Goal: Information Seeking & Learning: Learn about a topic

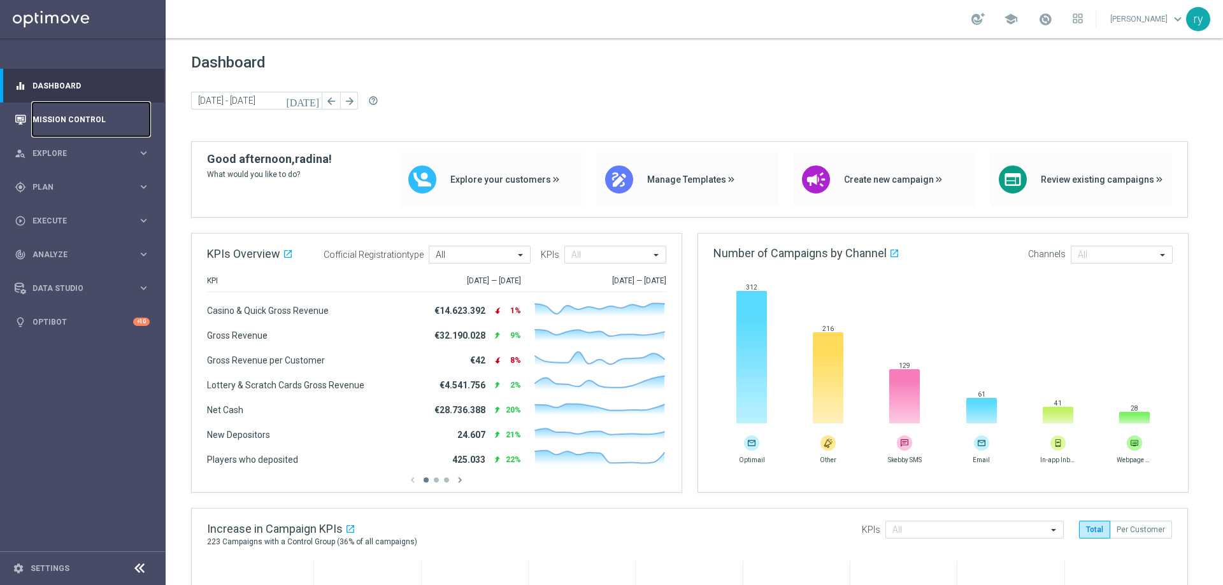
click at [64, 122] on link "Mission Control" at bounding box center [90, 120] width 117 height 34
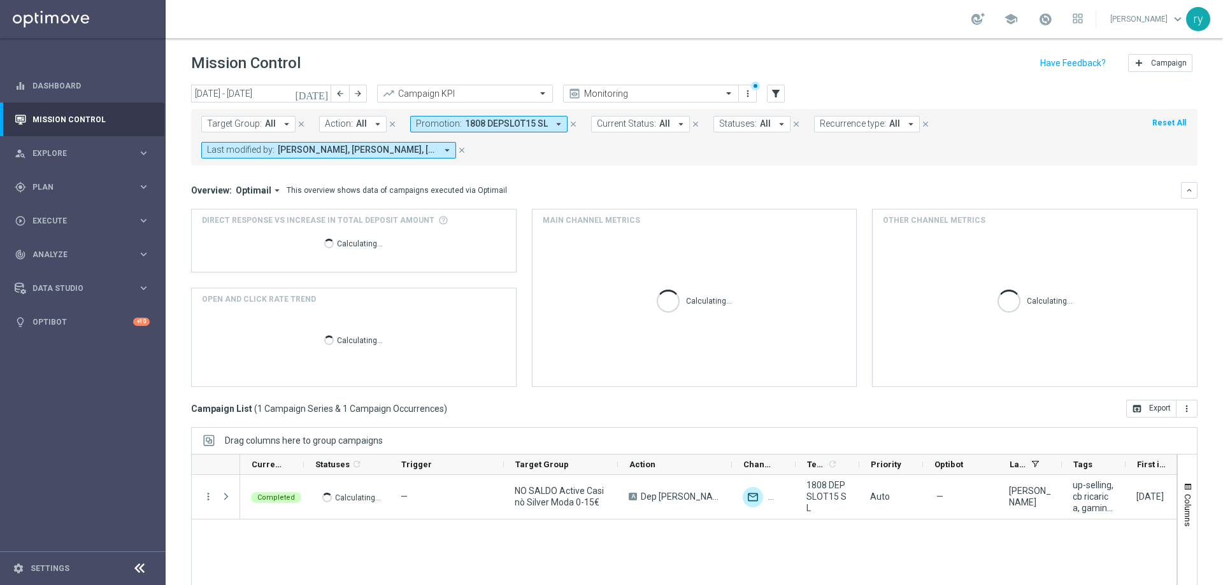
click at [553, 126] on icon "arrow_drop_down" at bounding box center [558, 123] width 11 height 11
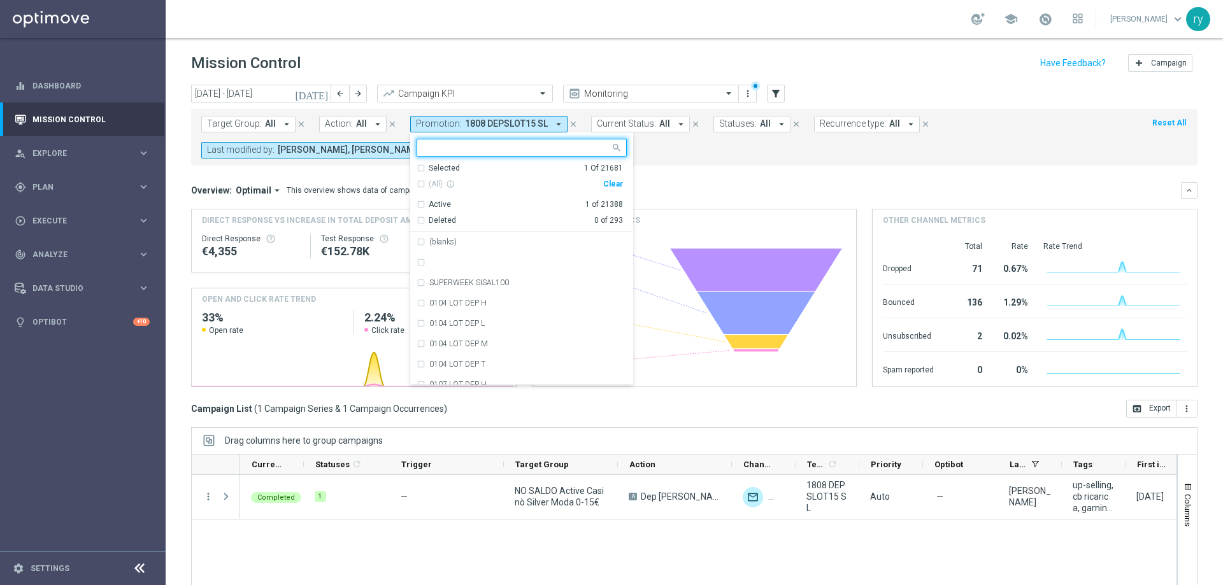
click at [0, 0] on div "Clear" at bounding box center [0, 0] width 0 height 0
click at [510, 143] on div at bounding box center [513, 148] width 193 height 16
paste input "RICSLOT100 MNG8"
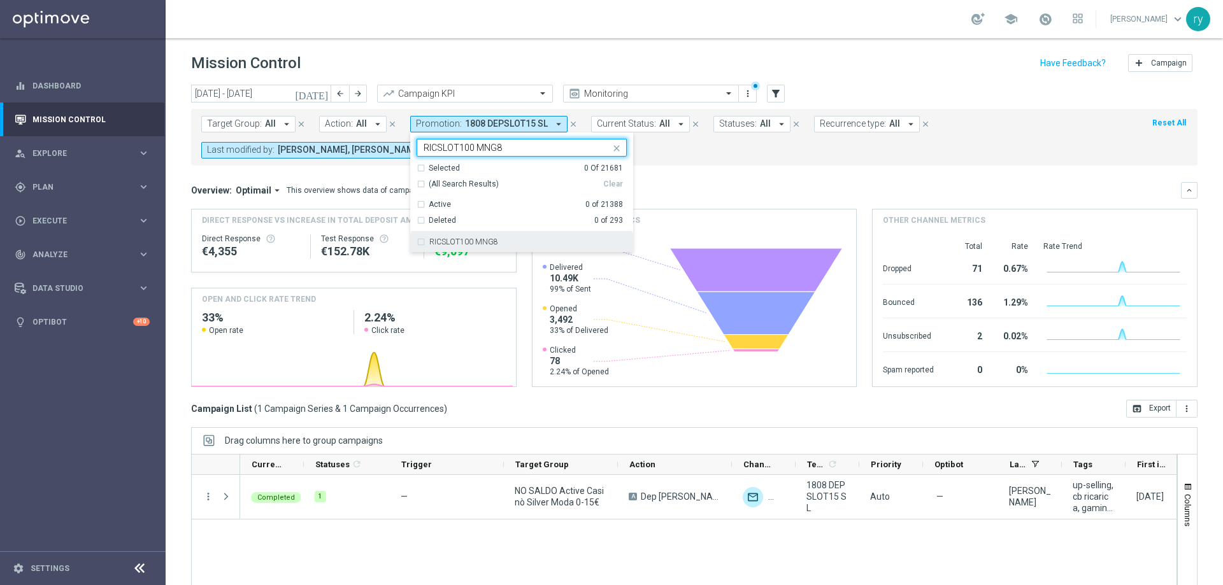
click at [480, 240] on label "RICSLOT100 MNG8" at bounding box center [463, 242] width 69 height 8
type input "RICSLOT100 MNG8"
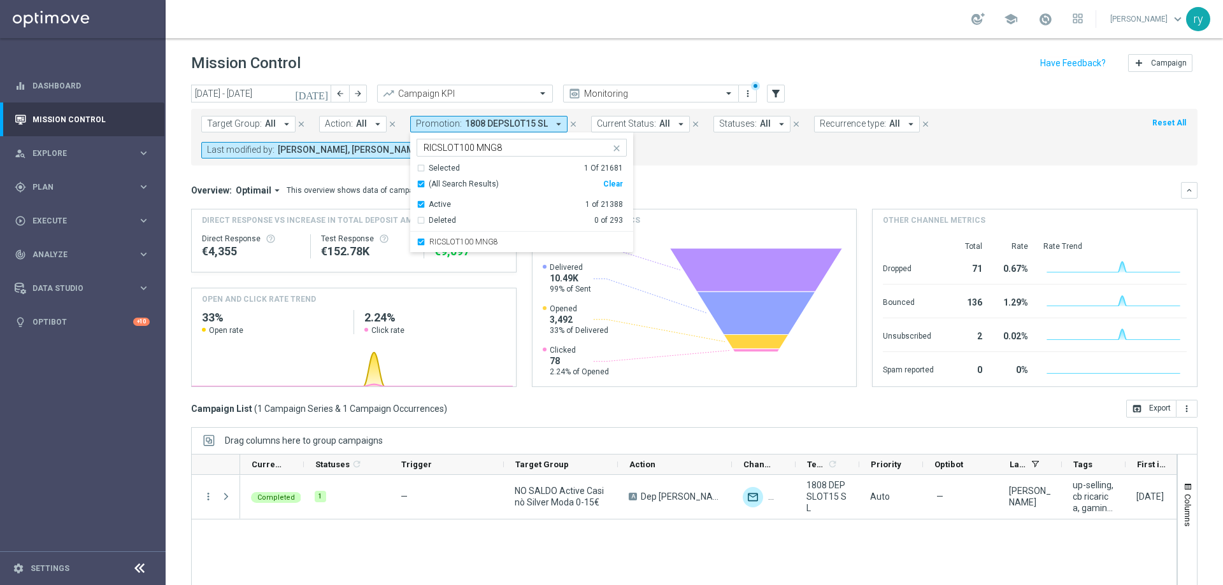
click at [670, 148] on form "Target Group: All arrow_drop_down close Action: All arrow_drop_down close Promo…" at bounding box center [665, 137] width 929 height 43
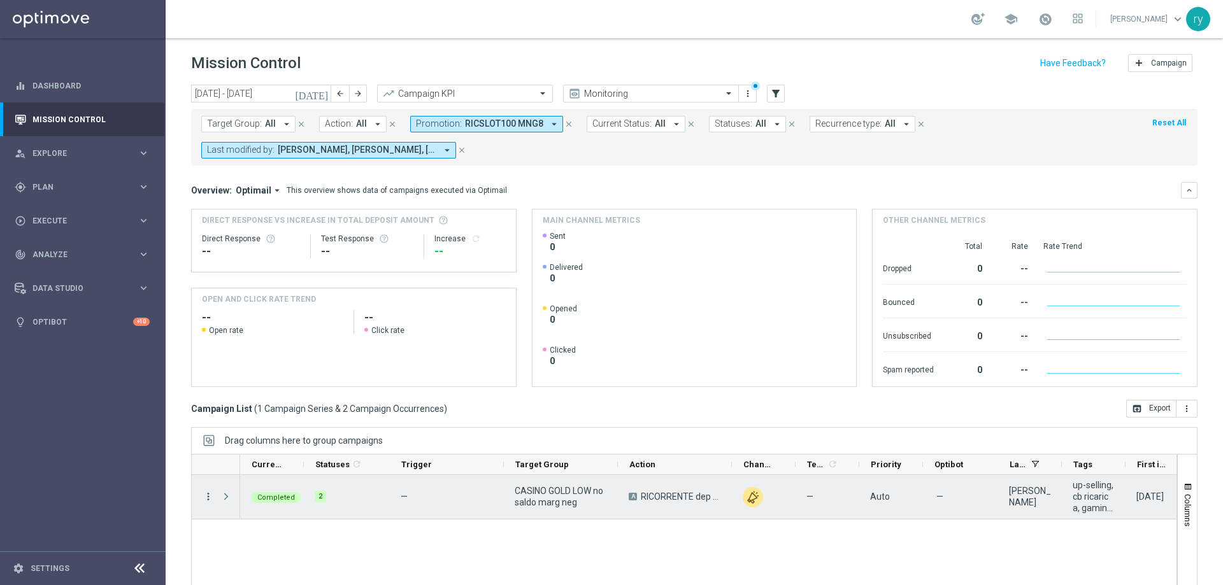
click at [209, 499] on icon "more_vert" at bounding box center [208, 496] width 11 height 11
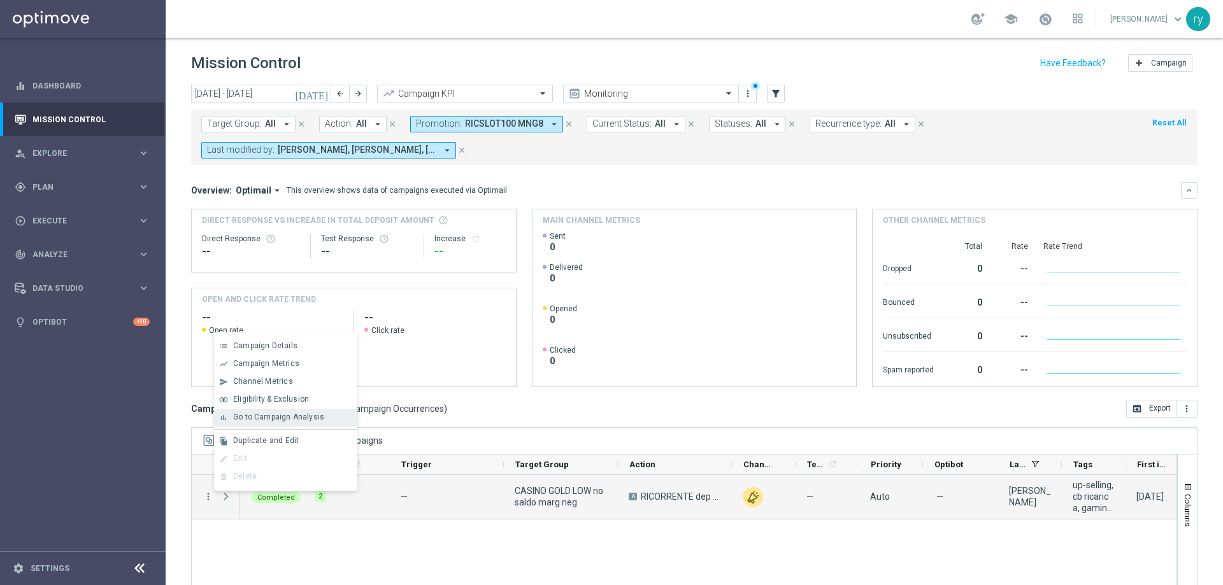
click at [248, 422] on div "bar_chart Go to Campaign Analysis" at bounding box center [285, 418] width 143 height 18
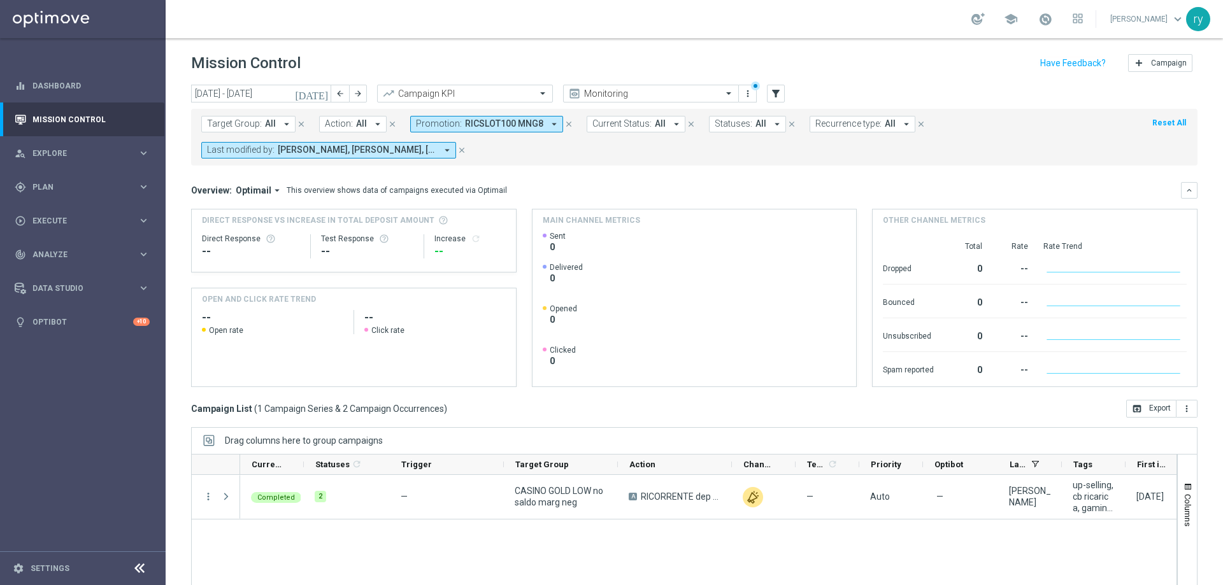
click at [550, 124] on icon "arrow_drop_down" at bounding box center [554, 123] width 11 height 11
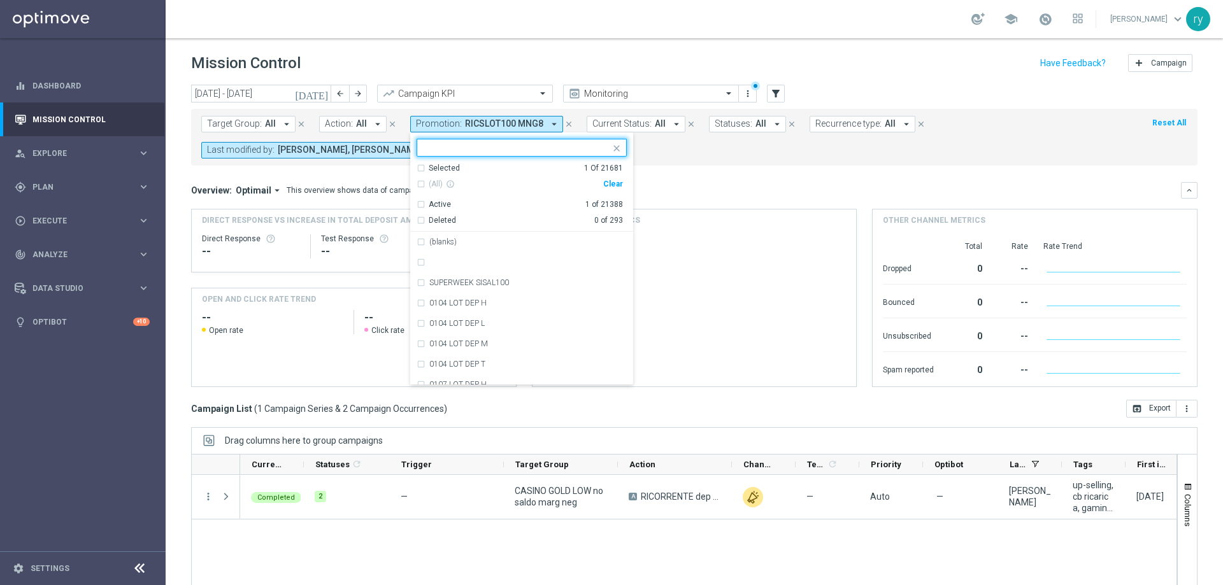
click at [599, 185] on div "(All) info_outline" at bounding box center [510, 184] width 187 height 11
click at [0, 0] on div "Clear" at bounding box center [0, 0] width 0 height 0
click at [528, 145] on input "text" at bounding box center [517, 148] width 187 height 11
click at [417, 261] on div "2108 STARSLOT GTA" at bounding box center [522, 262] width 210 height 20
type input "2108"
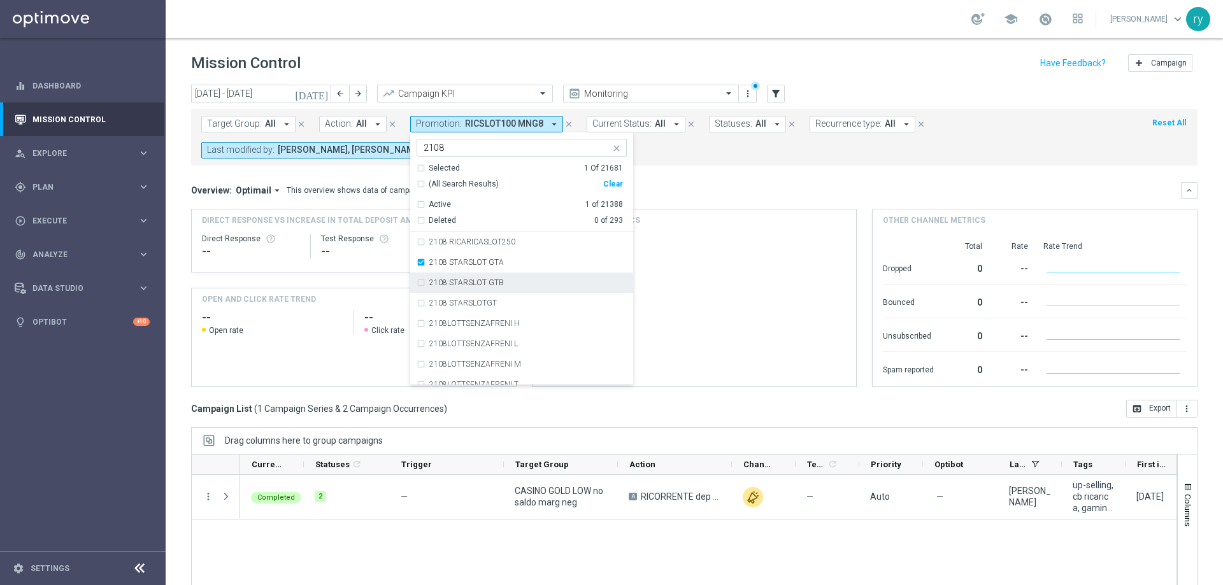
click at [419, 289] on div "2108 STARSLOT GTB" at bounding box center [522, 283] width 210 height 20
click at [417, 298] on div "2108 STARSLOTGT" at bounding box center [522, 303] width 210 height 20
click at [694, 188] on div "Overview: Optimail arrow_drop_down This overview shows data of campaigns execut…" at bounding box center [686, 190] width 990 height 11
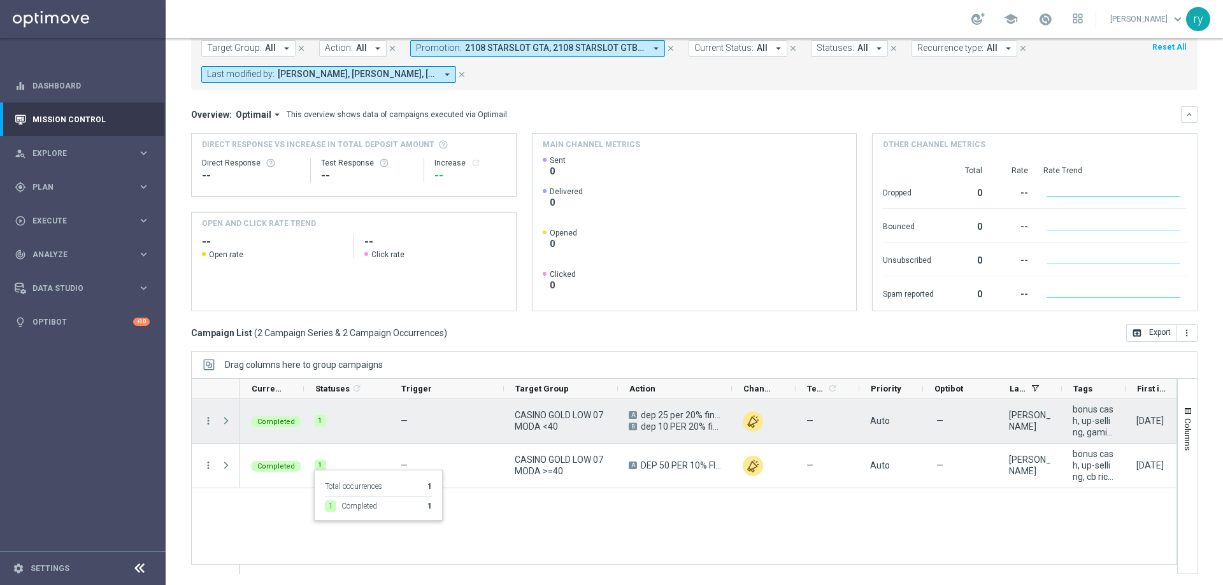
scroll to position [78, 0]
click at [209, 419] on icon "more_vert" at bounding box center [208, 418] width 11 height 11
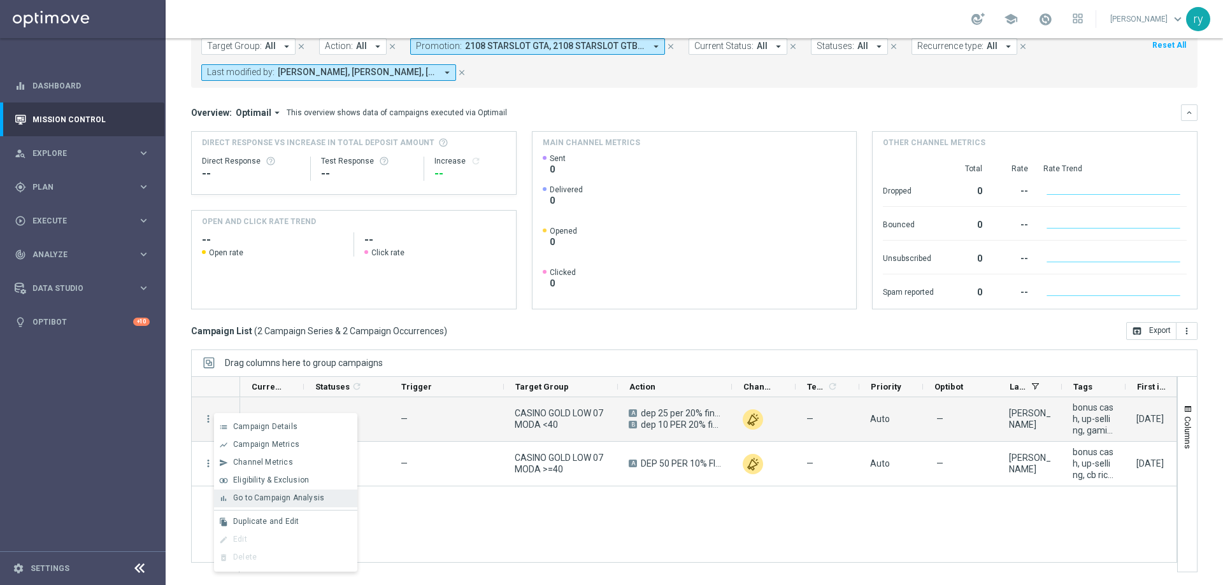
click at [251, 494] on span "Go to Campaign Analysis" at bounding box center [278, 498] width 91 height 9
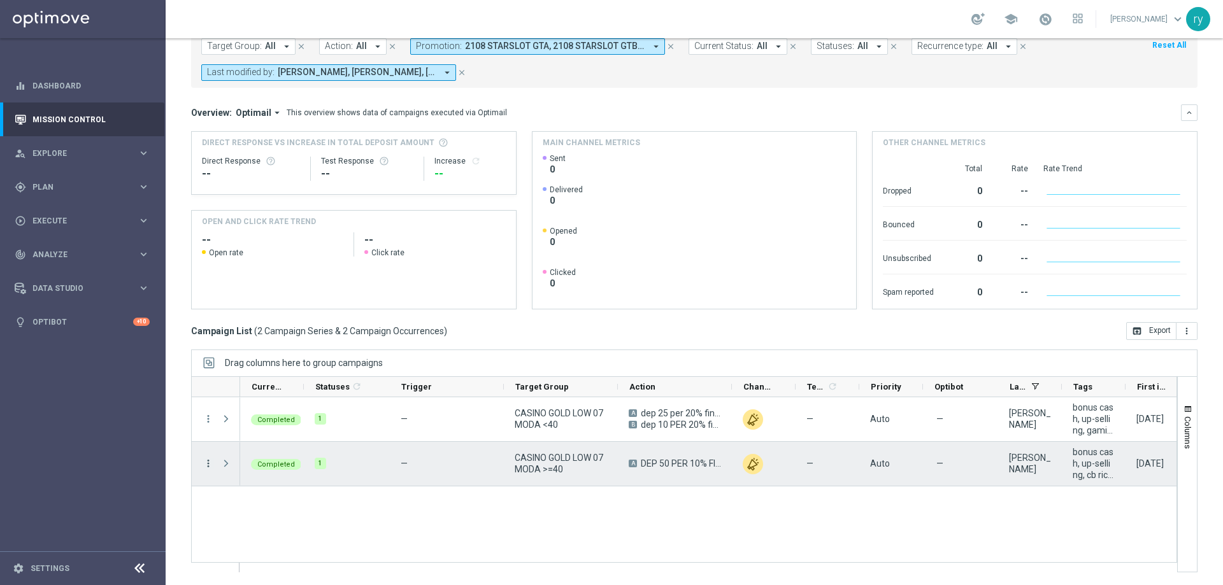
click at [208, 461] on icon "more_vert" at bounding box center [208, 463] width 11 height 11
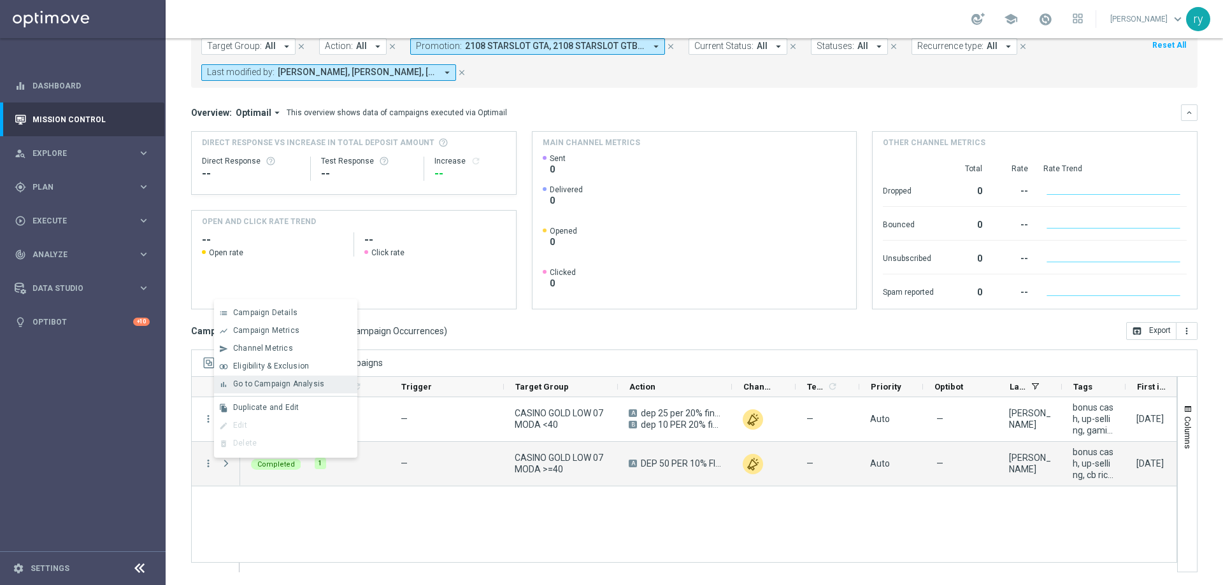
click at [235, 386] on span "Go to Campaign Analysis" at bounding box center [278, 384] width 91 height 9
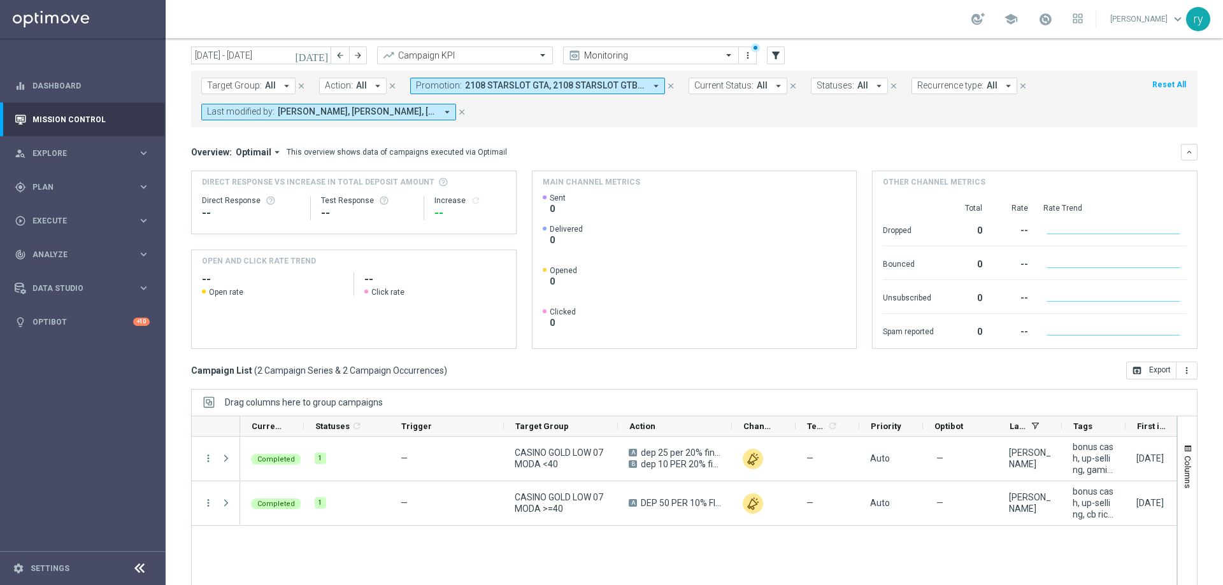
scroll to position [0, 0]
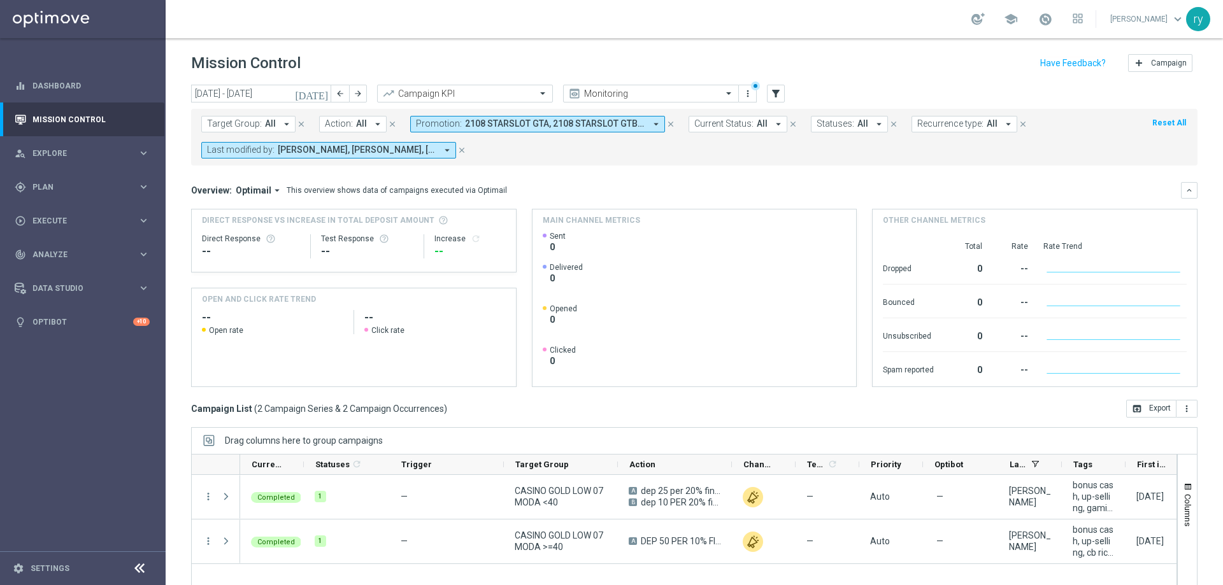
click at [652, 125] on icon "arrow_drop_down" at bounding box center [655, 123] width 11 height 11
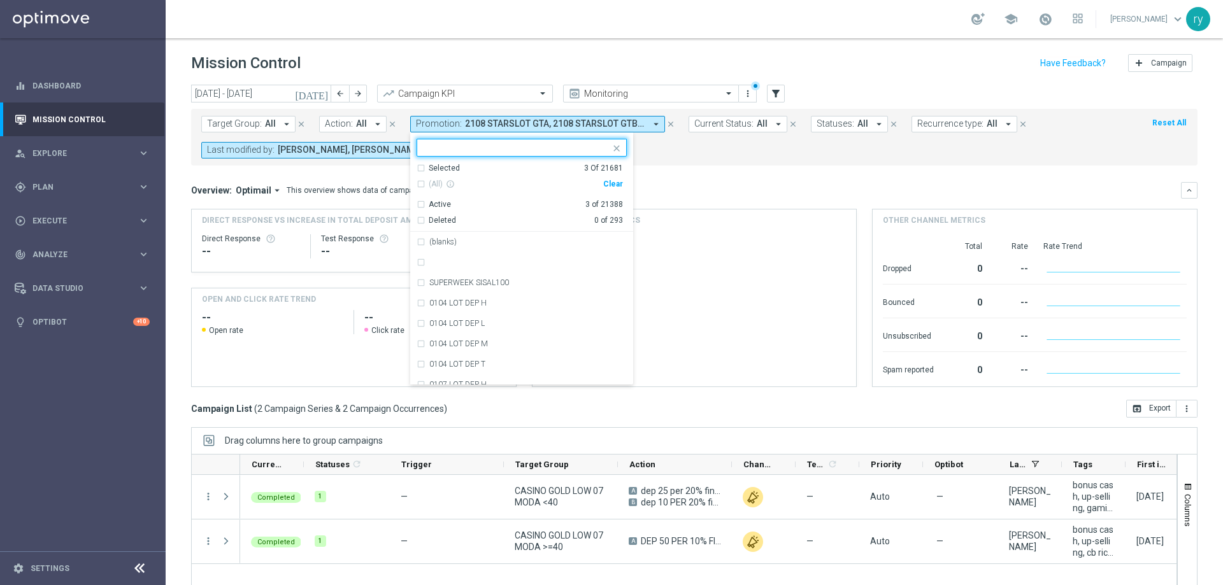
click at [0, 0] on div "Clear" at bounding box center [0, 0] width 0 height 0
click at [436, 146] on input "text" at bounding box center [517, 148] width 187 height 11
paste input "RICARICASLOT8SL"
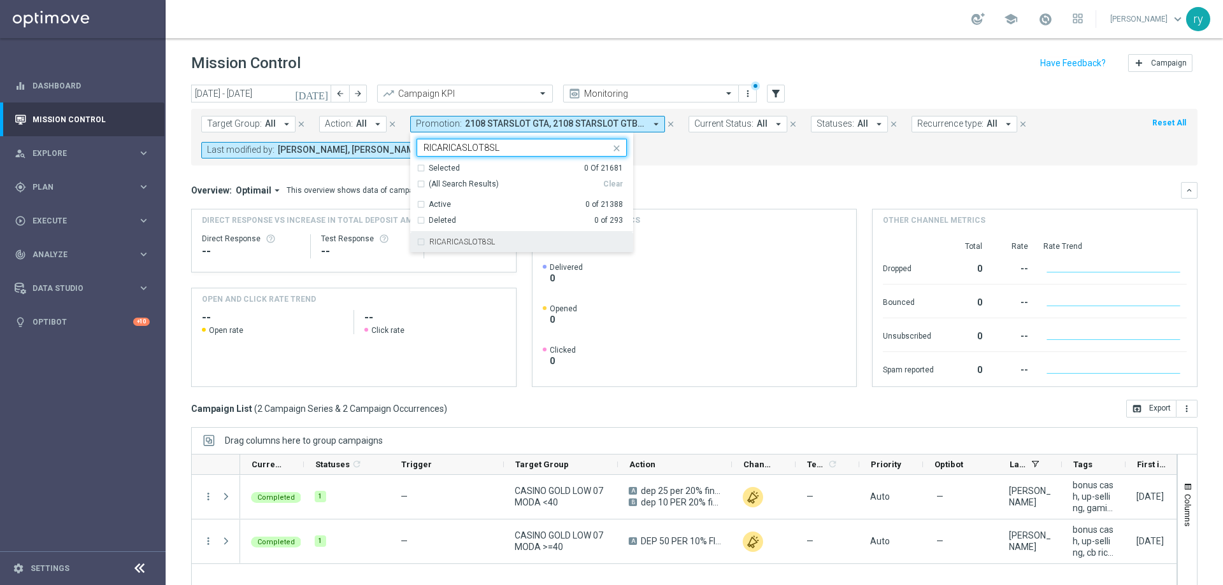
click at [465, 242] on label "RICARICASLOT8SL" at bounding box center [462, 242] width 66 height 8
type input "RICARICASLOT8SL"
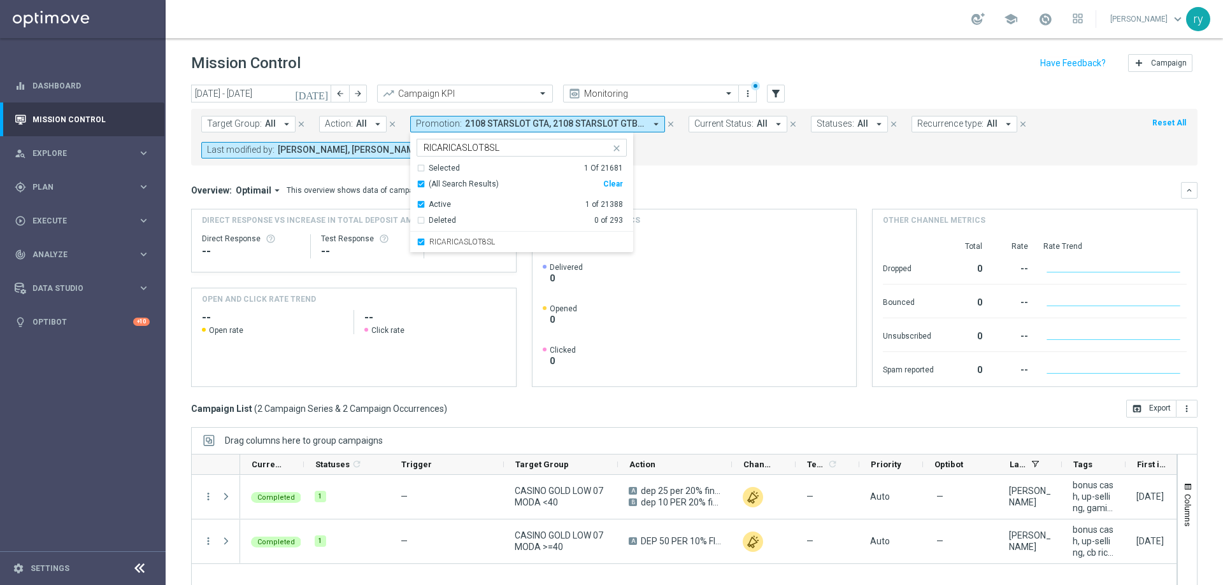
click at [703, 174] on mini-dashboard "Overview: Optimail arrow_drop_down This overview shows data of campaigns execut…" at bounding box center [694, 283] width 1007 height 234
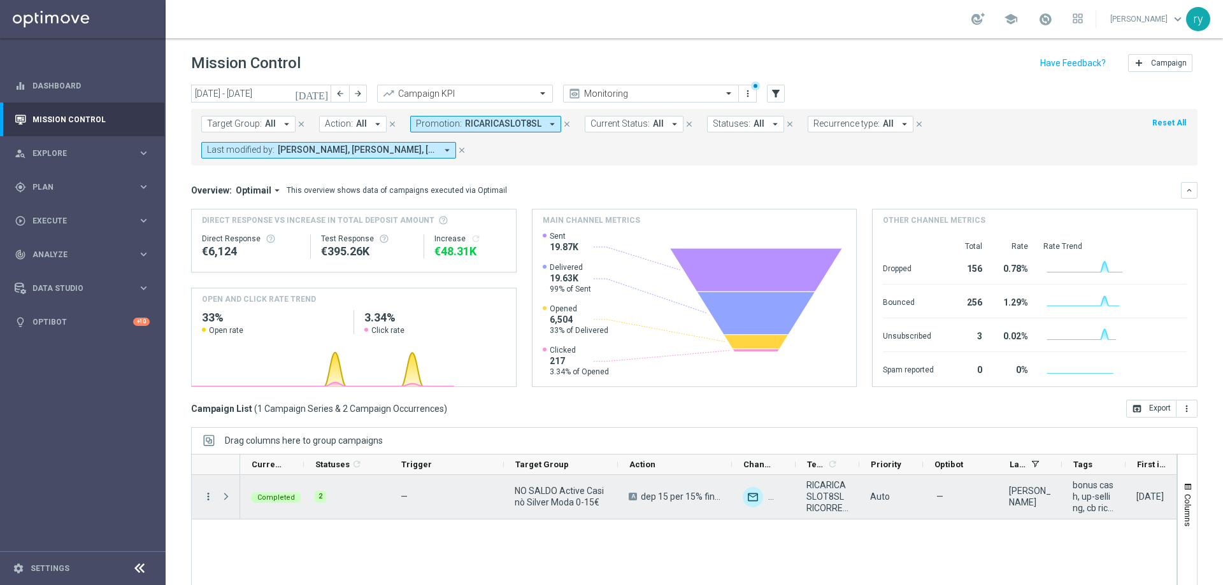
click at [204, 496] on icon "more_vert" at bounding box center [208, 496] width 11 height 11
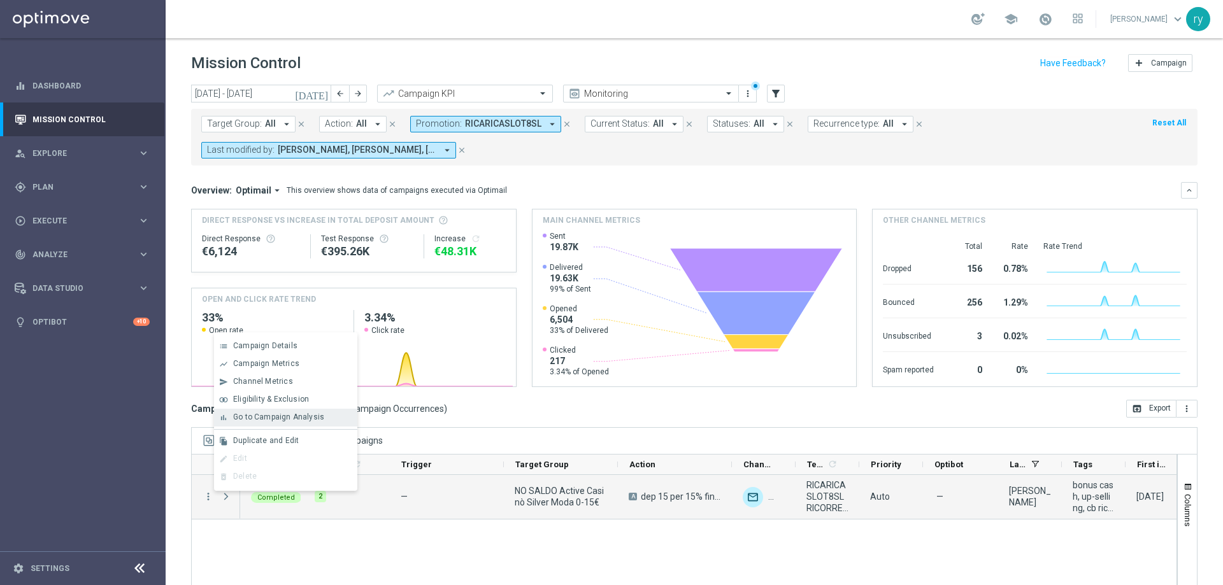
click at [261, 419] on span "Go to Campaign Analysis" at bounding box center [278, 417] width 91 height 9
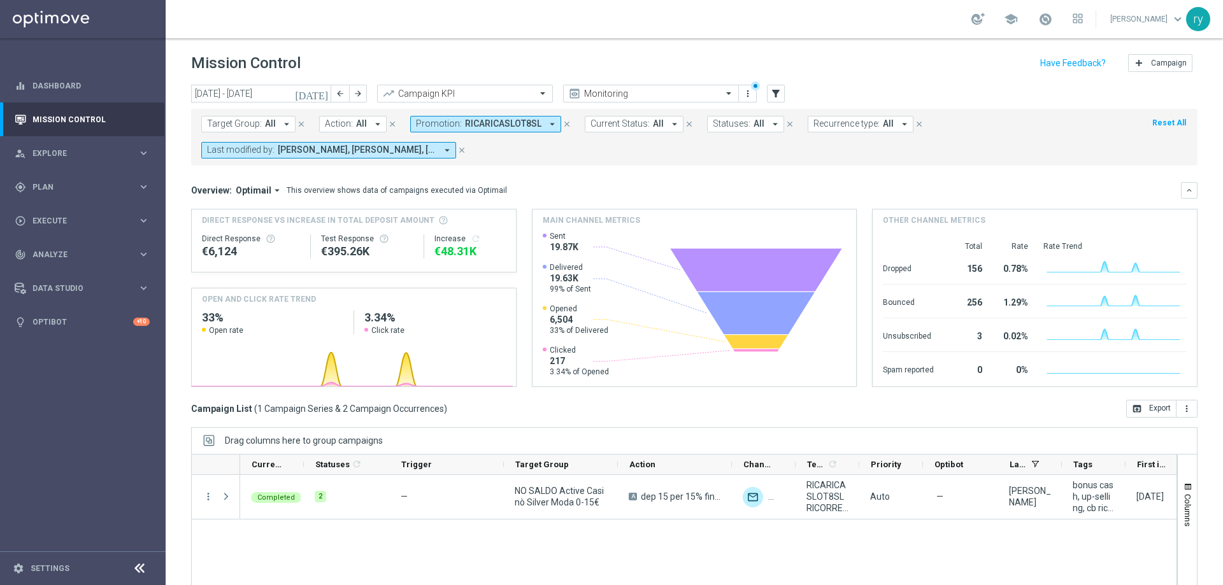
click at [547, 122] on icon "arrow_drop_down" at bounding box center [552, 123] width 11 height 11
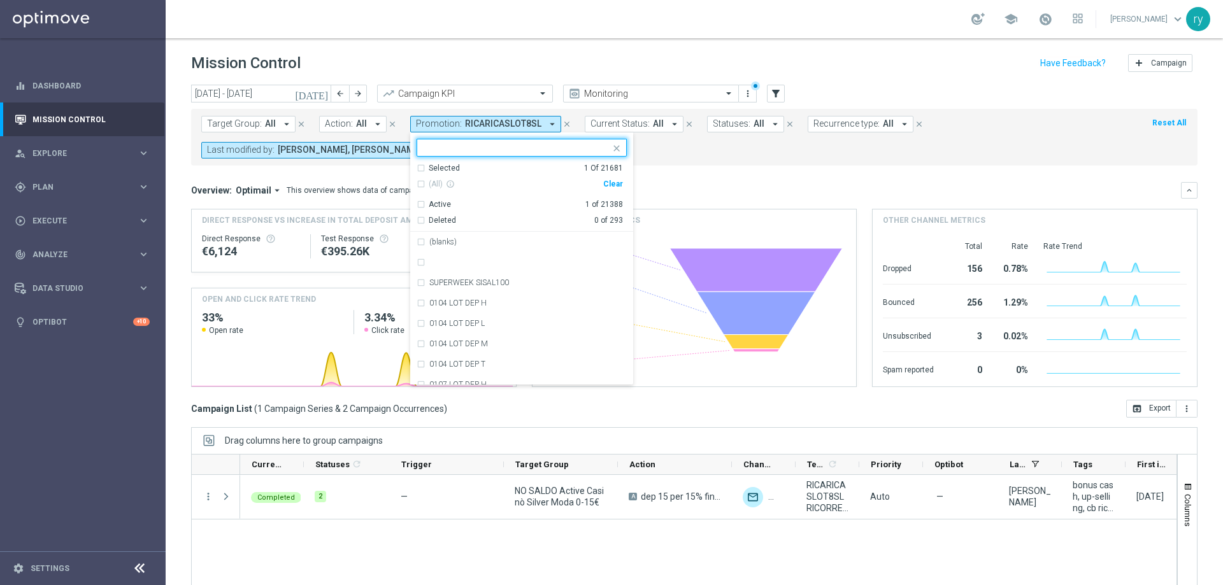
click at [0, 0] on div "Clear" at bounding box center [0, 0] width 0 height 0
click at [516, 147] on input "text" at bounding box center [517, 148] width 187 height 11
paste input "RICARICASLOT8L"
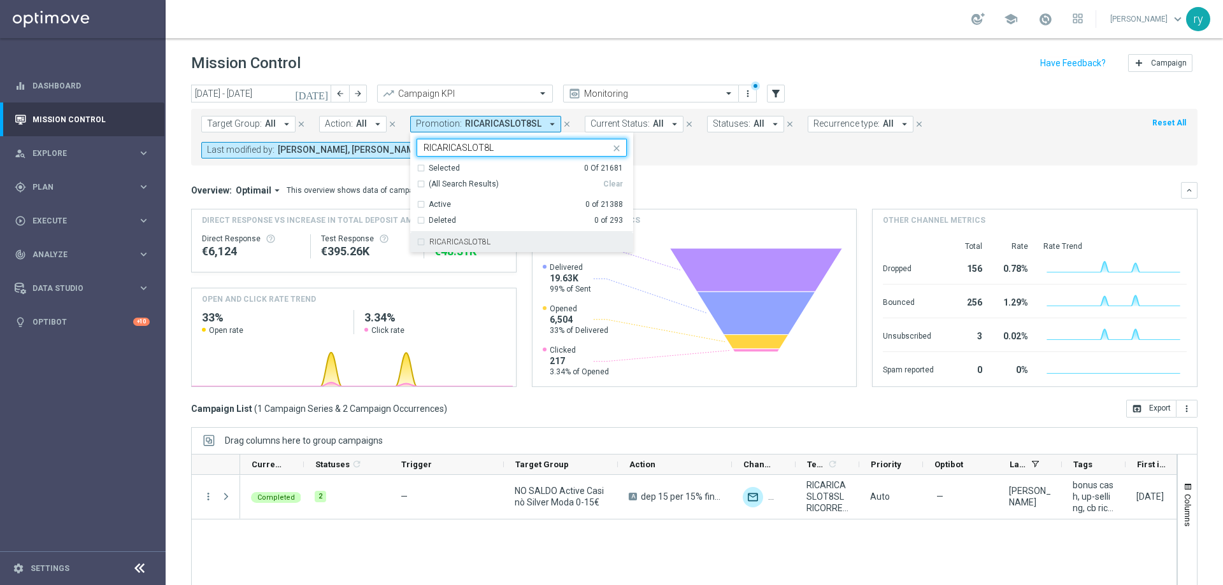
drag, startPoint x: 473, startPoint y: 238, endPoint x: 619, endPoint y: 187, distance: 154.3
click at [474, 238] on label "RICARICASLOT8L" at bounding box center [459, 242] width 61 height 8
type input "RICARICASLOT8L"
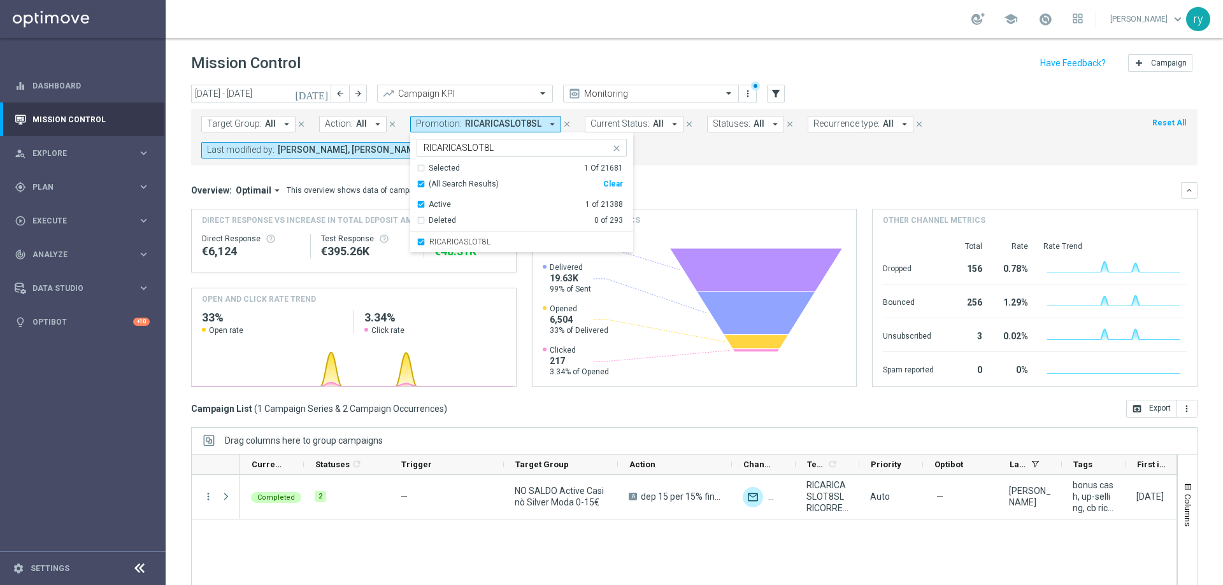
click at [671, 175] on mini-dashboard "Overview: Optimail arrow_drop_down This overview shows data of campaigns execut…" at bounding box center [694, 283] width 1007 height 234
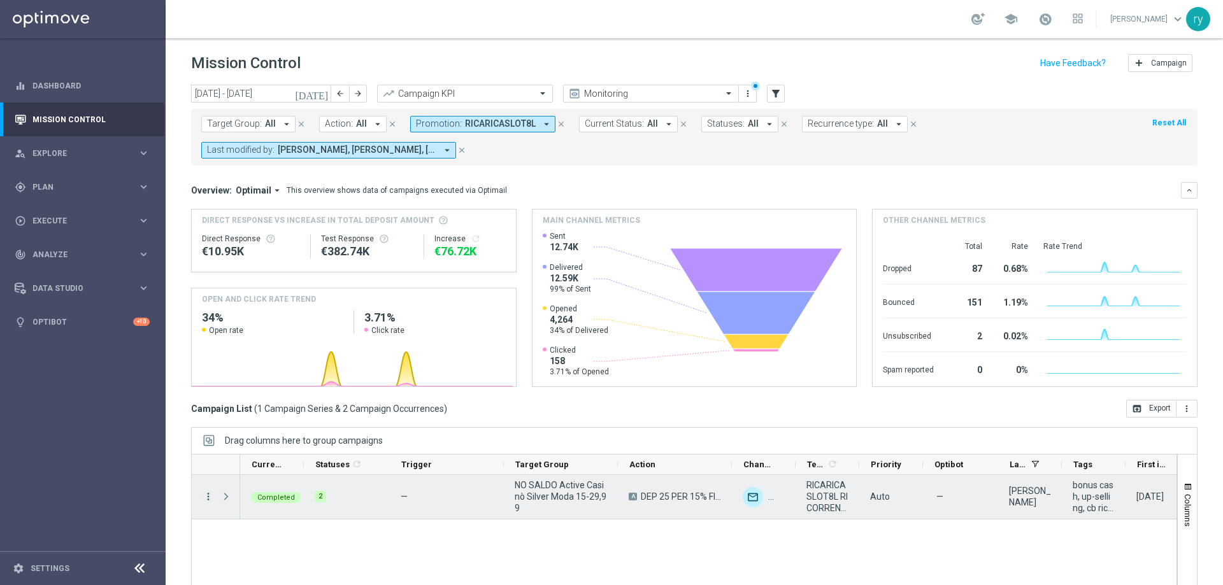
click at [208, 498] on icon "more_vert" at bounding box center [208, 496] width 11 height 11
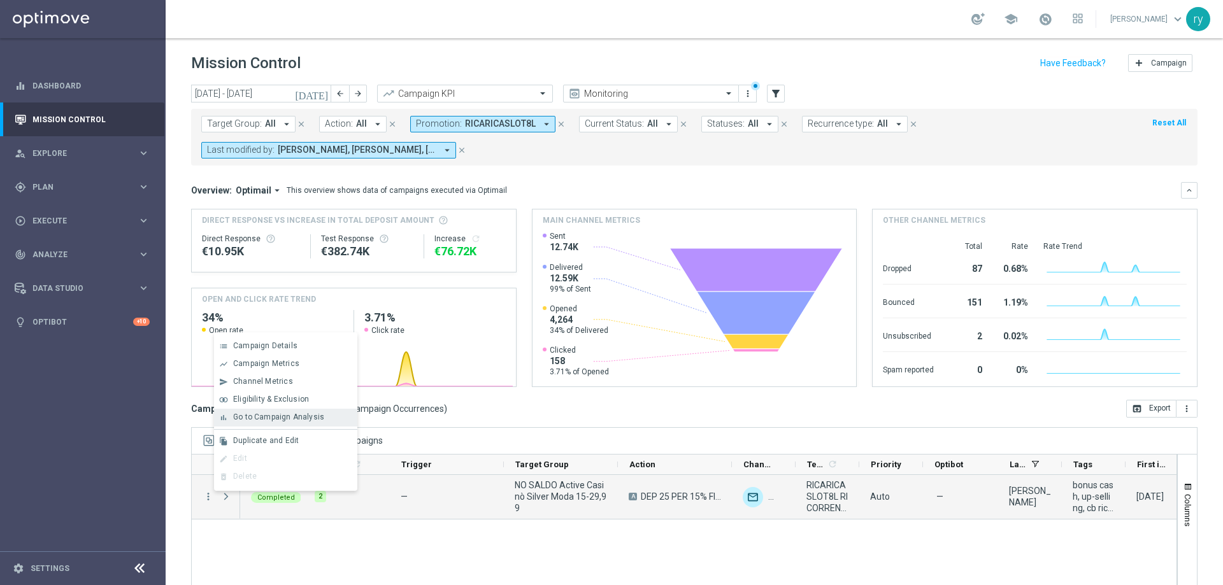
click at [281, 410] on div "bar_chart Go to Campaign Analysis" at bounding box center [285, 418] width 143 height 18
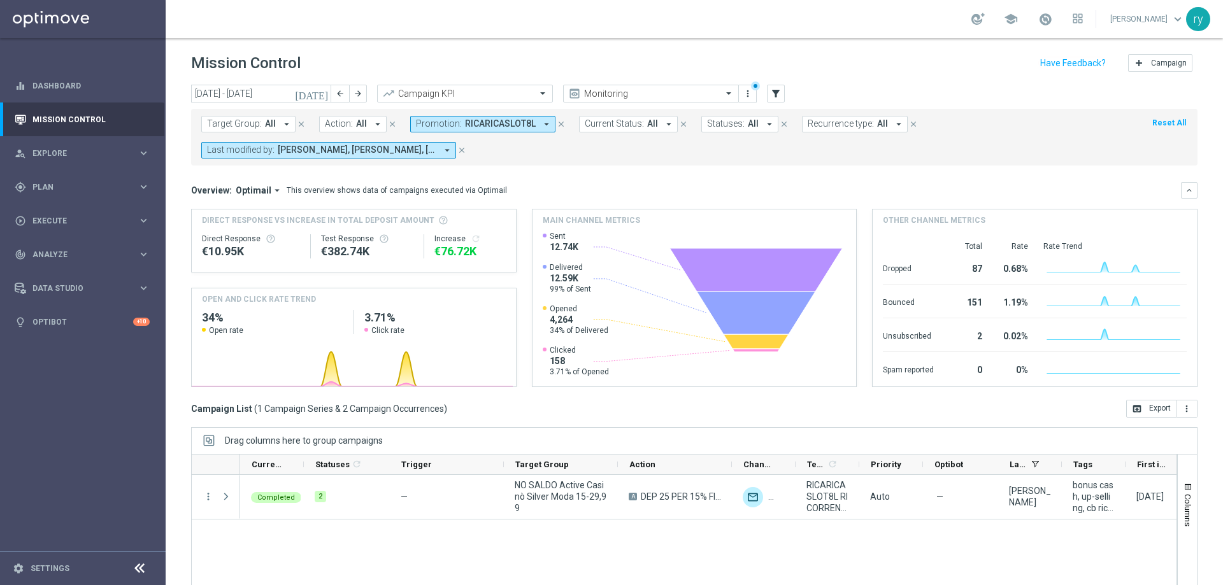
click at [541, 124] on icon "arrow_drop_down" at bounding box center [546, 123] width 11 height 11
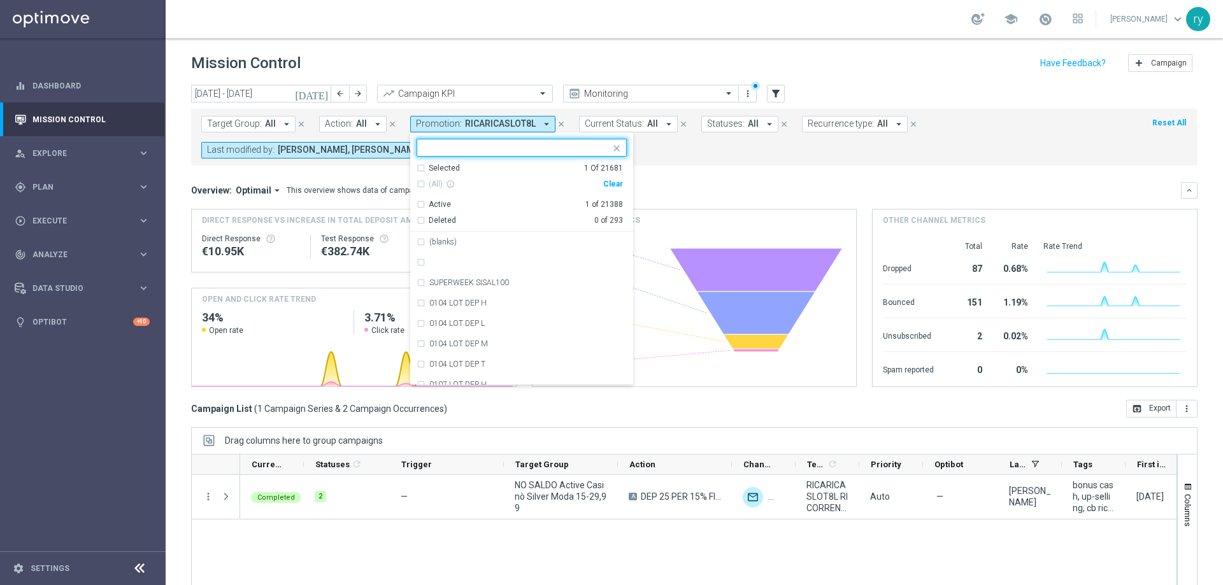
click at [0, 0] on div "Clear" at bounding box center [0, 0] width 0 height 0
click at [449, 154] on div at bounding box center [516, 149] width 189 height 13
paste input "RICARICASLOT8T"
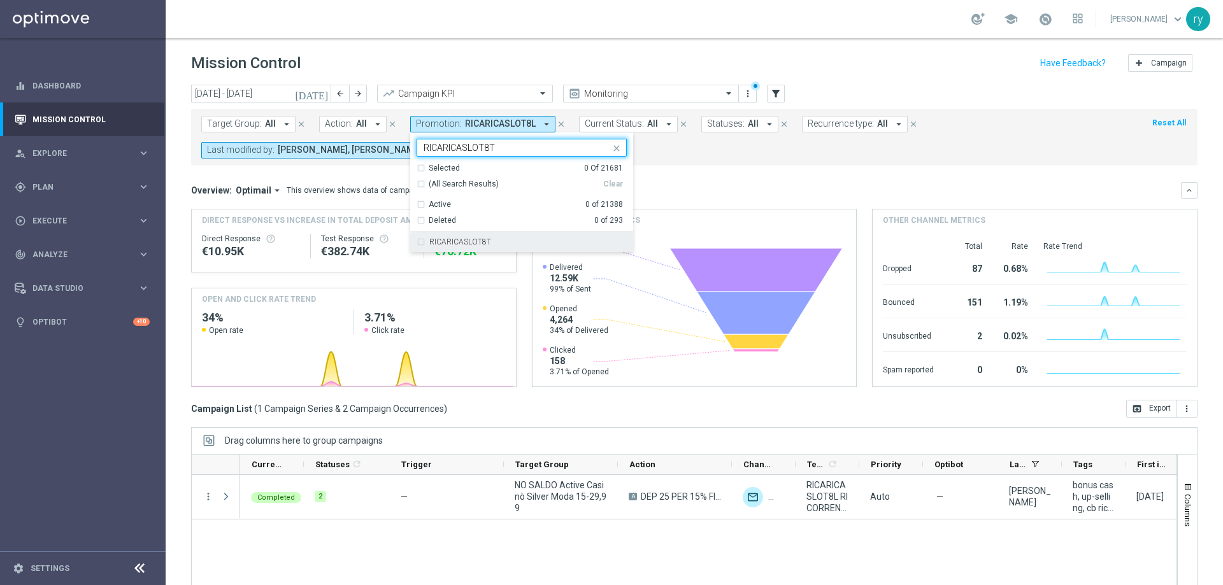
click at [459, 241] on label "RICARICASLOT8T" at bounding box center [460, 242] width 62 height 8
type input "RICARICASLOT8T"
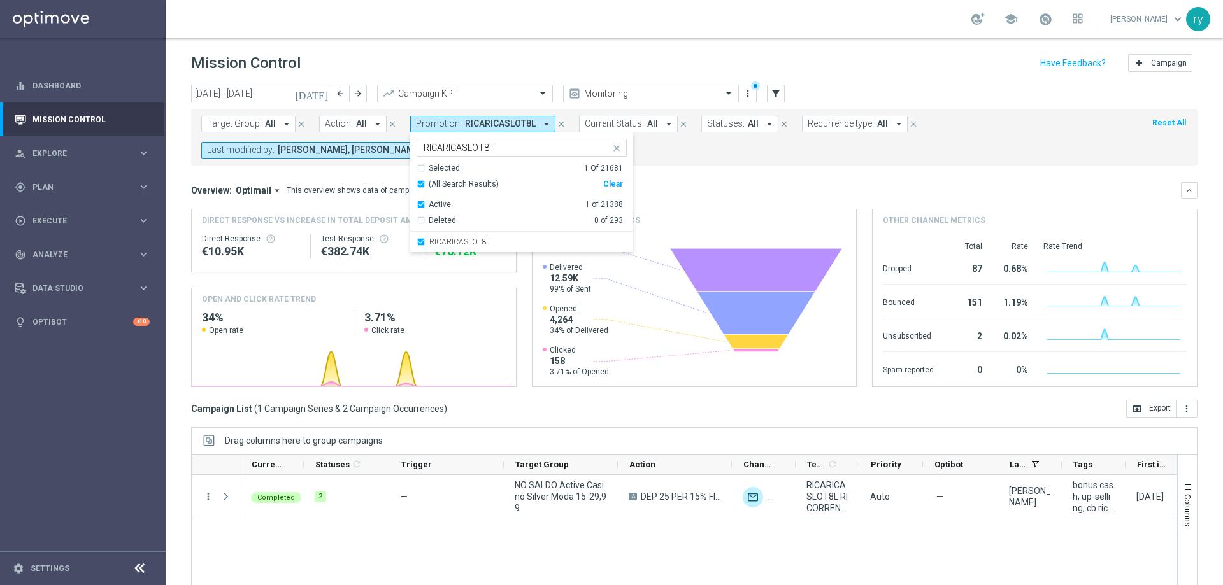
click at [714, 161] on div "Target Group: All arrow_drop_down close Action: All arrow_drop_down close Promo…" at bounding box center [694, 137] width 1007 height 57
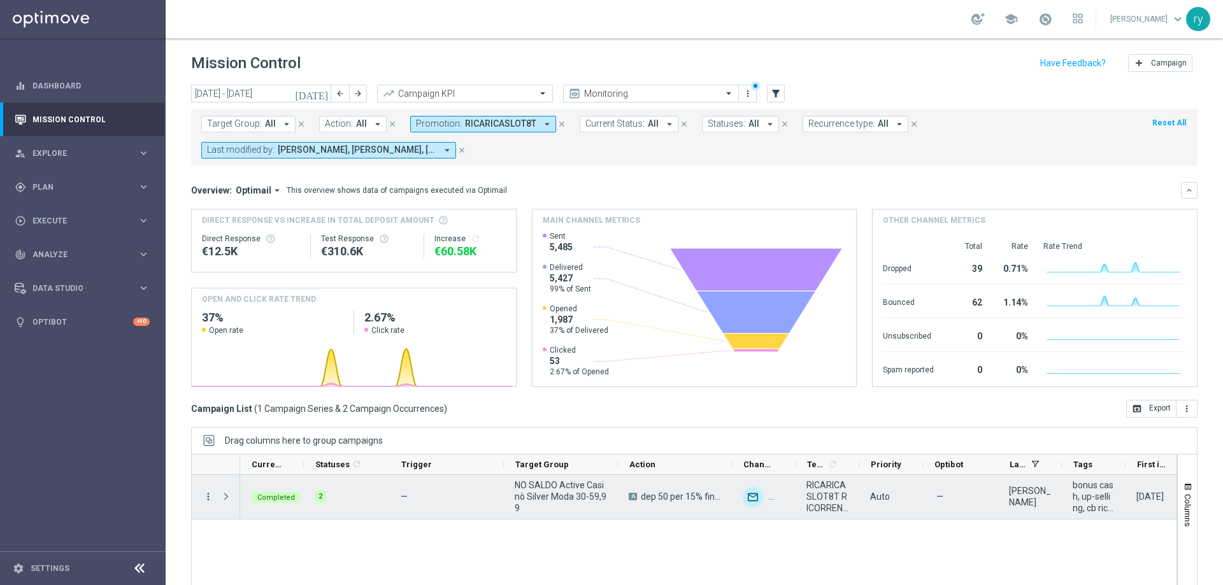
click at [211, 491] on icon "more_vert" at bounding box center [208, 496] width 11 height 11
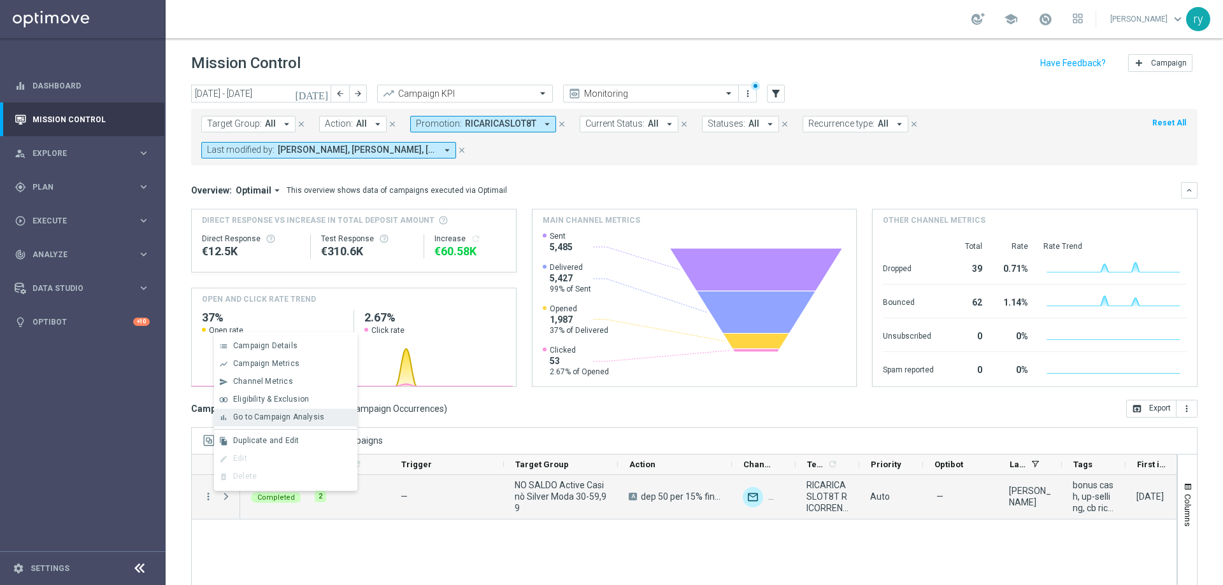
click at [252, 419] on span "Go to Campaign Analysis" at bounding box center [278, 417] width 91 height 9
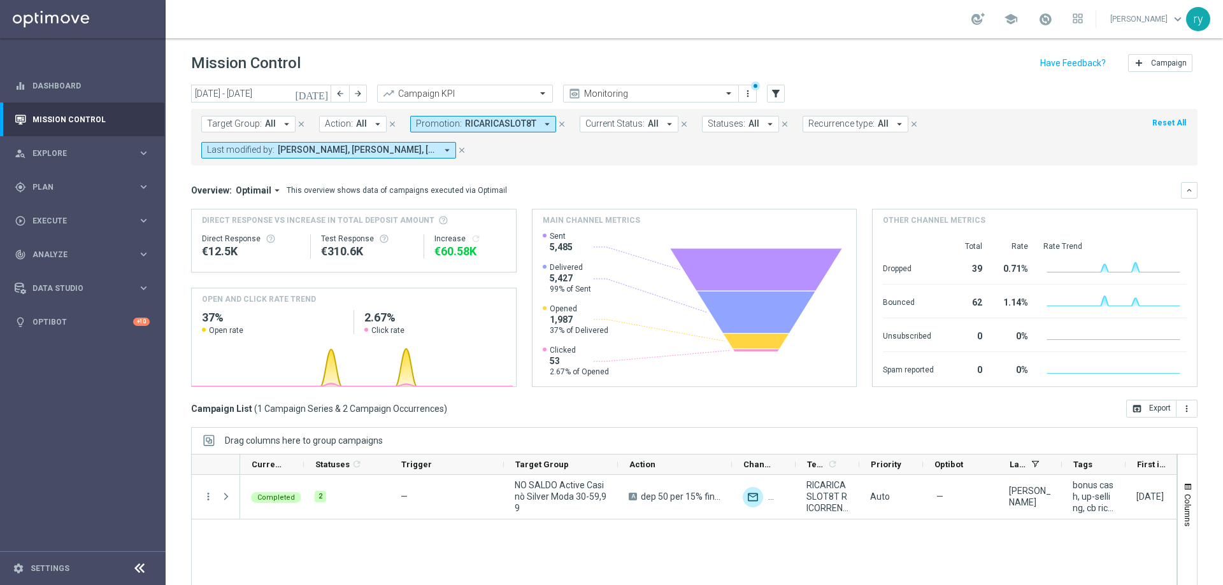
click at [542, 126] on icon "arrow_drop_down" at bounding box center [547, 123] width 11 height 11
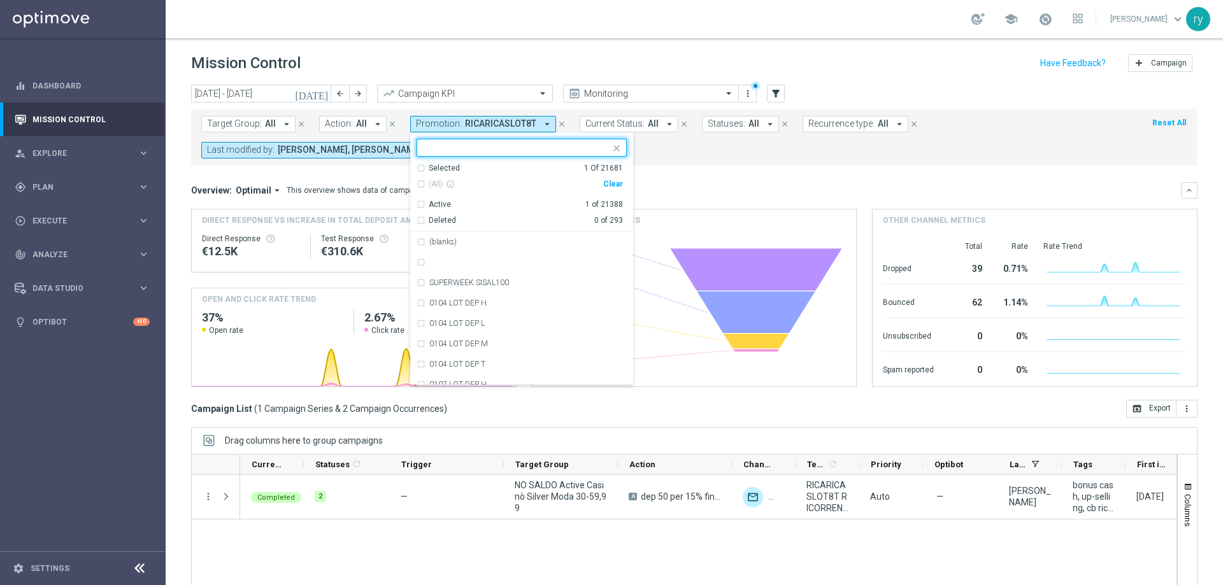
click at [0, 0] on div "Clear" at bounding box center [0, 0] width 0 height 0
click at [521, 147] on input "text" at bounding box center [517, 148] width 187 height 11
paste input "RICARICASLOT8ST"
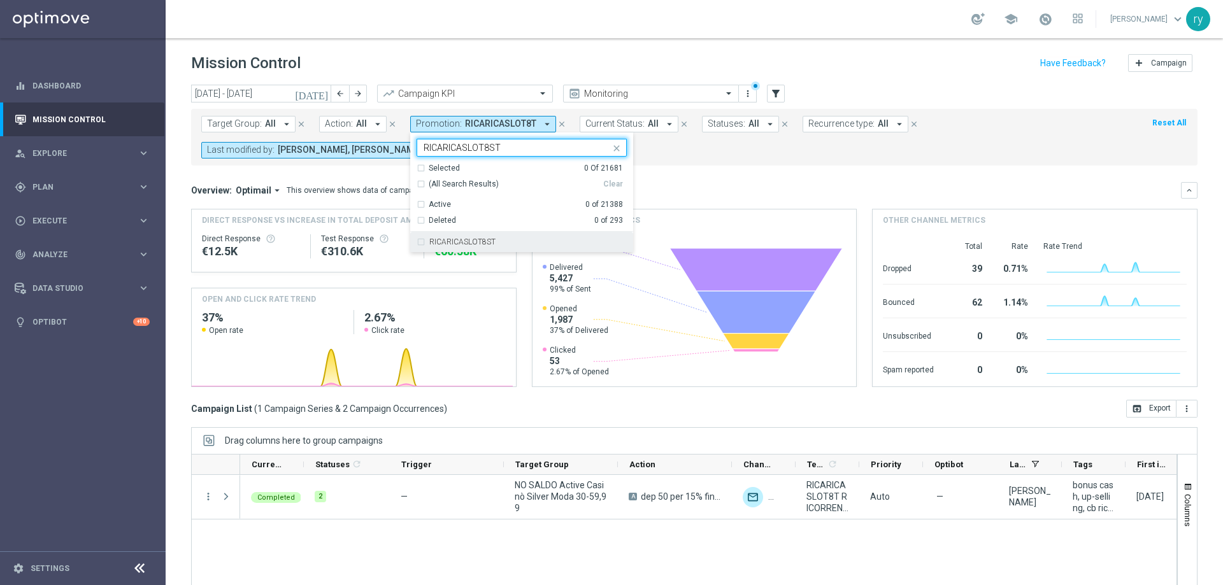
click at [506, 234] on div "RICARICASLOT8ST" at bounding box center [522, 242] width 210 height 20
type input "RICARICASLOT8ST"
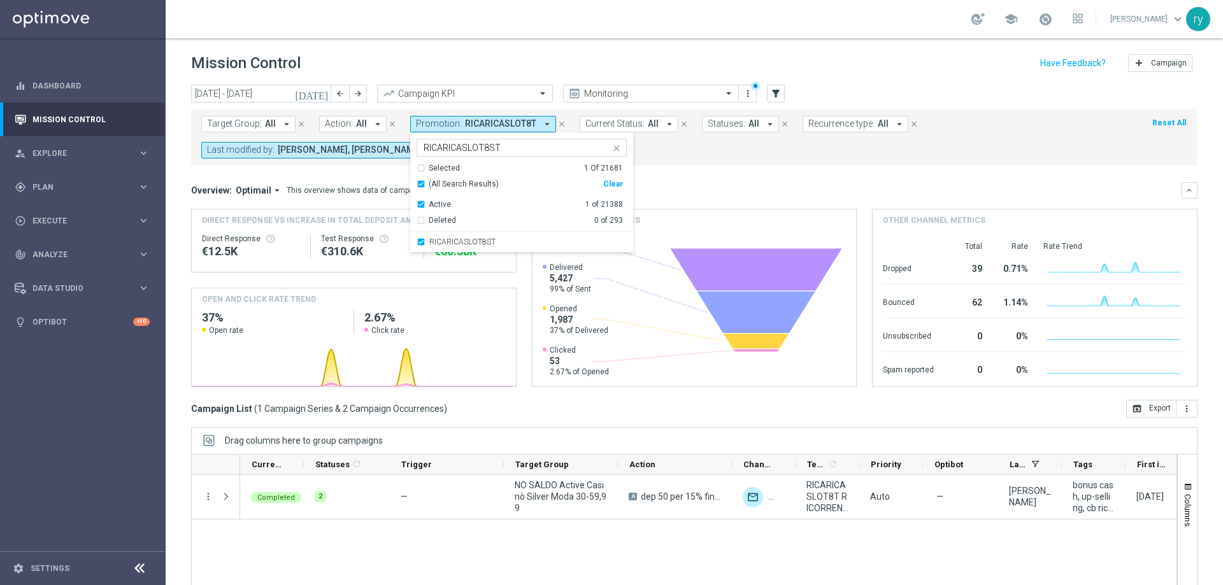
click at [681, 174] on mini-dashboard "Overview: Optimail arrow_drop_down This overview shows data of campaigns execut…" at bounding box center [694, 283] width 1007 height 234
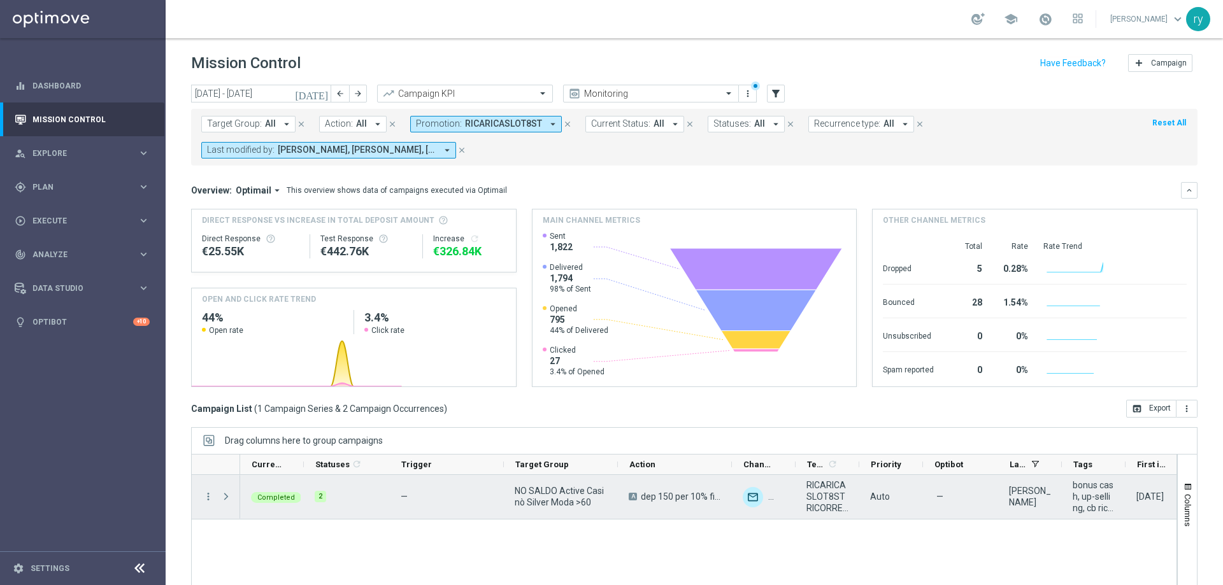
click at [204, 505] on div "more_vert" at bounding box center [203, 497] width 23 height 44
click at [204, 499] on icon "more_vert" at bounding box center [208, 496] width 11 height 11
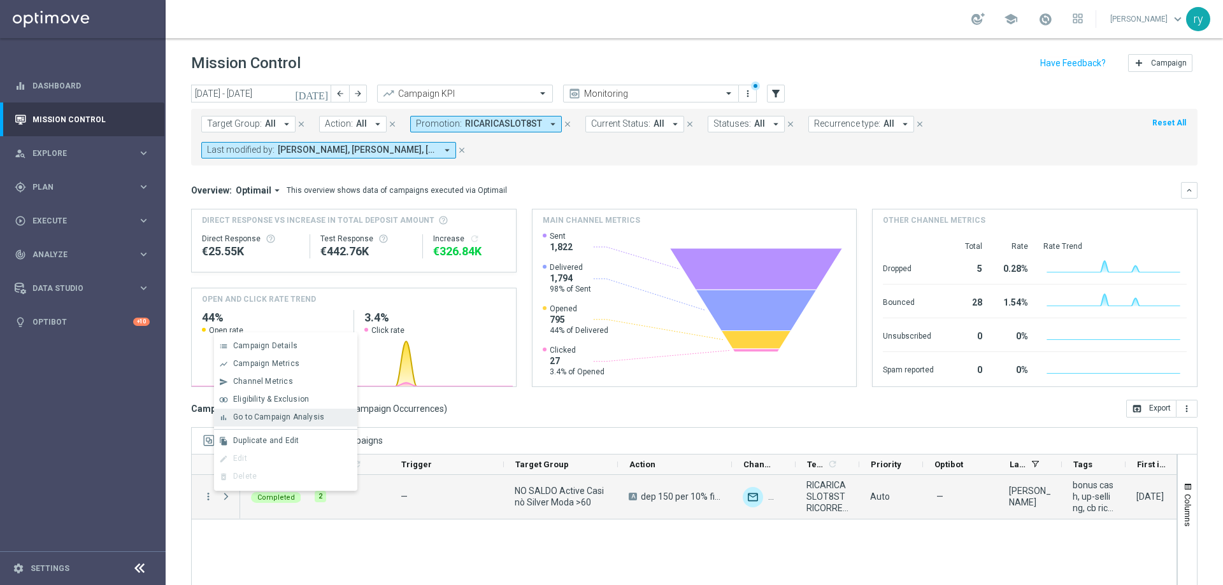
click at [245, 422] on div "bar_chart Go to Campaign Analysis" at bounding box center [285, 418] width 143 height 18
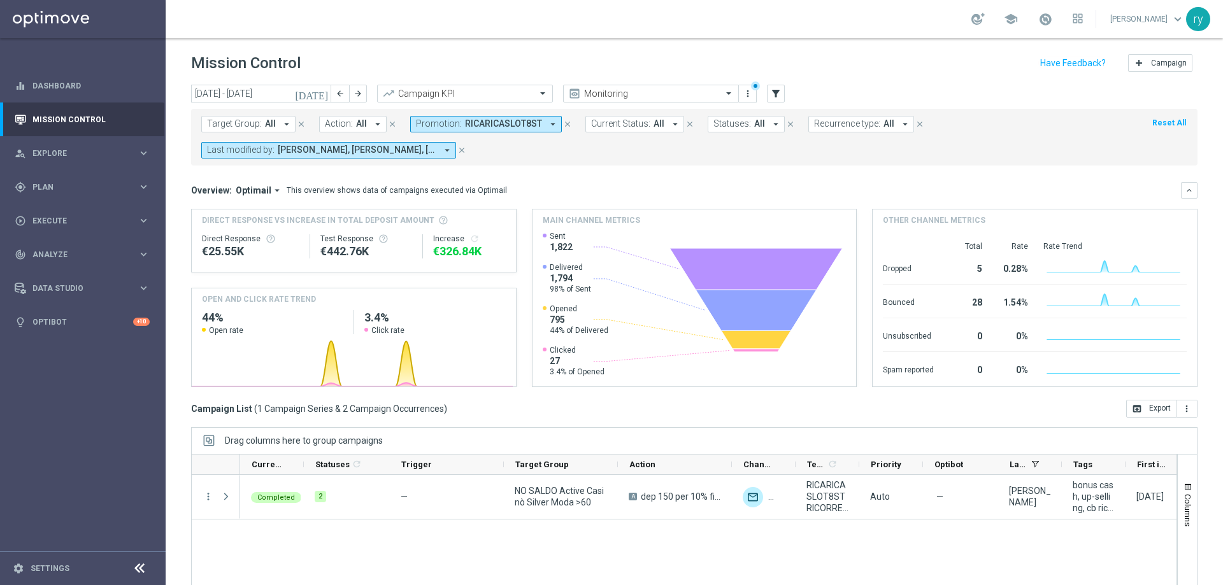
click at [547, 126] on icon "arrow_drop_down" at bounding box center [552, 123] width 11 height 11
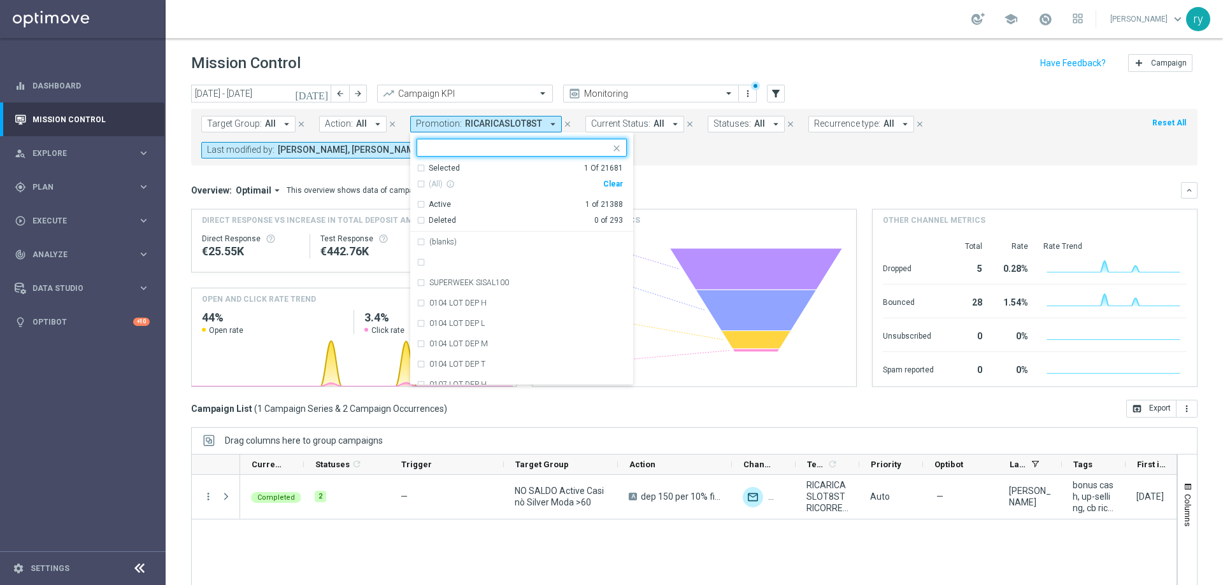
click at [0, 0] on div "Clear" at bounding box center [0, 0] width 0 height 0
click at [445, 150] on input "text" at bounding box center [517, 148] width 187 height 11
paste input "1808 DEPSLOT15 SL"
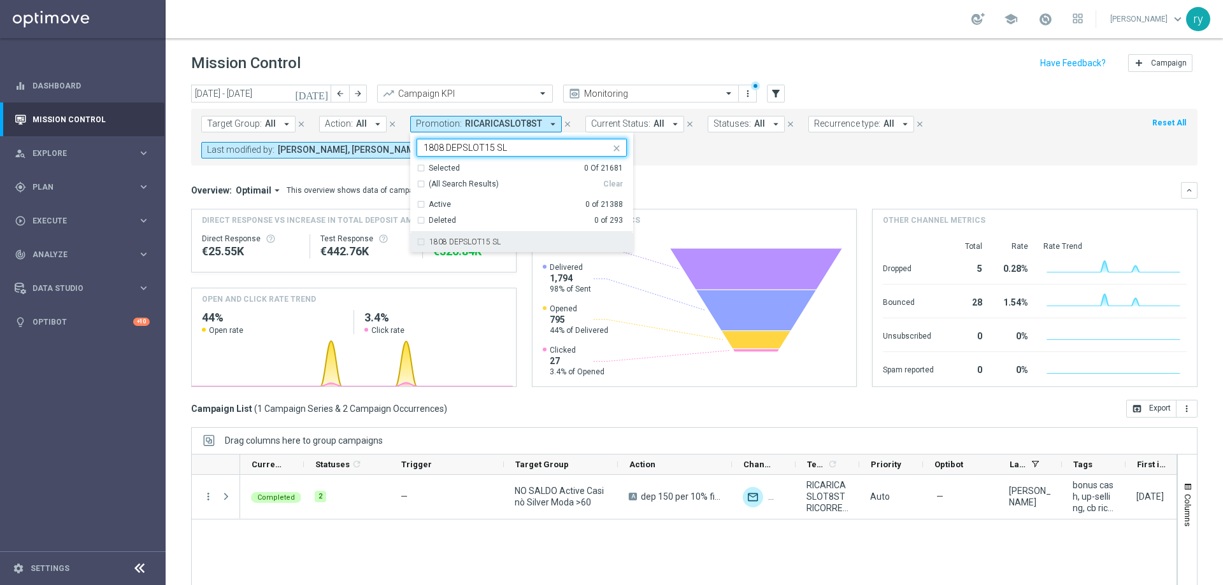
click at [464, 238] on label "1808 DEPSLOT15 SL" at bounding box center [464, 242] width 71 height 8
type input "1808 DEPSLOT15 SL"
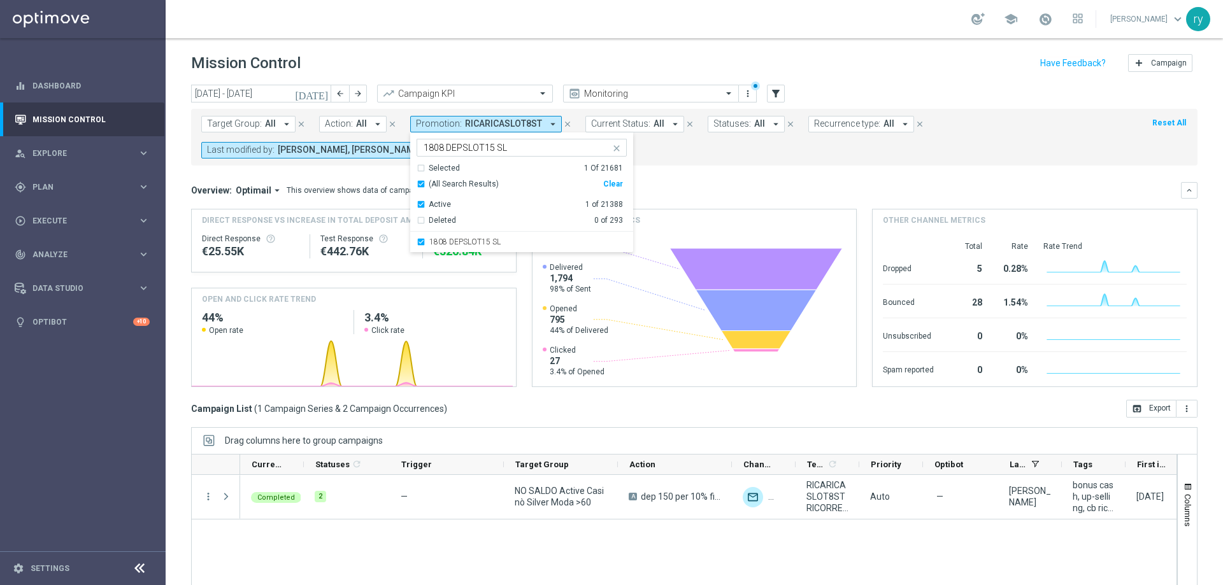
click at [701, 167] on mini-dashboard "Overview: Optimail arrow_drop_down This overview shows data of campaigns execut…" at bounding box center [694, 283] width 1007 height 234
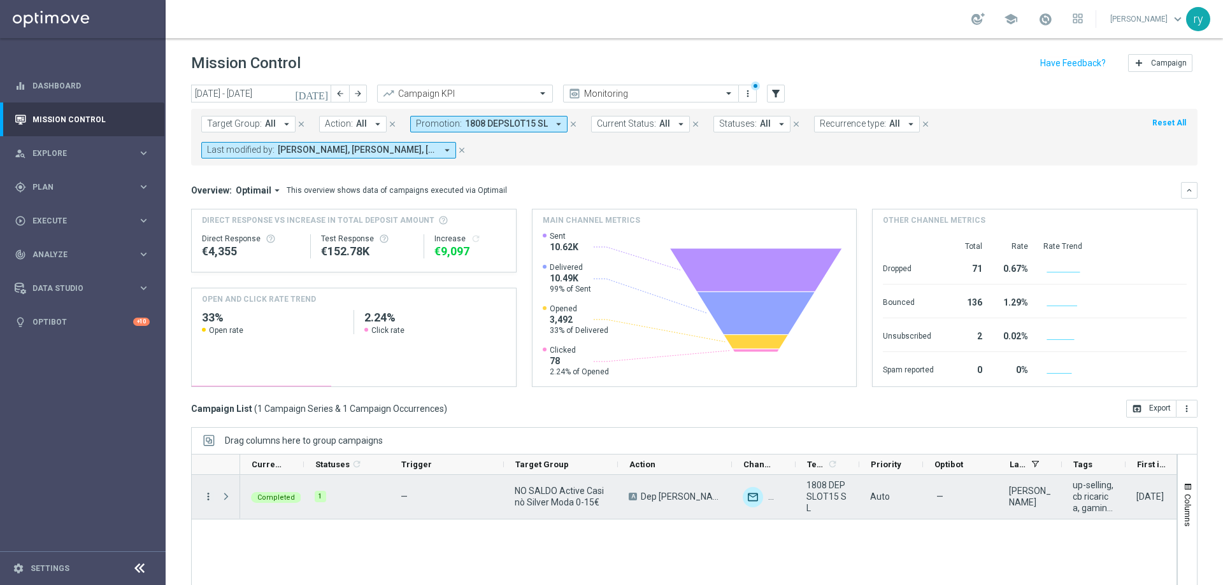
click at [206, 495] on icon "more_vert" at bounding box center [208, 496] width 11 height 11
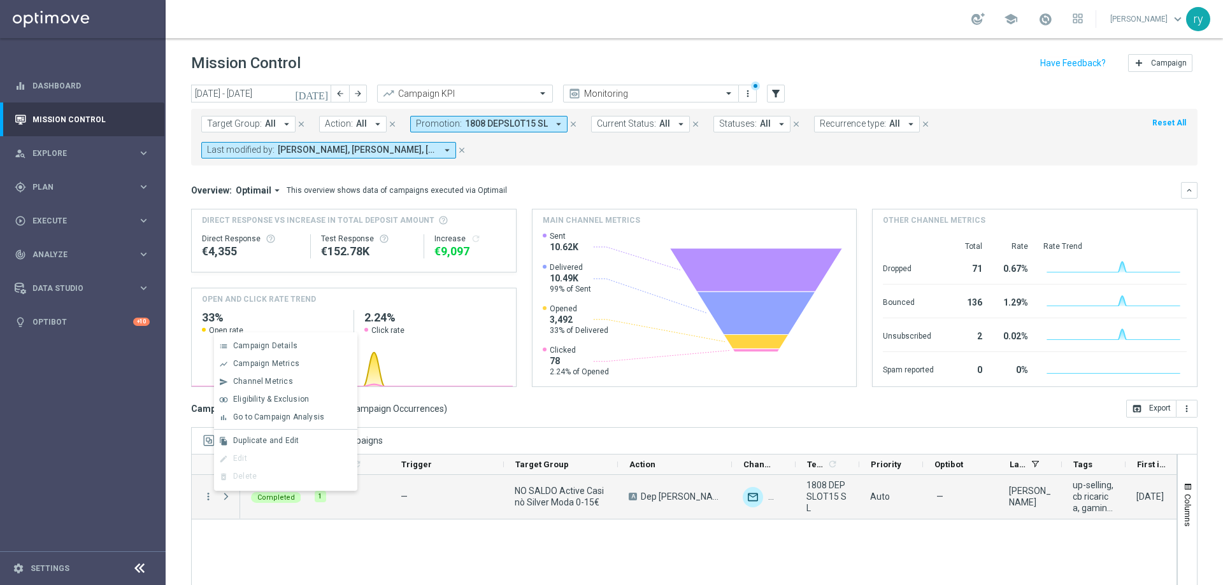
click at [540, 155] on form "Target Group: All arrow_drop_down close Action: All arrow_drop_down close Promo…" at bounding box center [665, 137] width 929 height 43
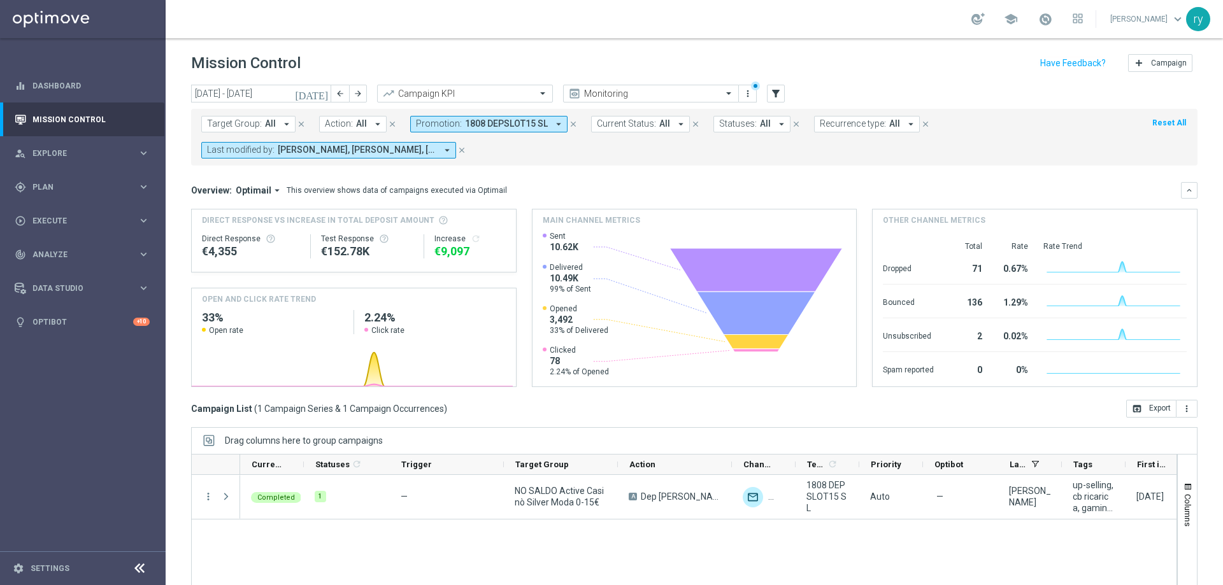
click at [553, 122] on icon "arrow_drop_down" at bounding box center [558, 123] width 11 height 11
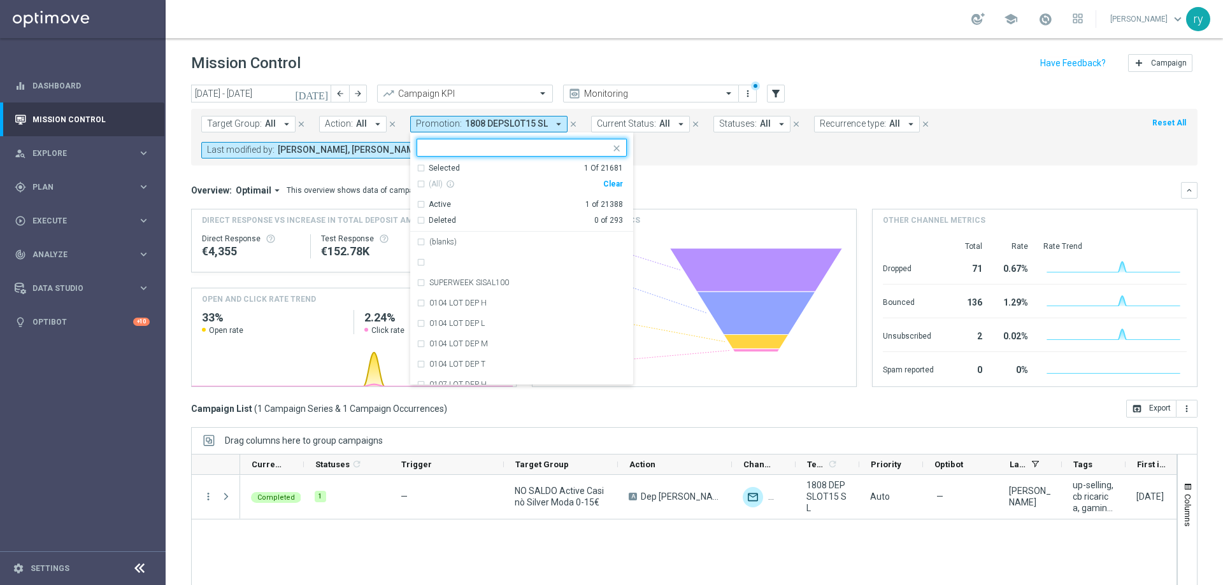
click at [601, 178] on div "(All) info_outline Clear" at bounding box center [520, 184] width 206 height 21
click at [0, 0] on div "Clear" at bounding box center [0, 0] width 0 height 0
click at [499, 148] on input "text" at bounding box center [517, 148] width 187 height 11
paste input "1808 DEPSLOT15 SL"
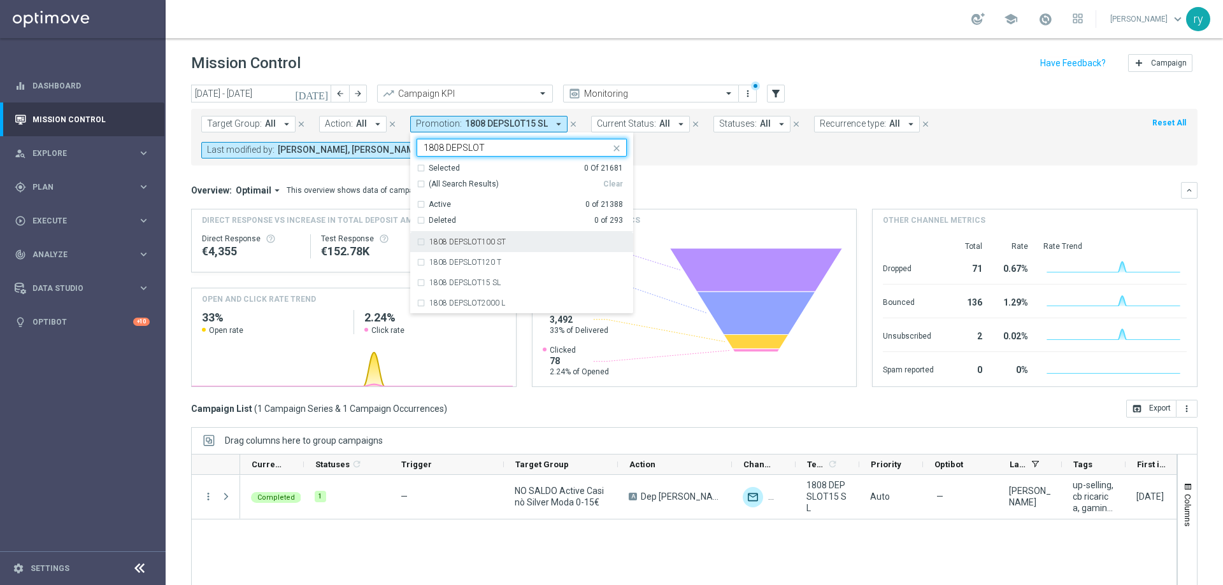
click at [417, 247] on div "1808 DEPSLOT100 ST" at bounding box center [522, 242] width 210 height 20
type input "1808 DEPSLOT"
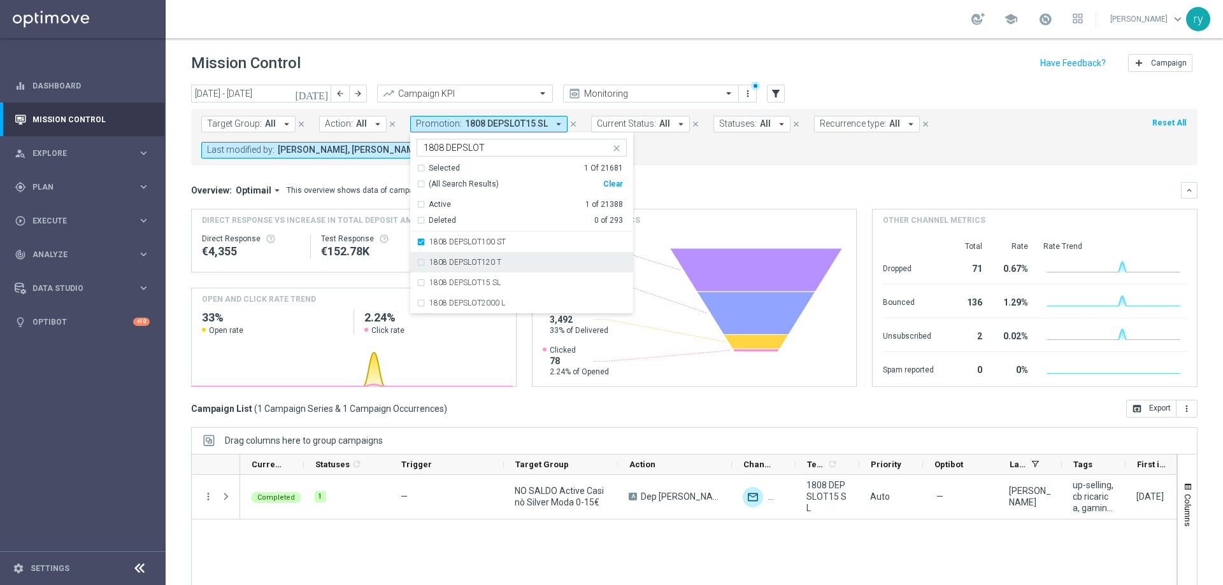
click at [418, 262] on div "1808 DEPSLOT120 T" at bounding box center [522, 262] width 210 height 20
click at [418, 278] on div "1808 DEPSLOT15 SL" at bounding box center [522, 283] width 210 height 20
click at [420, 303] on div "1808 DEPSLOT2000 L" at bounding box center [522, 303] width 210 height 20
click at [672, 192] on div "Overview: Optimail arrow_drop_down This overview shows data of campaigns execut…" at bounding box center [686, 190] width 990 height 11
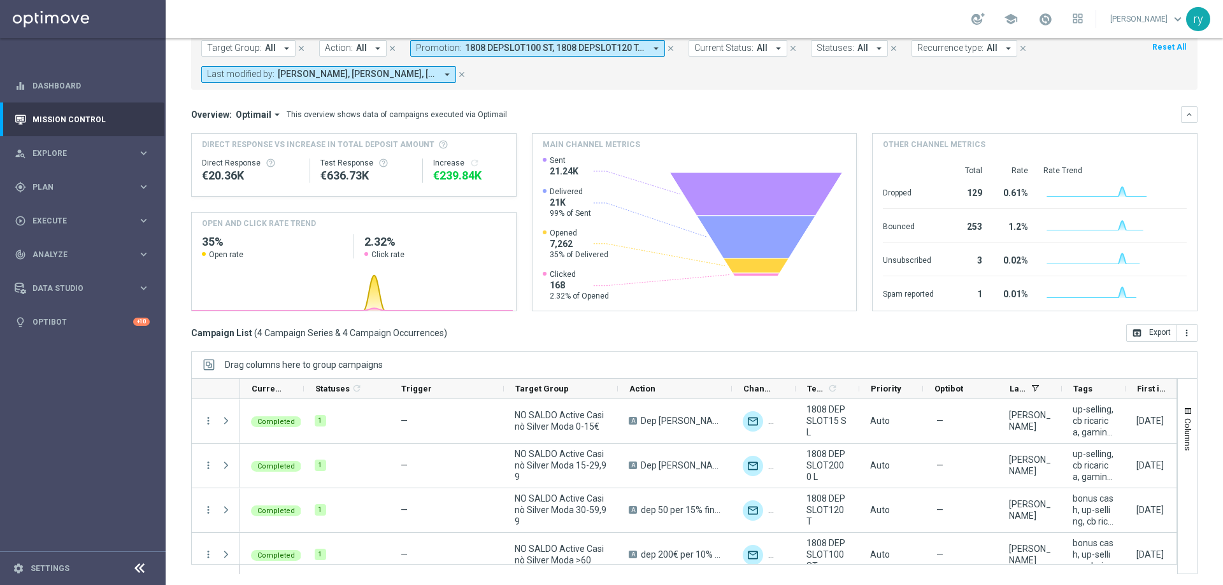
scroll to position [78, 0]
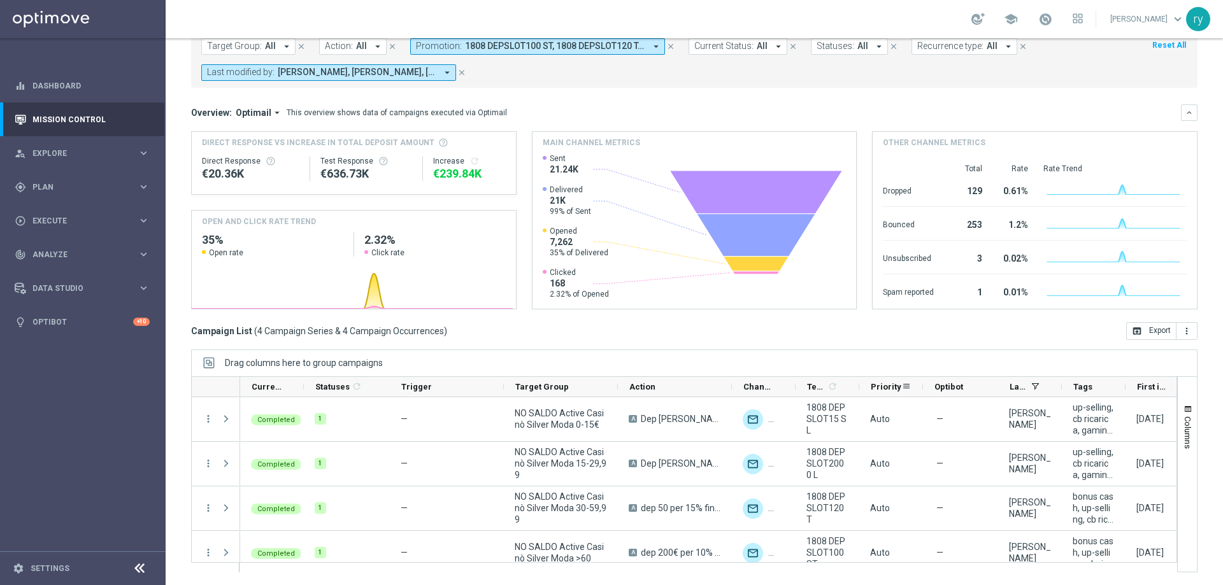
click at [859, 386] on div "Priority" at bounding box center [891, 387] width 64 height 20
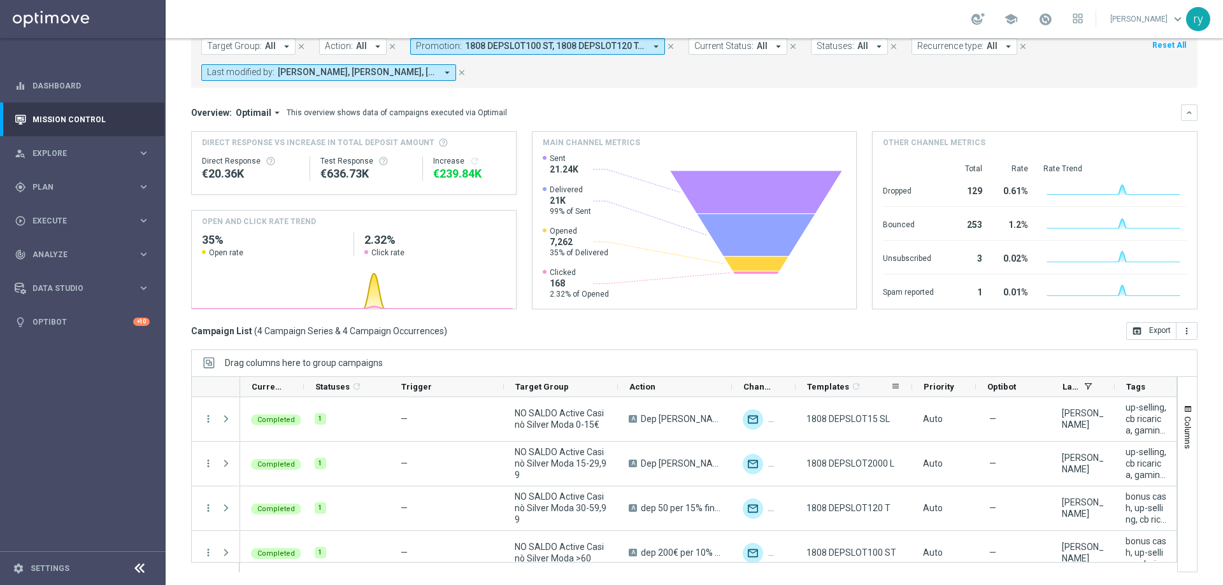
drag, startPoint x: 857, startPoint y: 386, endPoint x: 910, endPoint y: 384, distance: 52.9
click at [910, 384] on div at bounding box center [912, 387] width 5 height 20
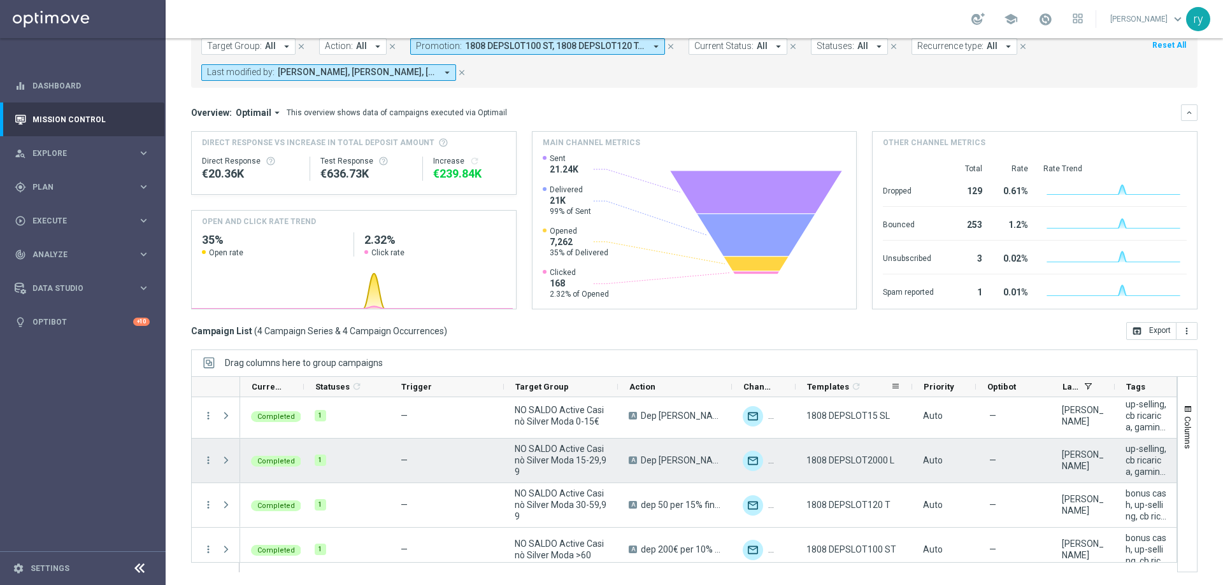
scroll to position [0, 0]
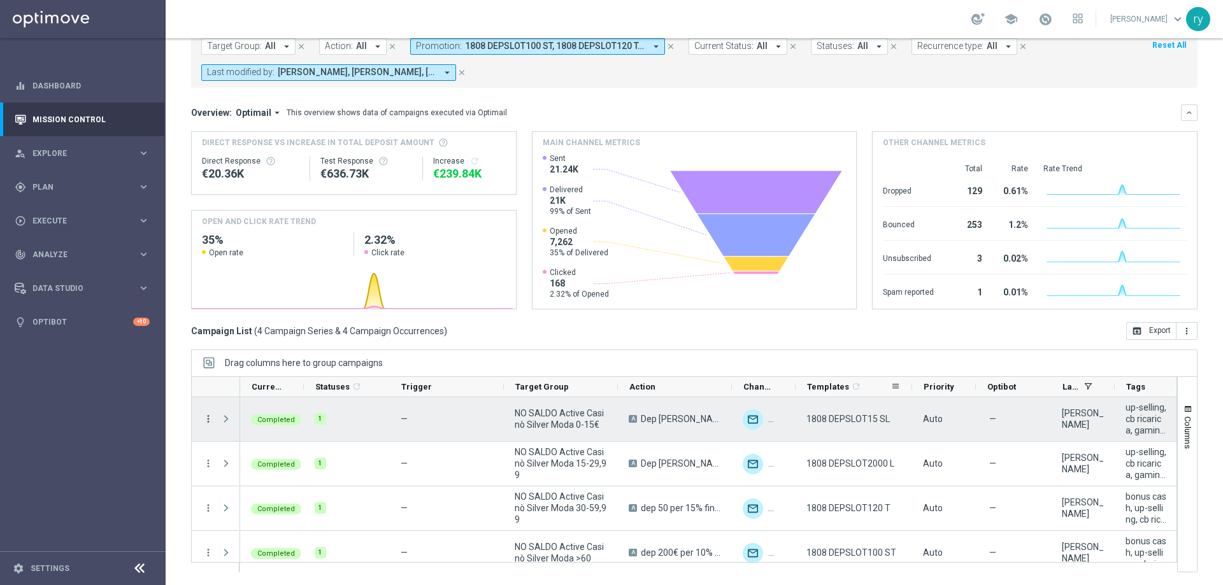
click at [210, 421] on icon "more_vert" at bounding box center [208, 418] width 11 height 11
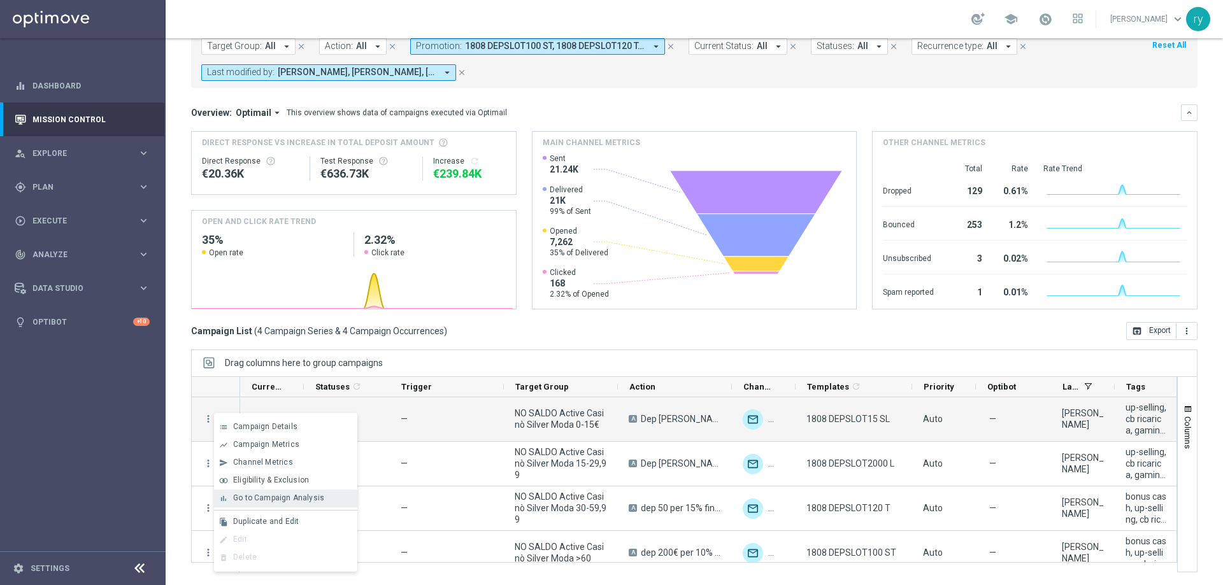
click at [266, 492] on div "bar_chart Go to Campaign Analysis" at bounding box center [285, 499] width 143 height 18
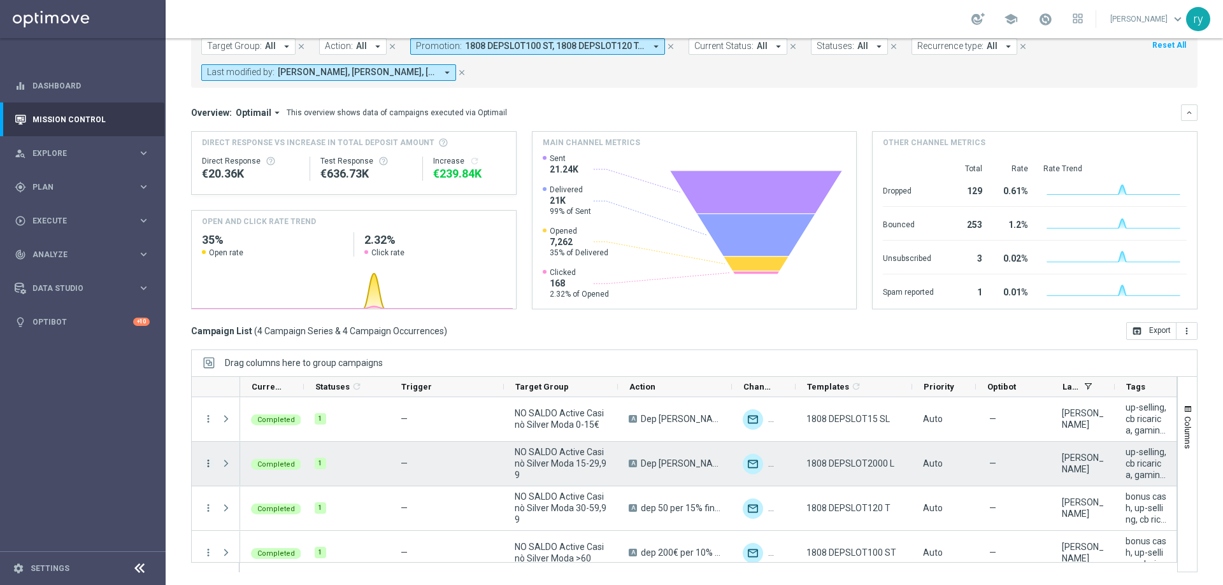
click at [209, 464] on icon "more_vert" at bounding box center [208, 463] width 11 height 11
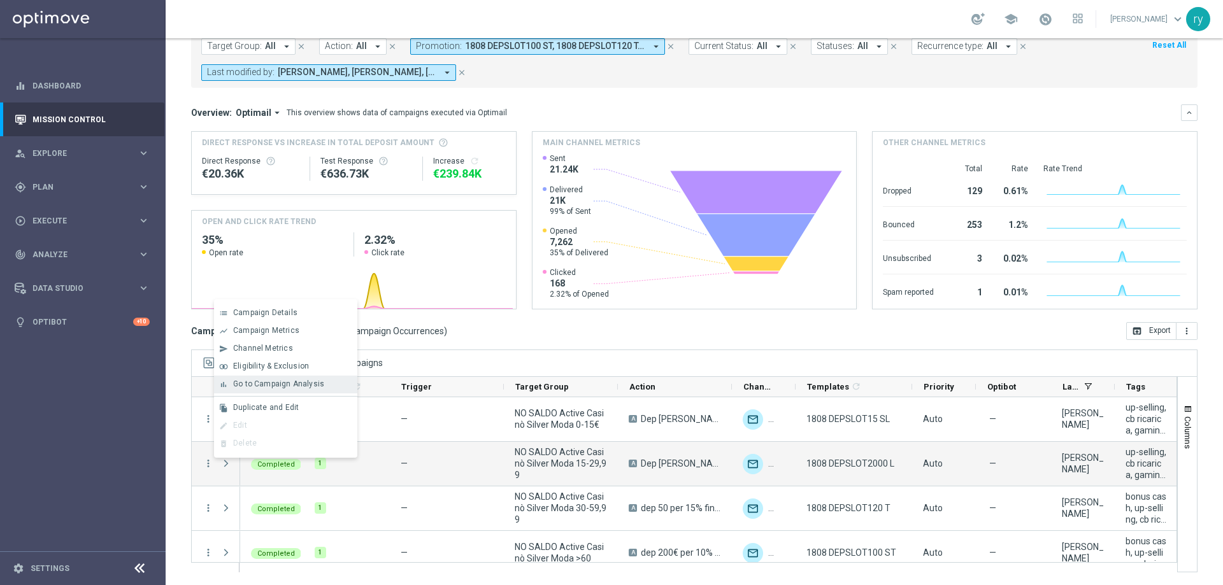
click at [243, 383] on span "Go to Campaign Analysis" at bounding box center [278, 384] width 91 height 9
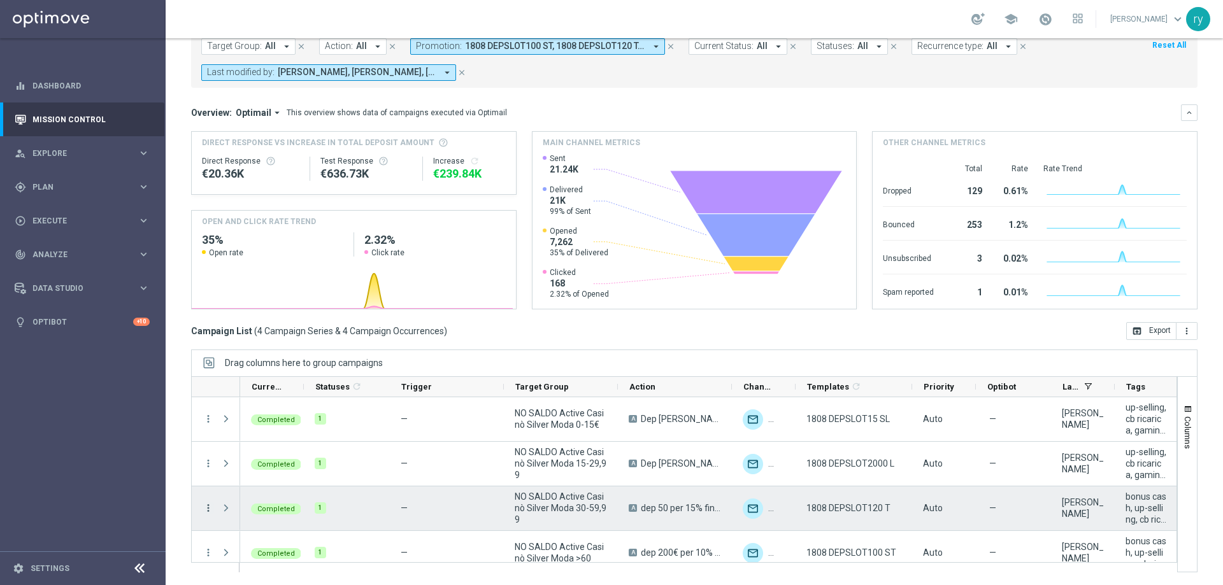
click at [212, 506] on icon "more_vert" at bounding box center [208, 508] width 11 height 11
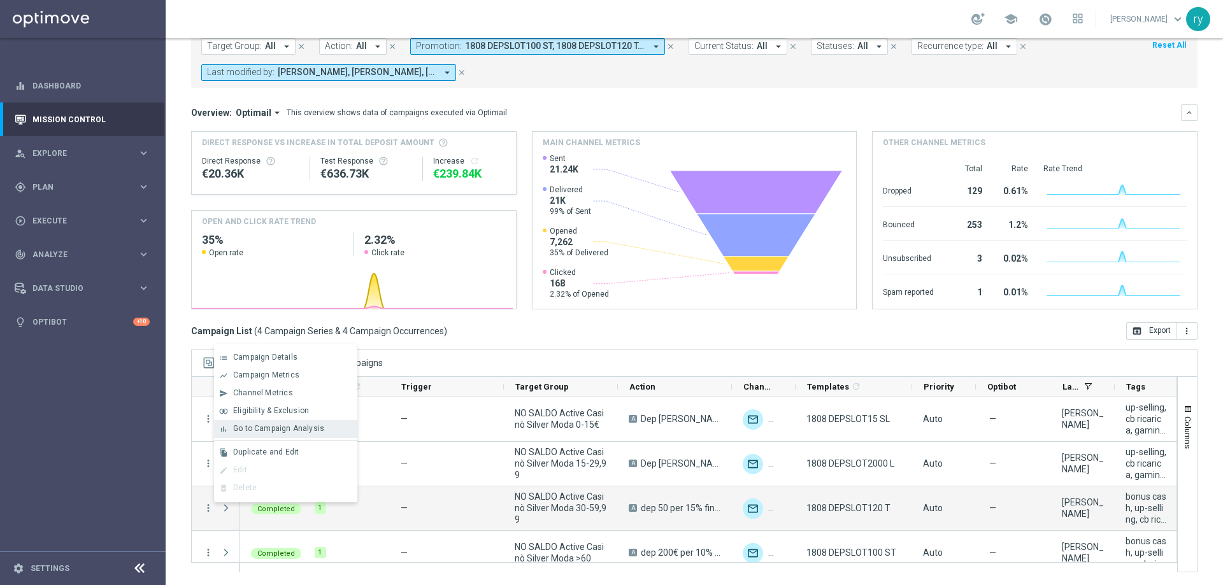
click at [260, 425] on span "Go to Campaign Analysis" at bounding box center [278, 428] width 91 height 9
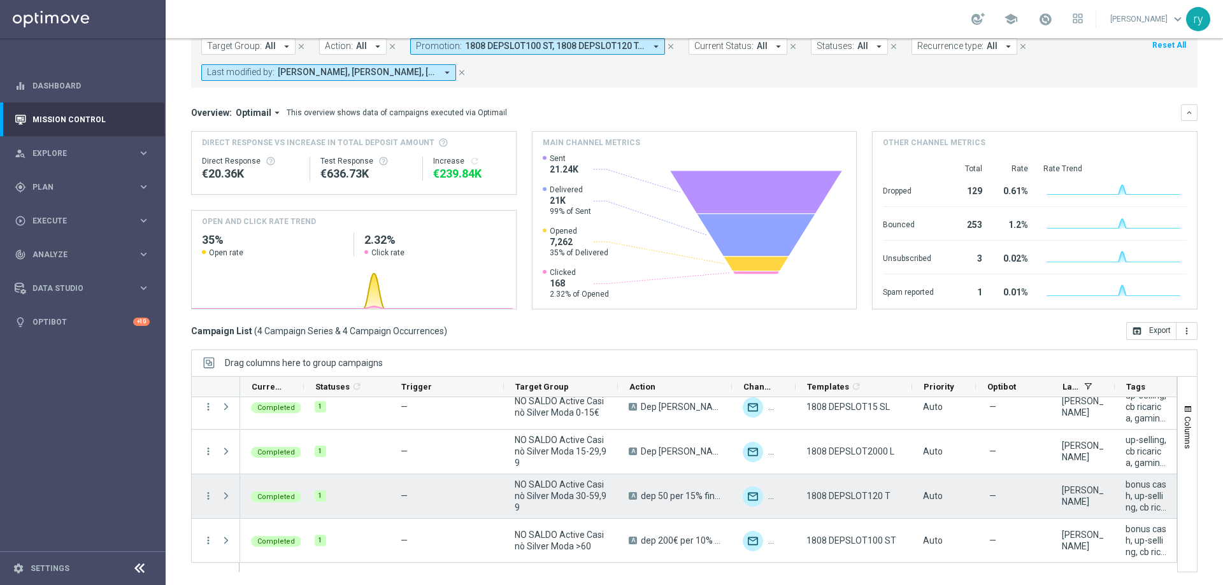
scroll to position [13, 0]
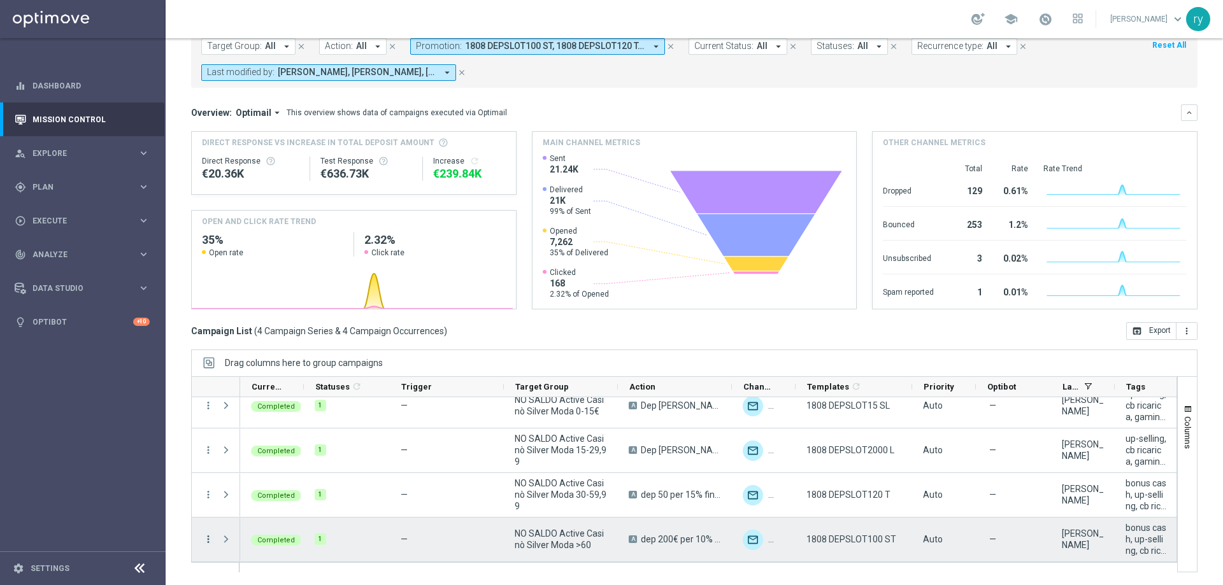
click at [206, 542] on icon "more_vert" at bounding box center [208, 539] width 11 height 11
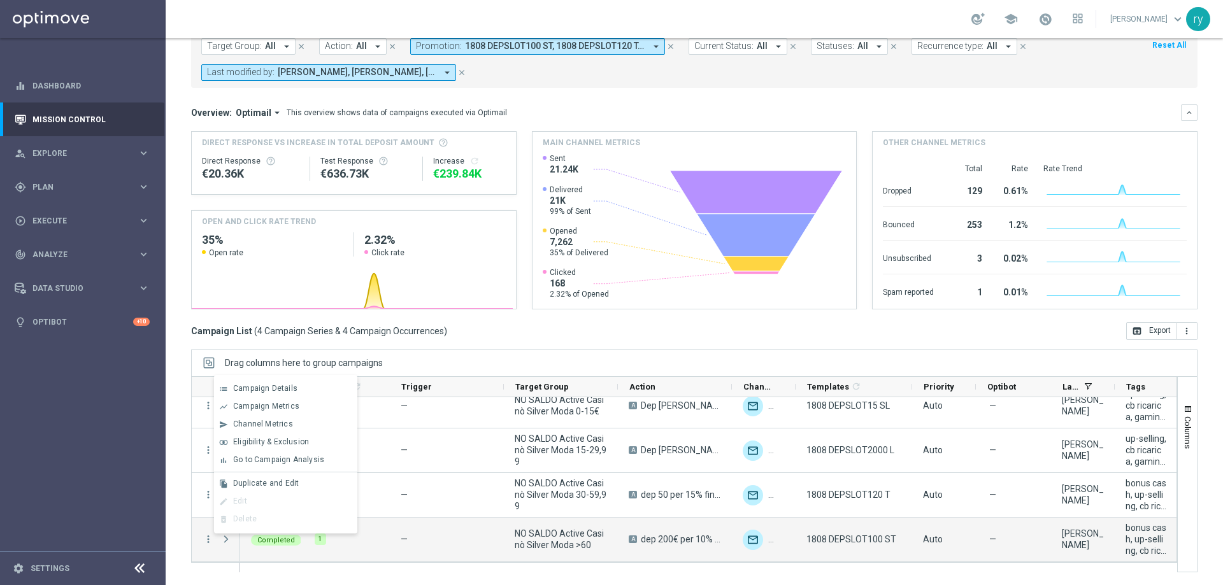
click at [284, 459] on span "Go to Campaign Analysis" at bounding box center [278, 460] width 91 height 9
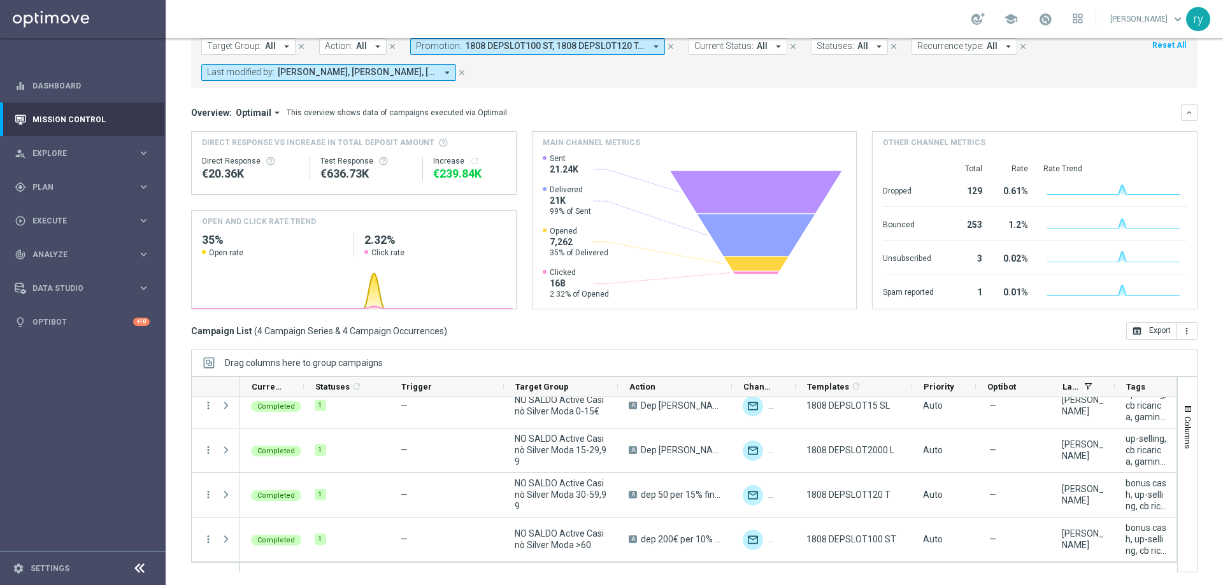
click at [650, 45] on icon "arrow_drop_down" at bounding box center [655, 46] width 11 height 11
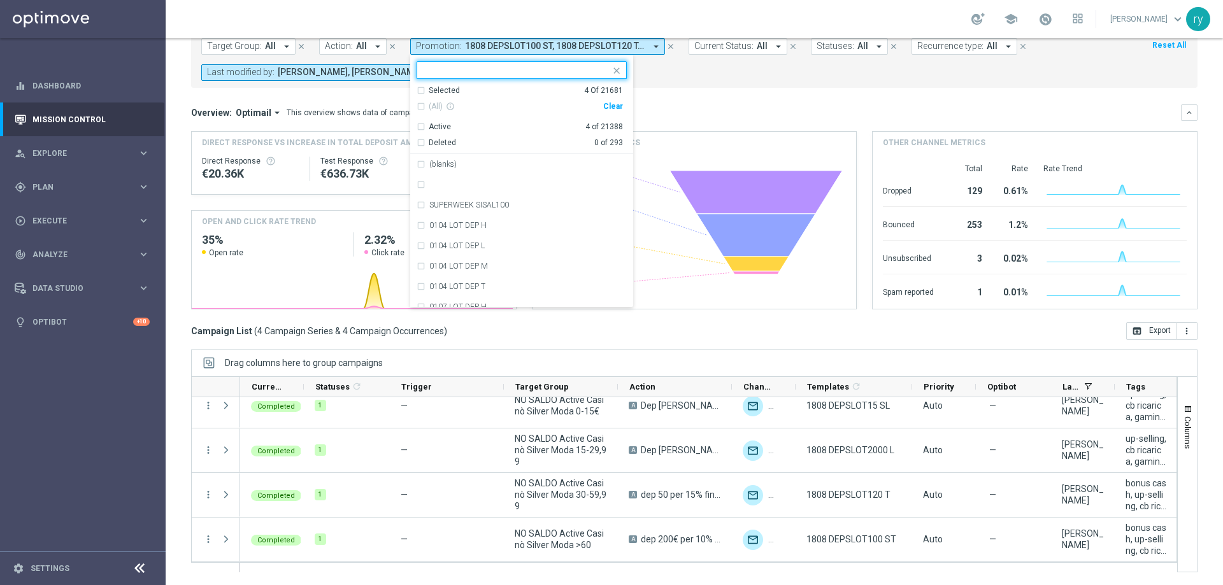
click at [0, 0] on div "Clear" at bounding box center [0, 0] width 0 height 0
click at [459, 71] on input "text" at bounding box center [517, 70] width 187 height 11
paste input "RICARICASLOT8SL"
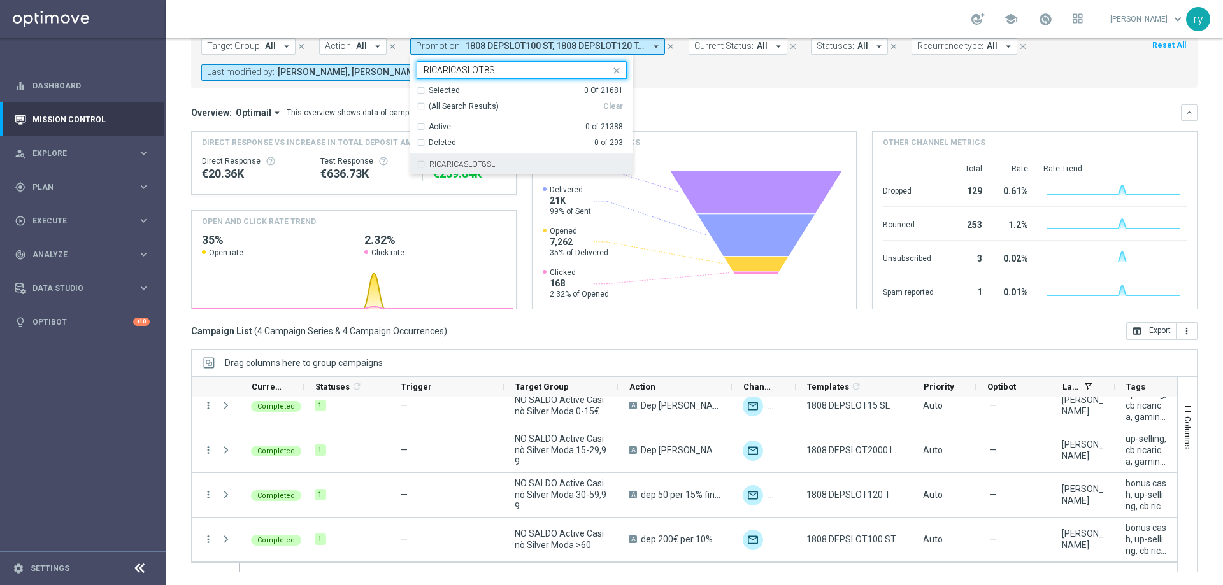
click at [475, 166] on label "RICARICASLOT8SL" at bounding box center [462, 165] width 66 height 8
type input "RICARICASLOT8SL"
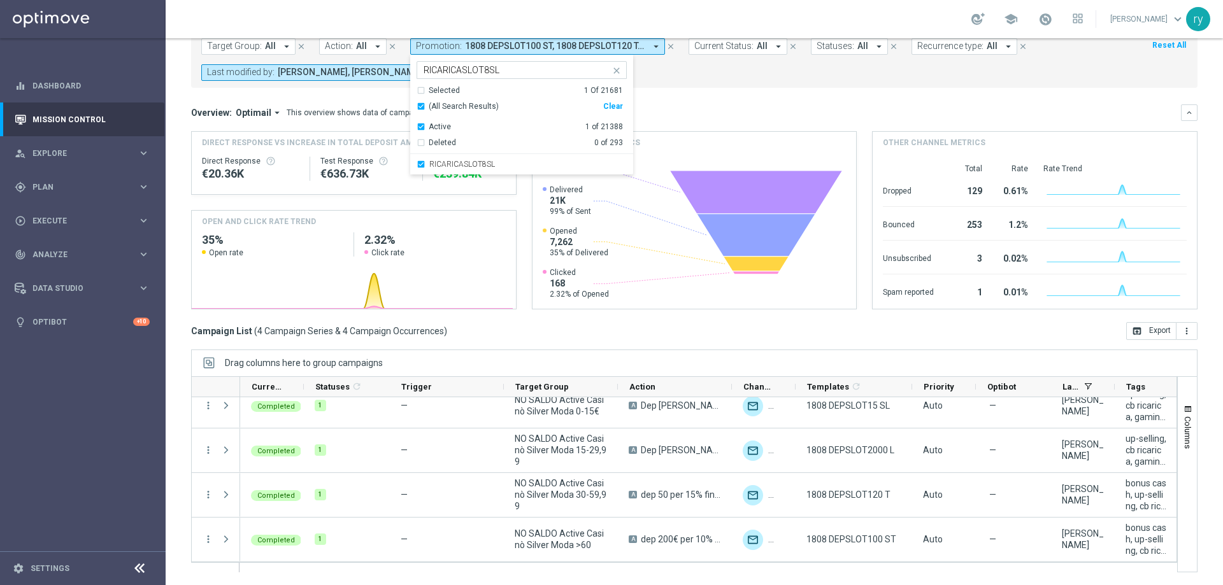
click at [638, 111] on div "Overview: Optimail arrow_drop_down This overview shows data of campaigns execut…" at bounding box center [686, 112] width 990 height 11
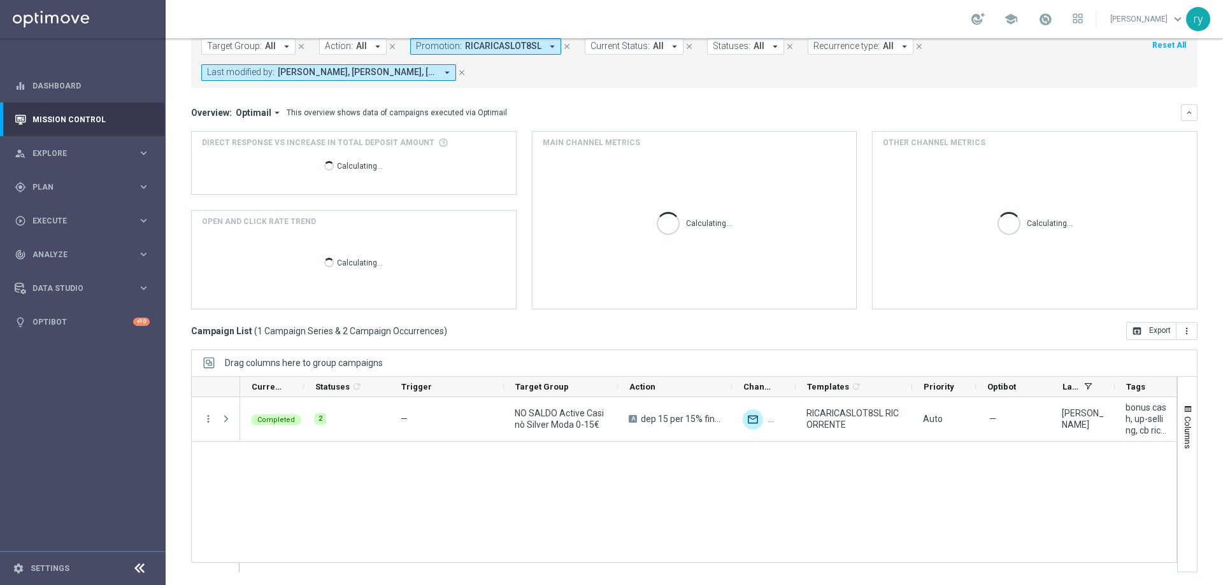
scroll to position [0, 0]
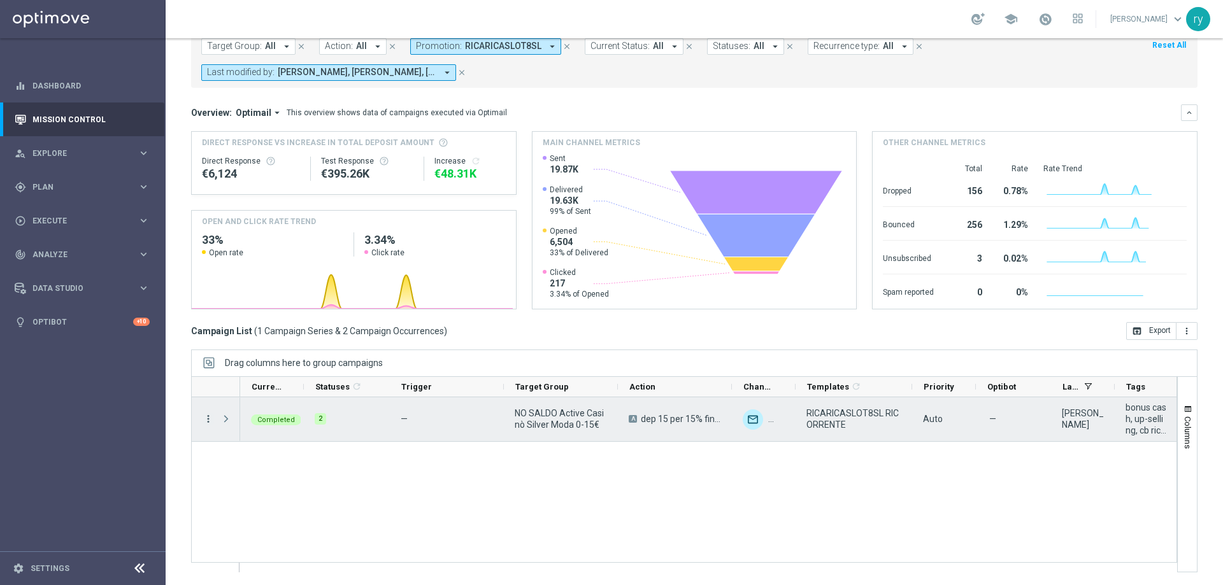
click at [204, 419] on icon "more_vert" at bounding box center [208, 418] width 11 height 11
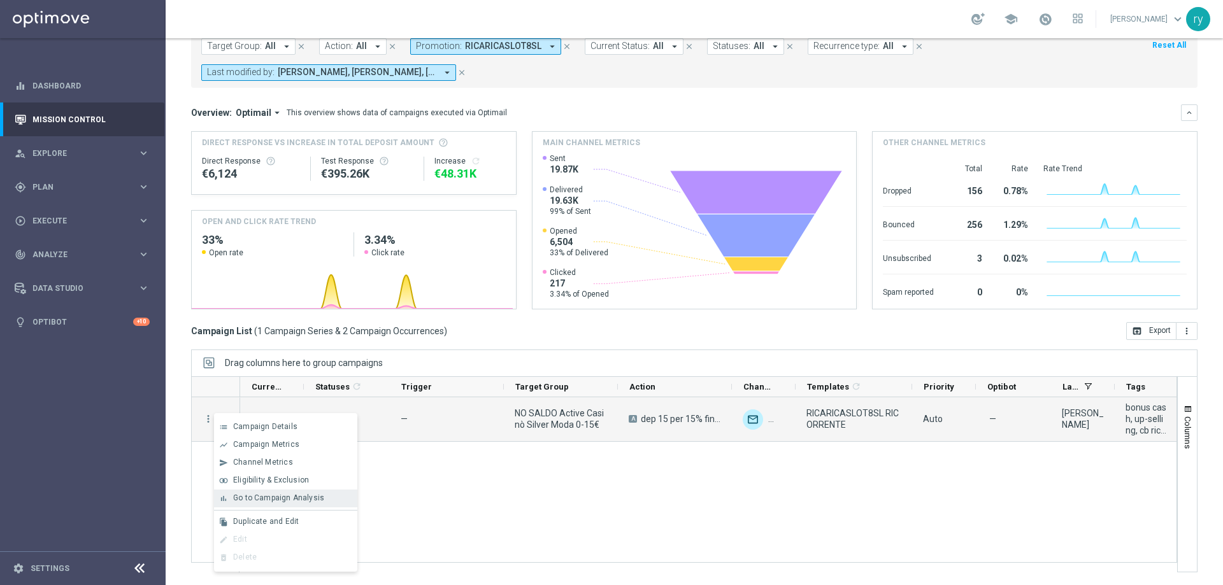
click at [257, 494] on span "Go to Campaign Analysis" at bounding box center [278, 498] width 91 height 9
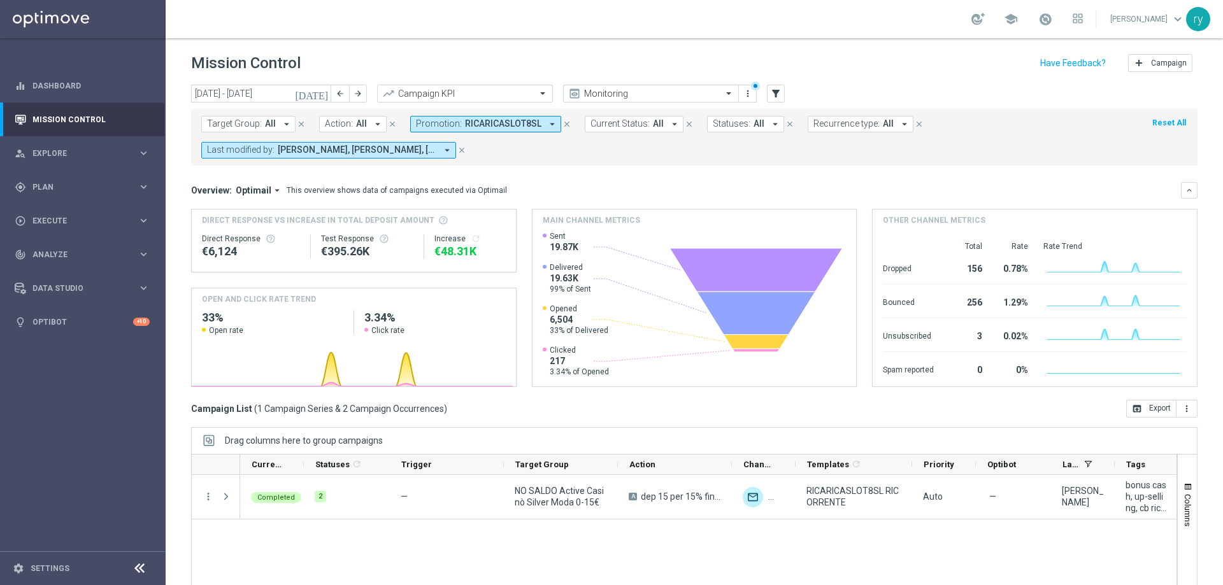
click at [548, 125] on icon "arrow_drop_down" at bounding box center [552, 123] width 11 height 11
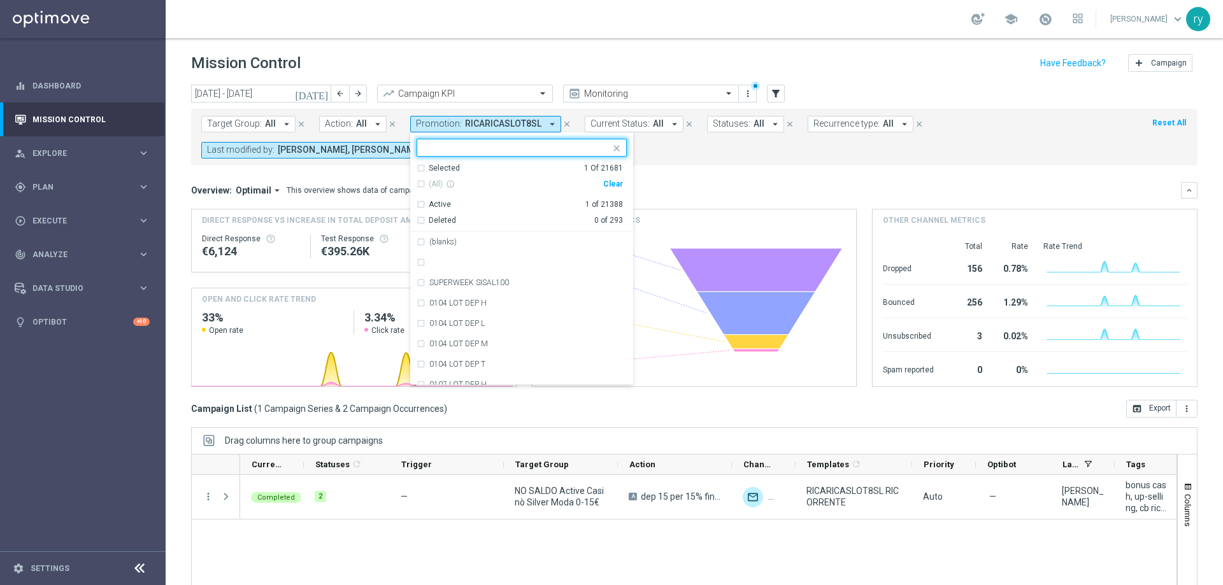
click at [0, 0] on div "Clear" at bounding box center [0, 0] width 0 height 0
click at [457, 151] on input "text" at bounding box center [517, 148] width 187 height 11
paste input "RICARICASLOT8L"
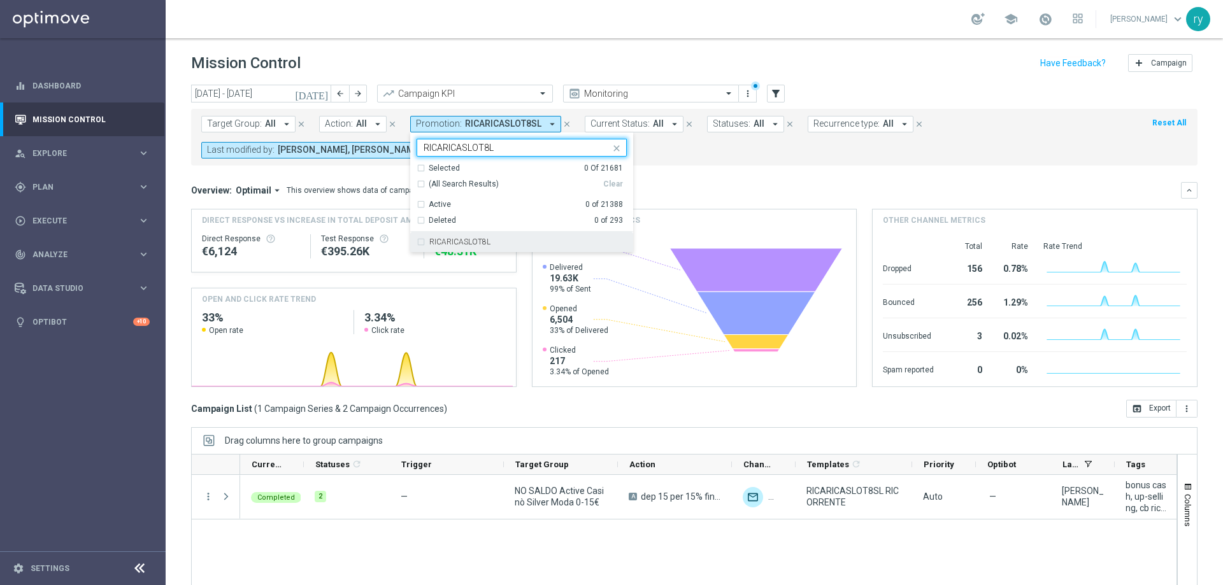
click at [461, 237] on div "RICARICASLOT8L" at bounding box center [522, 242] width 210 height 20
type input "RICARICASLOT8L"
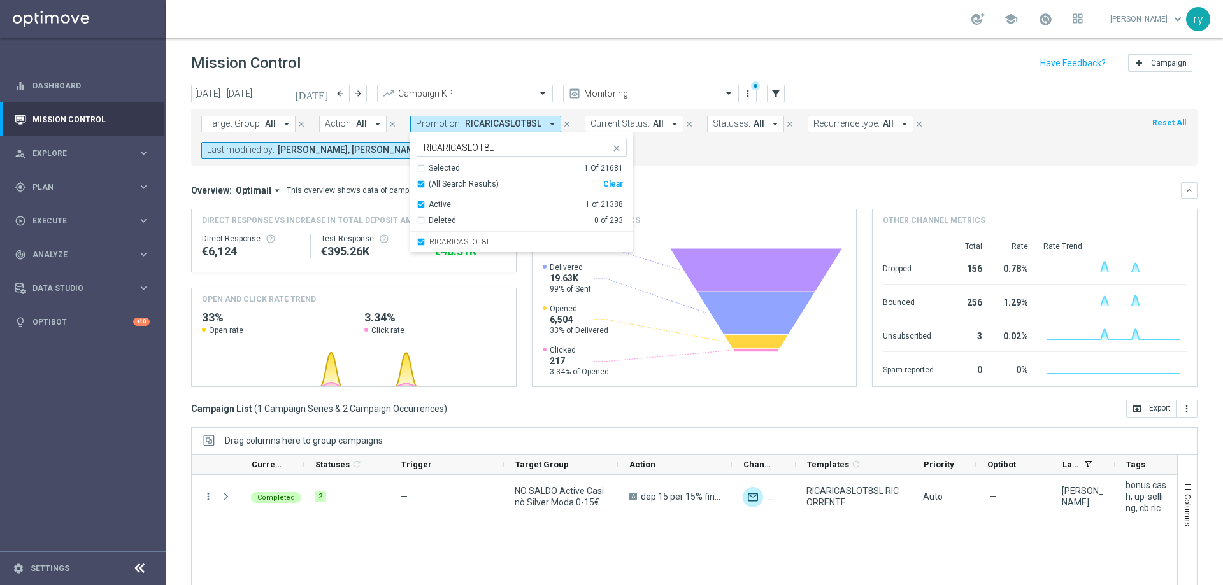
click at [682, 162] on div "Target Group: All arrow_drop_down close Action: All arrow_drop_down close Promo…" at bounding box center [694, 137] width 1007 height 57
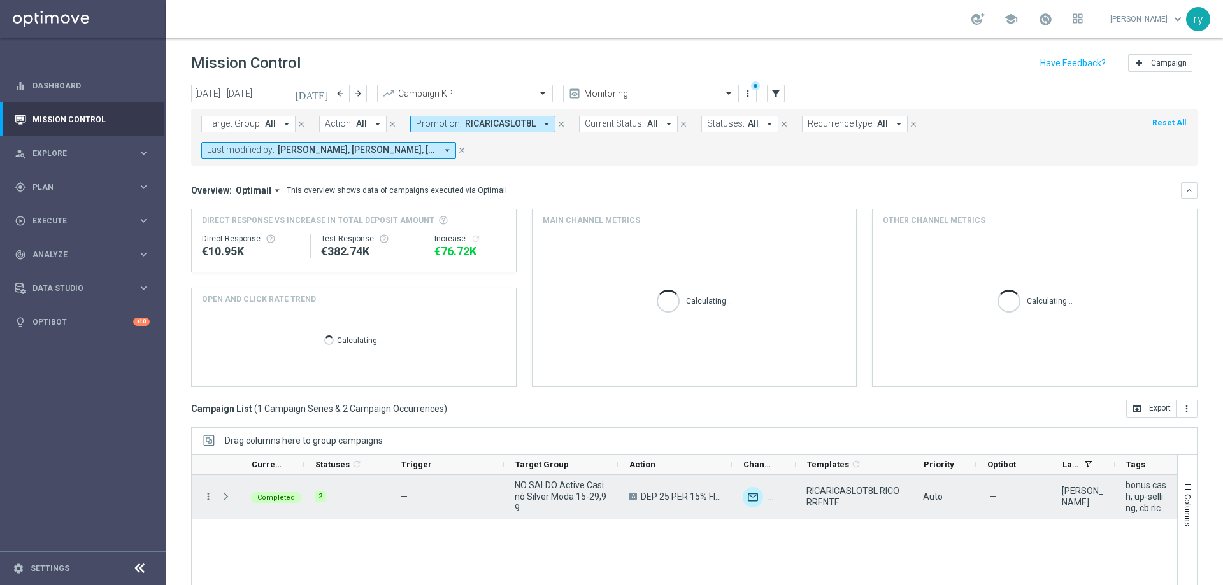
click at [204, 503] on menu-column "more_vert" at bounding box center [208, 497] width 11 height 12
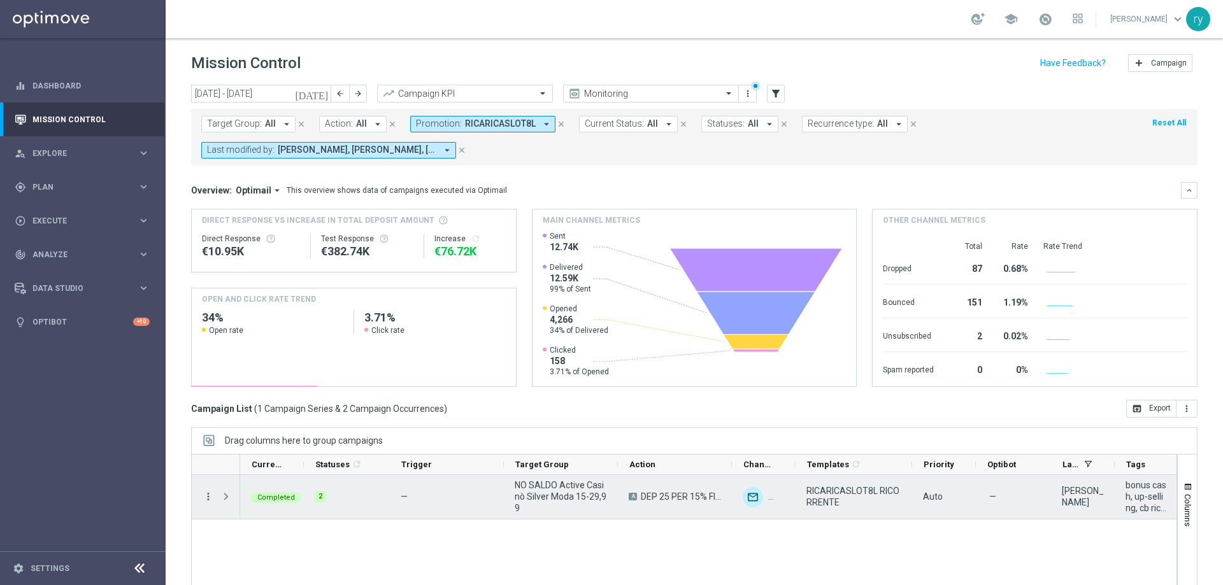
click at [206, 501] on icon "more_vert" at bounding box center [208, 496] width 11 height 11
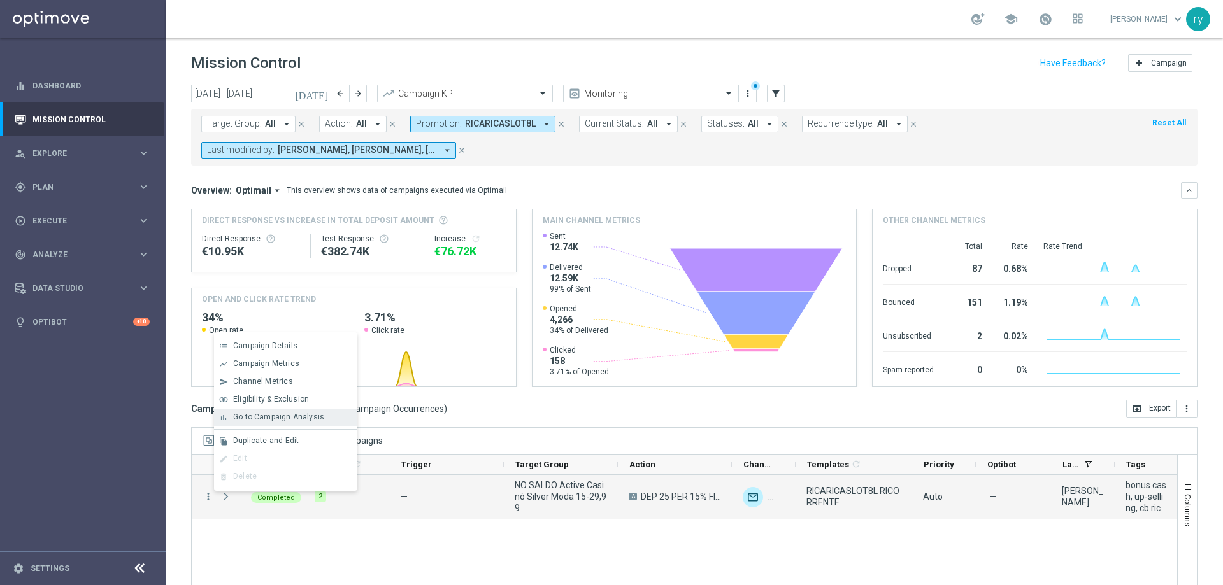
click at [301, 422] on div "bar_chart Go to Campaign Analysis" at bounding box center [285, 418] width 143 height 18
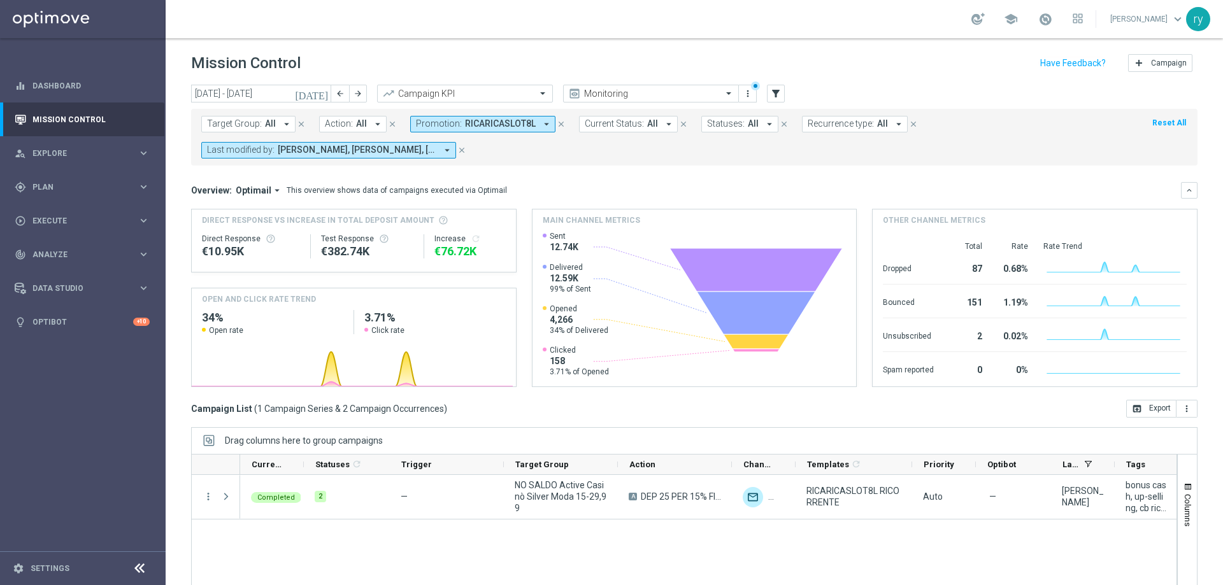
click at [541, 122] on icon "arrow_drop_down" at bounding box center [546, 123] width 11 height 11
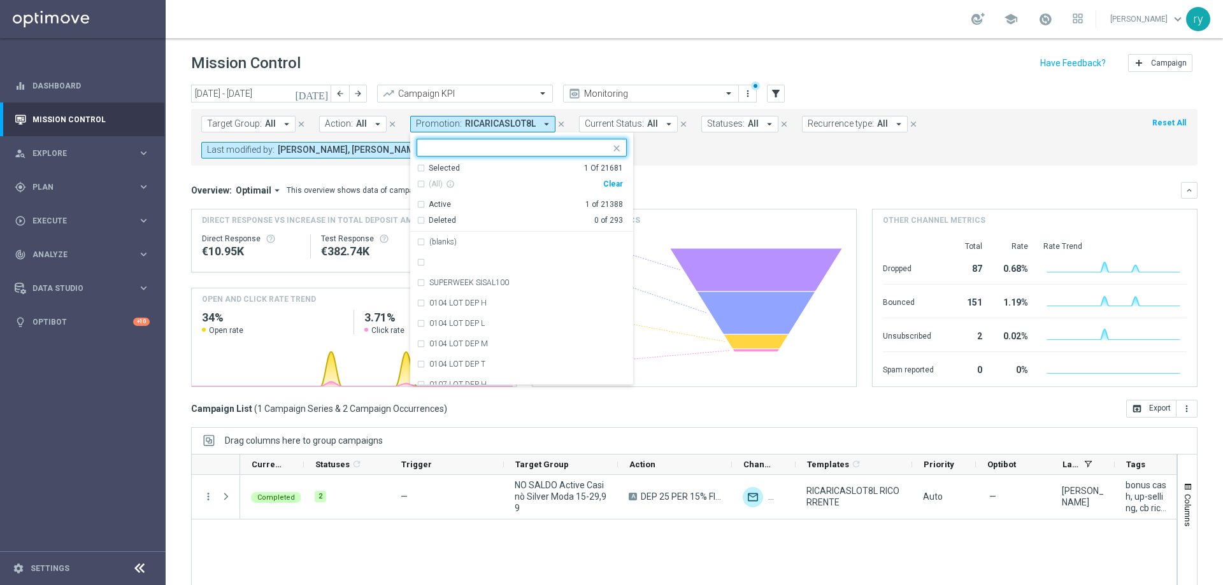
click at [0, 0] on div "Clear" at bounding box center [0, 0] width 0 height 0
click at [441, 152] on input "text" at bounding box center [517, 148] width 187 height 11
paste input "RICARICASLOT8T"
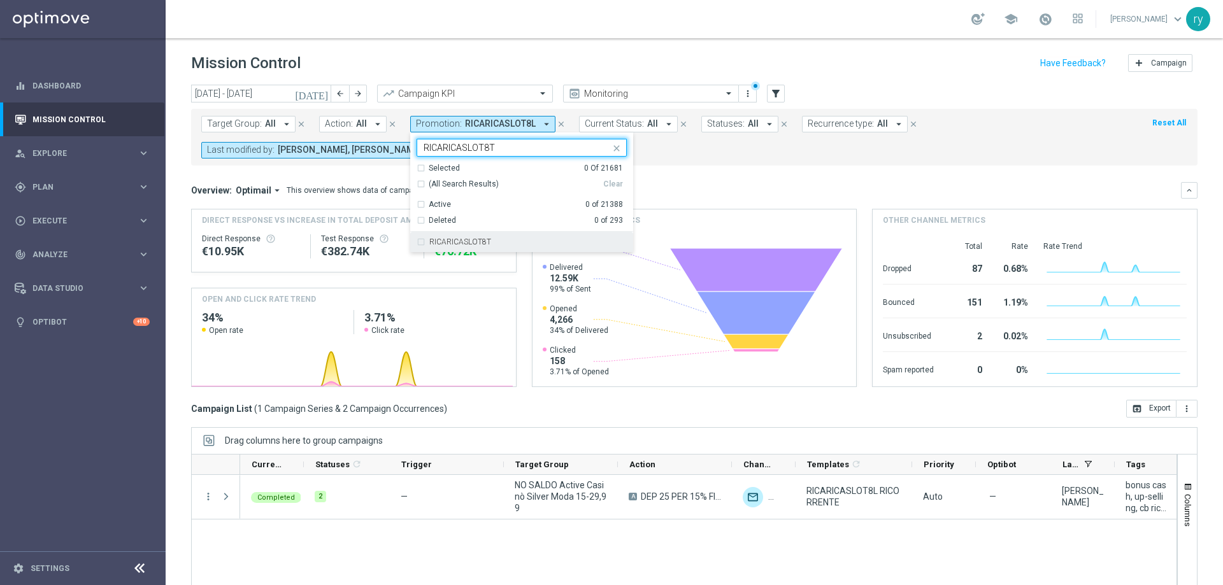
drag, startPoint x: 478, startPoint y: 235, endPoint x: 489, endPoint y: 236, distance: 10.8
click at [478, 236] on div "RICARICASLOT8T" at bounding box center [522, 242] width 210 height 20
type input "RICARICASLOT8T"
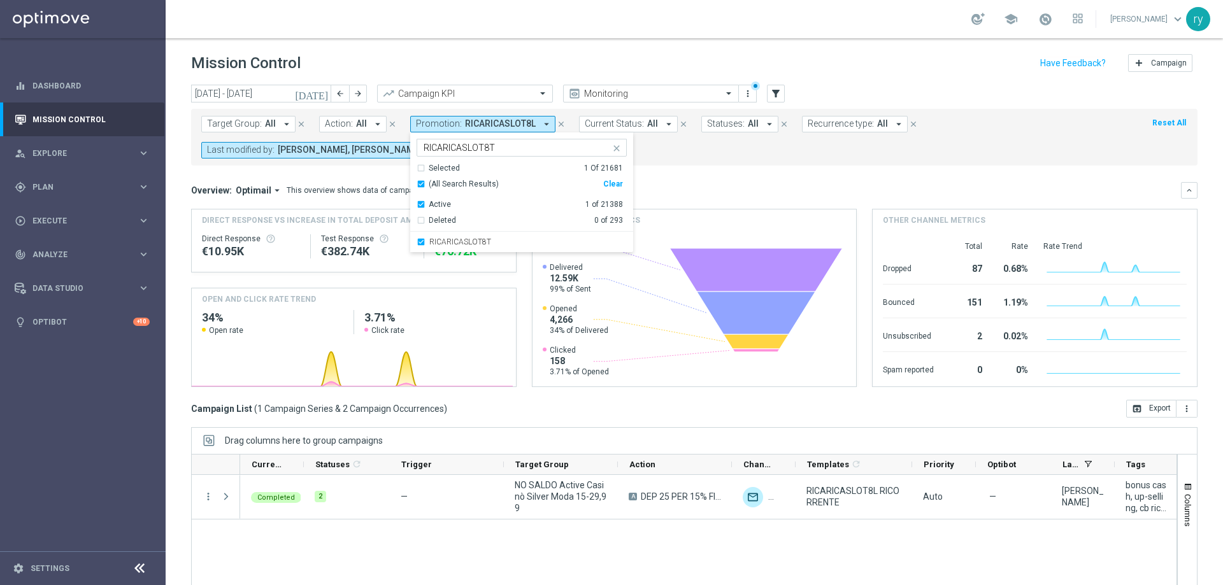
click at [693, 160] on div "Target Group: All arrow_drop_down close Action: All arrow_drop_down close Promo…" at bounding box center [694, 137] width 1007 height 57
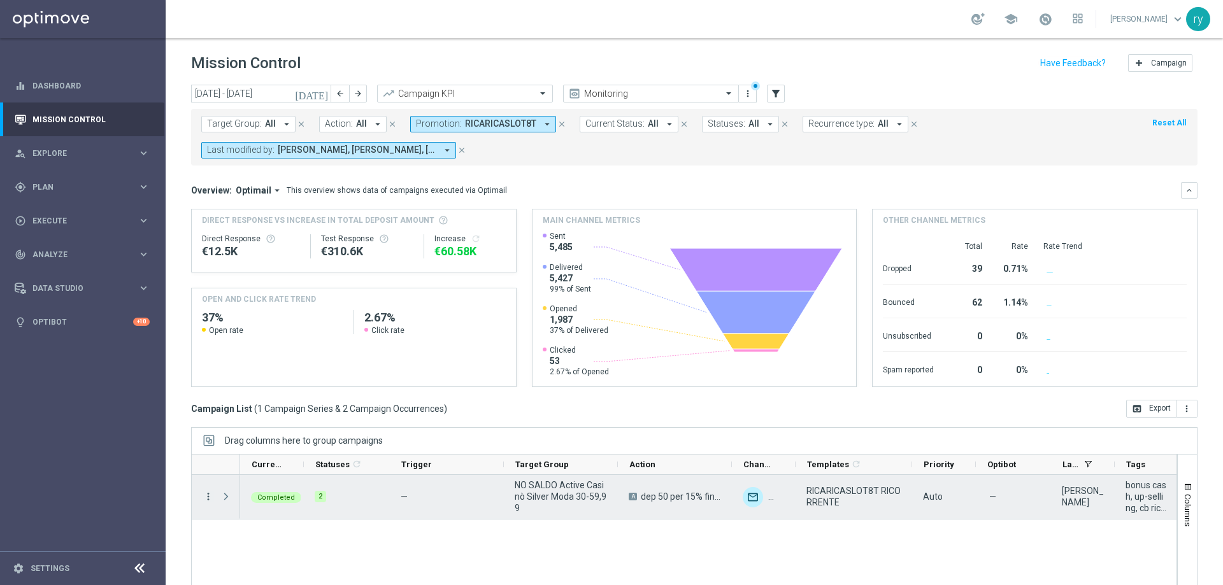
click at [208, 496] on icon "more_vert" at bounding box center [208, 496] width 11 height 11
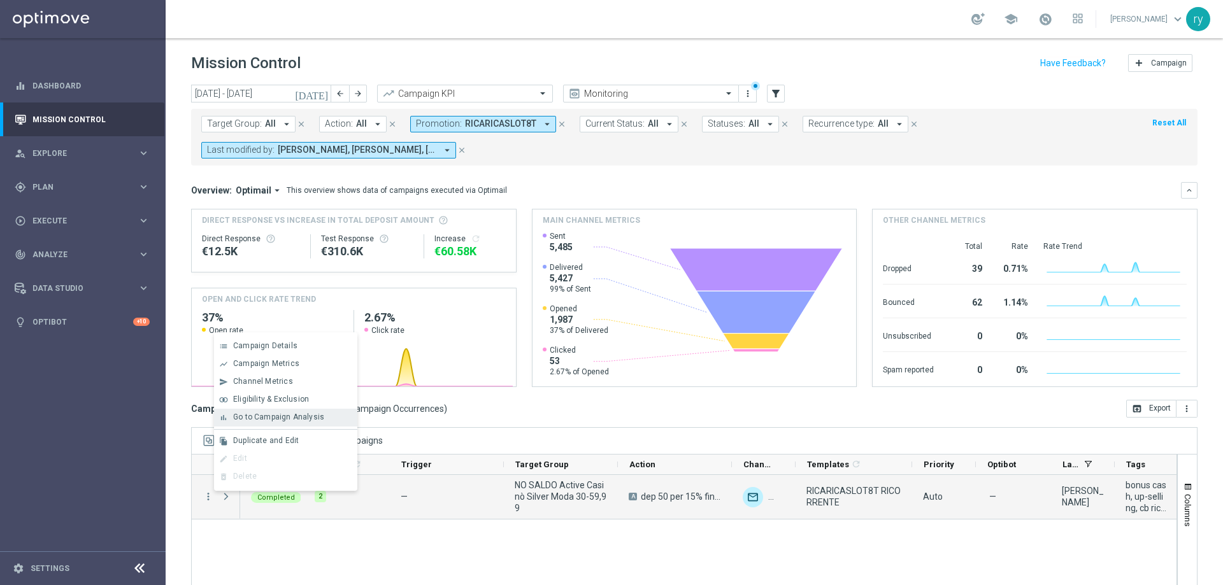
click at [270, 417] on span "Go to Campaign Analysis" at bounding box center [278, 417] width 91 height 9
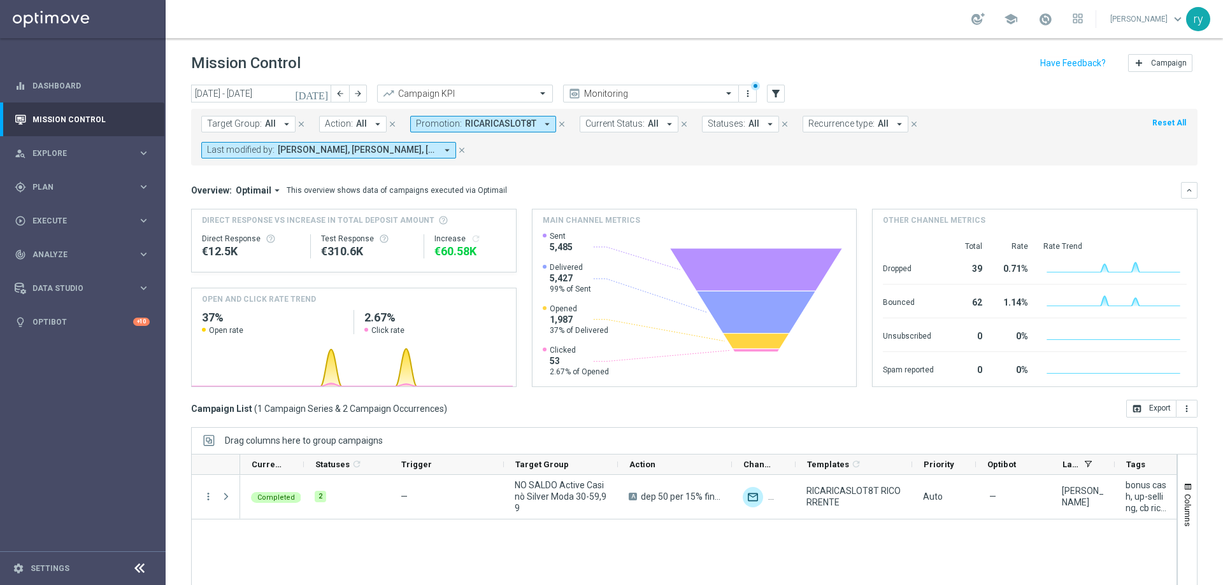
click at [542, 122] on icon "arrow_drop_down" at bounding box center [547, 123] width 11 height 11
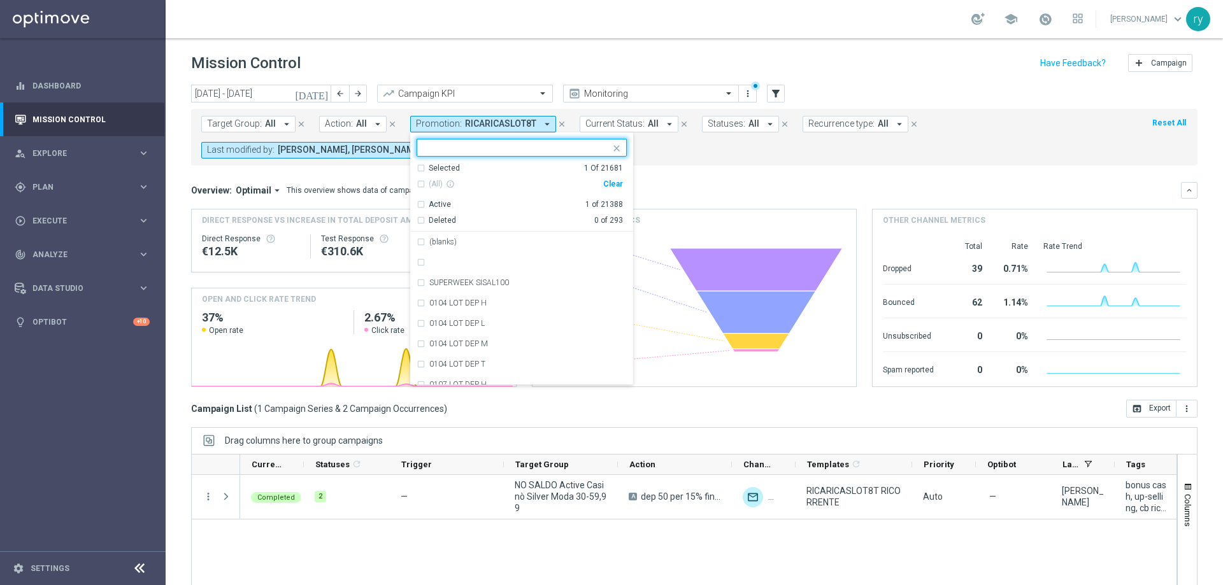
click at [0, 0] on div "Clear" at bounding box center [0, 0] width 0 height 0
click at [464, 145] on input "text" at bounding box center [517, 148] width 187 height 11
paste input "RICARICASLOT8ST"
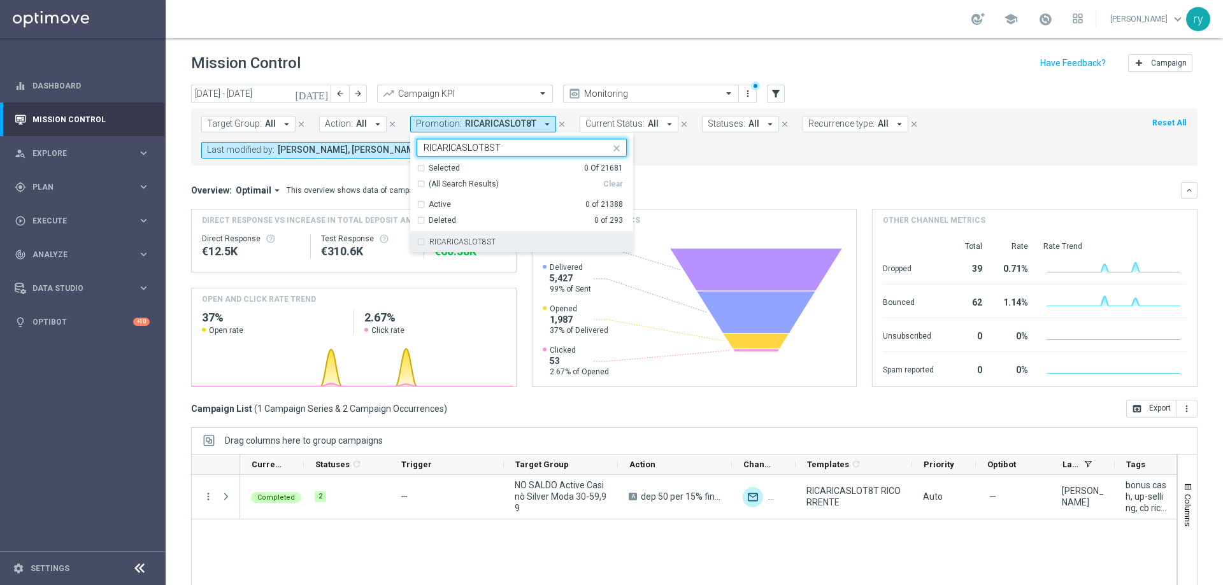
click at [447, 236] on div "RICARICASLOT8ST" at bounding box center [522, 242] width 210 height 20
type input "RICARICASLOT8ST"
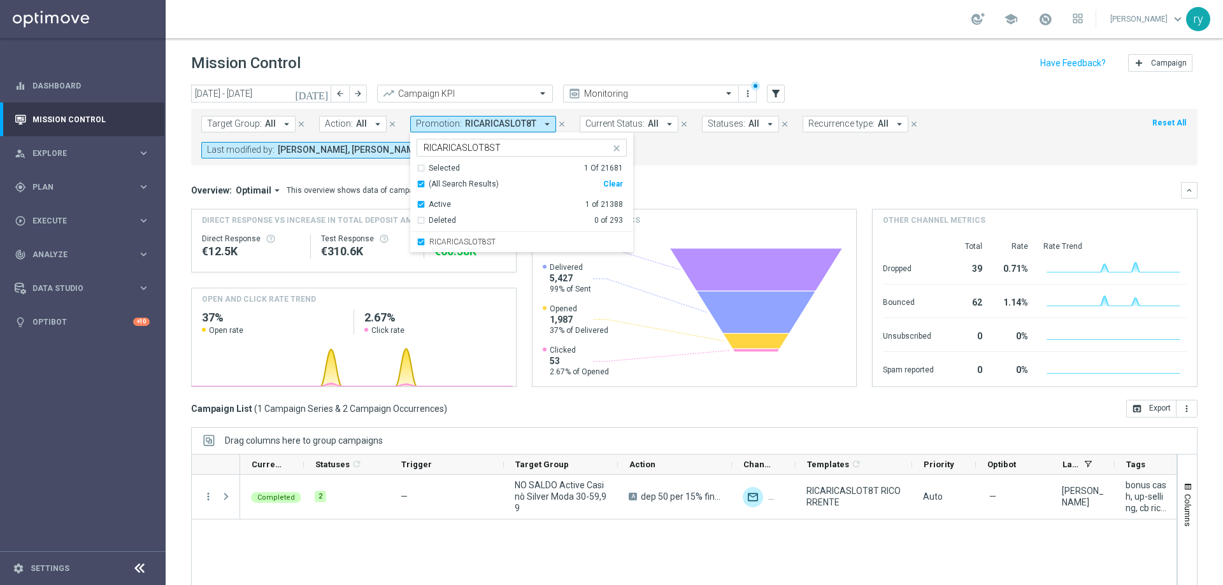
click at [708, 150] on form "Target Group: All arrow_drop_down close Action: All arrow_drop_down close Promo…" at bounding box center [665, 137] width 929 height 43
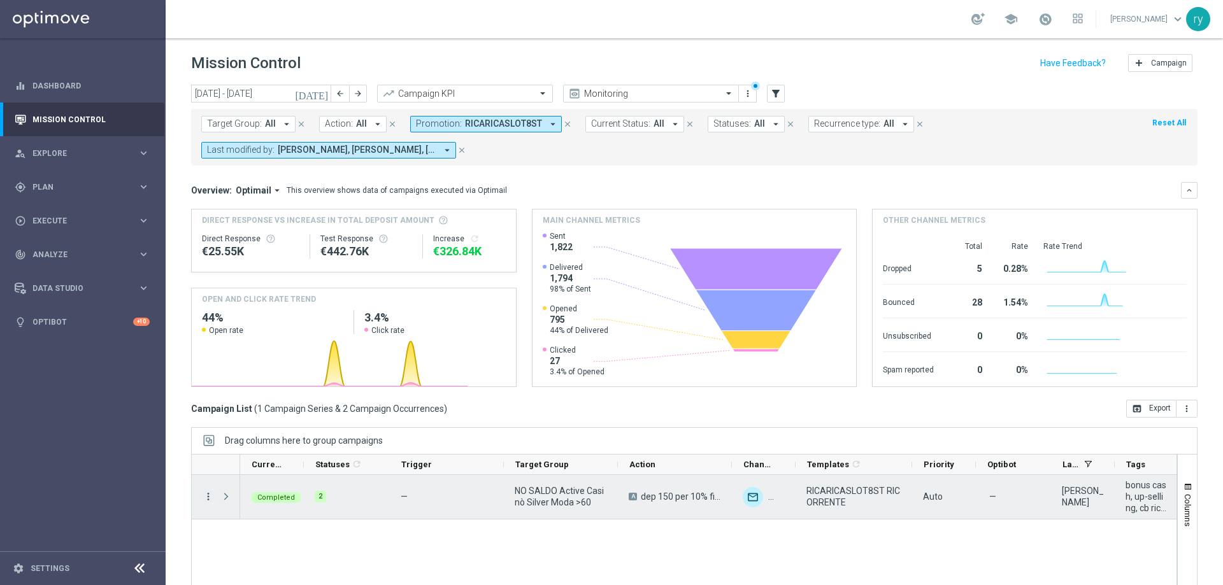
click at [206, 497] on icon "more_vert" at bounding box center [208, 496] width 11 height 11
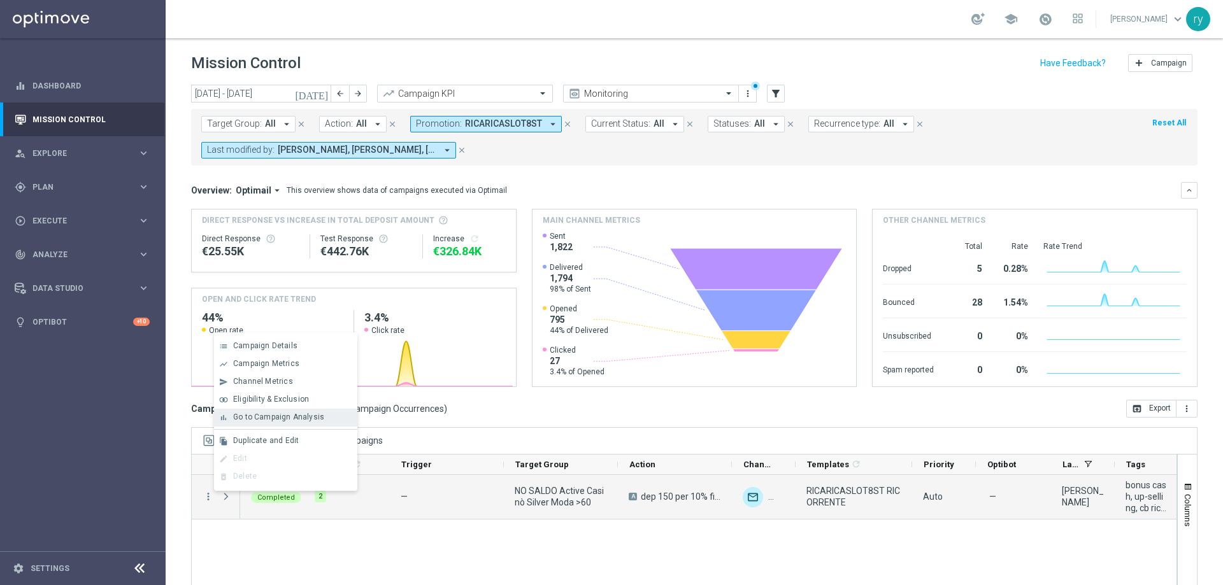
click at [250, 417] on span "Go to Campaign Analysis" at bounding box center [278, 417] width 91 height 9
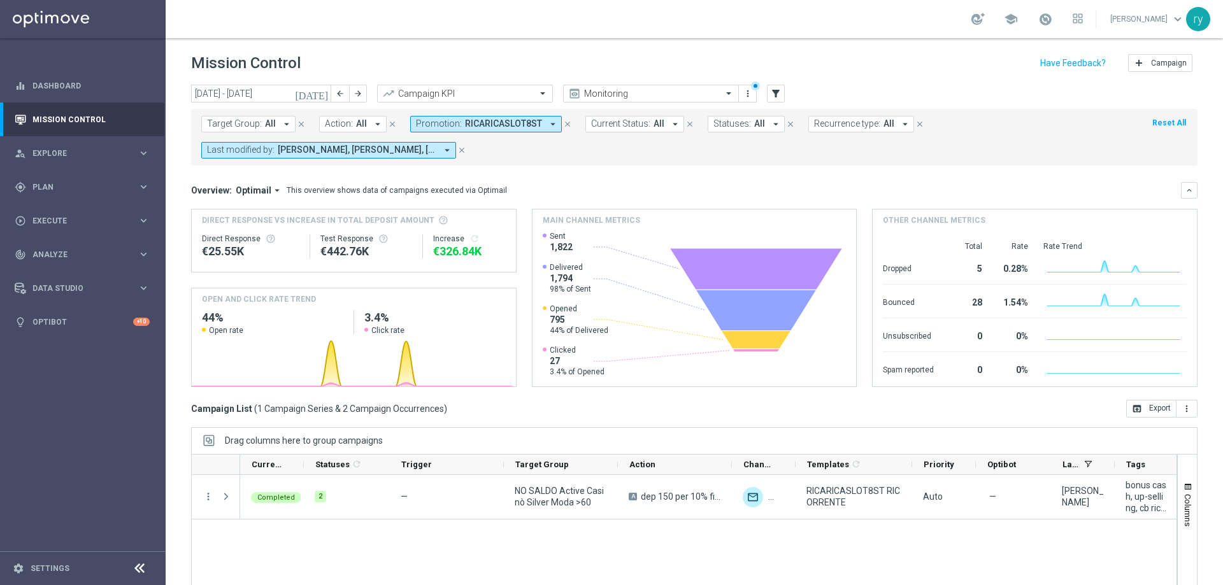
click at [549, 122] on icon "arrow_drop_down" at bounding box center [552, 123] width 11 height 11
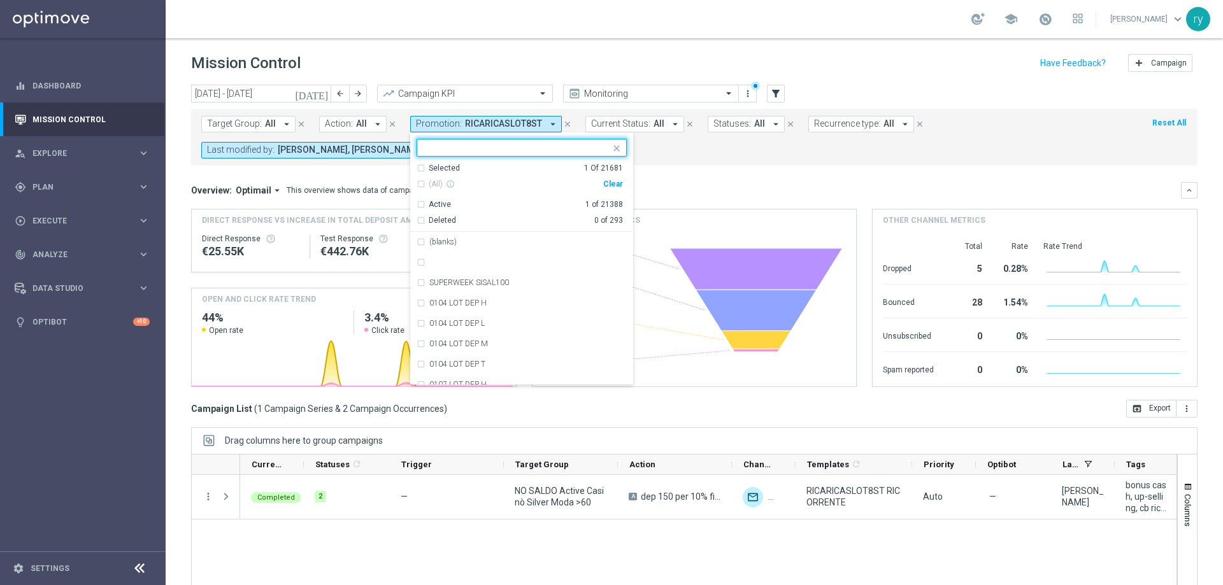
click at [0, 0] on div "Clear" at bounding box center [0, 0] width 0 height 0
click at [486, 148] on input "text" at bounding box center [517, 148] width 187 height 11
paste input "RICARICASLOT 8L"
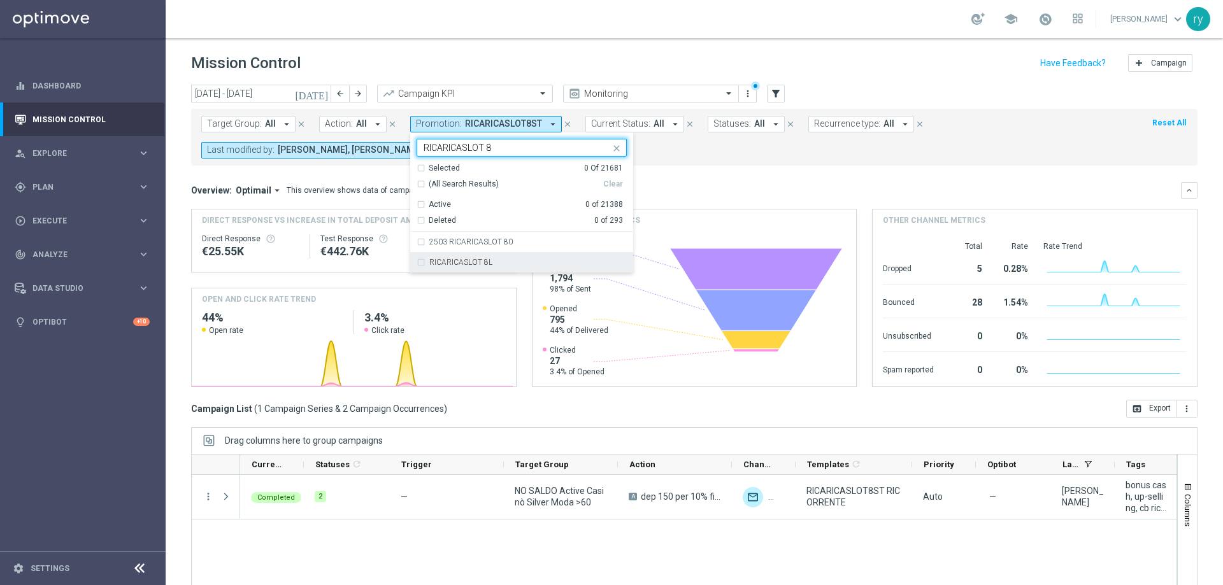
click at [466, 254] on div "RICARICASLOT 8L" at bounding box center [522, 262] width 210 height 20
type input "RICARICASLOT 8"
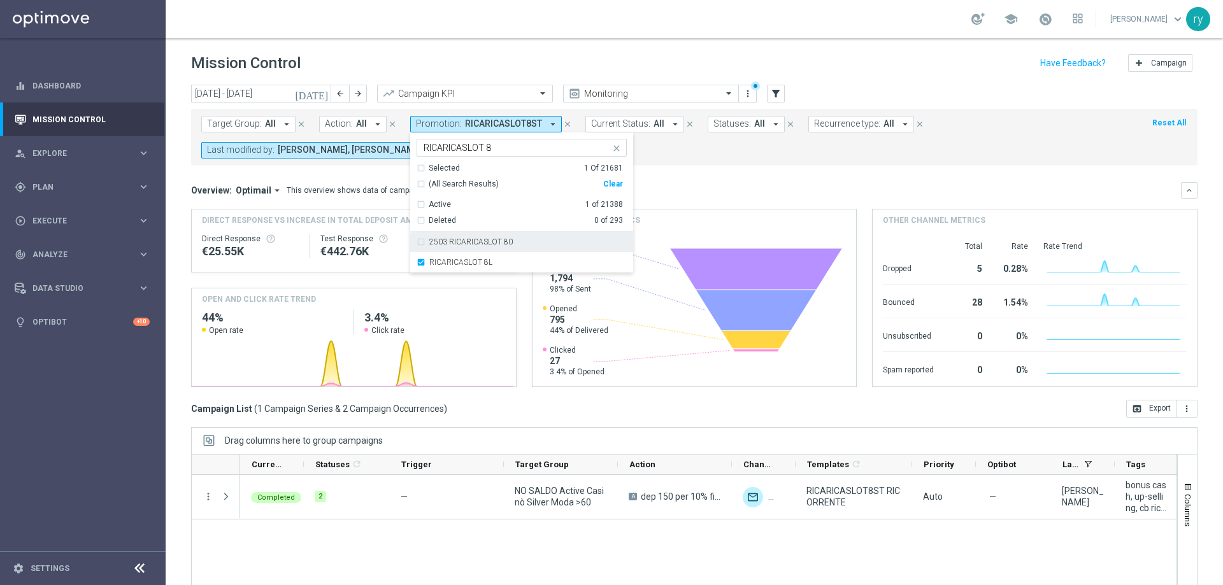
click at [698, 174] on mini-dashboard "Overview: Optimail arrow_drop_down This overview shows data of campaigns execut…" at bounding box center [694, 283] width 1007 height 234
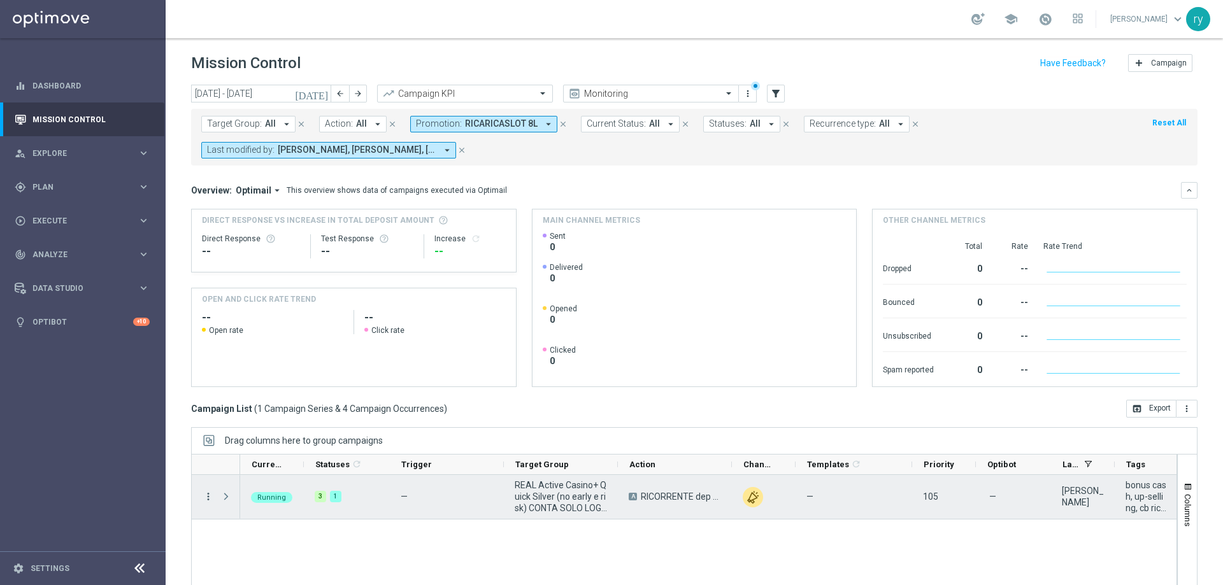
click at [205, 499] on icon "more_vert" at bounding box center [208, 496] width 11 height 11
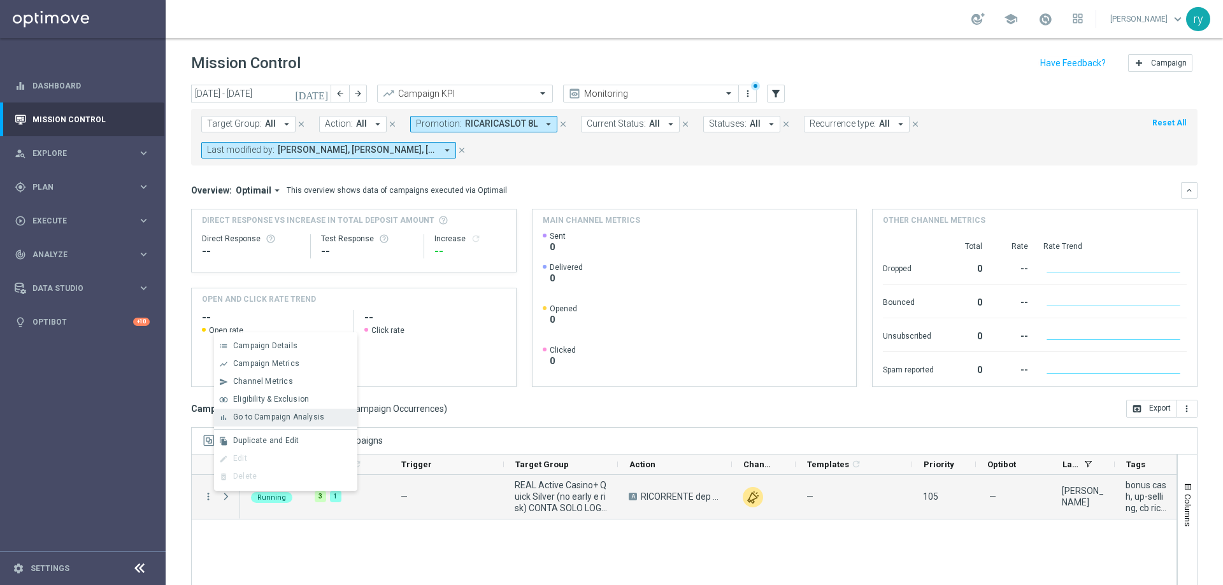
click at [259, 415] on span "Go to Campaign Analysis" at bounding box center [278, 417] width 91 height 9
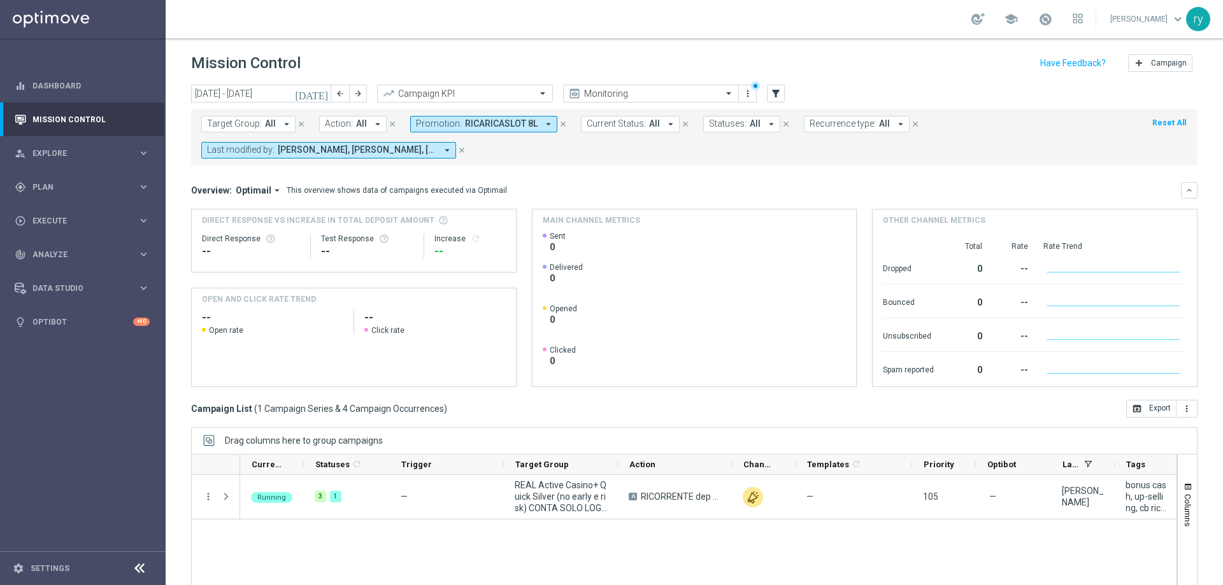
click at [543, 122] on icon "arrow_drop_down" at bounding box center [548, 123] width 11 height 11
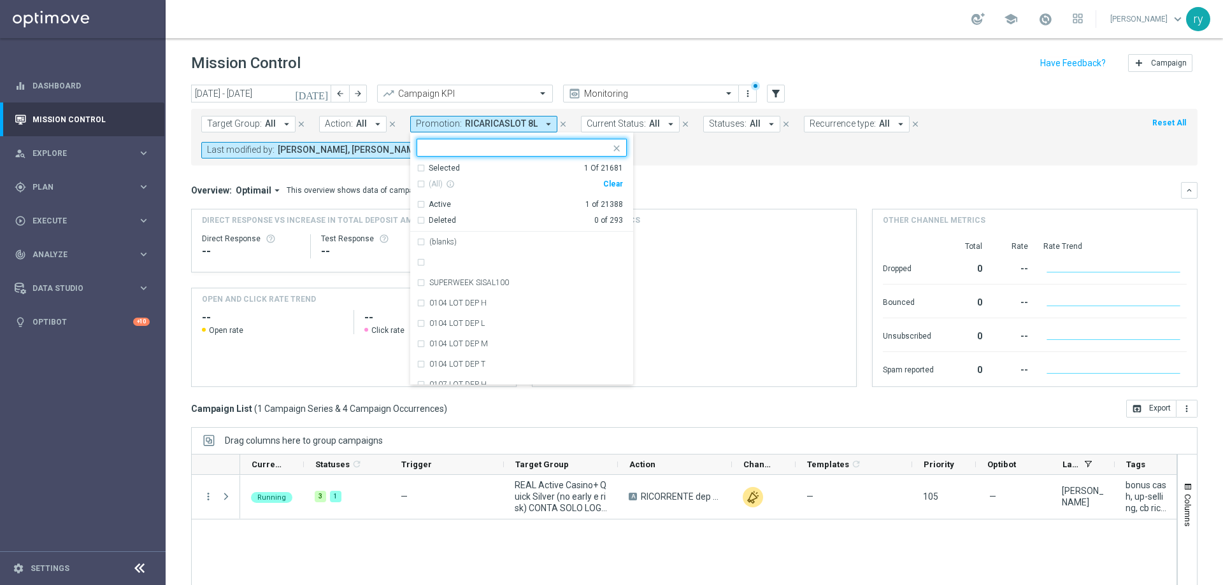
click at [0, 0] on div "Clear" at bounding box center [0, 0] width 0 height 0
click at [456, 144] on input "text" at bounding box center [517, 148] width 187 height 11
paste input "RICARICA8 MNL"
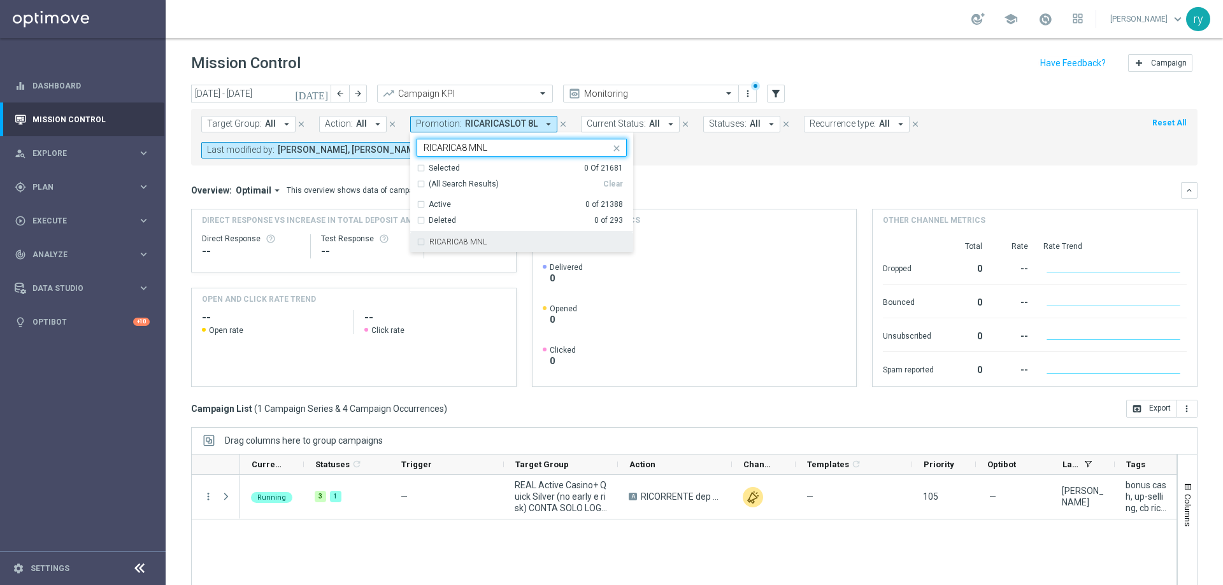
click at [473, 233] on div "RICARICA8 MNL" at bounding box center [522, 242] width 210 height 20
type input "RICARICA8 MNL"
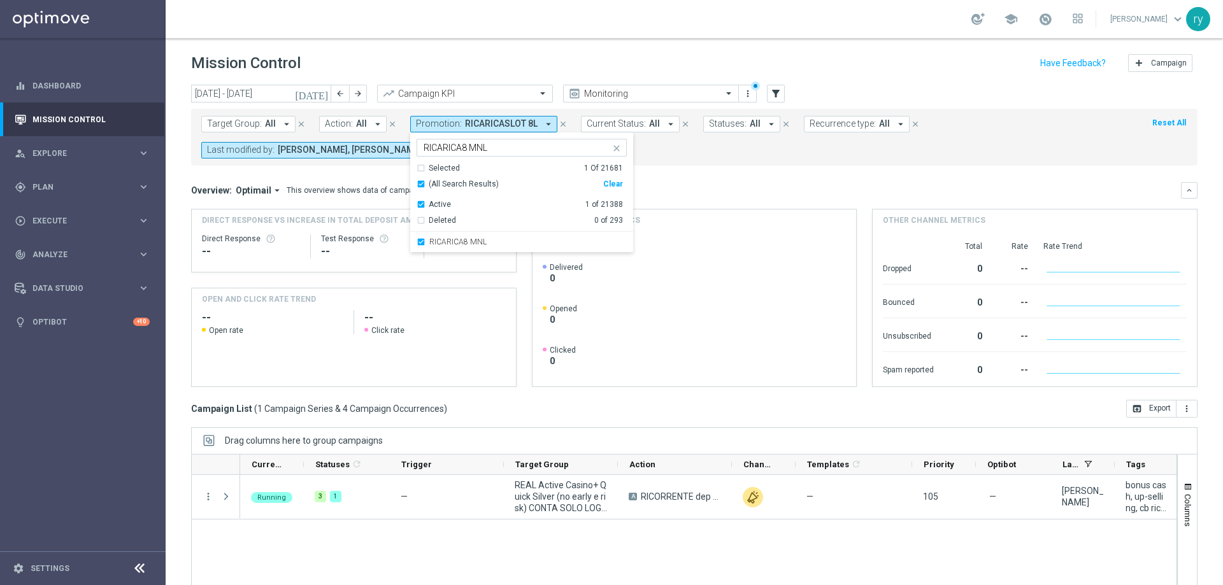
click at [673, 166] on mini-dashboard "Overview: Optimail arrow_drop_down This overview shows data of campaigns execut…" at bounding box center [694, 283] width 1007 height 234
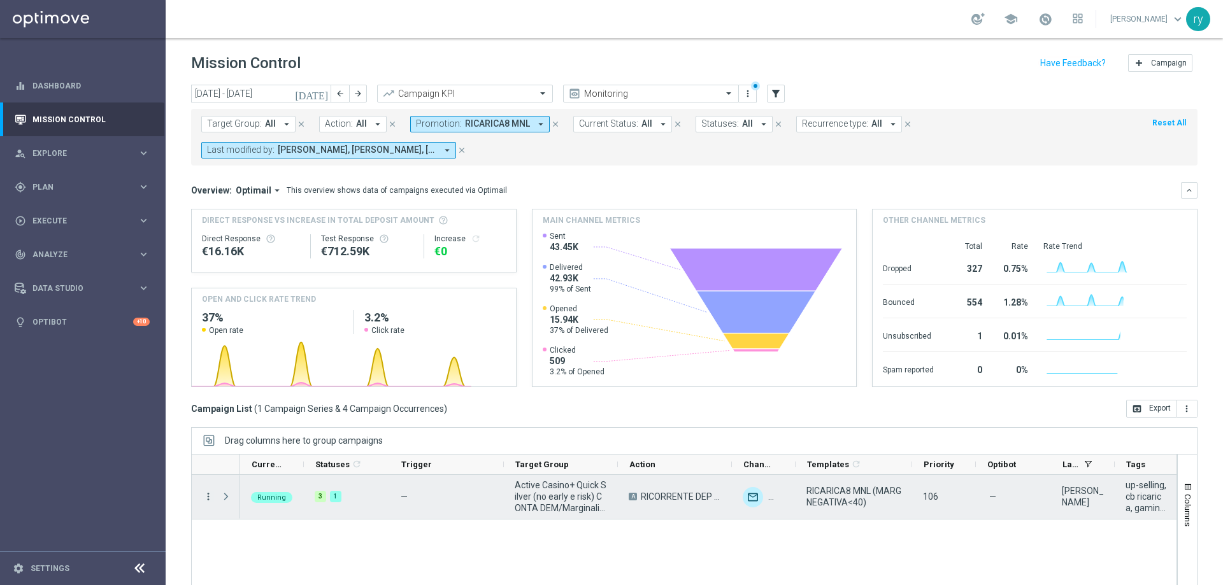
click at [209, 498] on icon "more_vert" at bounding box center [208, 496] width 11 height 11
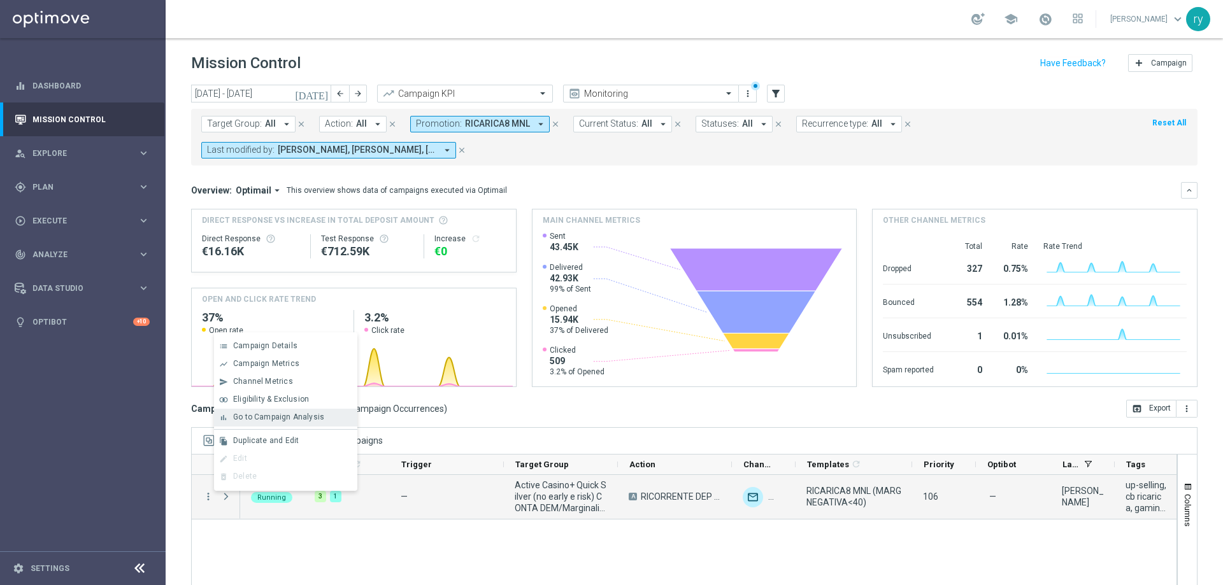
click at [254, 421] on span "Go to Campaign Analysis" at bounding box center [278, 417] width 91 height 9
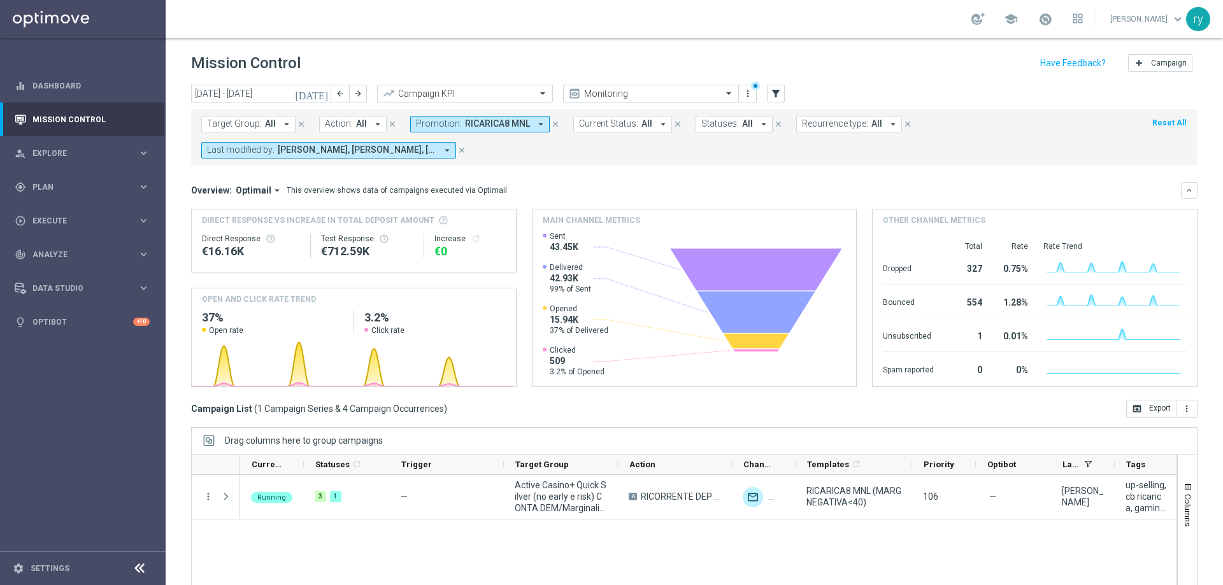
click at [540, 121] on icon "arrow_drop_down" at bounding box center [540, 123] width 11 height 11
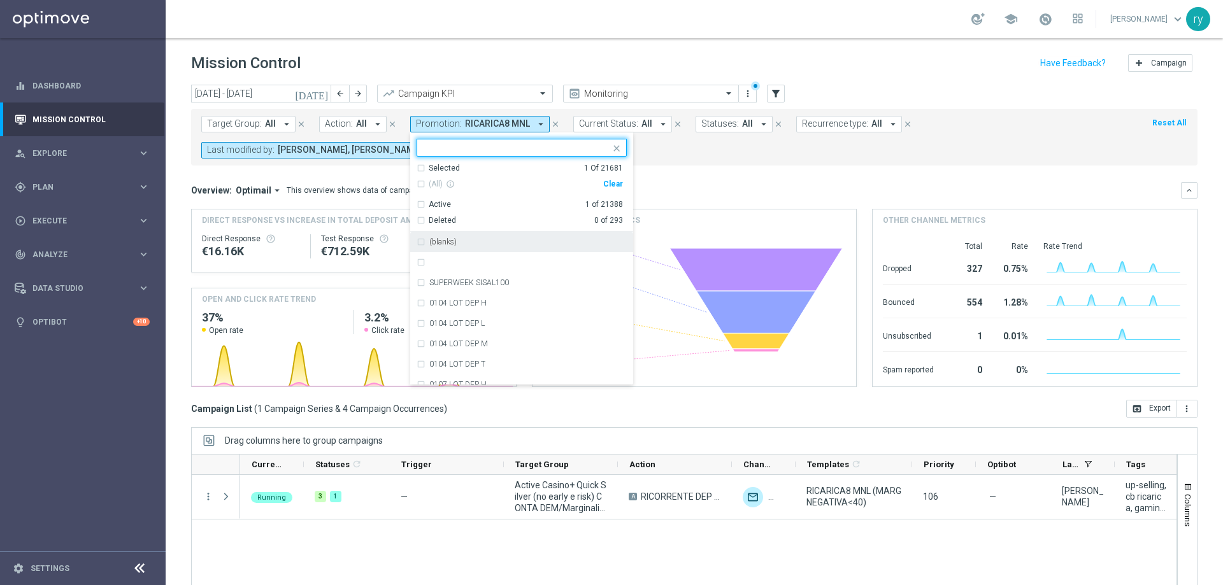
click at [0, 0] on div "Clear" at bounding box center [0, 0] width 0 height 0
click at [438, 151] on input "text" at bounding box center [517, 148] width 187 height 11
paste input "RICARICA 60 MNT"
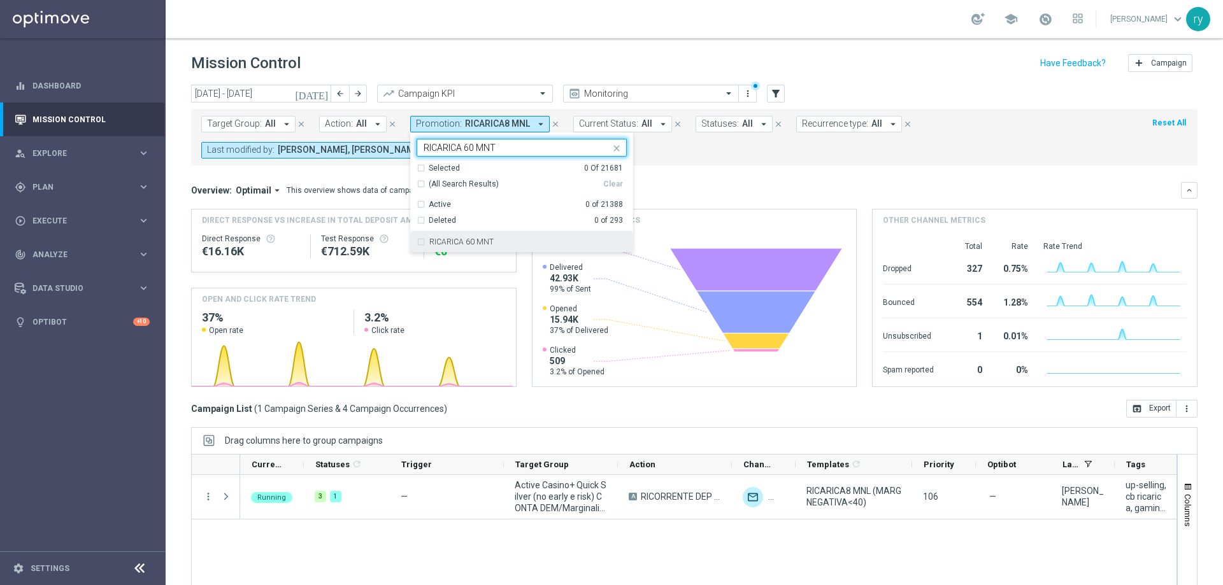
click at [483, 243] on label "RICARICA 60 MNT" at bounding box center [461, 242] width 64 height 8
type input "RICARICA 60 MNT"
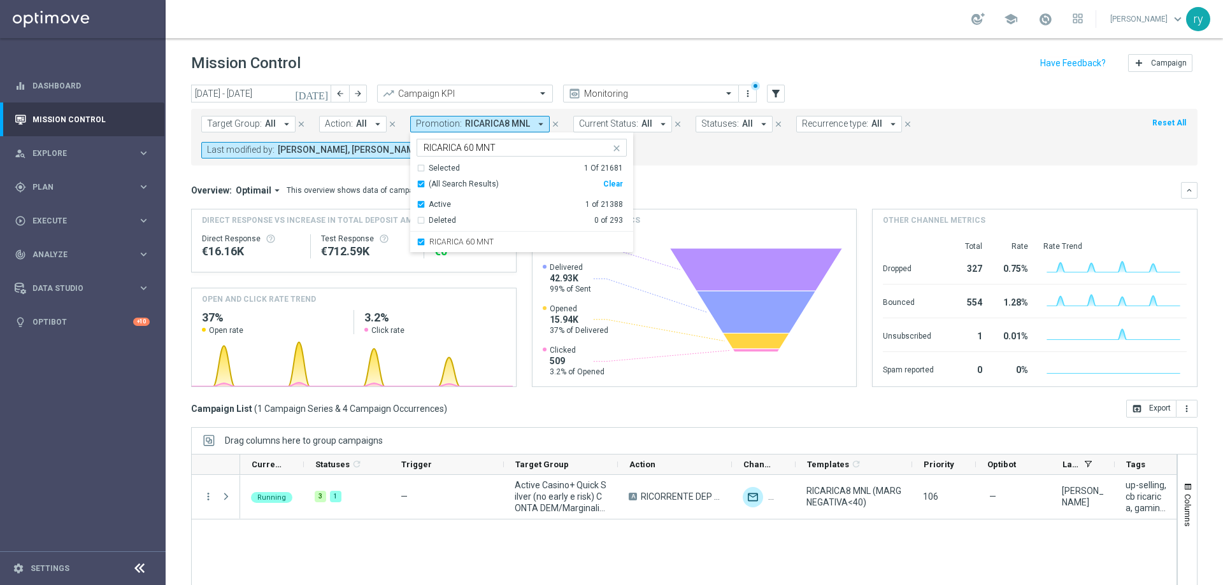
click at [635, 170] on mini-dashboard "Overview: Optimail arrow_drop_down This overview shows data of campaigns execut…" at bounding box center [694, 283] width 1007 height 234
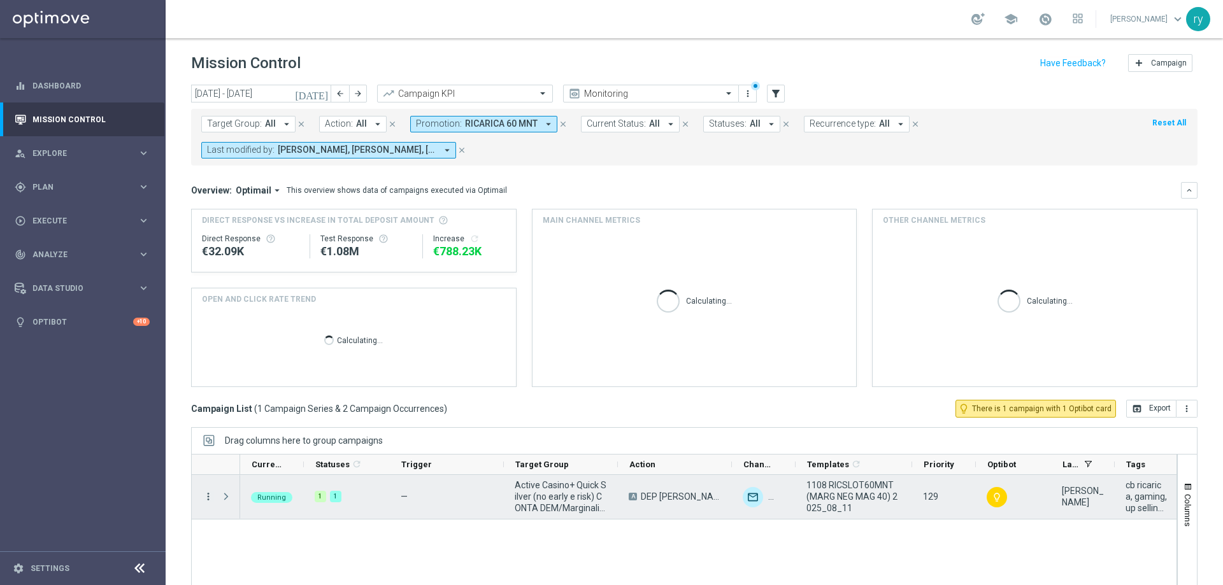
click at [207, 501] on icon "more_vert" at bounding box center [208, 496] width 11 height 11
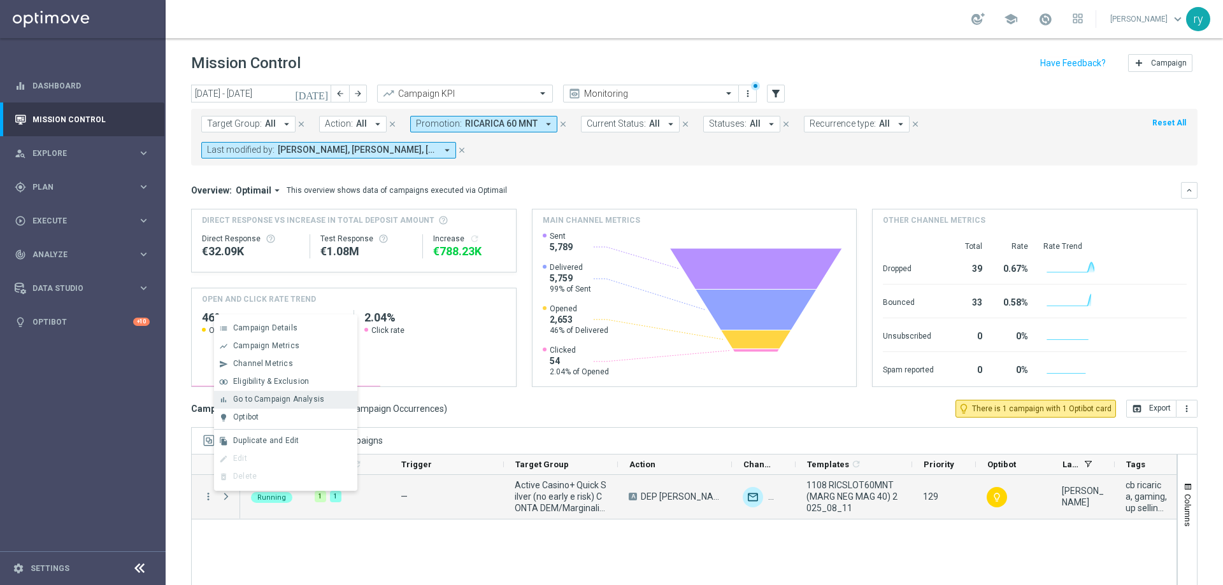
click at [268, 399] on span "Go to Campaign Analysis" at bounding box center [278, 399] width 91 height 9
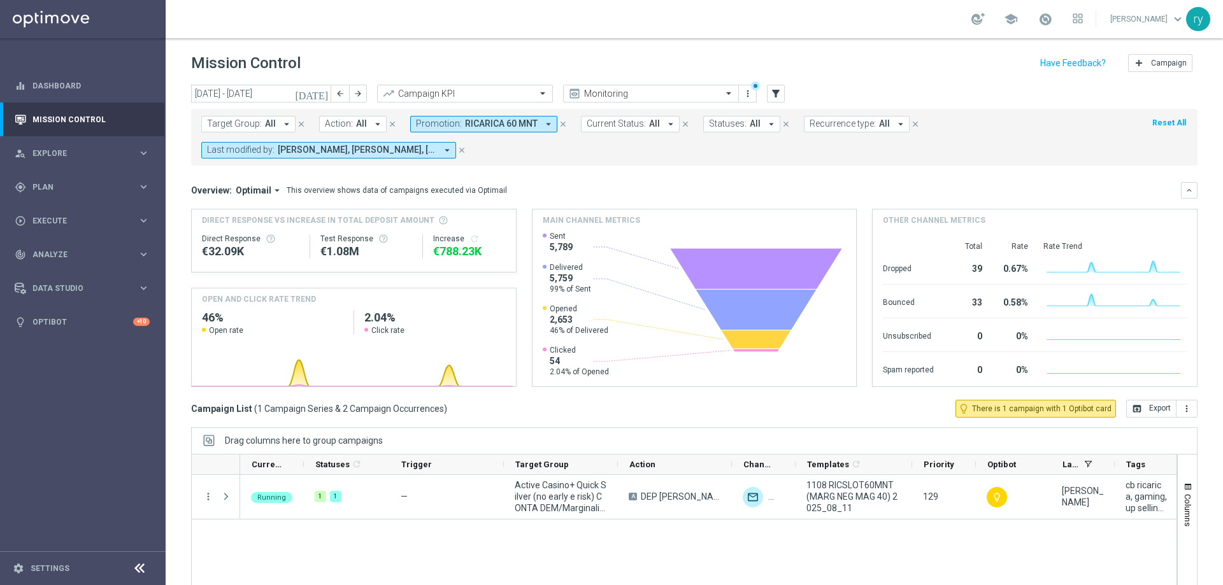
click at [545, 127] on icon "arrow_drop_down" at bounding box center [548, 123] width 11 height 11
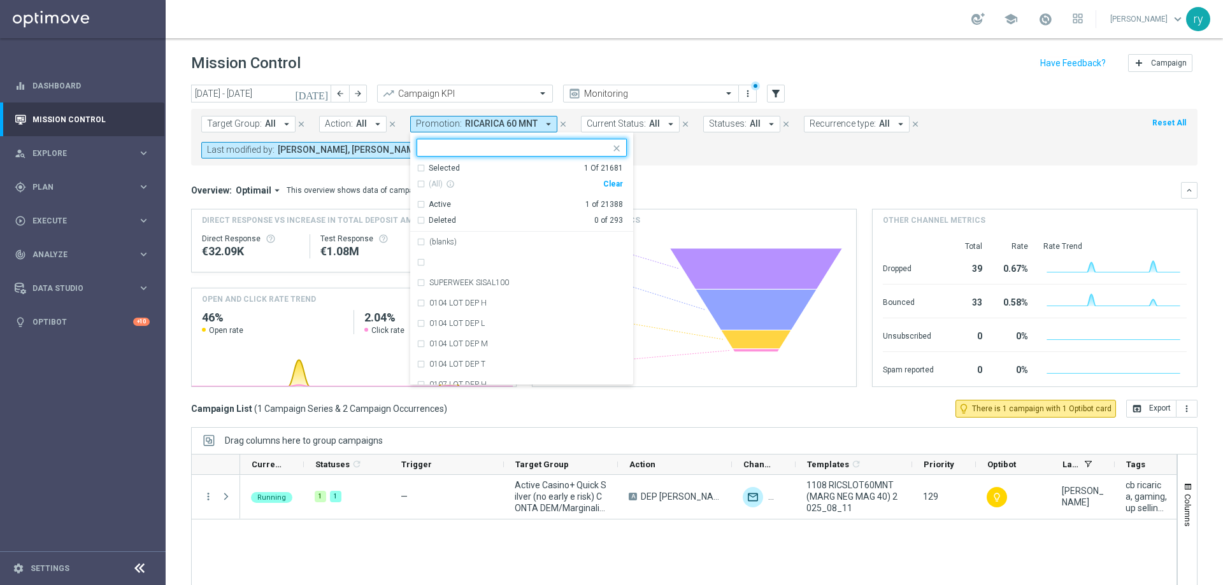
click at [0, 0] on div "Clear" at bounding box center [0, 0] width 0 height 0
click at [426, 146] on input "text" at bounding box center [517, 148] width 187 height 11
click at [419, 242] on div "1308 CASINOCB100 L" at bounding box center [522, 242] width 210 height 20
type input "1308"
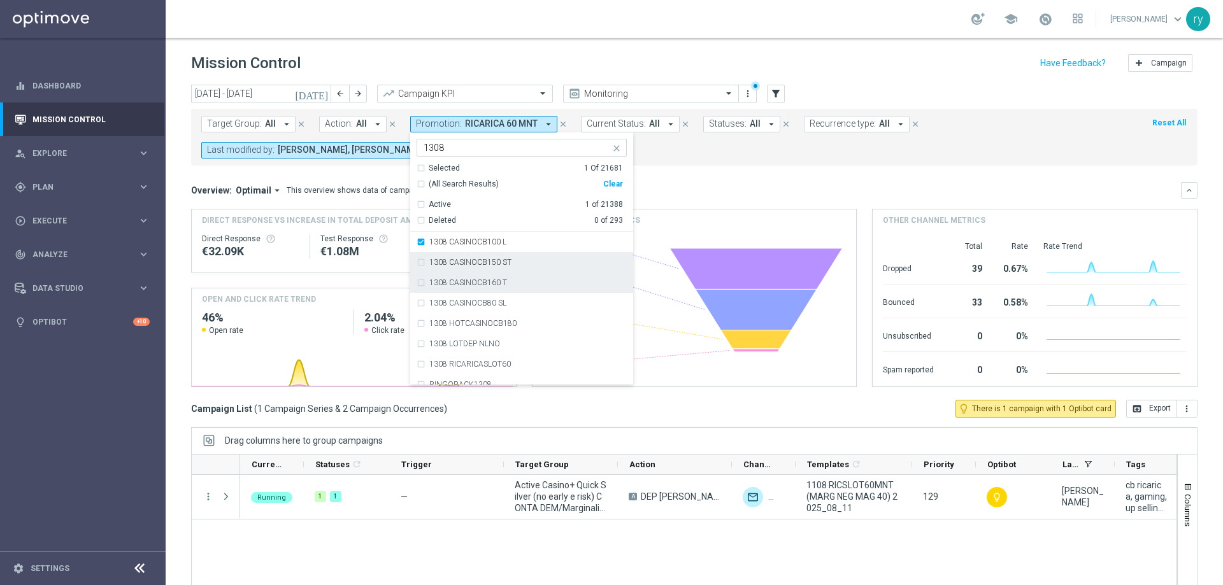
drag, startPoint x: 418, startPoint y: 267, endPoint x: 421, endPoint y: 279, distance: 12.5
click at [418, 268] on div "1308 CASINOCB150 ST" at bounding box center [522, 262] width 210 height 20
click at [422, 285] on div "1308 CASINOCB160 T" at bounding box center [522, 283] width 210 height 20
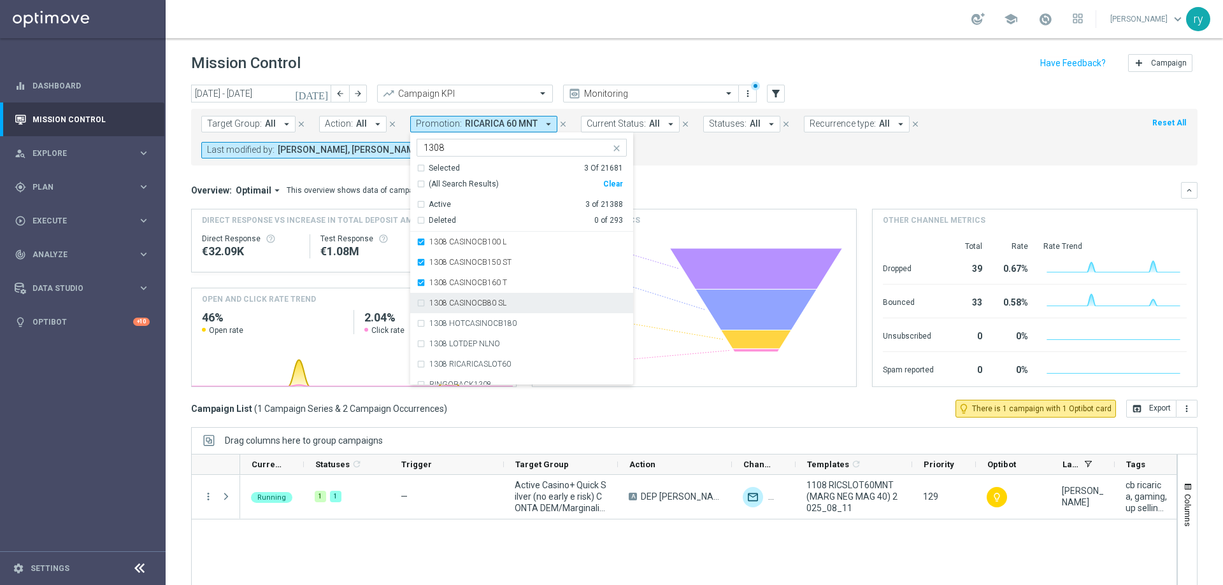
click at [422, 301] on div "1308 CASINOCB80 SL" at bounding box center [522, 303] width 210 height 20
click at [420, 326] on div "1308 HOTCASINOCB180" at bounding box center [522, 323] width 210 height 20
click at [684, 191] on div "Overview: Optimail arrow_drop_down This overview shows data of campaigns execut…" at bounding box center [686, 190] width 990 height 11
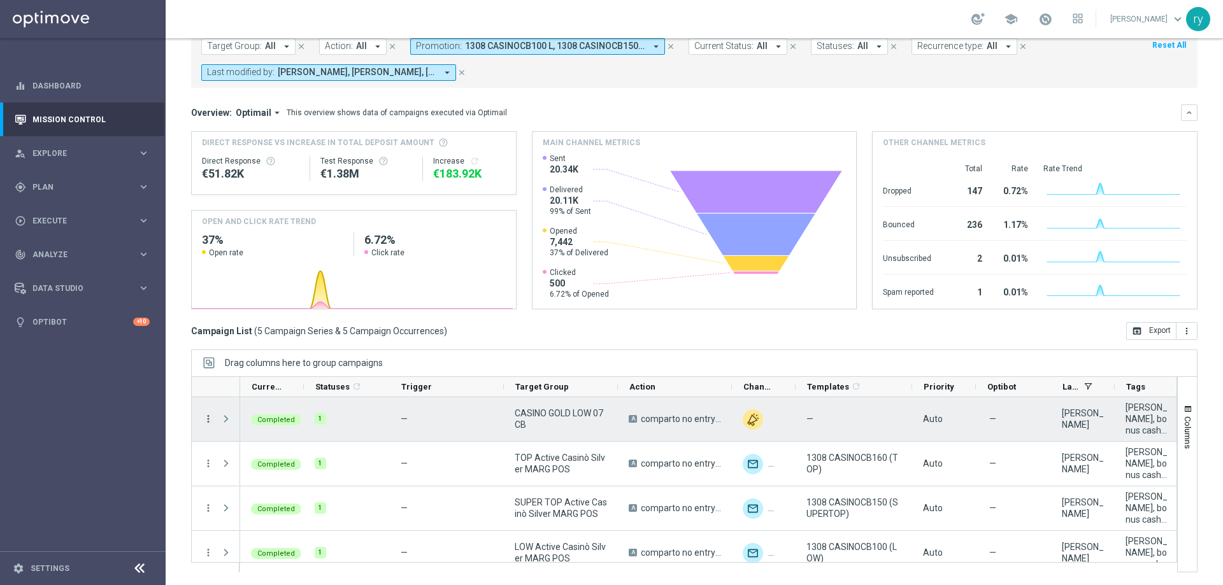
click at [206, 423] on icon "more_vert" at bounding box center [208, 418] width 11 height 11
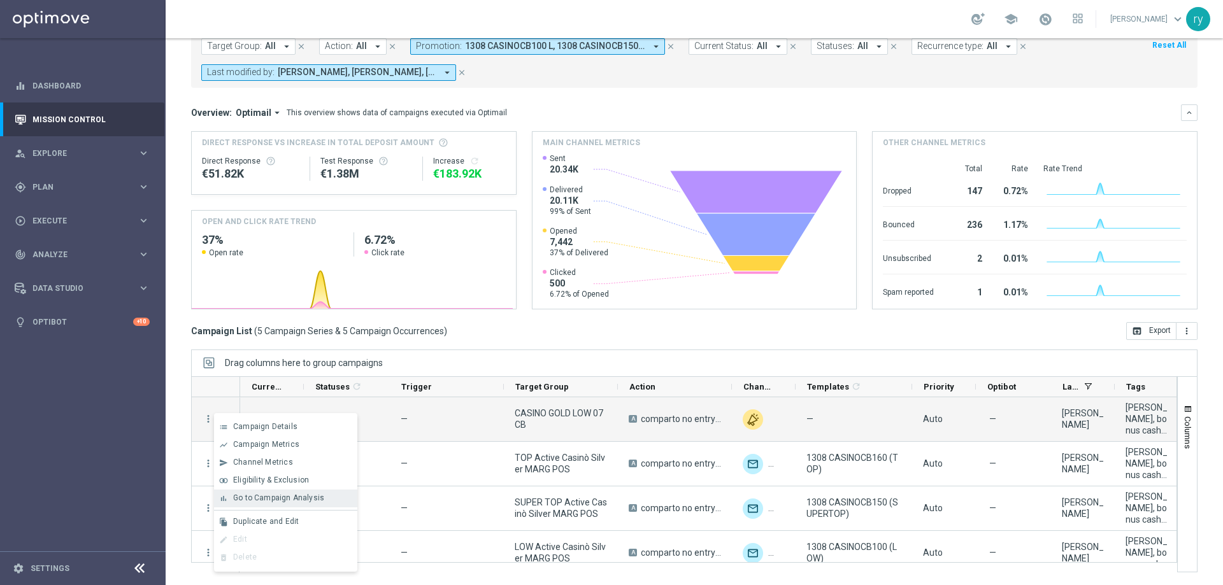
click at [263, 498] on span "Go to Campaign Analysis" at bounding box center [278, 498] width 91 height 9
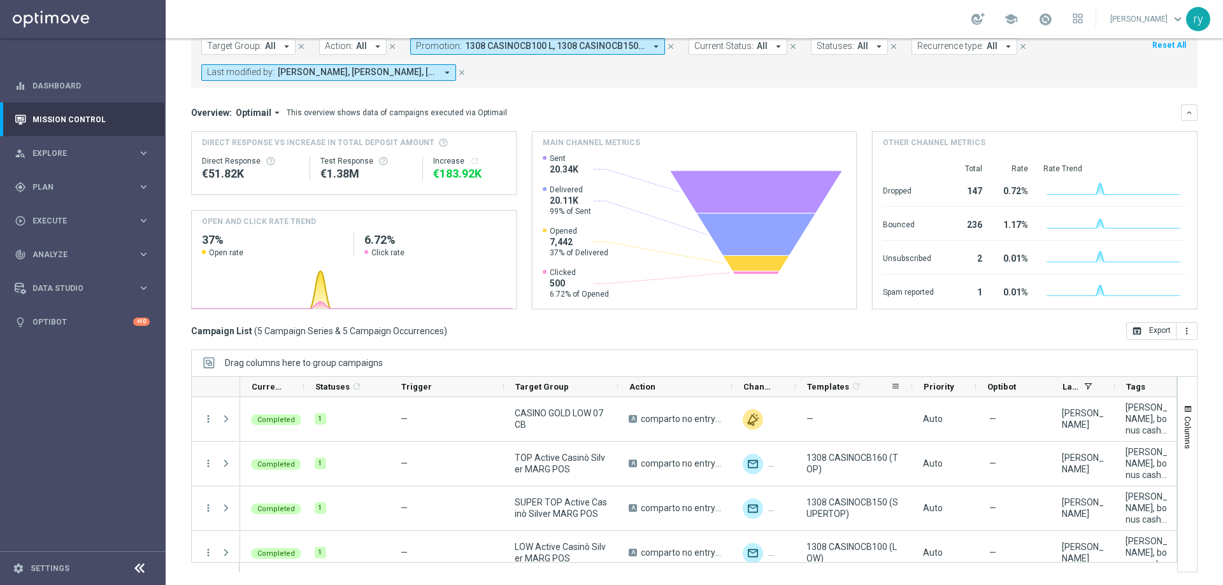
click at [908, 386] on icon-header "Templates 1 refresh" at bounding box center [854, 387] width 117 height 20
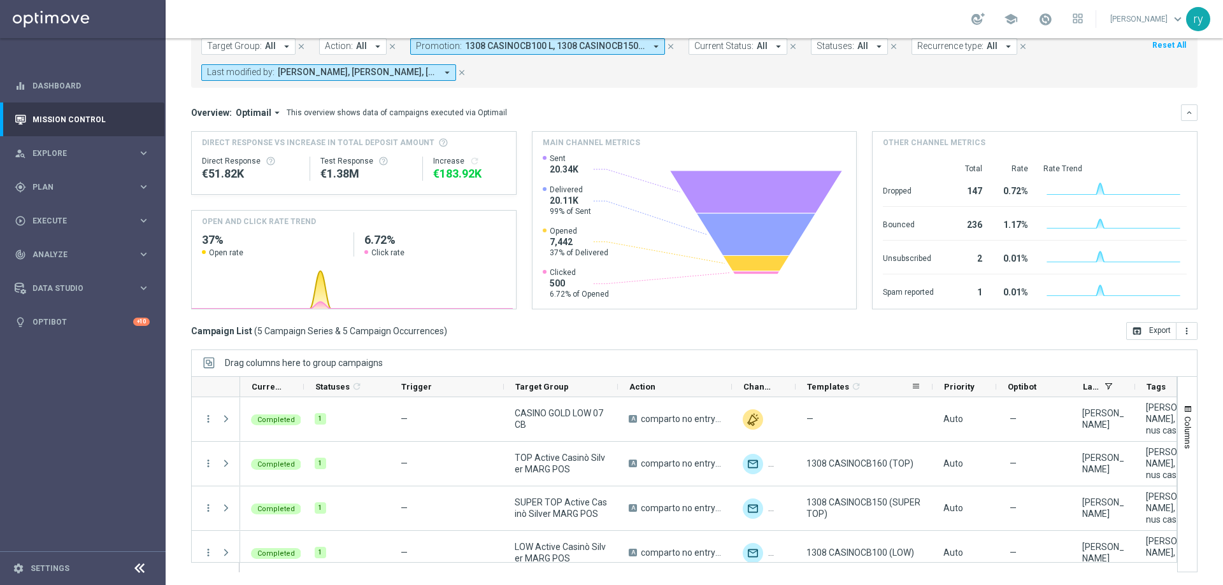
drag, startPoint x: 911, startPoint y: 386, endPoint x: 931, endPoint y: 385, distance: 20.4
click at [931, 385] on div at bounding box center [932, 387] width 5 height 20
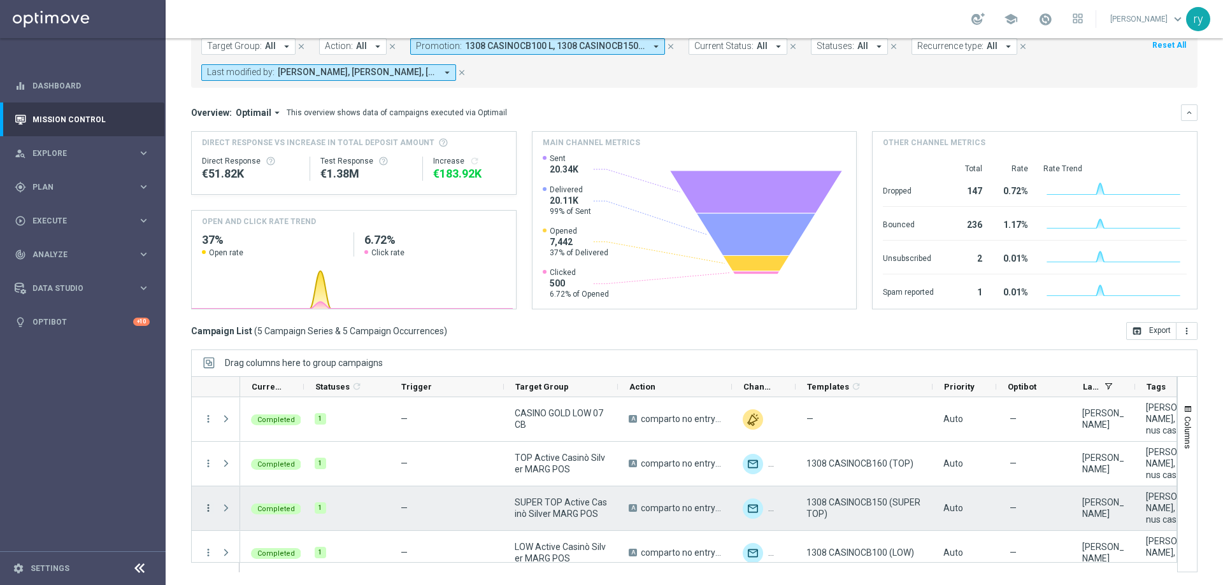
click at [211, 508] on icon "more_vert" at bounding box center [208, 508] width 11 height 11
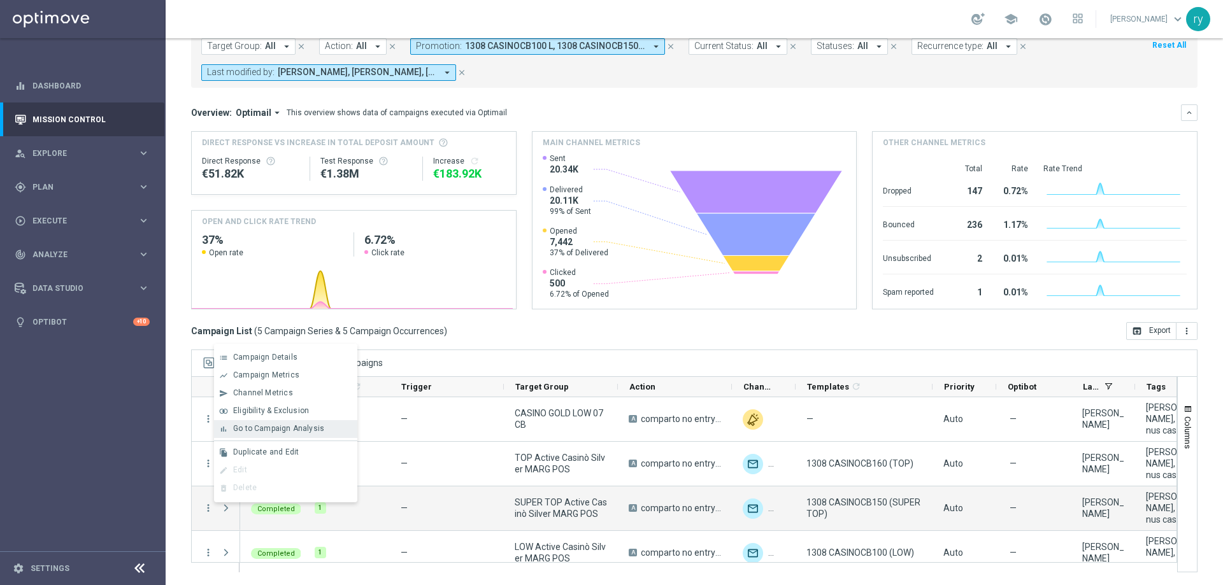
click at [247, 429] on span "Go to Campaign Analysis" at bounding box center [278, 428] width 91 height 9
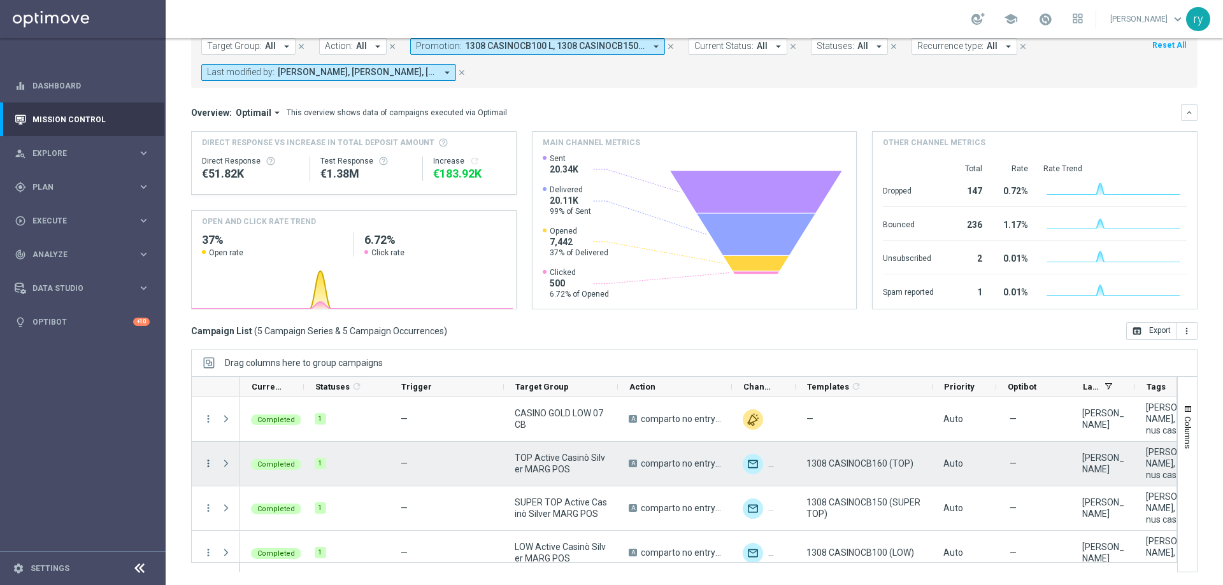
click at [208, 466] on icon "more_vert" at bounding box center [208, 463] width 11 height 11
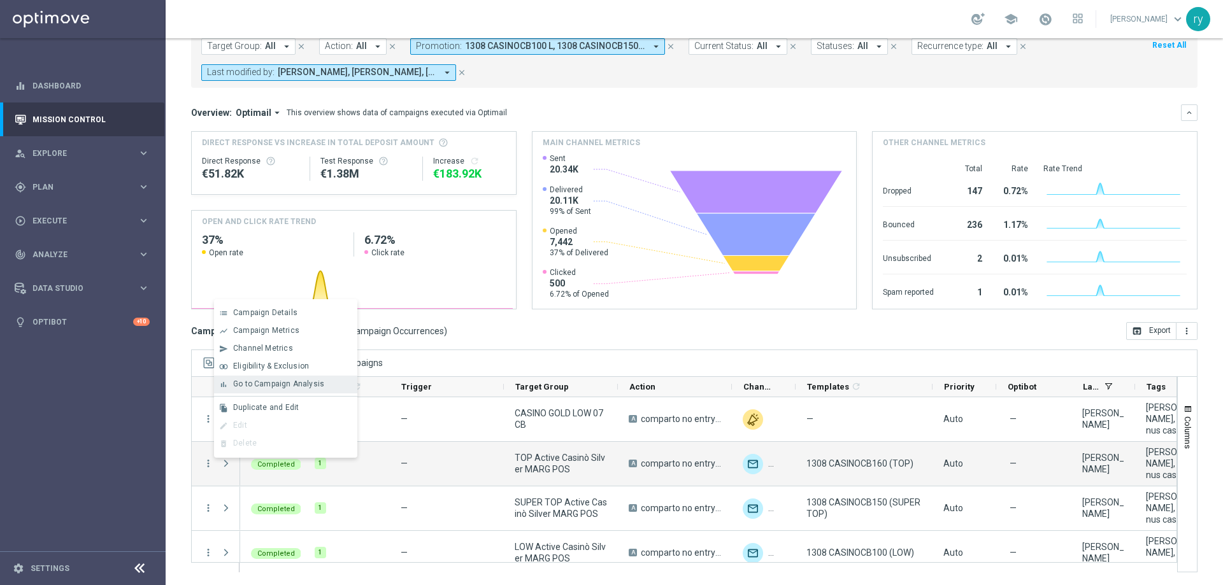
click at [236, 383] on span "Go to Campaign Analysis" at bounding box center [278, 384] width 91 height 9
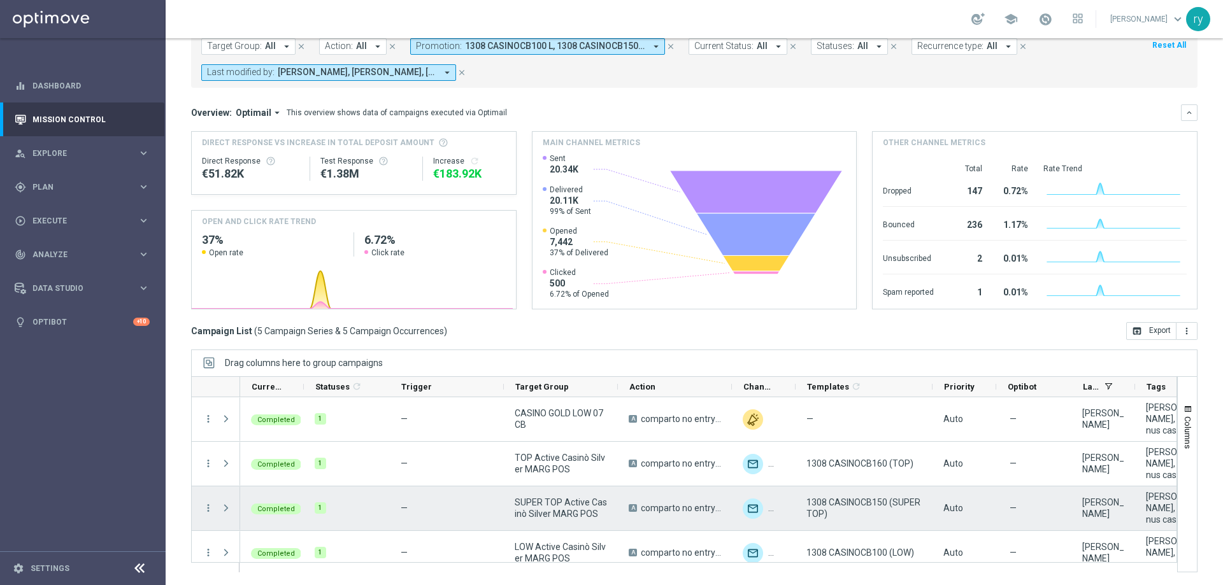
scroll to position [58, 0]
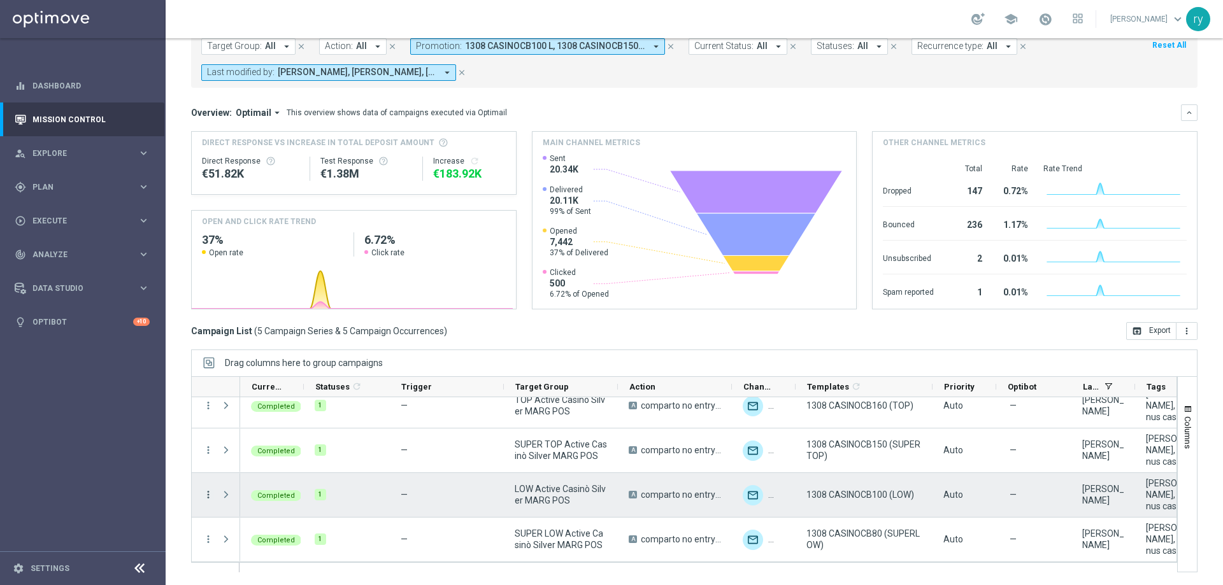
click at [210, 494] on icon "more_vert" at bounding box center [208, 494] width 11 height 11
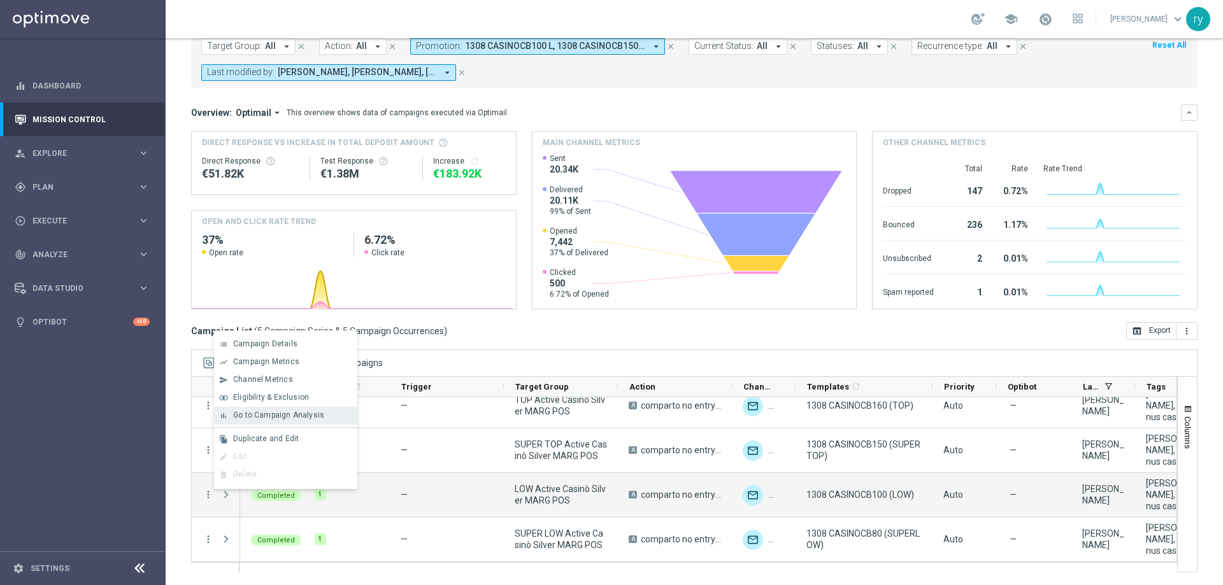
click at [276, 410] on div "bar_chart Go to Campaign Analysis" at bounding box center [285, 416] width 143 height 18
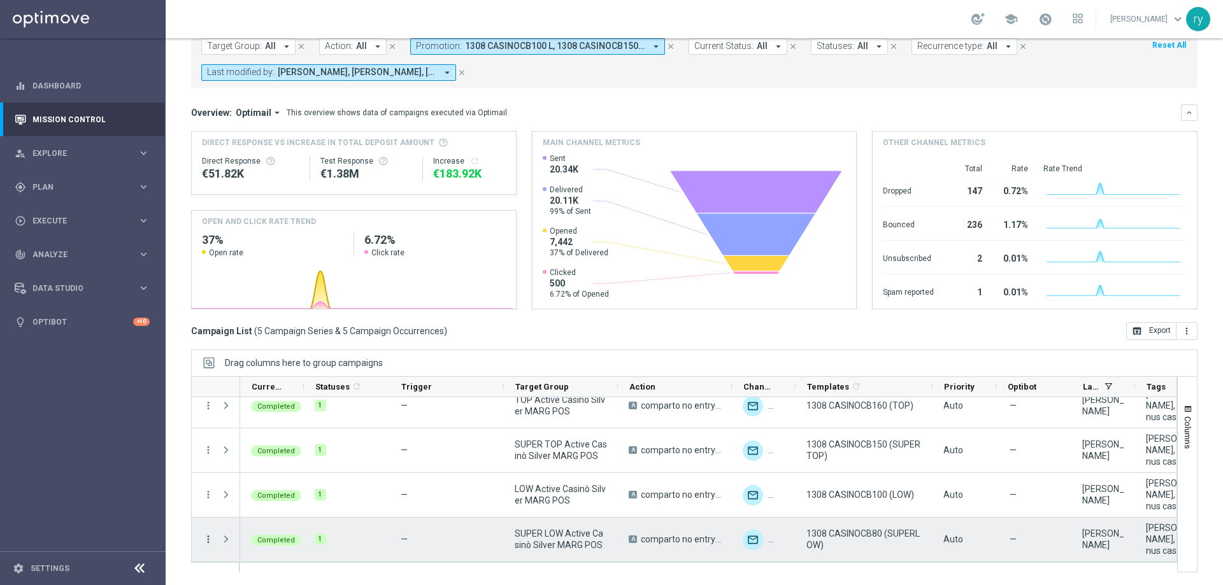
click at [210, 538] on icon "more_vert" at bounding box center [208, 539] width 11 height 11
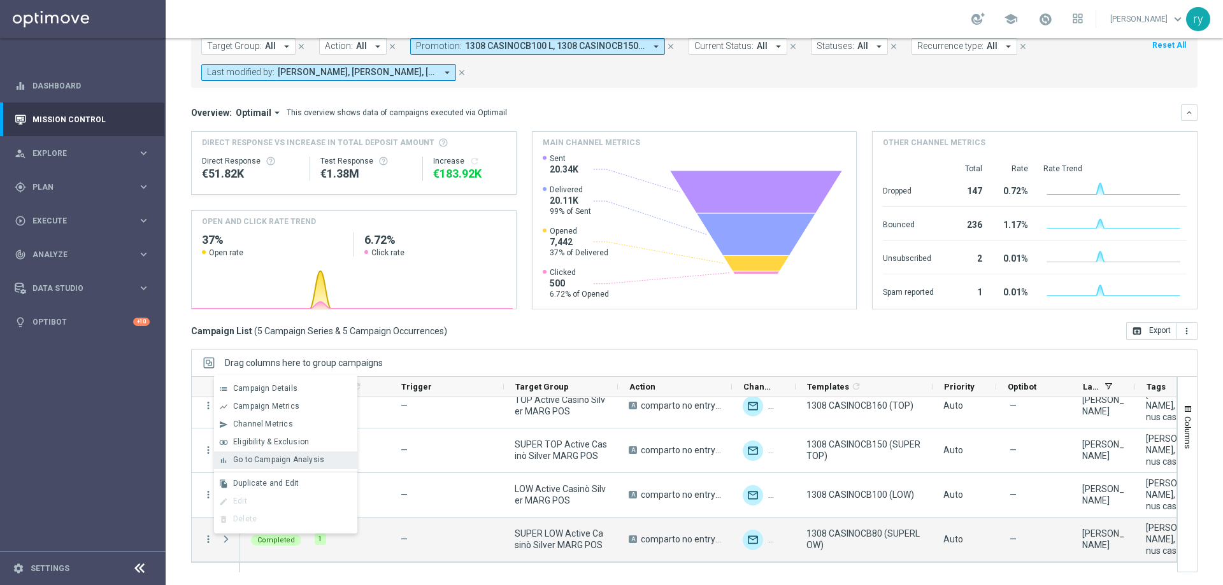
click at [256, 457] on span "Go to Campaign Analysis" at bounding box center [278, 460] width 91 height 9
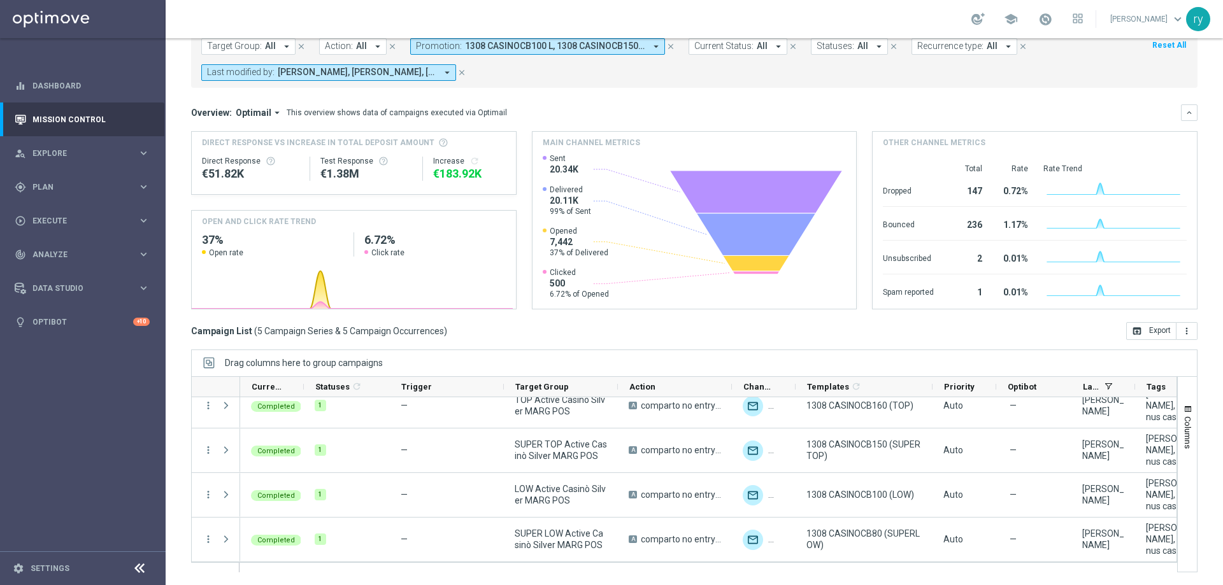
click at [650, 47] on icon "arrow_drop_down" at bounding box center [655, 46] width 11 height 11
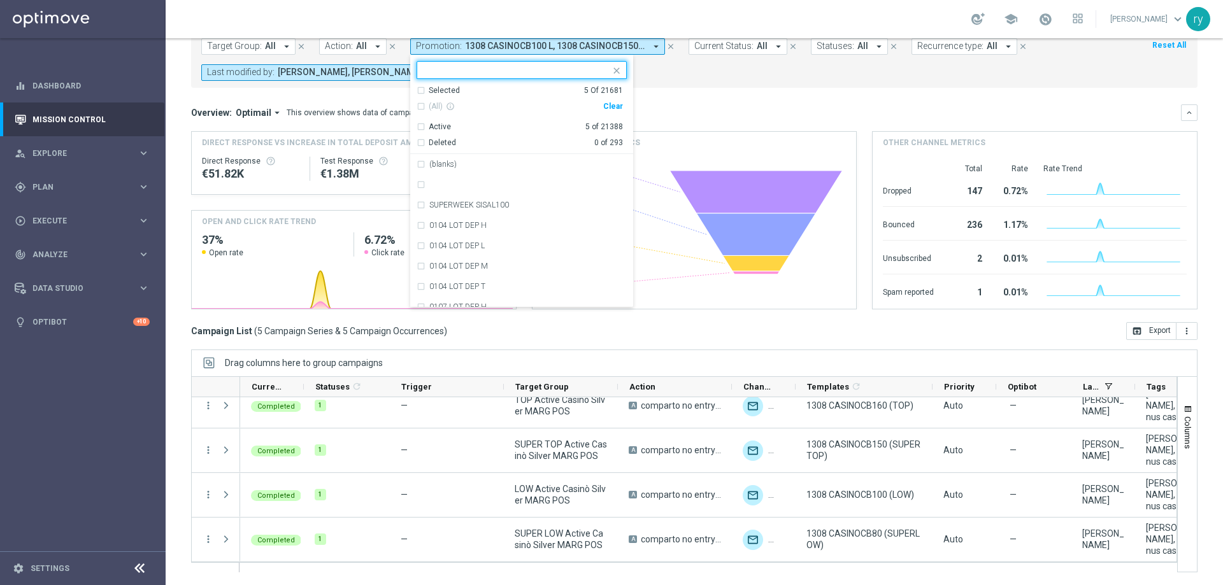
click at [0, 0] on div "Clear" at bounding box center [0, 0] width 0 height 0
click at [478, 68] on input "text" at bounding box center [517, 70] width 187 height 11
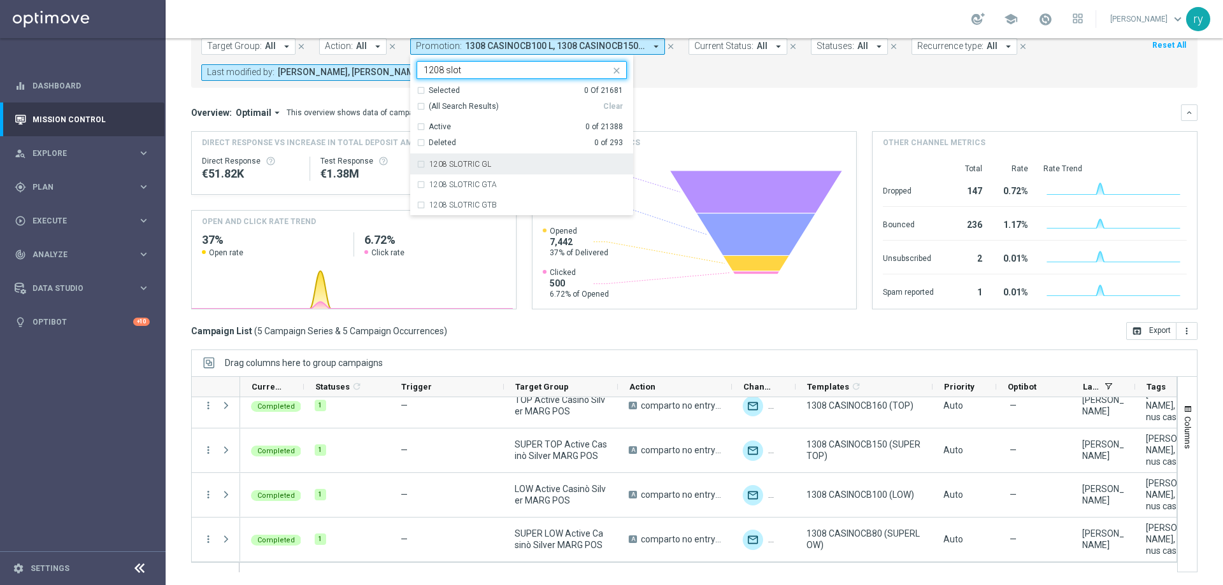
click at [417, 166] on div "1208 SLOTRIC GL" at bounding box center [522, 164] width 210 height 20
type input "1208 slot"
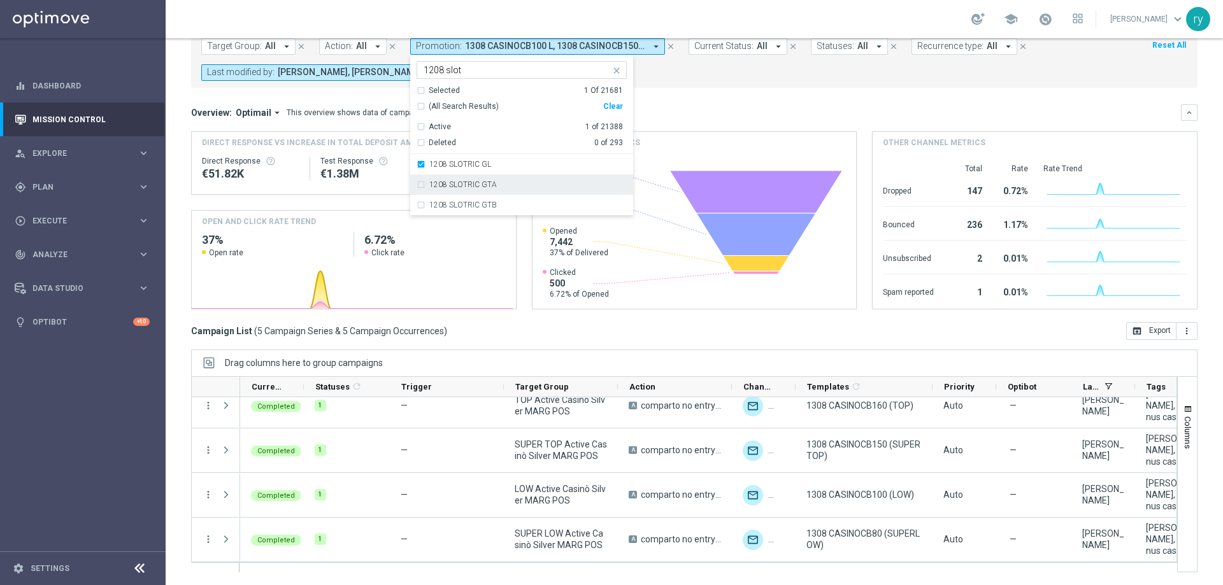
click at [420, 185] on div "1208 SLOTRIC GTA" at bounding box center [522, 185] width 210 height 20
click at [419, 206] on div "1208 SLOTRIC GTB" at bounding box center [522, 205] width 210 height 20
click at [681, 110] on div "Overview: Optimail arrow_drop_down This overview shows data of campaigns execut…" at bounding box center [686, 112] width 990 height 11
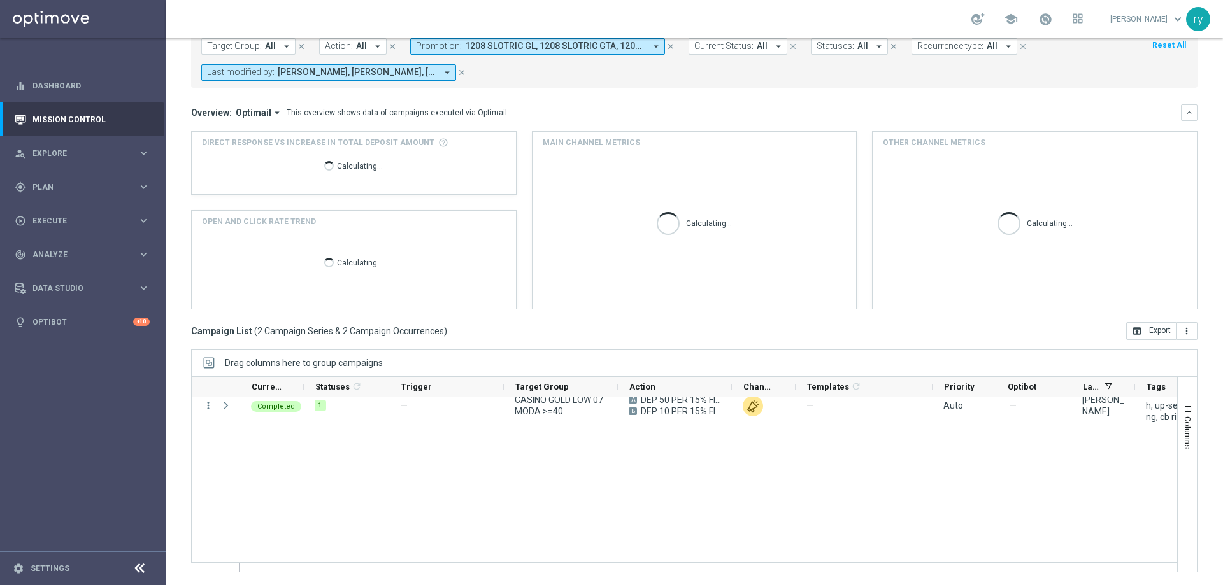
scroll to position [0, 0]
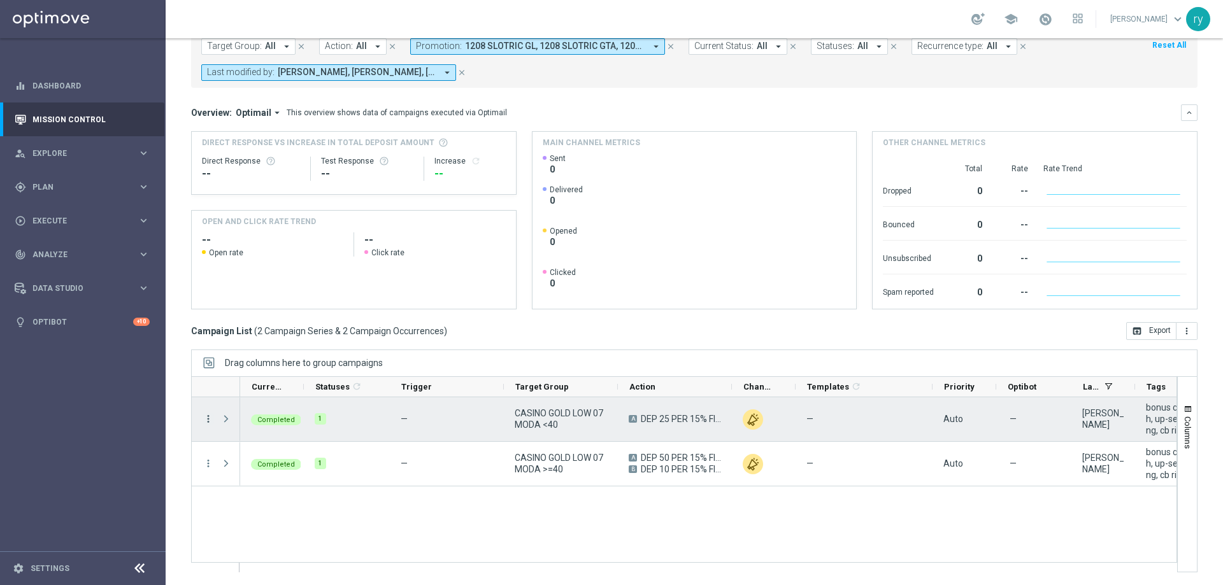
click at [208, 422] on icon "more_vert" at bounding box center [208, 418] width 11 height 11
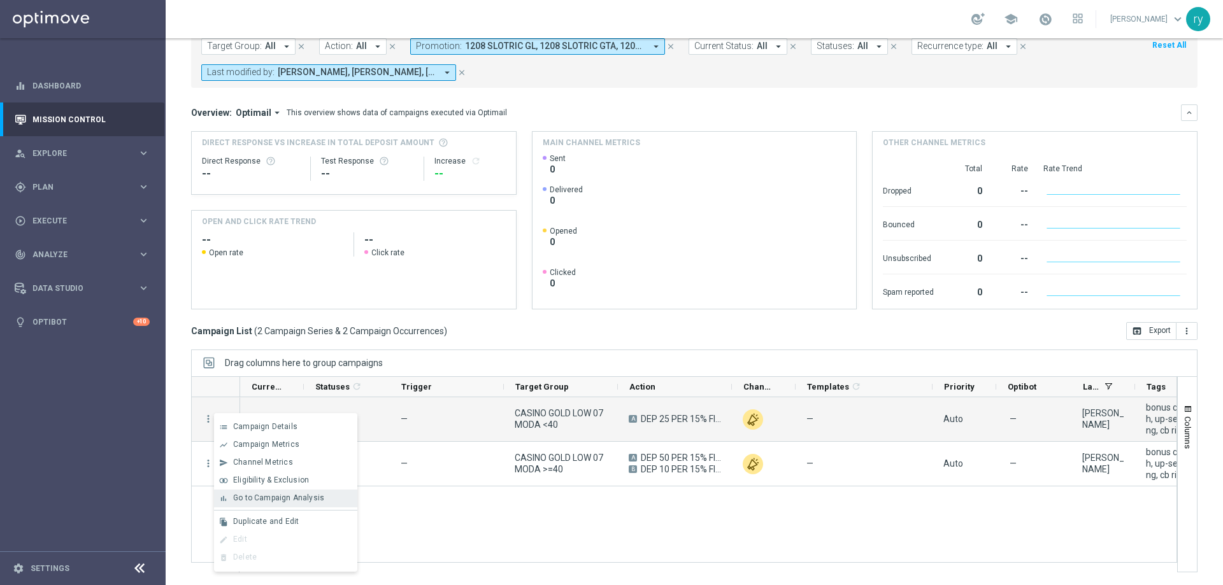
click at [238, 492] on div "bar_chart Go to Campaign Analysis" at bounding box center [285, 499] width 143 height 18
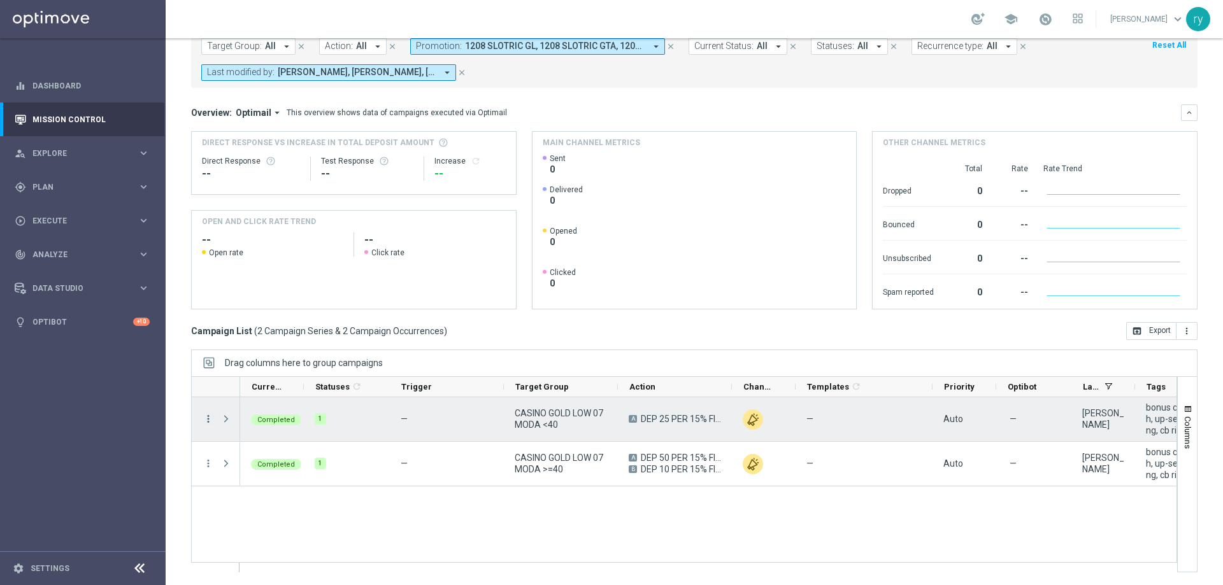
click at [207, 420] on icon "more_vert" at bounding box center [208, 418] width 11 height 11
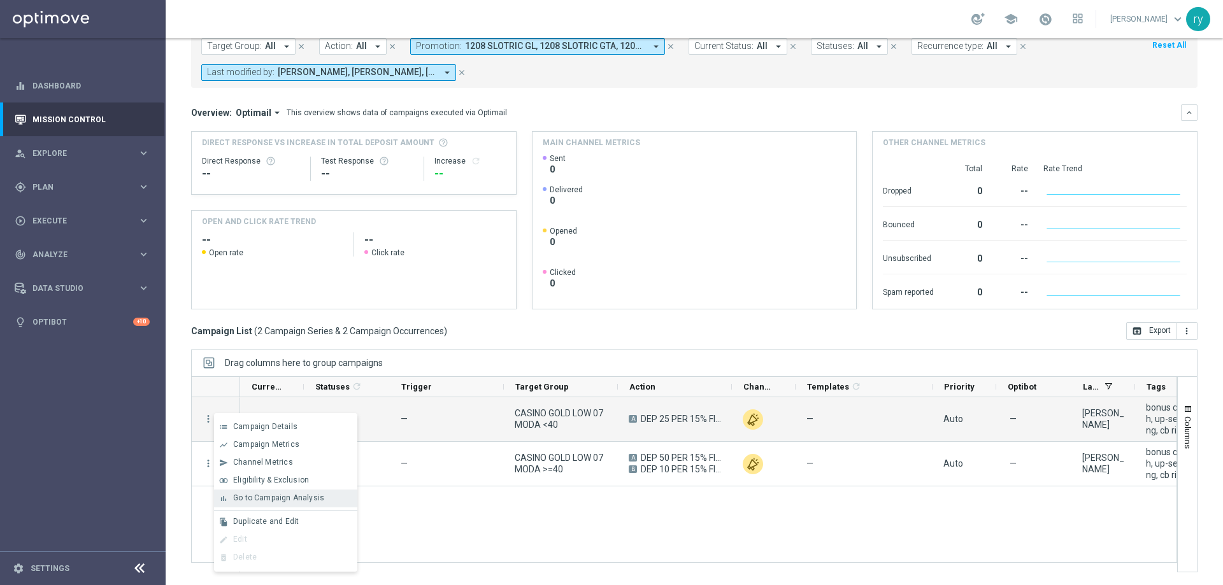
click at [276, 499] on span "Go to Campaign Analysis" at bounding box center [278, 498] width 91 height 9
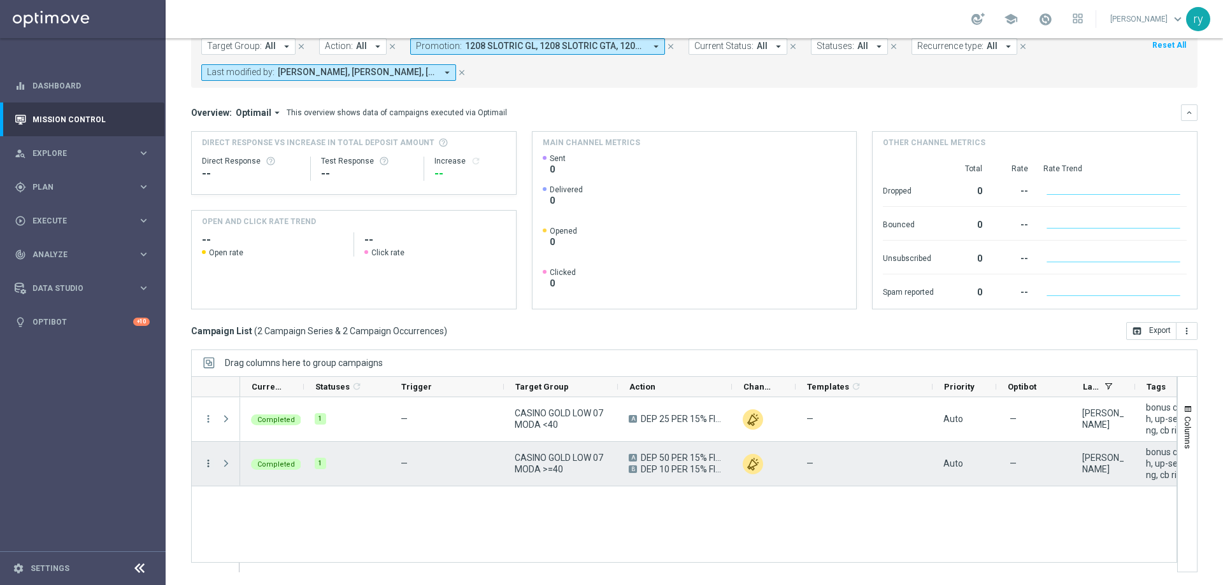
click at [206, 466] on icon "more_vert" at bounding box center [208, 463] width 11 height 11
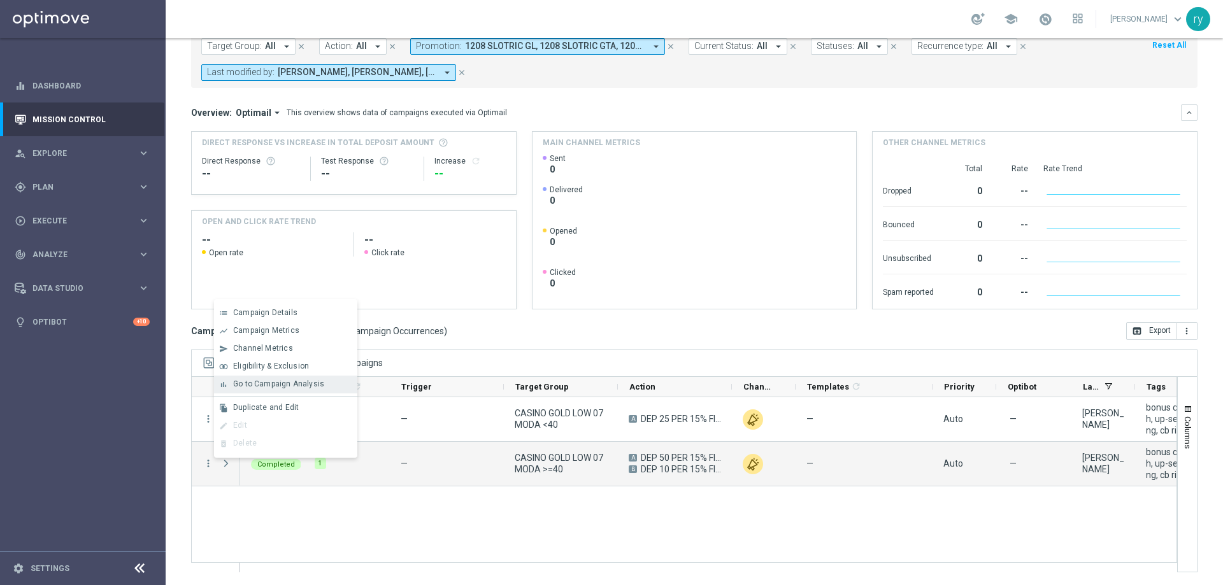
click at [241, 378] on div "bar_chart Go to Campaign Analysis" at bounding box center [285, 385] width 143 height 18
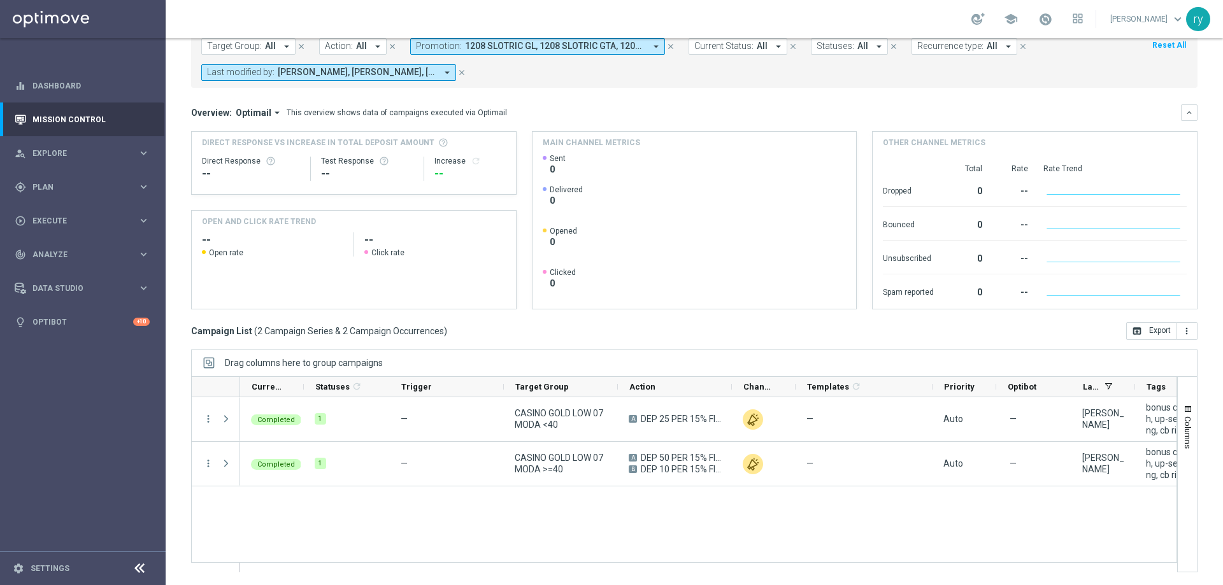
click at [656, 48] on icon "arrow_drop_down" at bounding box center [655, 46] width 11 height 11
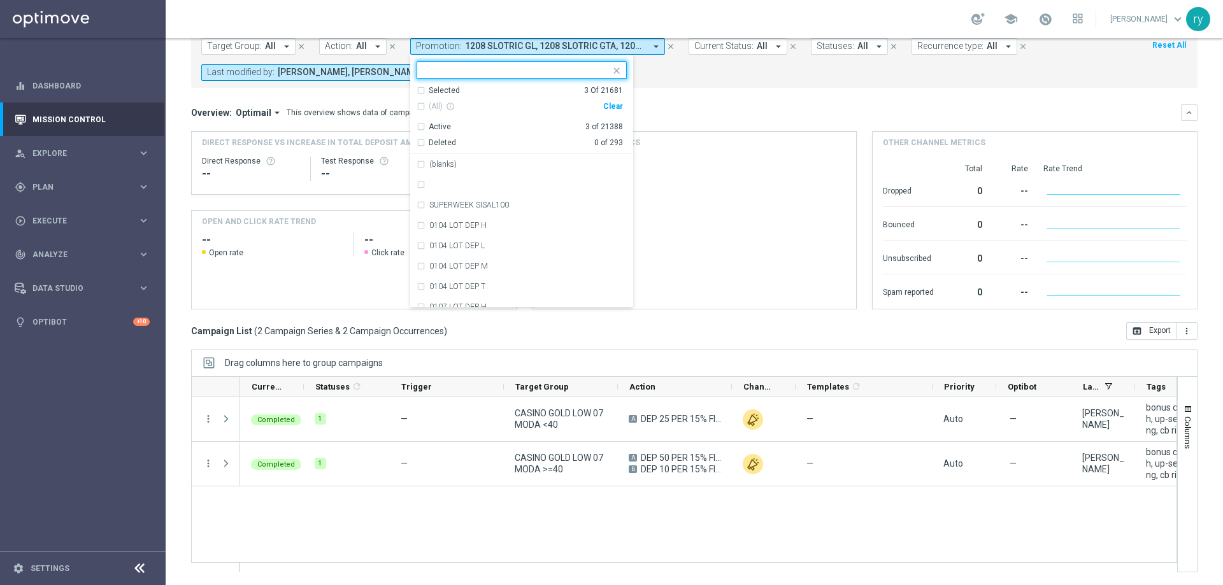
click at [0, 0] on div "Clear" at bounding box center [0, 0] width 0 height 0
click at [448, 65] on input "text" at bounding box center [517, 70] width 187 height 11
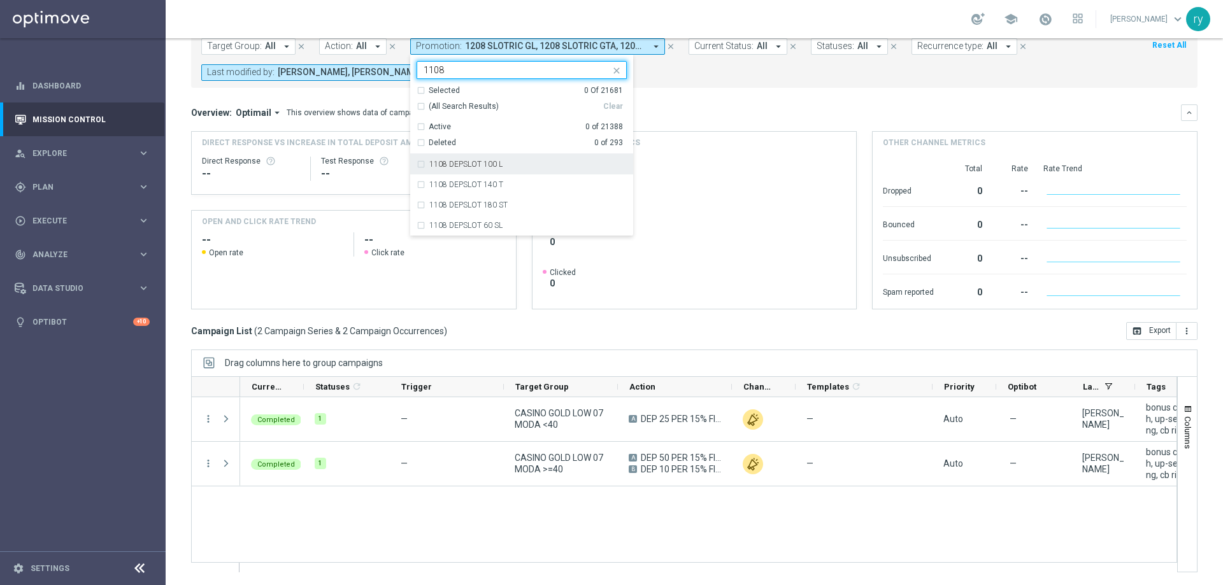
click at [417, 169] on div "1108 DEPSLOT 100 L" at bounding box center [522, 164] width 210 height 20
type input "1108"
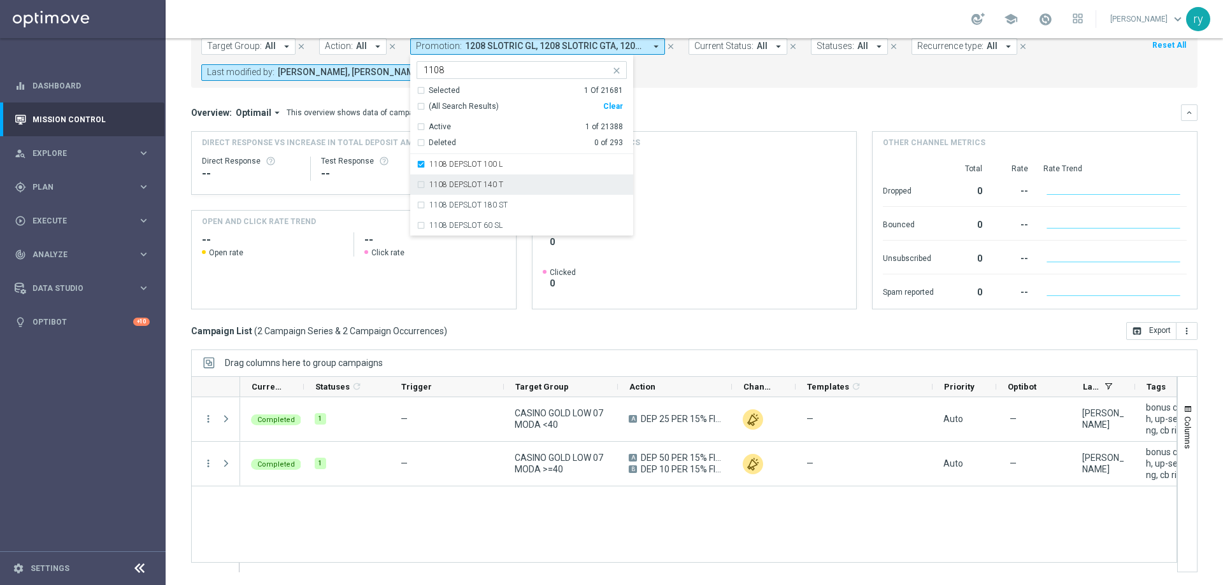
click at [419, 190] on div "1108 DEPSLOT 140 T" at bounding box center [522, 185] width 210 height 20
click at [419, 205] on div "1108 DEPSLOT 180 ST" at bounding box center [522, 205] width 210 height 20
click at [422, 224] on div "1108 DEPSLOT 60 SL" at bounding box center [522, 225] width 210 height 20
click at [678, 118] on div "Overview: Optimail arrow_drop_down This overview shows data of campaigns execut…" at bounding box center [694, 112] width 1007 height 17
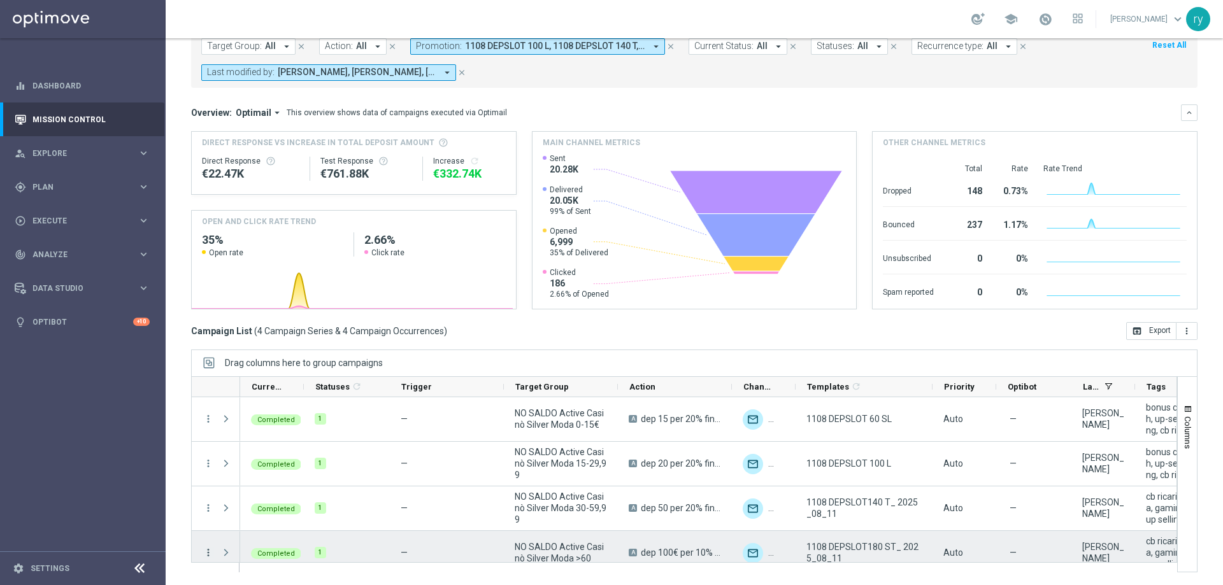
click at [208, 552] on icon "more_vert" at bounding box center [208, 552] width 11 height 11
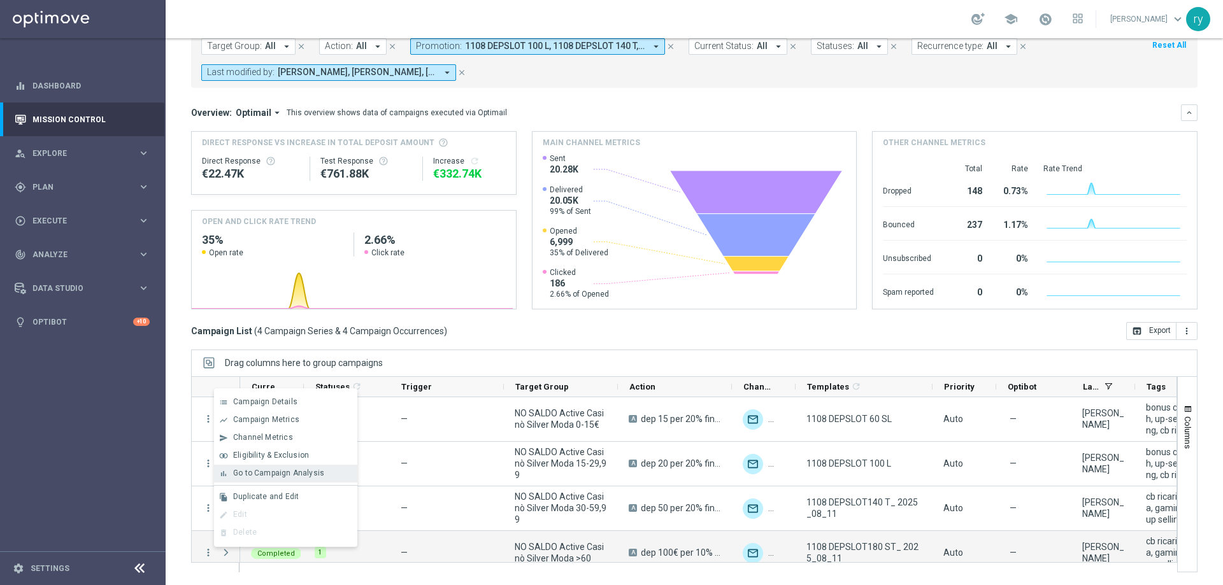
click at [256, 469] on span "Go to Campaign Analysis" at bounding box center [278, 473] width 91 height 9
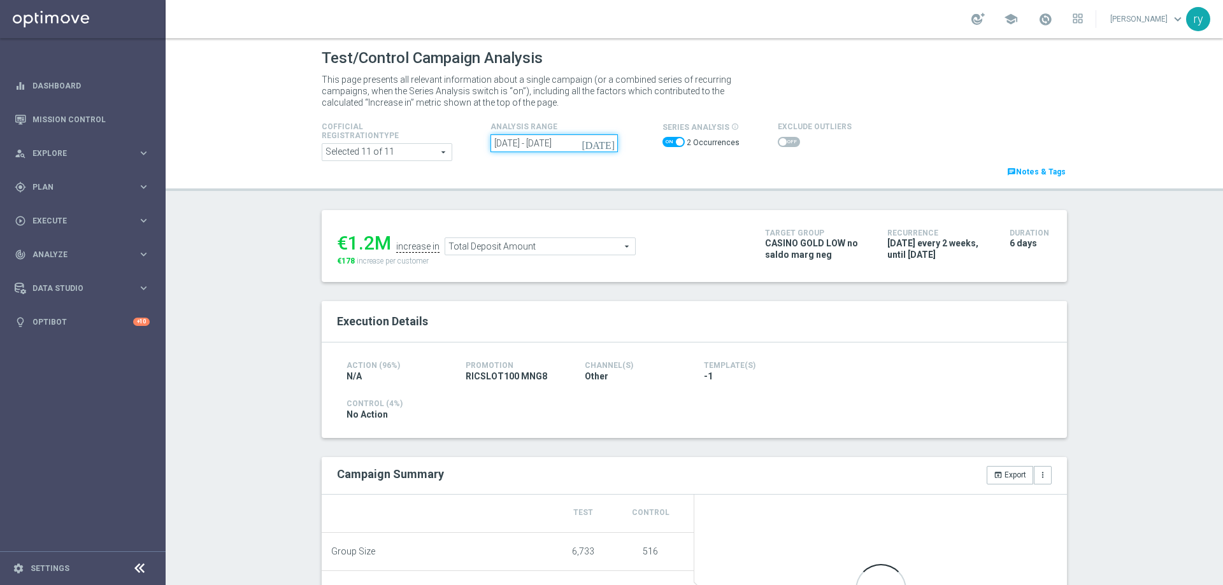
click at [554, 151] on input "05 Aug 2025 - 19 Aug 2025" at bounding box center [554, 143] width 127 height 18
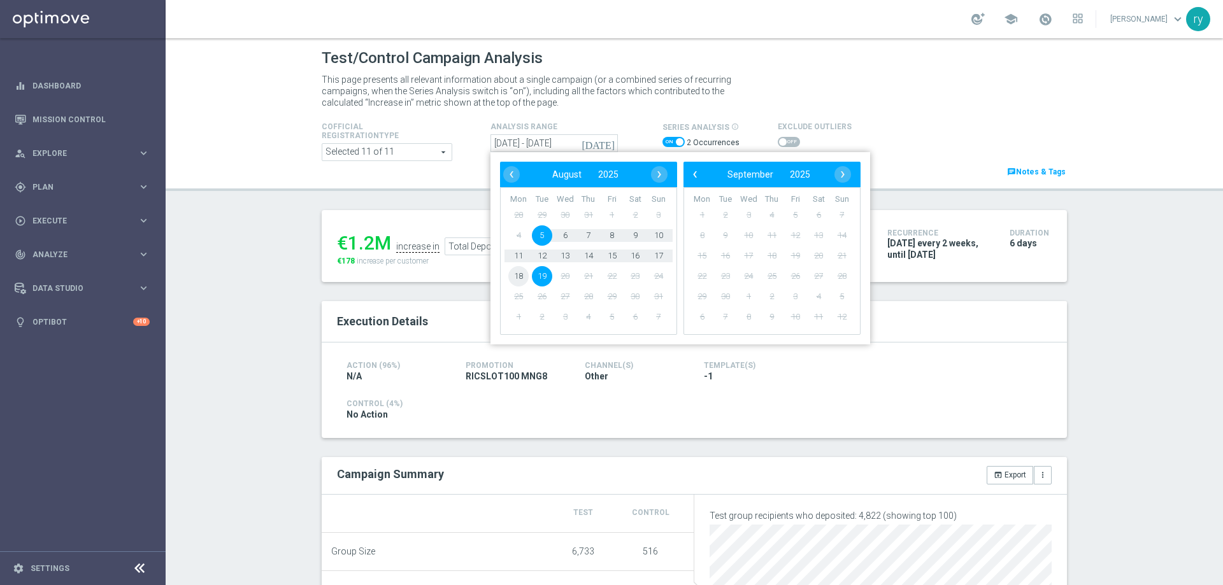
click at [510, 282] on span "18" at bounding box center [518, 276] width 20 height 20
click at [538, 280] on span "19" at bounding box center [542, 276] width 20 height 20
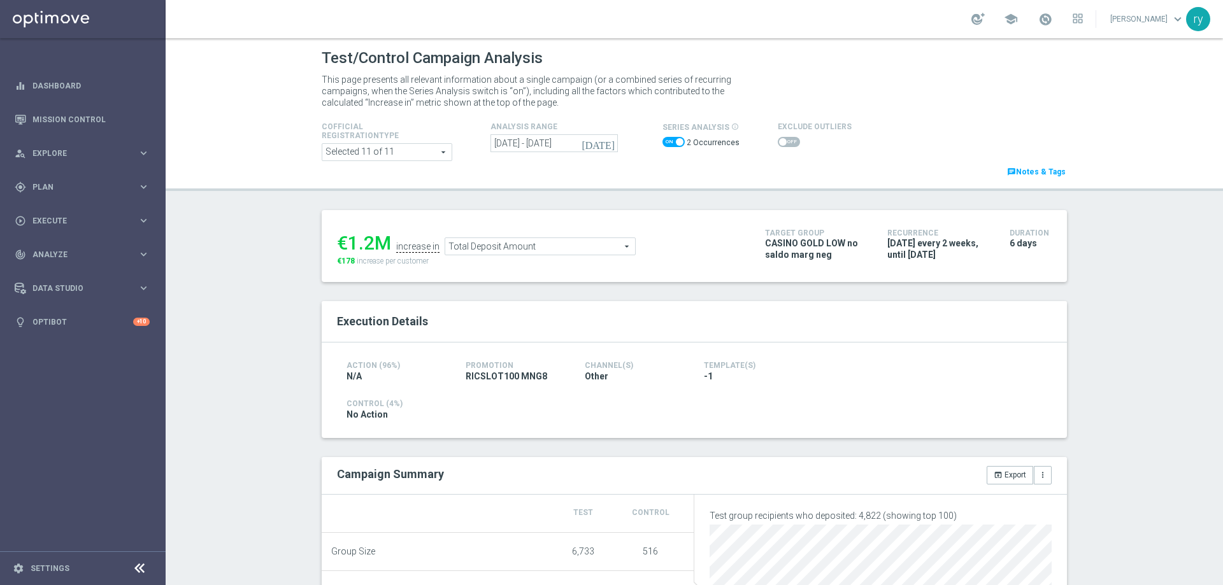
type input "18 Aug 2025 - 19 Aug 2025"
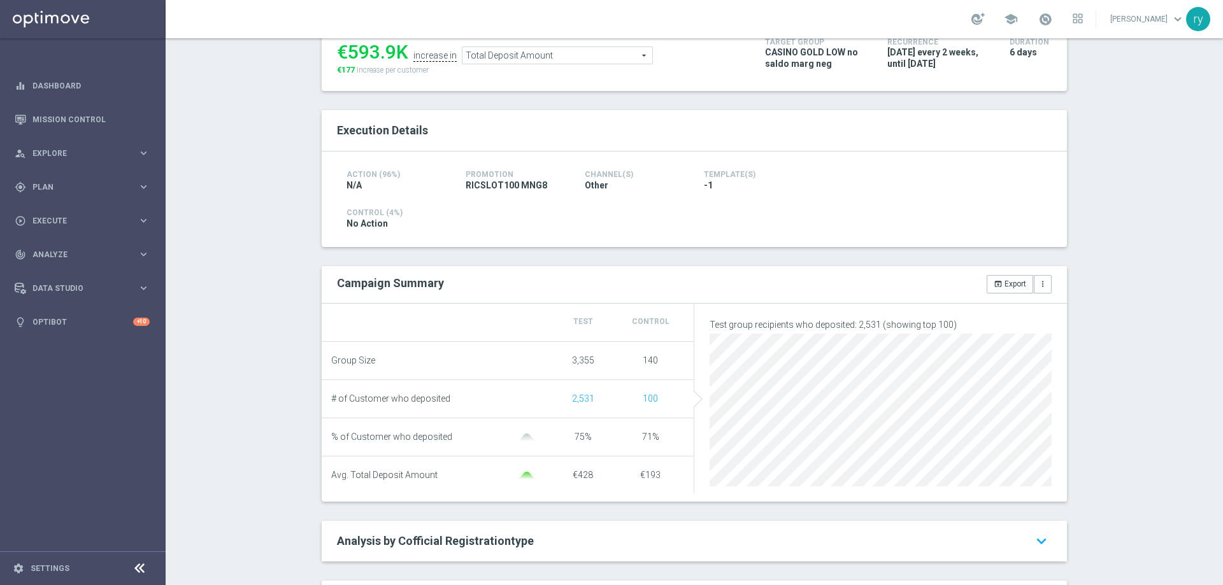
scroll to position [127, 0]
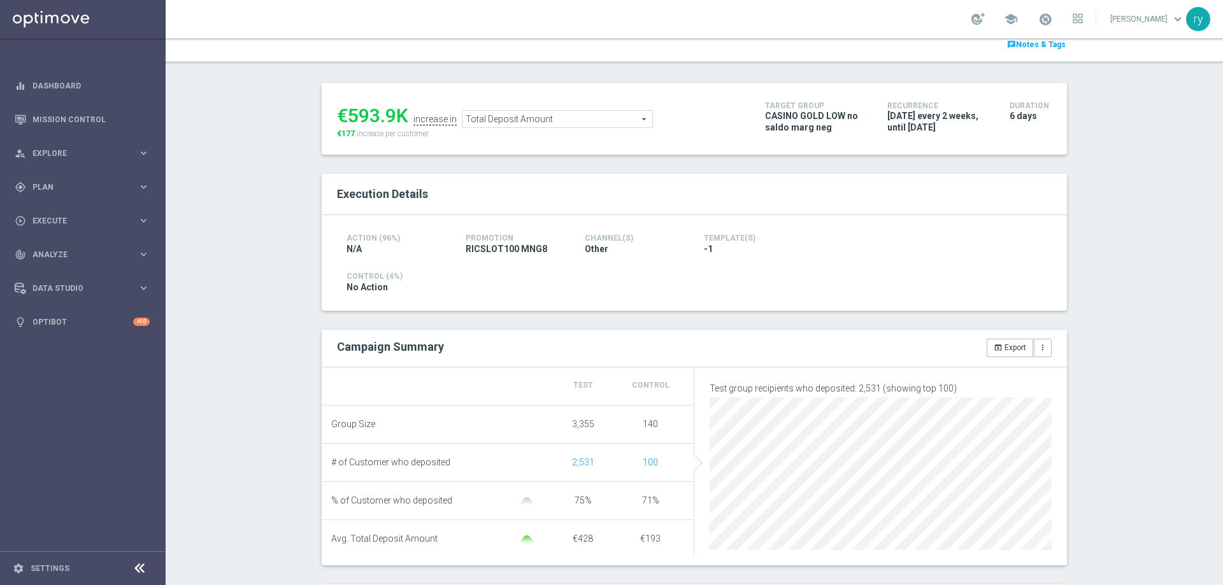
click at [624, 123] on span "Total Deposit Amount" at bounding box center [558, 119] width 190 height 17
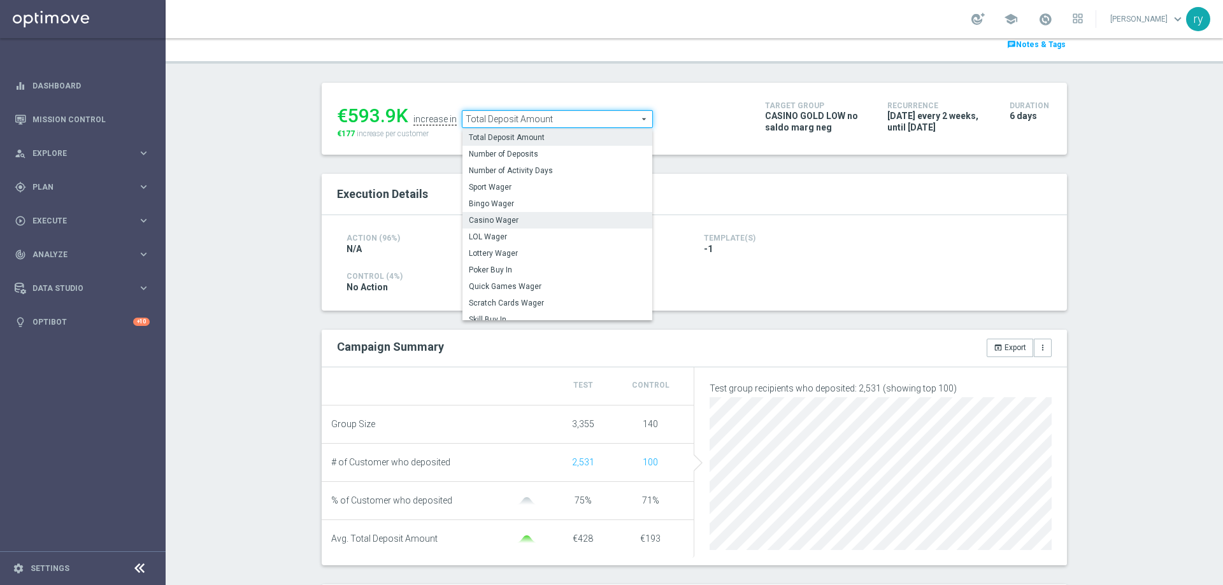
click at [599, 221] on span "Casino Wager" at bounding box center [557, 220] width 177 height 10
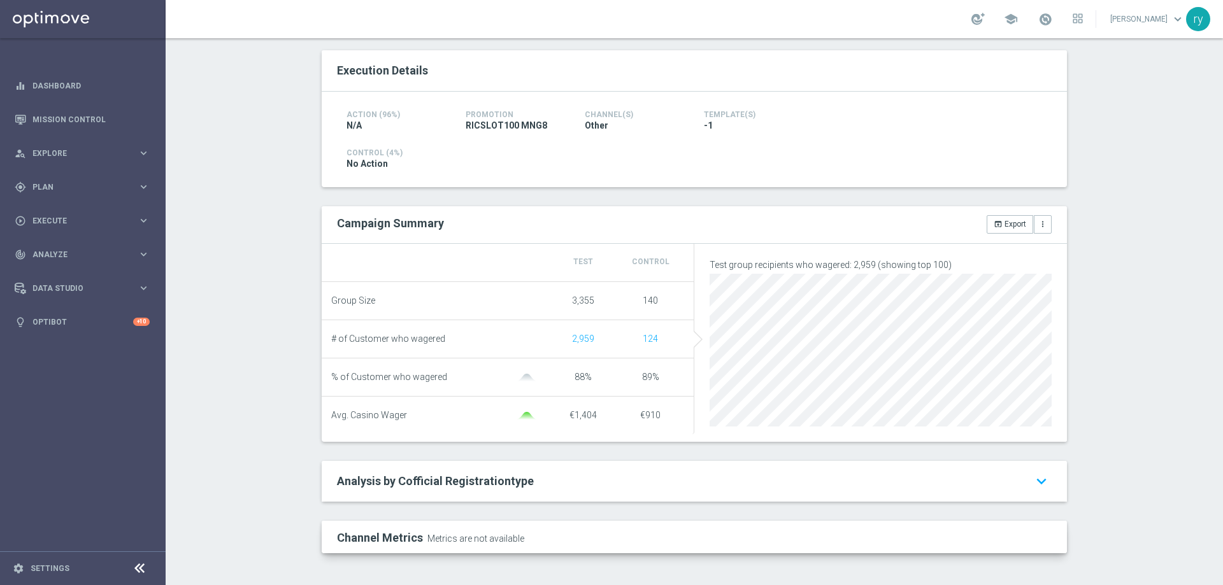
scroll to position [127, 0]
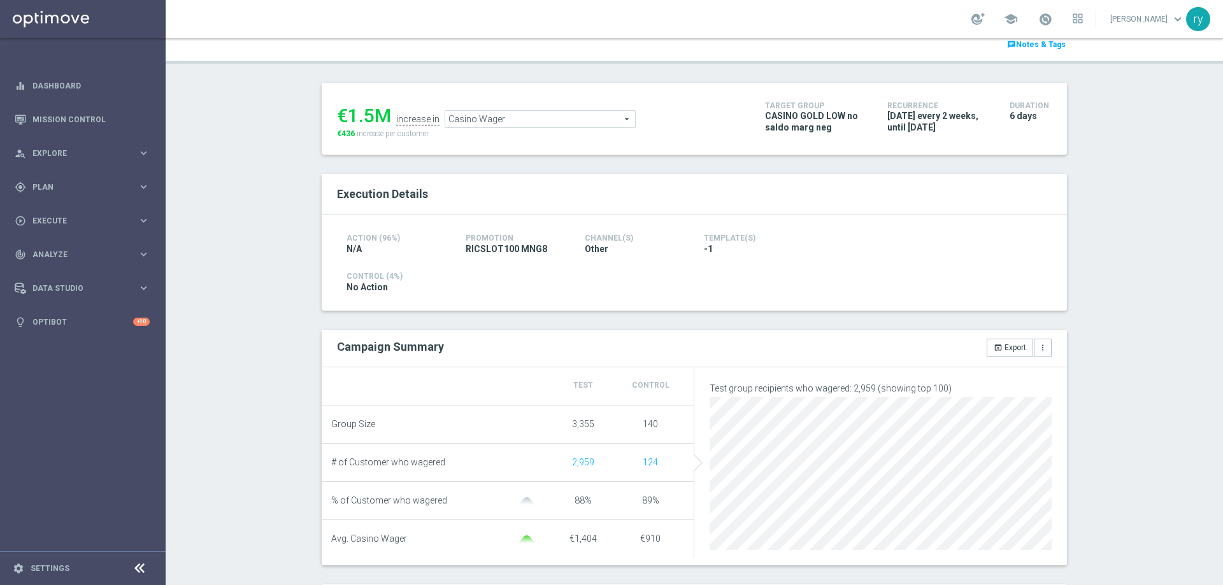
click at [520, 124] on span "Casino Wager" at bounding box center [540, 119] width 190 height 17
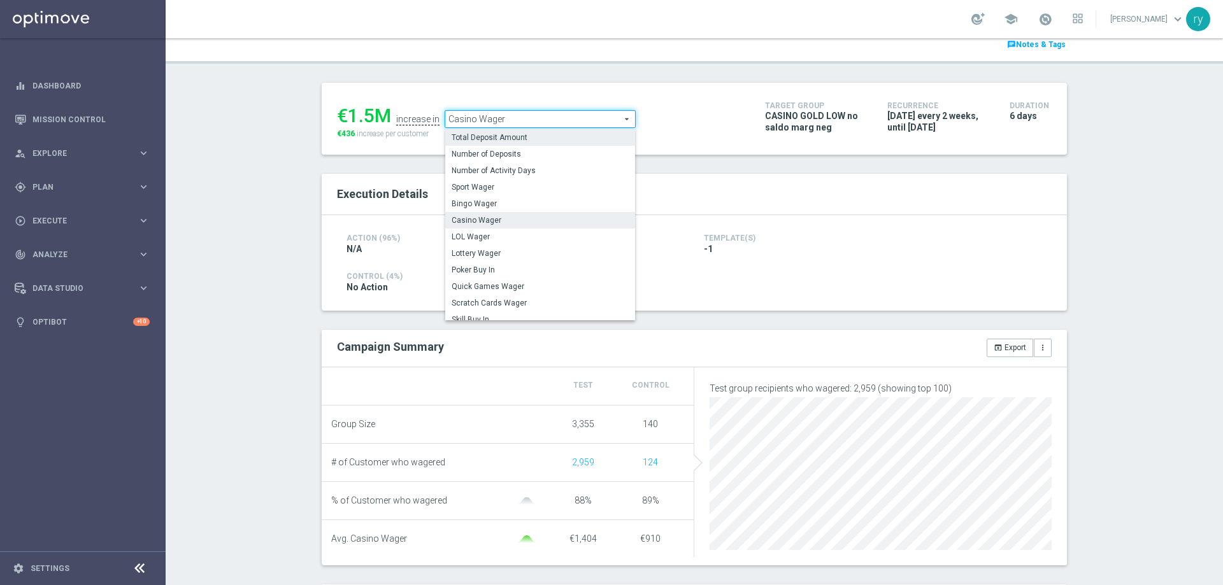
click at [520, 133] on label "Total Deposit Amount" at bounding box center [540, 137] width 190 height 17
type input "Total Deposit Amount"
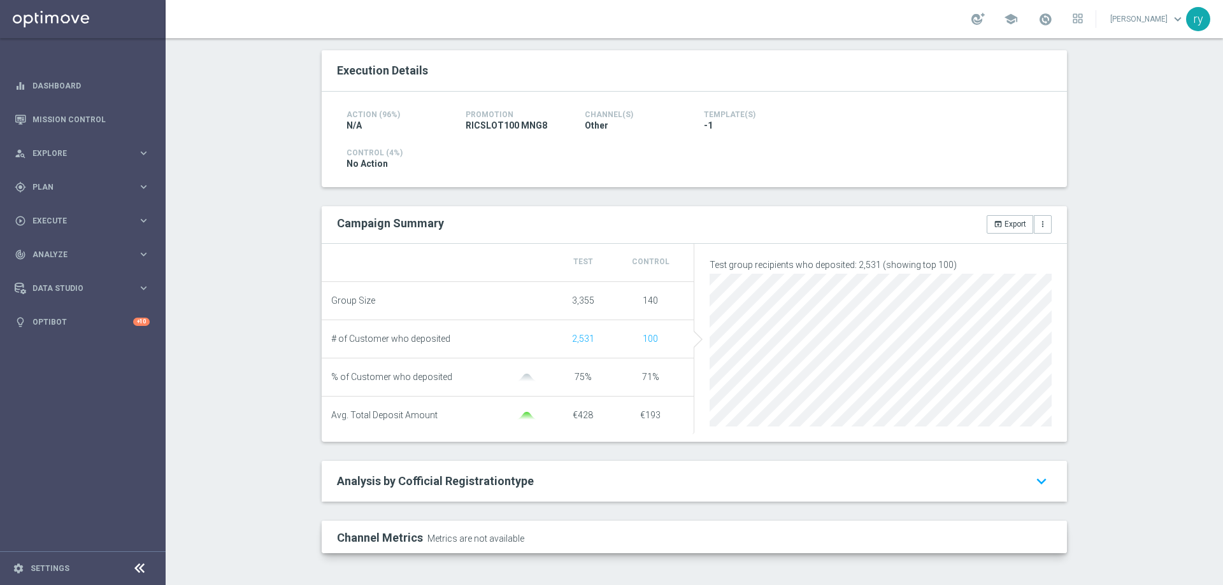
scroll to position [127, 0]
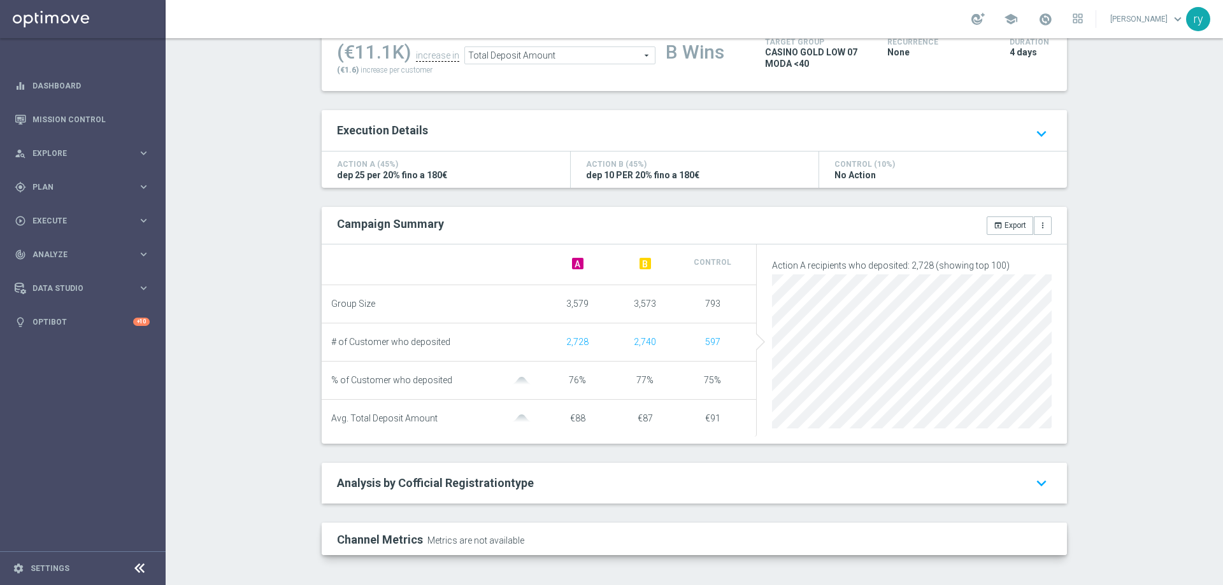
scroll to position [64, 0]
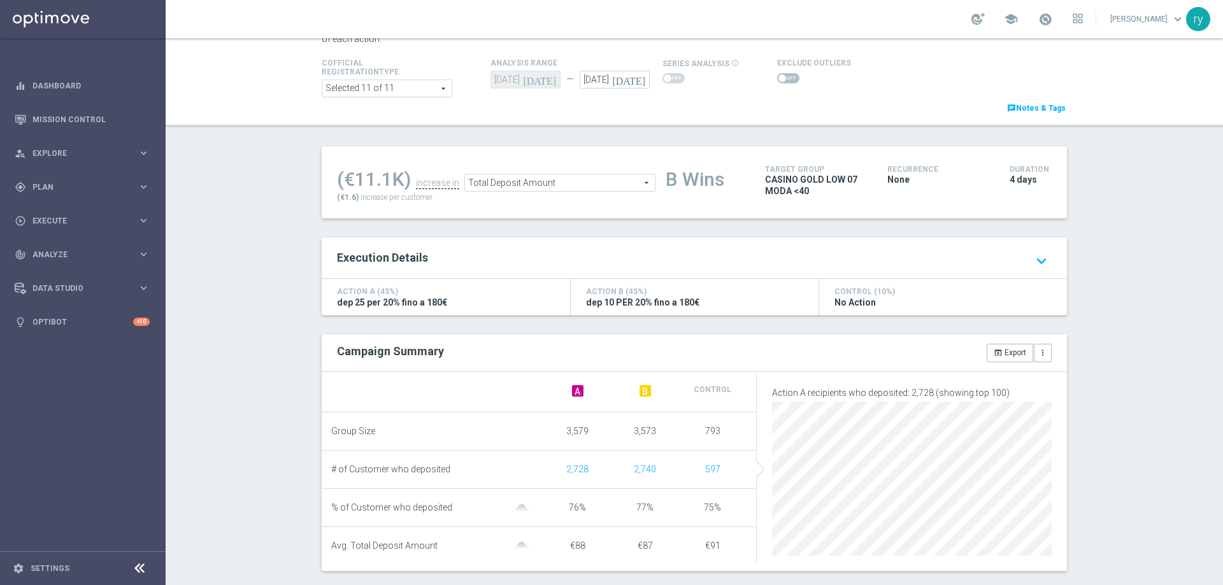
click at [582, 187] on span "Total Deposit Amount" at bounding box center [560, 183] width 190 height 17
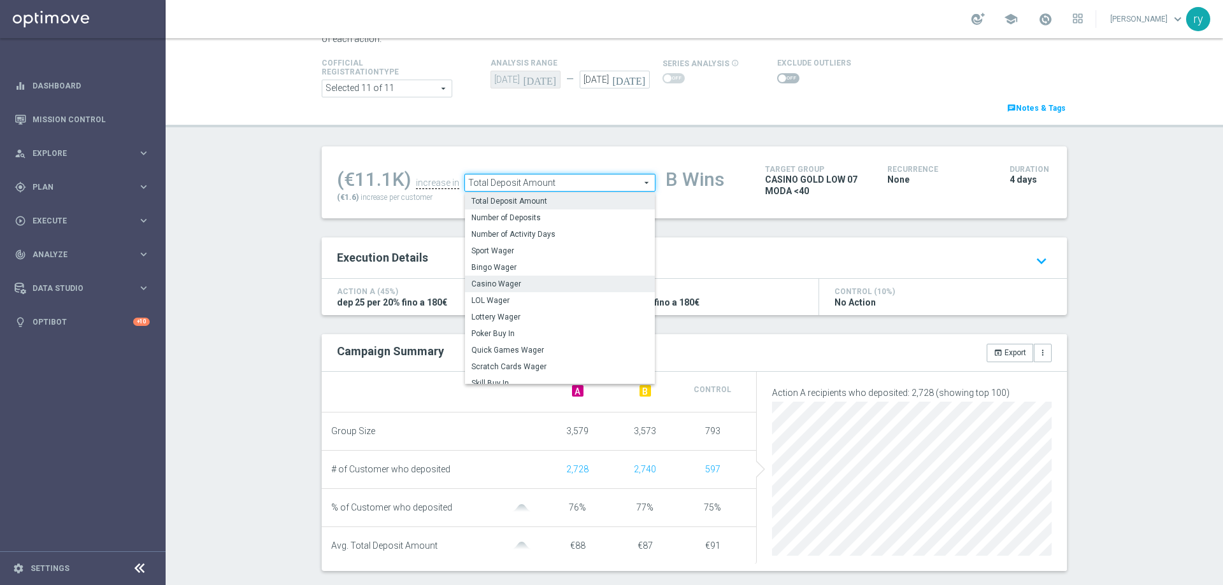
click at [576, 280] on span "Casino Wager" at bounding box center [559, 284] width 177 height 10
type input "Casino Wager"
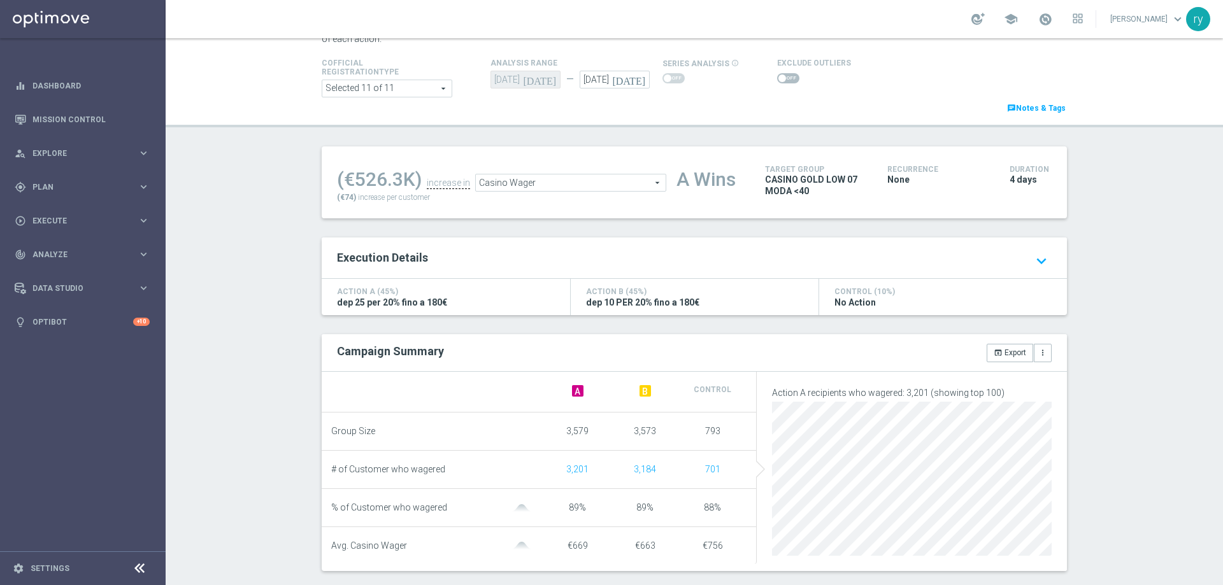
scroll to position [191, 0]
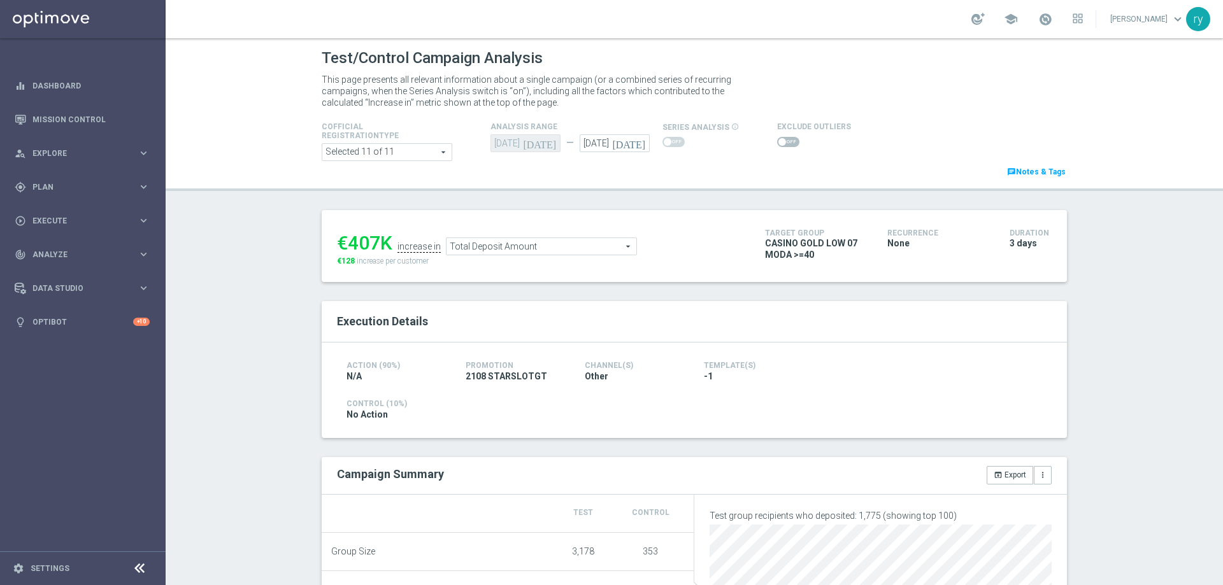
click at [568, 250] on span "Total Deposit Amount" at bounding box center [542, 246] width 190 height 17
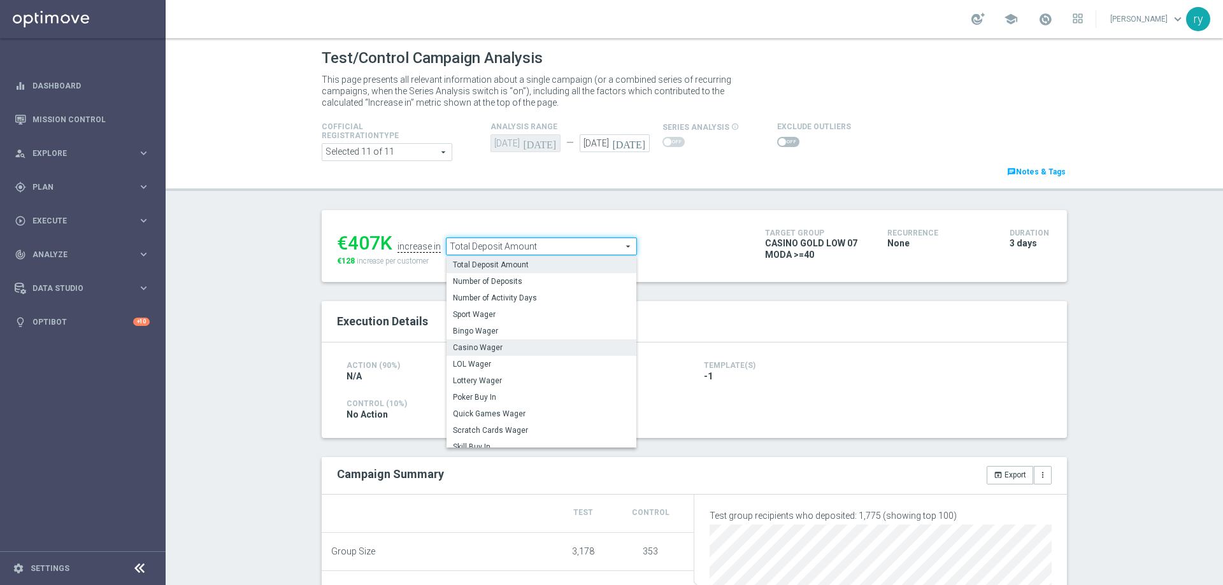
click at [550, 348] on span "Casino Wager" at bounding box center [541, 348] width 177 height 10
type input "Casino Wager"
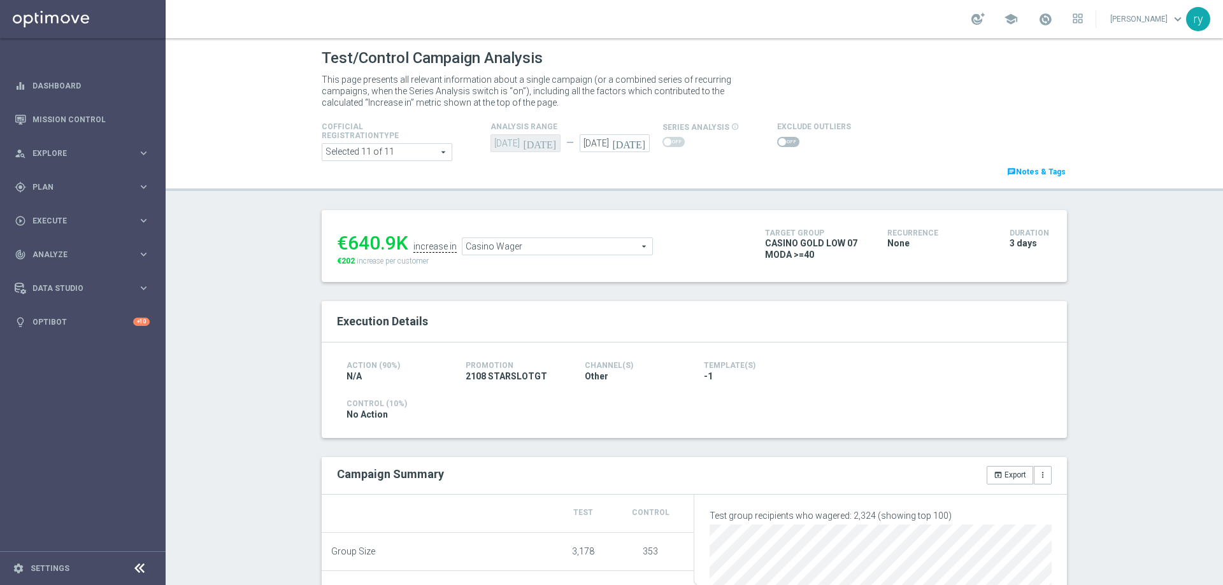
scroll to position [191, 0]
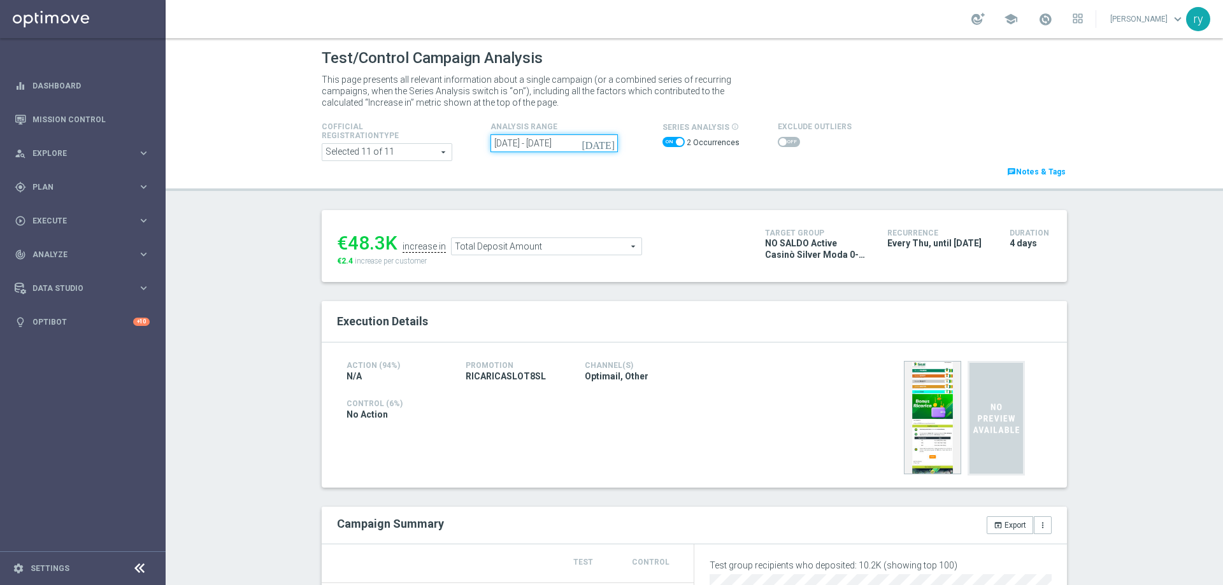
click at [592, 147] on input "[DATE] - [DATE]" at bounding box center [554, 143] width 127 height 18
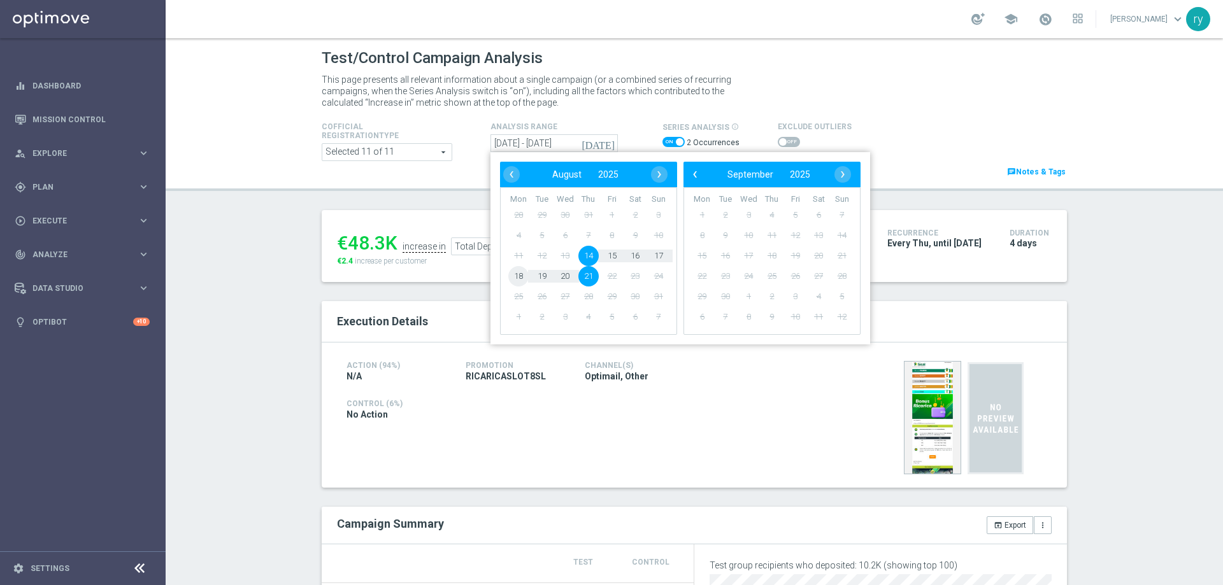
click at [515, 278] on span "18" at bounding box center [518, 276] width 20 height 20
click at [584, 278] on span "21" at bounding box center [588, 276] width 20 height 20
type input "[DATE] - [DATE]"
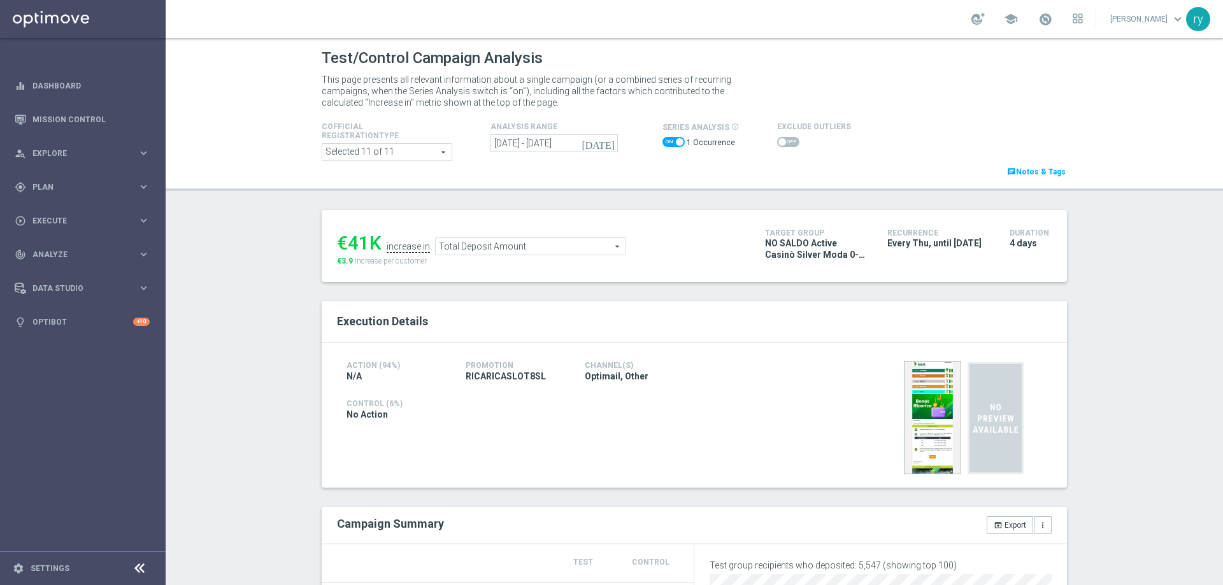
click at [553, 243] on span "Total Deposit Amount" at bounding box center [531, 246] width 190 height 17
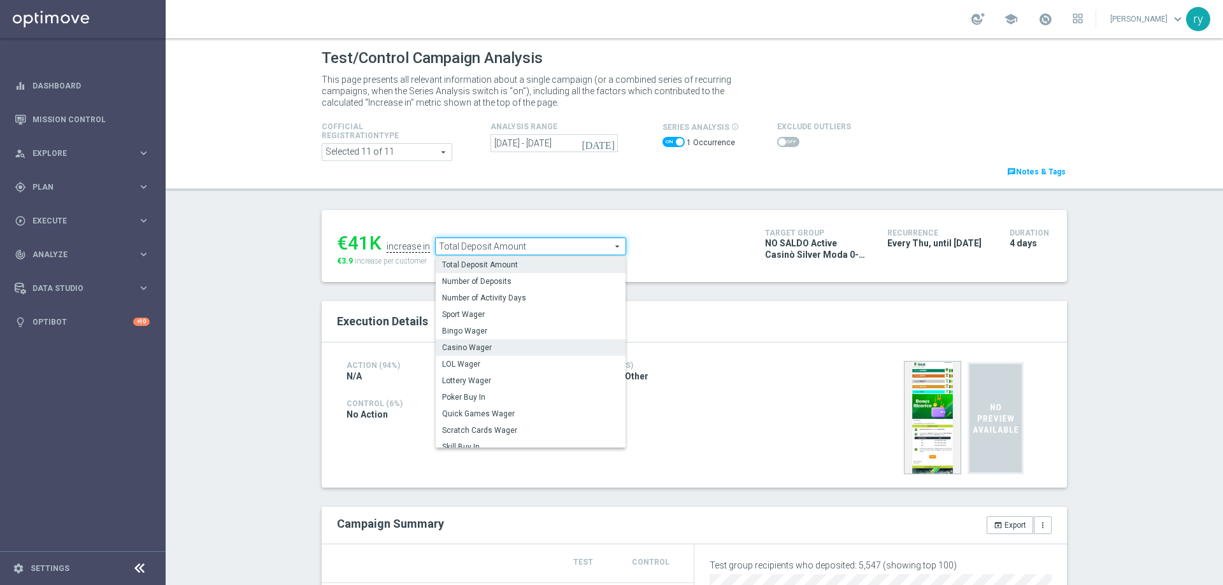
click at [543, 346] on span "Casino Wager" at bounding box center [530, 348] width 177 height 10
type input "Casino Wager"
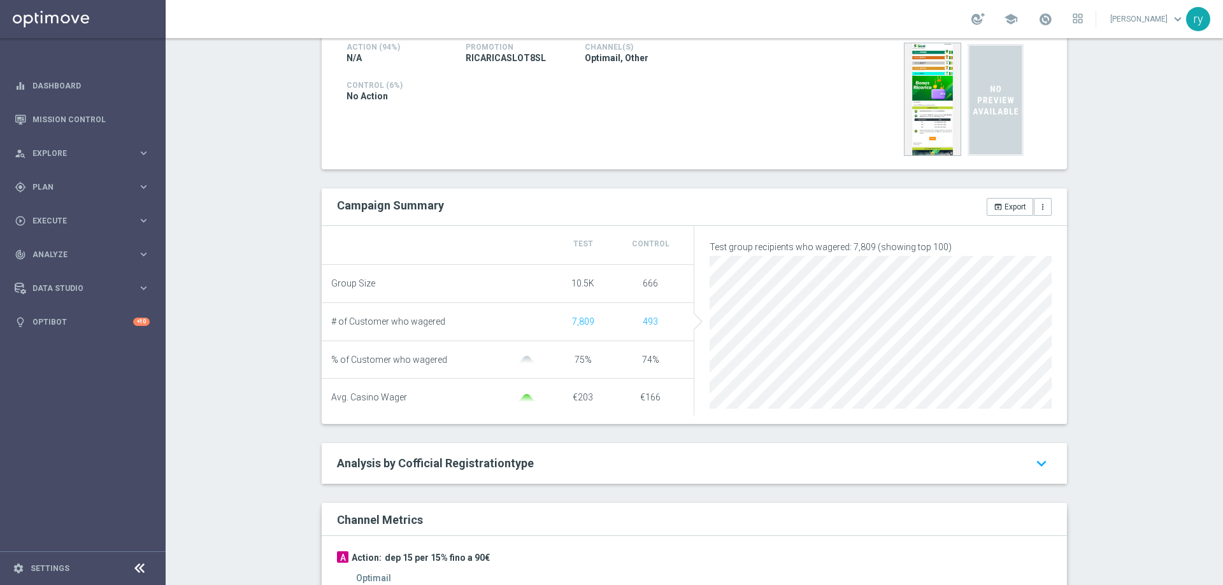
scroll to position [64, 0]
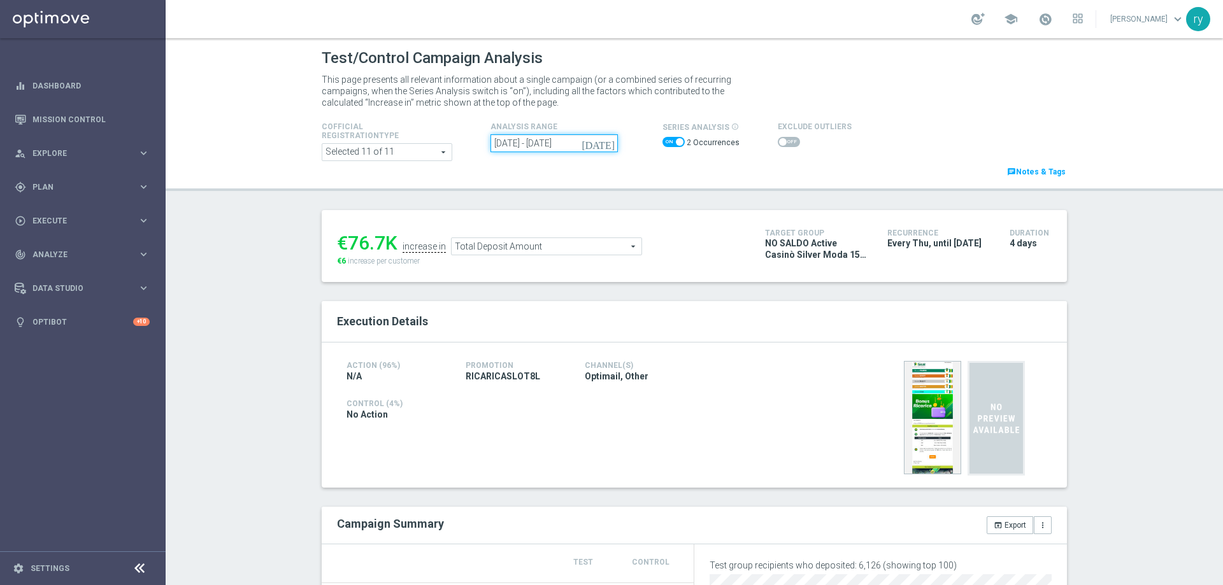
click at [560, 134] on input "[DATE] - [DATE]" at bounding box center [554, 143] width 127 height 18
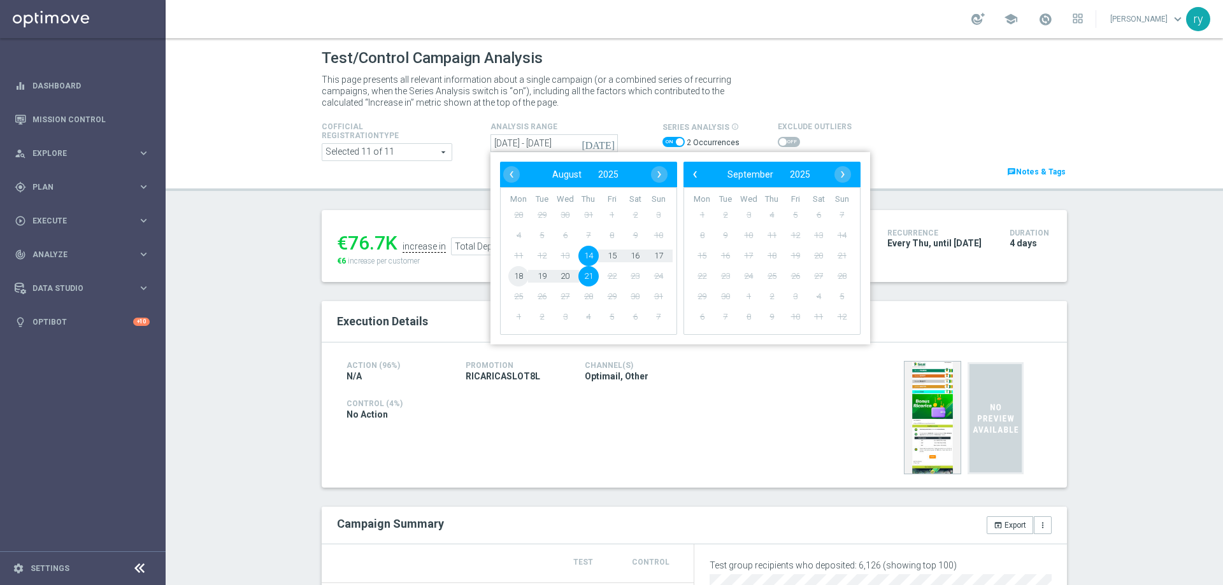
click at [515, 274] on span "18" at bounding box center [518, 276] width 20 height 20
click at [578, 282] on span "21" at bounding box center [588, 276] width 20 height 20
type input "[DATE] - [DATE]"
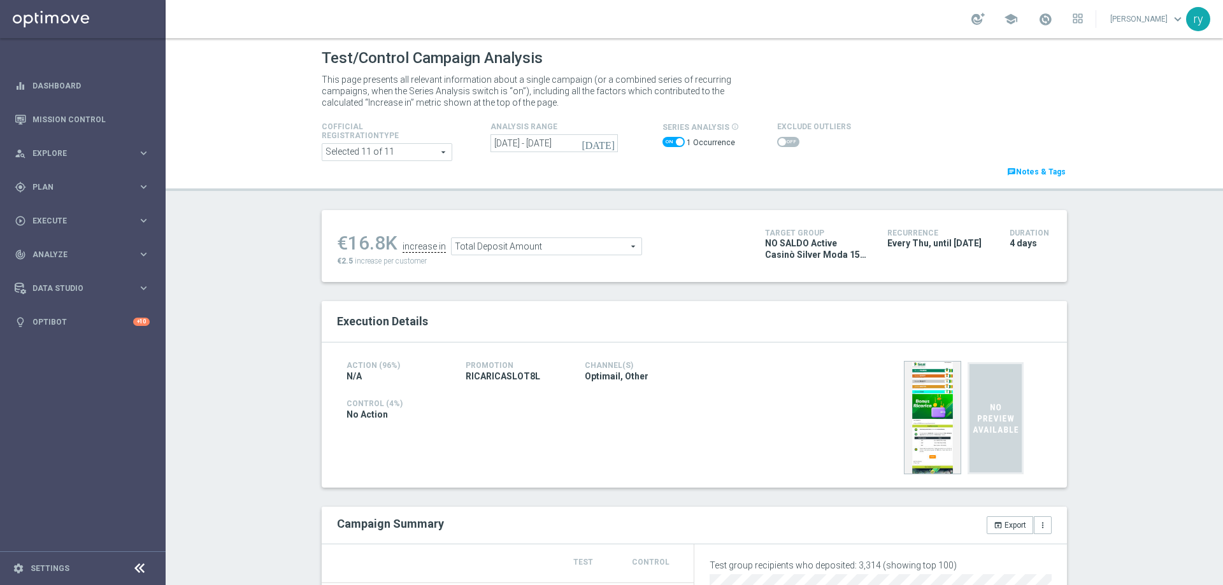
scroll to position [191, 0]
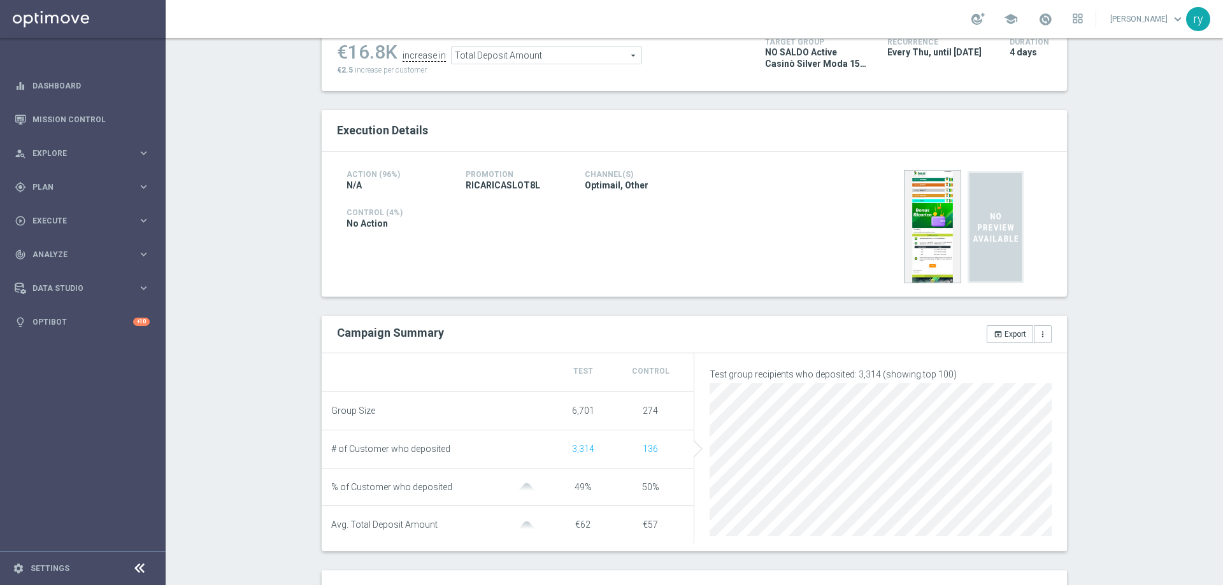
click at [538, 57] on span "Total Deposit Amount" at bounding box center [547, 55] width 190 height 17
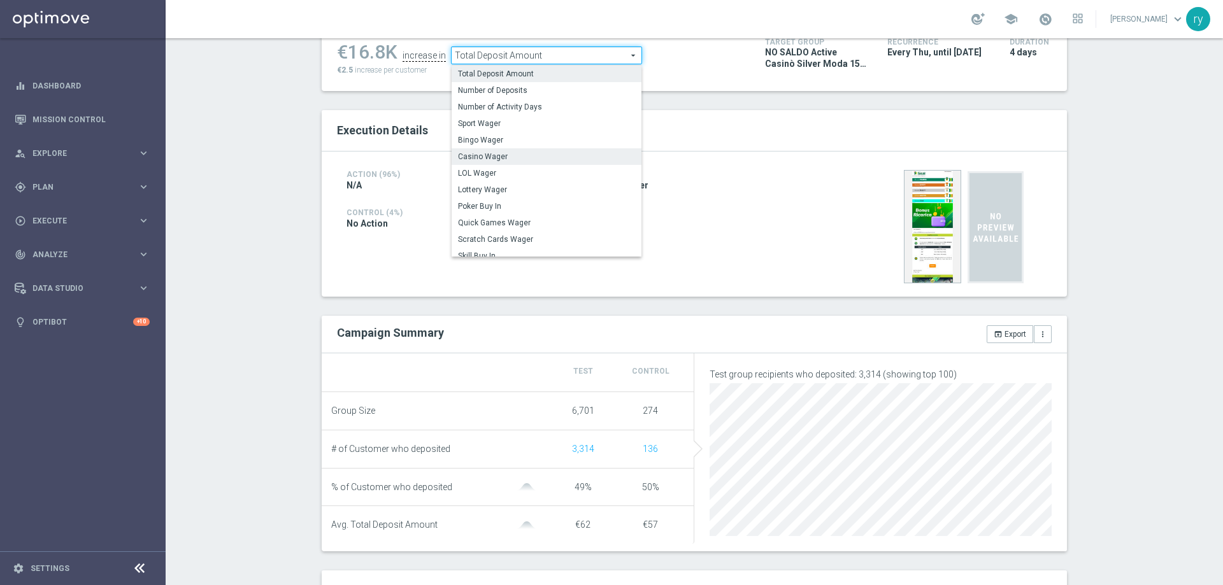
click at [519, 160] on span "Casino Wager" at bounding box center [546, 157] width 177 height 10
type input "Casino Wager"
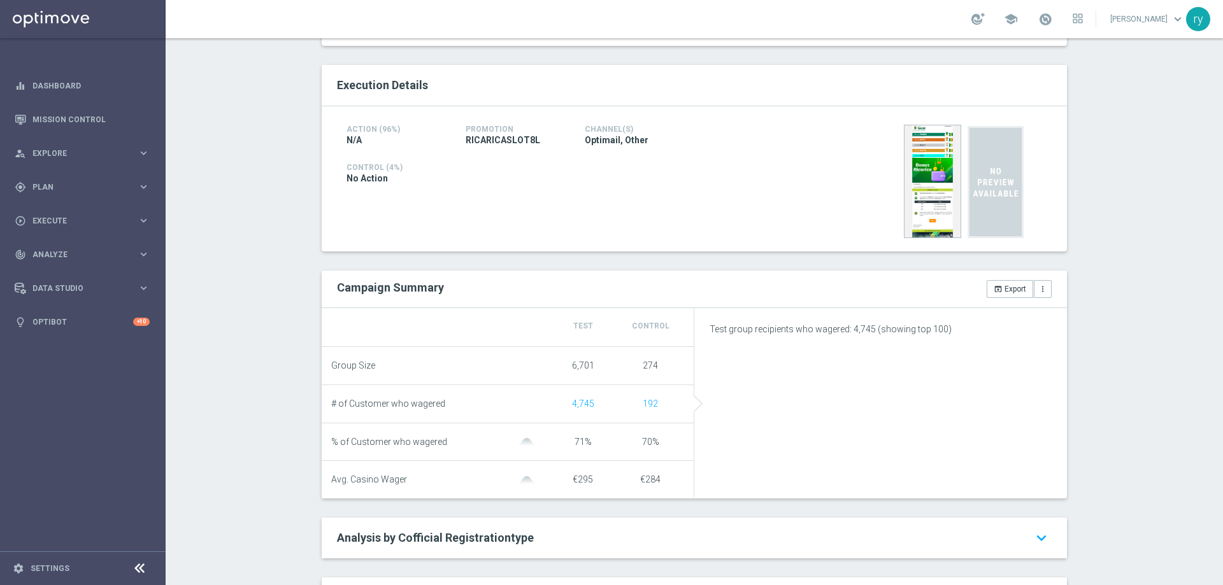
scroll to position [319, 0]
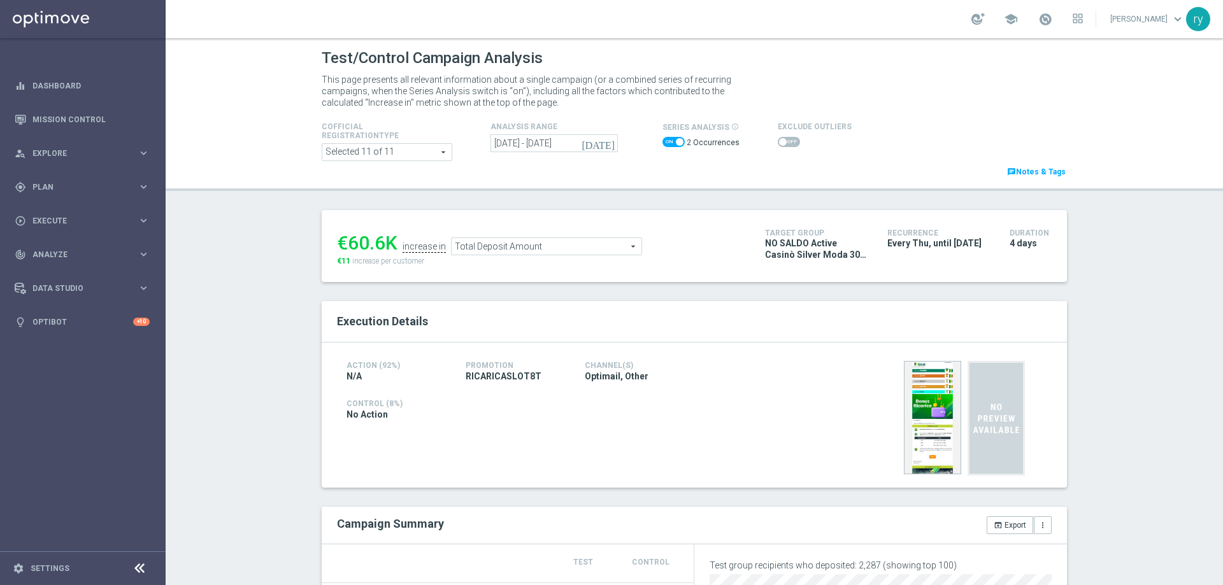
click at [559, 250] on span "Total Deposit Amount" at bounding box center [547, 246] width 190 height 17
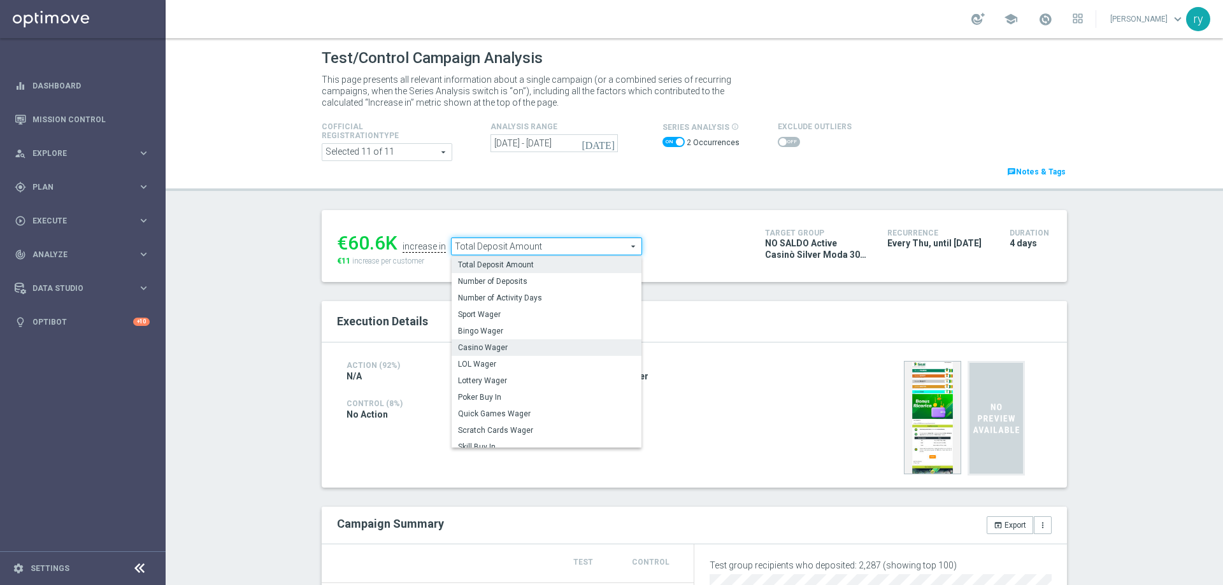
click at [549, 350] on span "Casino Wager" at bounding box center [546, 348] width 177 height 10
type input "Casino Wager"
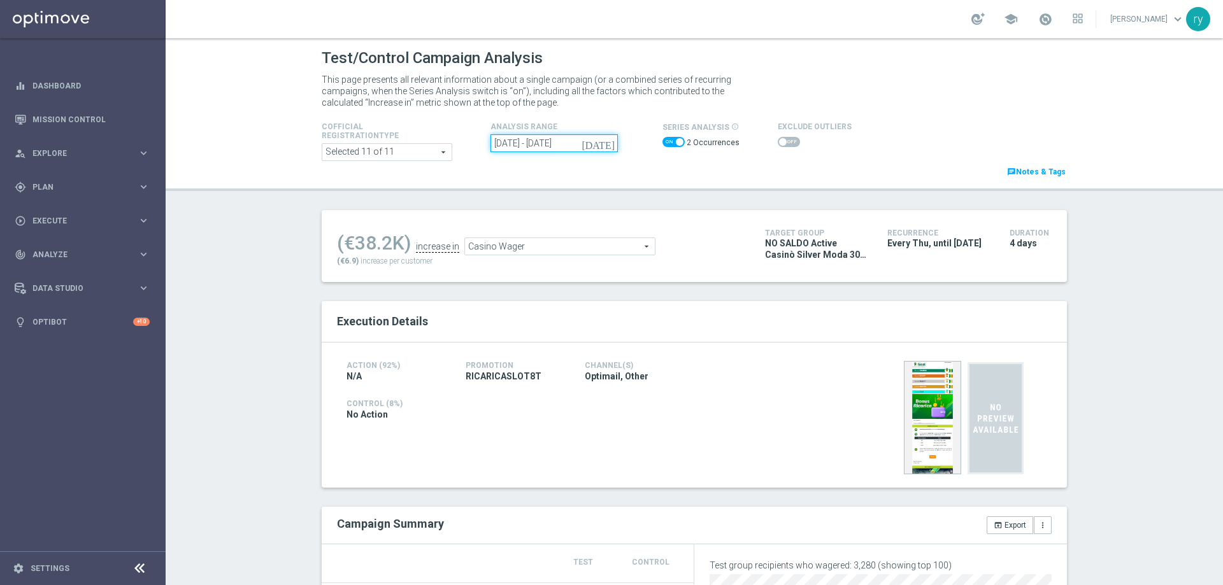
click at [506, 139] on input "14 Aug 2025 - 21 Aug 2025" at bounding box center [554, 143] width 127 height 18
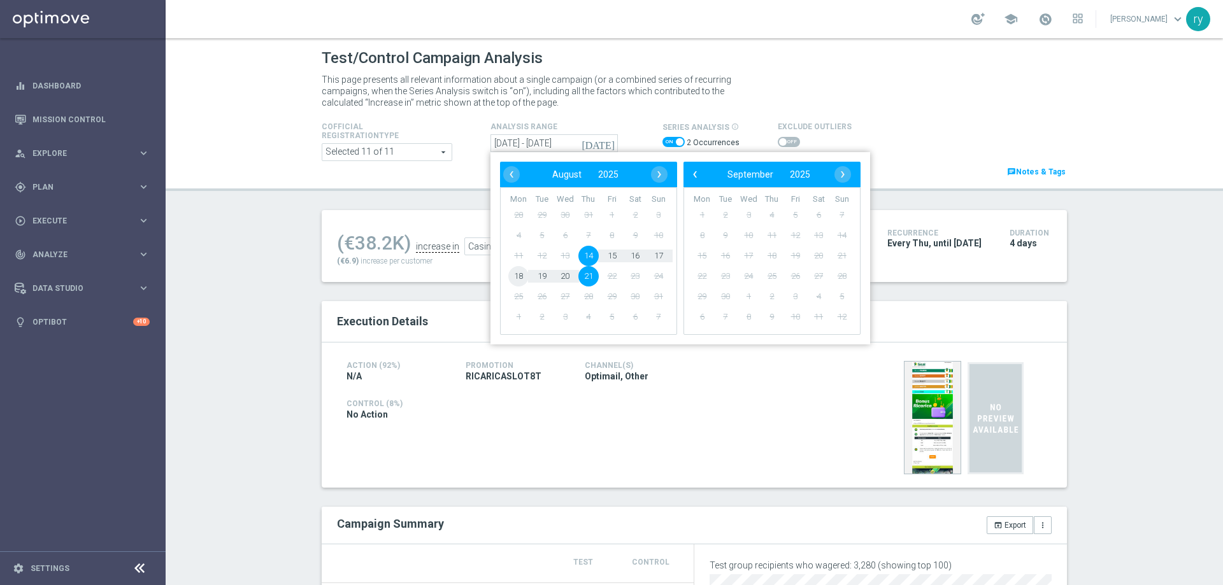
click at [508, 276] on span "18" at bounding box center [518, 276] width 20 height 20
click at [583, 274] on span "21" at bounding box center [588, 276] width 20 height 20
type input "18 Aug 2025 - 21 Aug 2025"
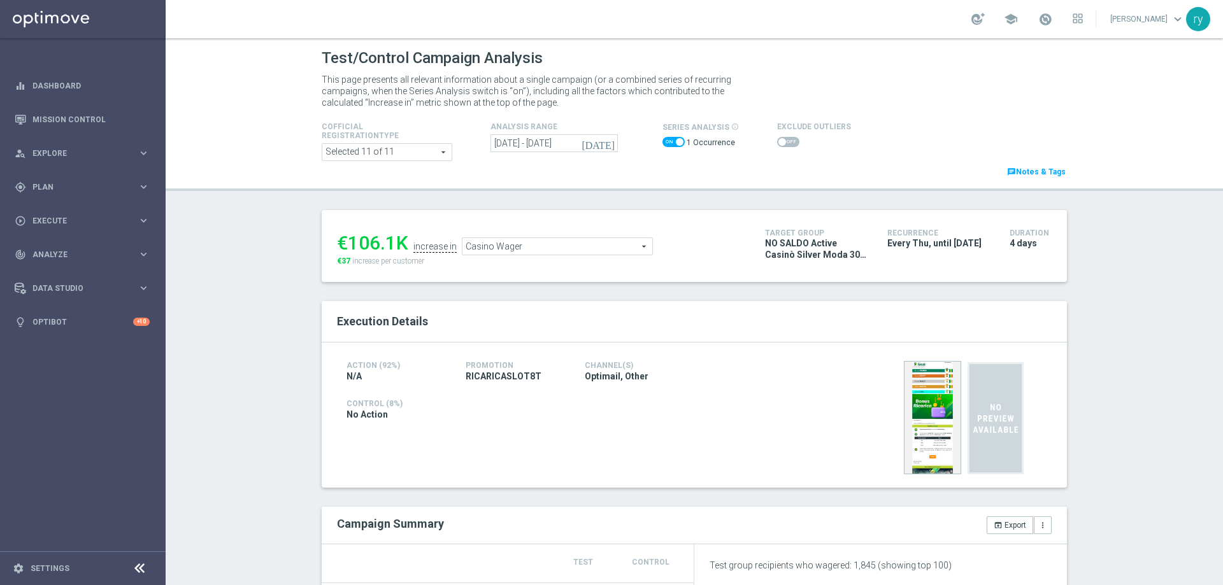
scroll to position [255, 0]
click at [568, 147] on input "[DATE] - [DATE]" at bounding box center [554, 143] width 127 height 18
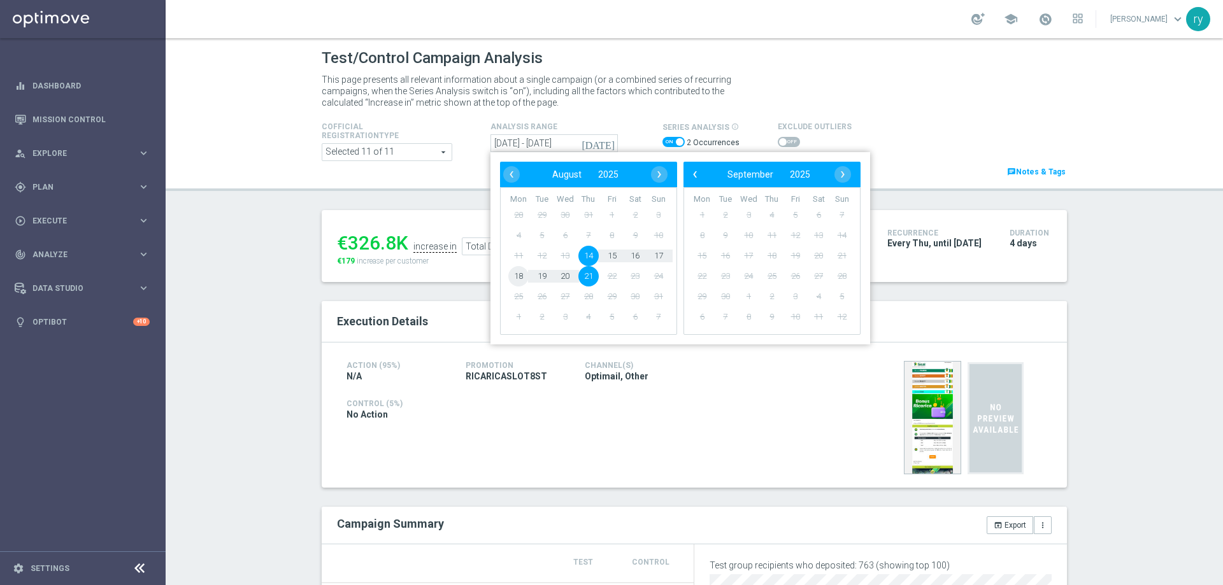
click at [511, 273] on span "18" at bounding box center [518, 276] width 20 height 20
click at [585, 278] on span "21" at bounding box center [588, 276] width 20 height 20
type input "[DATE] - [DATE]"
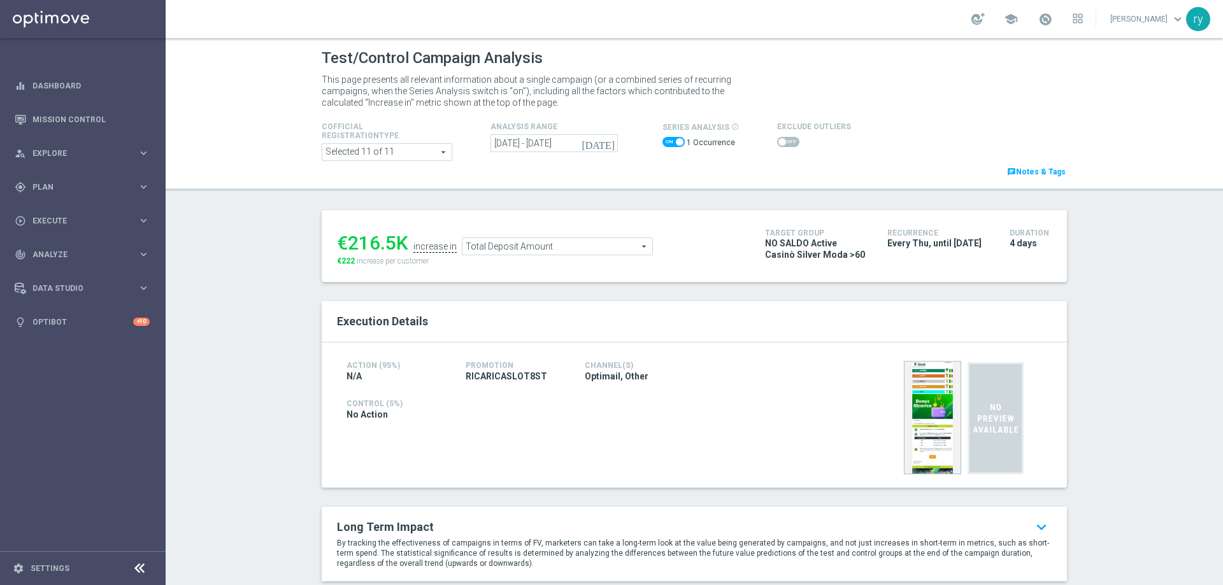
scroll to position [191, 0]
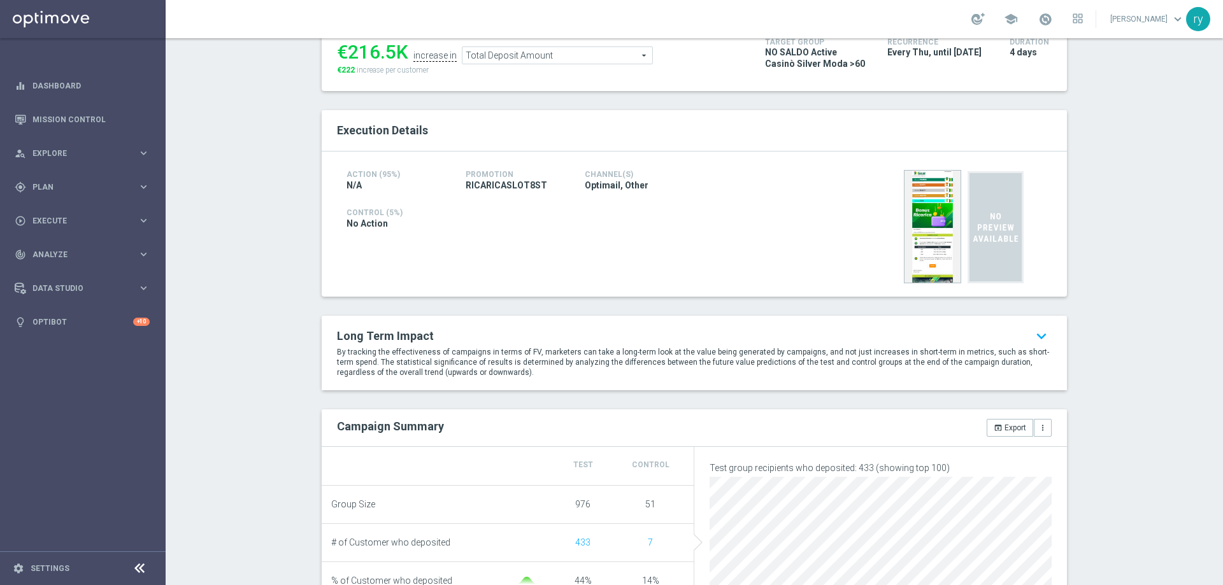
click at [573, 46] on ul "€216.5K increase in Total Deposit Amount Total Deposit Amount arrow_drop_down s…" at bounding box center [541, 49] width 415 height 30
click at [563, 62] on span "Total Deposit Amount" at bounding box center [558, 55] width 190 height 17
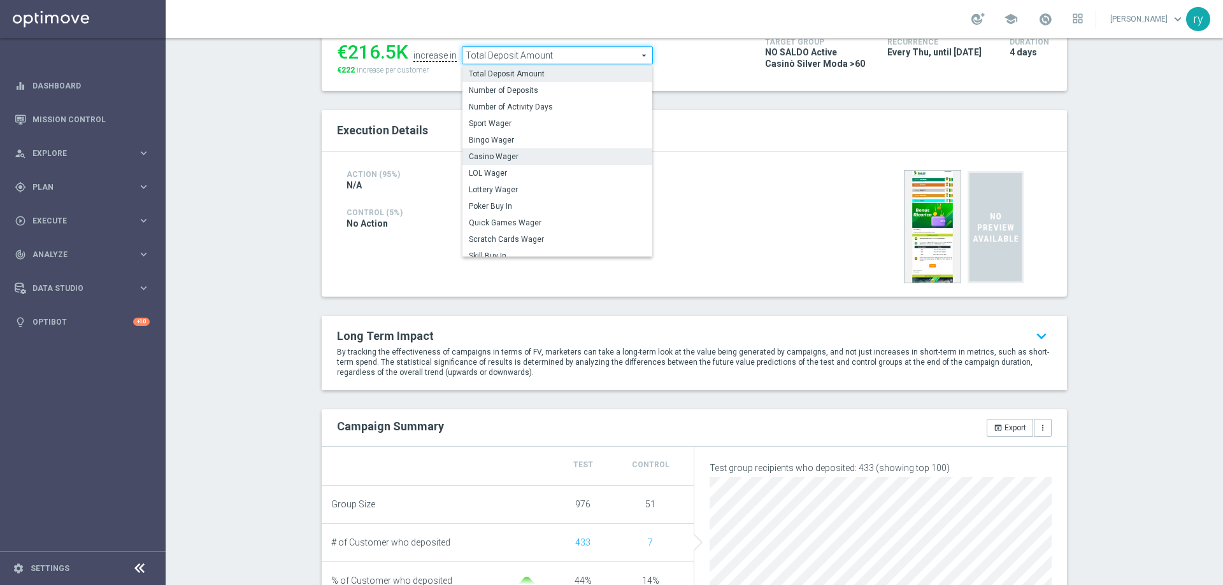
click at [547, 157] on span "Casino Wager" at bounding box center [557, 157] width 177 height 10
type input "Casino Wager"
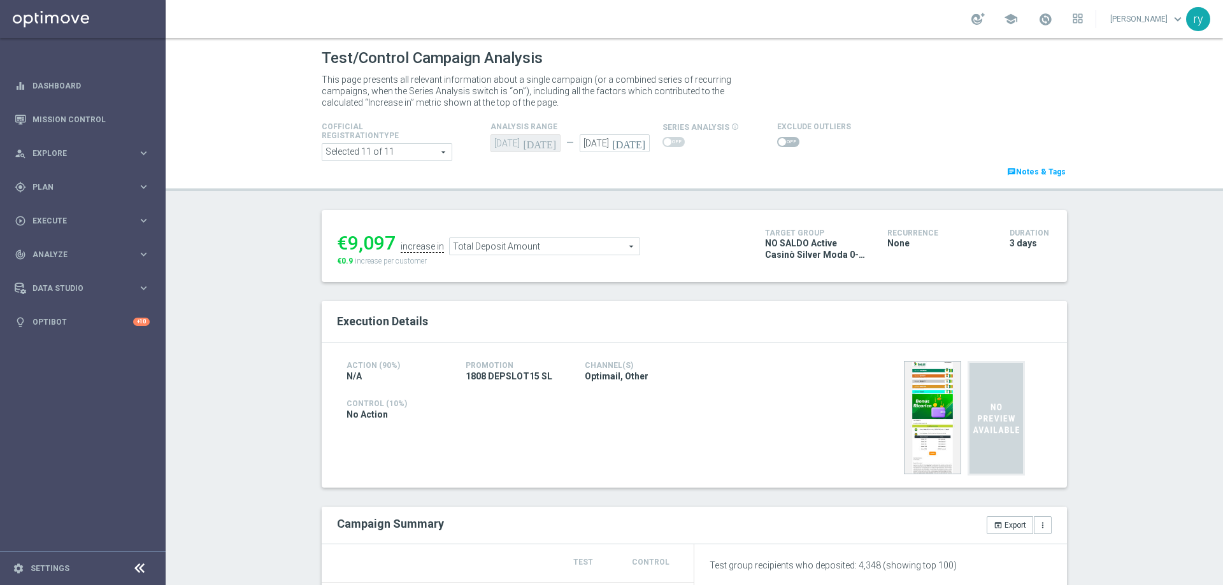
click at [523, 249] on span "Total Deposit Amount" at bounding box center [545, 246] width 190 height 17
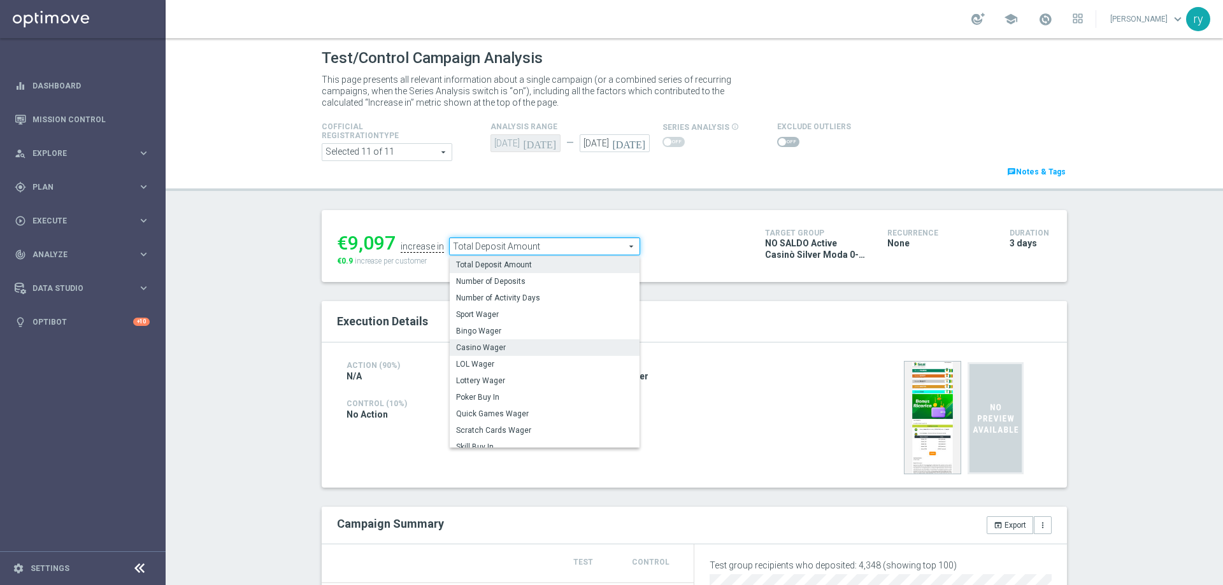
click at [508, 344] on span "Casino Wager" at bounding box center [544, 348] width 177 height 10
type input "Casino Wager"
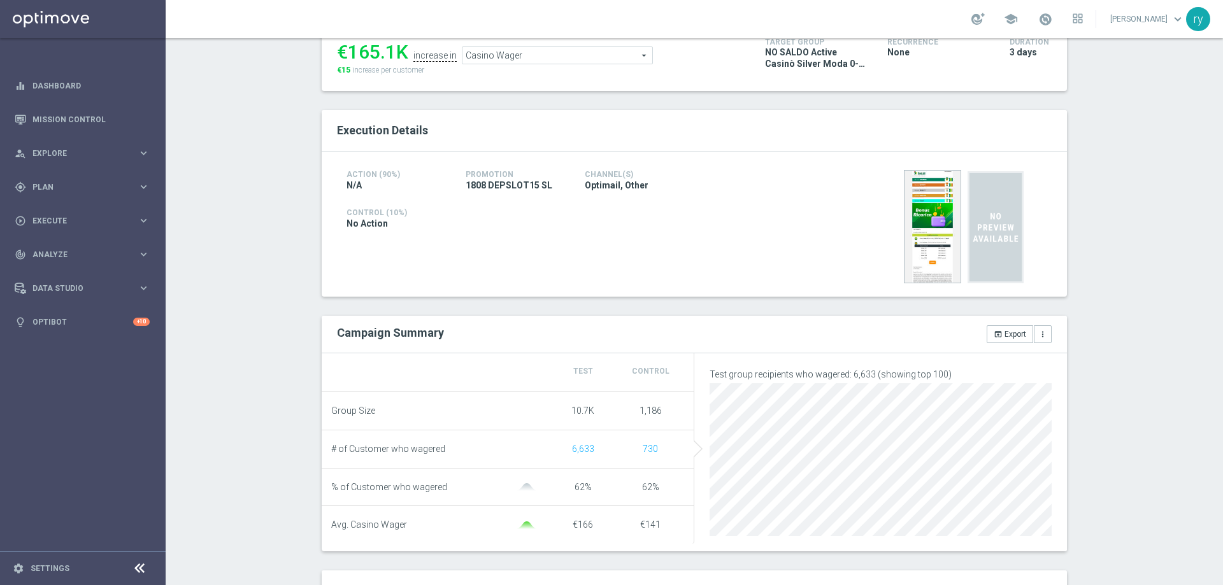
scroll to position [255, 0]
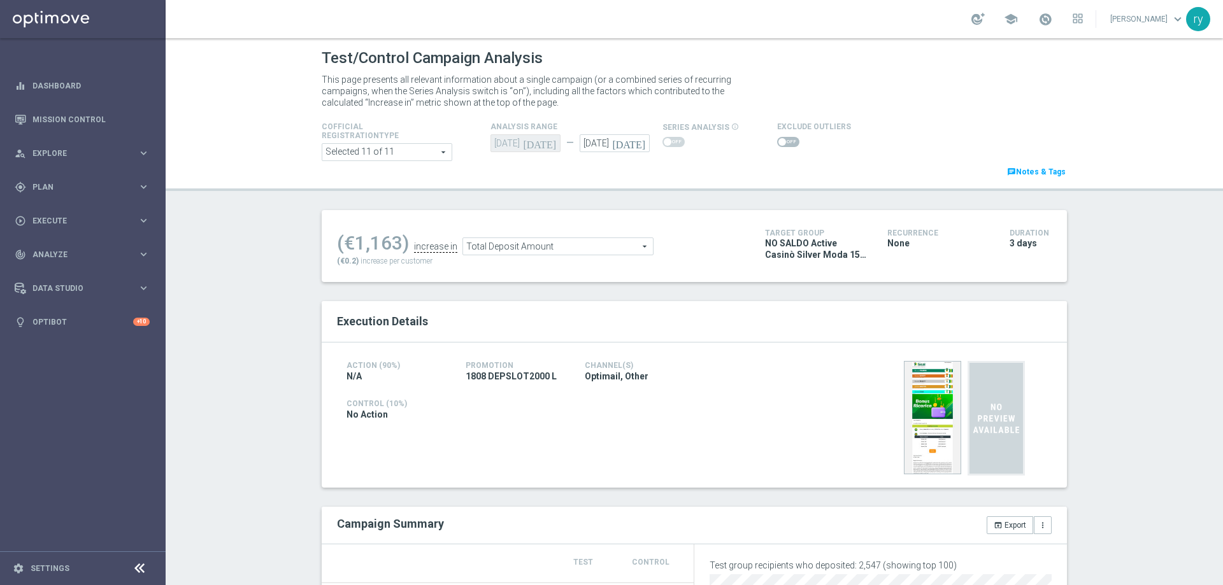
click at [577, 246] on span "Total Deposit Amount" at bounding box center [558, 246] width 190 height 17
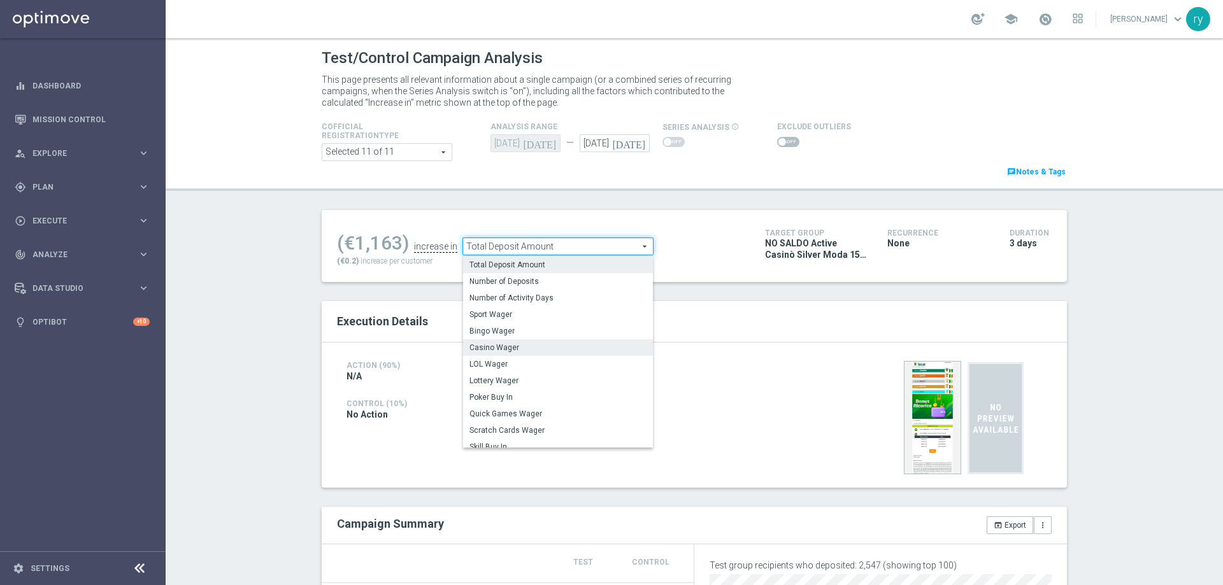
click at [564, 345] on span "Casino Wager" at bounding box center [558, 348] width 177 height 10
type input "Casino Wager"
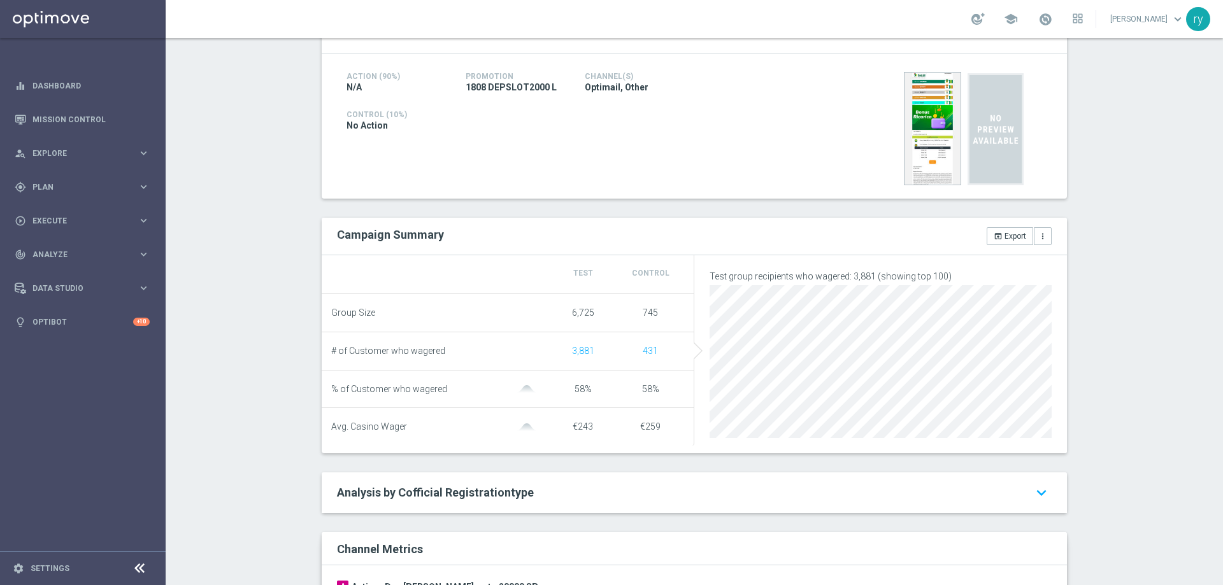
scroll to position [319, 0]
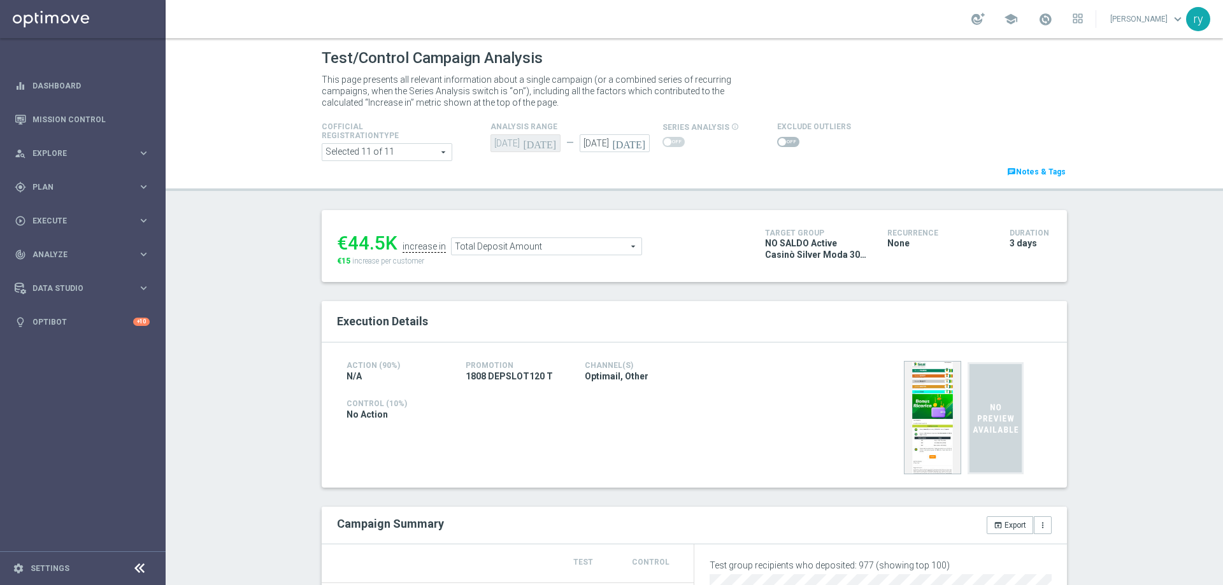
click at [545, 241] on span "Total Deposit Amount" at bounding box center [547, 246] width 190 height 17
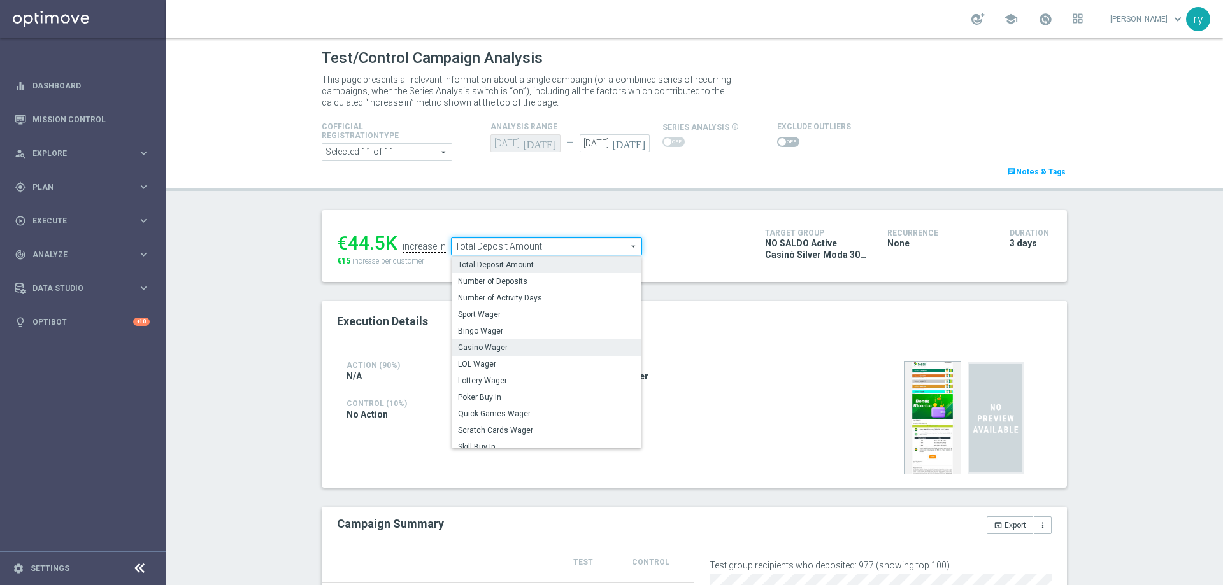
click at [520, 355] on label "Casino Wager" at bounding box center [547, 348] width 190 height 17
type input "Casino Wager"
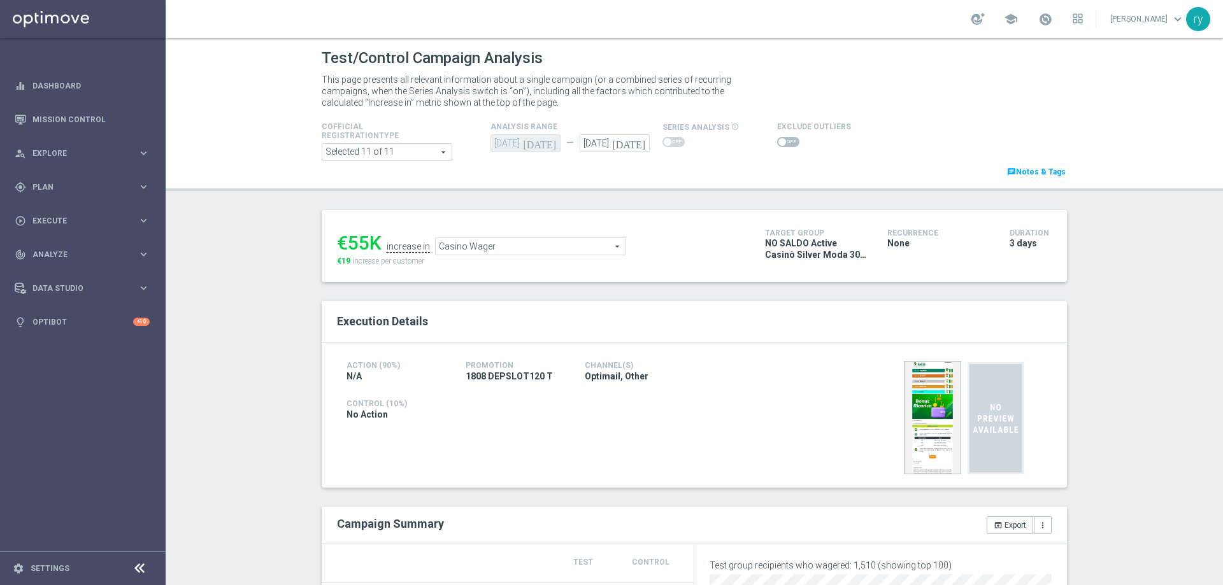
scroll to position [255, 0]
click at [529, 247] on span "Total Deposit Amount" at bounding box center [558, 246] width 190 height 17
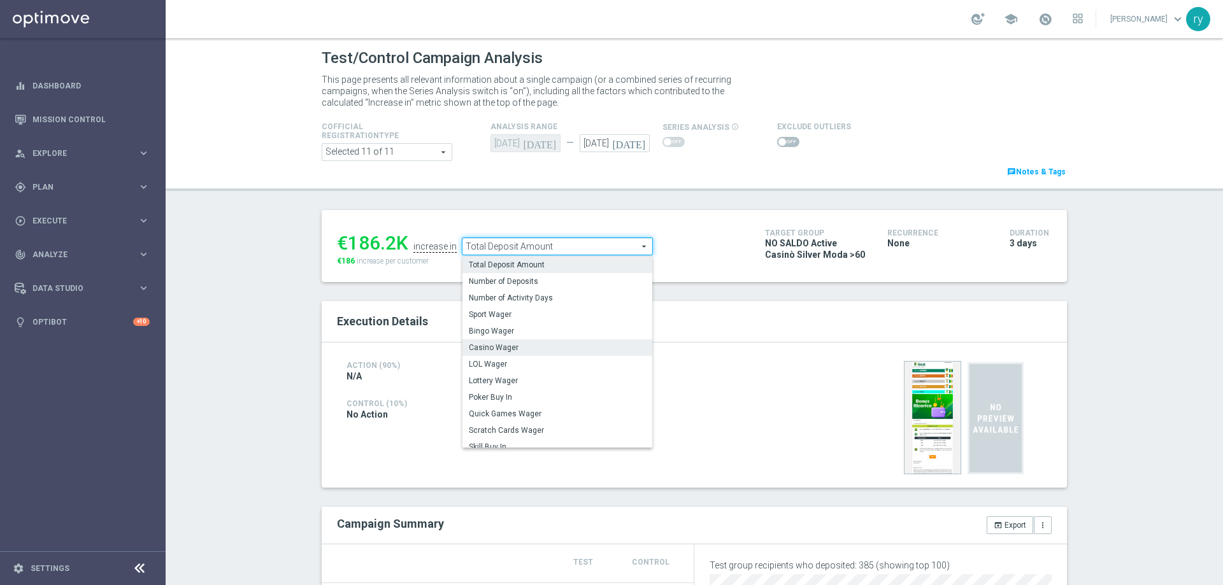
click at [535, 345] on span "Casino Wager" at bounding box center [557, 348] width 177 height 10
type input "Casino Wager"
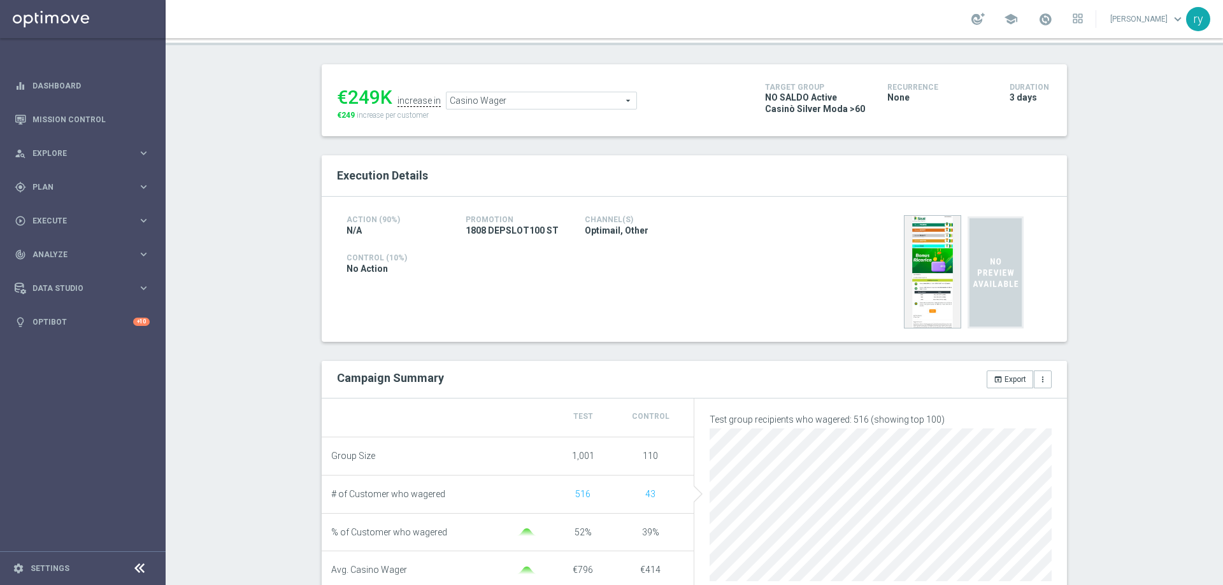
scroll to position [191, 0]
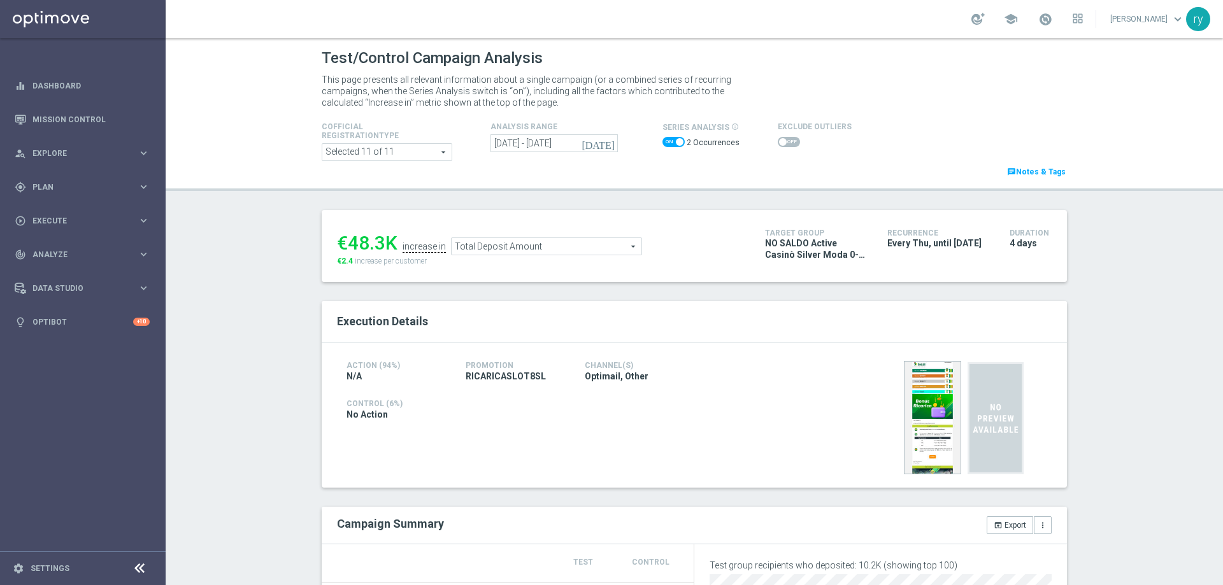
click at [525, 240] on span "Total Deposit Amount" at bounding box center [547, 246] width 190 height 17
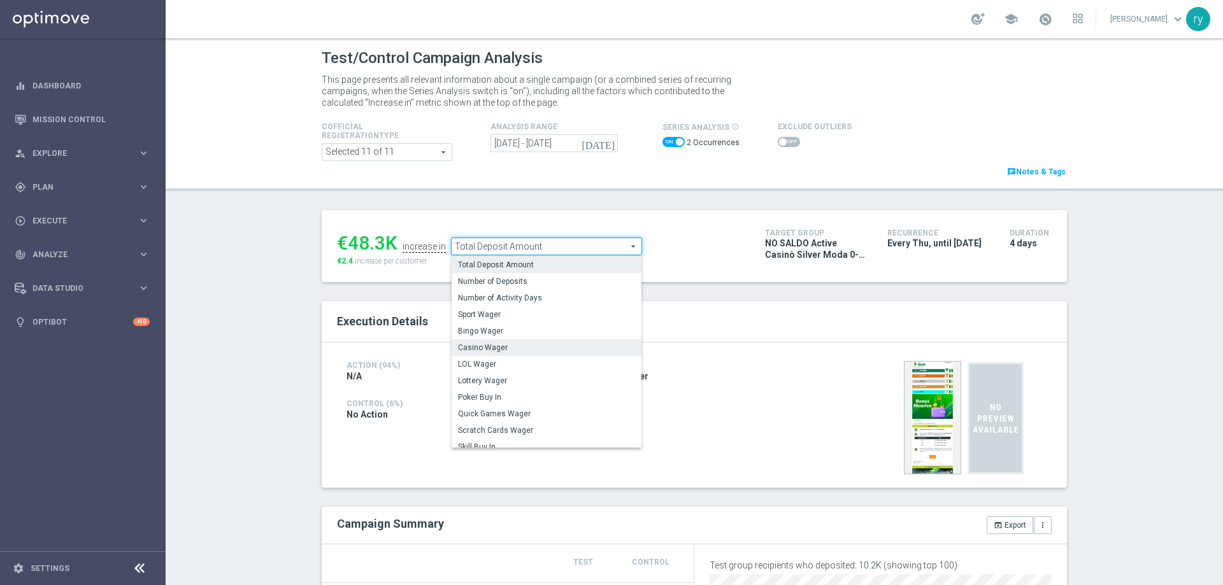
click at [529, 347] on span "Casino Wager" at bounding box center [546, 348] width 177 height 10
type input "Casino Wager"
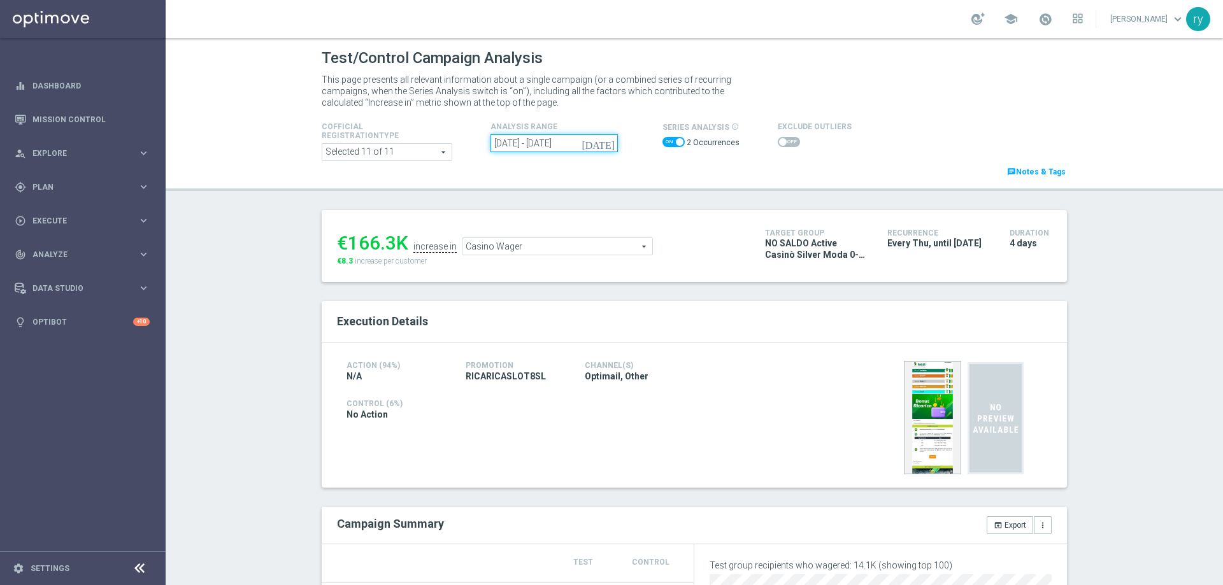
click at [538, 144] on input "[DATE] - [DATE]" at bounding box center [554, 143] width 127 height 18
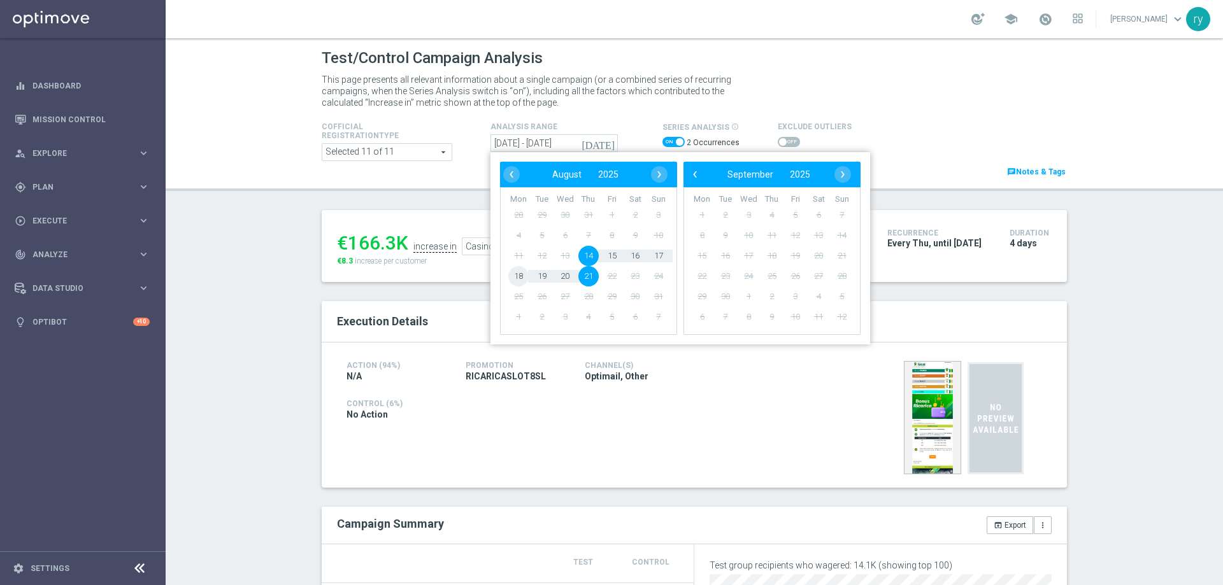
click at [518, 276] on span "18" at bounding box center [518, 276] width 20 height 20
click at [589, 276] on span "21" at bounding box center [588, 276] width 20 height 20
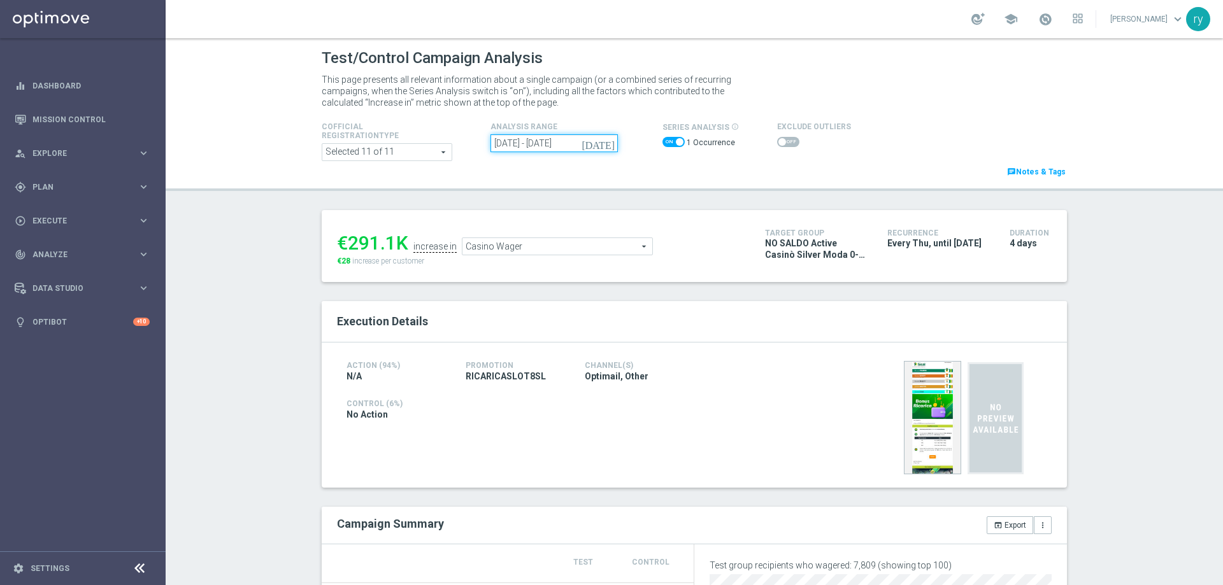
click at [560, 143] on input "18 Aug 2025 - 21 Aug 2025" at bounding box center [554, 143] width 127 height 18
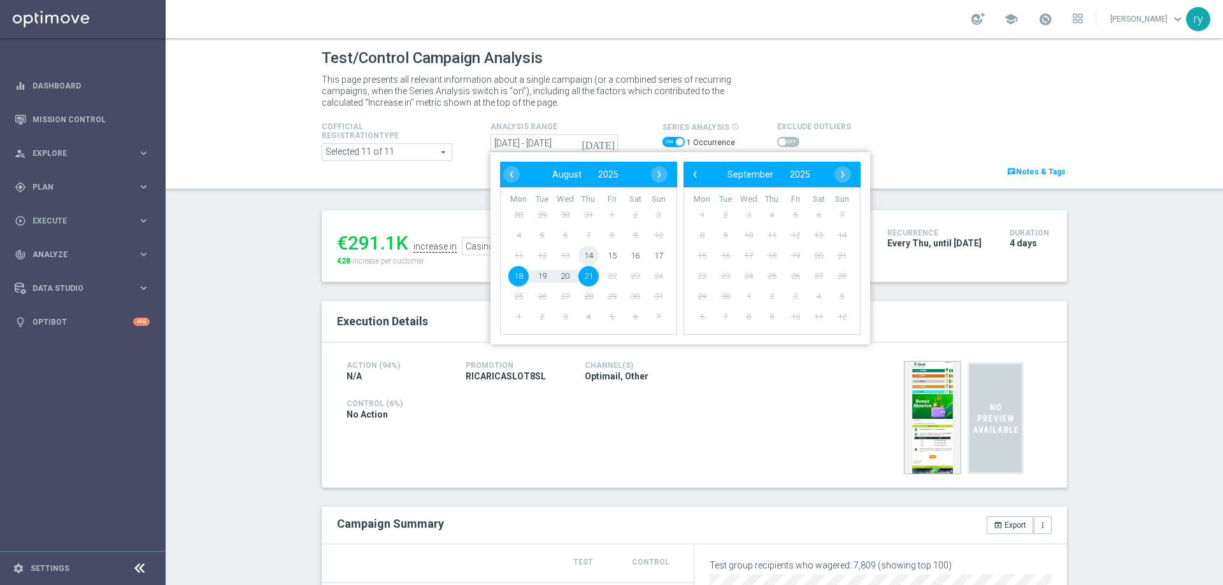
click at [587, 250] on span "14" at bounding box center [588, 256] width 20 height 20
drag, startPoint x: 643, startPoint y: 254, endPoint x: 657, endPoint y: 253, distance: 14.1
click at [657, 253] on span "17" at bounding box center [659, 256] width 20 height 20
type input "[DATE] - [DATE]"
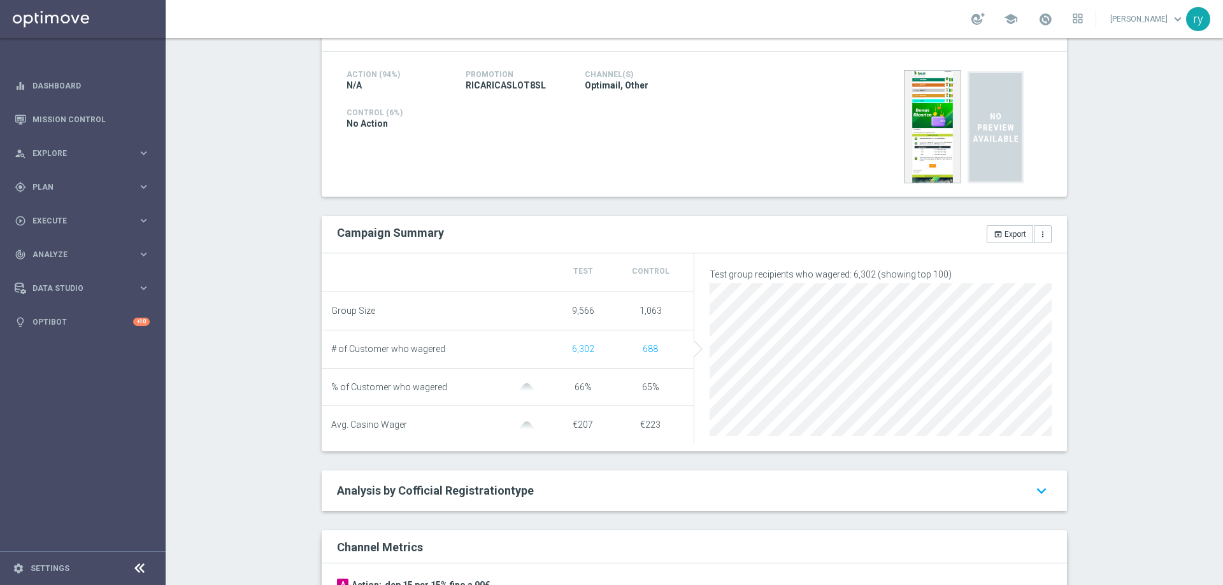
scroll to position [319, 0]
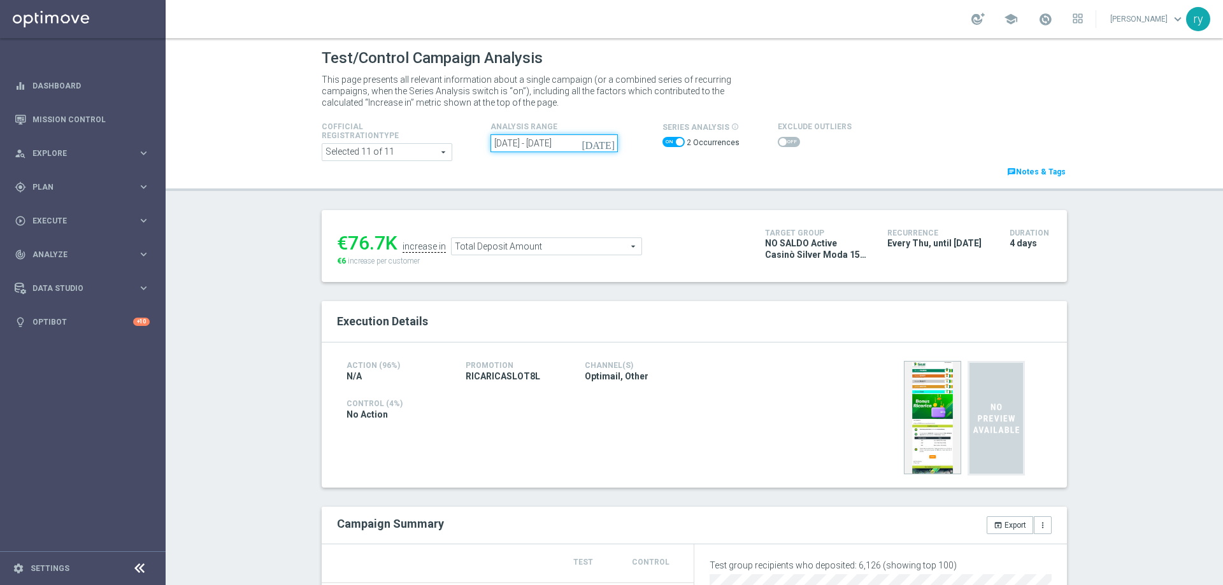
click at [566, 145] on input "[DATE] - [DATE]" at bounding box center [554, 143] width 127 height 18
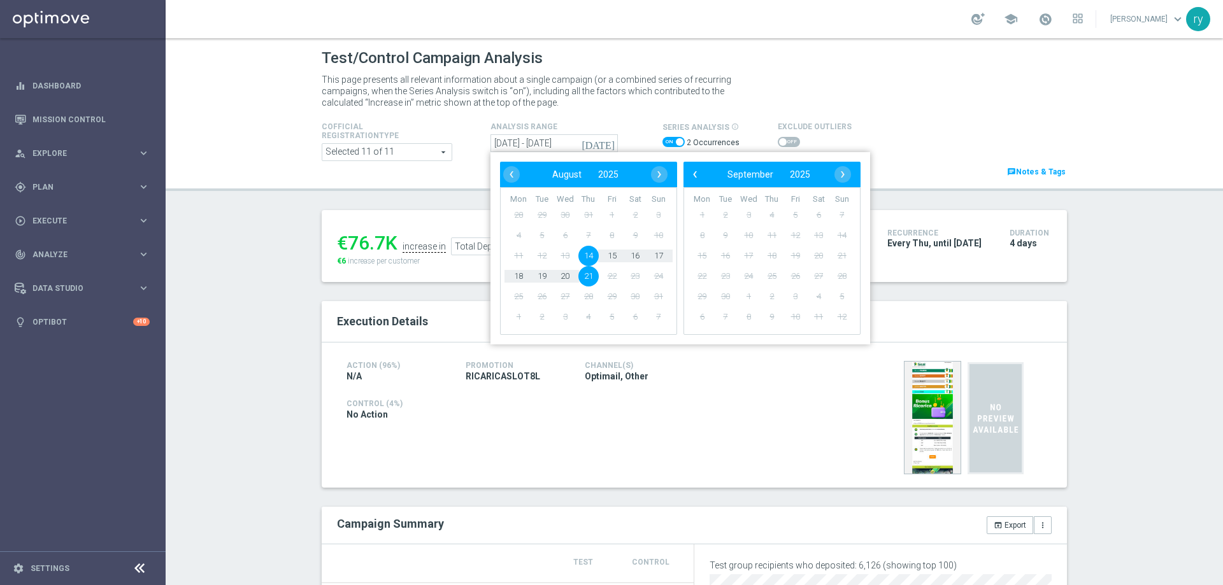
click at [587, 258] on span "14" at bounding box center [588, 256] width 20 height 20
click at [656, 259] on span "17" at bounding box center [659, 256] width 20 height 20
type input "14 Aug 2025 - 17 Aug 2025"
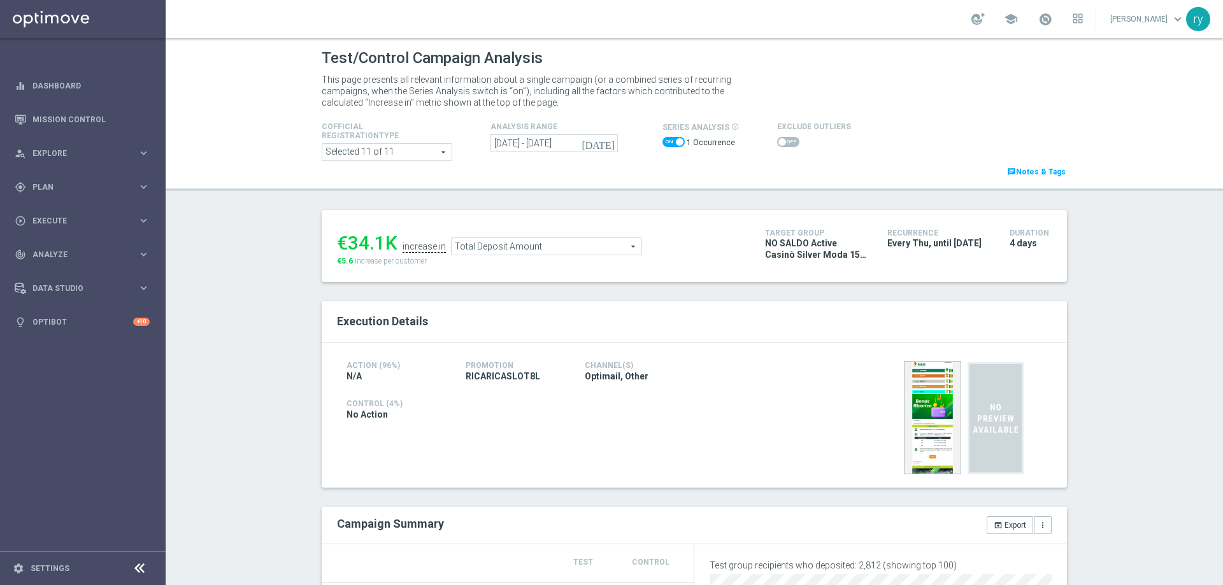
click at [556, 250] on span "Total Deposit Amount" at bounding box center [547, 246] width 190 height 17
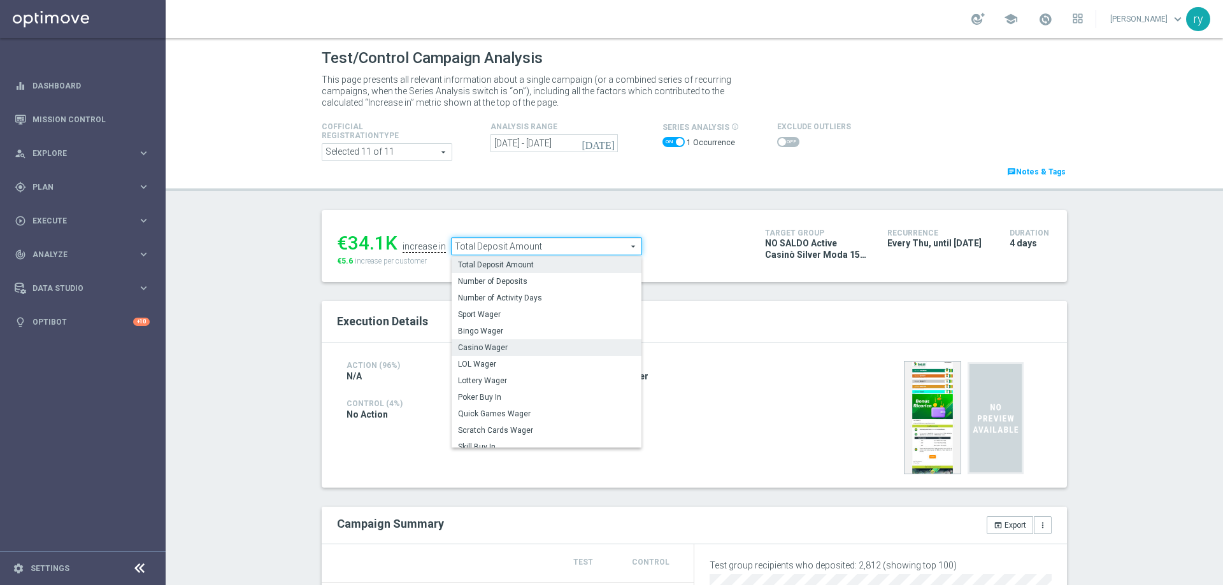
click at [538, 348] on span "Casino Wager" at bounding box center [546, 348] width 177 height 10
type input "Casino Wager"
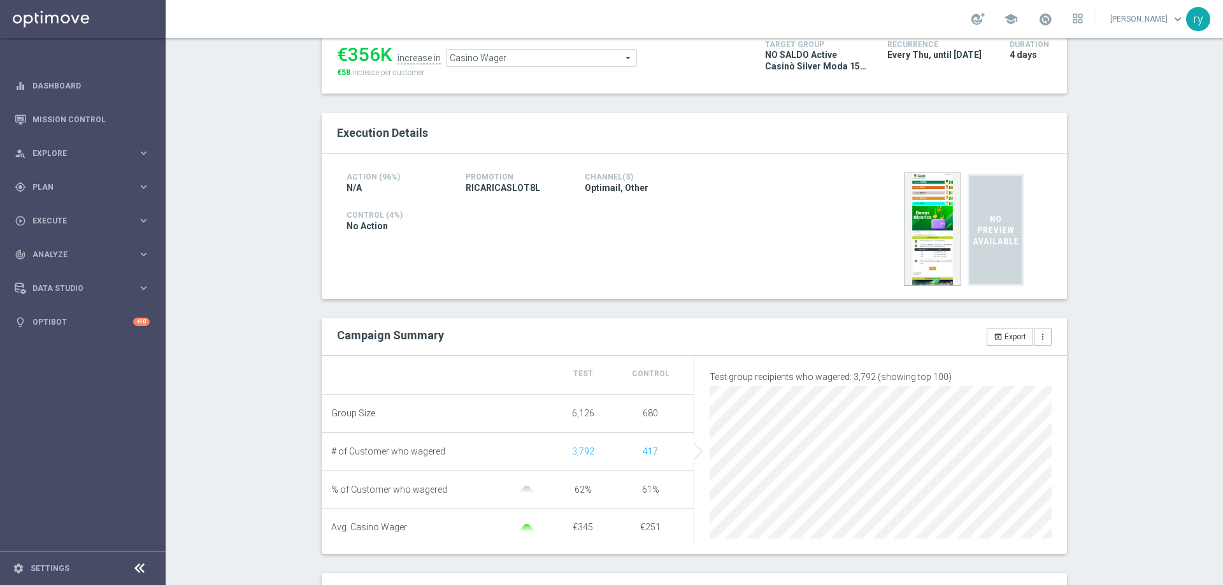
scroll to position [255, 0]
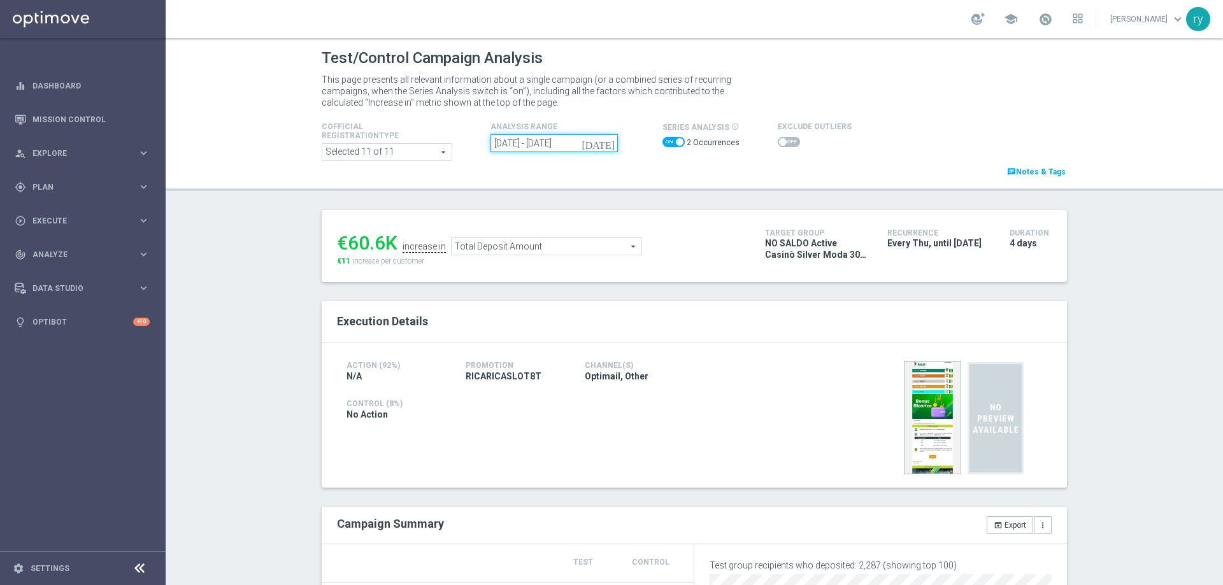
click at [521, 141] on input "[DATE] - [DATE]" at bounding box center [554, 143] width 127 height 18
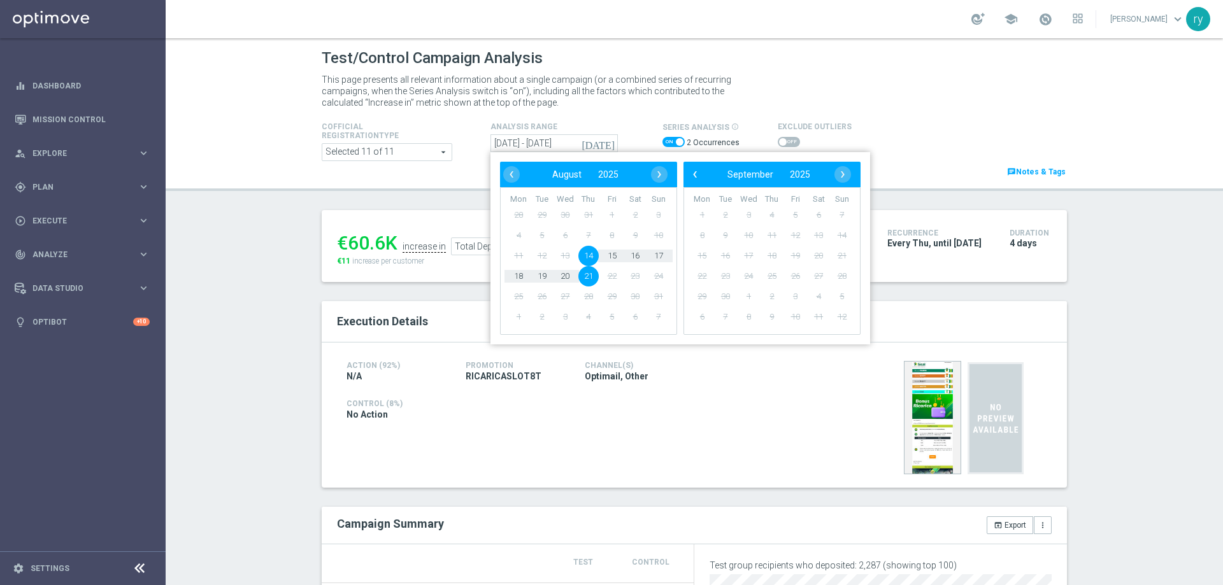
click at [585, 257] on span "14" at bounding box center [588, 256] width 20 height 20
click at [654, 255] on span "17" at bounding box center [659, 256] width 20 height 20
type input "[DATE] - [DATE]"
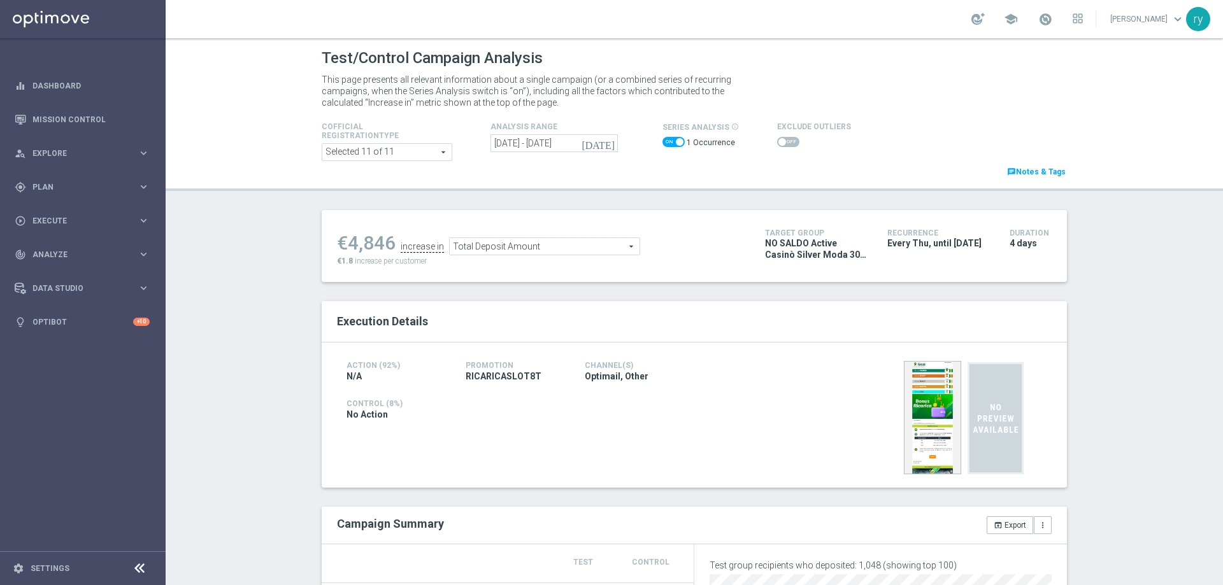
click at [527, 247] on span "Total Deposit Amount" at bounding box center [545, 246] width 190 height 17
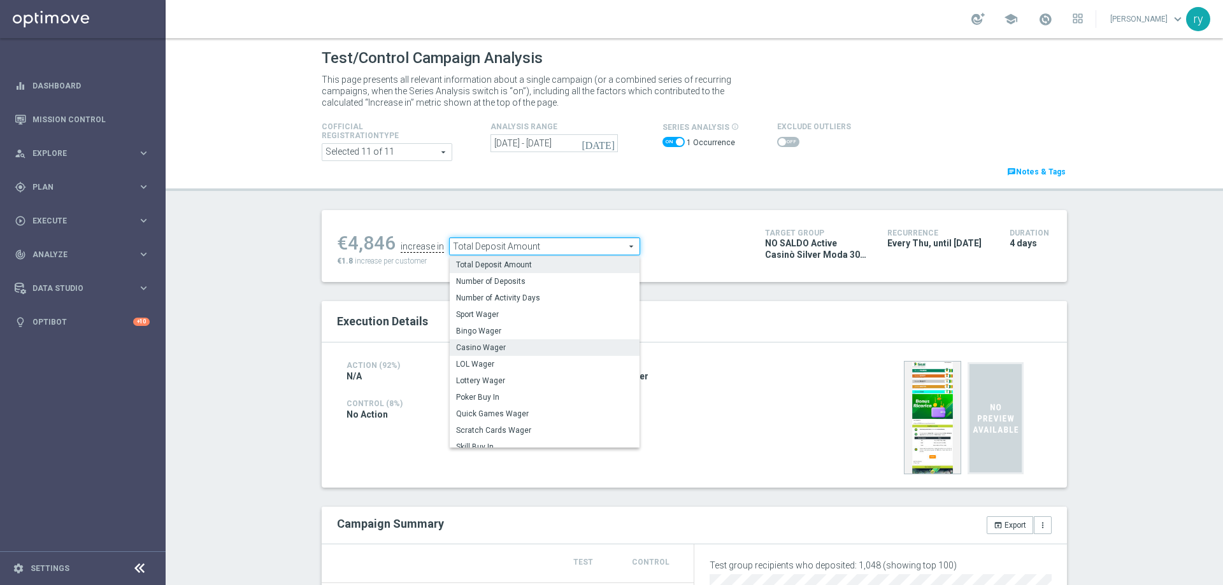
click at [527, 342] on label "Casino Wager" at bounding box center [545, 348] width 190 height 17
type input "Casino Wager"
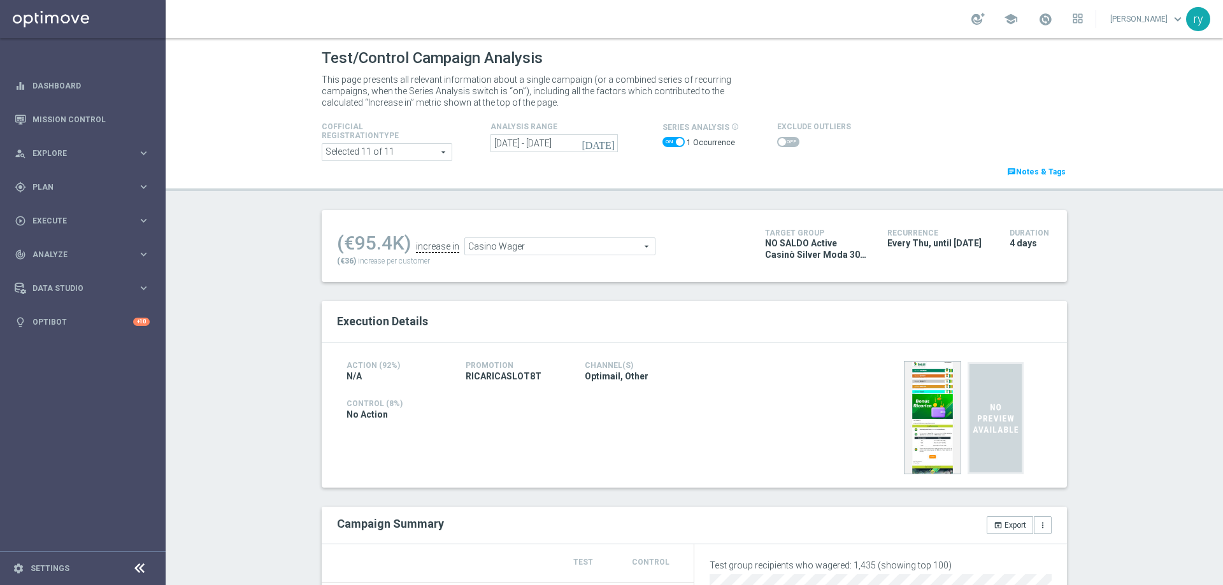
scroll to position [255, 0]
click at [520, 251] on span "Total Deposit Amount" at bounding box center [558, 246] width 190 height 17
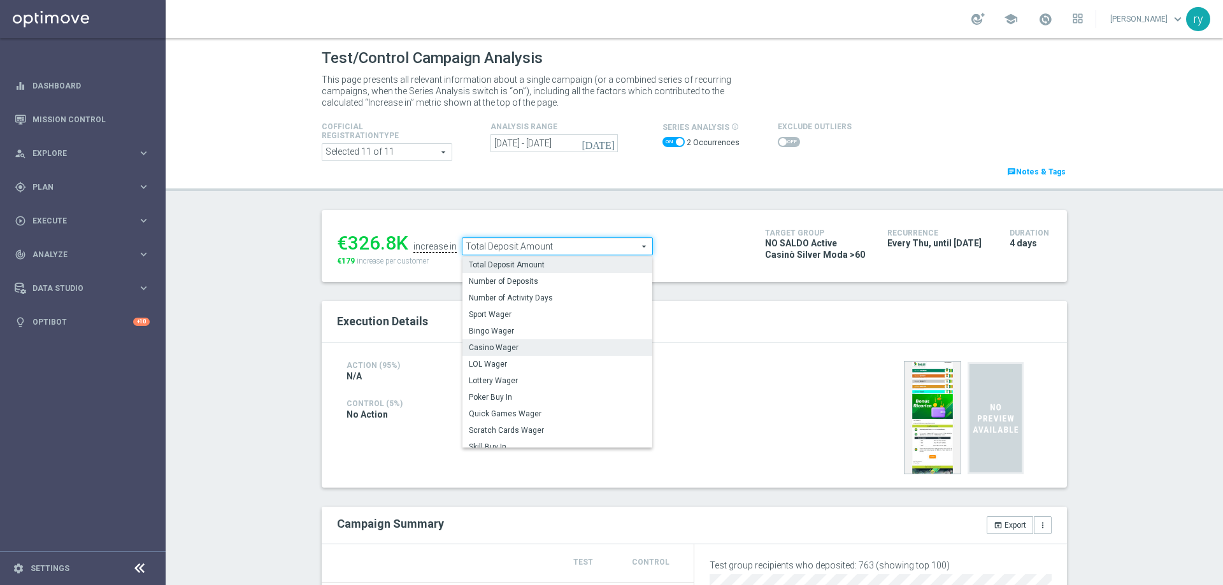
click at [510, 344] on span "Casino Wager" at bounding box center [557, 348] width 177 height 10
type input "Casino Wager"
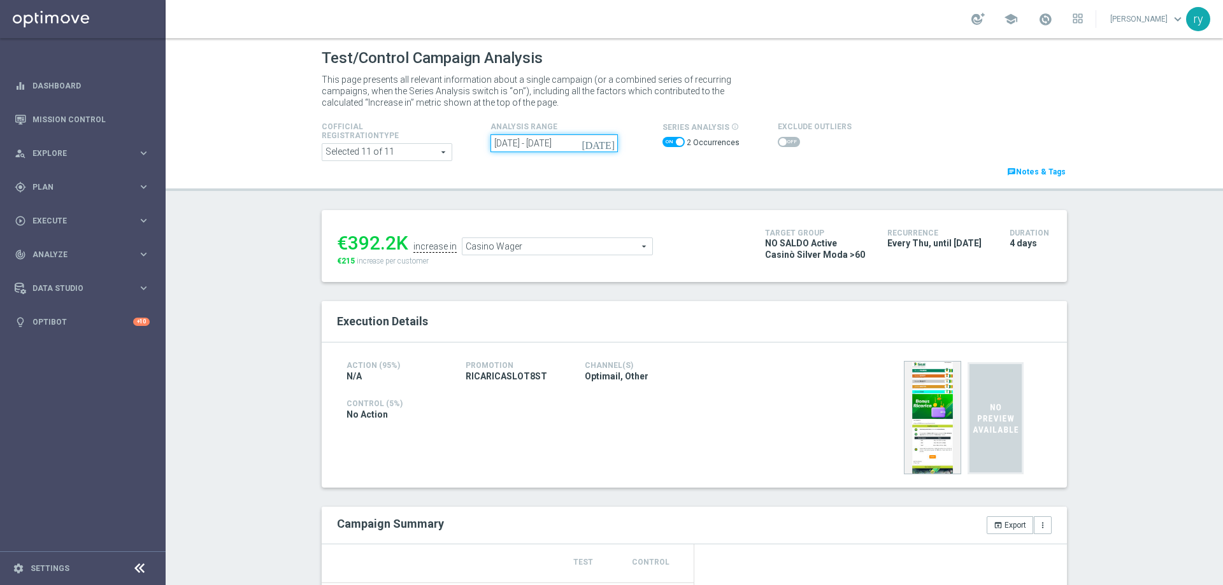
click at [538, 141] on input "14 Aug 2025 - 21 Aug 2025" at bounding box center [554, 143] width 127 height 18
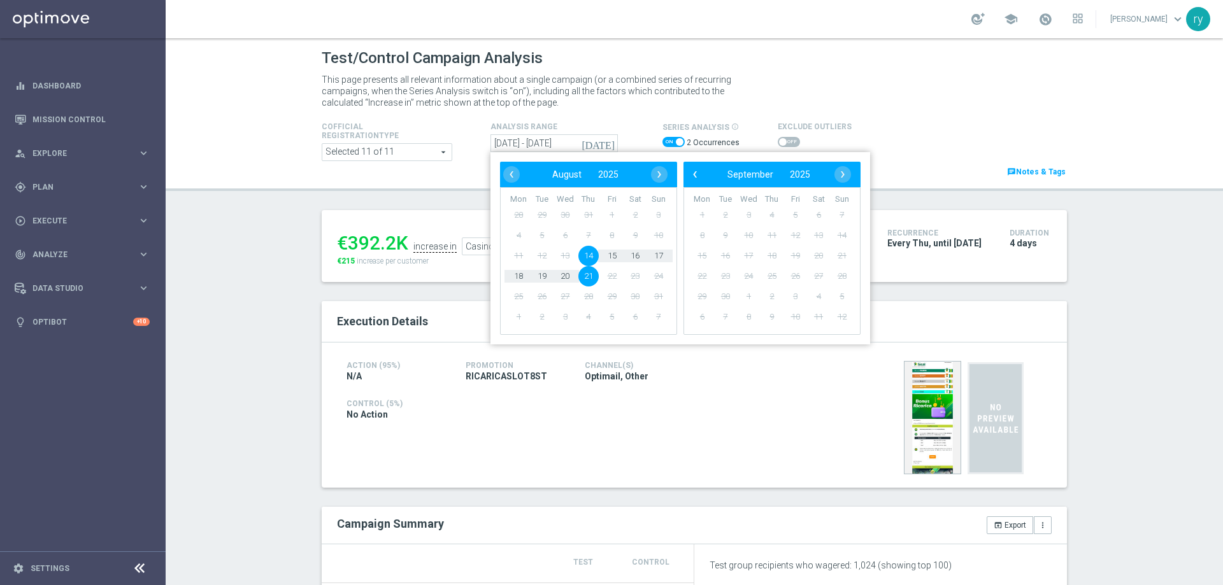
click at [583, 262] on span "14" at bounding box center [588, 256] width 20 height 20
click at [658, 255] on span "17" at bounding box center [659, 256] width 20 height 20
type input "14 Aug 2025 - 17 Aug 2025"
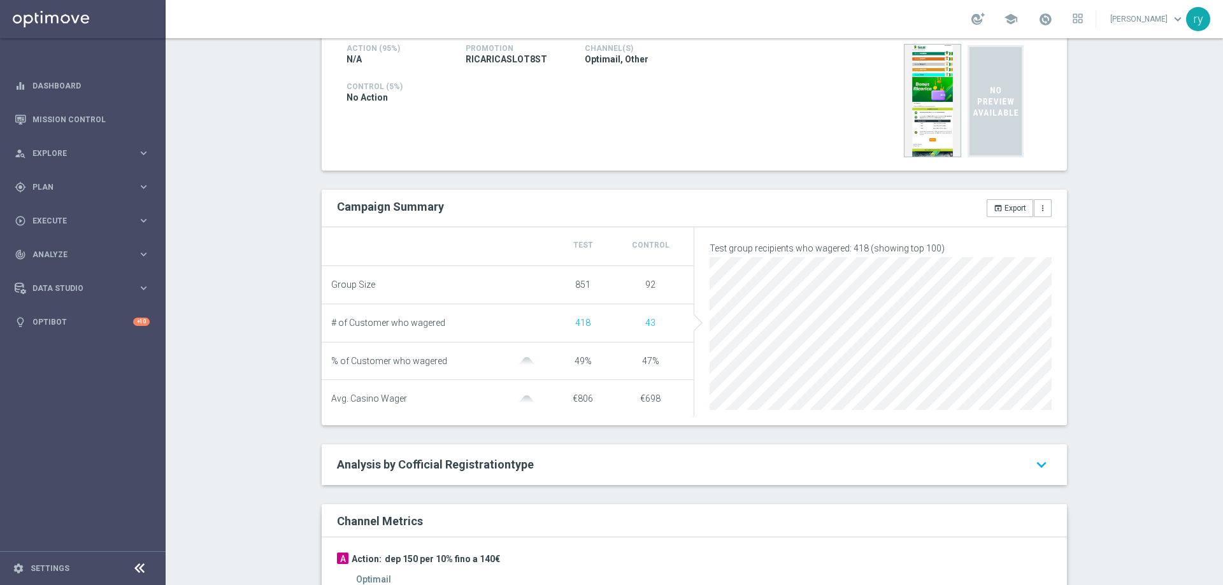
scroll to position [319, 0]
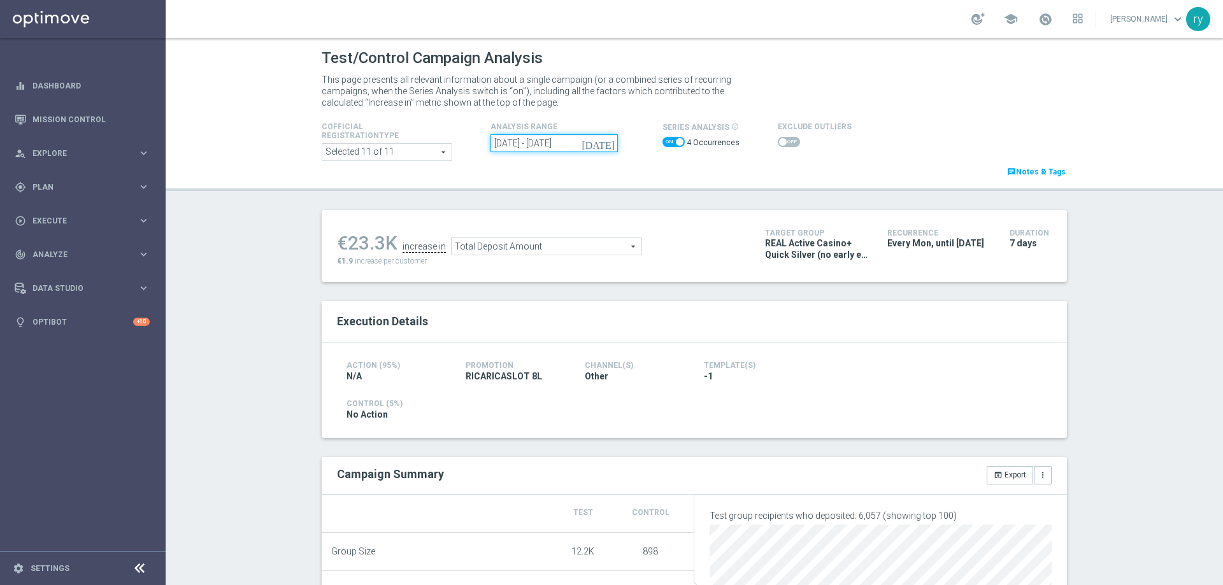
click at [576, 141] on input "[DATE] - [DATE]" at bounding box center [554, 143] width 127 height 18
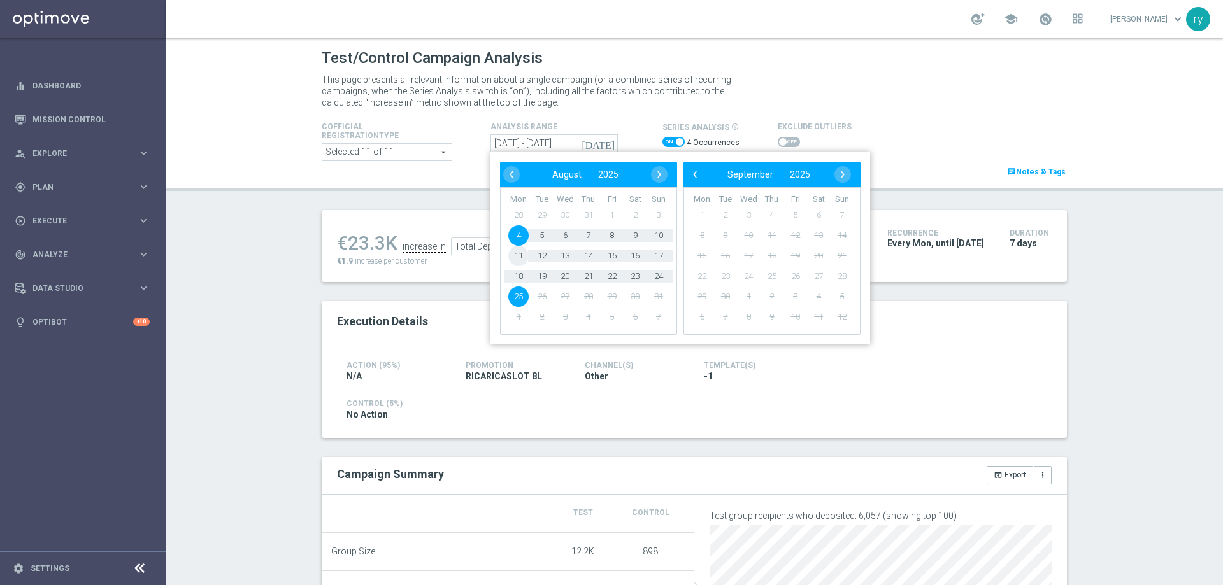
click at [517, 261] on span "11" at bounding box center [518, 256] width 20 height 20
click at [655, 255] on span "17" at bounding box center [659, 256] width 20 height 20
type input "[DATE] - [DATE]"
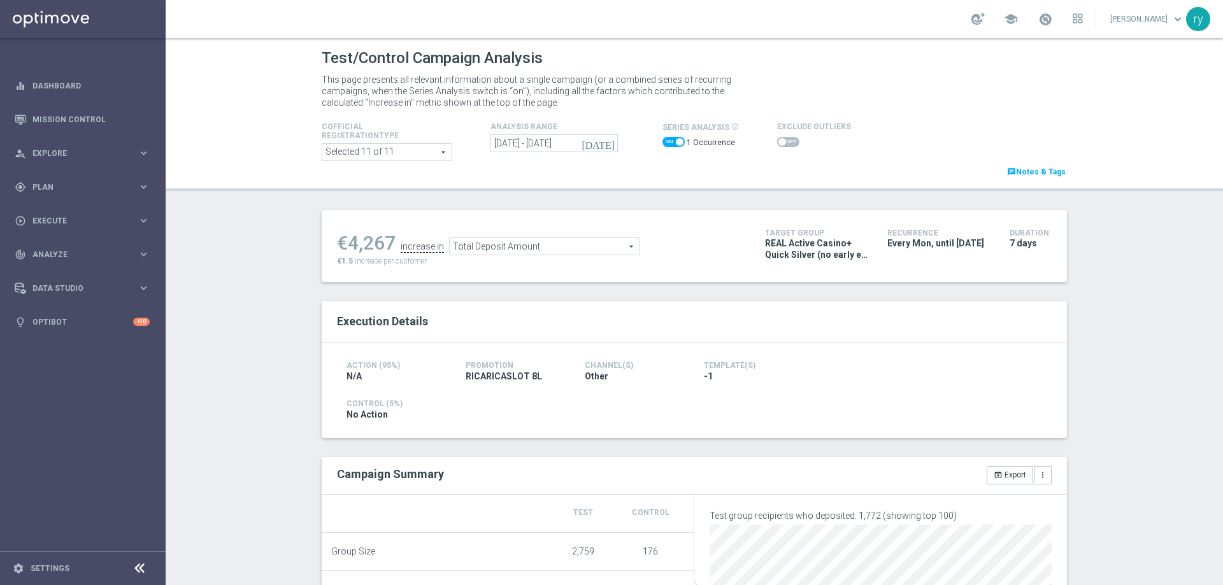
click at [557, 241] on span "Total Deposit Amount" at bounding box center [545, 246] width 190 height 17
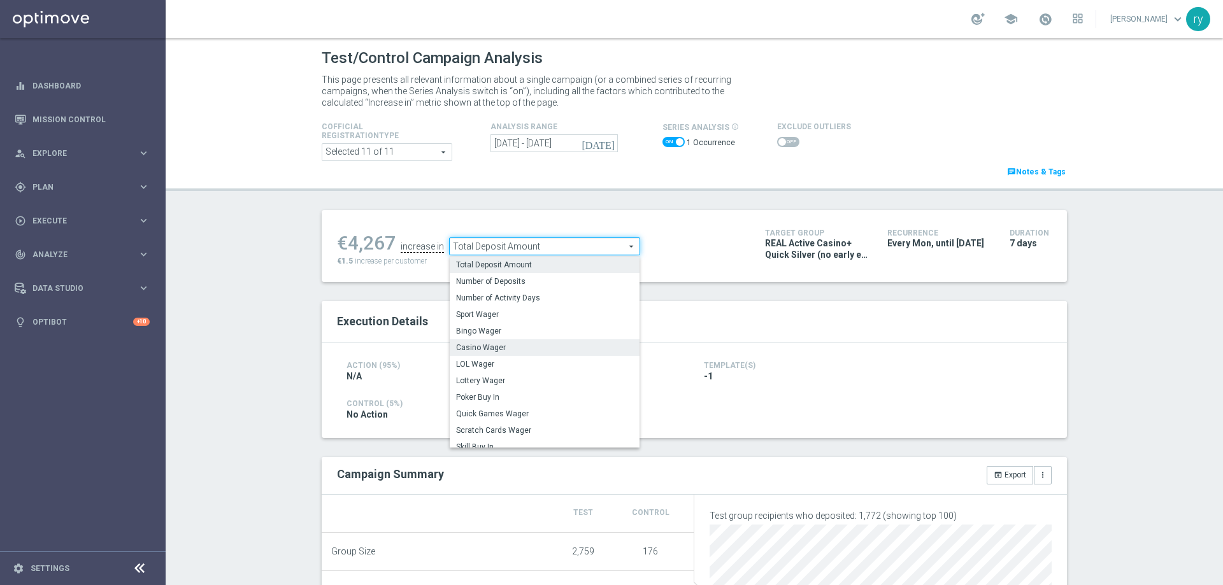
click at [533, 345] on span "Casino Wager" at bounding box center [544, 348] width 177 height 10
type input "Casino Wager"
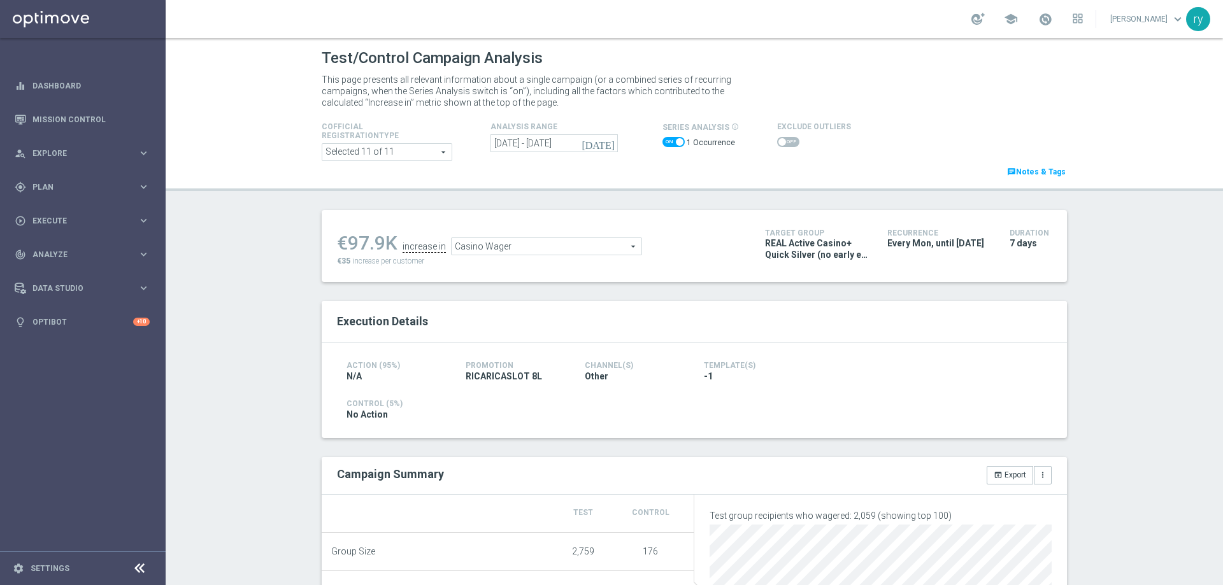
scroll to position [191, 0]
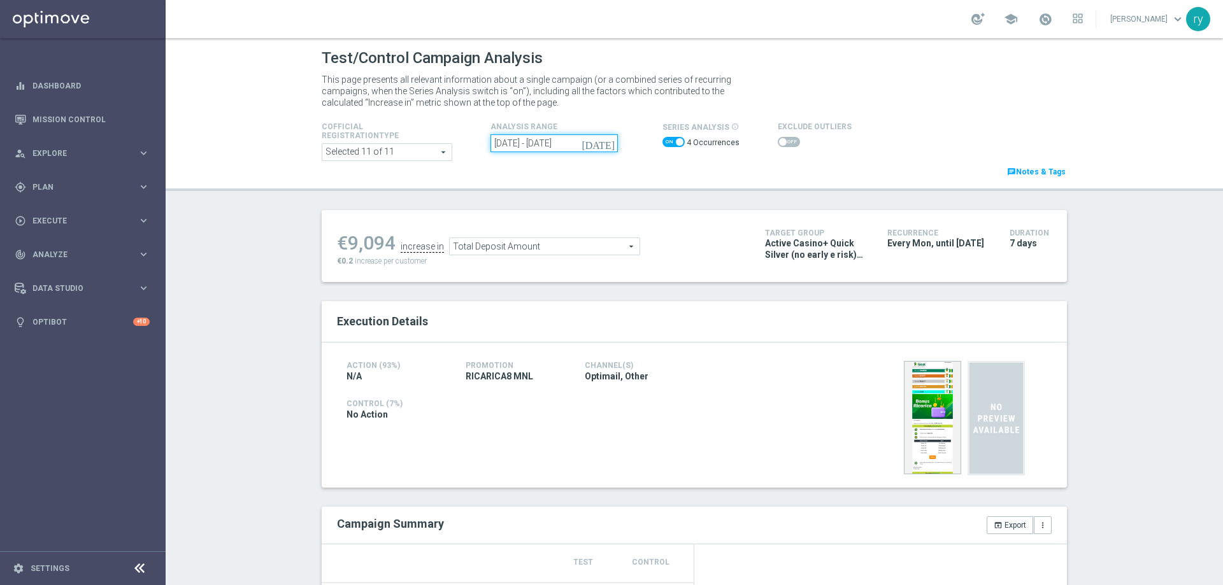
click at [567, 146] on input "[DATE] - [DATE]" at bounding box center [554, 143] width 127 height 18
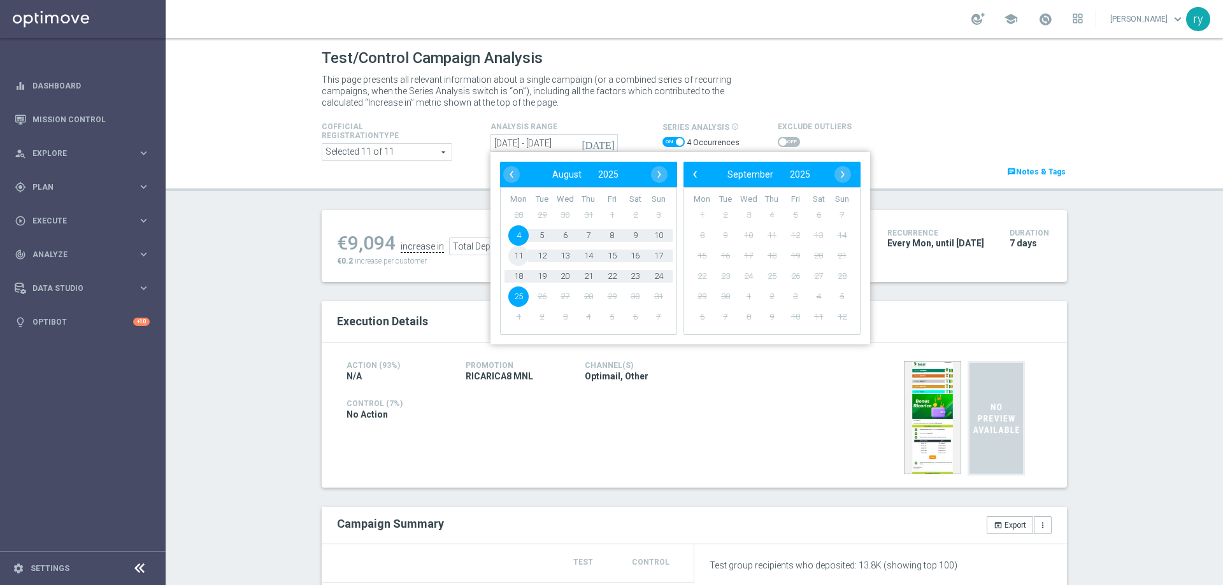
click at [510, 252] on span "11" at bounding box center [518, 256] width 20 height 20
drag, startPoint x: 643, startPoint y: 255, endPoint x: 653, endPoint y: 255, distance: 10.2
click at [653, 255] on span "17" at bounding box center [659, 256] width 20 height 20
type input "[DATE] - [DATE]"
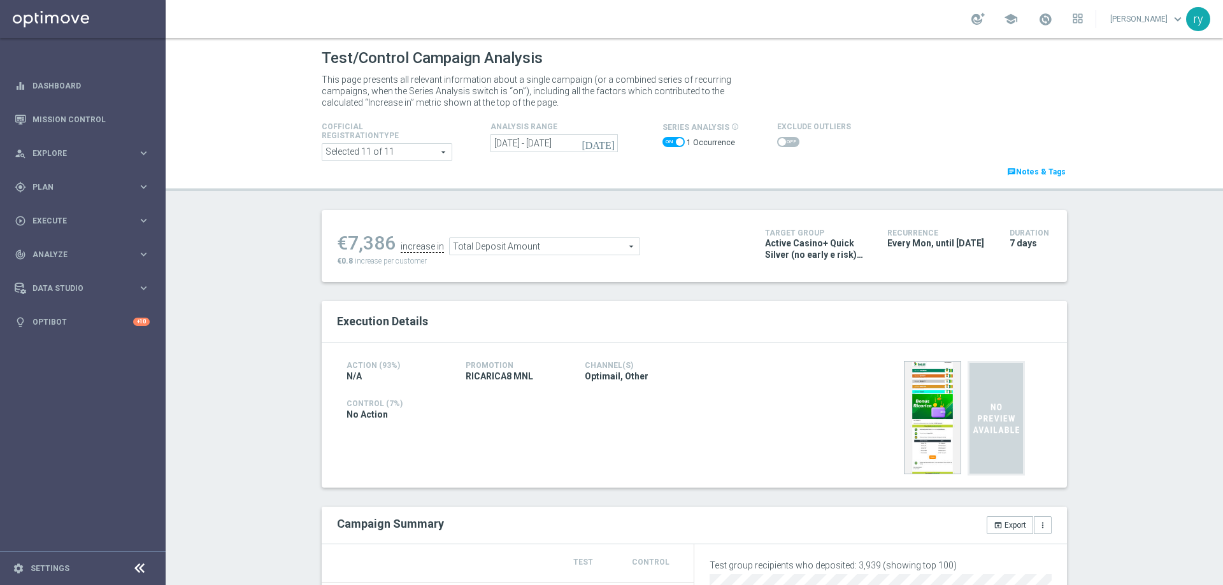
click at [517, 255] on span "Total Deposit Amount" at bounding box center [545, 246] width 190 height 17
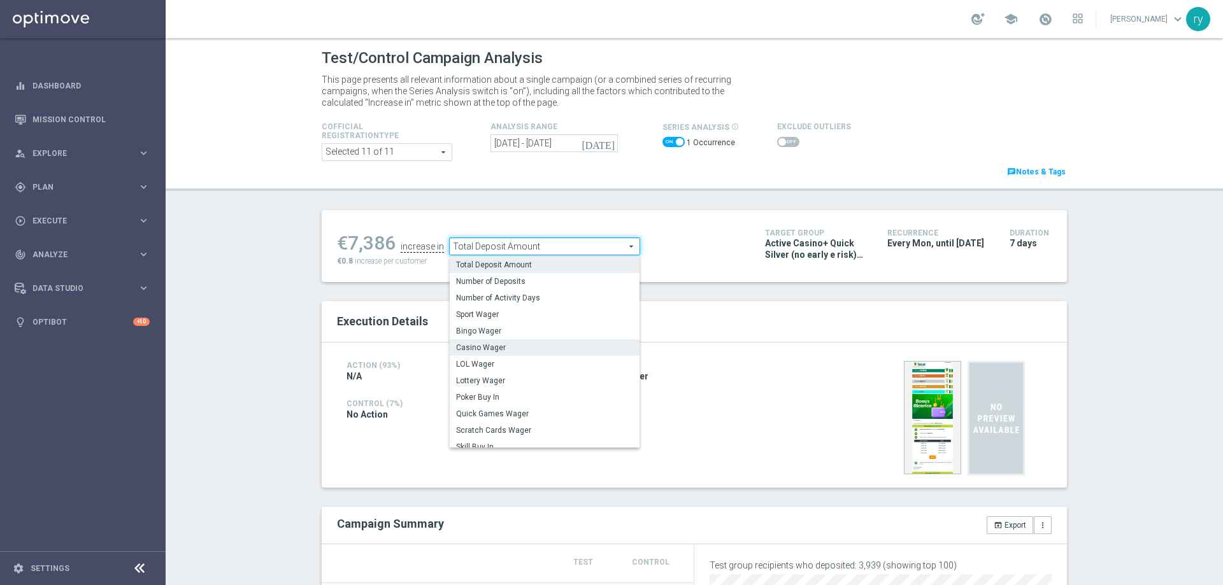
click at [534, 347] on span "Casino Wager" at bounding box center [544, 348] width 177 height 10
type input "Casino Wager"
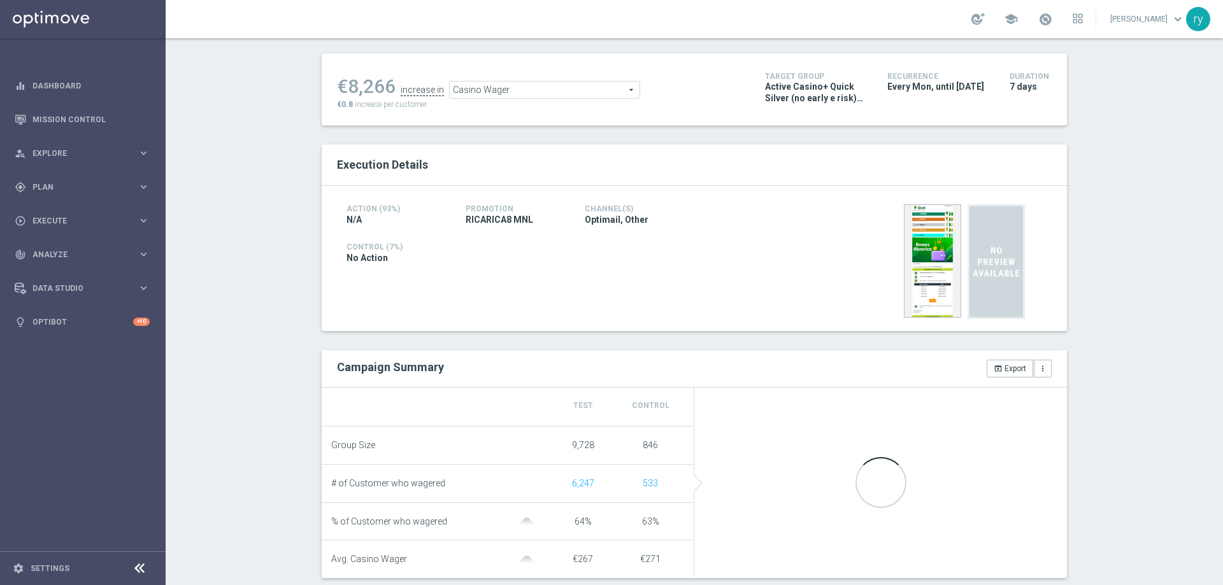
scroll to position [255, 0]
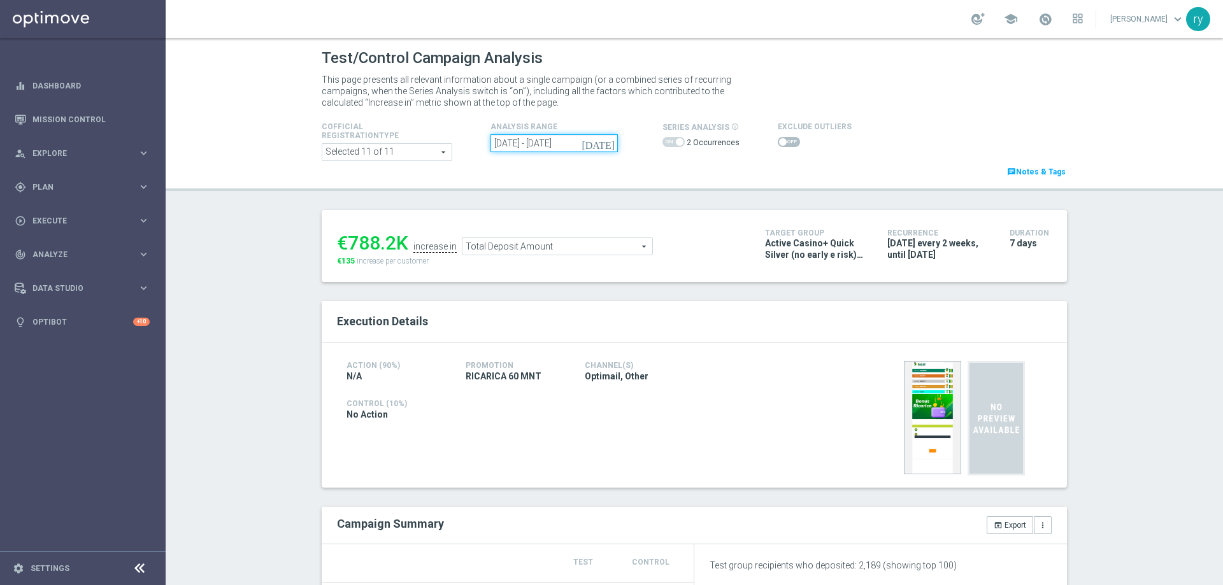
click at [548, 140] on input "11 Aug 2025 - 25 Aug 2025" at bounding box center [554, 143] width 127 height 18
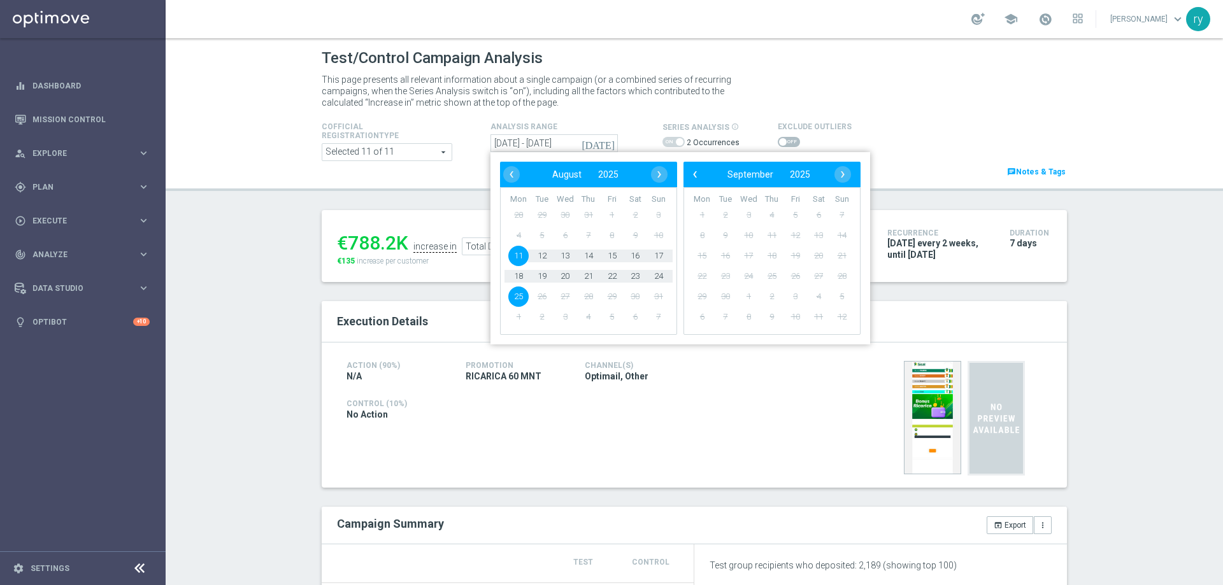
click at [519, 254] on span "11" at bounding box center [518, 256] width 20 height 20
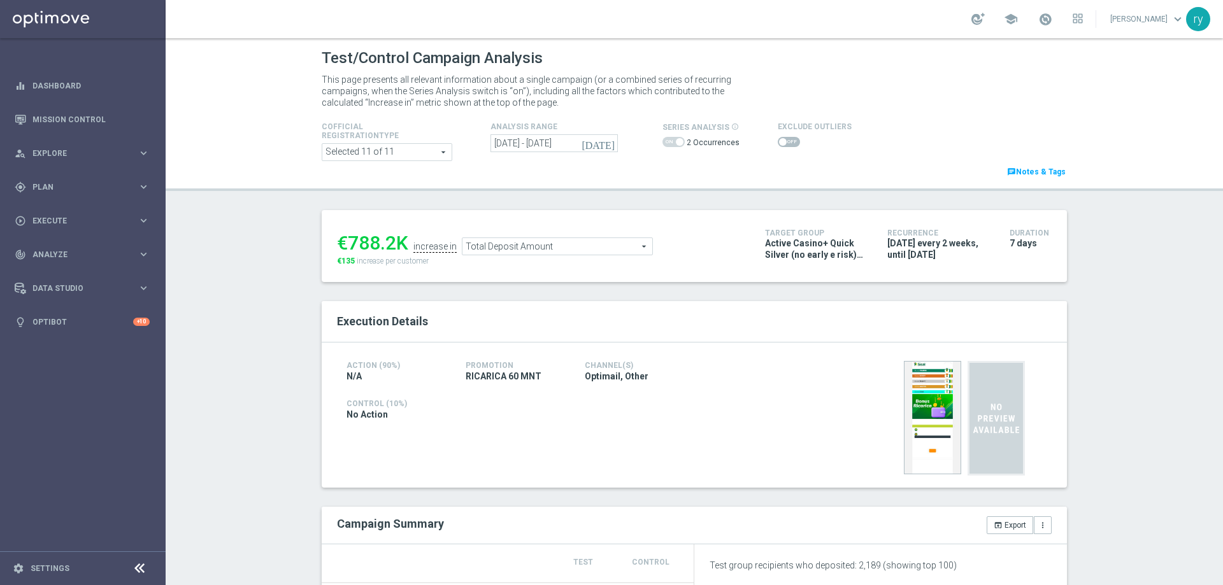
type input "11 Aug 2025 - 17 Aug 2025"
click at [0, 0] on div "Loading..." at bounding box center [0, 0] width 0 height 0
click at [533, 249] on span "Total Deposit Amount" at bounding box center [558, 246] width 190 height 17
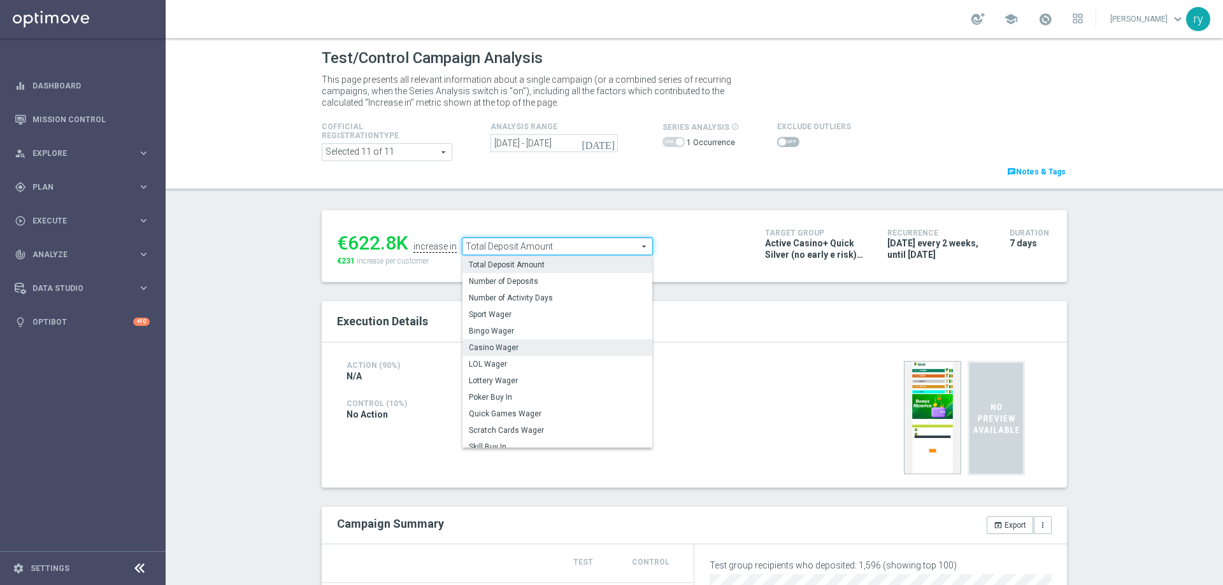
click at [533, 345] on span "Casino Wager" at bounding box center [557, 348] width 177 height 10
type input "Casino Wager"
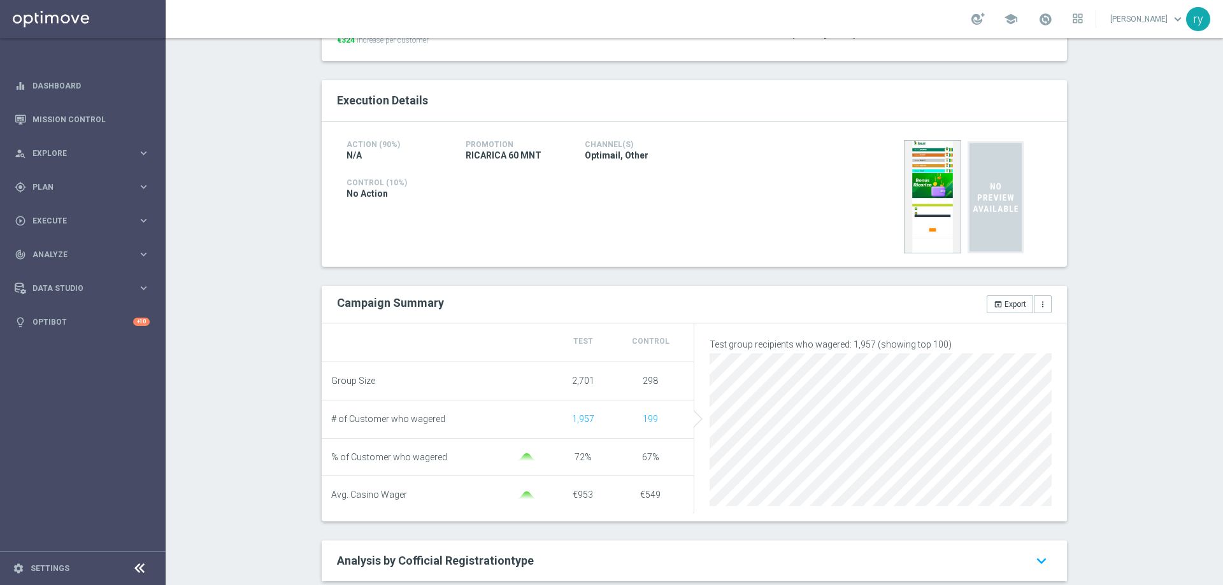
scroll to position [255, 0]
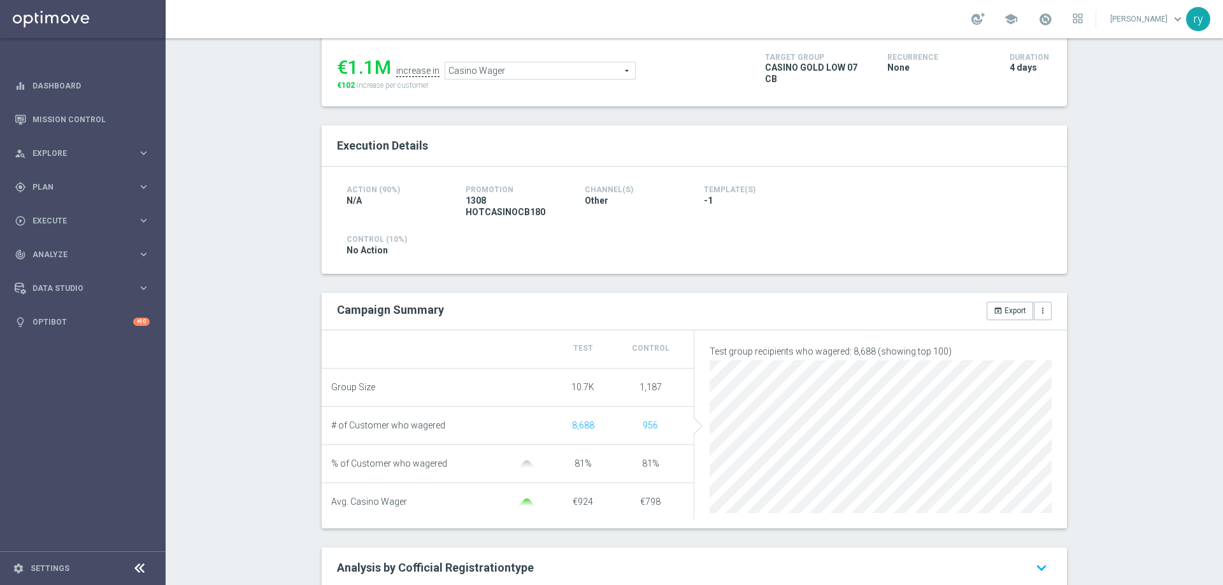
scroll to position [191, 0]
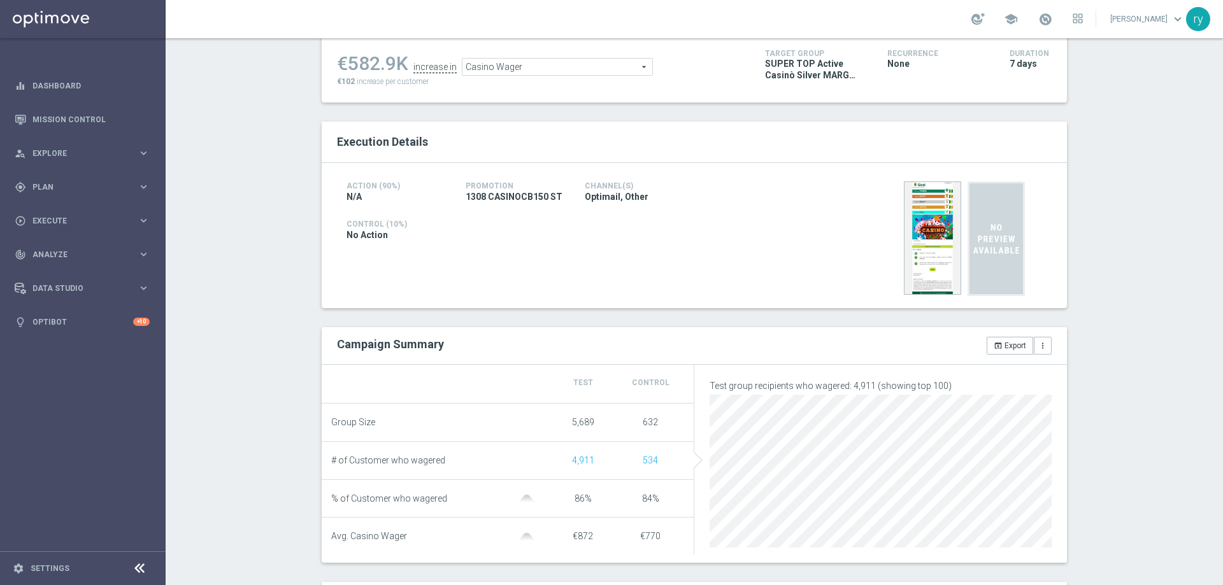
scroll to position [191, 0]
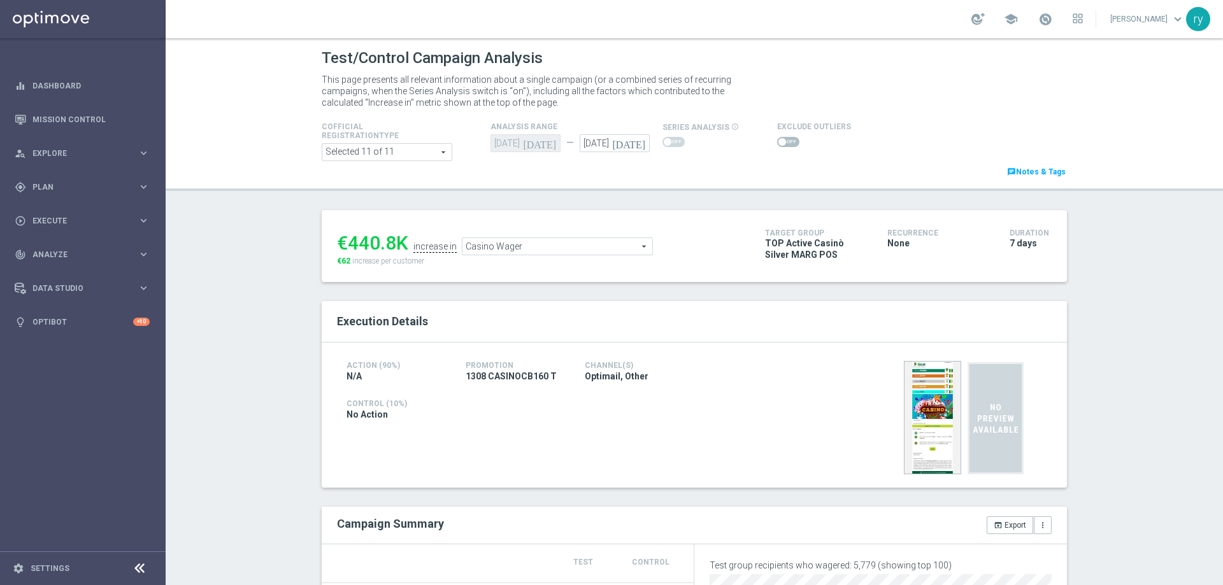
scroll to position [255, 0]
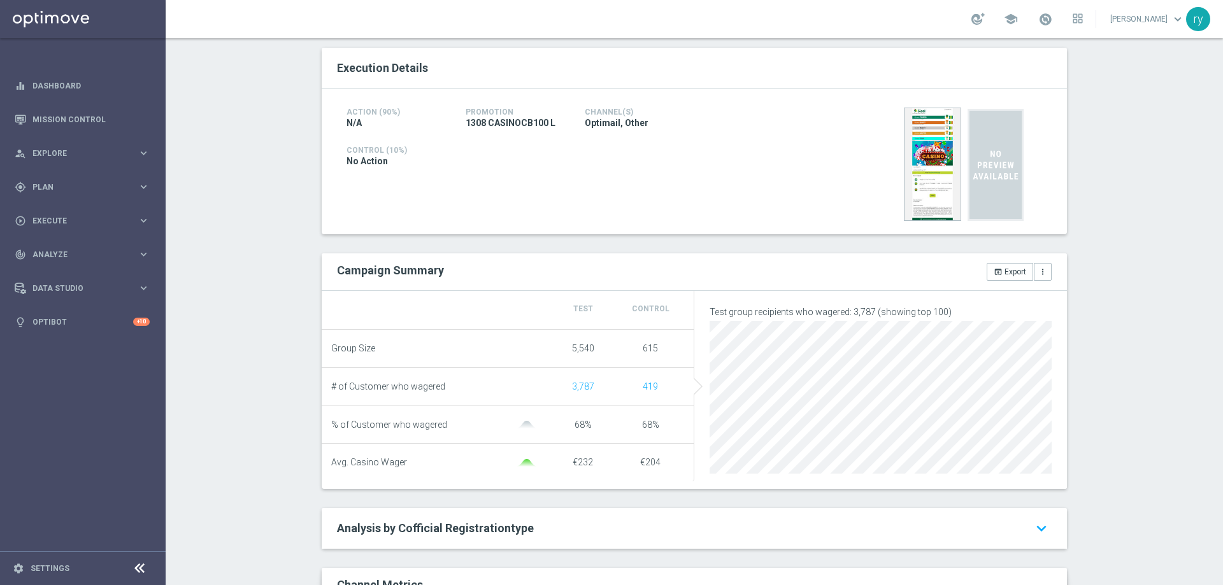
scroll to position [255, 0]
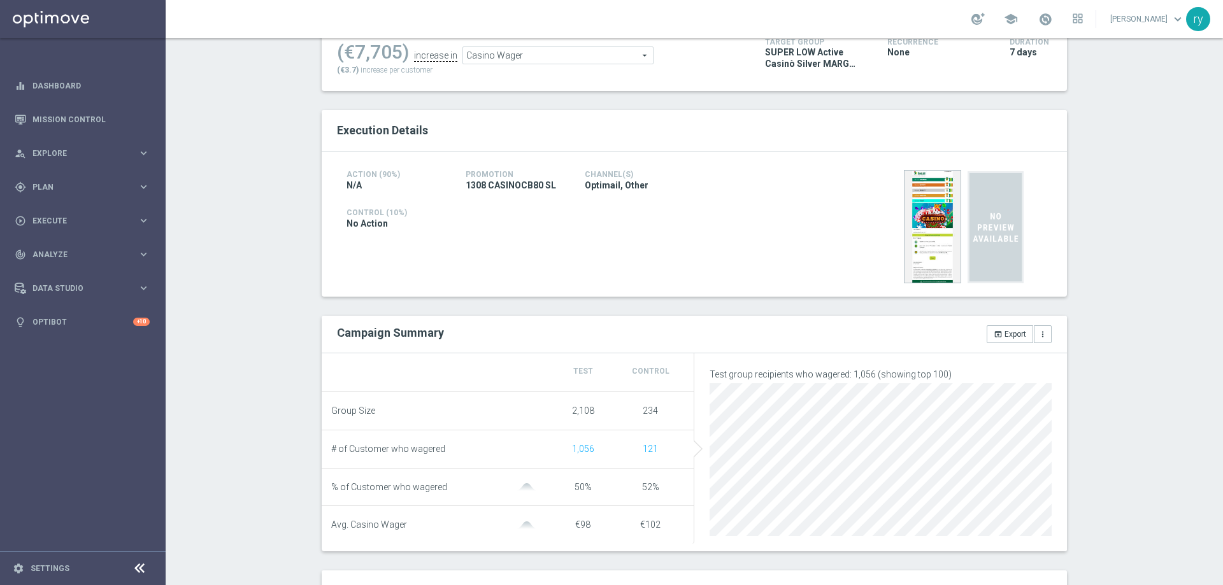
scroll to position [255, 0]
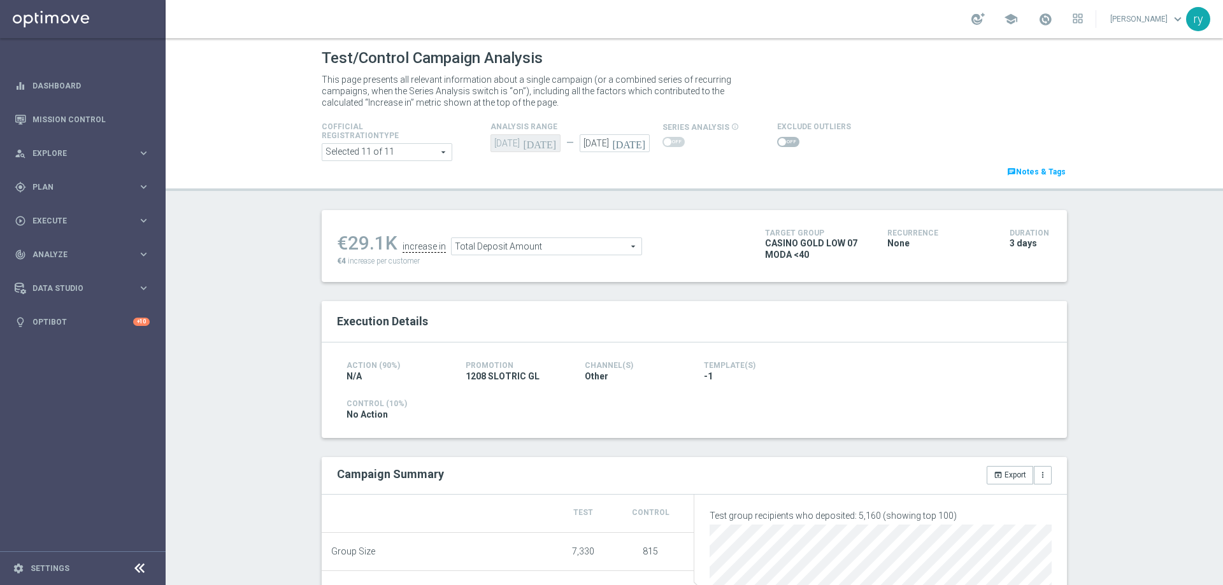
click at [590, 243] on span "Total Deposit Amount" at bounding box center [547, 246] width 190 height 17
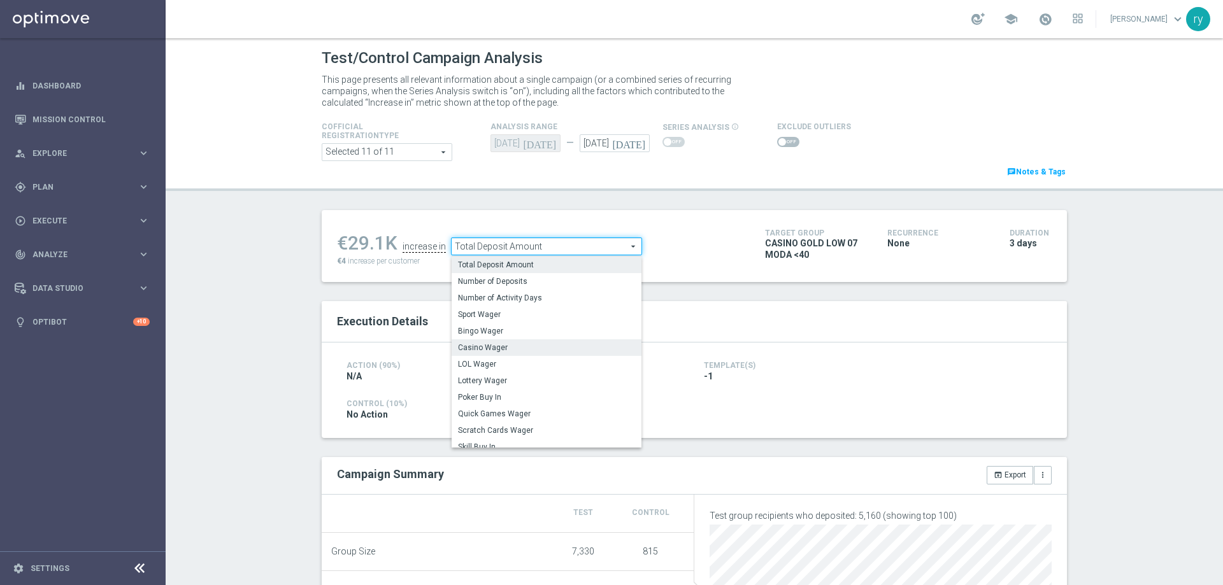
click at [580, 343] on span "Casino Wager" at bounding box center [546, 348] width 177 height 10
type input "Casino Wager"
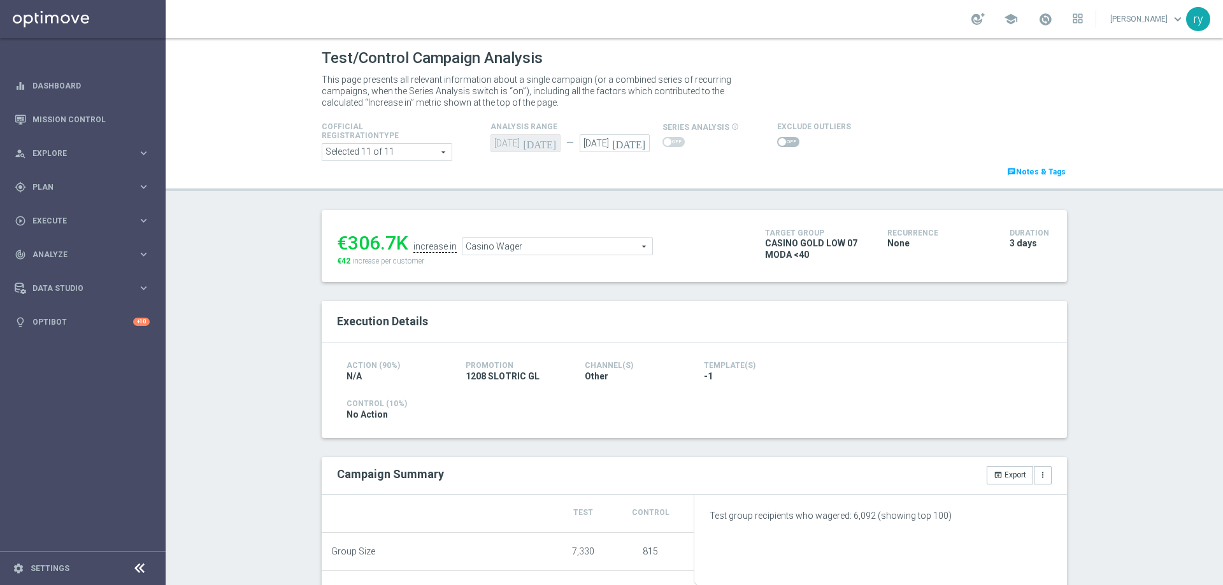
scroll to position [191, 0]
click at [574, 250] on span "Total Deposit Amount" at bounding box center [547, 246] width 190 height 17
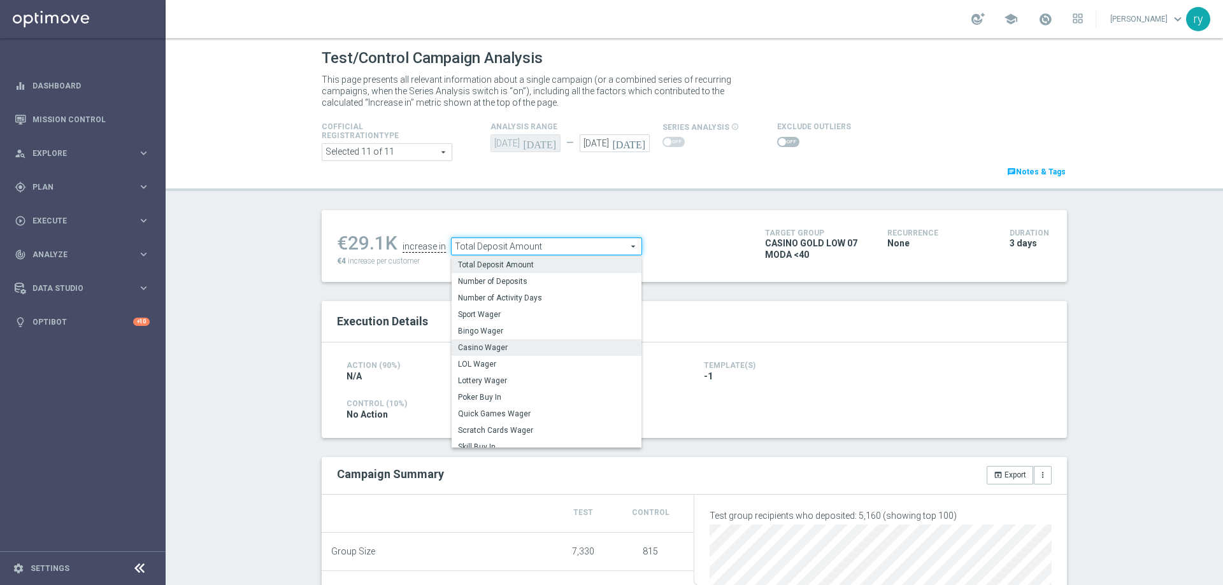
click at [563, 348] on span "Casino Wager" at bounding box center [546, 348] width 177 height 10
type input "Casino Wager"
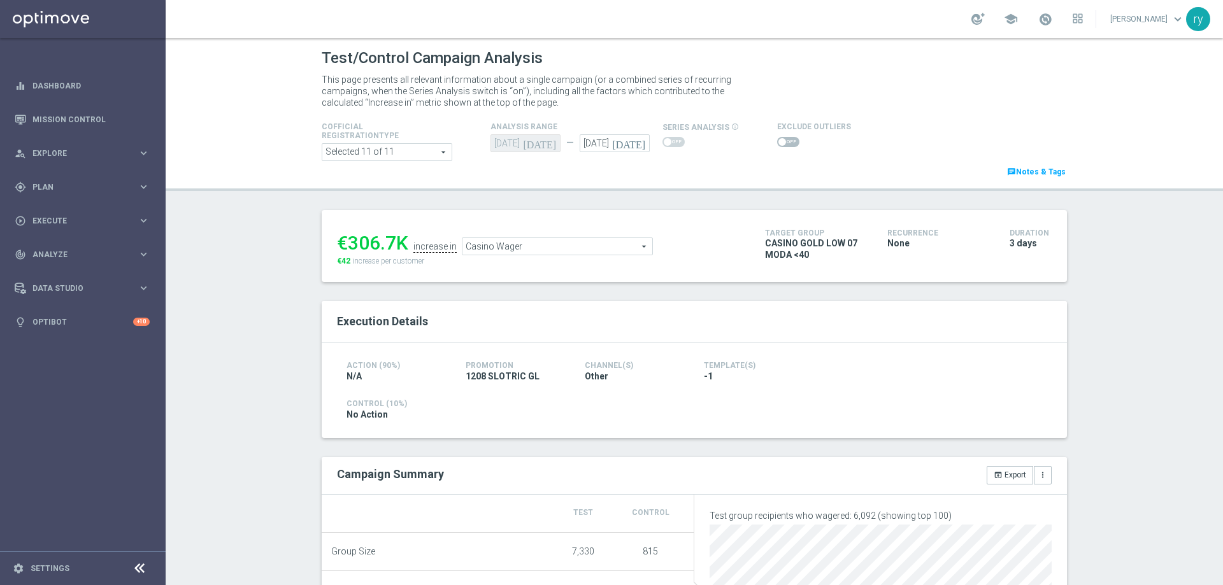
scroll to position [127, 0]
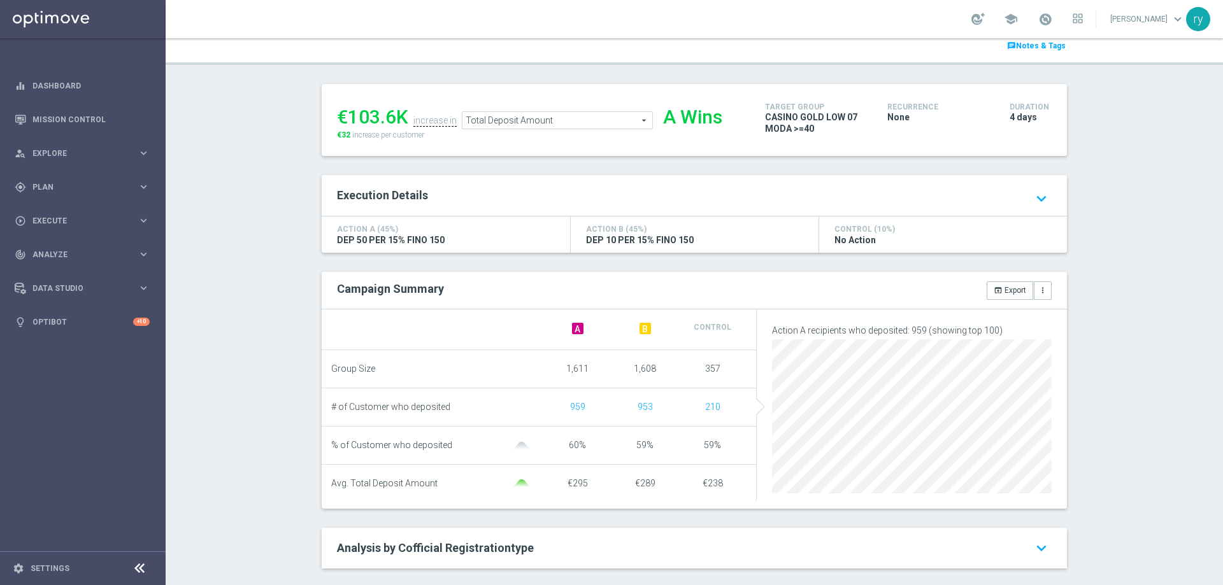
scroll to position [127, 0]
click at [556, 126] on span "Total Deposit Amount" at bounding box center [558, 119] width 190 height 17
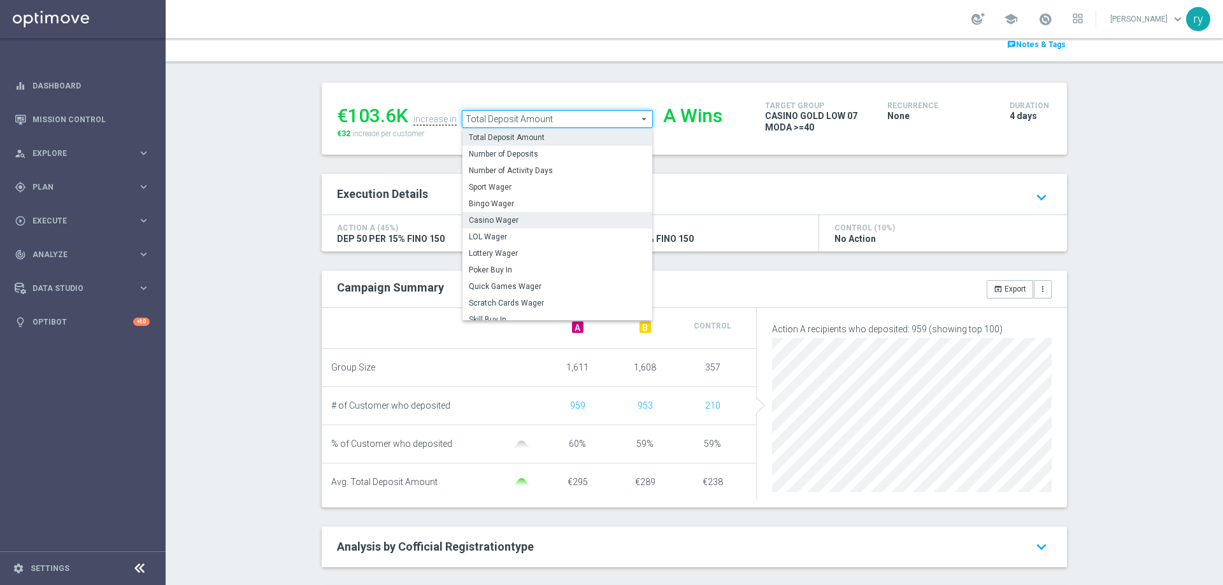
click at [543, 220] on span "Casino Wager" at bounding box center [557, 220] width 177 height 10
type input "Casino Wager"
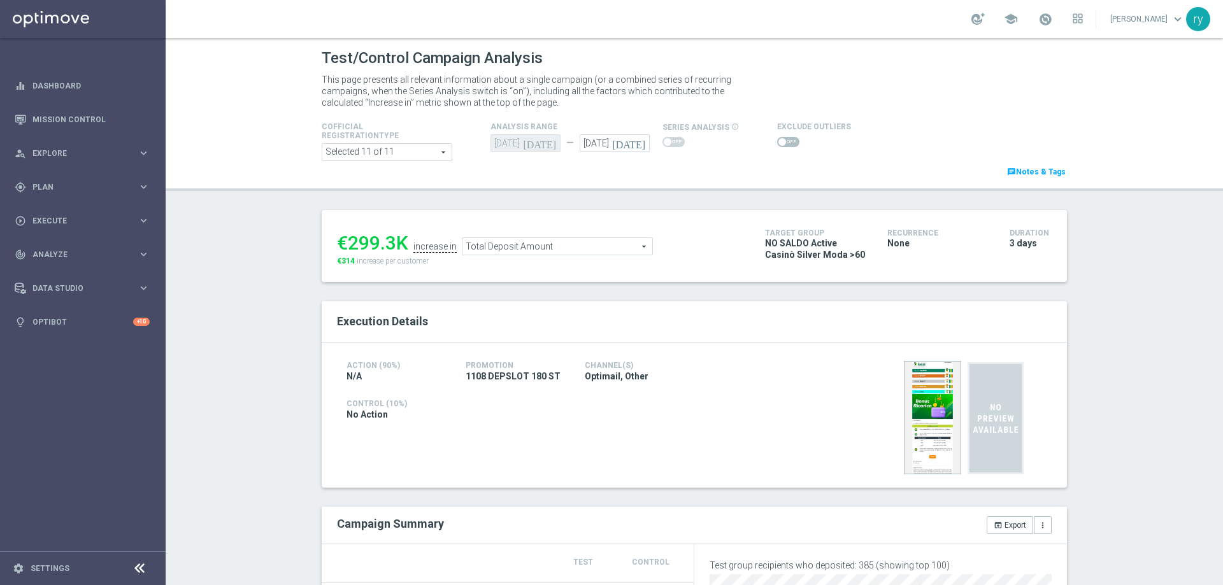
click at [582, 234] on ul "€299.3K increase in Total Deposit Amount Total Deposit Amount arrow_drop_down s…" at bounding box center [541, 241] width 415 height 30
click at [587, 250] on span "Total Deposit Amount" at bounding box center [558, 246] width 190 height 17
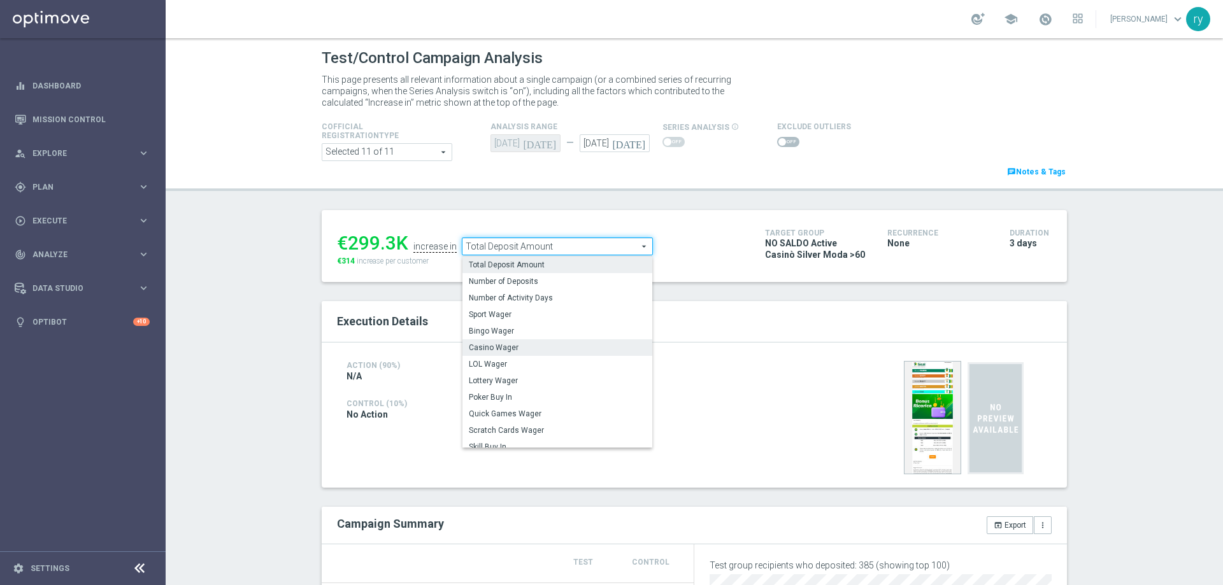
click at [575, 347] on span "Casino Wager" at bounding box center [557, 348] width 177 height 10
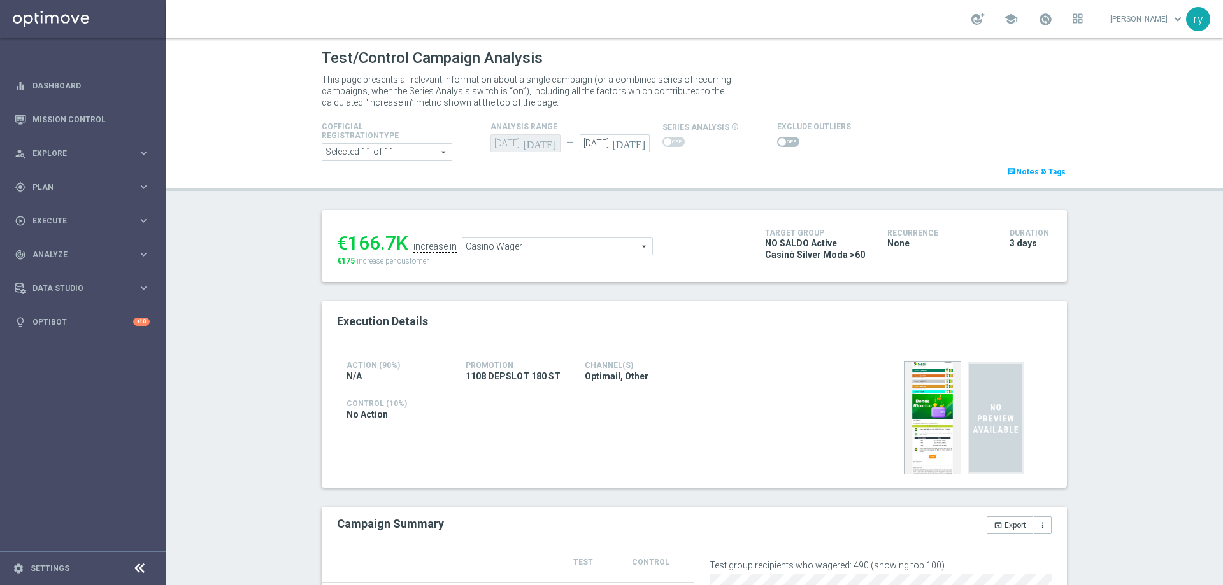
click at [531, 251] on span "Casino Wager" at bounding box center [558, 246] width 190 height 17
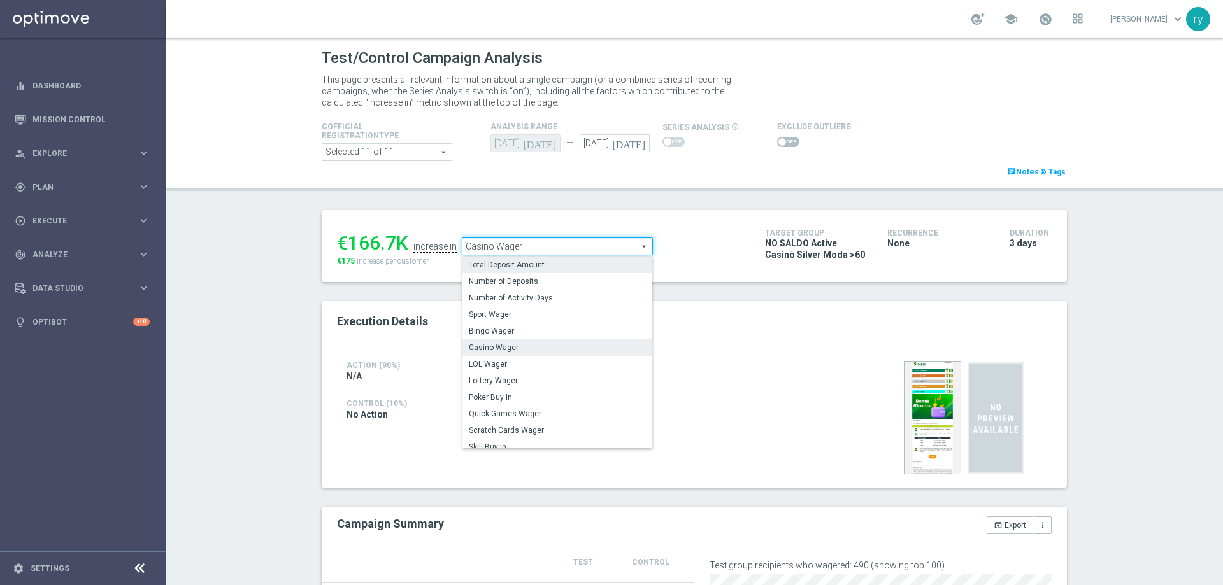
click at [532, 269] on span "Total Deposit Amount" at bounding box center [557, 265] width 177 height 10
type input "Total Deposit Amount"
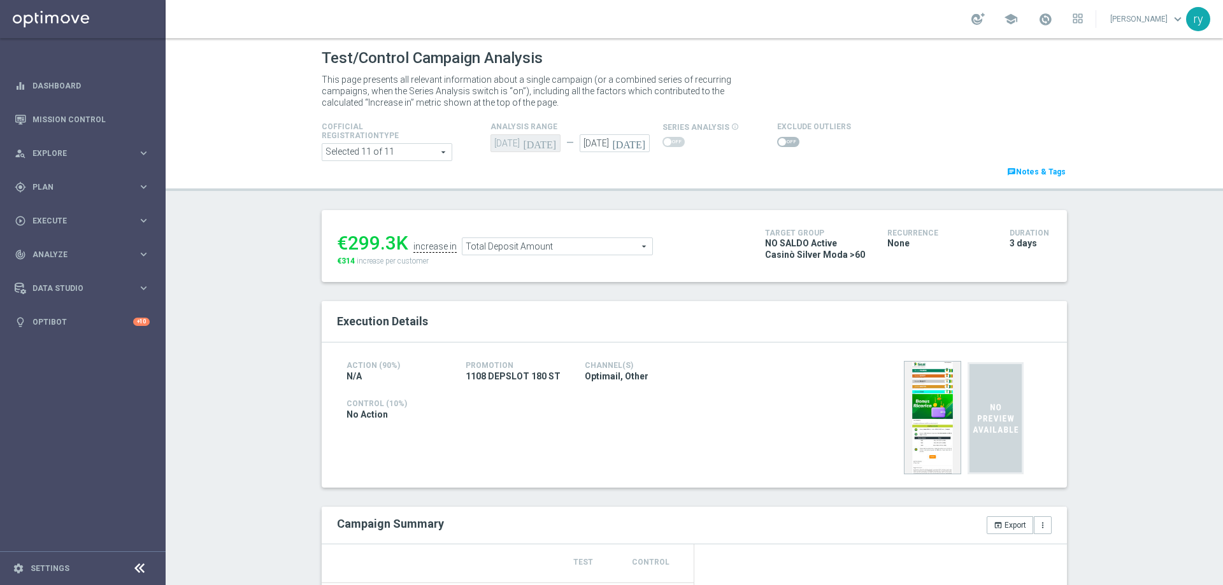
scroll to position [191, 0]
click at [521, 245] on span "Total Deposit Amount" at bounding box center [558, 246] width 190 height 17
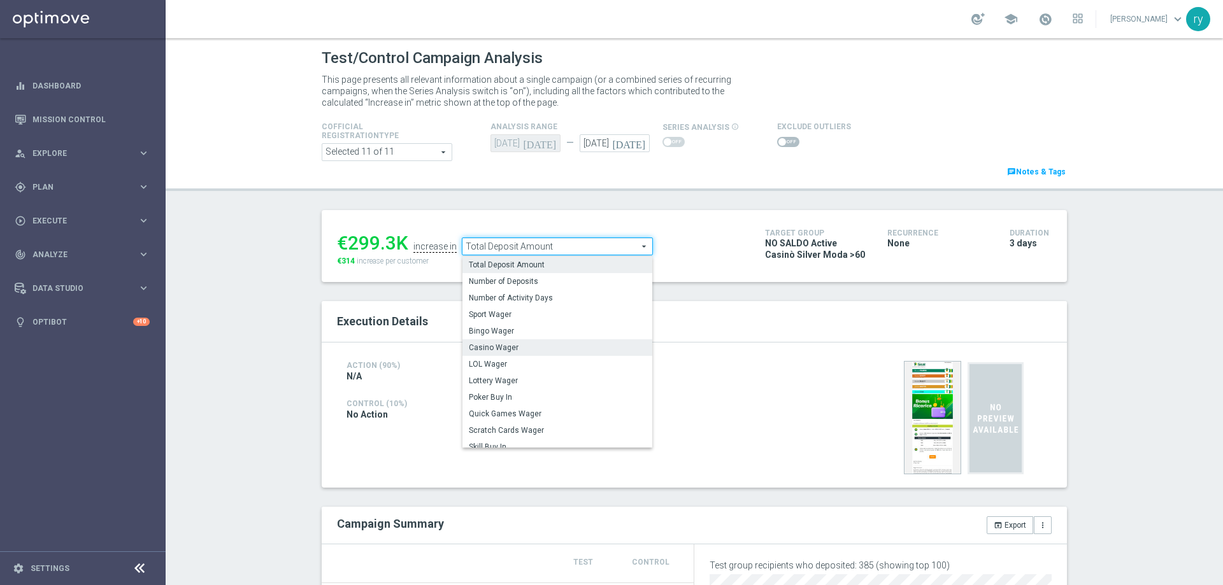
click at [526, 344] on span "Casino Wager" at bounding box center [557, 348] width 177 height 10
type input "Casino Wager"
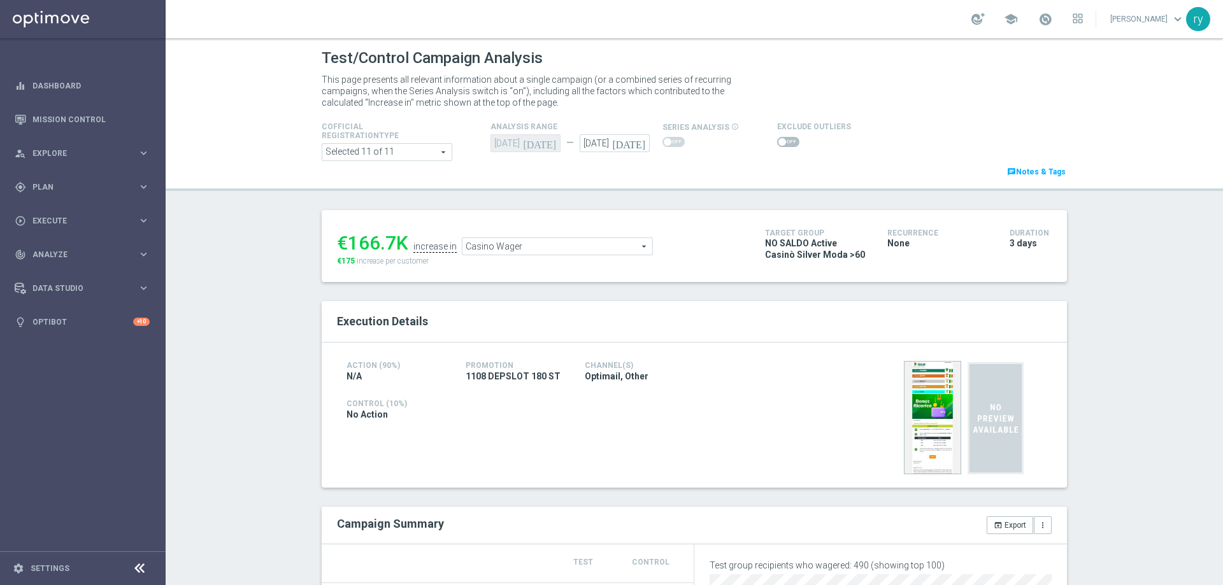
scroll to position [255, 0]
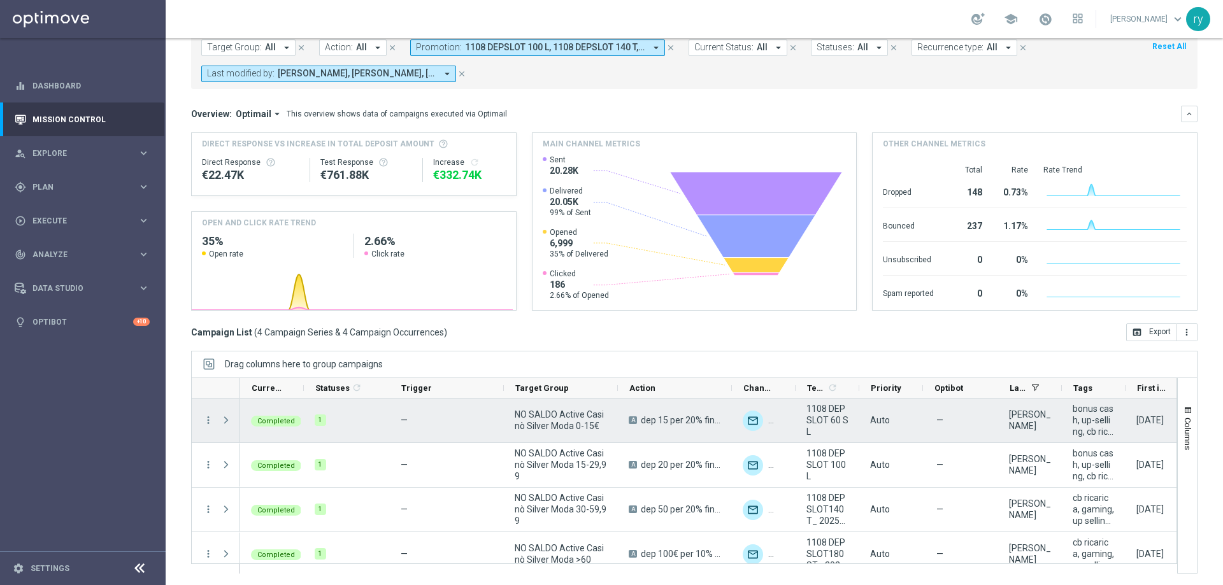
scroll to position [78, 0]
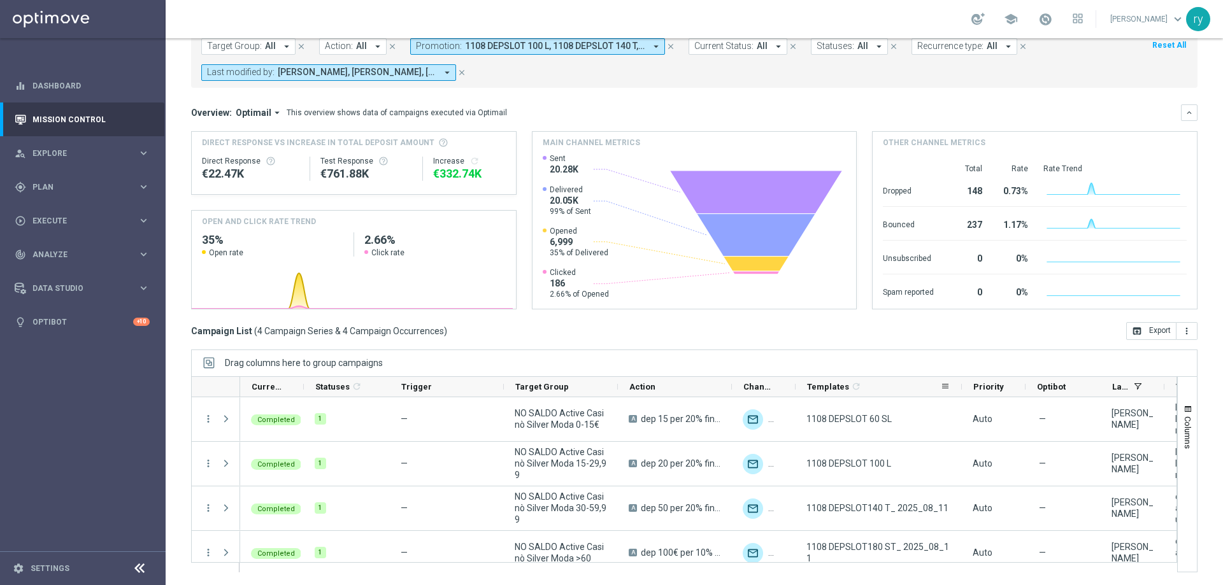
drag, startPoint x: 857, startPoint y: 383, endPoint x: 959, endPoint y: 387, distance: 102.6
click at [959, 387] on div at bounding box center [961, 387] width 5 height 20
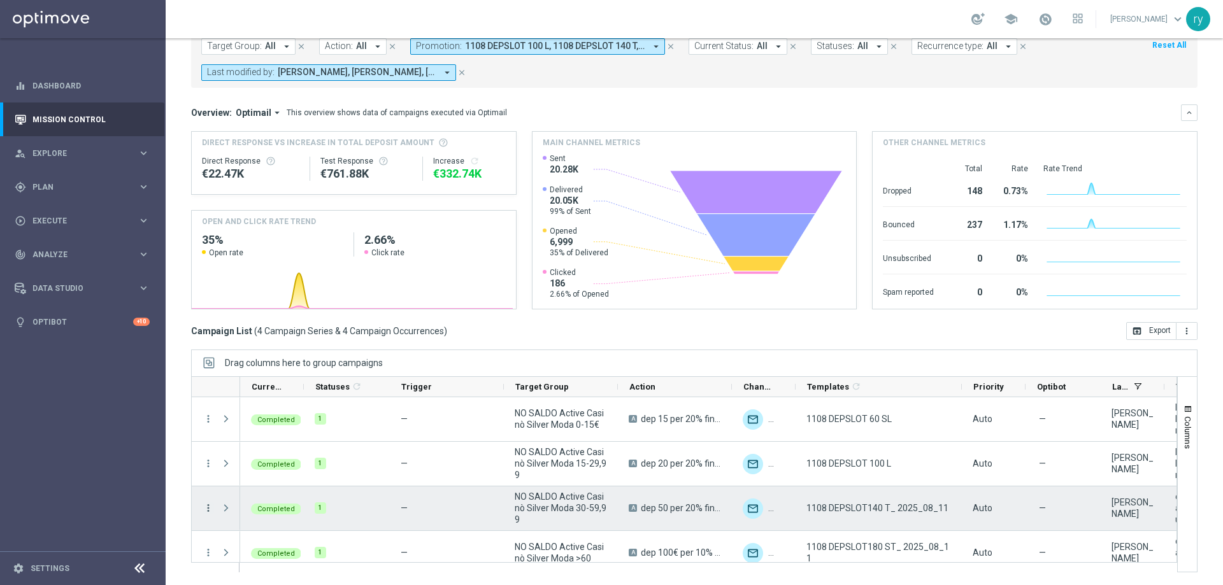
click at [204, 503] on icon "more_vert" at bounding box center [208, 508] width 11 height 11
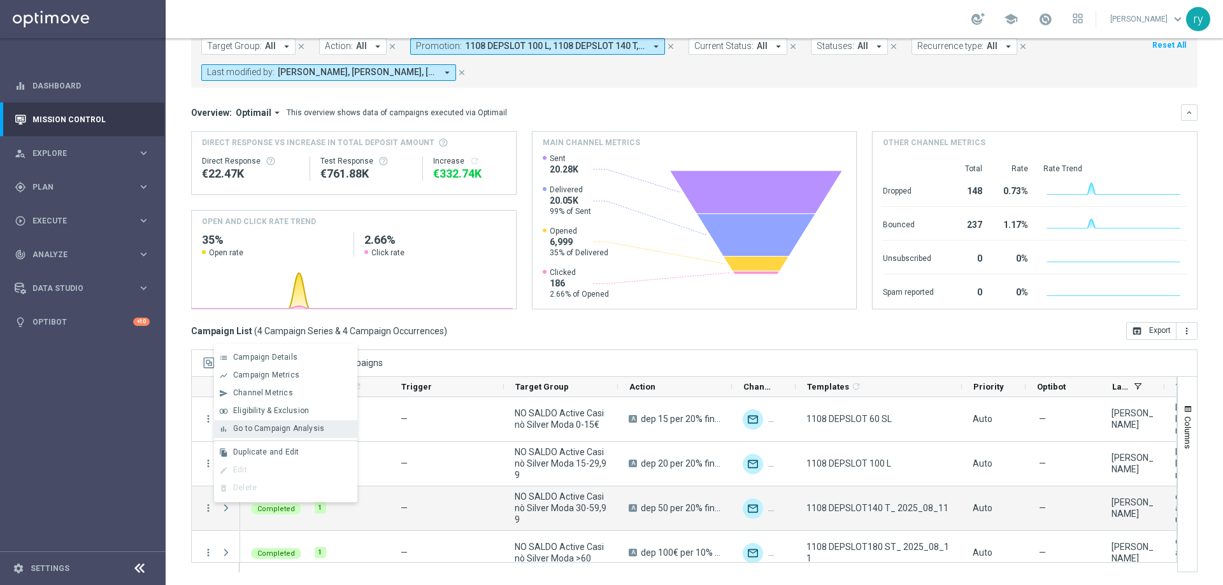
click at [254, 431] on span "Go to Campaign Analysis" at bounding box center [278, 428] width 91 height 9
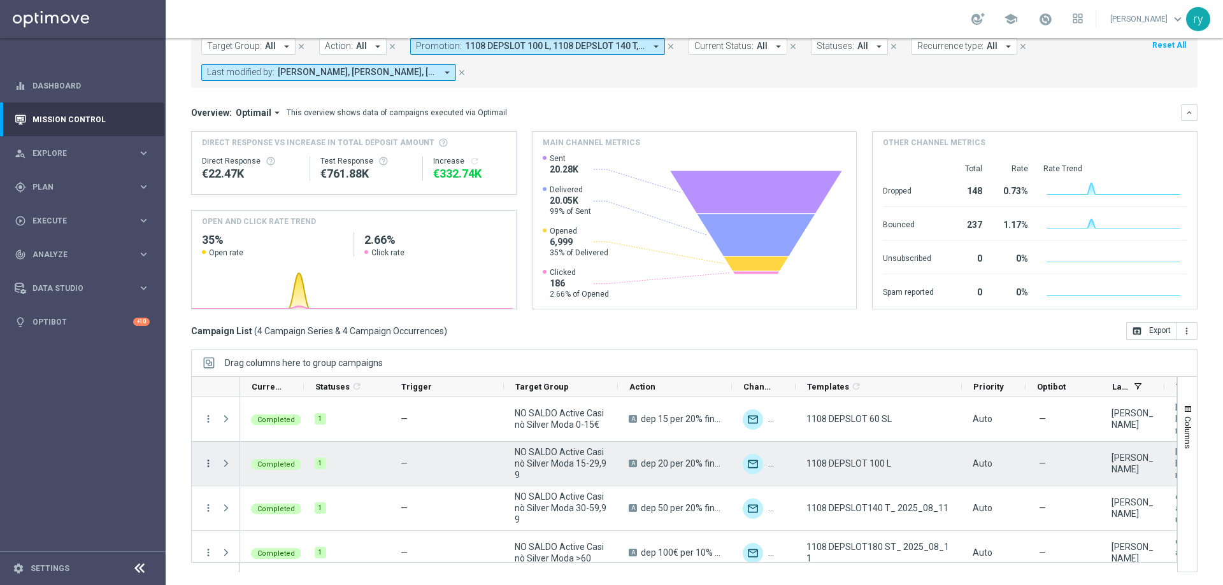
click at [213, 464] on icon "more_vert" at bounding box center [208, 463] width 11 height 11
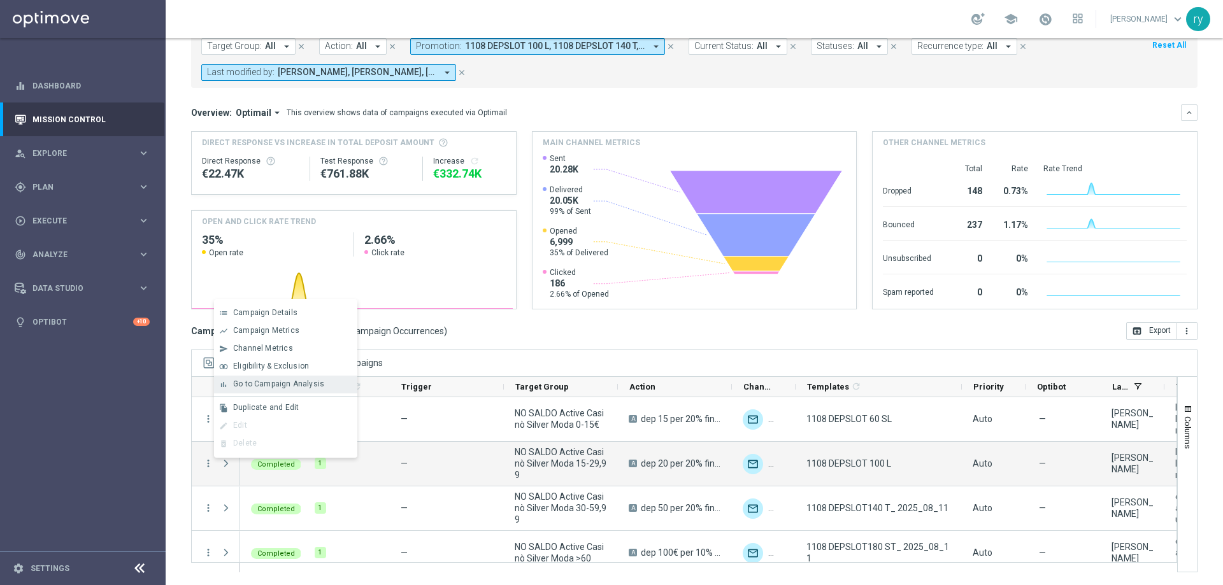
click at [236, 378] on div "bar_chart Go to Campaign Analysis" at bounding box center [285, 385] width 143 height 18
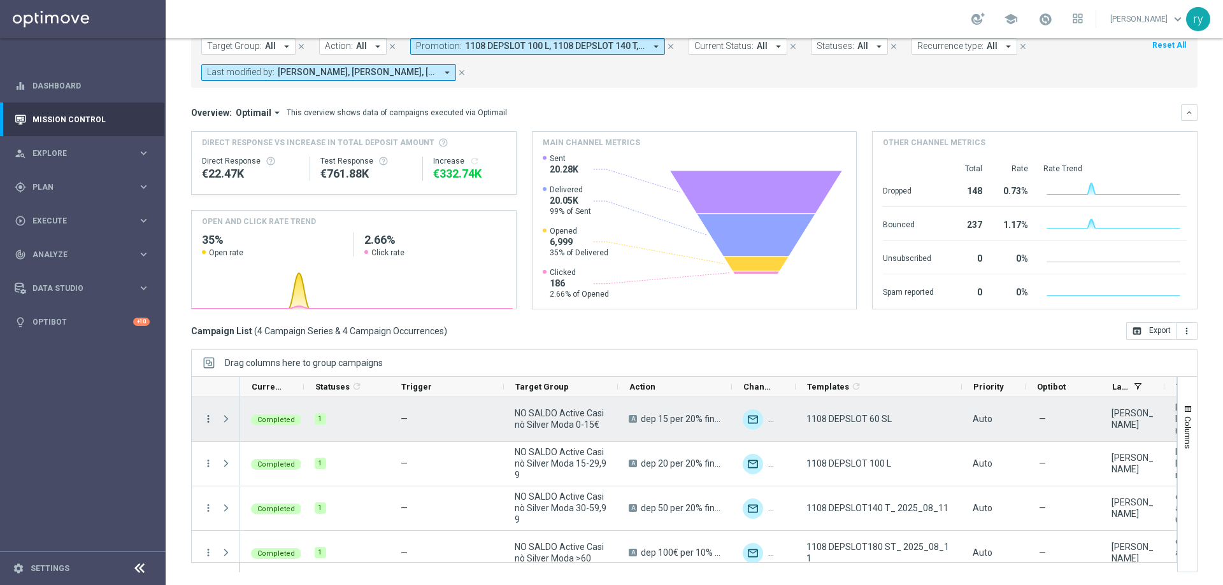
click at [207, 420] on icon "more_vert" at bounding box center [208, 418] width 11 height 11
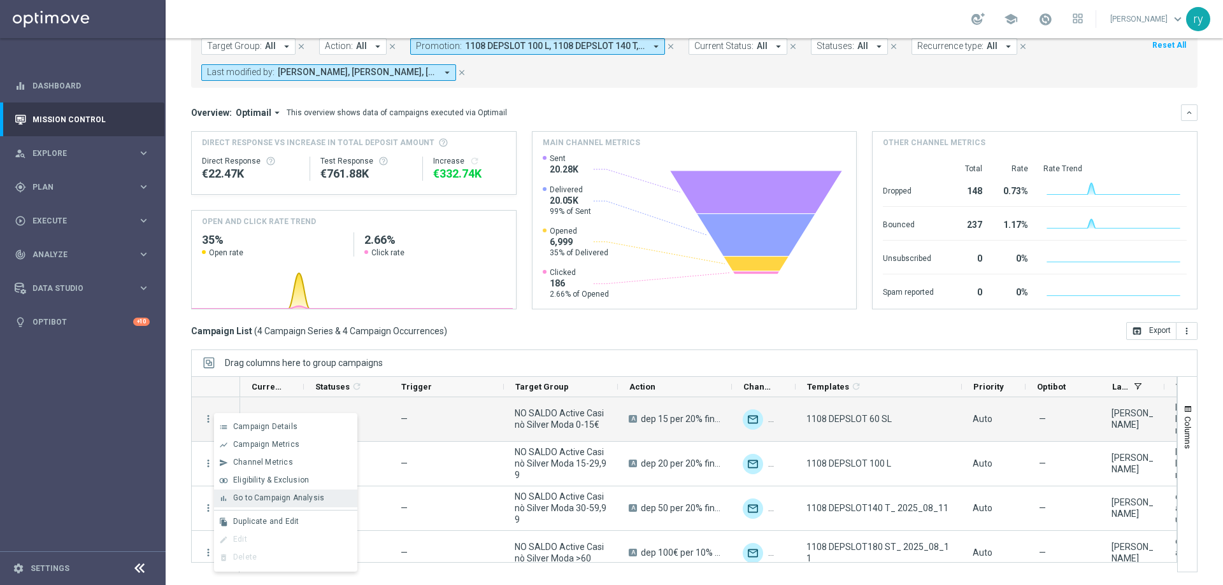
click at [273, 494] on span "Go to Campaign Analysis" at bounding box center [278, 498] width 91 height 9
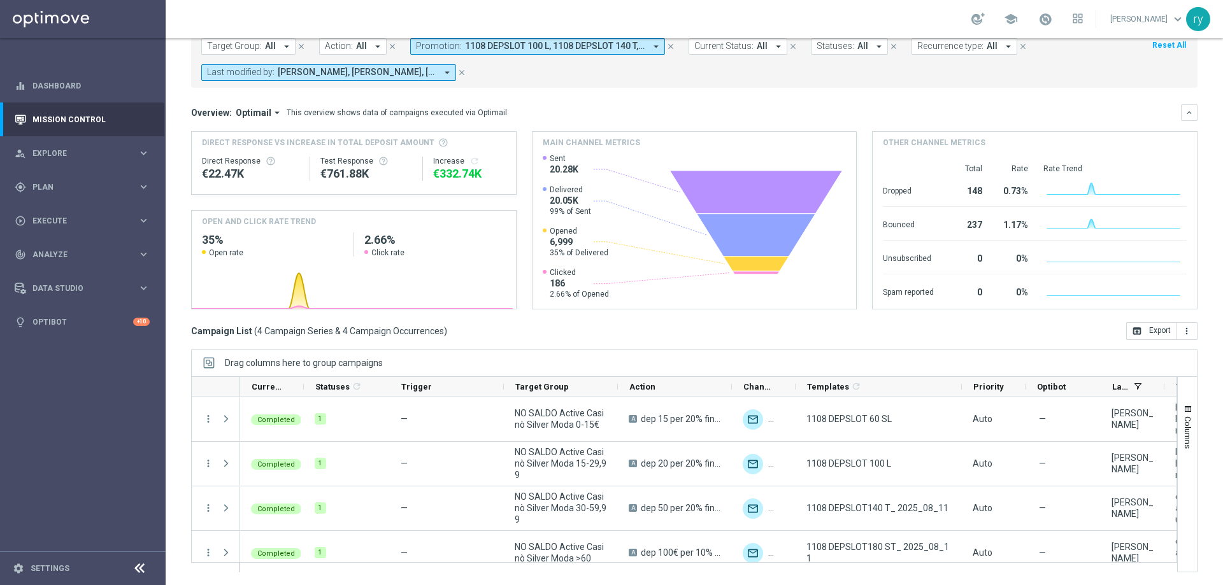
click at [653, 46] on icon "arrow_drop_down" at bounding box center [655, 46] width 11 height 11
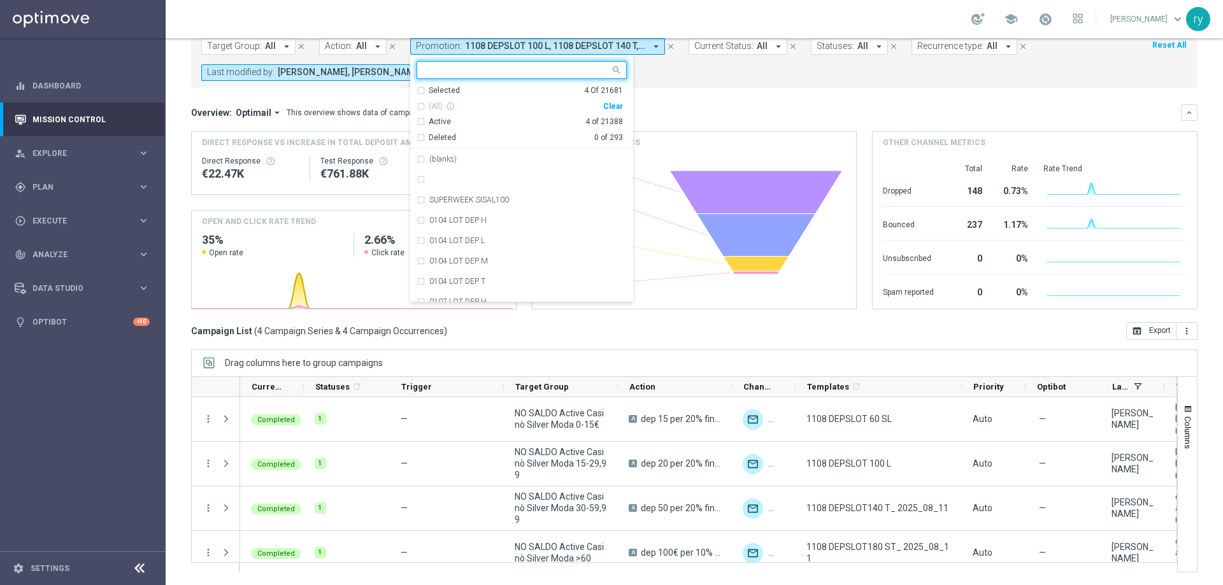
click at [0, 0] on div "Clear" at bounding box center [0, 0] width 0 height 0
click at [492, 64] on div at bounding box center [513, 70] width 193 height 16
paste input "608 SUMMERCASINO150"
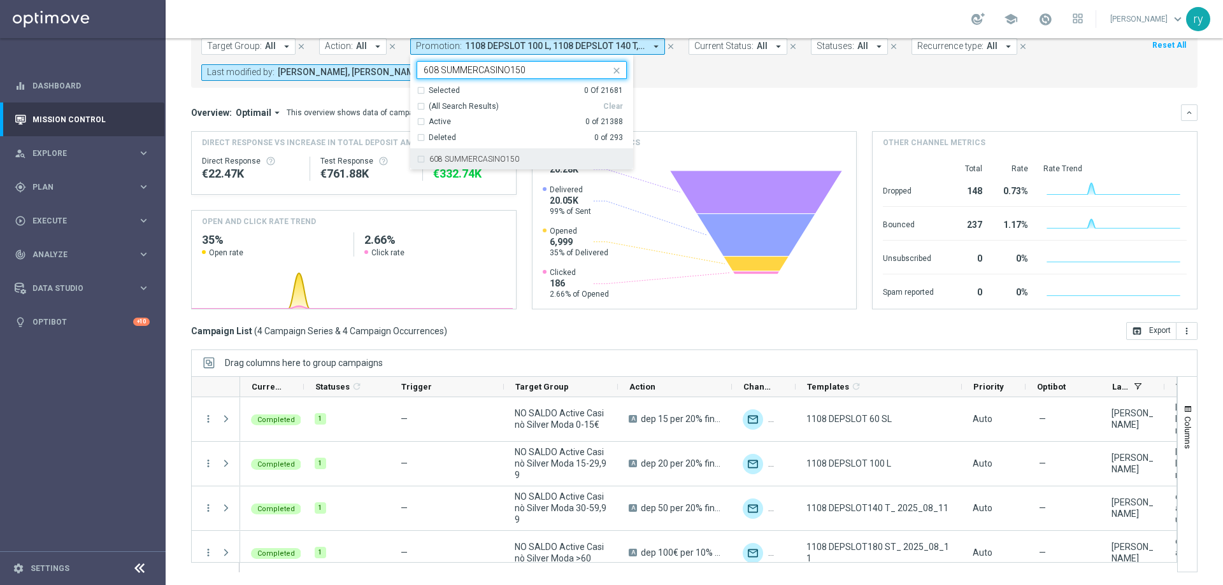
click at [517, 161] on div "608 SUMMERCASINO150" at bounding box center [527, 159] width 197 height 8
type input "608 SUMMERCASINO150"
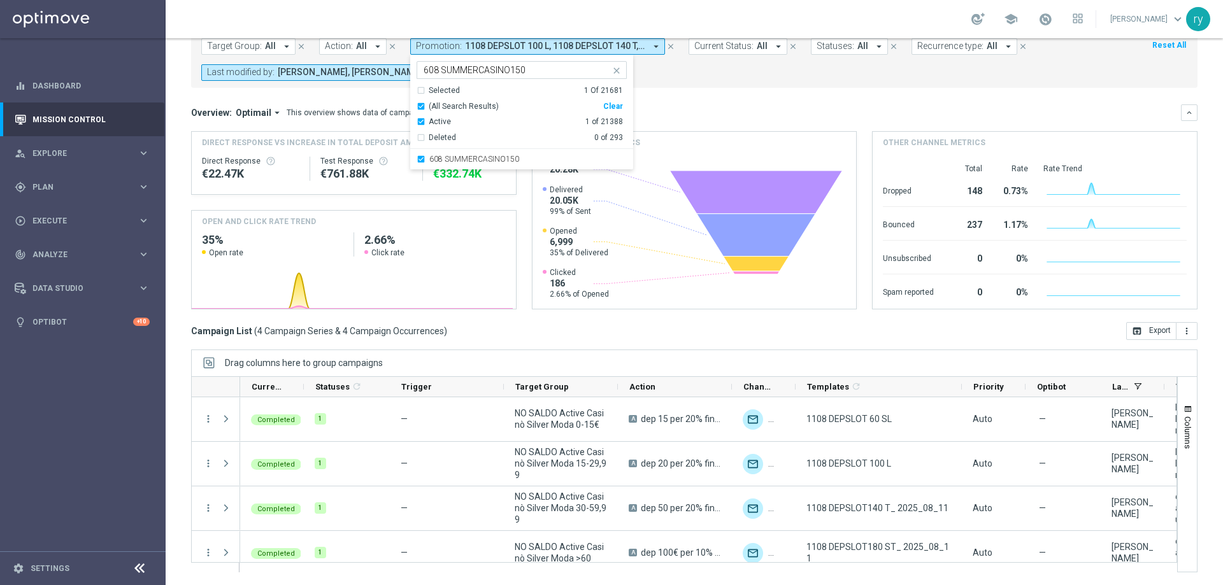
click at [663, 101] on mini-dashboard "Overview: Optimail arrow_drop_down This overview shows data of campaigns execut…" at bounding box center [694, 205] width 1007 height 234
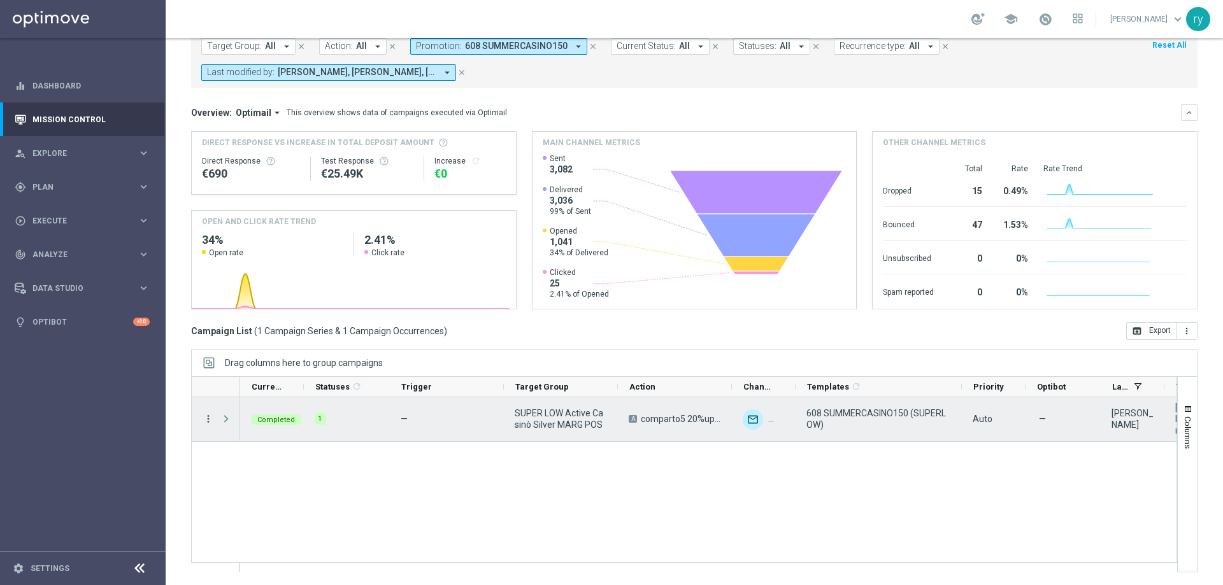
click at [206, 416] on icon "more_vert" at bounding box center [208, 418] width 11 height 11
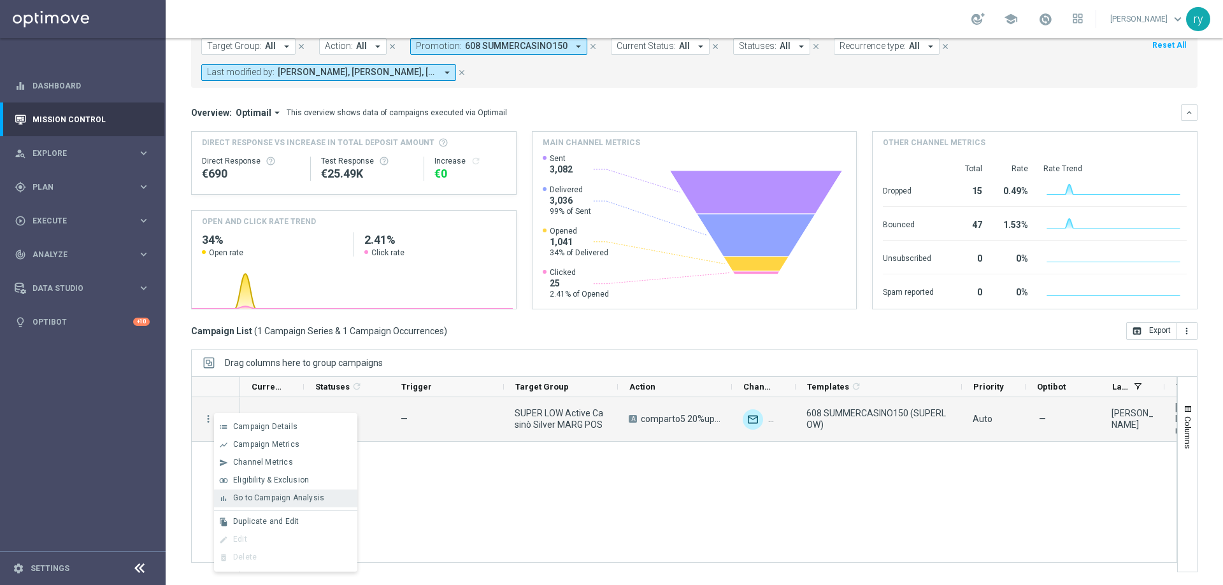
click at [247, 494] on span "Go to Campaign Analysis" at bounding box center [278, 498] width 91 height 9
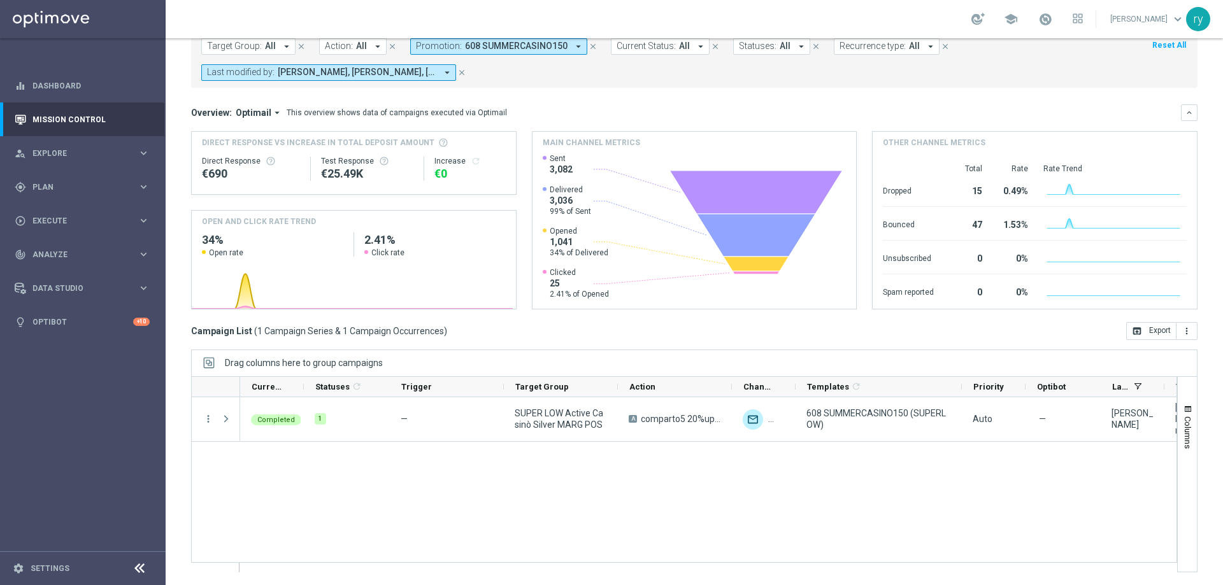
click at [573, 45] on icon "arrow_drop_down" at bounding box center [578, 46] width 11 height 11
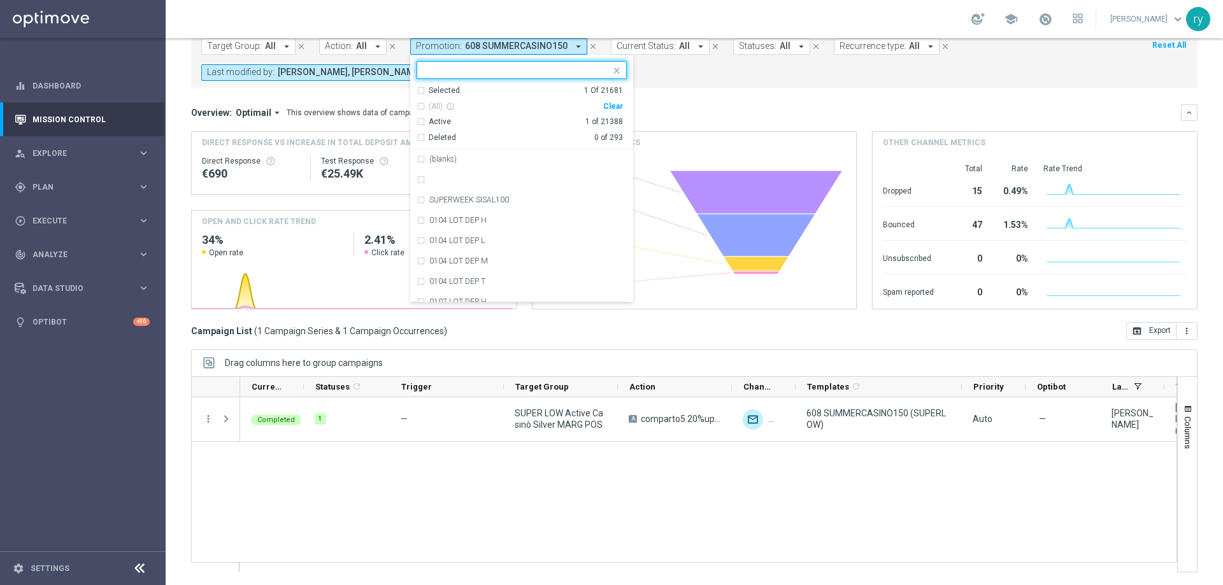
click at [0, 0] on div "Clear" at bounding box center [0, 0] width 0 height 0
click at [454, 69] on input "text" at bounding box center [517, 70] width 187 height 11
paste input "708 CRAZYSLOT250"
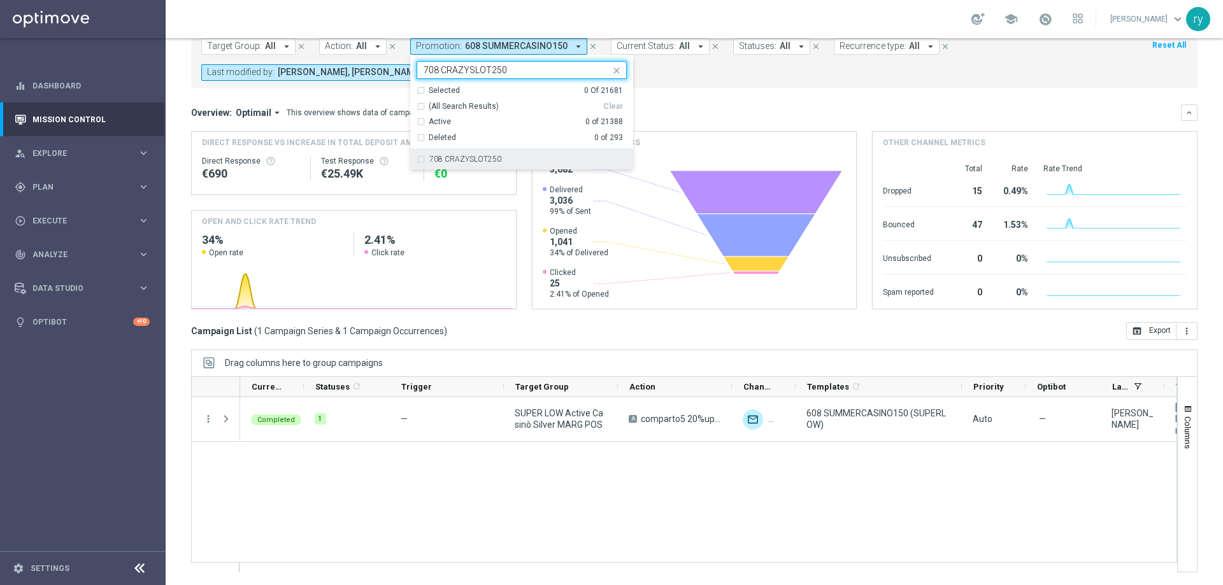
click at [489, 162] on label "708 CRAZYSLOT250" at bounding box center [465, 159] width 72 height 8
type input "708 CRAZYSLOT250"
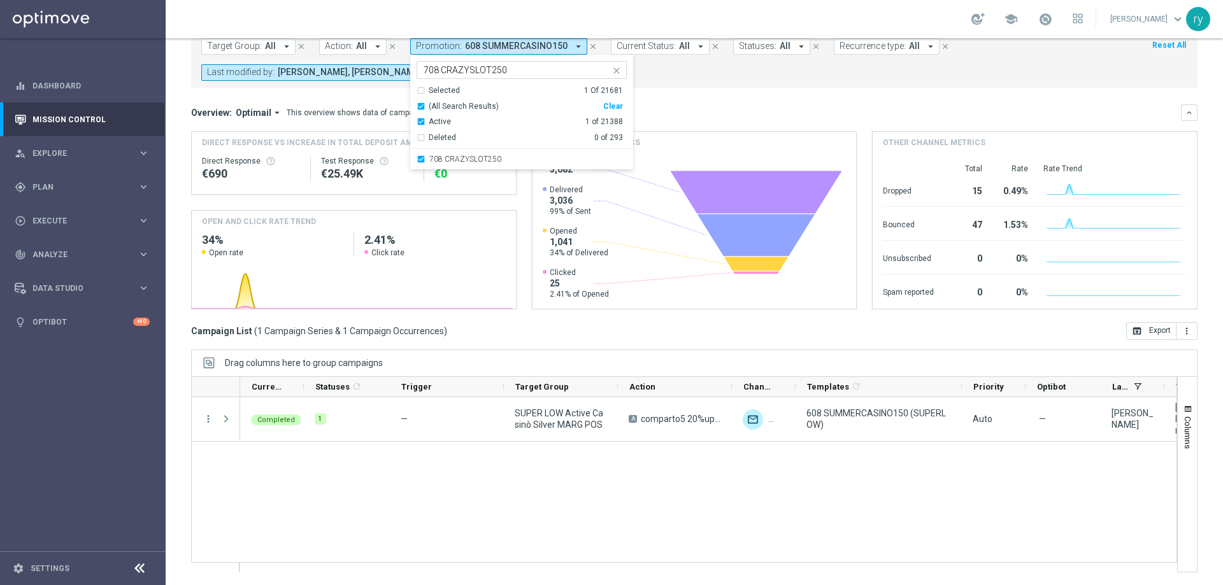
click at [664, 104] on div "Overview: Optimail arrow_drop_down This overview shows data of campaigns execut…" at bounding box center [694, 112] width 1007 height 17
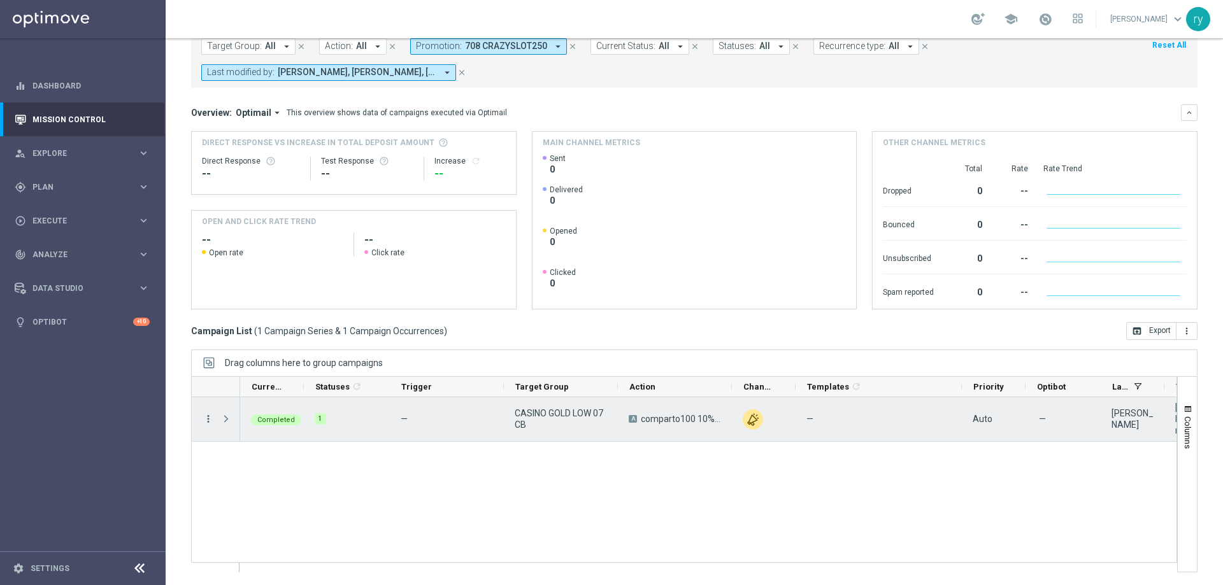
click at [206, 422] on icon "more_vert" at bounding box center [208, 418] width 11 height 11
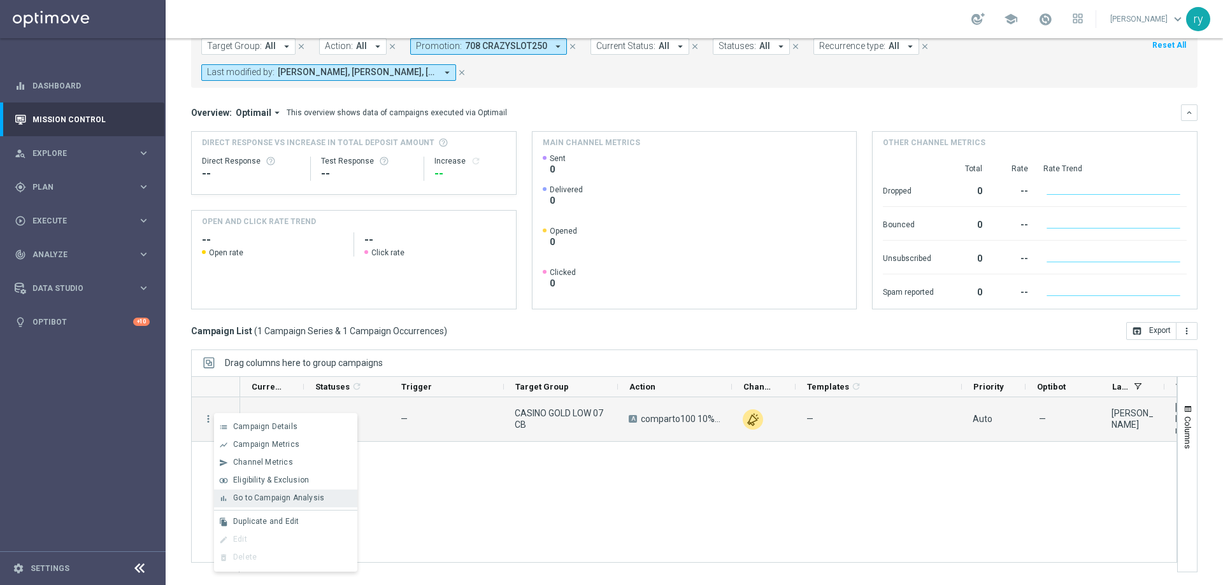
click at [258, 501] on span "Go to Campaign Analysis" at bounding box center [278, 498] width 91 height 9
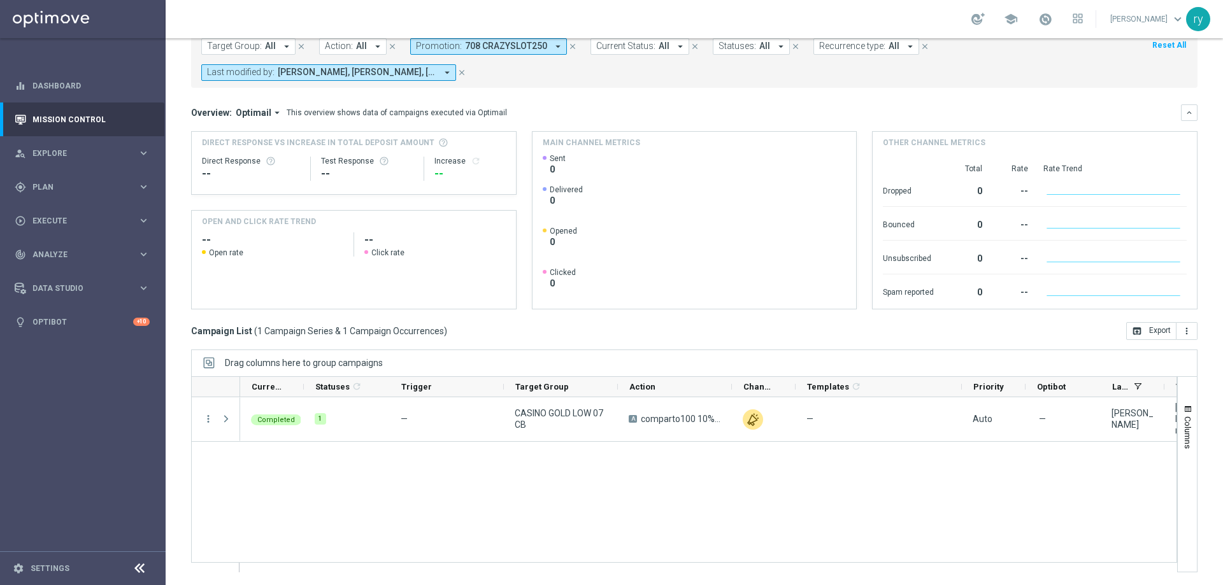
click at [552, 48] on icon "arrow_drop_down" at bounding box center [557, 46] width 11 height 11
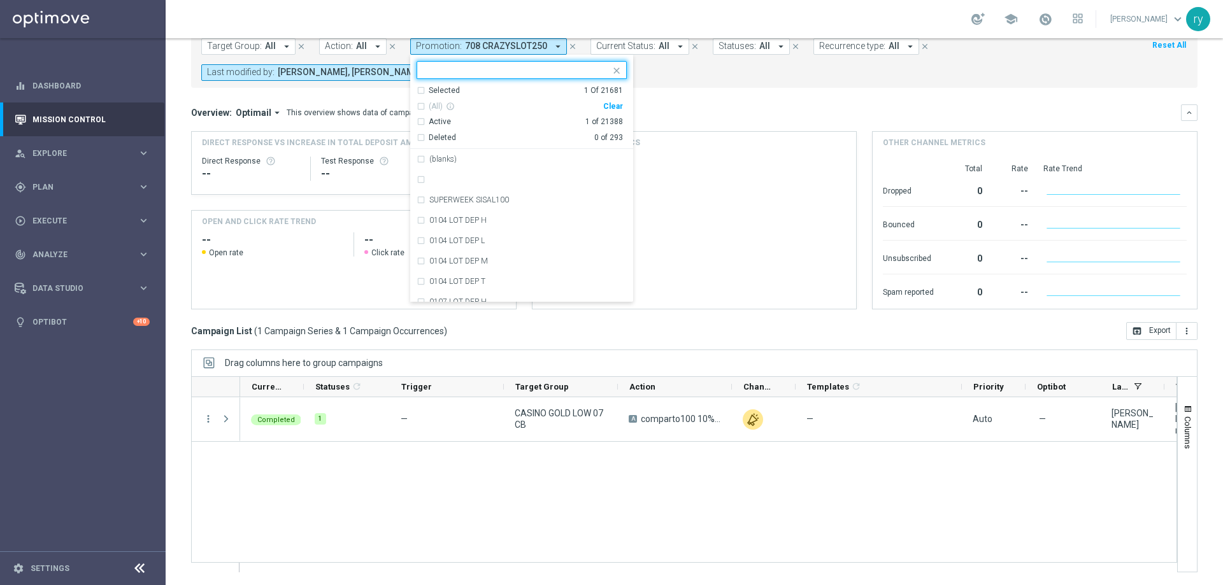
click at [0, 0] on div "Clear" at bounding box center [0, 0] width 0 height 0
click at [491, 69] on input "text" at bounding box center [517, 70] width 187 height 11
paste input "0708 DEPSLOT160 SL"
type input "0708 DEPSLOT160"
click at [660, 81] on div "Target Group: All arrow_drop_down close Action: All arrow_drop_down close Promo…" at bounding box center [694, 59] width 1007 height 57
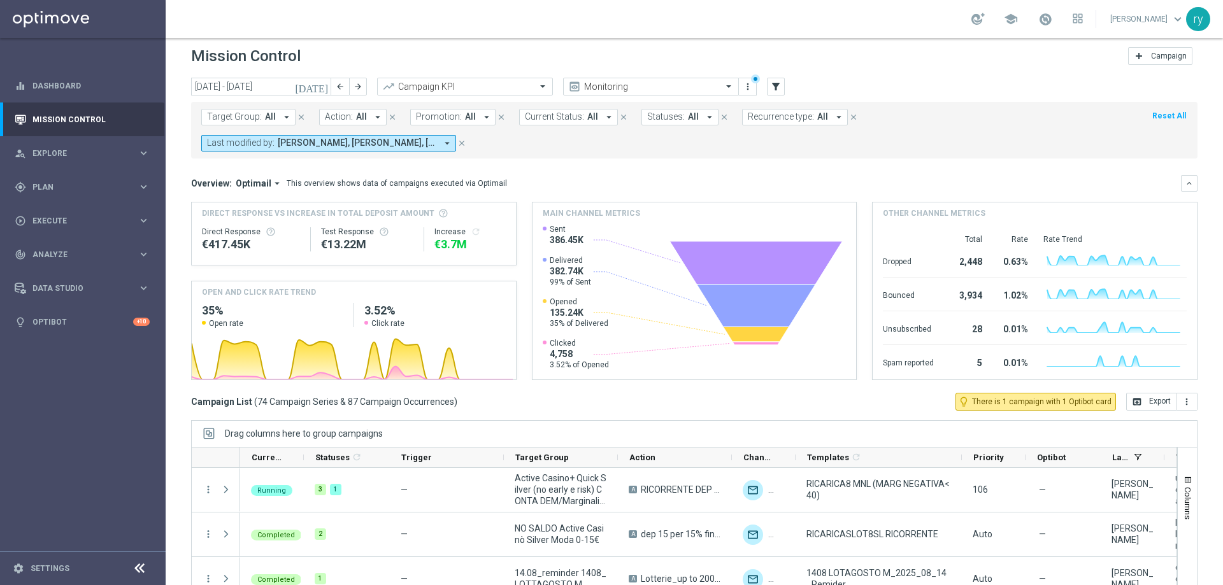
scroll to position [0, 0]
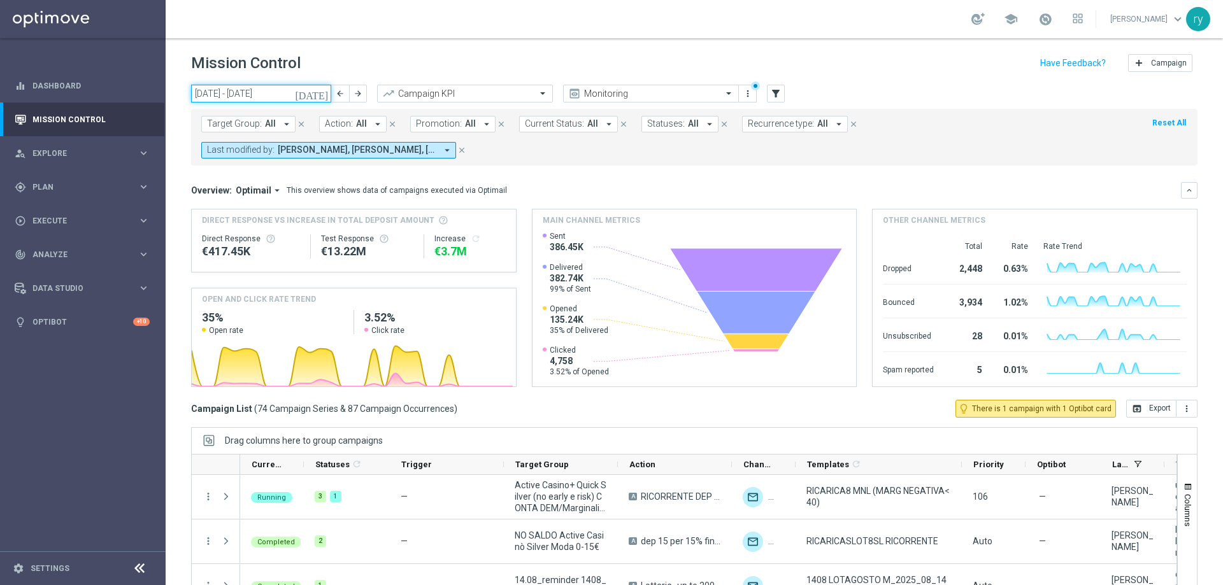
click at [234, 99] on input "01 Aug 2025 - 31 Aug 2025" at bounding box center [261, 94] width 140 height 18
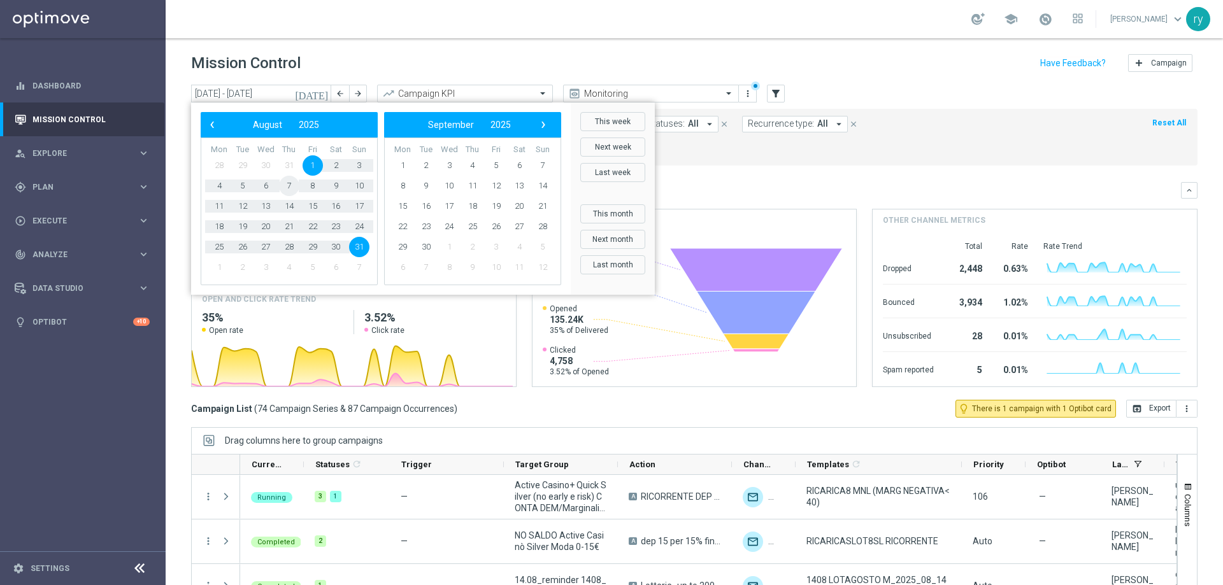
click at [290, 182] on span "7" at bounding box center [289, 186] width 20 height 20
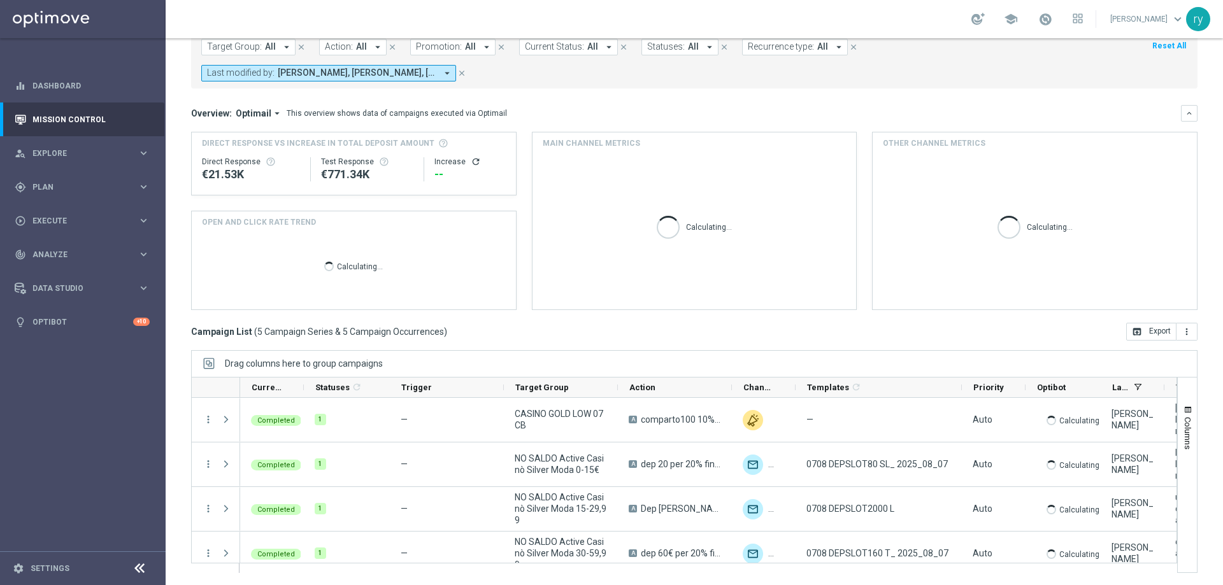
scroll to position [78, 0]
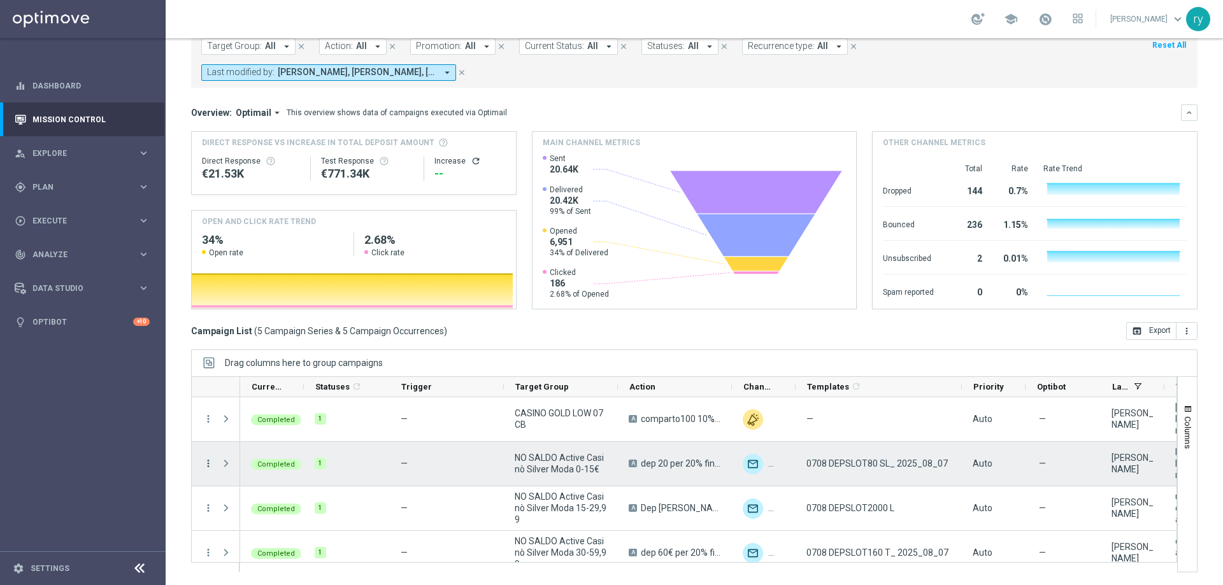
click at [212, 463] on icon "more_vert" at bounding box center [208, 463] width 11 height 11
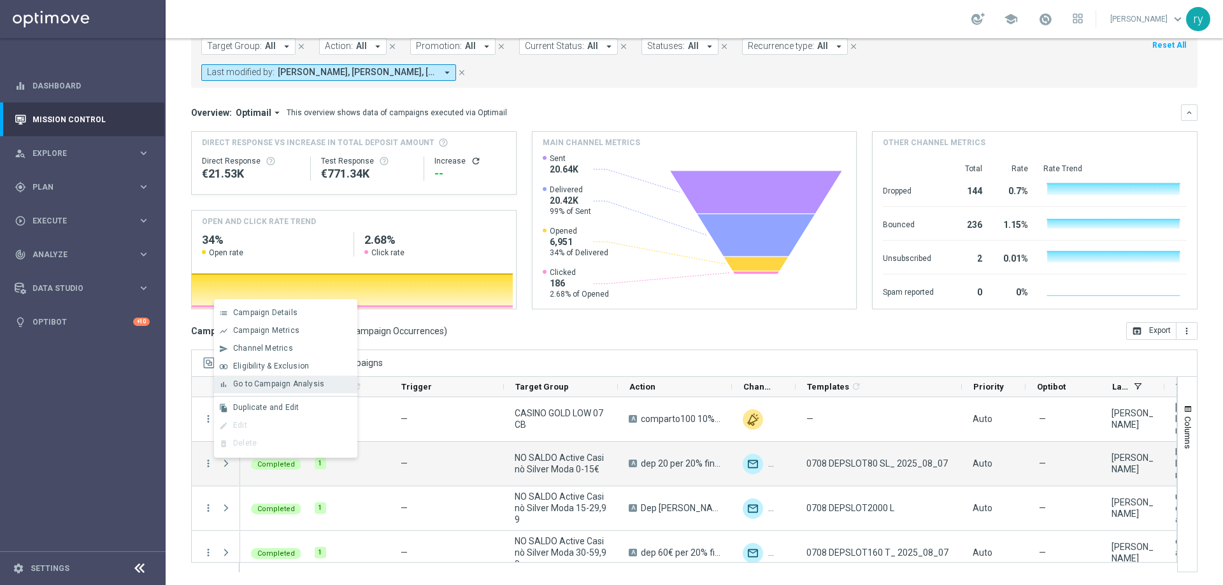
click at [259, 387] on span "Go to Campaign Analysis" at bounding box center [278, 384] width 91 height 9
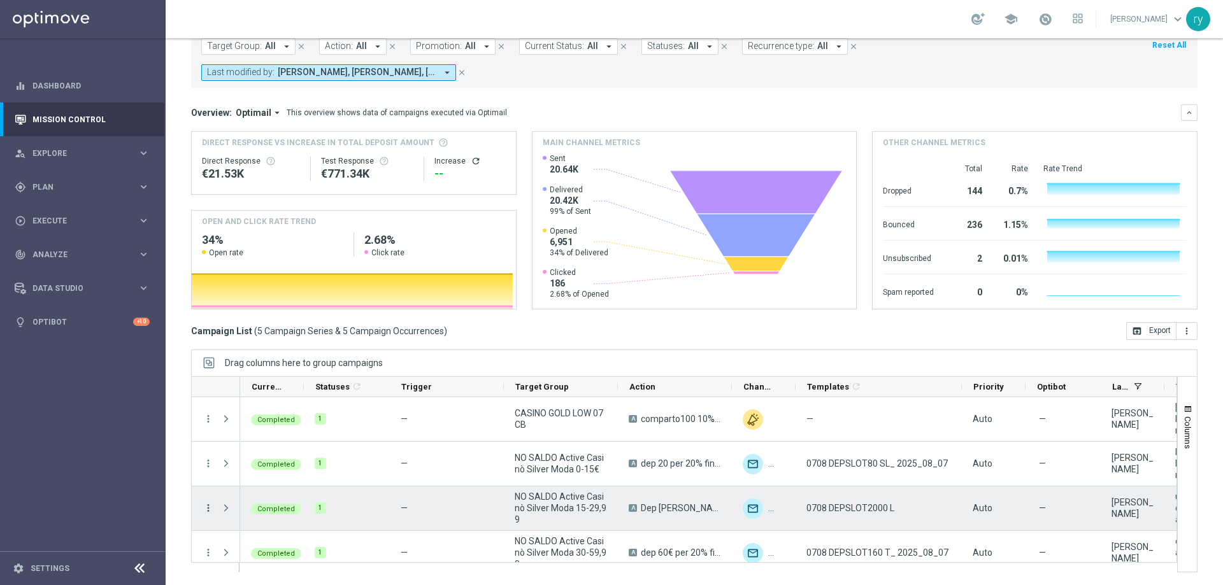
click at [211, 507] on icon "more_vert" at bounding box center [208, 508] width 11 height 11
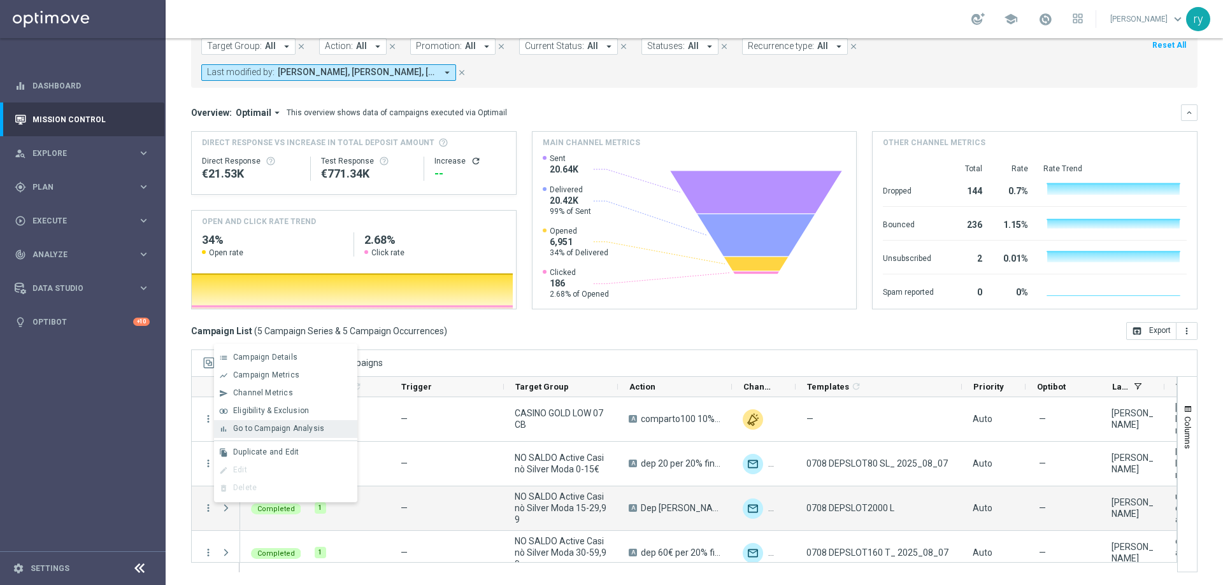
click at [296, 425] on span "Go to Campaign Analysis" at bounding box center [278, 428] width 91 height 9
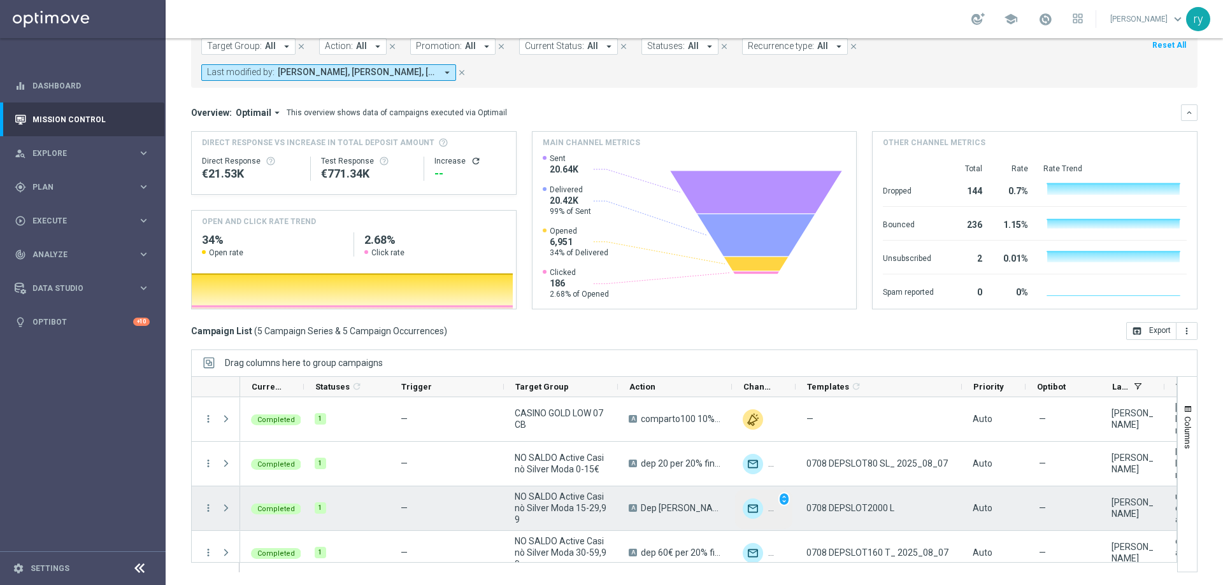
scroll to position [58, 0]
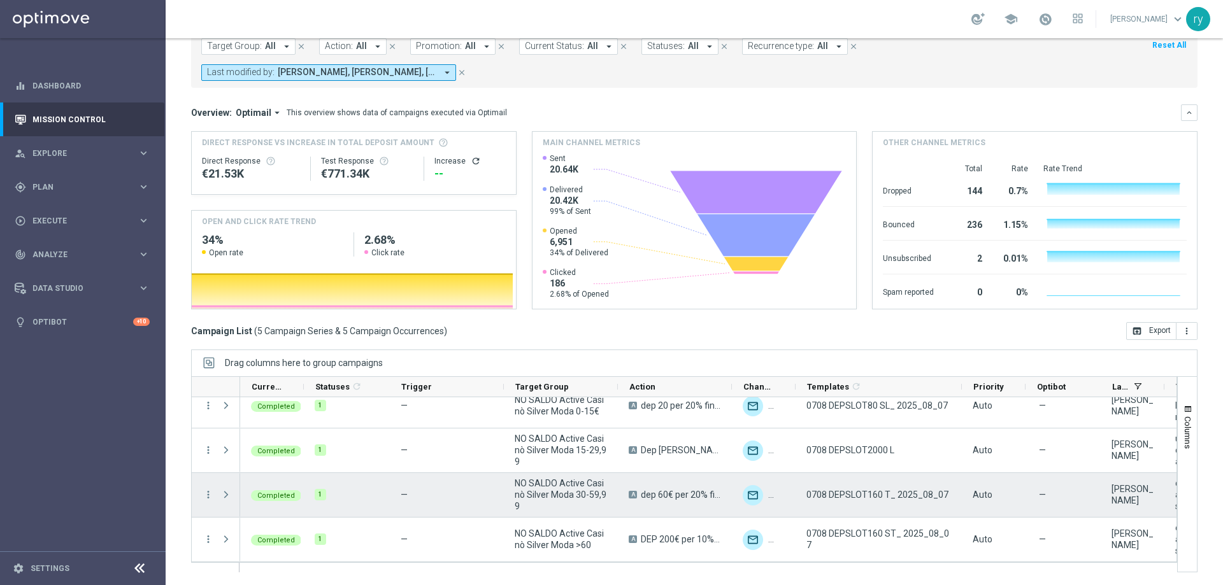
click at [206, 501] on menu-column "more_vert" at bounding box center [208, 495] width 11 height 12
click at [206, 494] on icon "more_vert" at bounding box center [208, 494] width 11 height 11
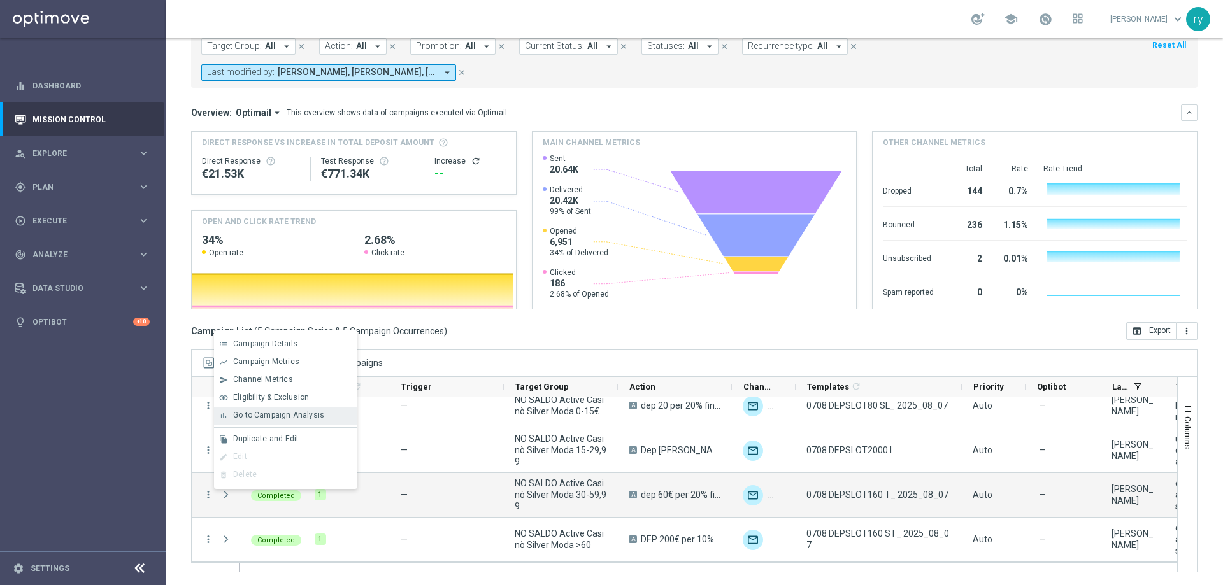
click at [249, 413] on span "Go to Campaign Analysis" at bounding box center [278, 415] width 91 height 9
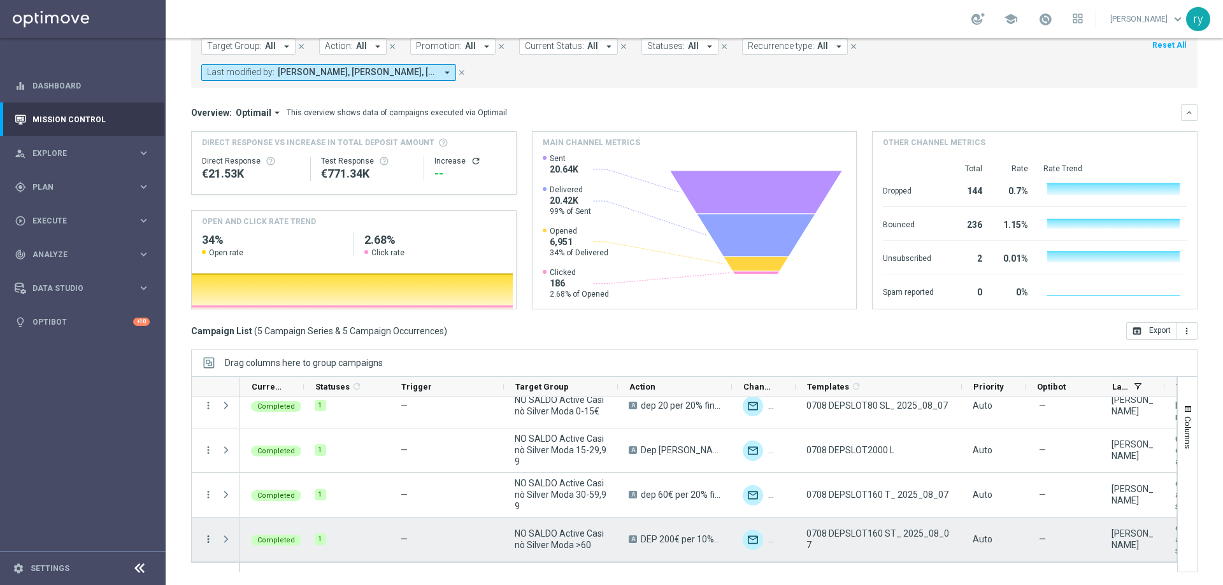
click at [208, 535] on icon "more_vert" at bounding box center [208, 539] width 11 height 11
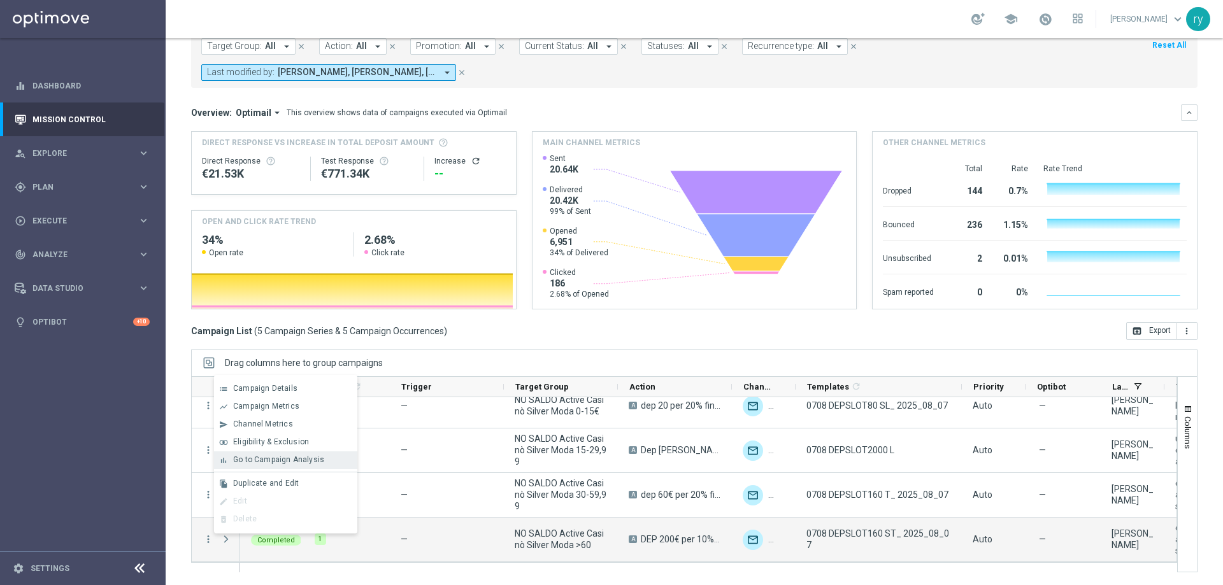
click at [301, 459] on span "Go to Campaign Analysis" at bounding box center [278, 460] width 91 height 9
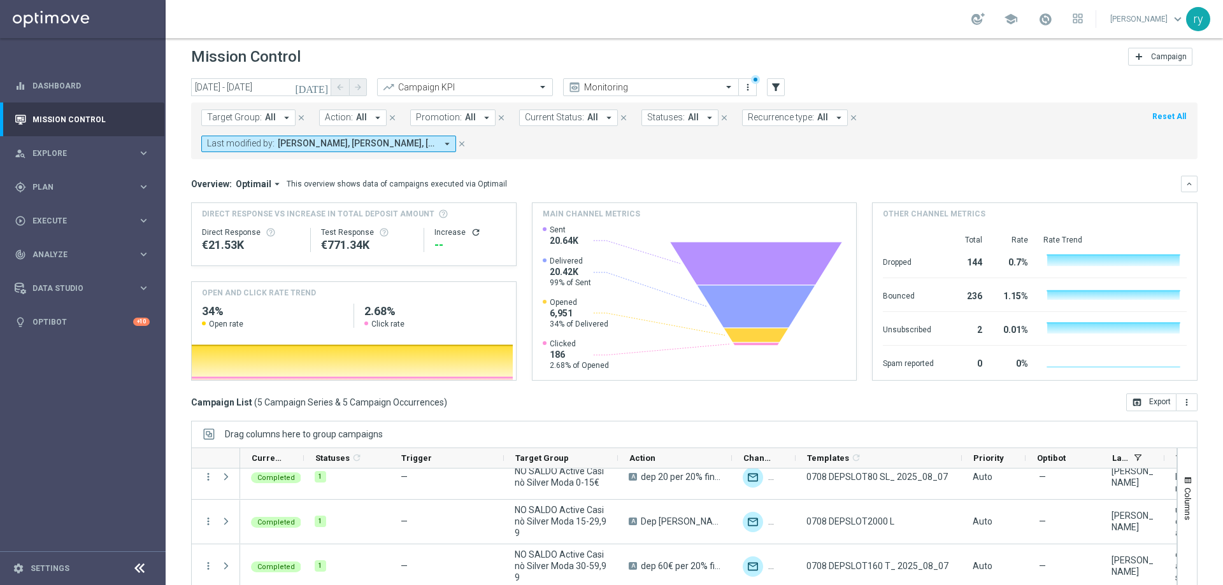
scroll to position [0, 0]
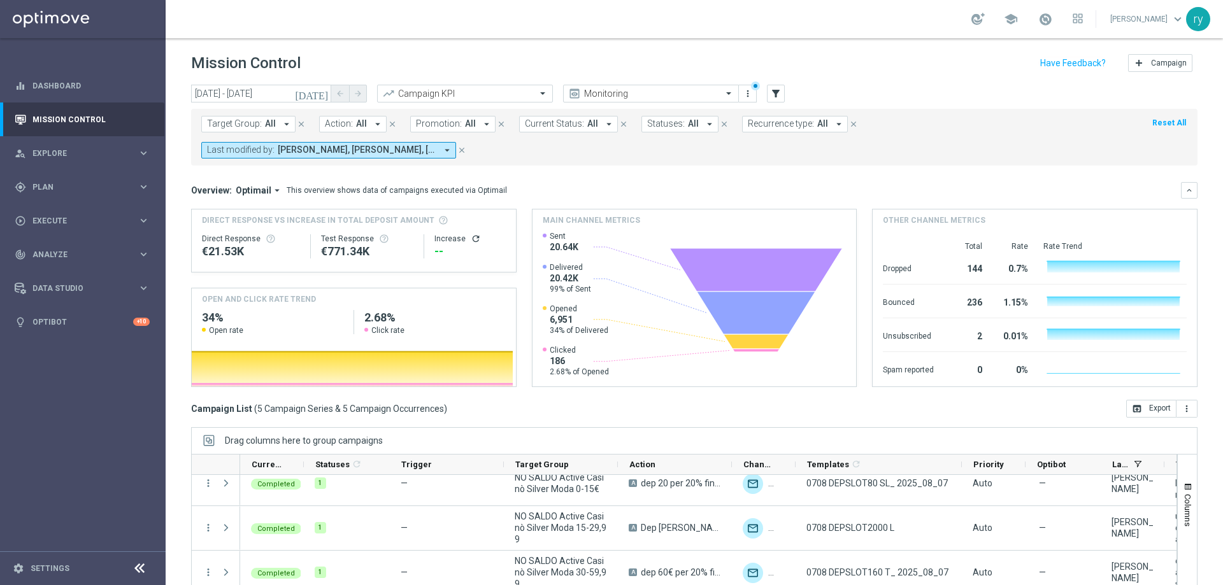
click at [321, 90] on icon "[DATE]" at bounding box center [312, 93] width 34 height 11
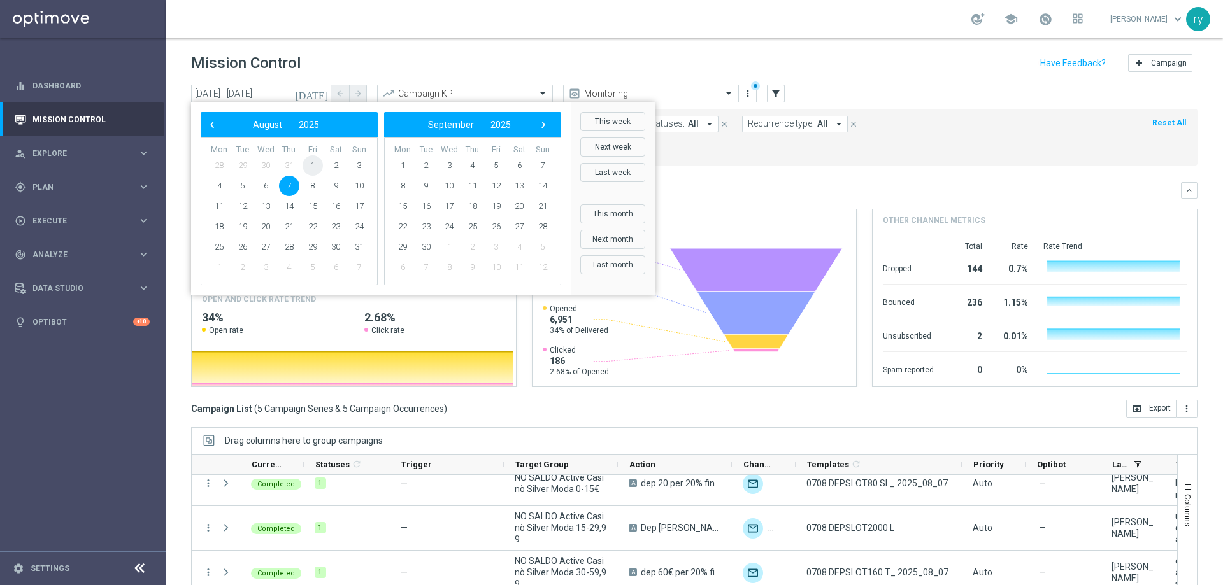
click at [308, 163] on span "1" at bounding box center [313, 165] width 20 height 20
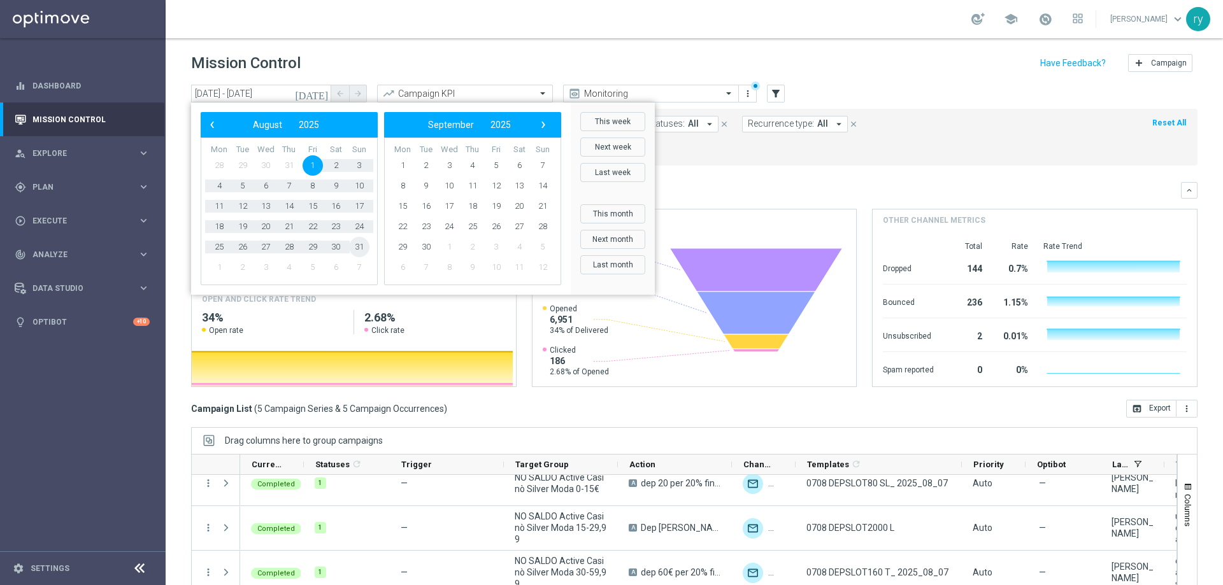
click at [364, 244] on span "31" at bounding box center [359, 247] width 20 height 20
type input "[DATE] - [DATE]"
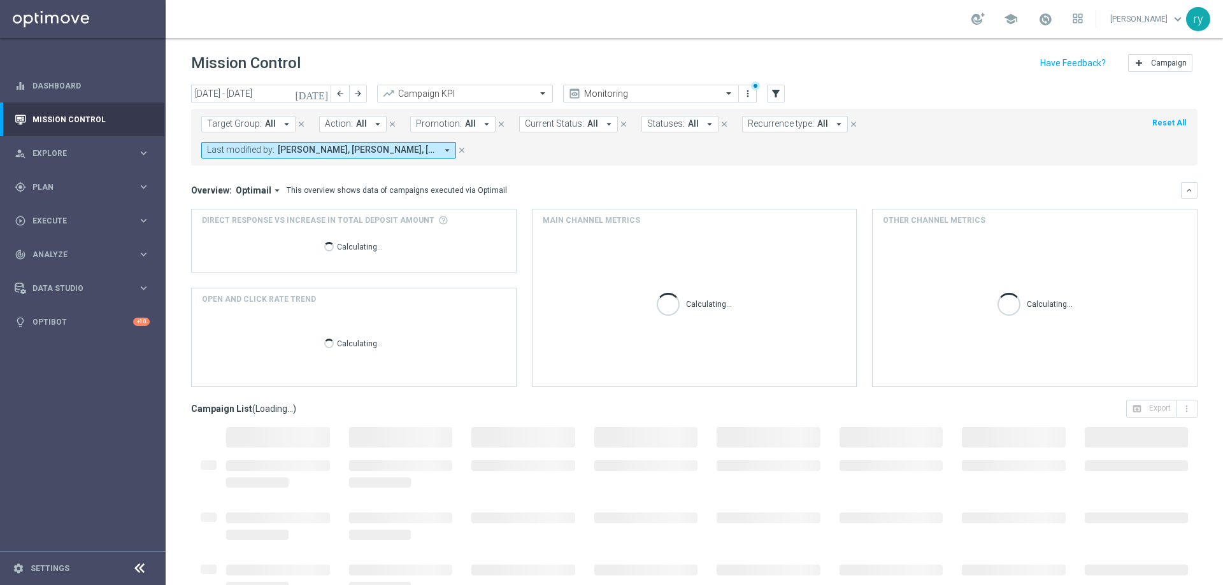
click at [482, 123] on icon "arrow_drop_down" at bounding box center [486, 123] width 11 height 11
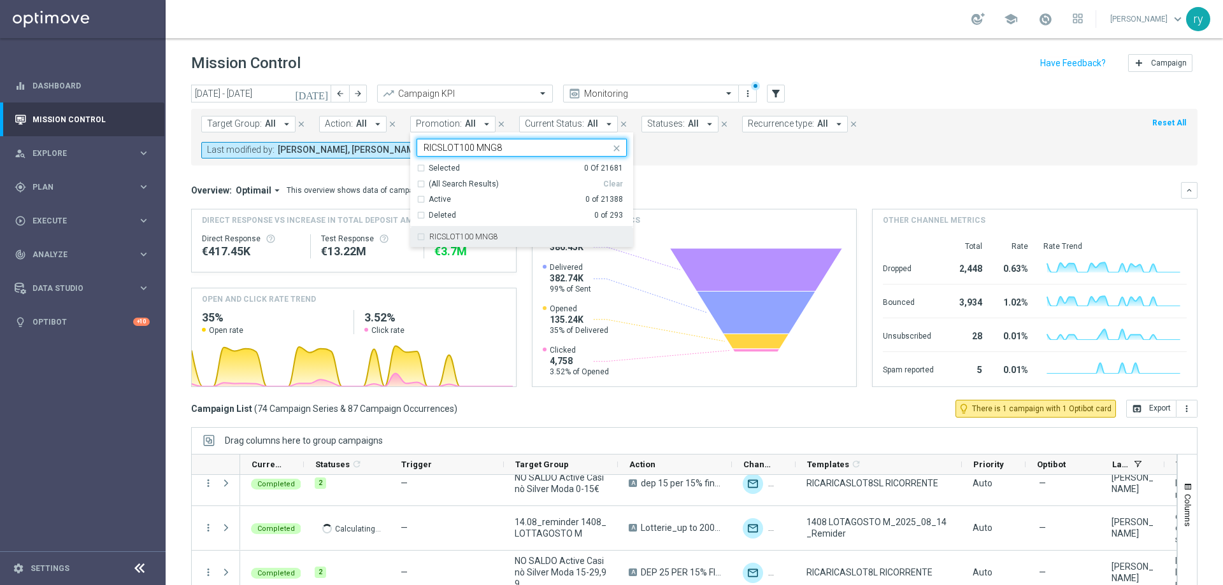
click at [479, 233] on label "RICSLOT100 MNG8" at bounding box center [463, 237] width 69 height 8
type input "RICSLOT100 MNG8"
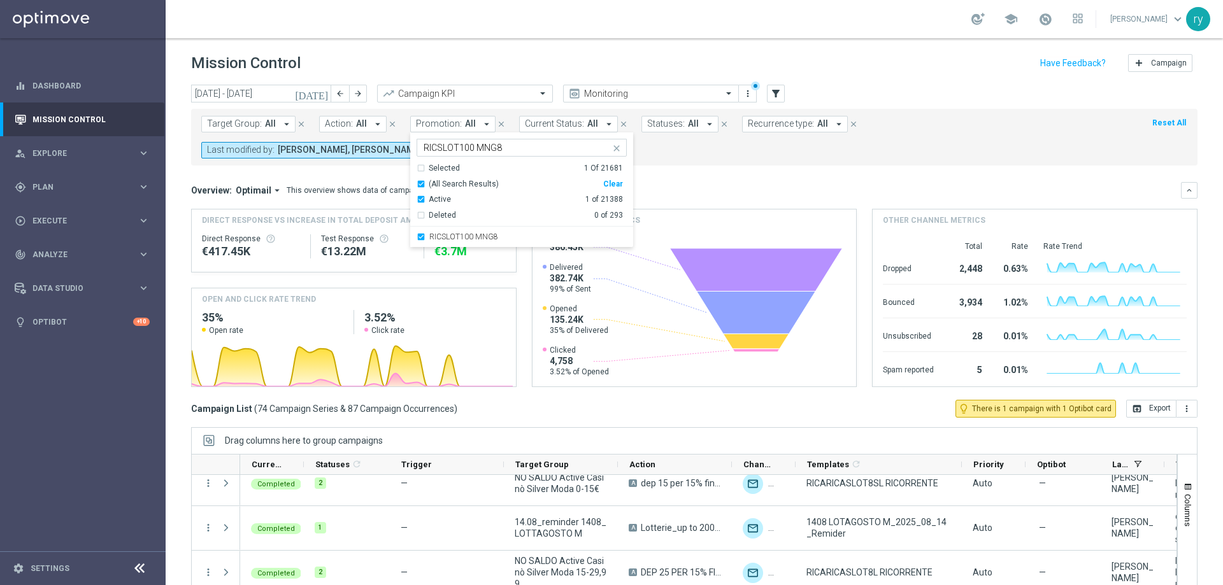
click at [707, 151] on form "Target Group: All arrow_drop_down close Action: All arrow_drop_down close Promo…" at bounding box center [665, 137] width 929 height 43
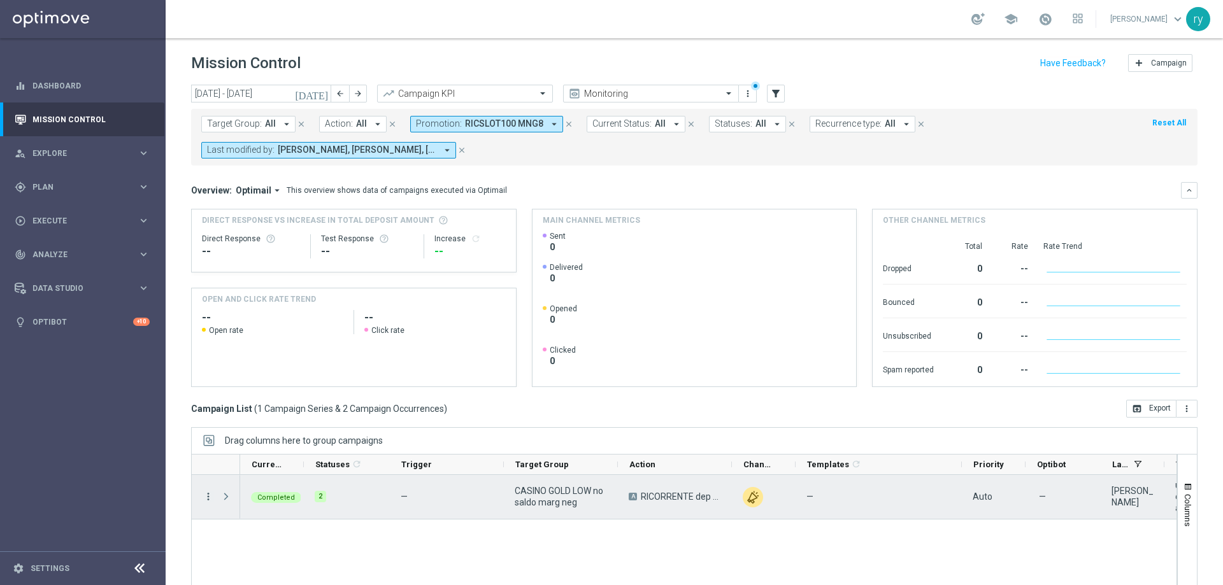
click at [210, 496] on icon "more_vert" at bounding box center [208, 496] width 11 height 11
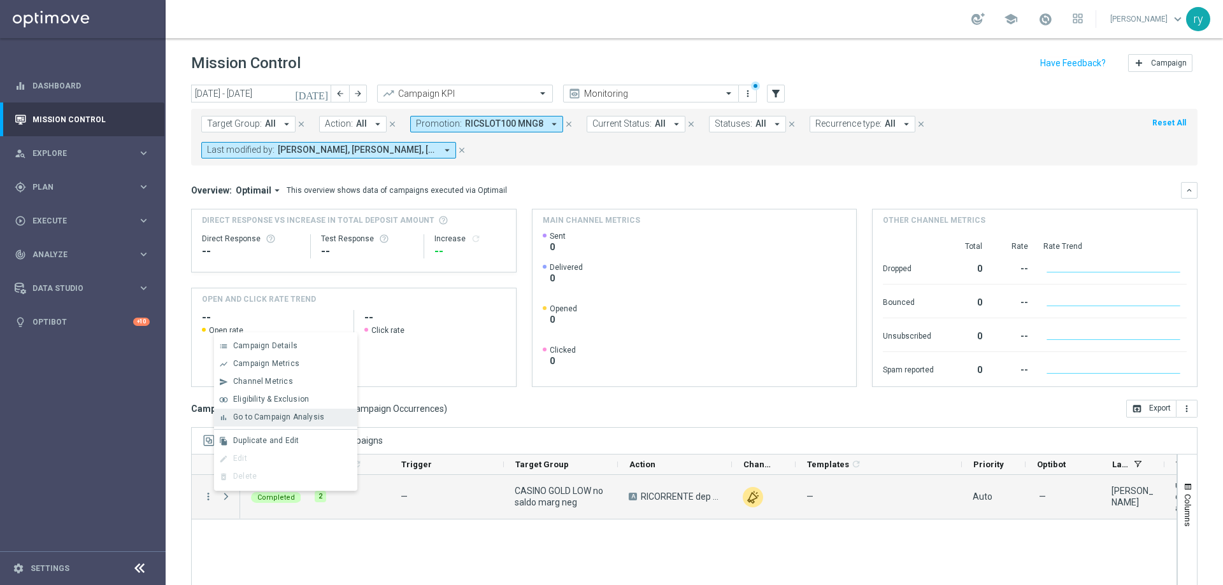
click at [276, 419] on span "Go to Campaign Analysis" at bounding box center [278, 417] width 91 height 9
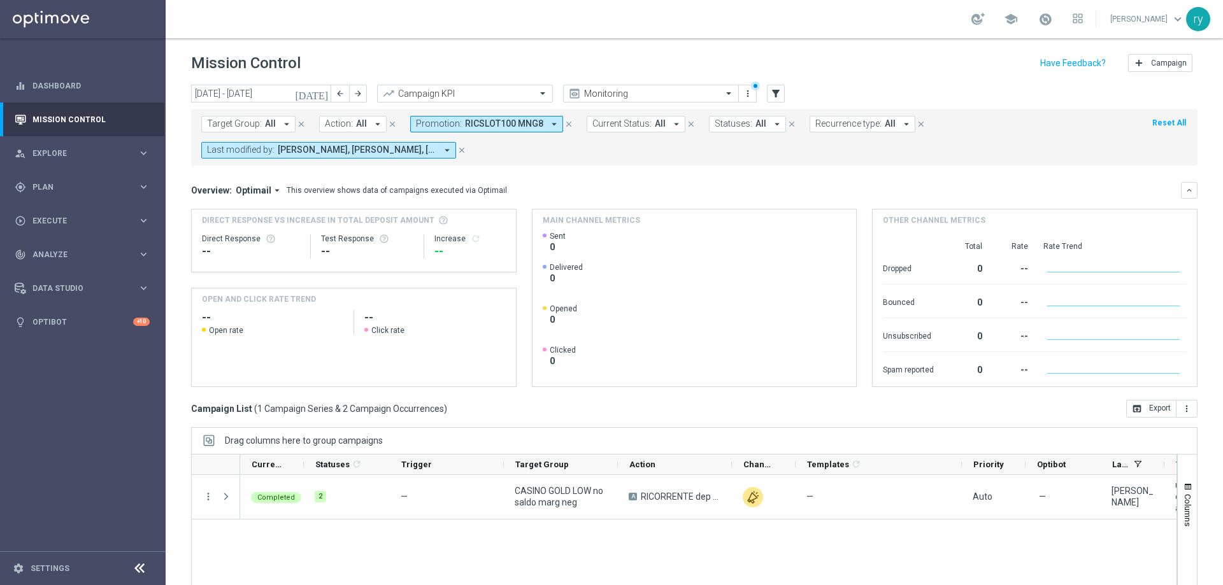
click at [550, 125] on icon "arrow_drop_down" at bounding box center [554, 123] width 11 height 11
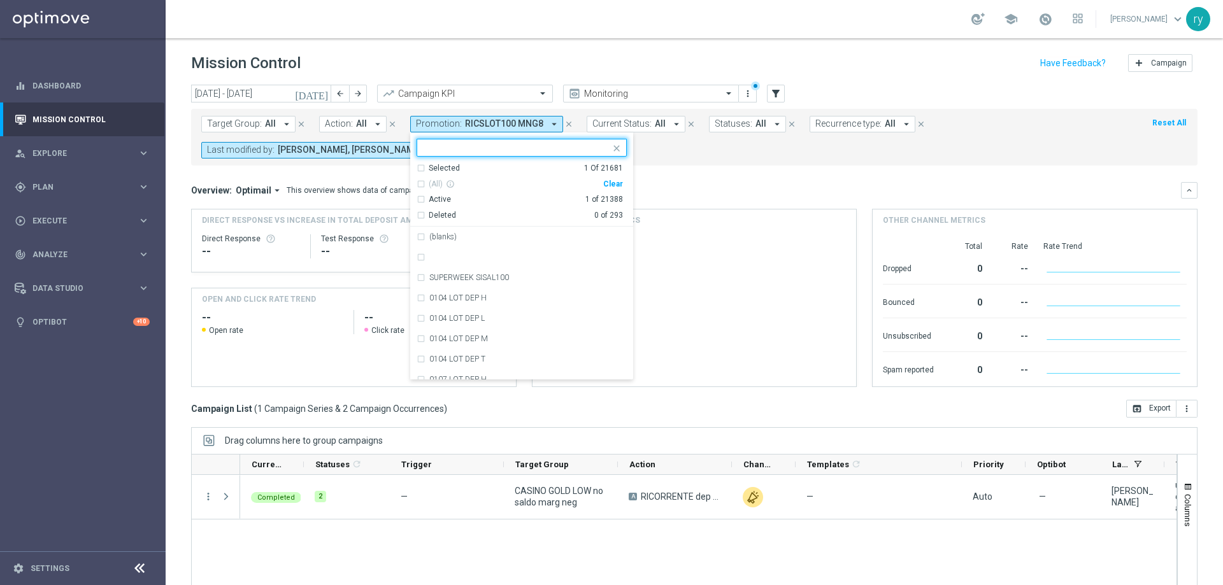
click at [0, 0] on div "Clear" at bounding box center [0, 0] width 0 height 0
click at [509, 151] on input "text" at bounding box center [517, 148] width 187 height 11
paste input "RICARICASLOT 8L"
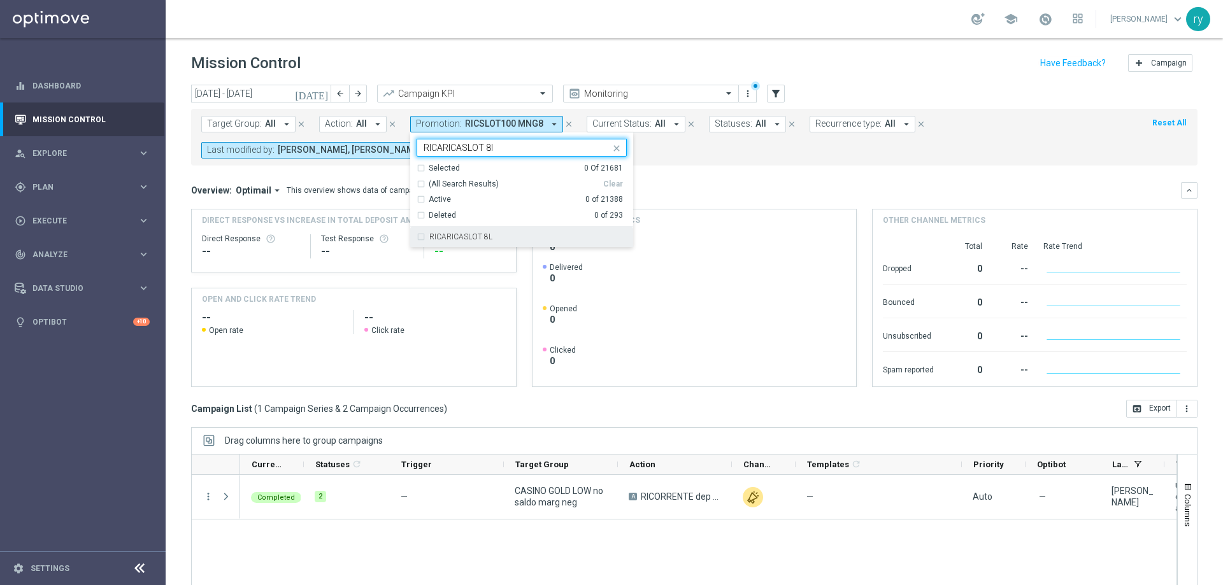
drag, startPoint x: 467, startPoint y: 239, endPoint x: 480, endPoint y: 231, distance: 15.7
click at [467, 240] on label "RICARICASLOT 8L" at bounding box center [460, 237] width 63 height 8
type input "RICARICASLOT 8l"
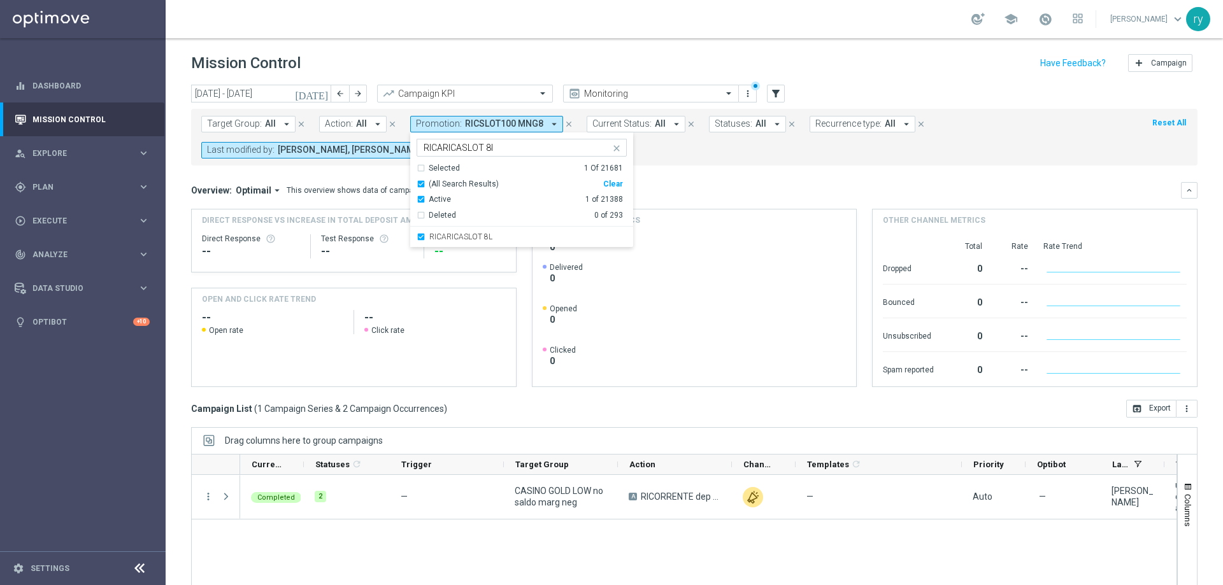
click at [655, 169] on mini-dashboard "Overview: Optimail arrow_drop_down This overview shows data of campaigns execut…" at bounding box center [694, 283] width 1007 height 234
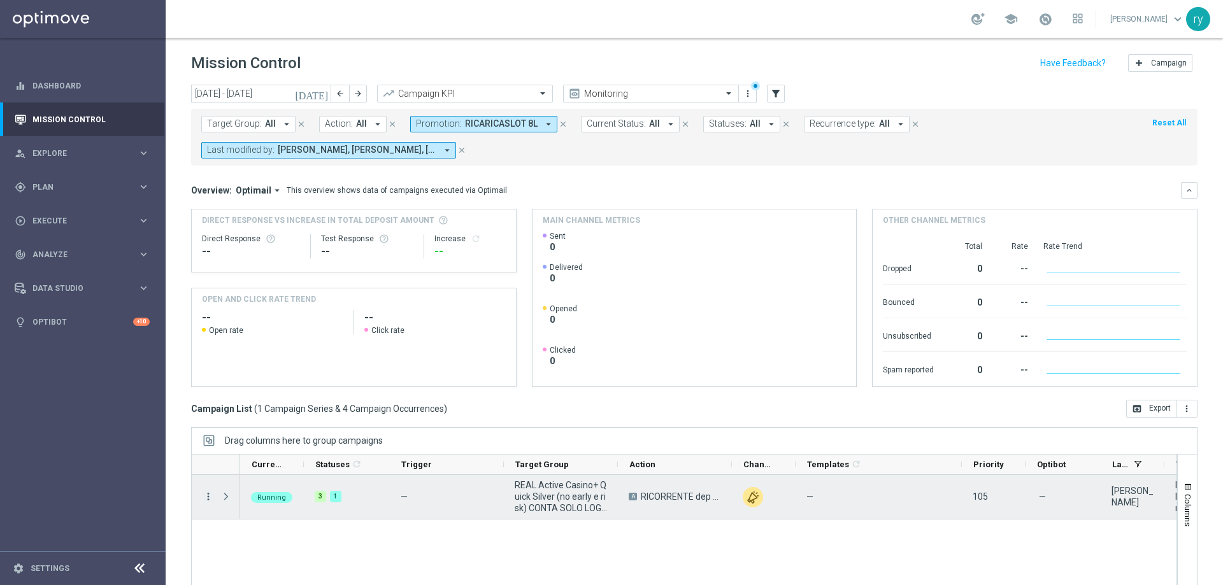
click at [210, 498] on icon "more_vert" at bounding box center [208, 496] width 11 height 11
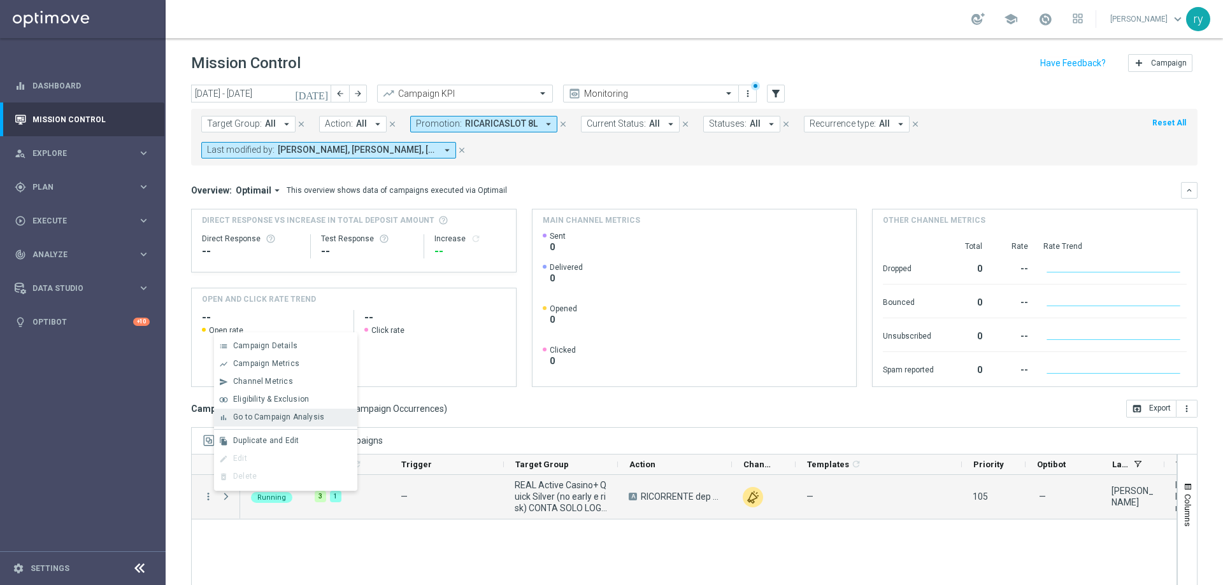
click at [248, 417] on span "Go to Campaign Analysis" at bounding box center [278, 417] width 91 height 9
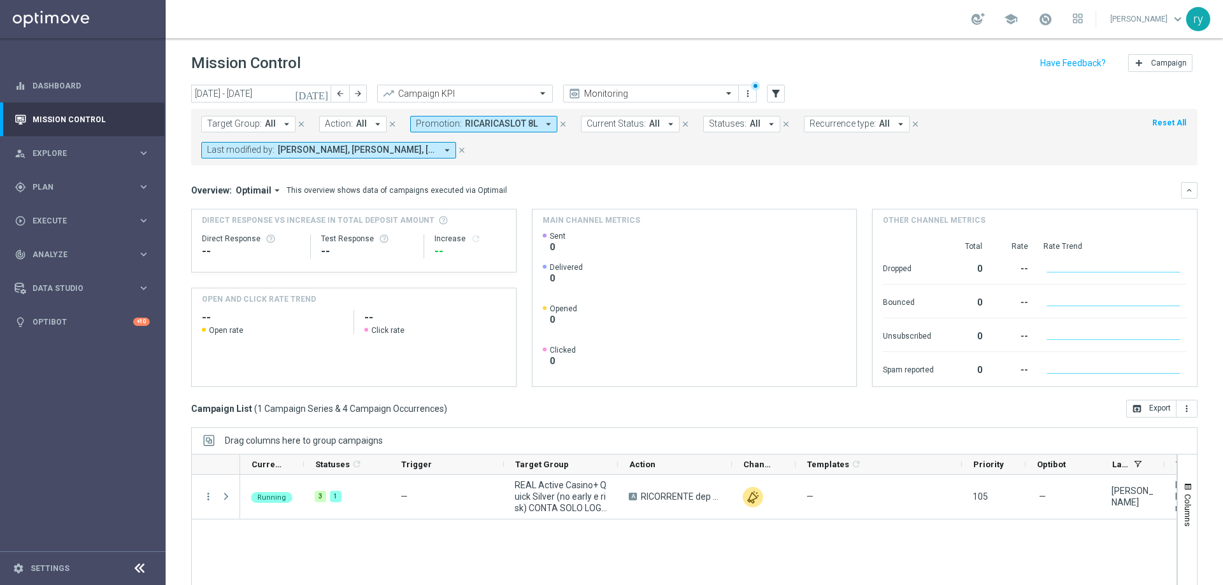
click at [545, 124] on icon "arrow_drop_down" at bounding box center [548, 123] width 11 height 11
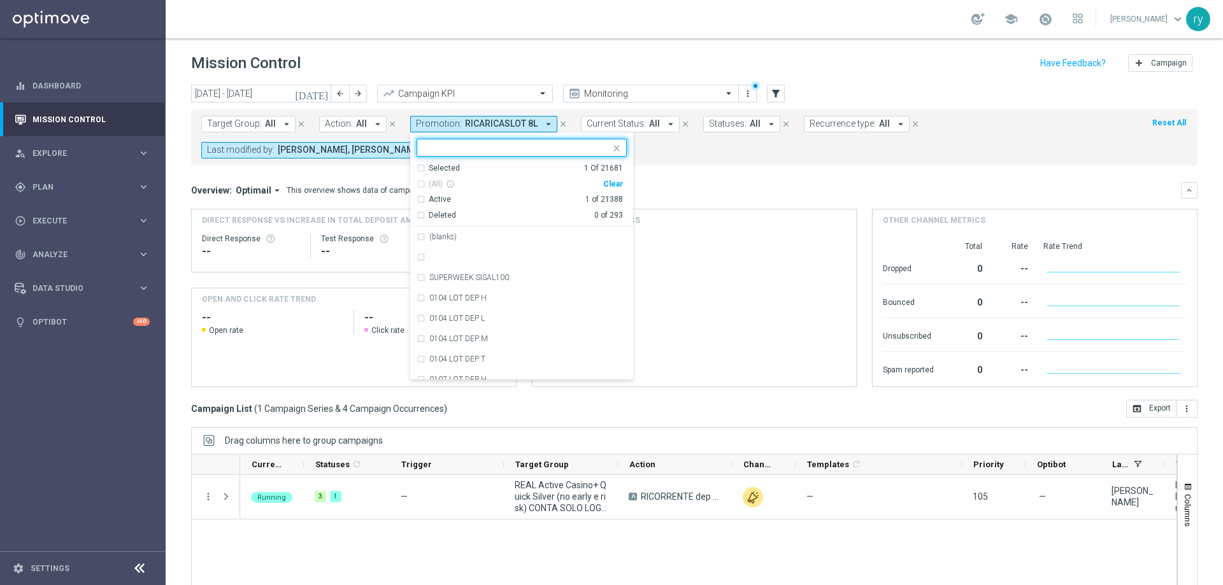
click at [0, 0] on div "Clear" at bounding box center [0, 0] width 0 height 0
click at [546, 145] on input "text" at bounding box center [517, 148] width 187 height 11
paste input "RICARICA8 MNL"
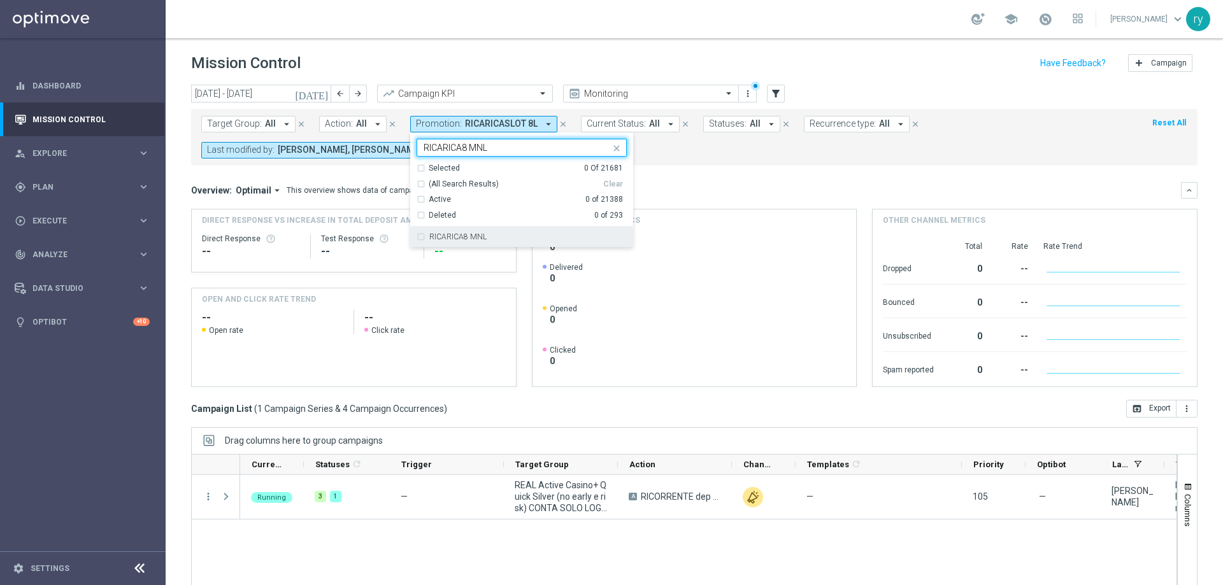
click at [467, 238] on label "RICARICA8 MNL" at bounding box center [457, 237] width 57 height 8
type input "RICARICA8 MNL"
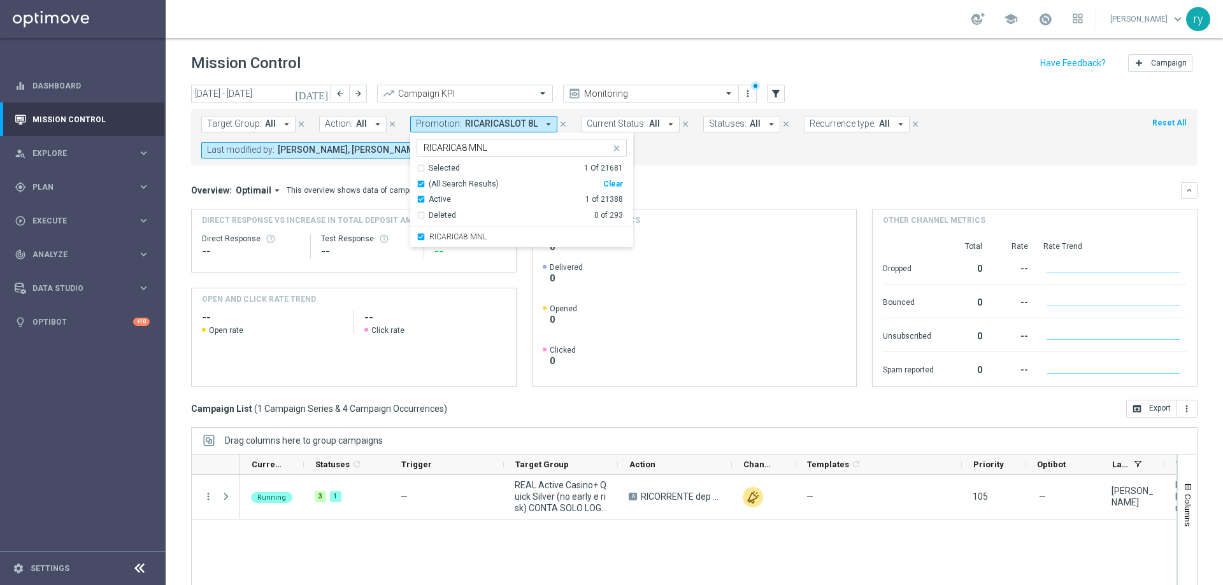
click at [689, 162] on div "Target Group: All arrow_drop_down close Action: All arrow_drop_down close Promo…" at bounding box center [694, 137] width 1007 height 57
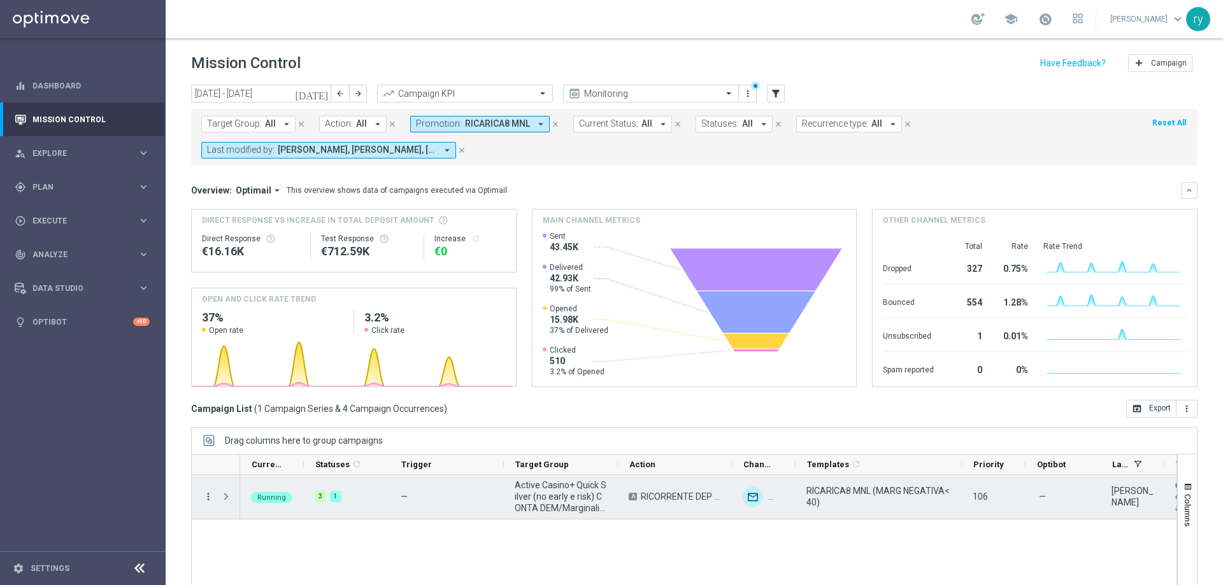
click at [210, 497] on icon "more_vert" at bounding box center [208, 496] width 11 height 11
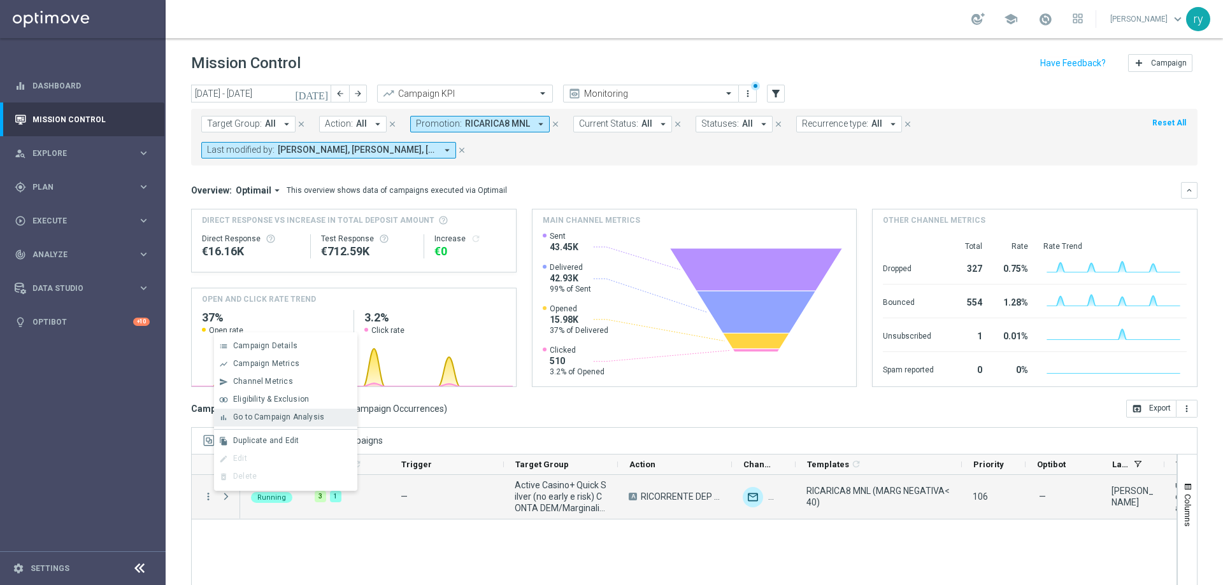
click at [258, 411] on div "bar_chart Go to Campaign Analysis" at bounding box center [285, 418] width 143 height 18
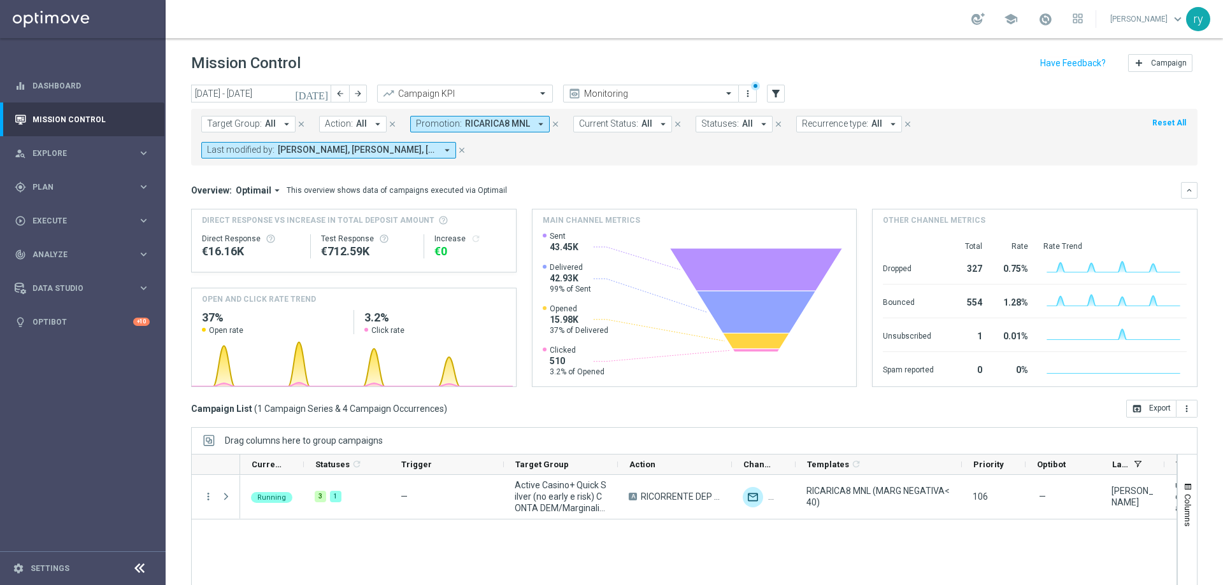
click at [535, 124] on icon "arrow_drop_down" at bounding box center [540, 123] width 11 height 11
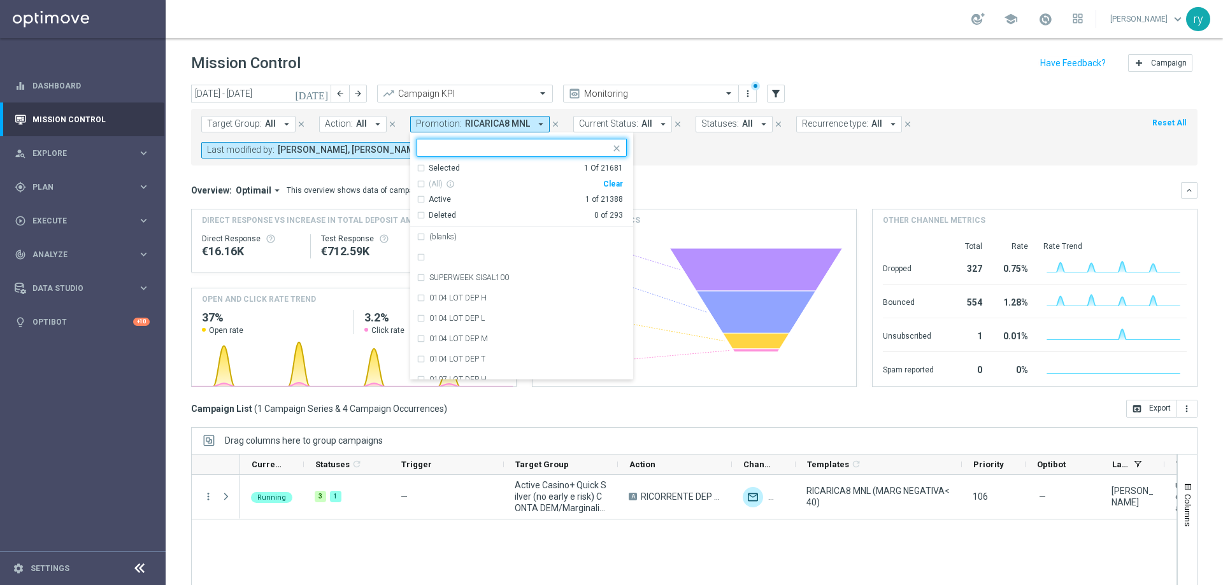
drag, startPoint x: 614, startPoint y: 182, endPoint x: 554, endPoint y: 152, distance: 67.0
click at [0, 0] on div "Clear" at bounding box center [0, 0] width 0 height 0
click at [508, 148] on input "text" at bounding box center [517, 148] width 187 height 11
paste input "RICARICA8 MNT"
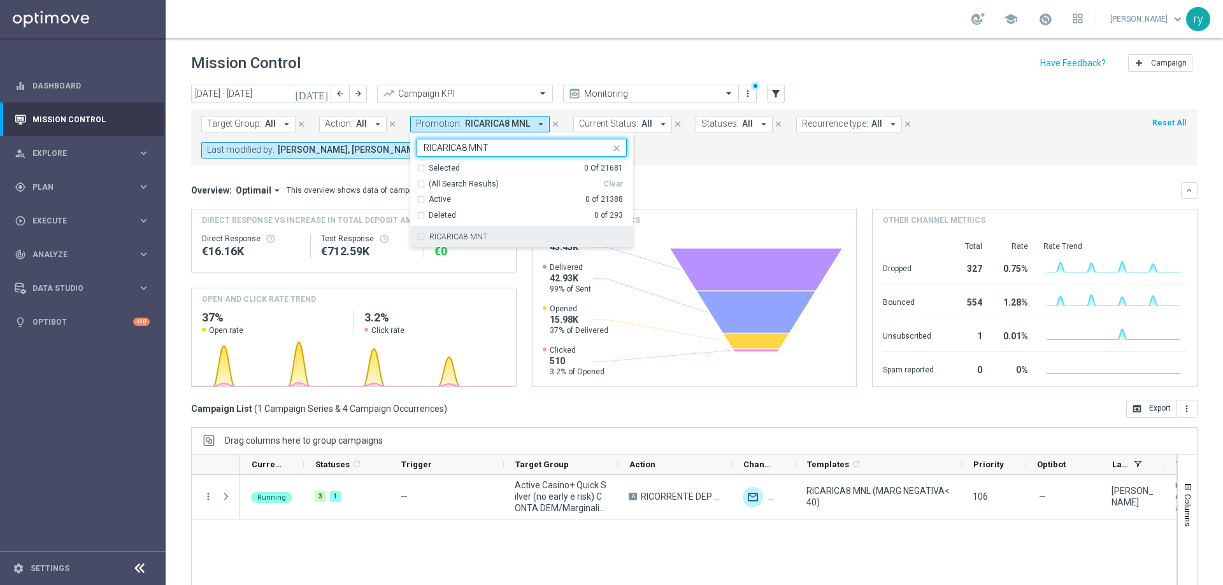
click at [494, 240] on div "RICARICA8 MNT" at bounding box center [527, 237] width 197 height 8
type input "RICARICA8 MNT"
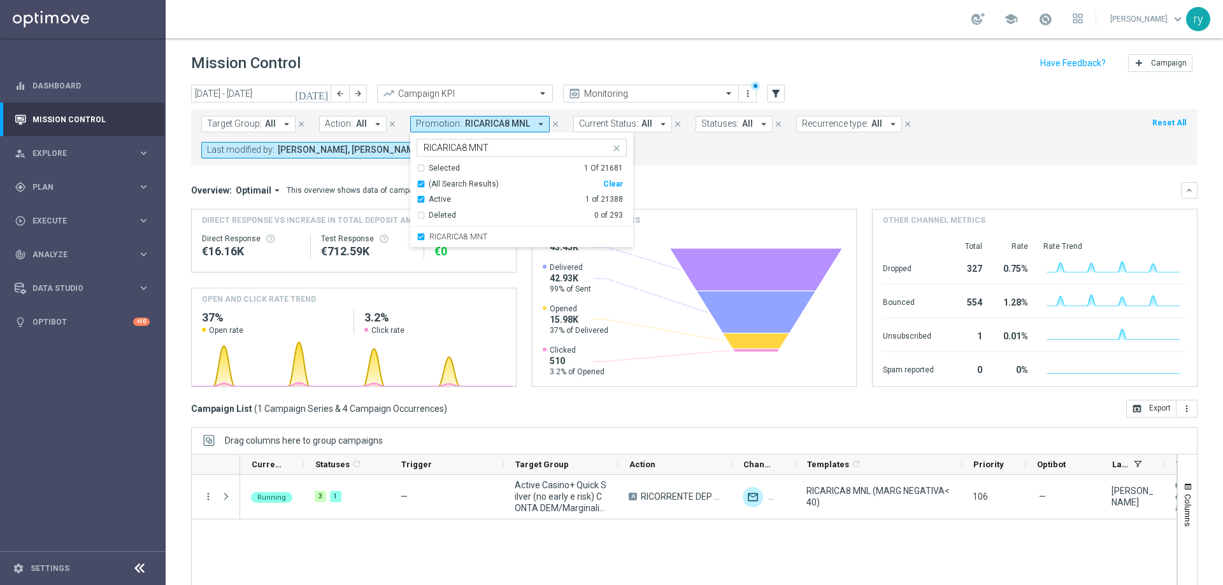
click at [659, 185] on div "Overview: Optimail arrow_drop_down This overview shows data of campaigns execut…" at bounding box center [686, 190] width 990 height 11
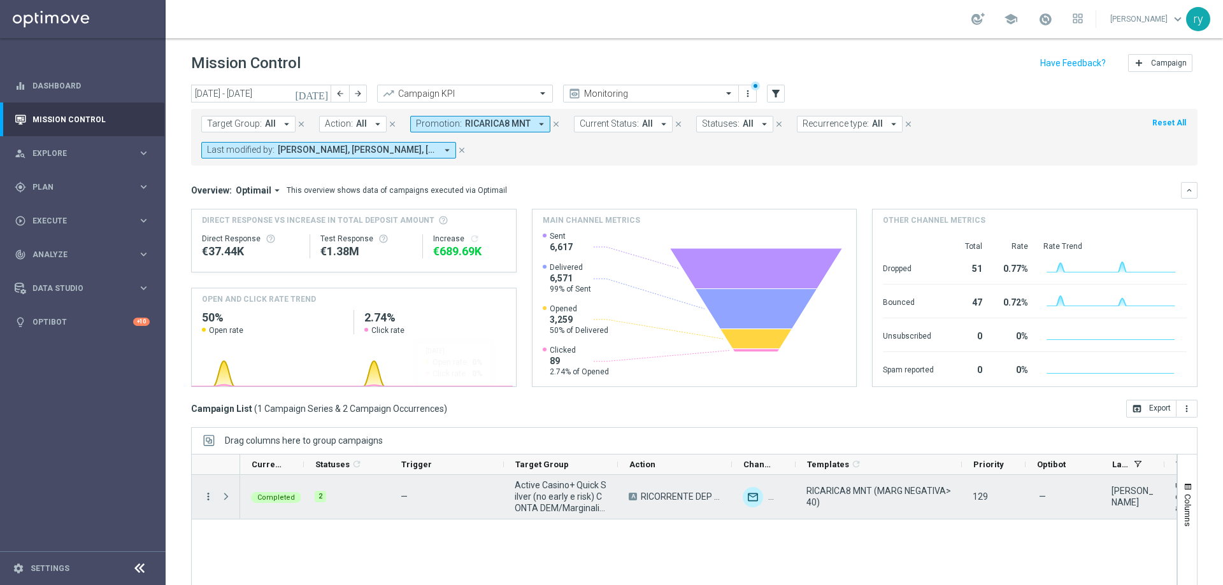
click at [204, 499] on icon "more_vert" at bounding box center [208, 496] width 11 height 11
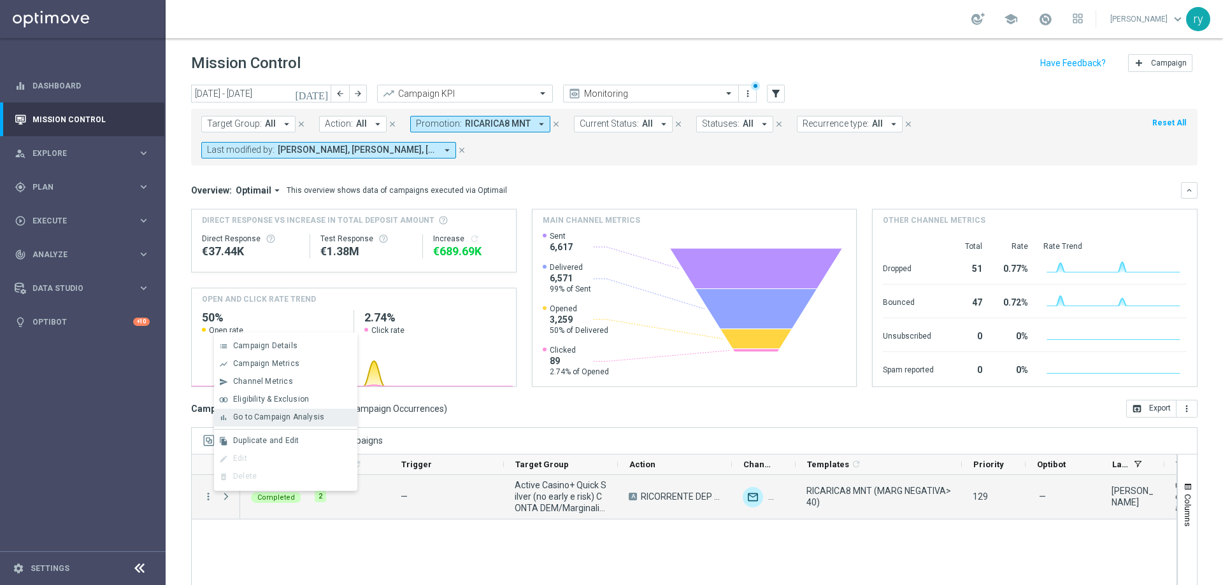
click at [265, 420] on span "Go to Campaign Analysis" at bounding box center [278, 417] width 91 height 9
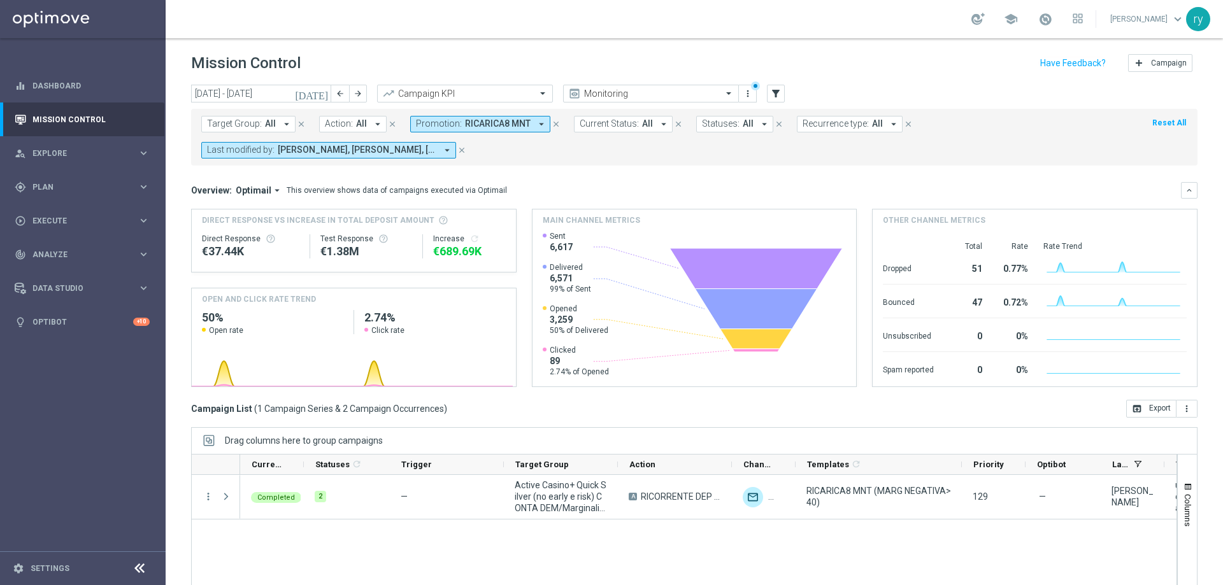
click at [536, 126] on icon "arrow_drop_down" at bounding box center [541, 123] width 11 height 11
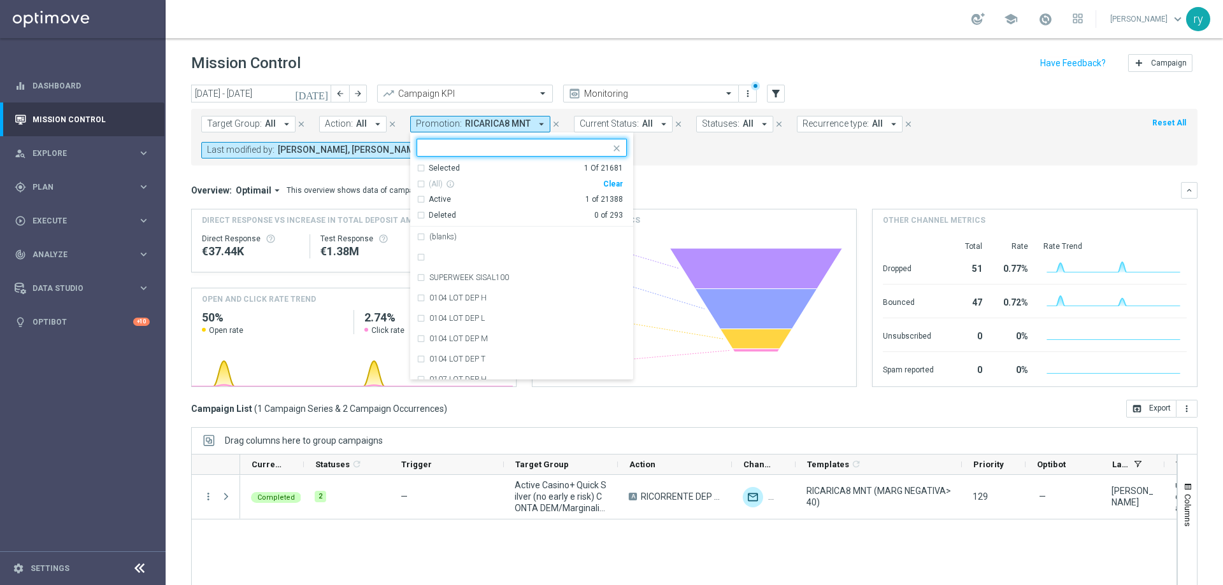
click at [0, 0] on div "Clear" at bounding box center [0, 0] width 0 height 0
click at [538, 141] on div at bounding box center [513, 148] width 193 height 16
paste input "408 DOPPIOBONUS"
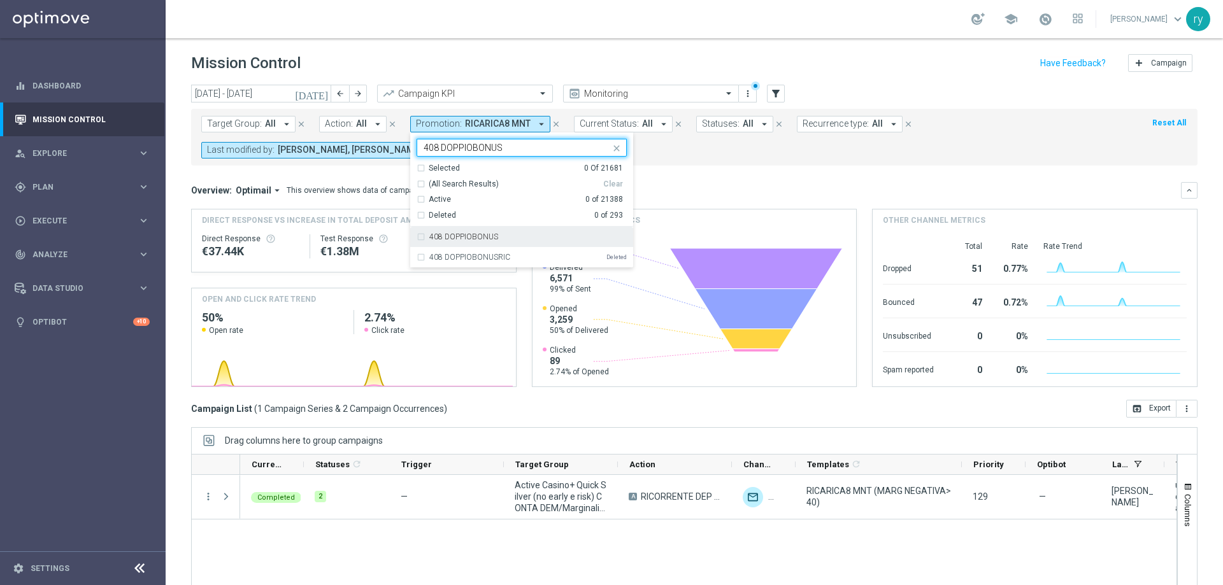
click at [489, 233] on label "408 DOPPIOBONUS" at bounding box center [463, 237] width 69 height 8
type input "408 DOPPIOBONUS"
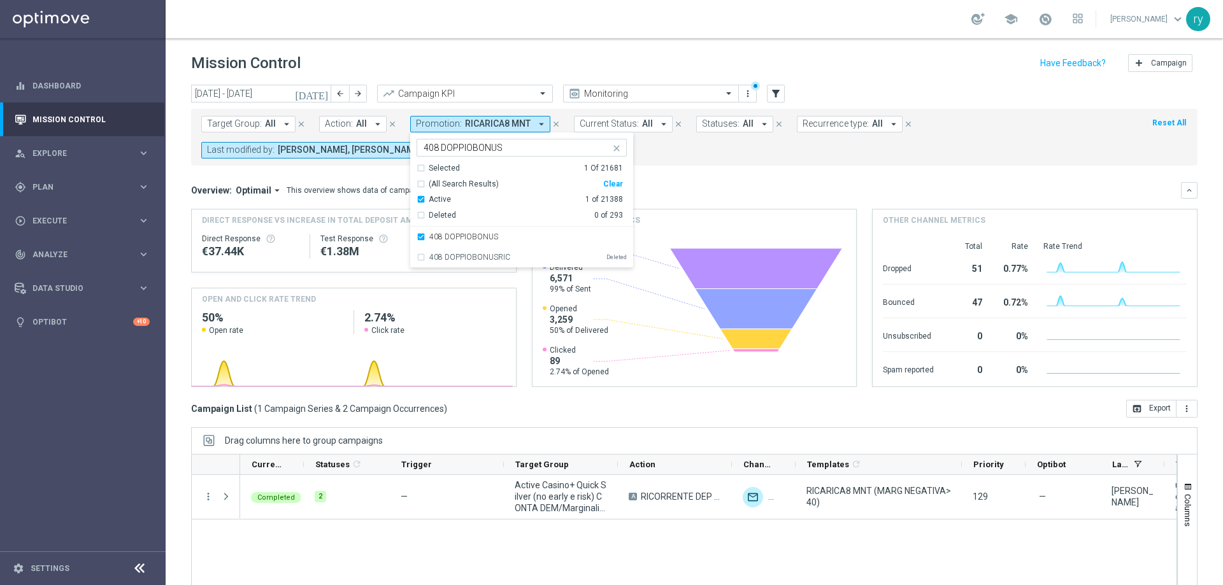
click at [661, 189] on div "Overview: Optimail arrow_drop_down This overview shows data of campaigns execut…" at bounding box center [686, 190] width 990 height 11
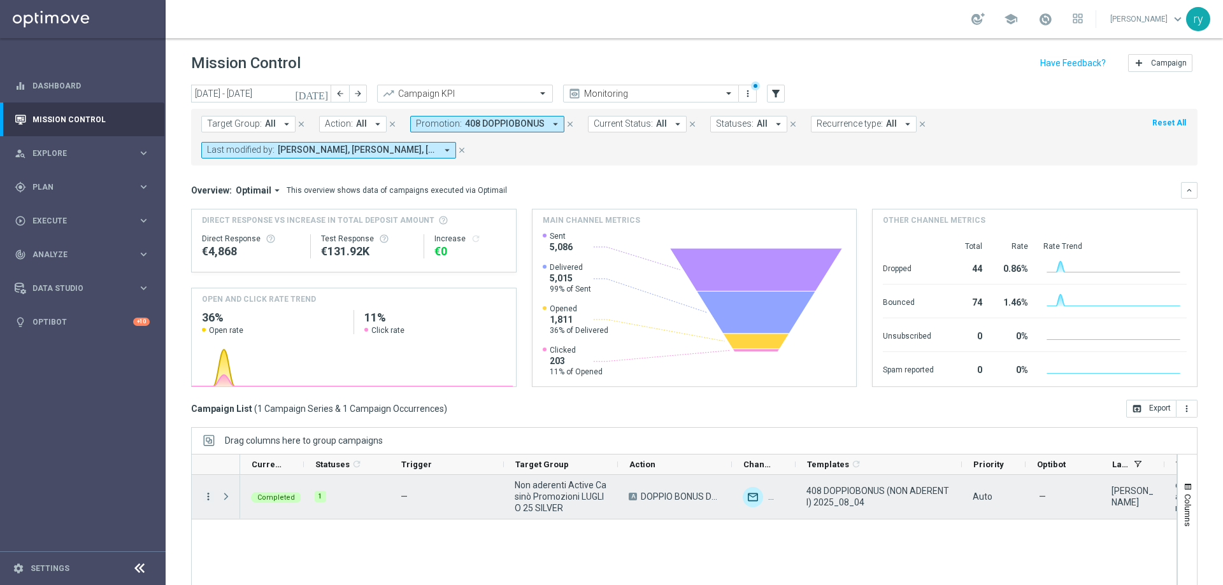
click at [204, 498] on icon "more_vert" at bounding box center [208, 496] width 11 height 11
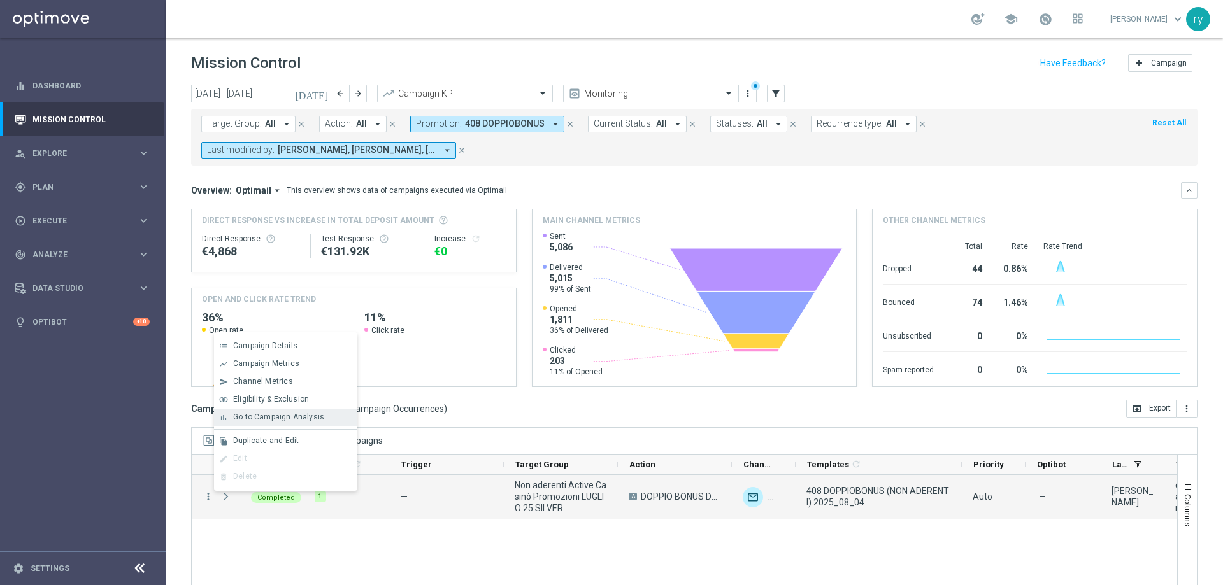
click at [300, 414] on span "Go to Campaign Analysis" at bounding box center [278, 417] width 91 height 9
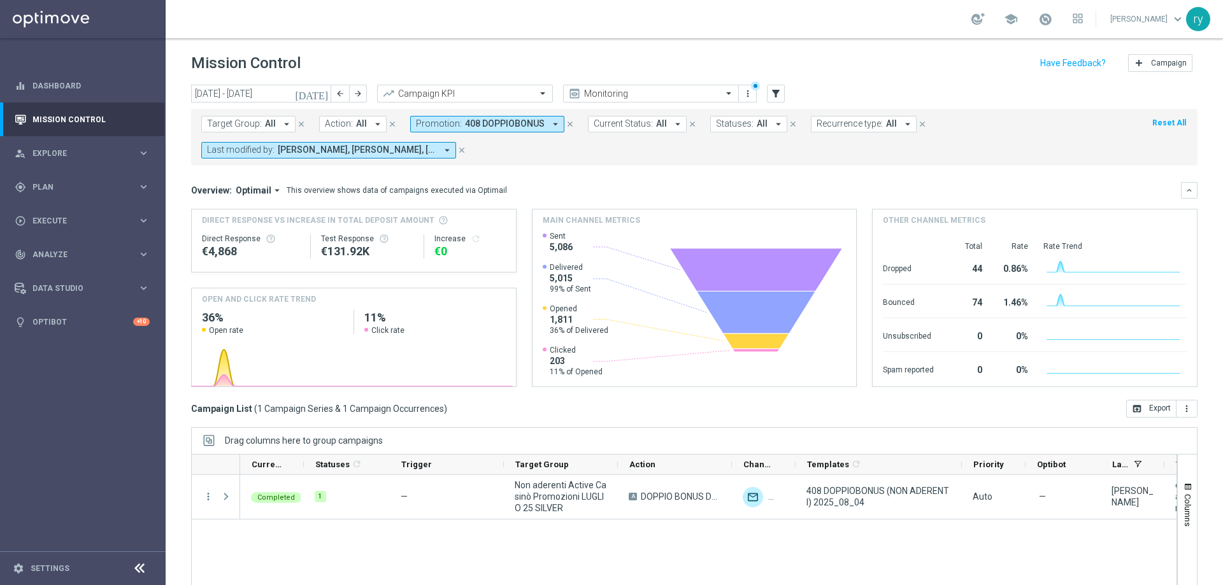
click at [552, 122] on icon "arrow_drop_down" at bounding box center [555, 123] width 11 height 11
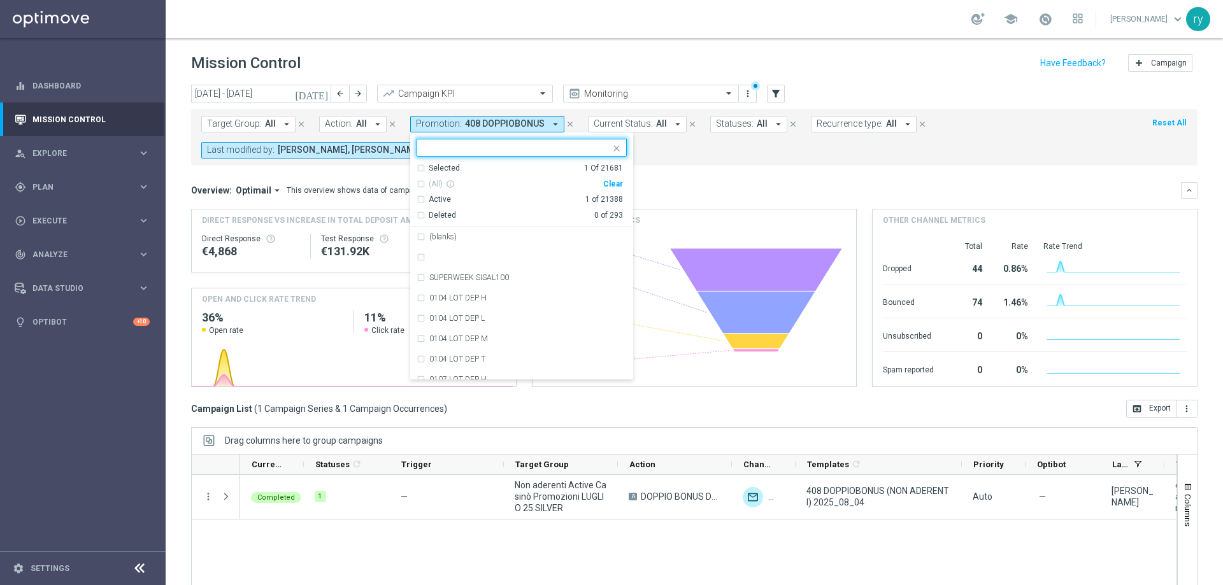
click at [0, 0] on div "Clear" at bounding box center [0, 0] width 0 height 0
click at [468, 148] on input "text" at bounding box center [517, 148] width 187 height 11
paste input "0408 DEPSLOT 15 SL"
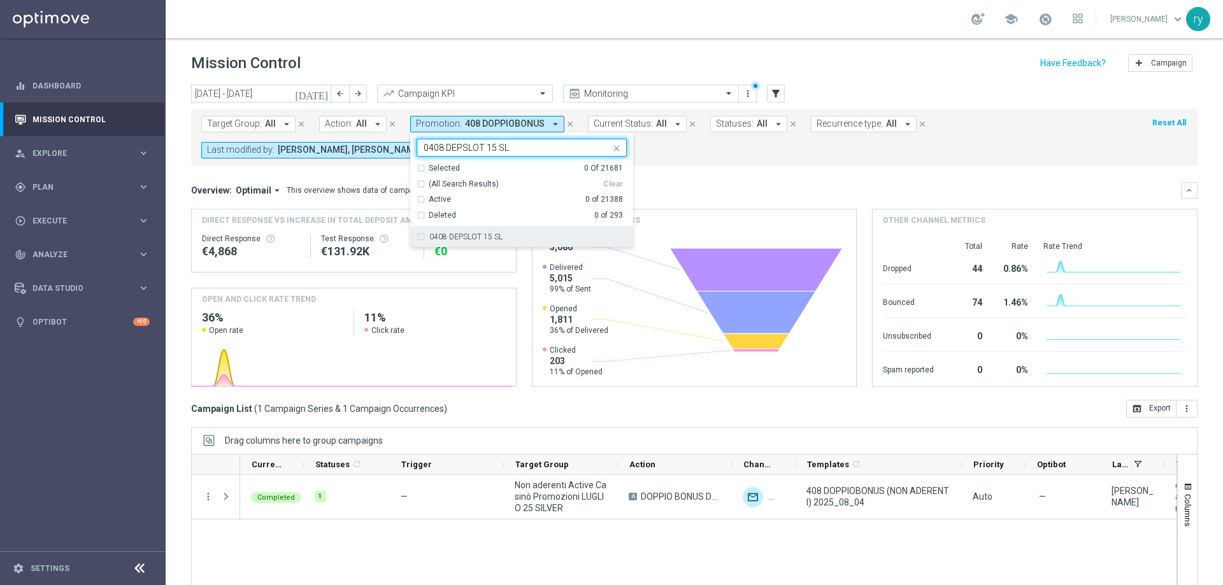
drag, startPoint x: 478, startPoint y: 240, endPoint x: 614, endPoint y: 195, distance: 143.0
click at [480, 240] on label "0408 DEPSLOT 15 SL" at bounding box center [465, 237] width 73 height 8
type input "0408 DEPSLOT 15 SL"
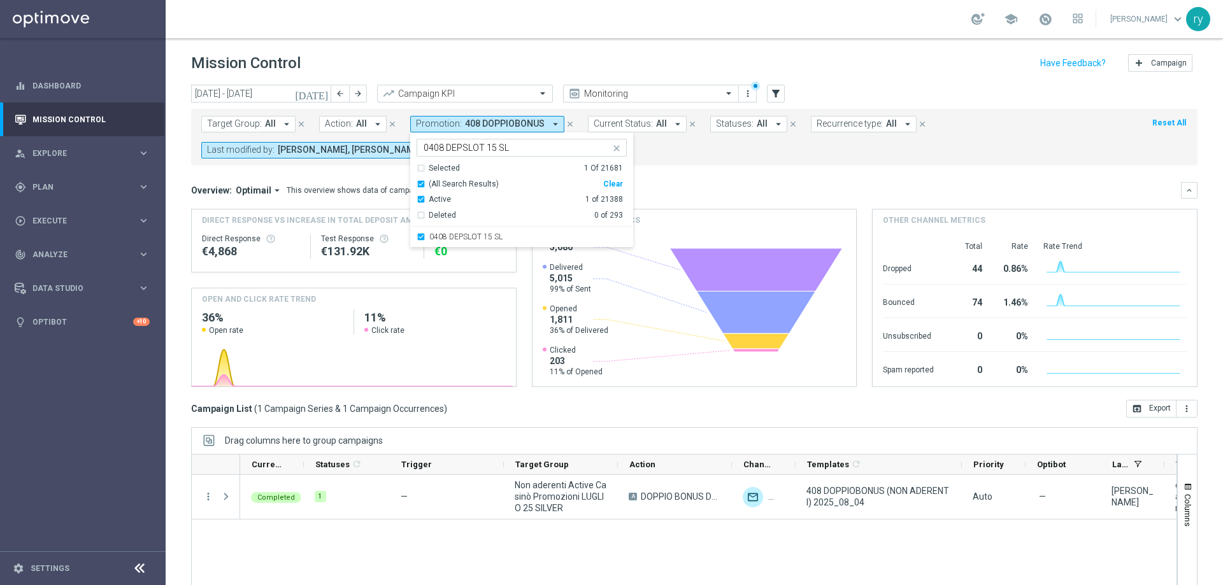
click at [703, 166] on mini-dashboard "Overview: Optimail arrow_drop_down This overview shows data of campaigns execut…" at bounding box center [694, 283] width 1007 height 234
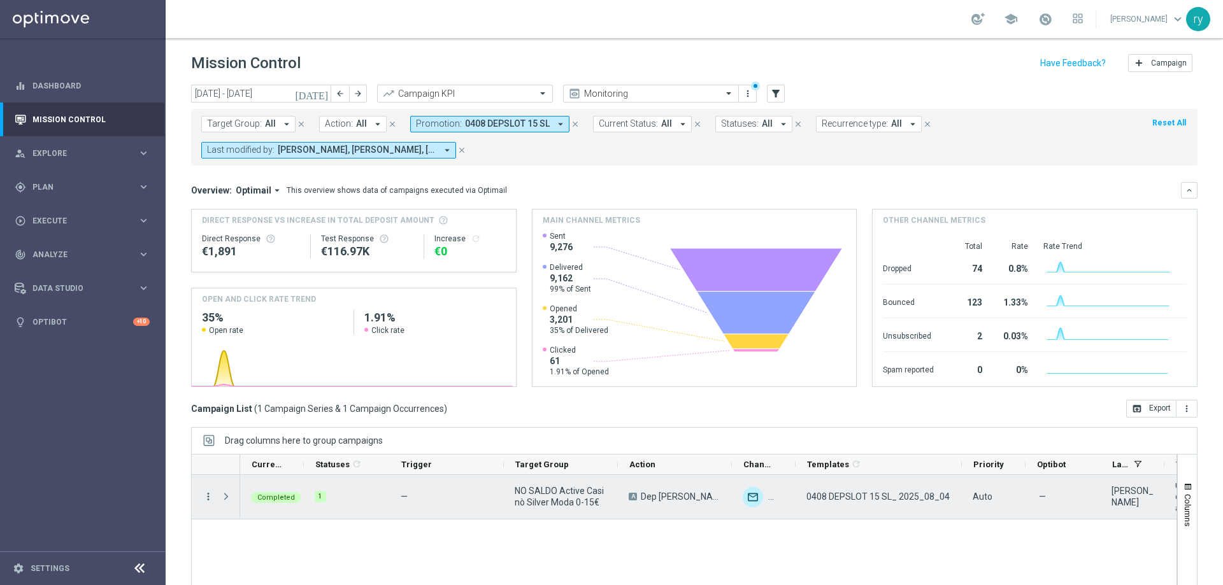
click at [210, 496] on icon "more_vert" at bounding box center [208, 496] width 11 height 11
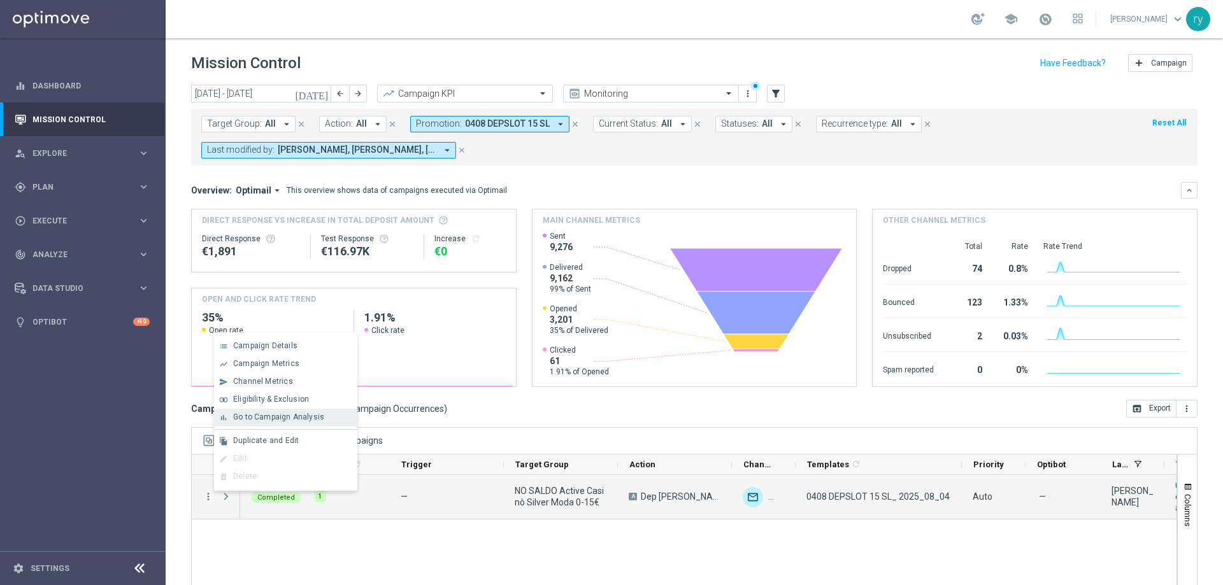
click at [261, 415] on span "Go to Campaign Analysis" at bounding box center [278, 417] width 91 height 9
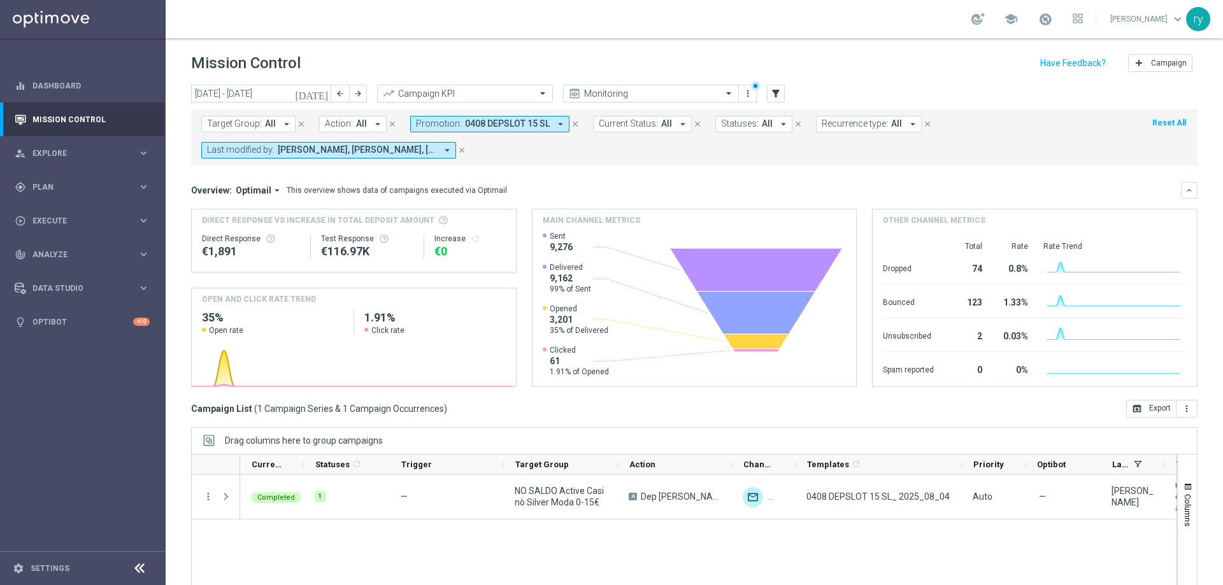
click at [555, 124] on icon "arrow_drop_down" at bounding box center [560, 123] width 11 height 11
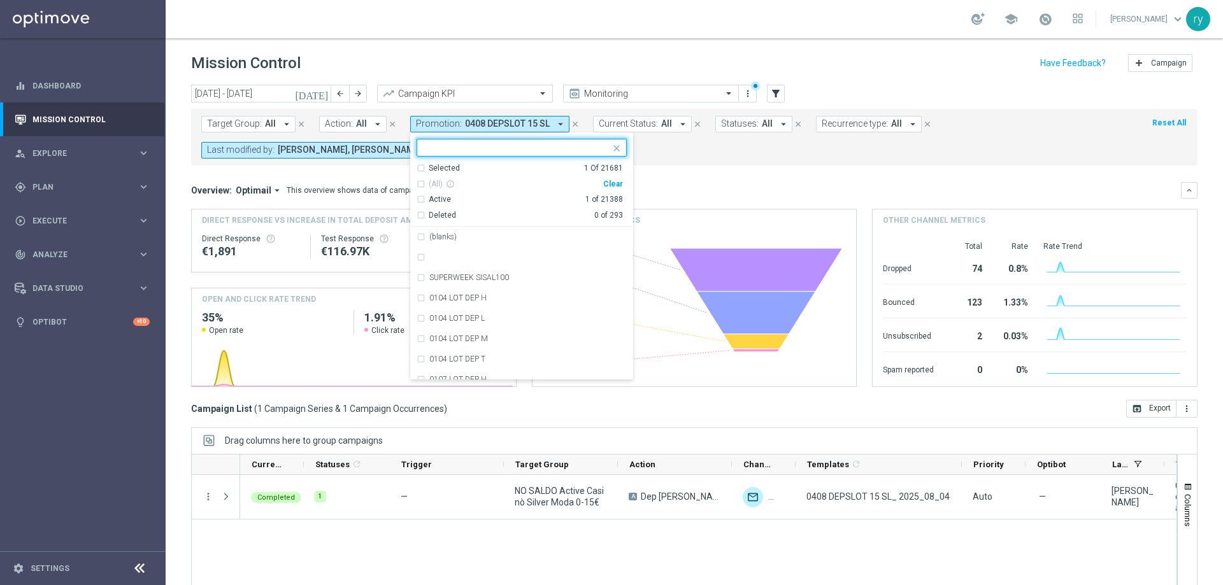
click at [0, 0] on div "Clear" at bounding box center [0, 0] width 0 height 0
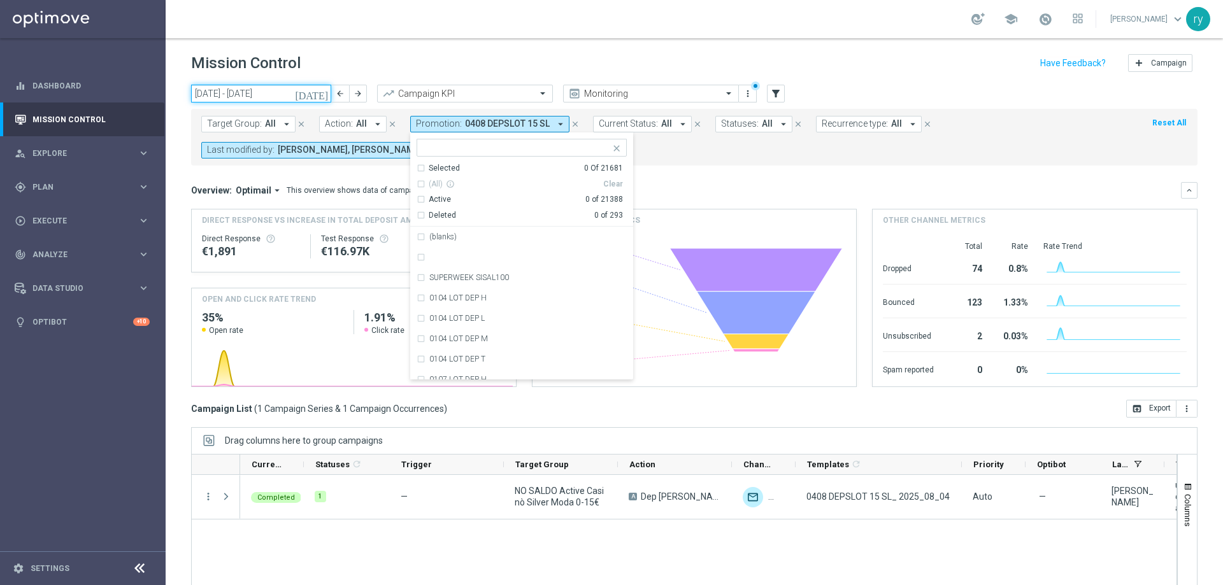
click at [267, 96] on input "01 Aug 2025 - 31 Aug 2025" at bounding box center [261, 94] width 140 height 18
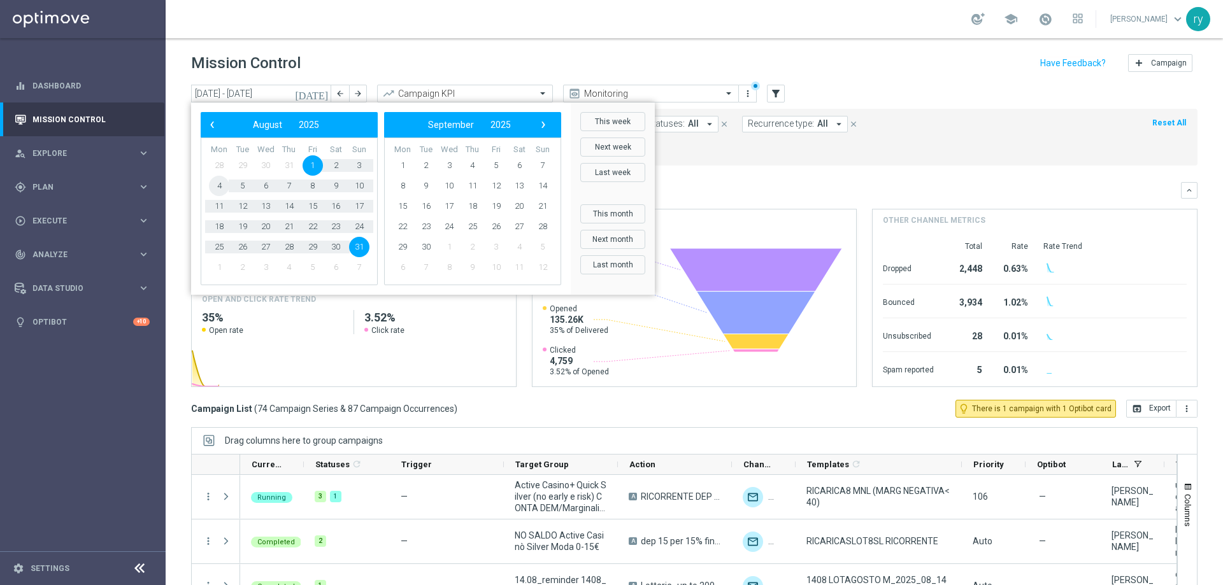
click at [219, 184] on span "4" at bounding box center [219, 186] width 20 height 20
type input "04 Aug 2025 - 04 Aug 2025"
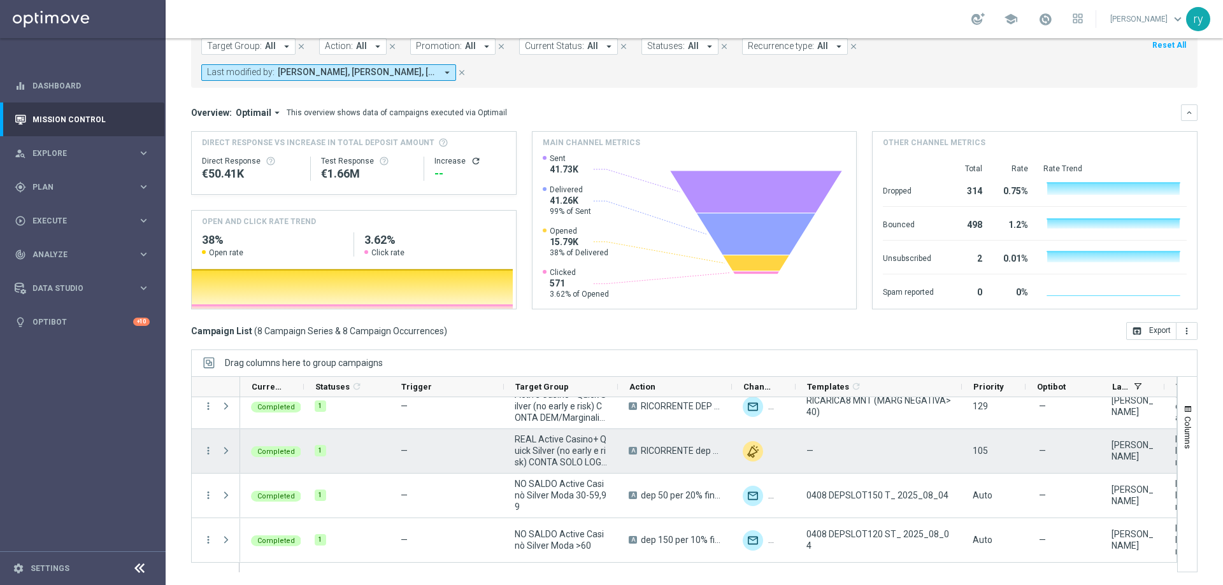
scroll to position [192, 0]
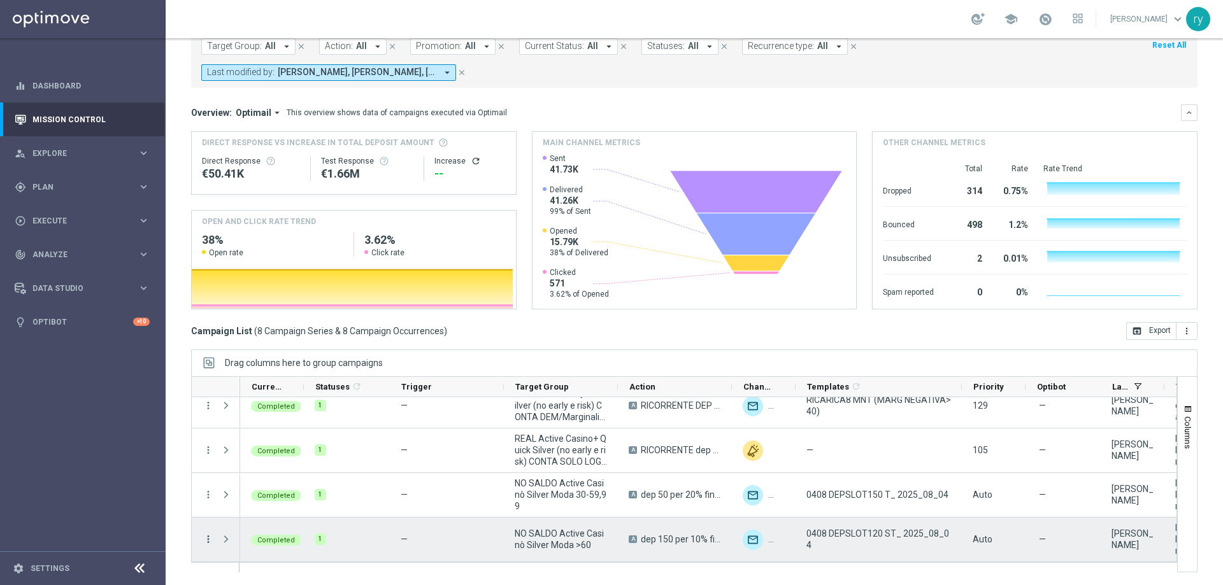
click at [206, 543] on icon "more_vert" at bounding box center [208, 539] width 11 height 11
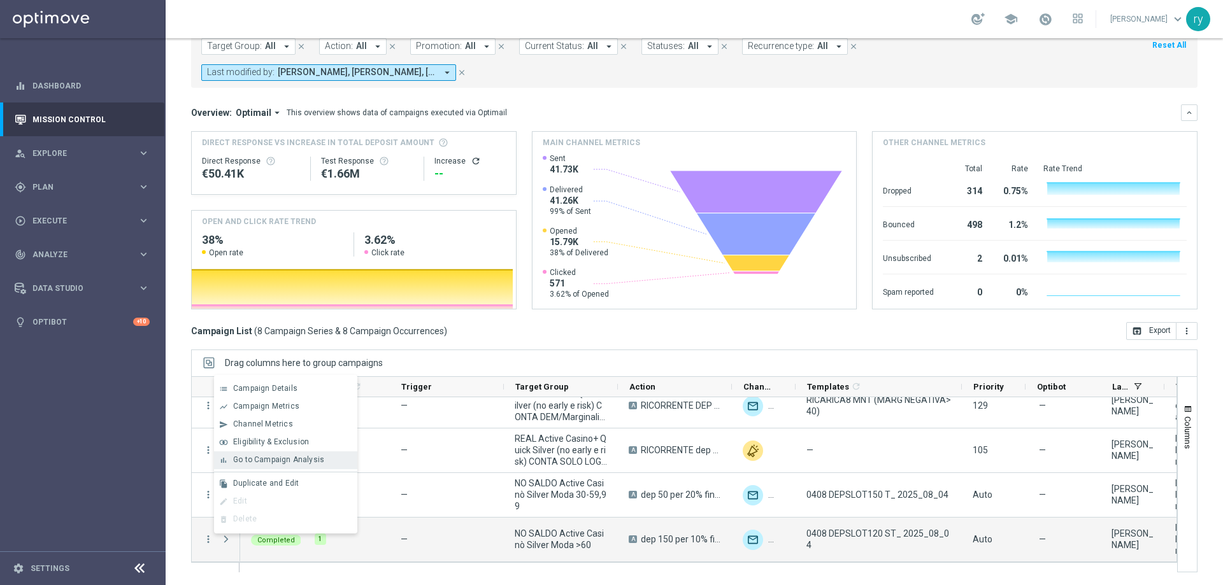
click at [255, 458] on span "Go to Campaign Analysis" at bounding box center [278, 460] width 91 height 9
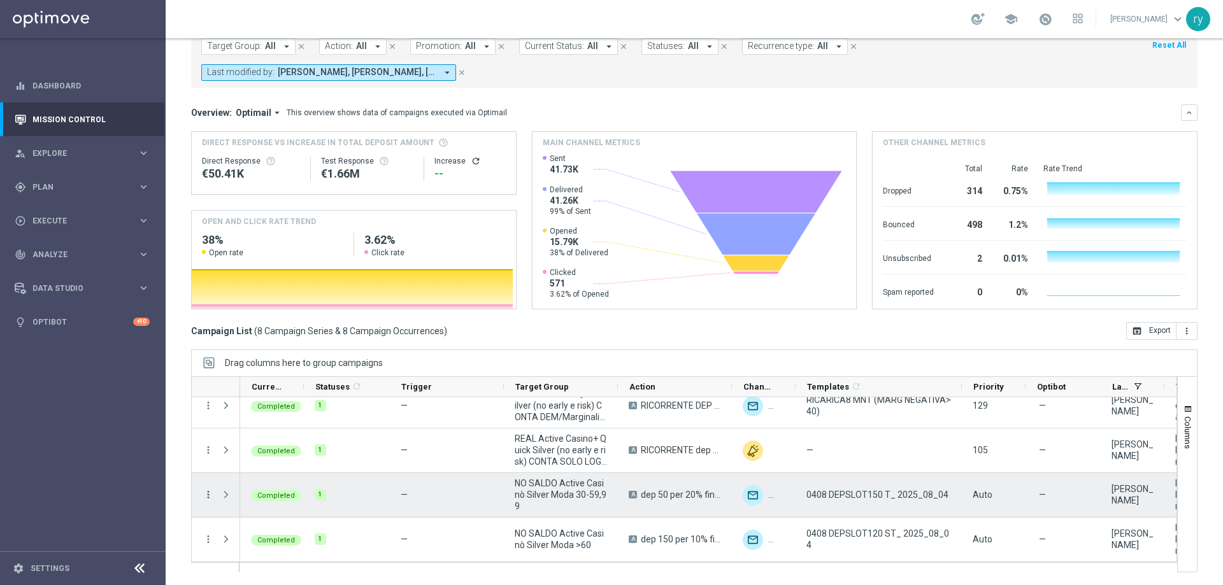
click at [208, 496] on icon "more_vert" at bounding box center [208, 494] width 11 height 11
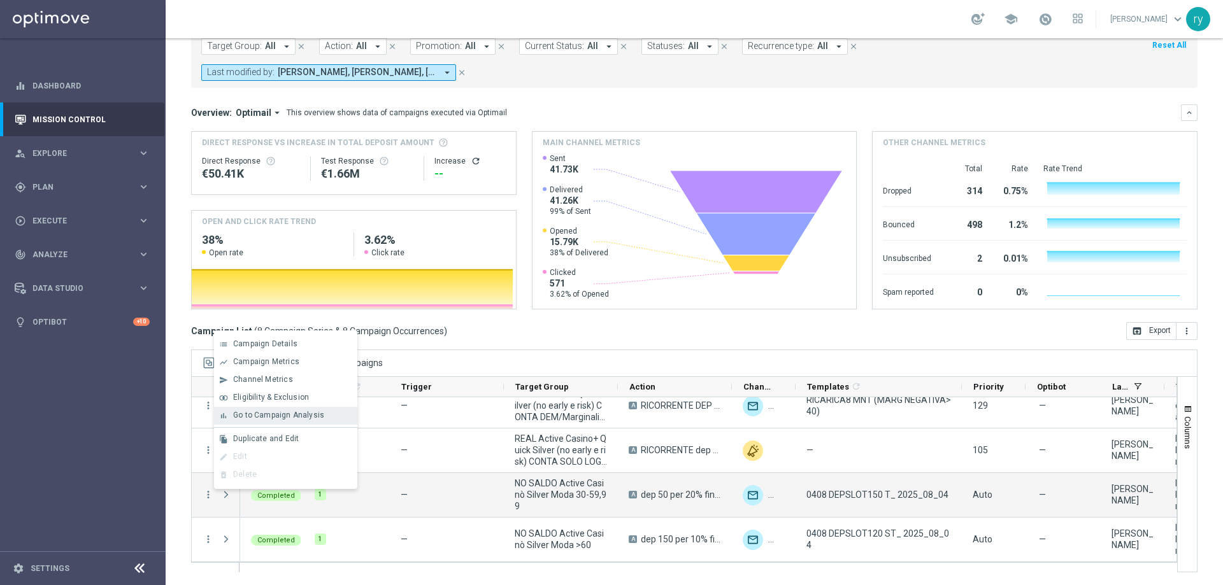
click at [234, 420] on div "bar_chart Go to Campaign Analysis" at bounding box center [285, 416] width 143 height 18
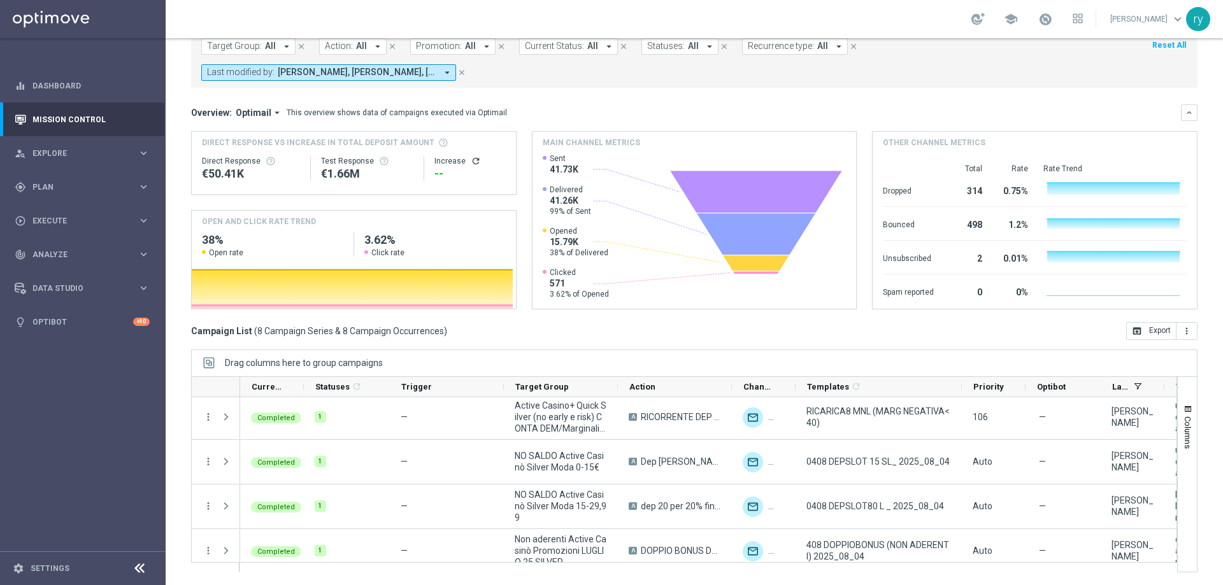
scroll to position [1, 0]
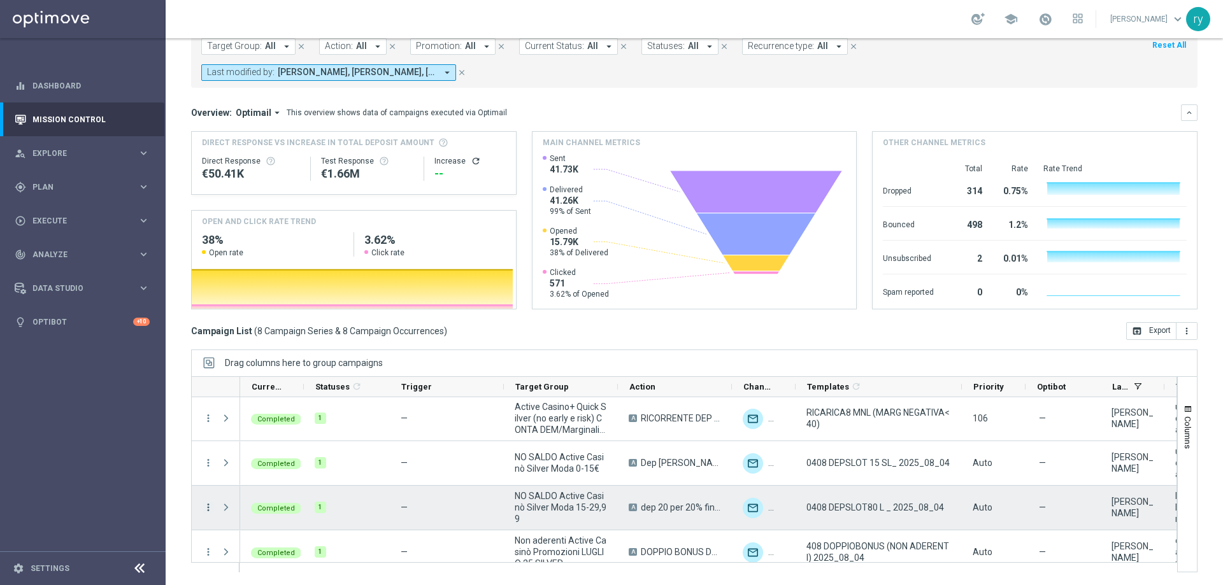
click at [206, 510] on icon "more_vert" at bounding box center [208, 507] width 11 height 11
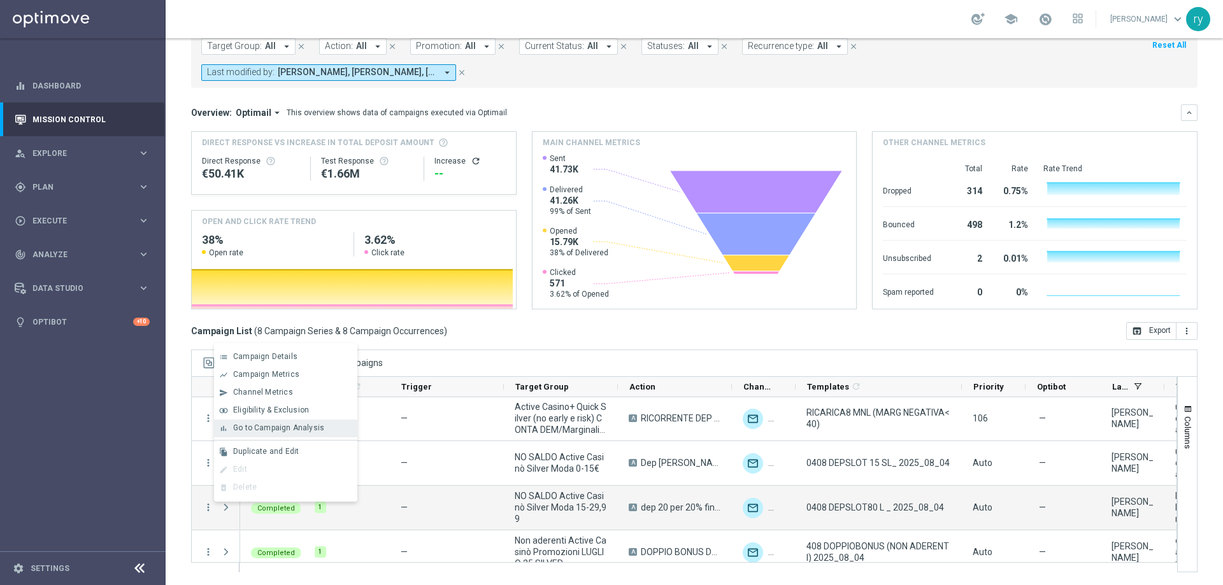
click at [257, 426] on span "Go to Campaign Analysis" at bounding box center [278, 428] width 91 height 9
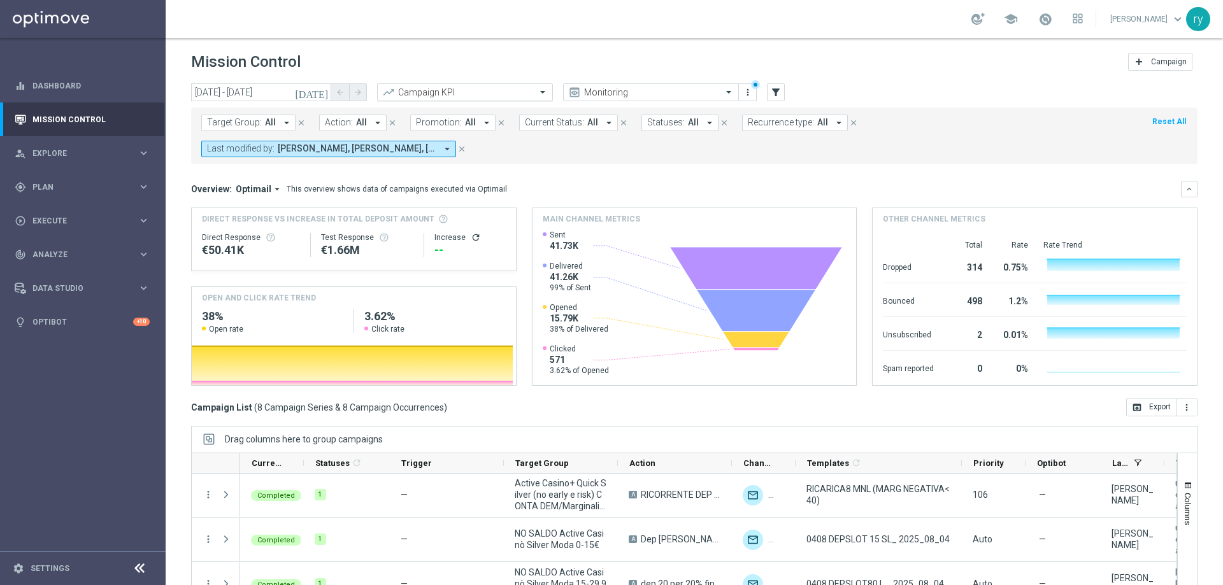
scroll to position [0, 0]
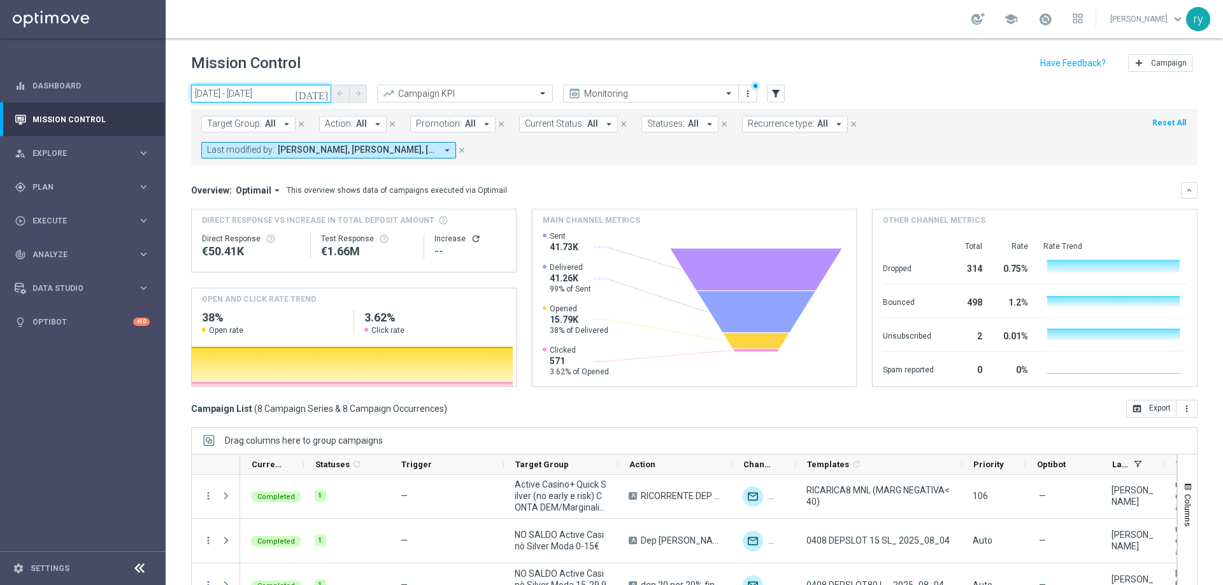
click at [268, 89] on input "04 Aug 2025 - 04 Aug 2025" at bounding box center [261, 94] width 140 height 18
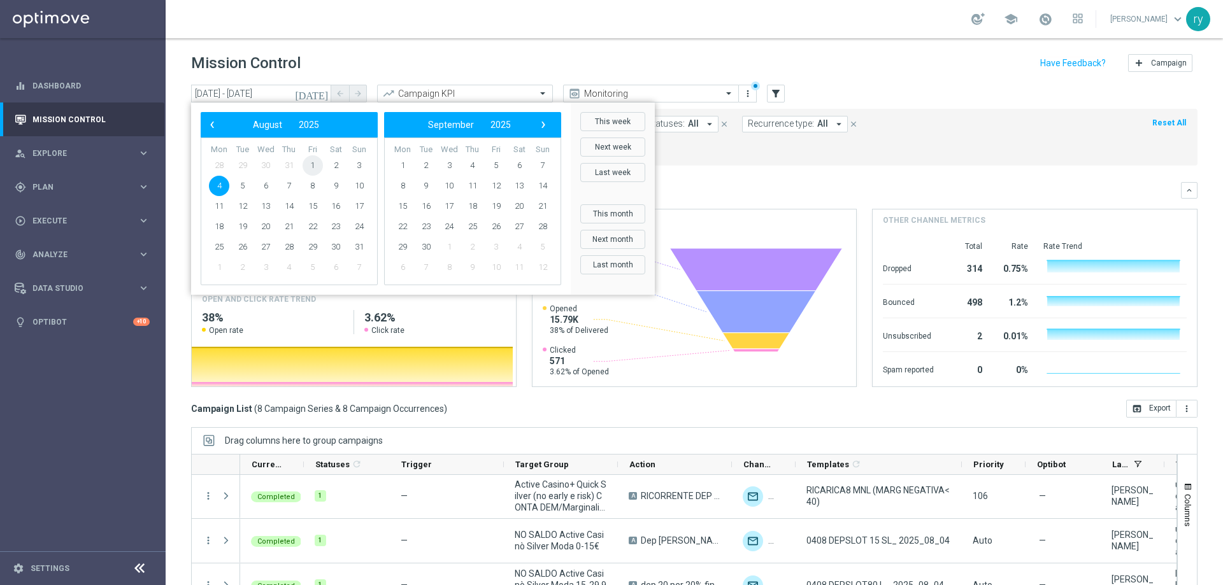
click at [308, 168] on span "1" at bounding box center [313, 165] width 20 height 20
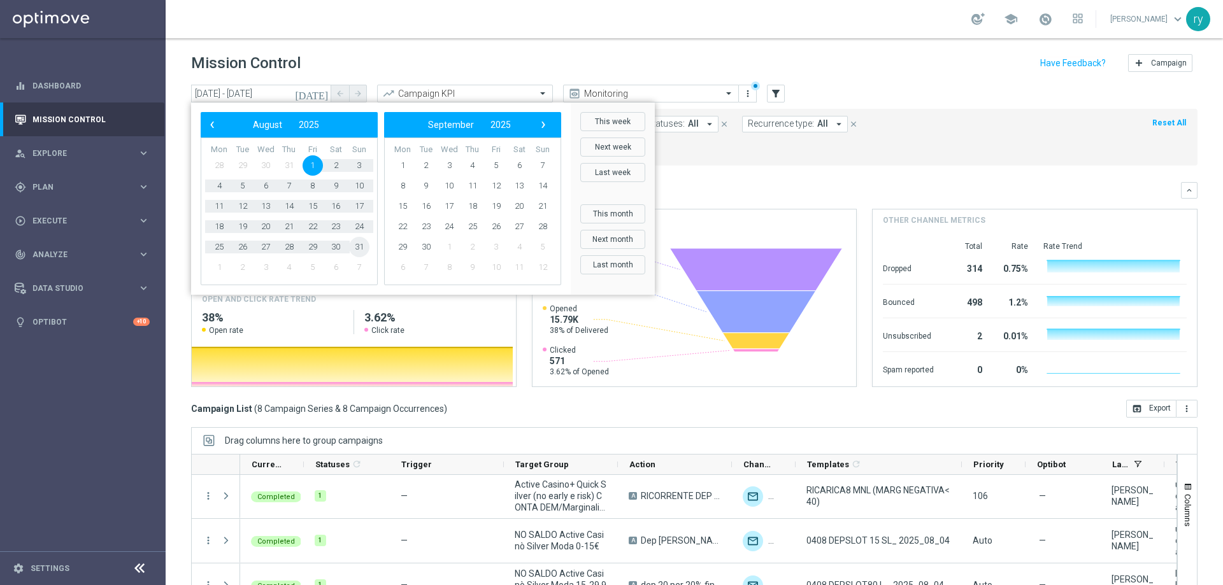
click at [361, 251] on span "31" at bounding box center [359, 247] width 20 height 20
type input "01 Aug 2025 - 31 Aug 2025"
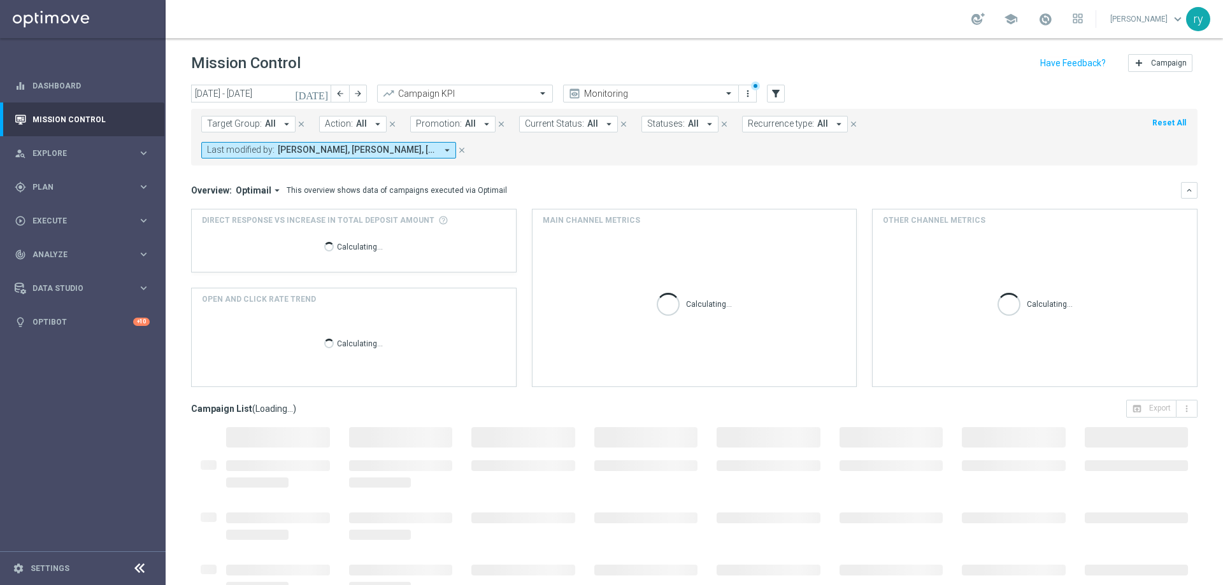
click at [481, 122] on icon "arrow_drop_down" at bounding box center [486, 123] width 11 height 11
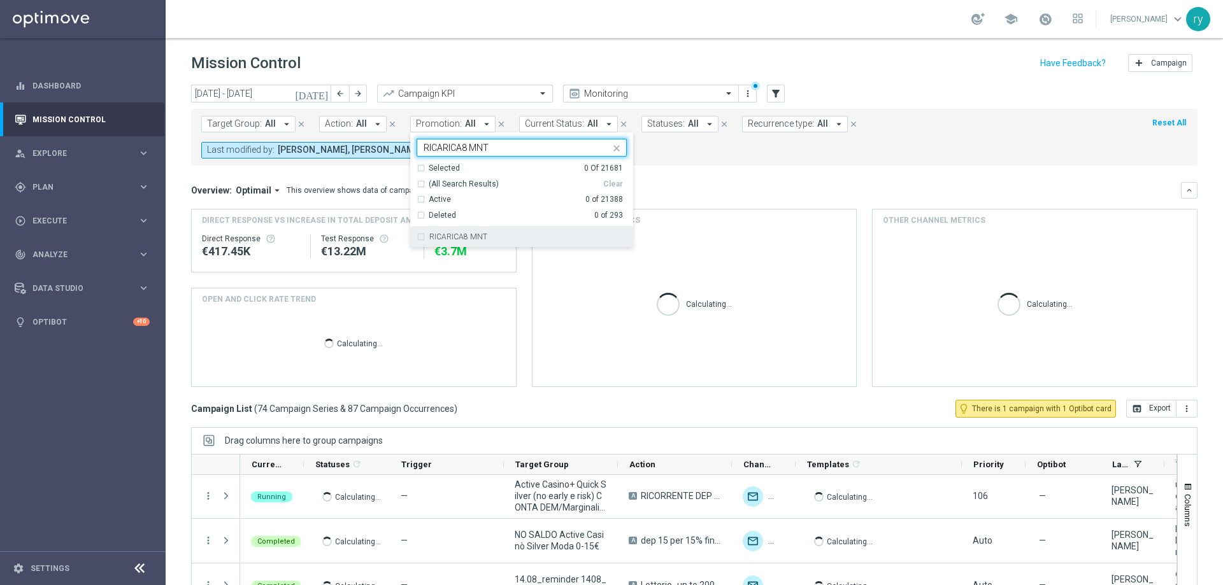
click at [495, 232] on div "RICARICA8 MNT" at bounding box center [522, 237] width 210 height 20
type input "RICARICA8 MNT"
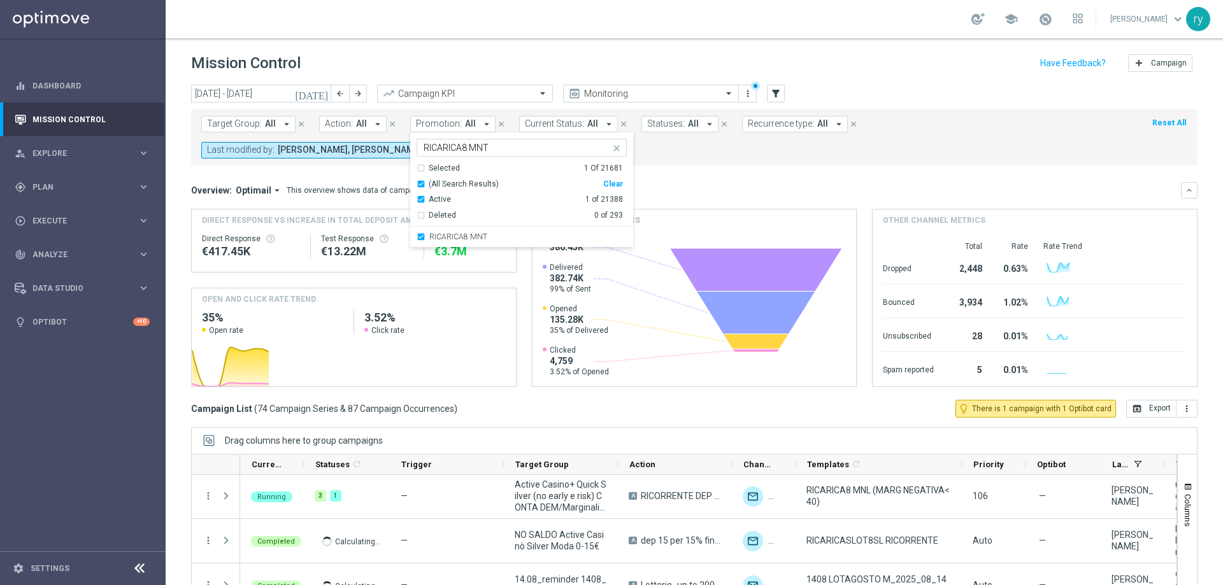
click at [692, 180] on mini-dashboard "Overview: Optimail arrow_drop_down This overview shows data of campaigns execut…" at bounding box center [694, 283] width 1007 height 234
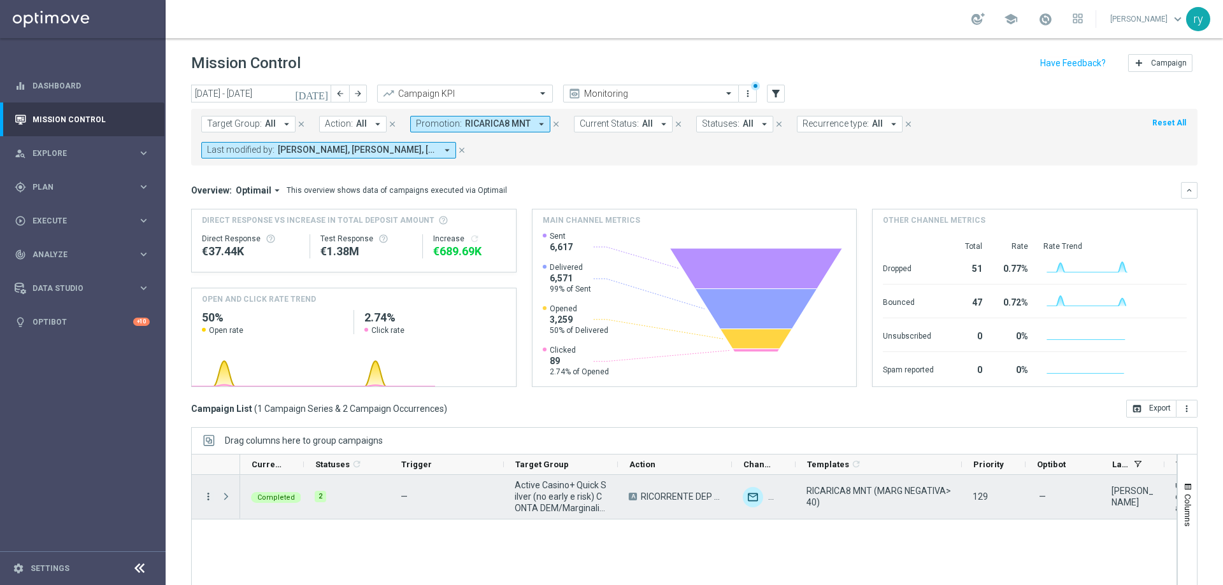
click at [207, 494] on icon "more_vert" at bounding box center [208, 496] width 11 height 11
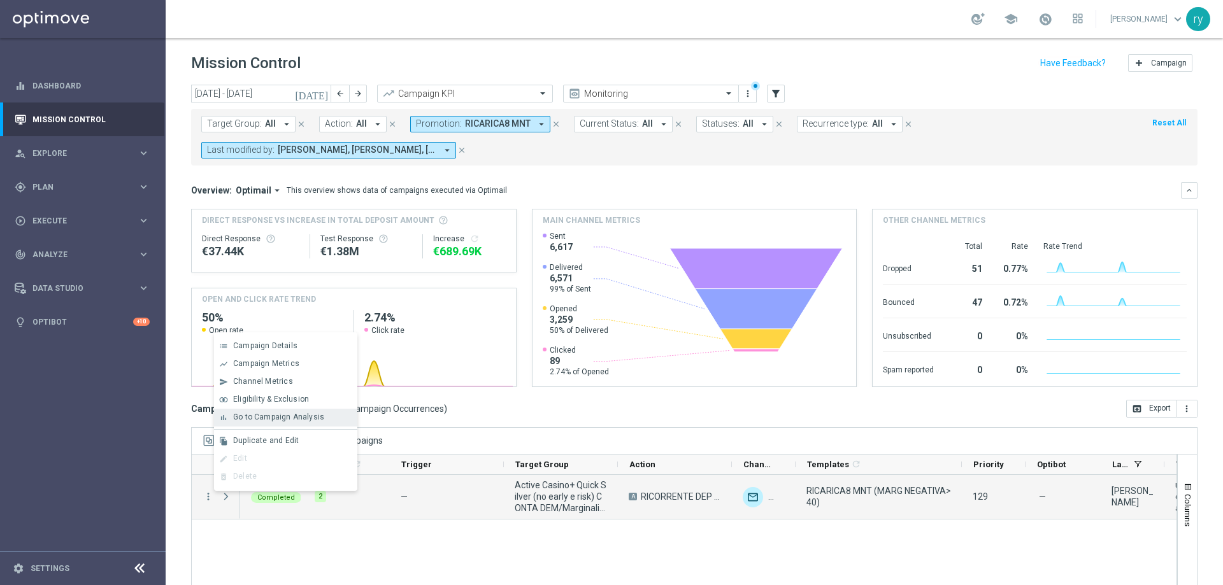
click at [248, 422] on span "Go to Campaign Analysis" at bounding box center [278, 417] width 91 height 9
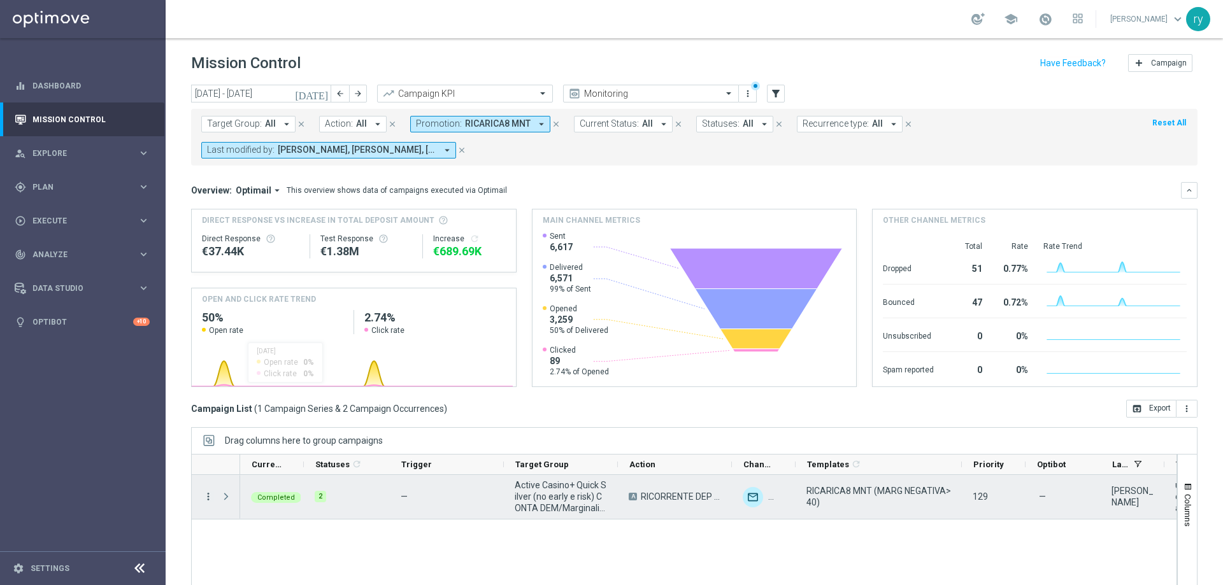
click at [205, 499] on icon "more_vert" at bounding box center [208, 496] width 11 height 11
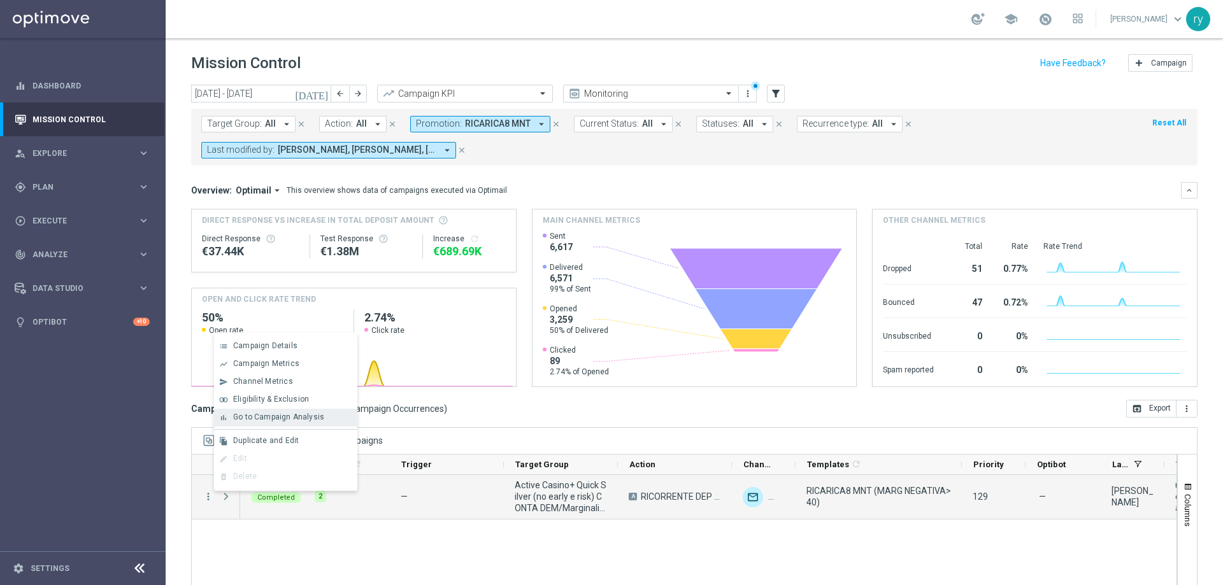
click at [237, 413] on span "Go to Campaign Analysis" at bounding box center [278, 417] width 91 height 9
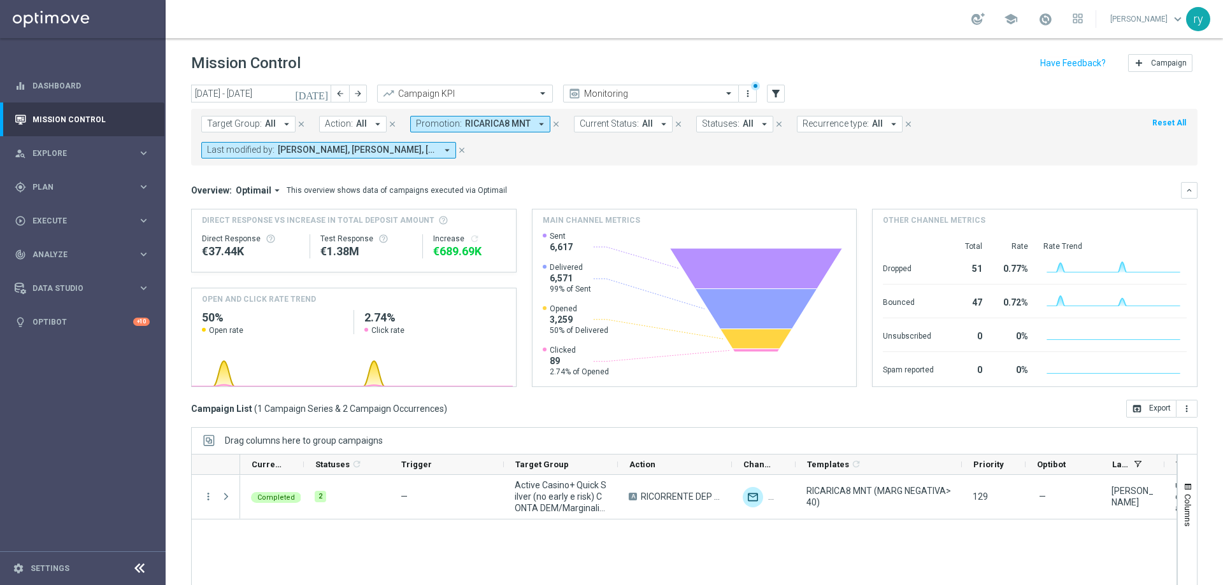
click at [536, 124] on icon "arrow_drop_down" at bounding box center [541, 123] width 11 height 11
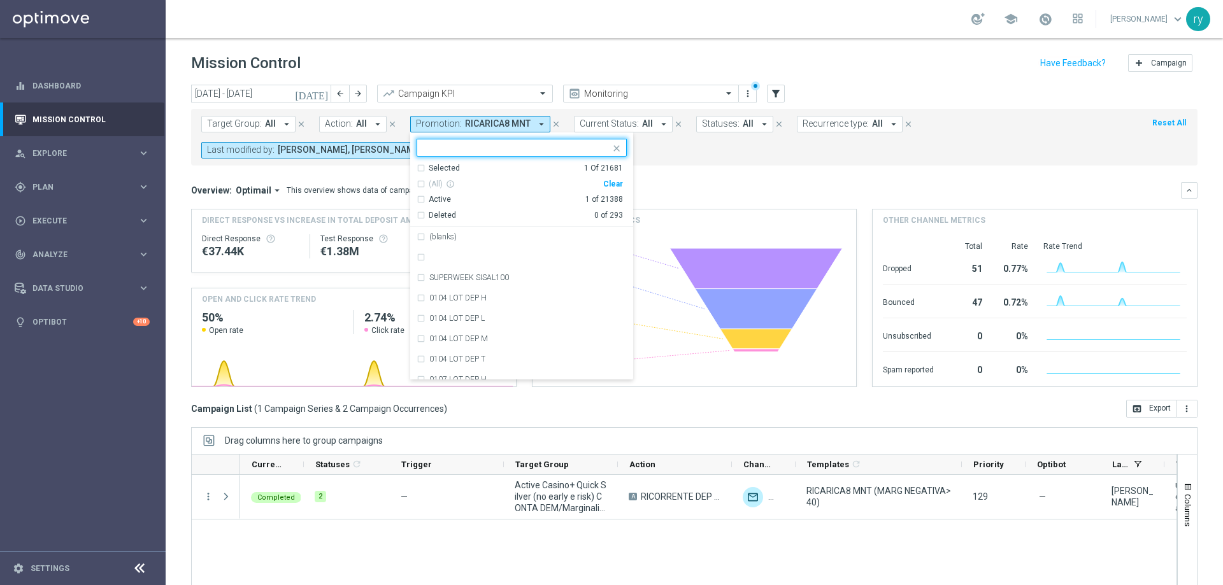
click at [0, 0] on div "Clear" at bounding box center [0, 0] width 0 height 0
click at [453, 150] on input "text" at bounding box center [517, 148] width 187 height 11
paste input "RICARICA8 MNT"
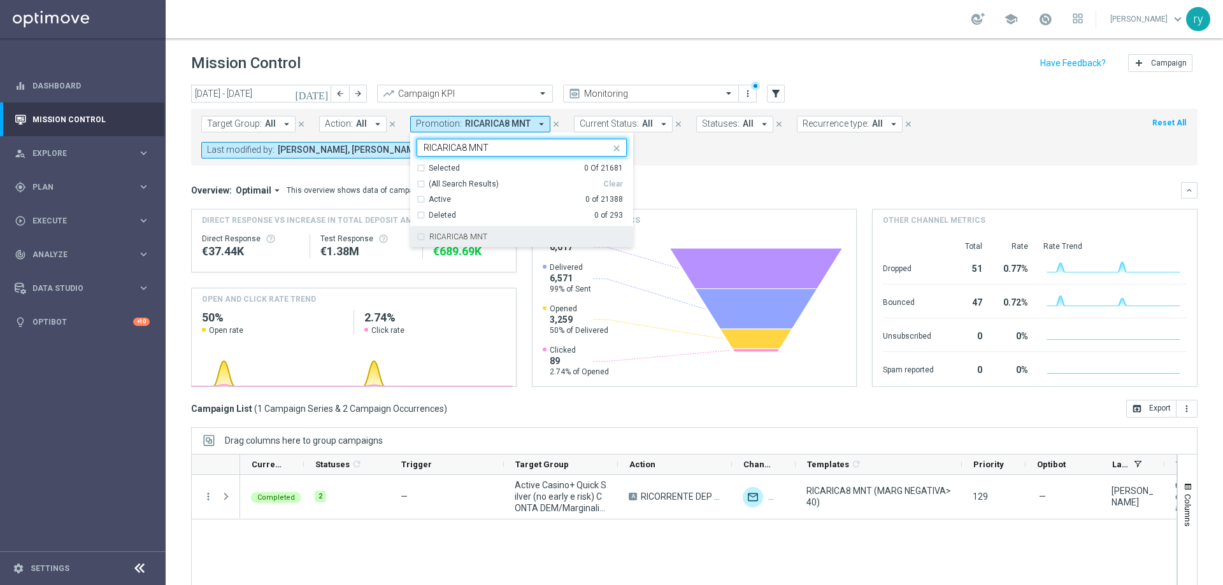
click at [471, 231] on div "RICARICA8 MNT" at bounding box center [522, 237] width 210 height 20
type input "RICARICA8 MNT"
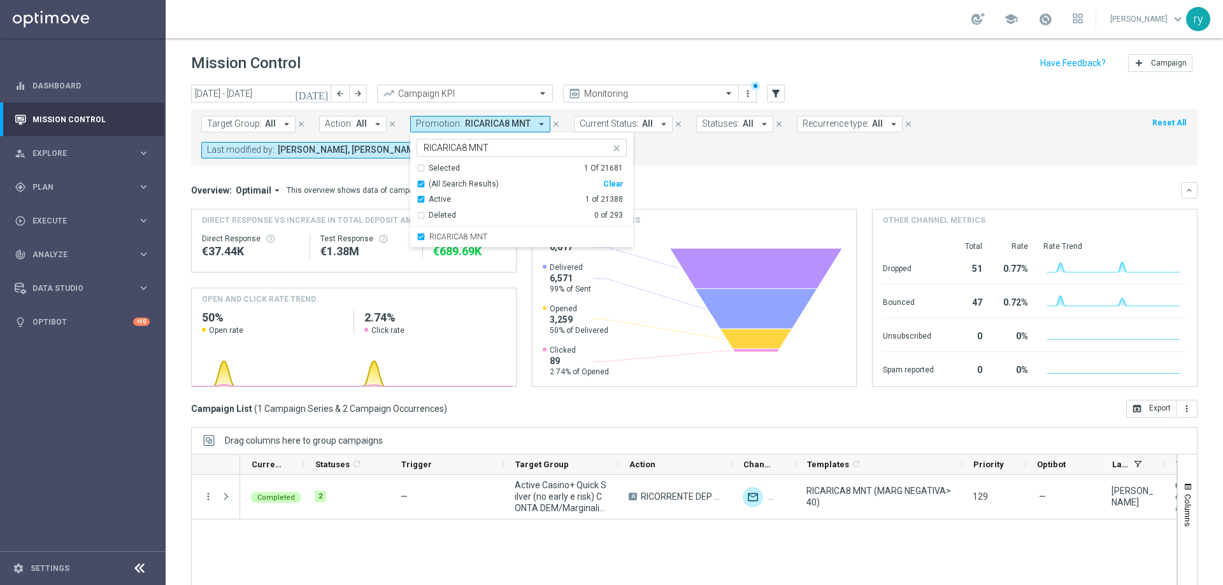
click at [686, 176] on mini-dashboard "Overview: Optimail arrow_drop_down This overview shows data of campaigns execut…" at bounding box center [694, 283] width 1007 height 234
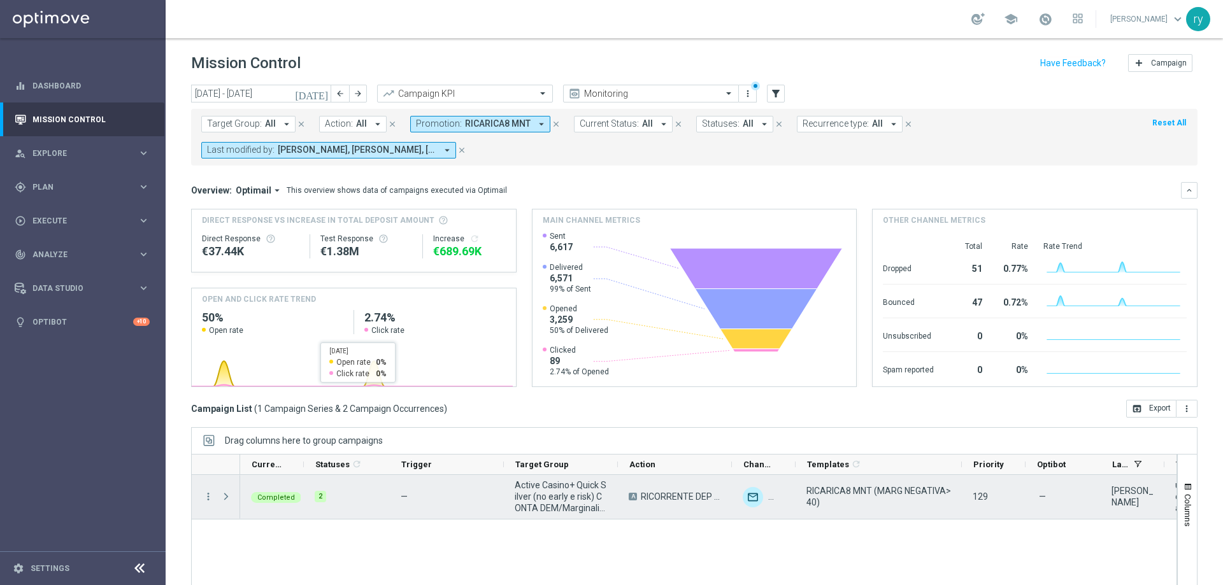
click at [214, 498] on div "more_vert" at bounding box center [203, 497] width 23 height 44
click at [208, 495] on icon "more_vert" at bounding box center [208, 496] width 11 height 11
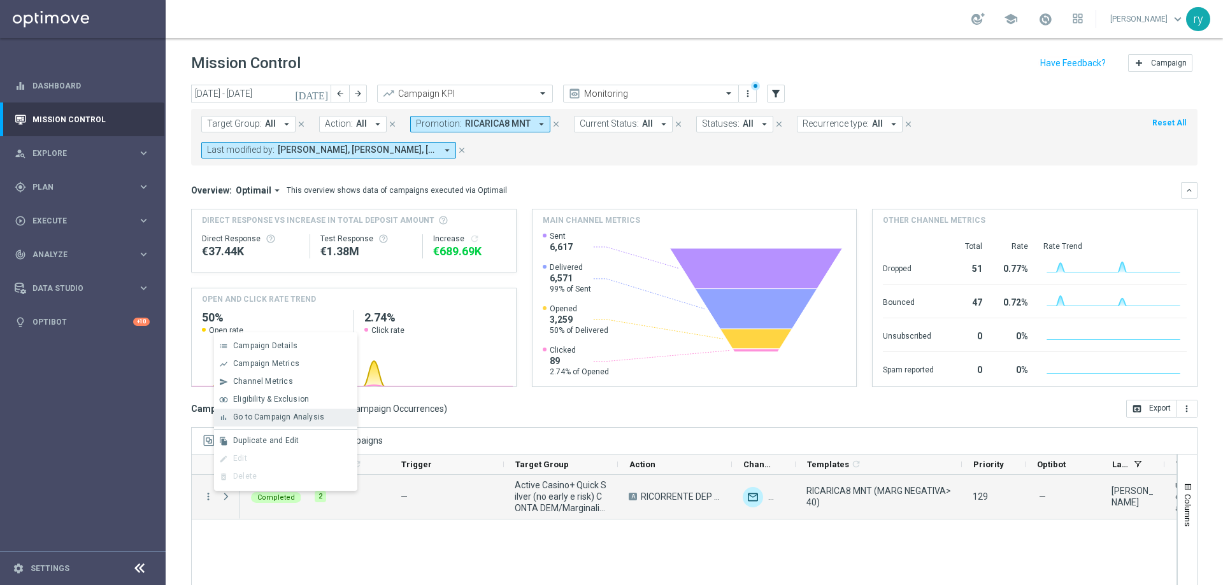
click at [257, 418] on span "Go to Campaign Analysis" at bounding box center [278, 417] width 91 height 9
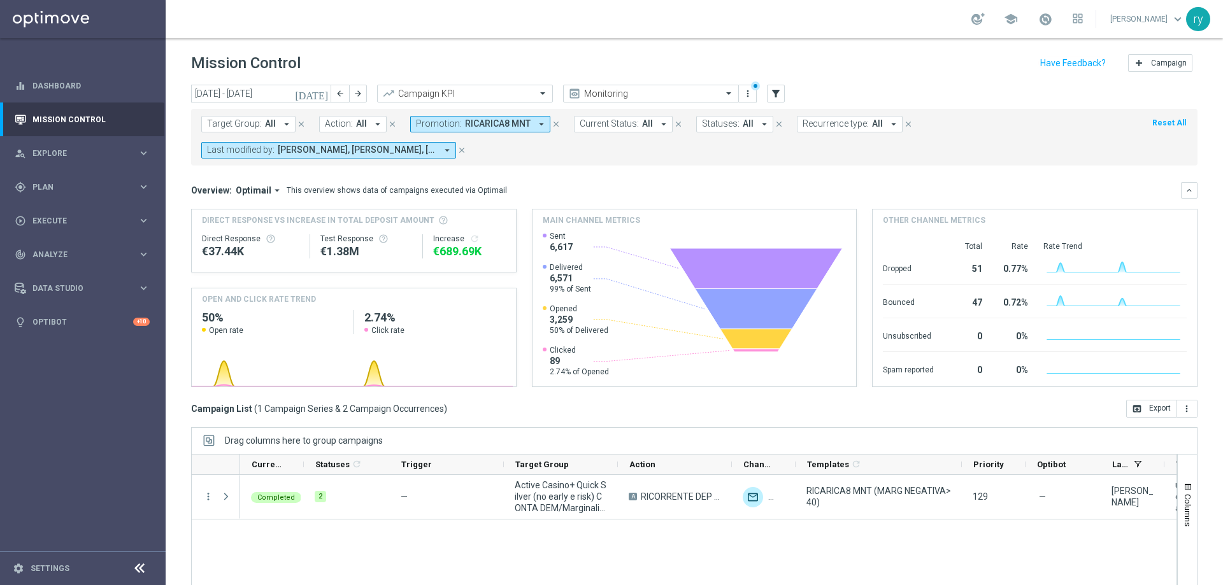
click at [537, 120] on icon "arrow_drop_down" at bounding box center [541, 123] width 11 height 11
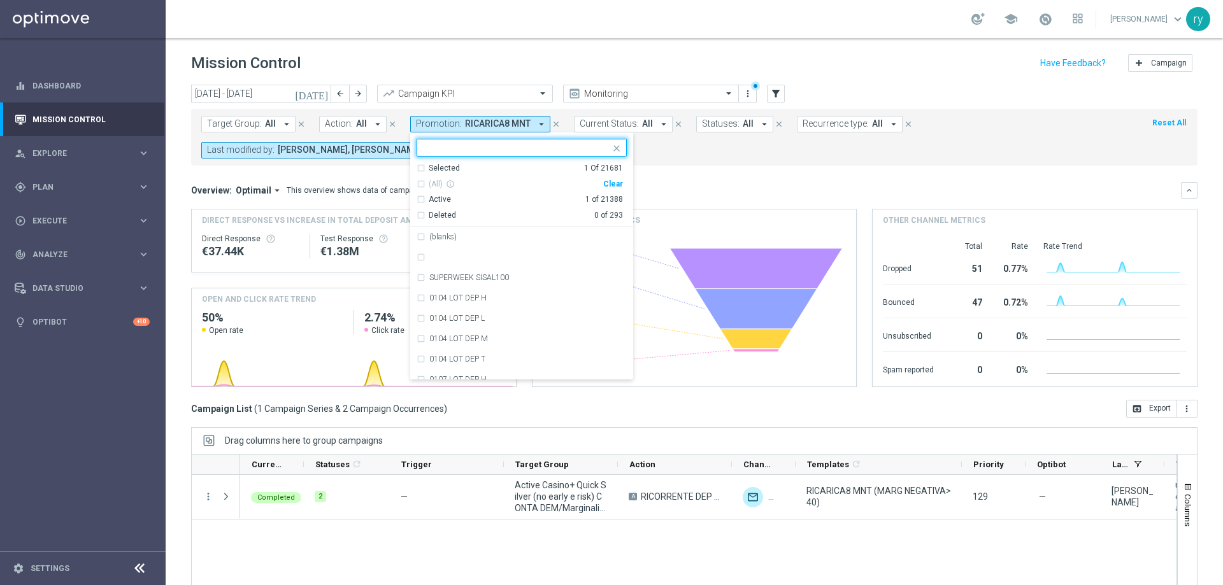
click at [0, 0] on div "Clear" at bounding box center [0, 0] width 0 height 0
click at [508, 152] on input "text" at bounding box center [517, 148] width 187 height 11
paste input "0408 DEPSLOT 80 L"
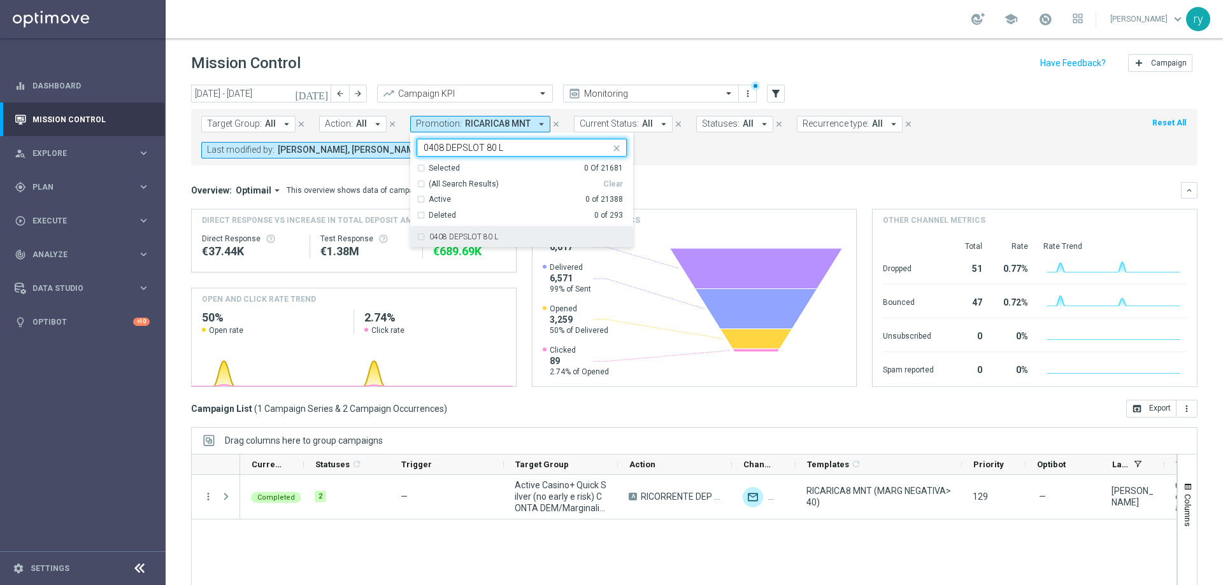
click at [510, 240] on div "0408 DEPSLOT 80 L" at bounding box center [527, 237] width 197 height 8
type input "0408 DEPSLOT 80 L"
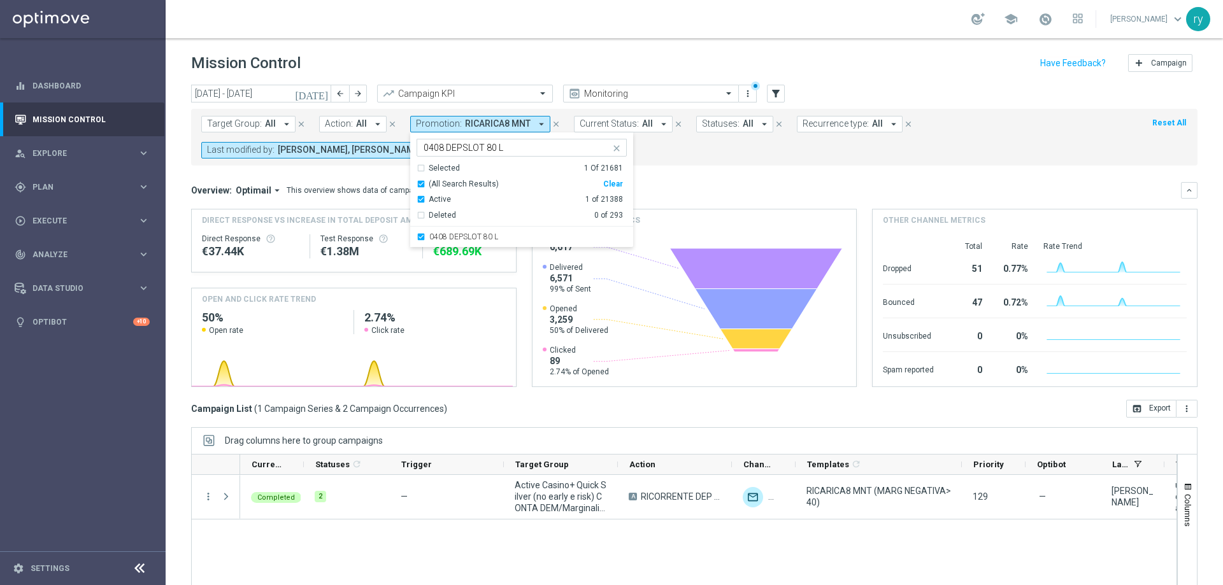
click at [681, 166] on mini-dashboard "Overview: Optimail arrow_drop_down This overview shows data of campaigns execut…" at bounding box center [694, 283] width 1007 height 234
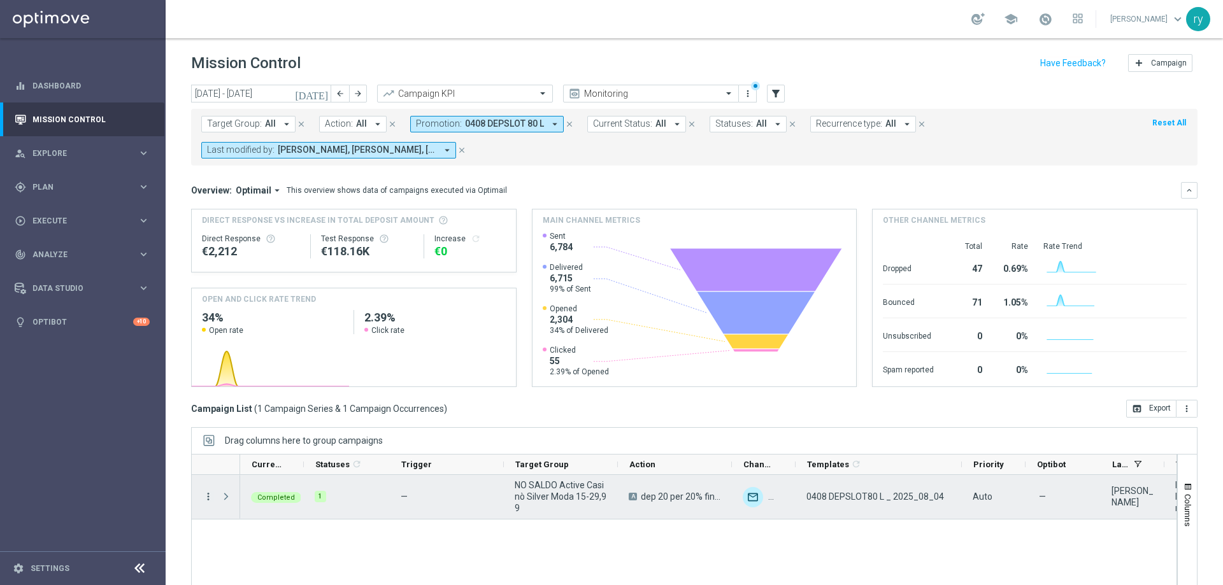
click at [208, 501] on icon "more_vert" at bounding box center [208, 496] width 11 height 11
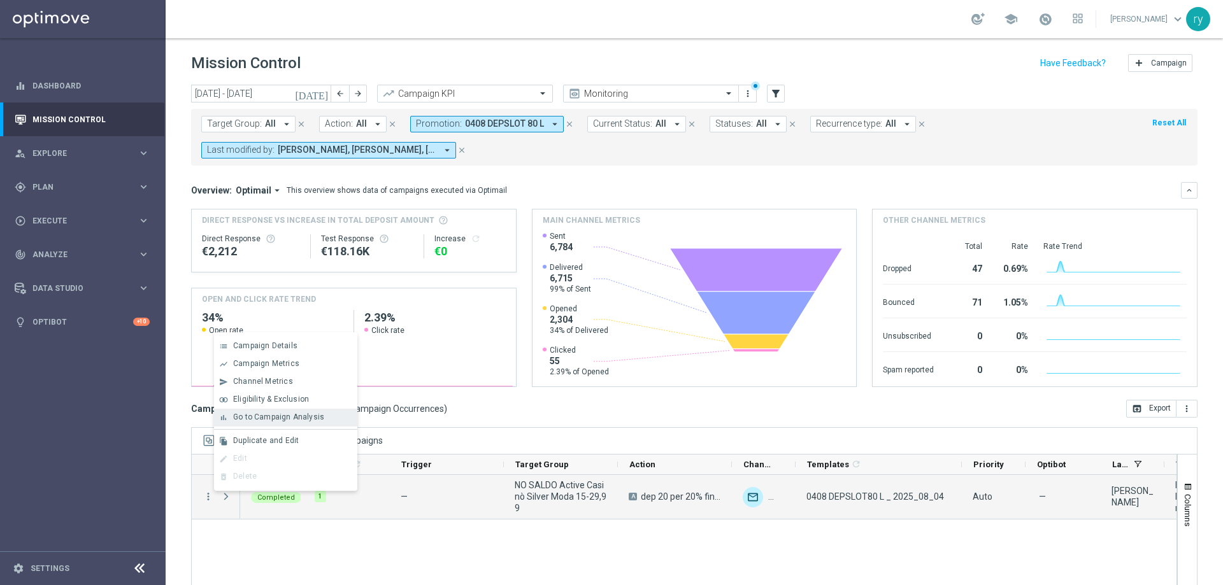
click at [269, 420] on span "Go to Campaign Analysis" at bounding box center [278, 417] width 91 height 9
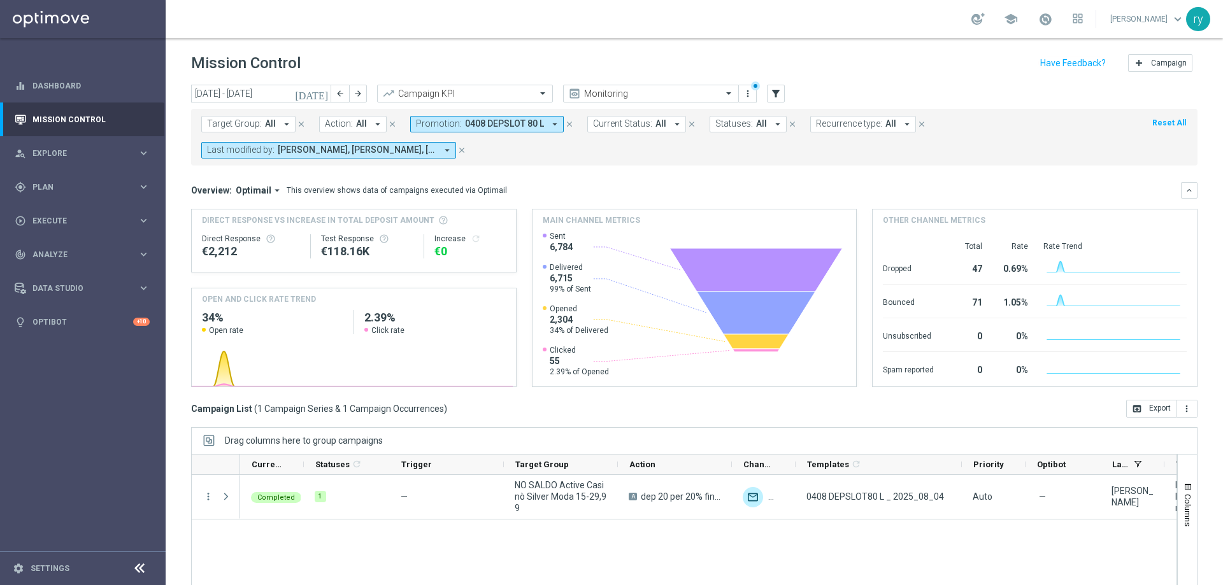
click at [549, 122] on icon "arrow_drop_down" at bounding box center [554, 123] width 11 height 11
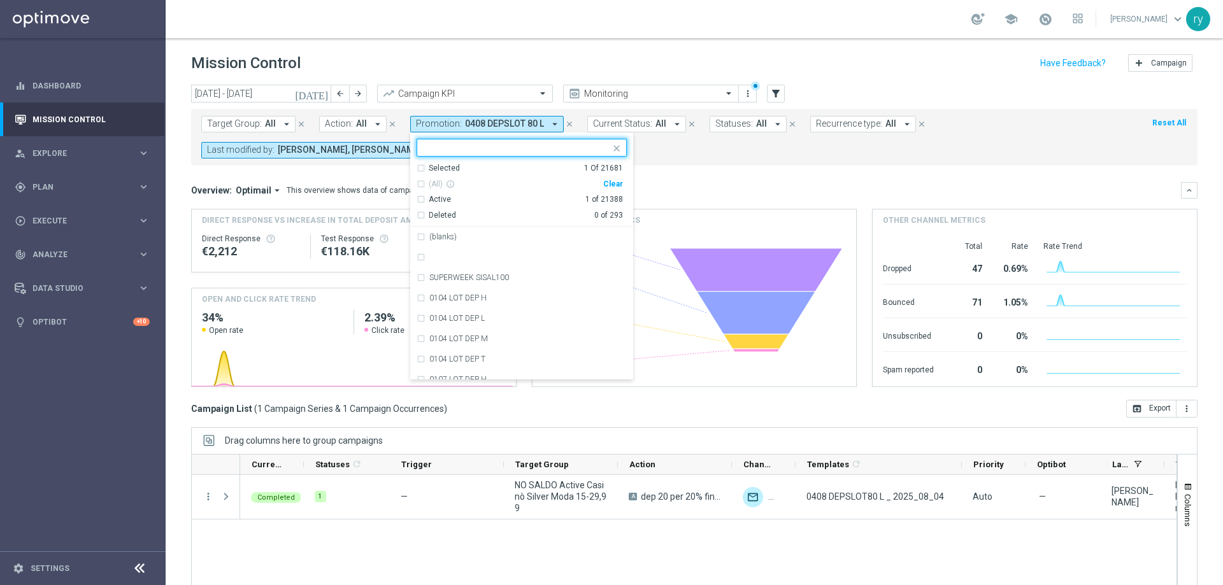
click at [0, 0] on div "Clear" at bounding box center [0, 0] width 0 height 0
click at [480, 151] on input "text" at bounding box center [517, 148] width 187 height 11
paste input "RICARICASLOT 8L"
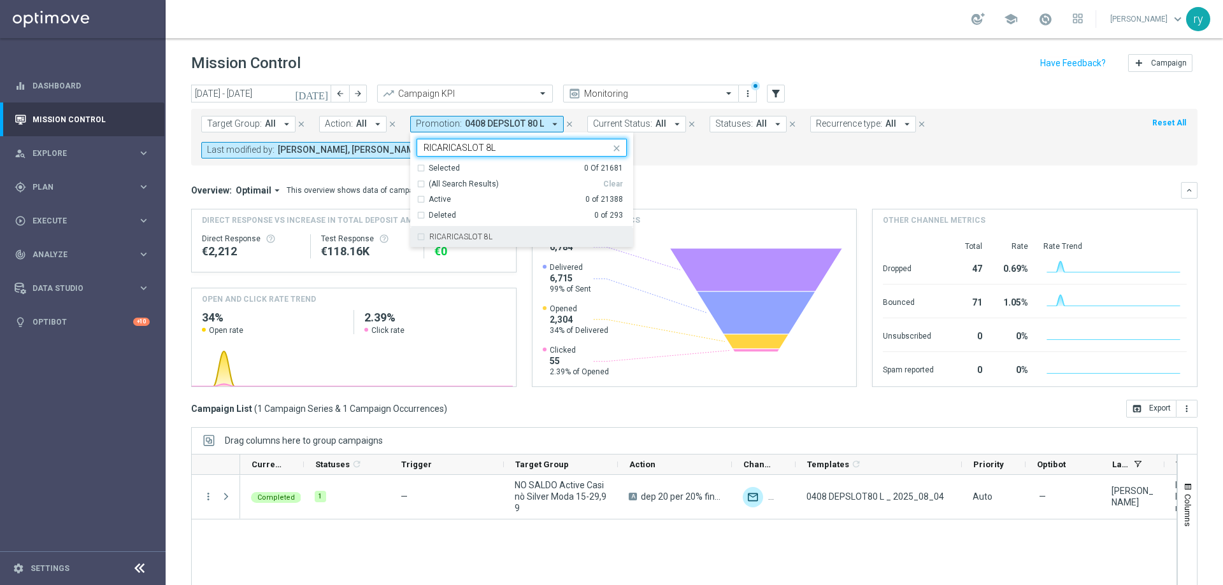
drag, startPoint x: 508, startPoint y: 229, endPoint x: 526, endPoint y: 220, distance: 19.9
click at [508, 230] on div "RICARICASLOT 8L" at bounding box center [522, 237] width 210 height 20
type input "RICARICASLOT 8L"
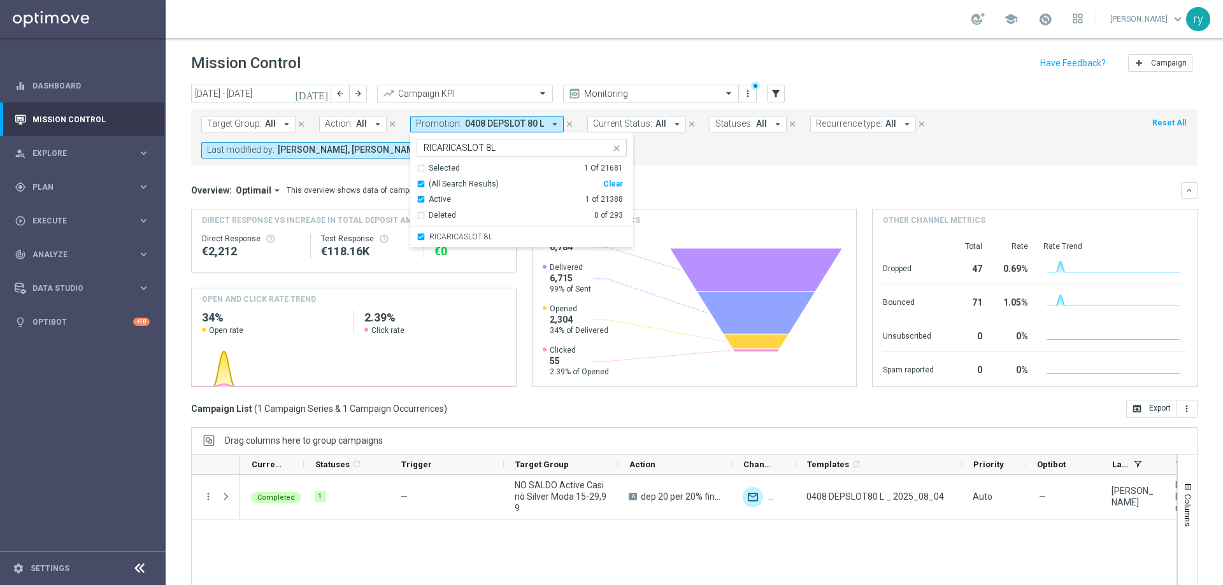
click at [679, 166] on mini-dashboard "Overview: Optimail arrow_drop_down This overview shows data of campaigns execut…" at bounding box center [694, 283] width 1007 height 234
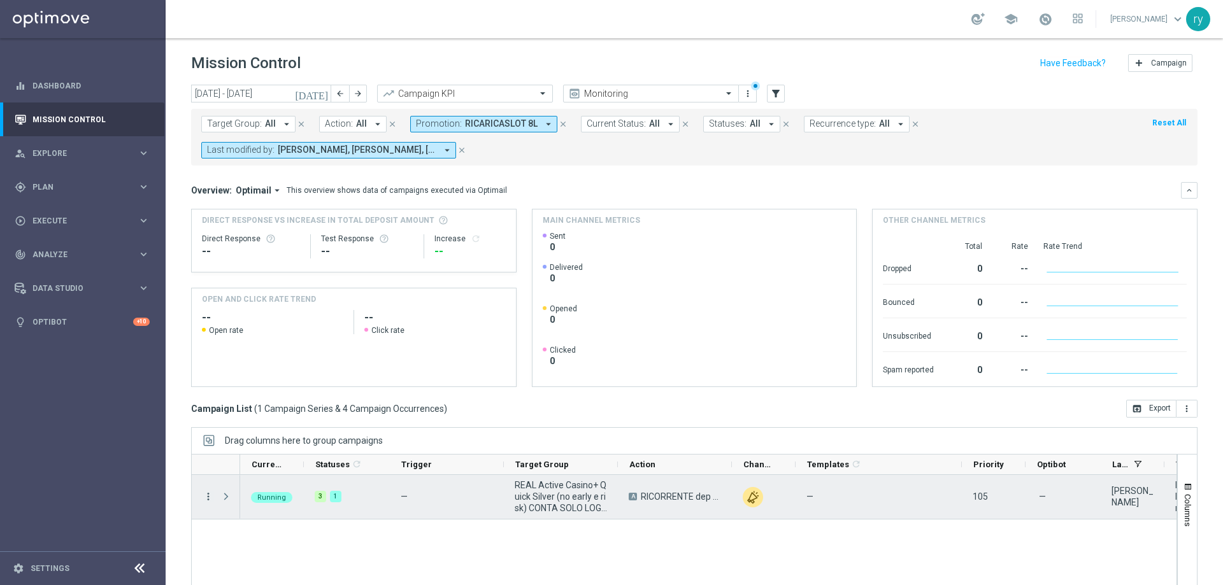
click at [206, 500] on icon "more_vert" at bounding box center [208, 496] width 11 height 11
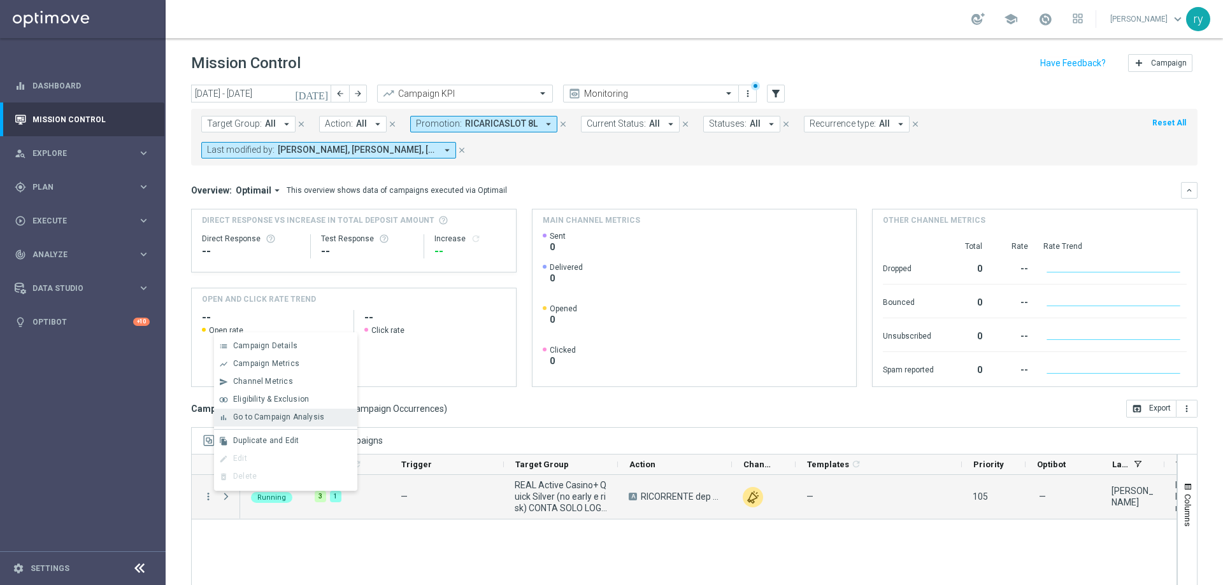
click at [245, 416] on span "Go to Campaign Analysis" at bounding box center [278, 417] width 91 height 9
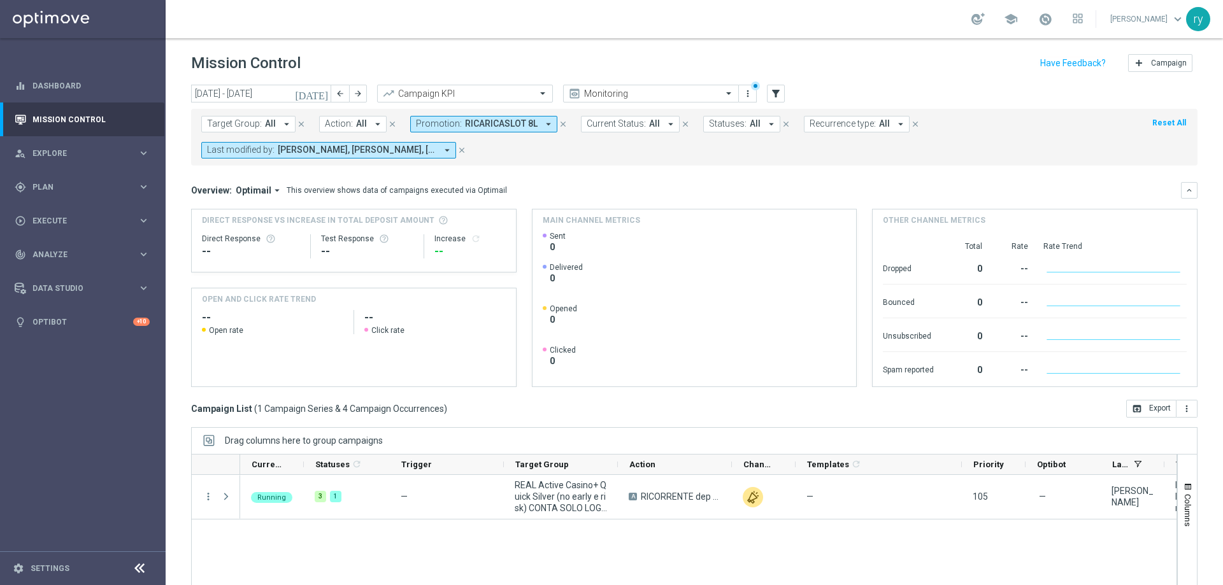
click at [543, 127] on icon "arrow_drop_down" at bounding box center [548, 123] width 11 height 11
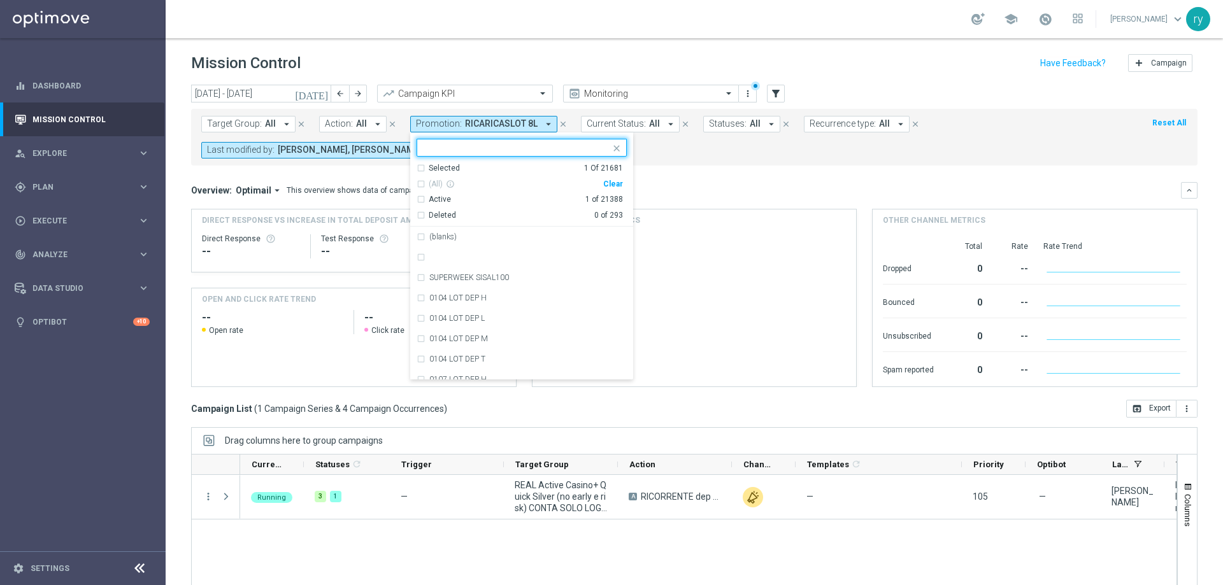
click at [0, 0] on div "Clear" at bounding box center [0, 0] width 0 height 0
click at [450, 150] on input "text" at bounding box center [517, 148] width 187 height 11
paste input "RICARICA8 MNL"
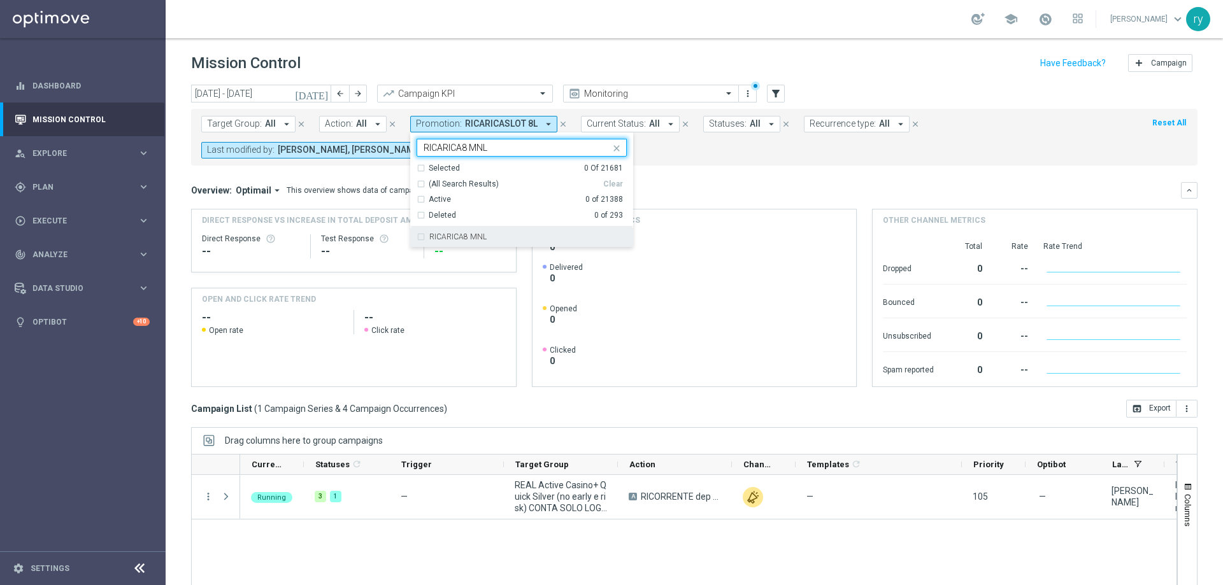
click at [533, 241] on div "RICARICA8 MNL" at bounding box center [522, 237] width 210 height 20
type input "RICARICA8 MNL"
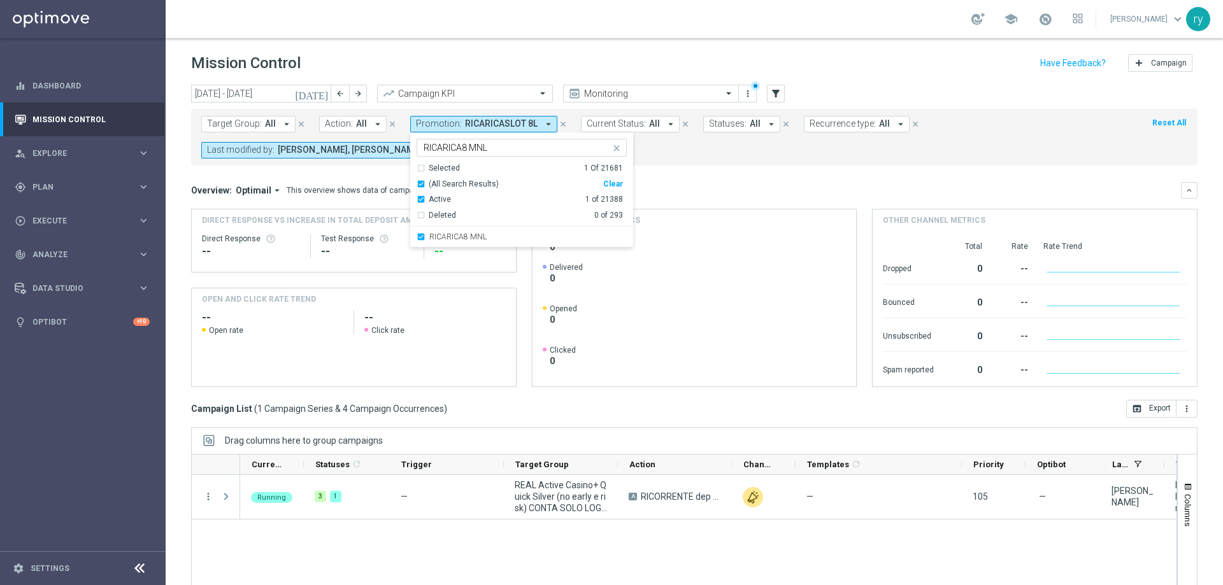
click at [645, 196] on div "Overview: Optimail arrow_drop_down This overview shows data of campaigns execut…" at bounding box center [694, 190] width 1007 height 17
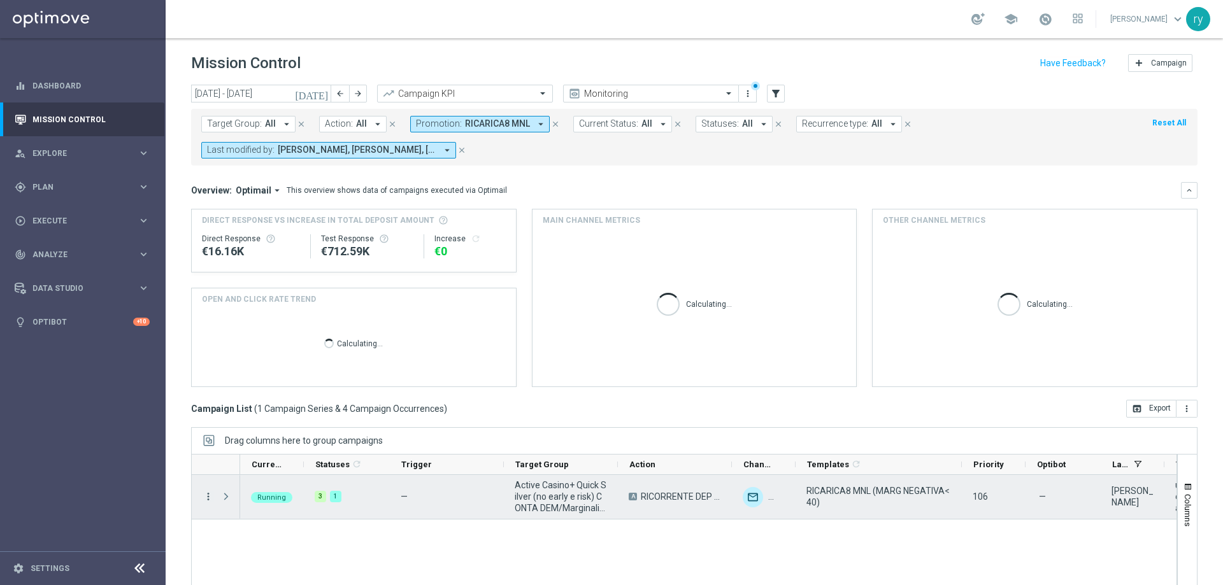
click at [208, 500] on icon "more_vert" at bounding box center [208, 496] width 11 height 11
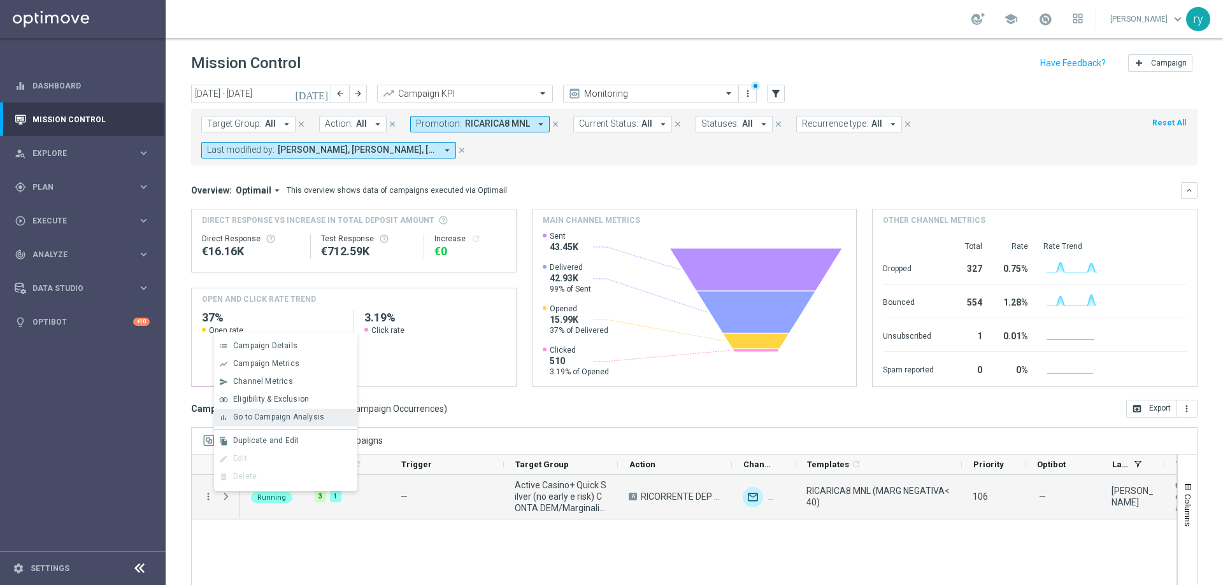
click at [242, 421] on span "Go to Campaign Analysis" at bounding box center [278, 417] width 91 height 9
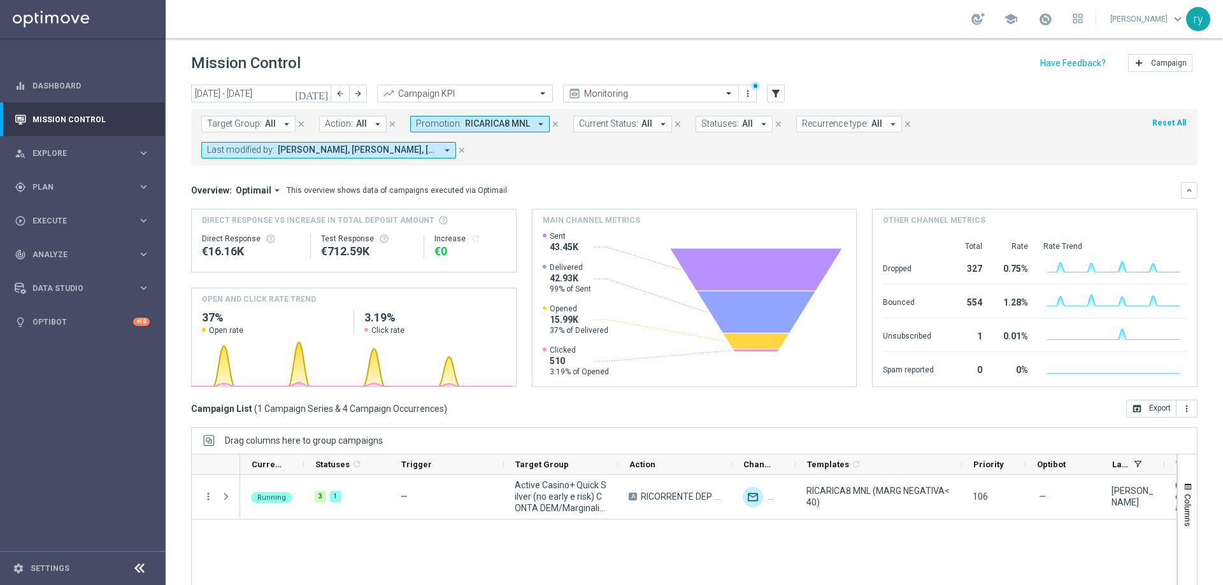
click at [535, 123] on icon "arrow_drop_down" at bounding box center [540, 123] width 11 height 11
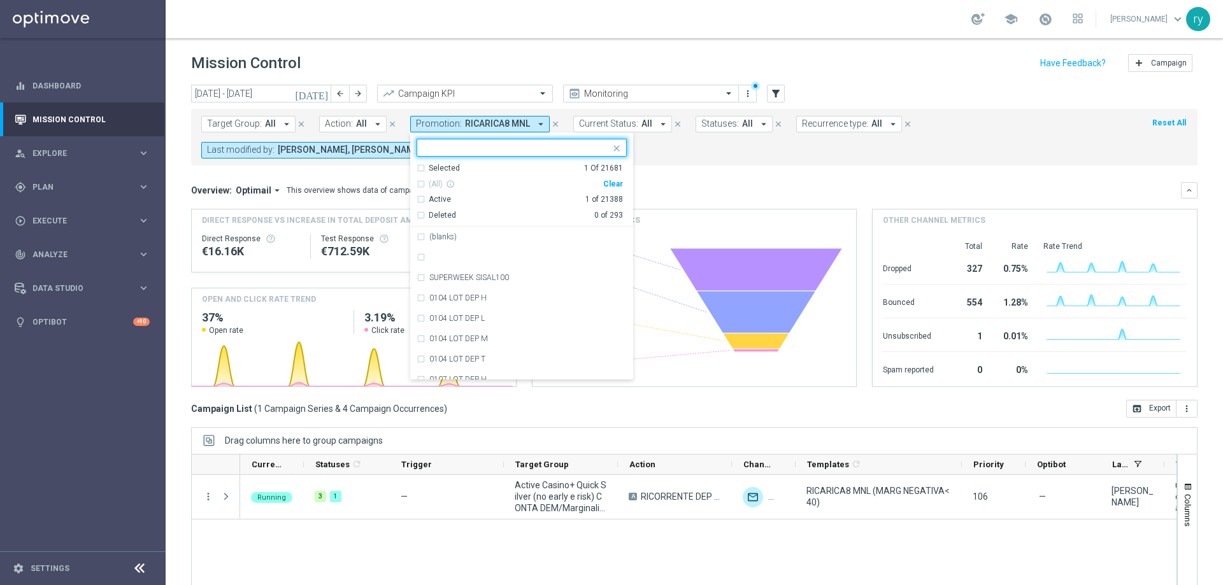
click at [0, 0] on div "Clear" at bounding box center [0, 0] width 0 height 0
click at [461, 147] on input "text" at bounding box center [517, 148] width 187 height 11
paste input "RICARICA8 MNT"
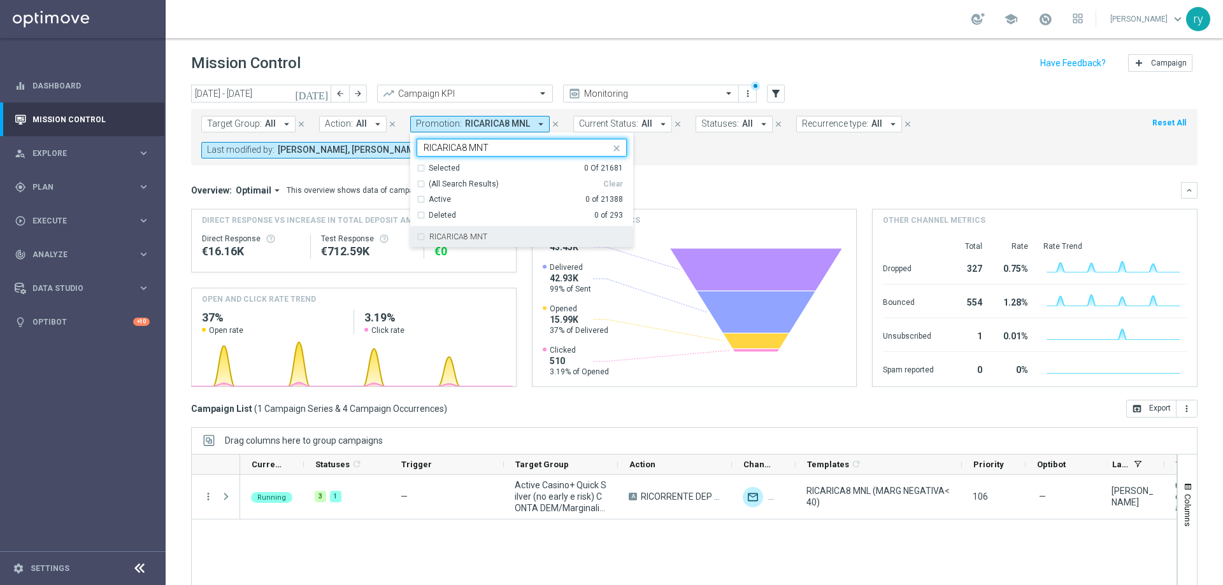
click at [571, 242] on div "RICARICA8 MNT" at bounding box center [522, 237] width 210 height 20
type input "RICARICA8 MNT"
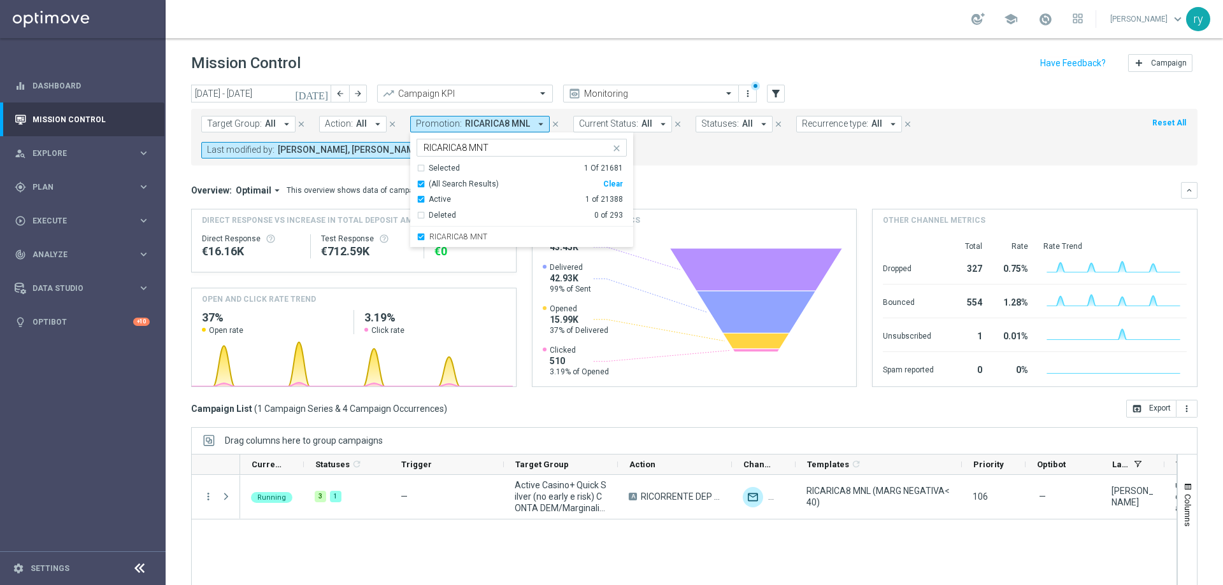
click at [640, 164] on div "Target Group: All arrow_drop_down close Action: All arrow_drop_down close Promo…" at bounding box center [694, 137] width 1007 height 57
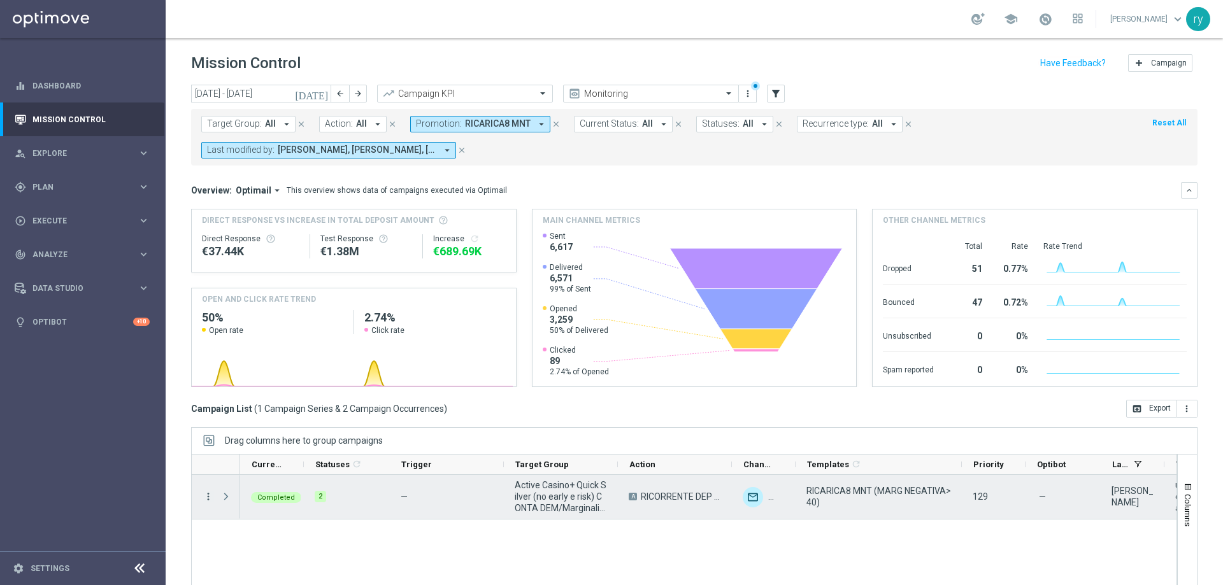
click at [209, 496] on icon "more_vert" at bounding box center [208, 496] width 11 height 11
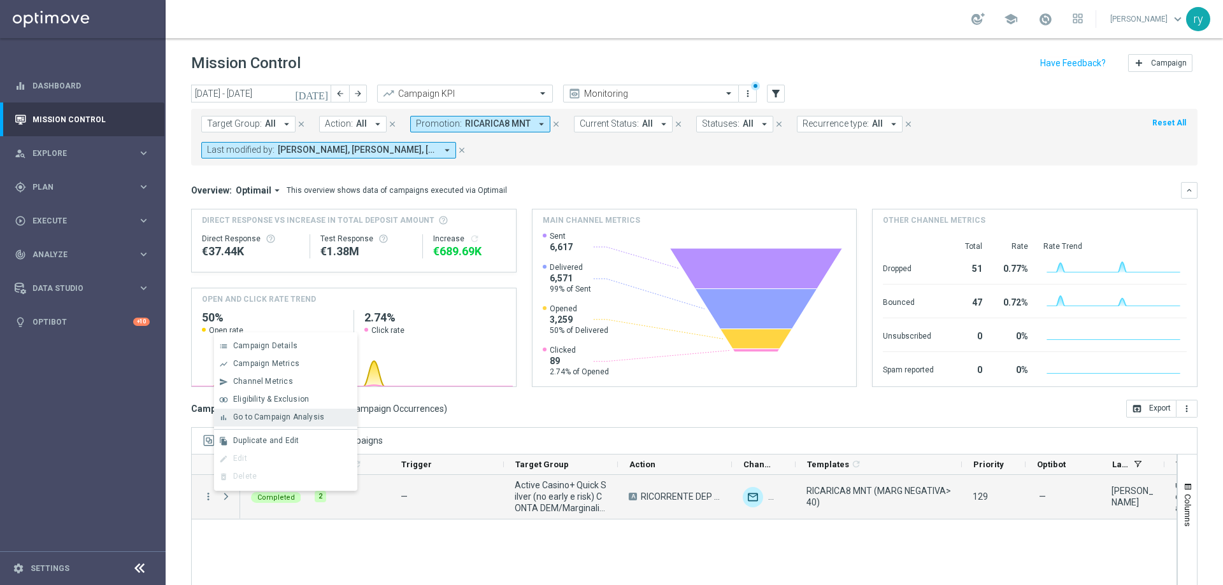
click at [276, 419] on span "Go to Campaign Analysis" at bounding box center [278, 417] width 91 height 9
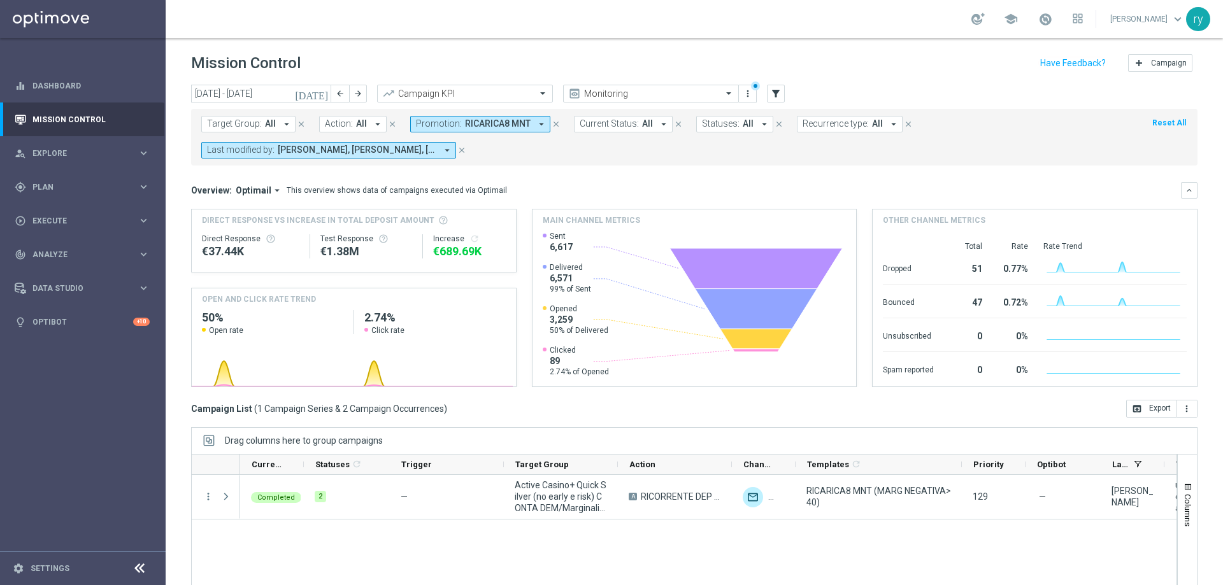
click at [538, 125] on icon "arrow_drop_down" at bounding box center [541, 123] width 11 height 11
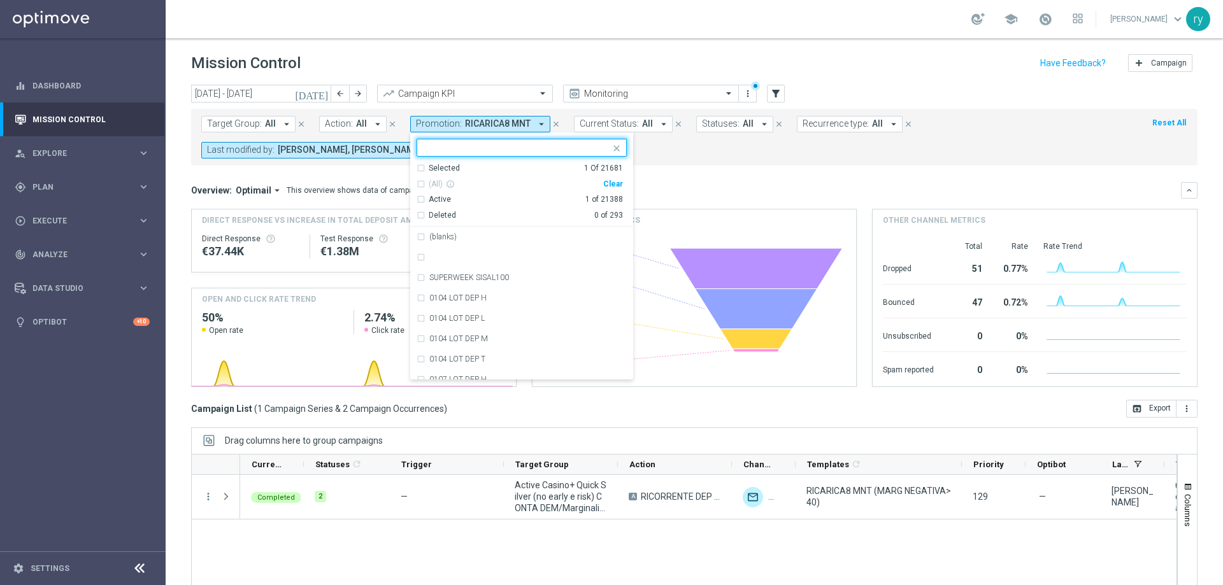
click at [0, 0] on div "Clear" at bounding box center [0, 0] width 0 height 0
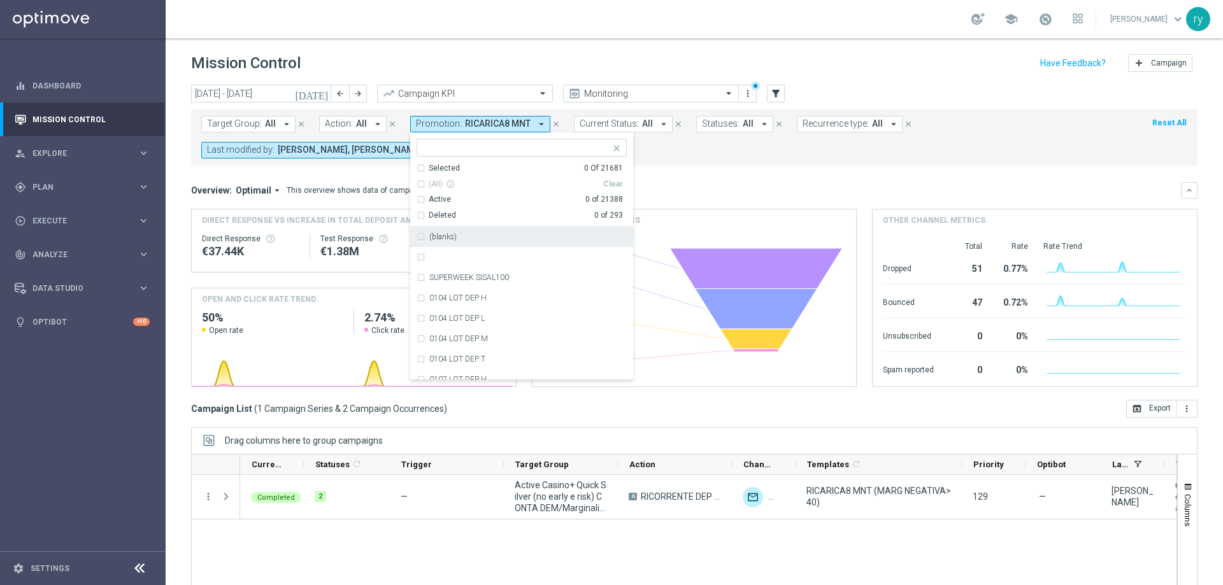
click at [443, 152] on input "text" at bounding box center [517, 148] width 187 height 11
paste input "0408 DEPSLOT"
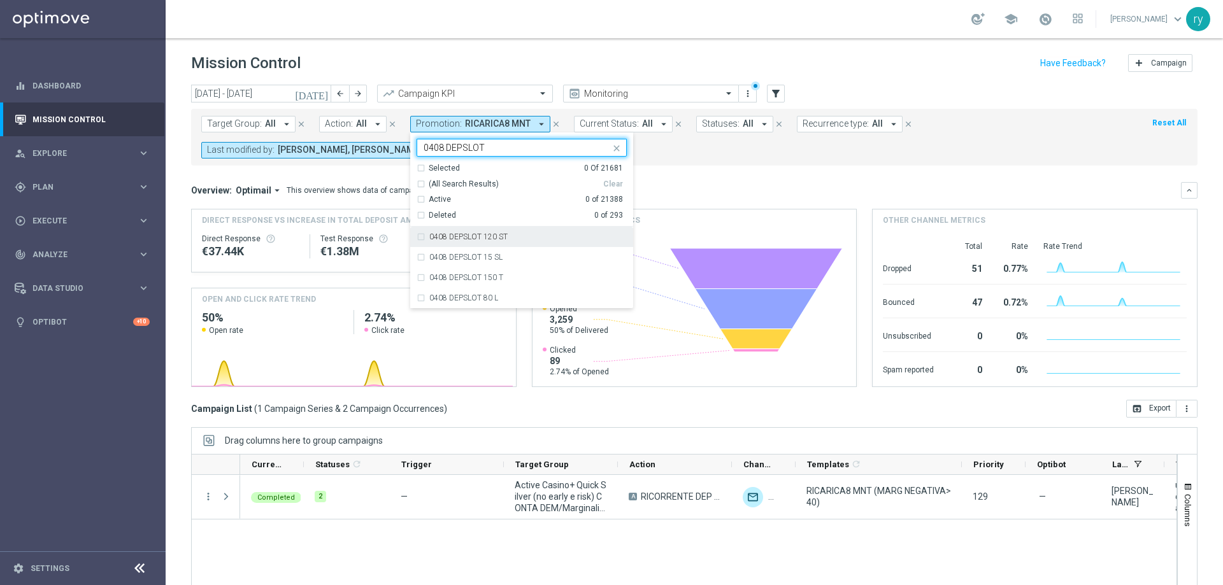
click at [417, 240] on div "0408 DEPSLOT 120 ST" at bounding box center [522, 237] width 210 height 20
type input "0408 DEPSLOT"
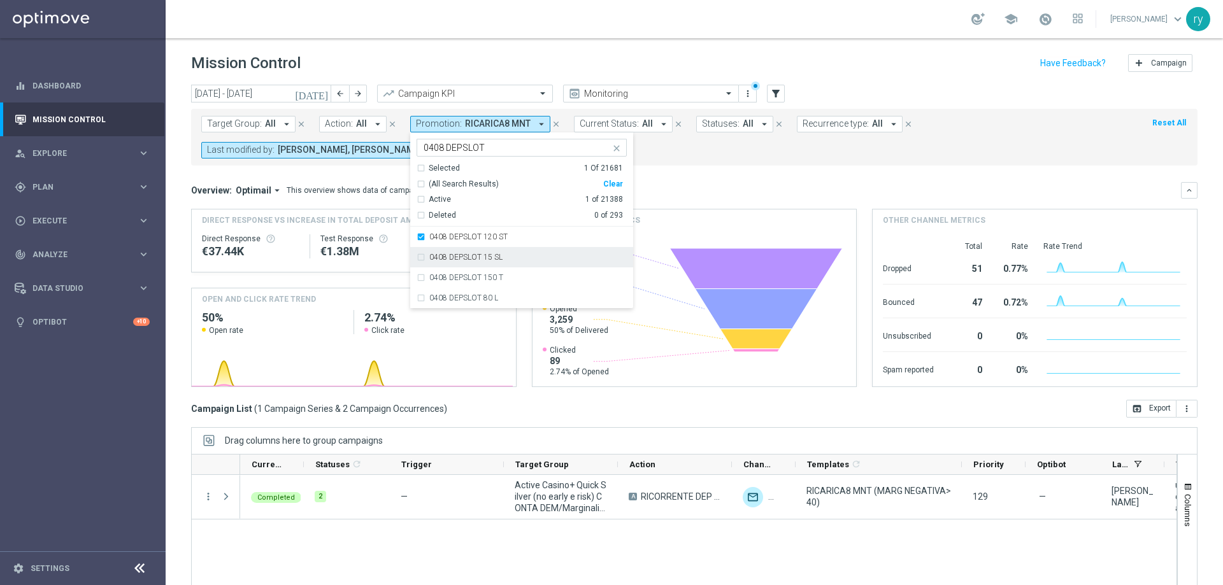
click at [417, 259] on div "0408 DEPSLOT 15 SL" at bounding box center [522, 257] width 210 height 20
click at [419, 282] on div "0408 DEPSLOT 150 T" at bounding box center [522, 278] width 210 height 20
click at [658, 169] on mini-dashboard "Overview: Optimail arrow_drop_down This overview shows data of campaigns execut…" at bounding box center [694, 283] width 1007 height 234
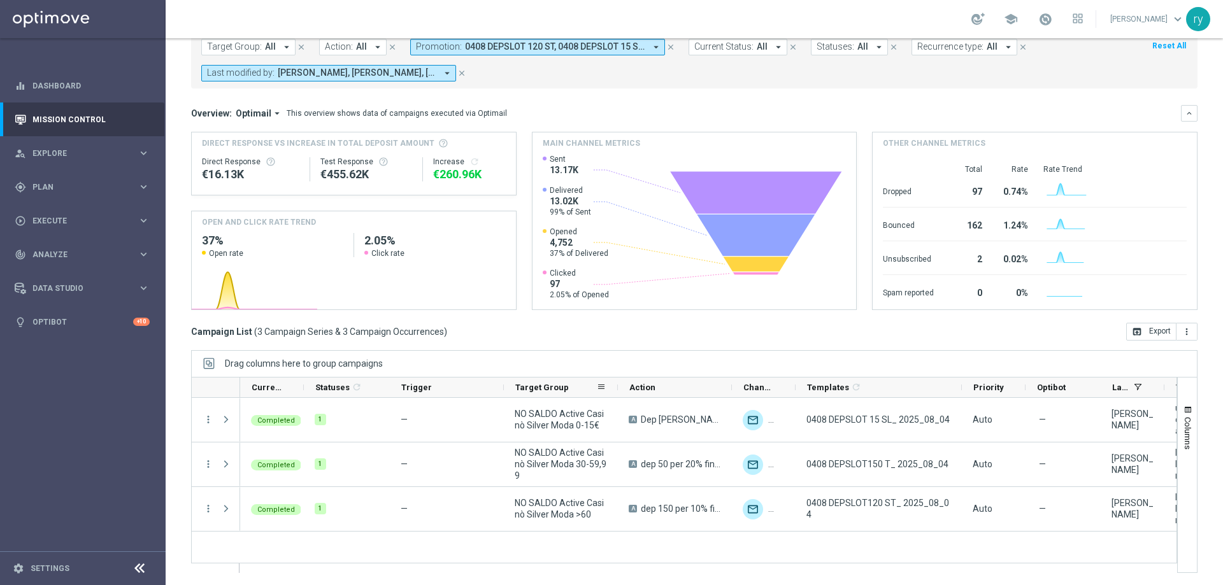
scroll to position [78, 0]
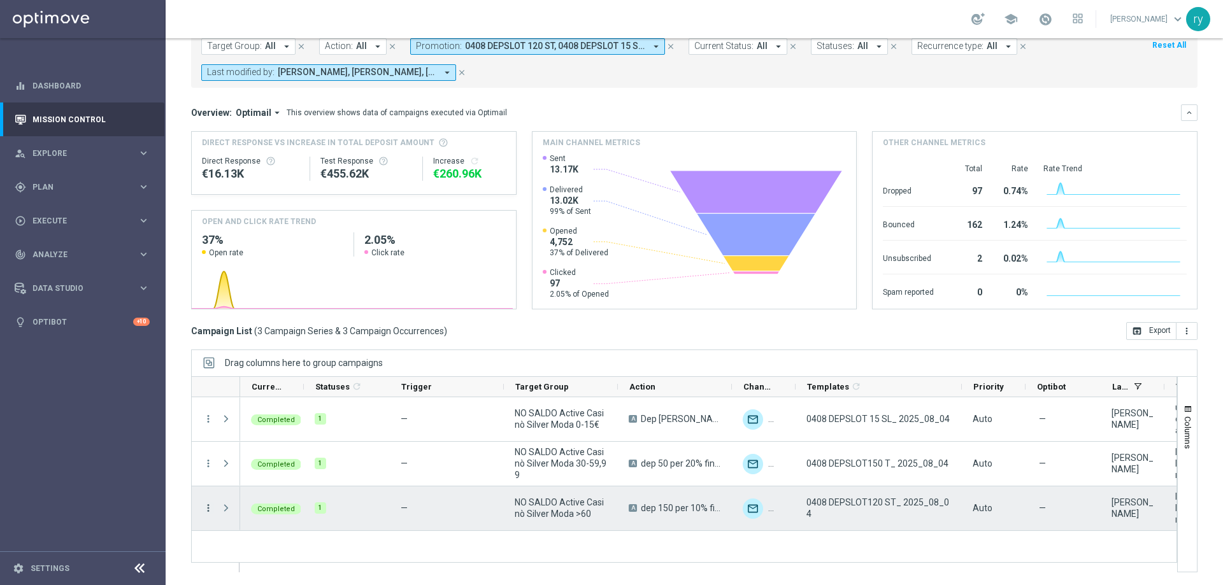
click at [206, 512] on icon "more_vert" at bounding box center [208, 508] width 11 height 11
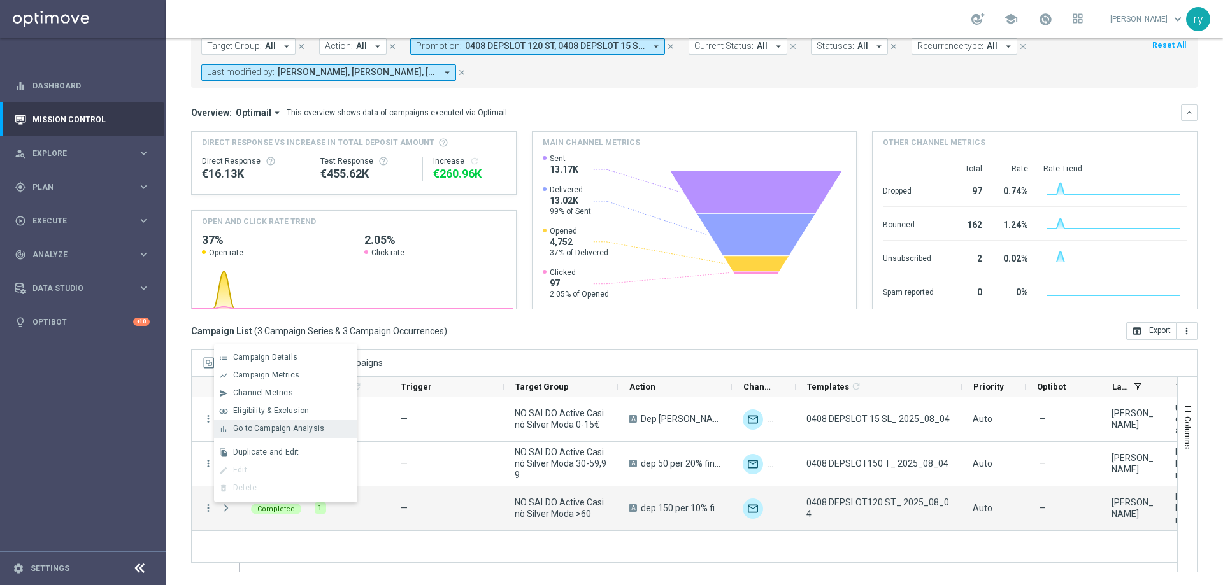
click at [248, 438] on div "bar_chart Go to Campaign Analysis" at bounding box center [285, 429] width 143 height 18
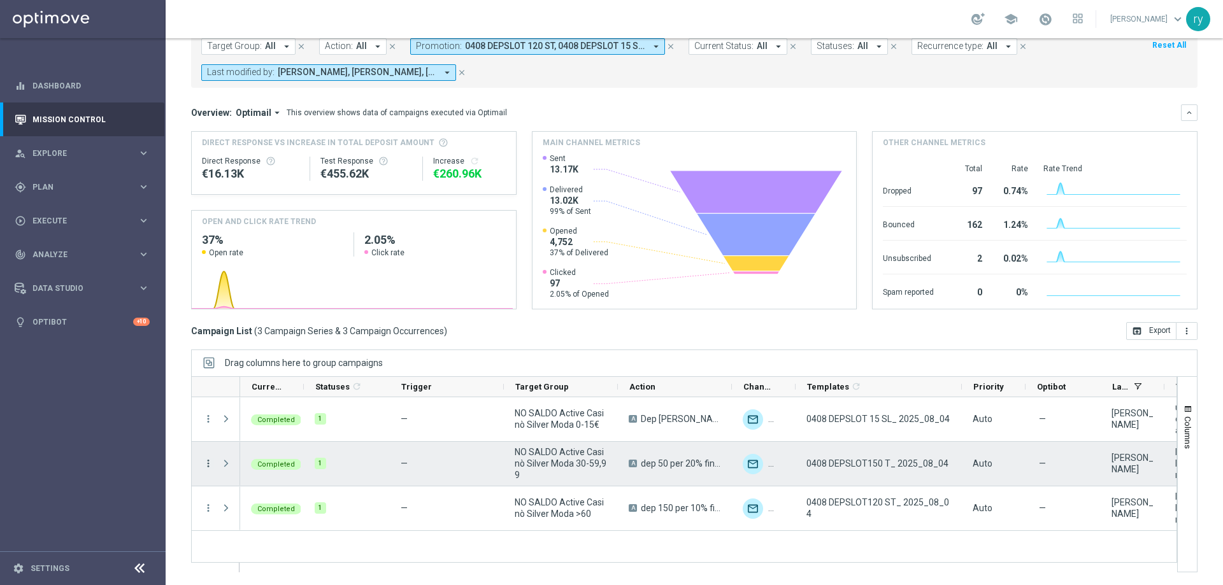
click at [208, 468] on icon "more_vert" at bounding box center [208, 463] width 11 height 11
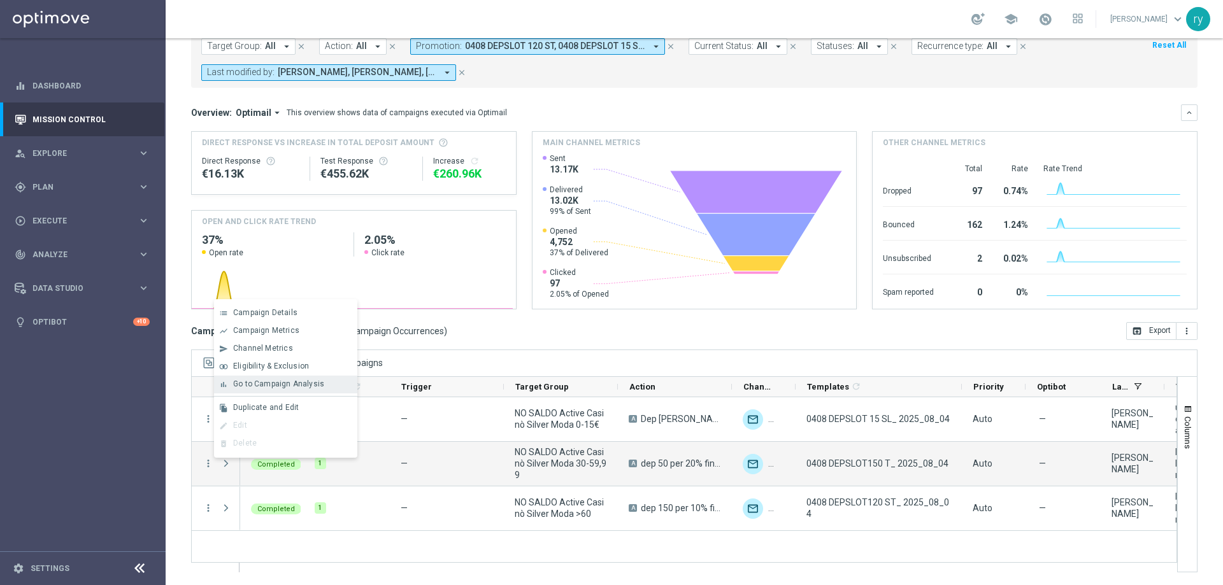
click at [253, 382] on span "Go to Campaign Analysis" at bounding box center [278, 384] width 91 height 9
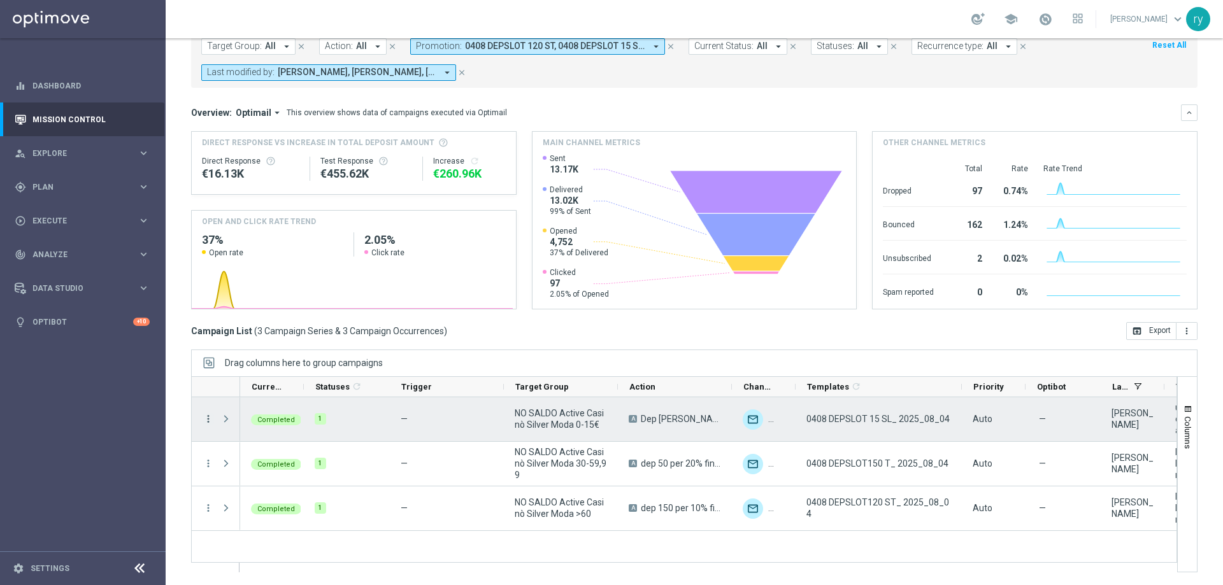
click at [207, 419] on icon "more_vert" at bounding box center [208, 418] width 11 height 11
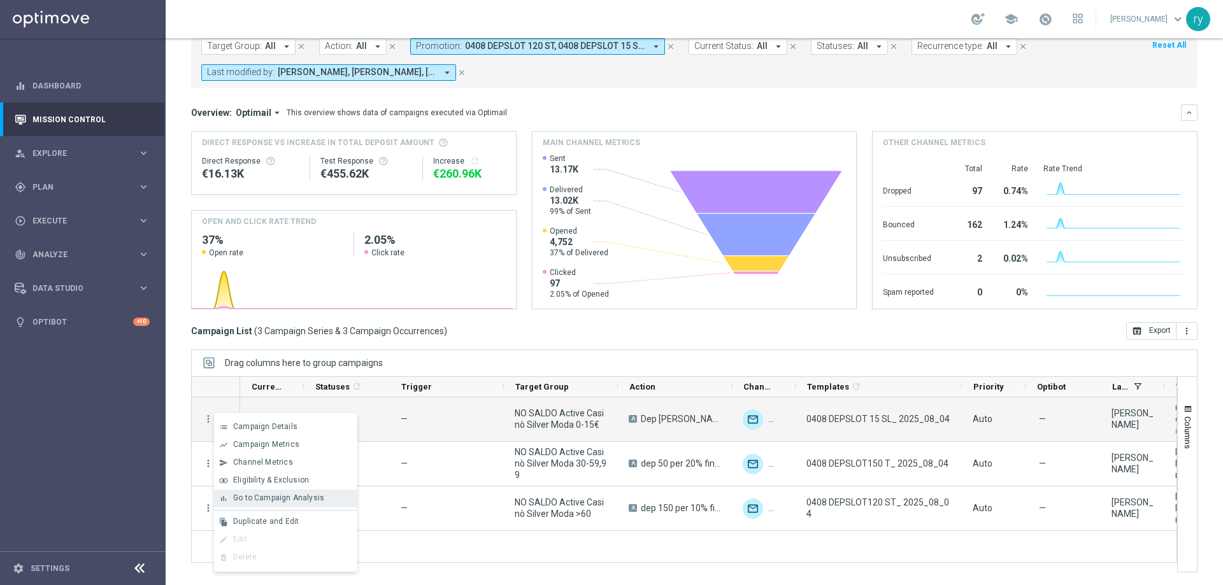
click at [244, 503] on div "bar_chart Go to Campaign Analysis" at bounding box center [285, 499] width 143 height 18
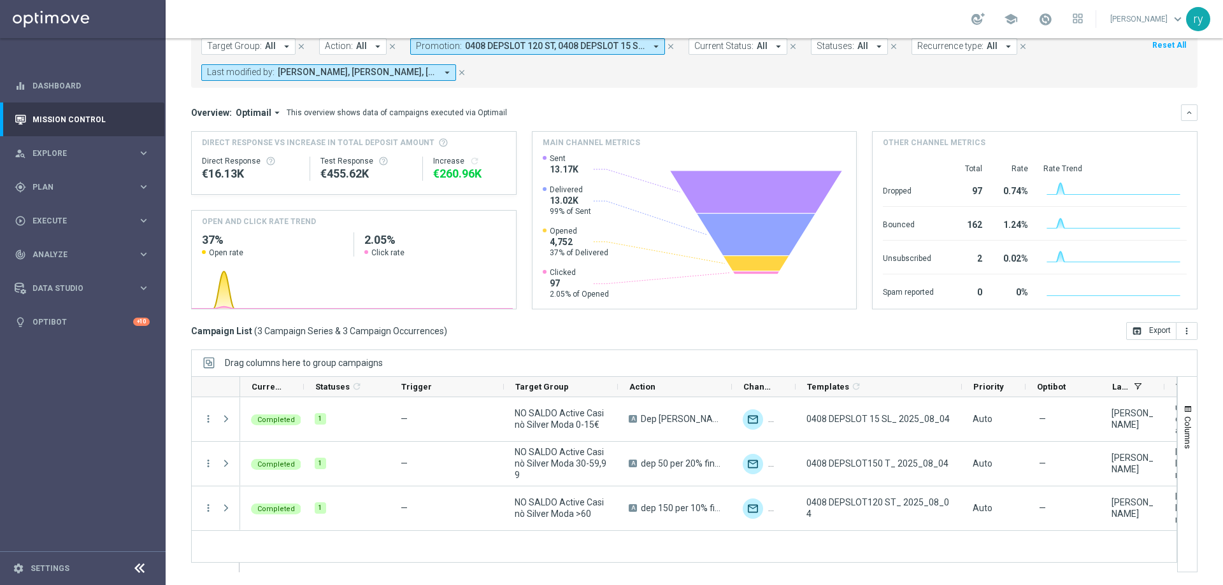
click at [654, 44] on icon "arrow_drop_down" at bounding box center [655, 46] width 11 height 11
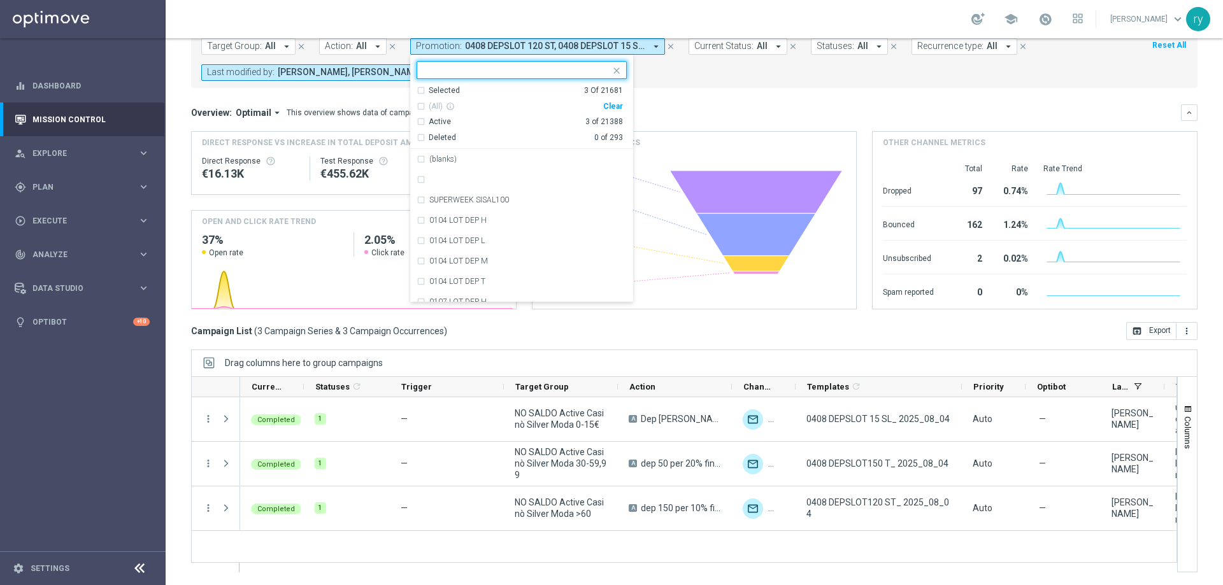
click at [0, 0] on div "Clear" at bounding box center [0, 0] width 0 height 0
click at [478, 66] on input "text" at bounding box center [517, 70] width 187 height 11
paste input "408 DOPPIOBONUS"
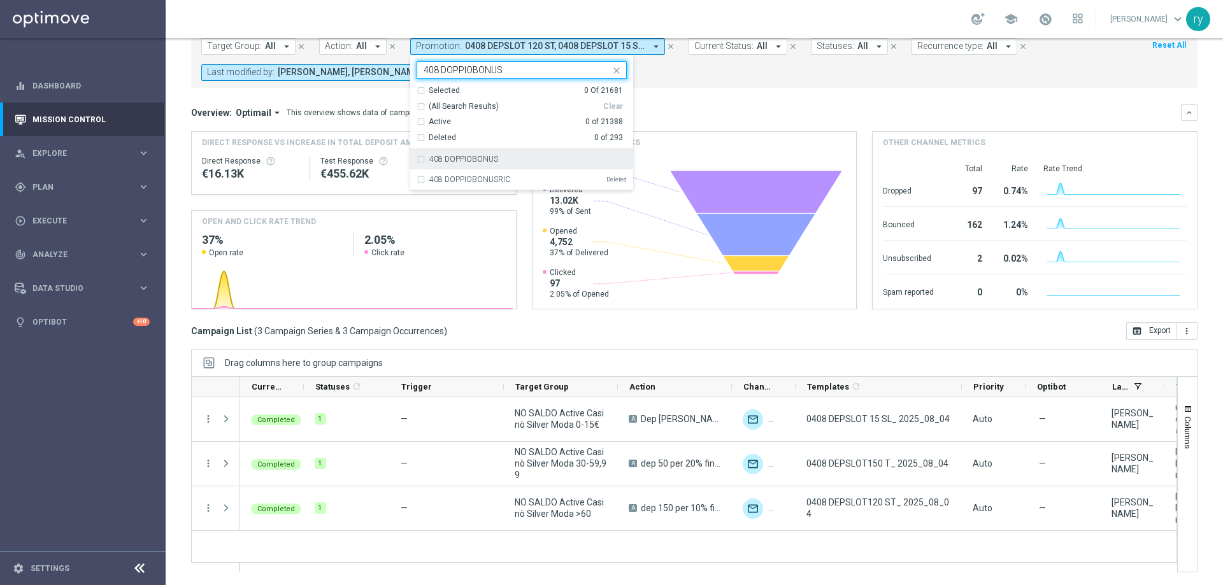
click at [508, 157] on div "408 DOPPIOBONUS" at bounding box center [527, 159] width 197 height 8
type input "408 DOPPIOBONUS"
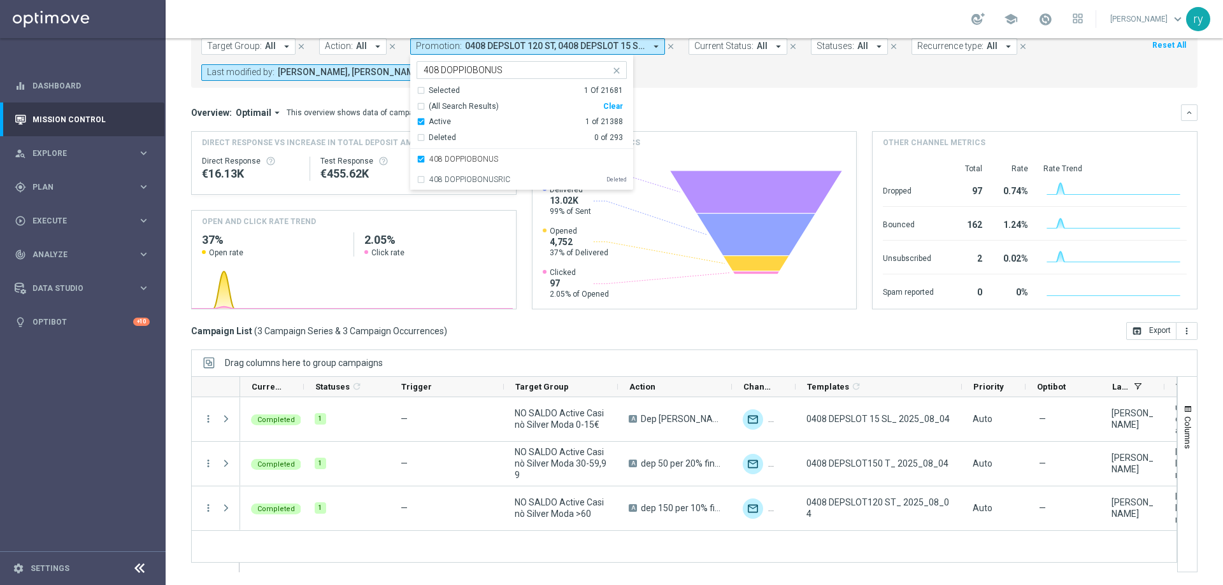
click at [677, 105] on div "Overview: Optimail arrow_drop_down This overview shows data of campaigns execut…" at bounding box center [694, 112] width 1007 height 17
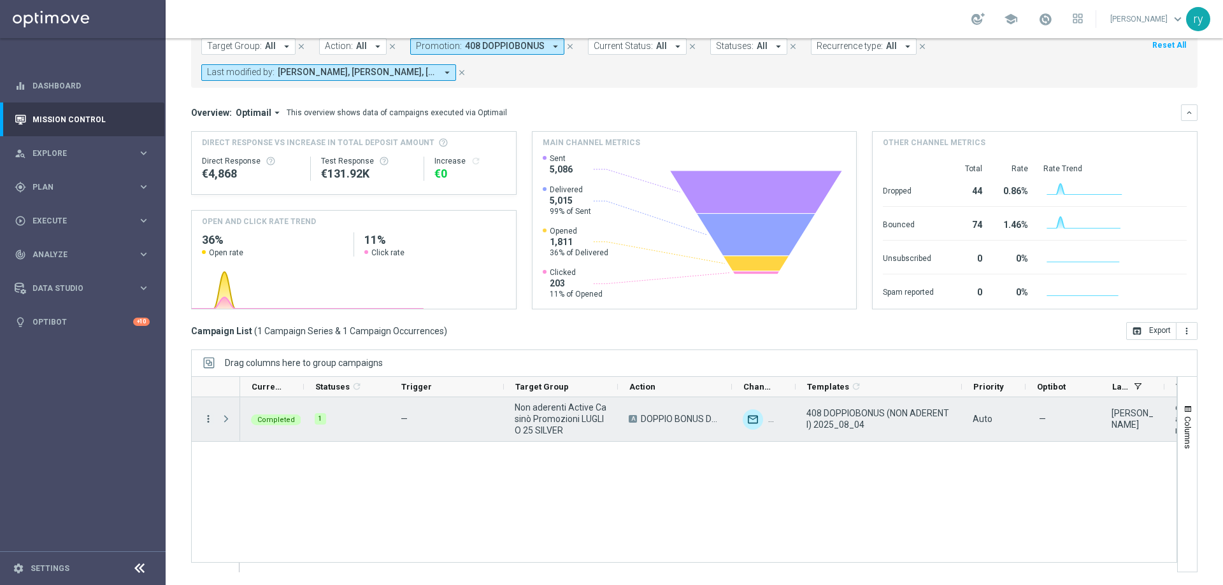
click at [212, 423] on icon "more_vert" at bounding box center [208, 418] width 11 height 11
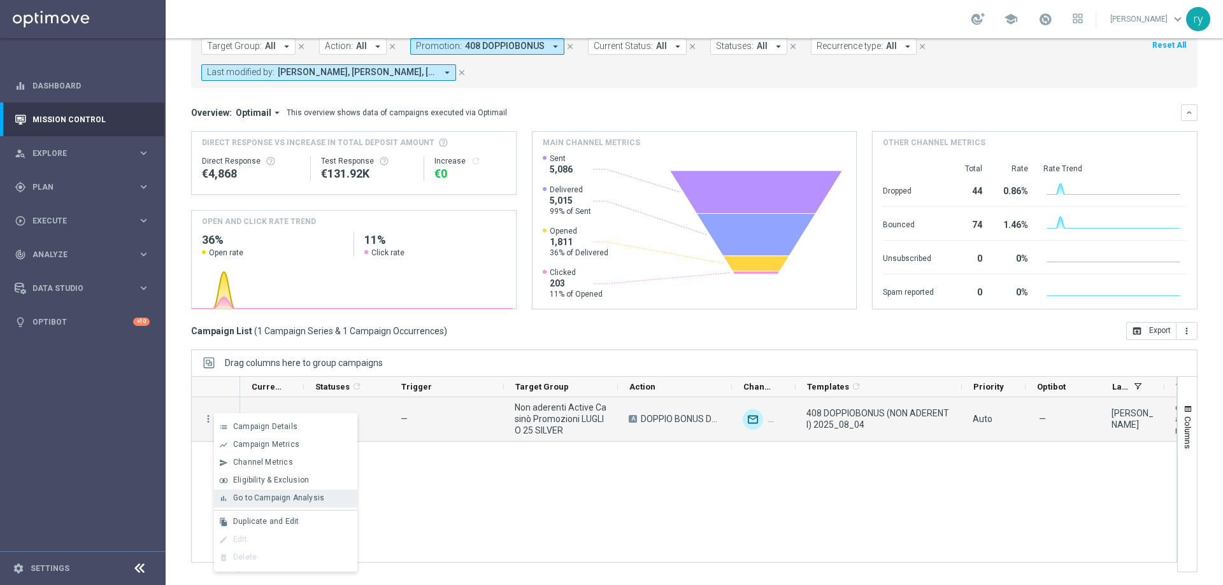
click at [265, 496] on span "Go to Campaign Analysis" at bounding box center [278, 498] width 91 height 9
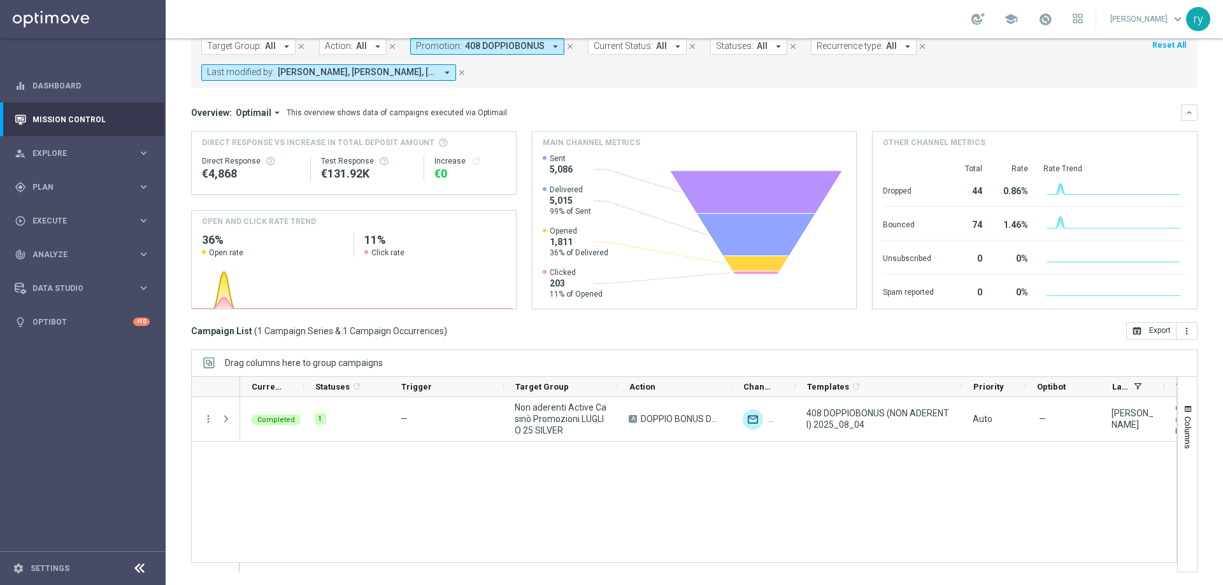
click at [550, 43] on icon "arrow_drop_down" at bounding box center [555, 46] width 11 height 11
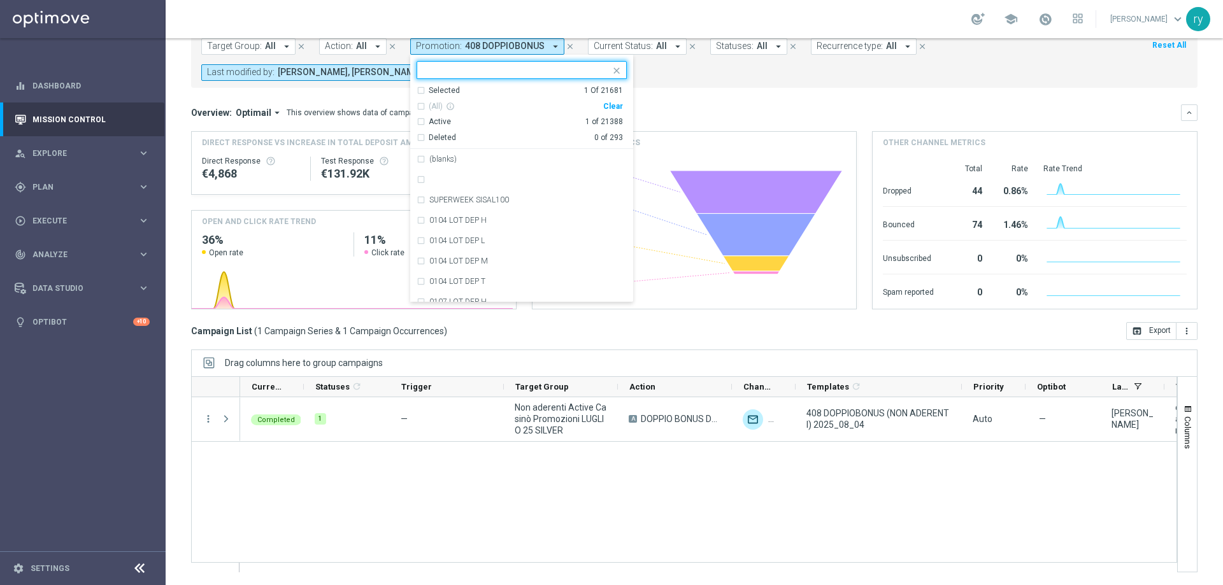
click at [0, 0] on div "Clear" at bounding box center [0, 0] width 0 height 0
click at [459, 73] on input "text" at bounding box center [517, 70] width 187 height 11
paste input "RICSLOT100 MNG8"
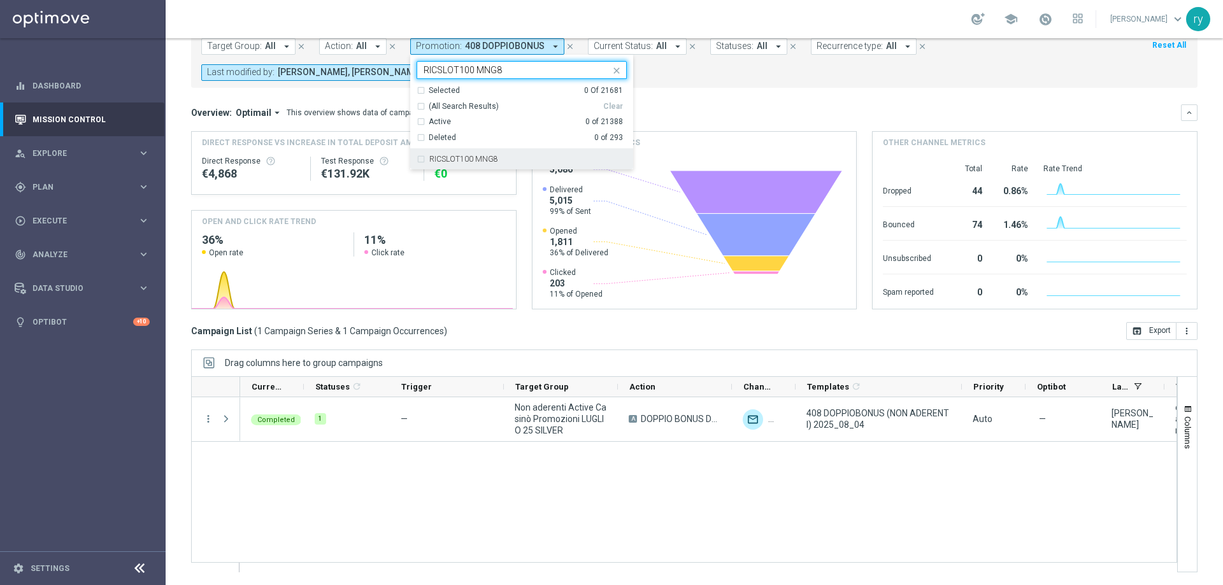
click at [471, 155] on label "RICSLOT100 MNG8" at bounding box center [463, 159] width 69 height 8
type input "RICSLOT100 MNG8"
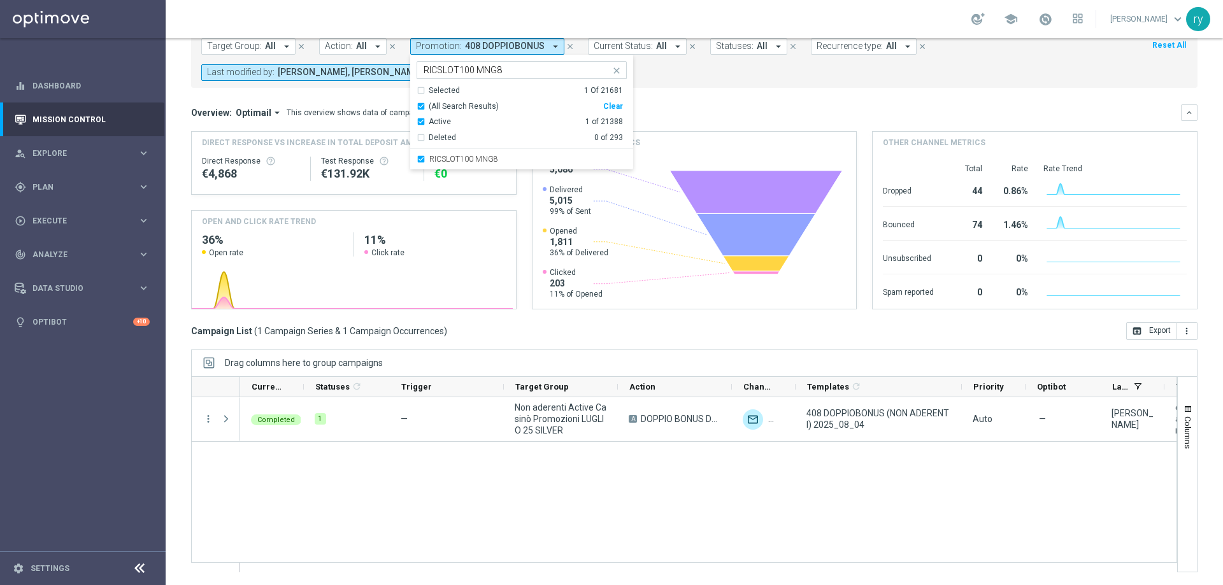
click at [720, 96] on mini-dashboard "Overview: Optimail arrow_drop_down This overview shows data of campaigns execut…" at bounding box center [694, 205] width 1007 height 234
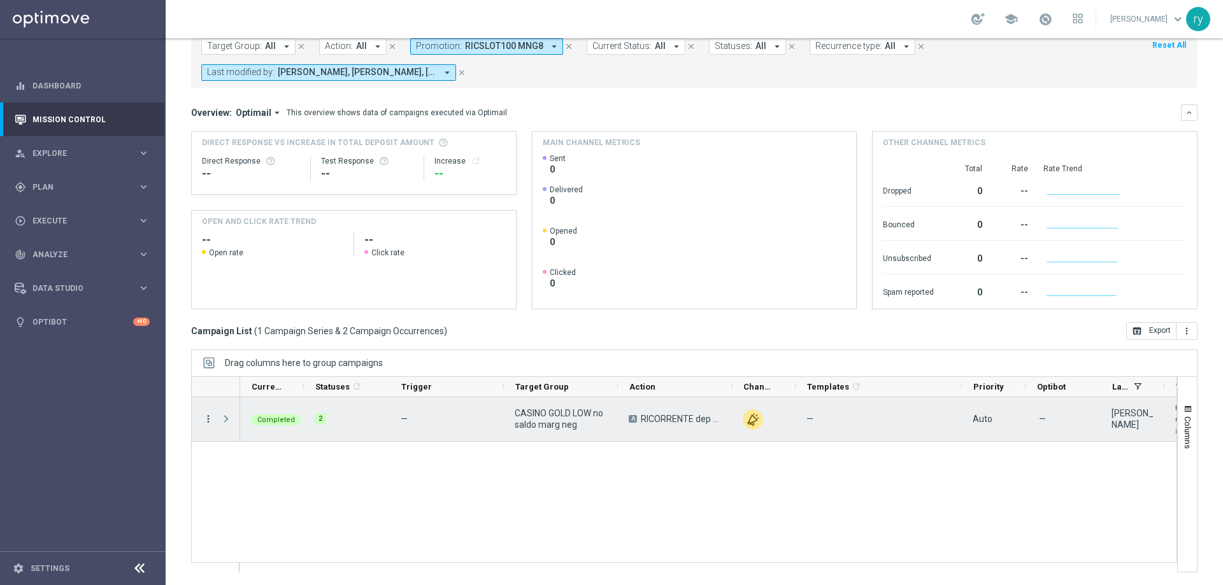
click at [207, 423] on icon "more_vert" at bounding box center [208, 418] width 11 height 11
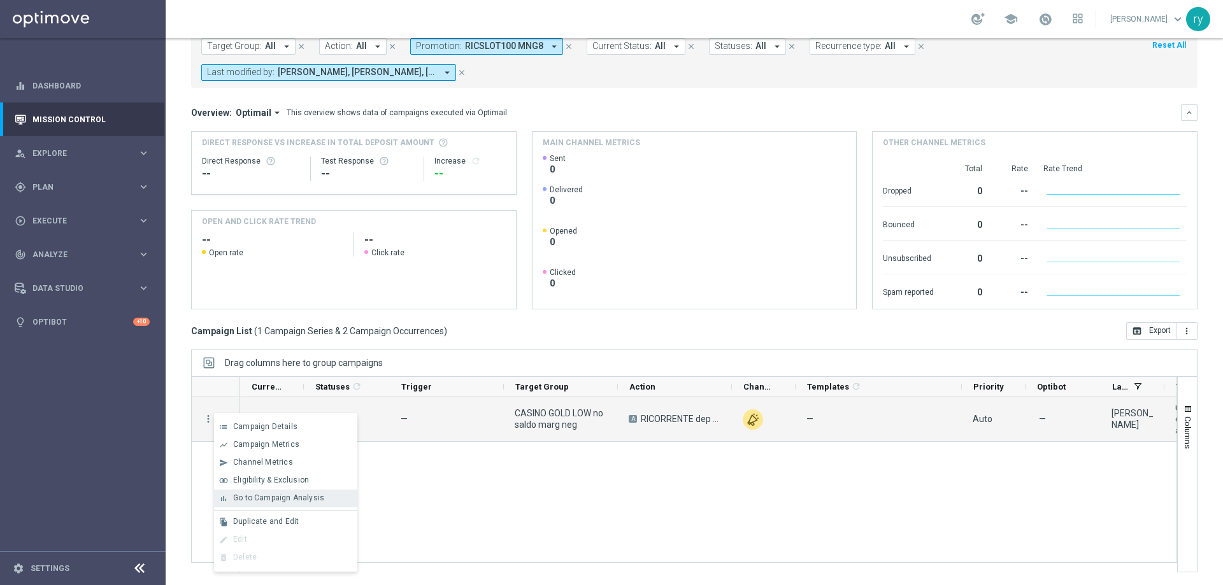
click at [250, 490] on div "bar_chart Go to Campaign Analysis" at bounding box center [285, 499] width 143 height 18
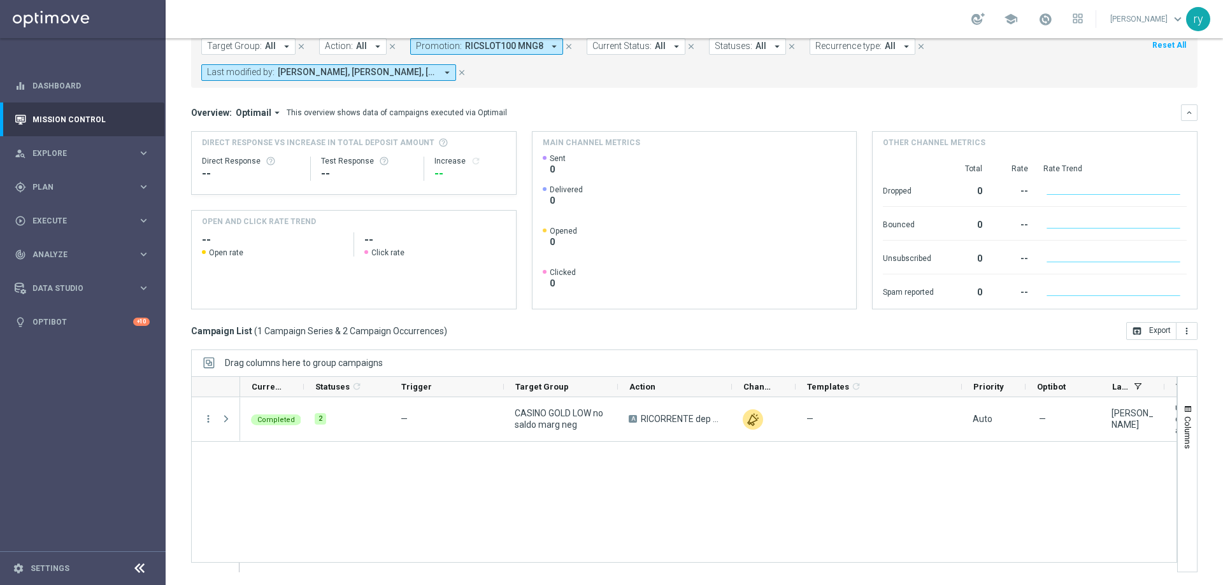
click at [549, 48] on icon "arrow_drop_down" at bounding box center [554, 46] width 11 height 11
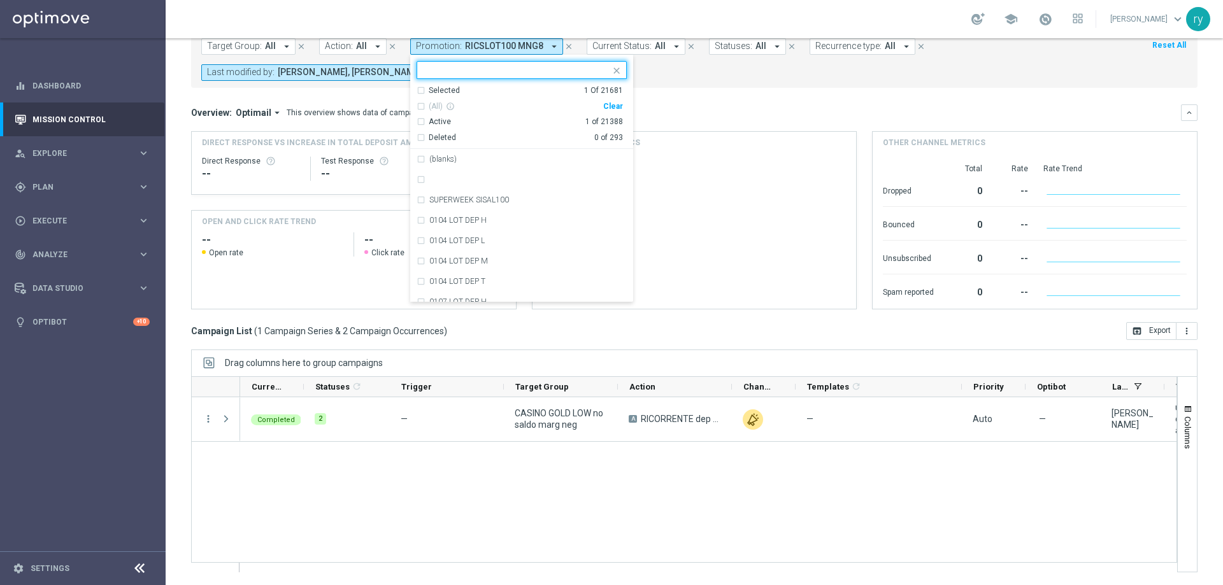
click at [0, 0] on div "Clear" at bounding box center [0, 0] width 0 height 0
click at [454, 75] on input "text" at bounding box center [517, 70] width 187 height 11
paste input "RICARICA8 MNT"
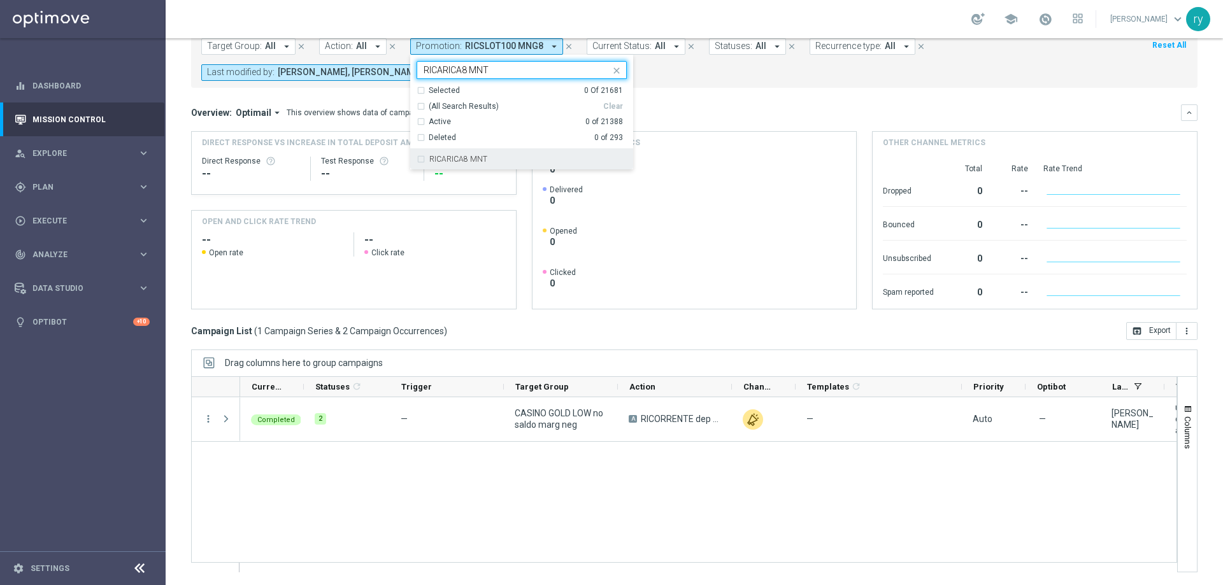
click at [479, 151] on div "RICARICA8 MNT" at bounding box center [522, 159] width 210 height 20
type input "RICARICA8 MNT"
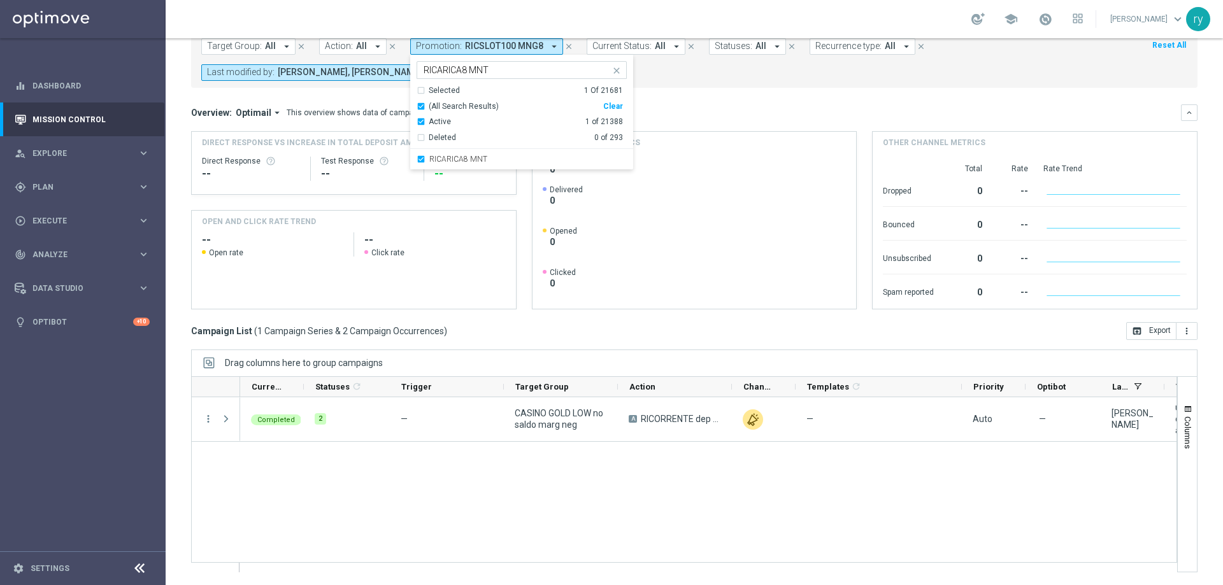
click at [711, 99] on mini-dashboard "Overview: Optimail arrow_drop_down This overview shows data of campaigns execut…" at bounding box center [694, 205] width 1007 height 234
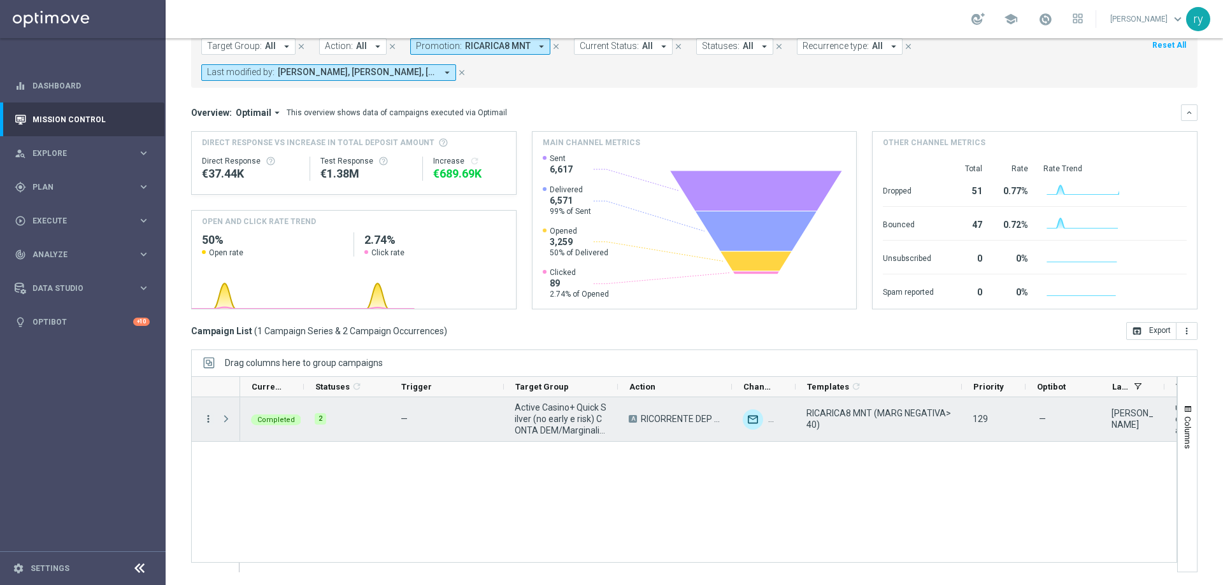
click at [209, 417] on icon "more_vert" at bounding box center [208, 418] width 11 height 11
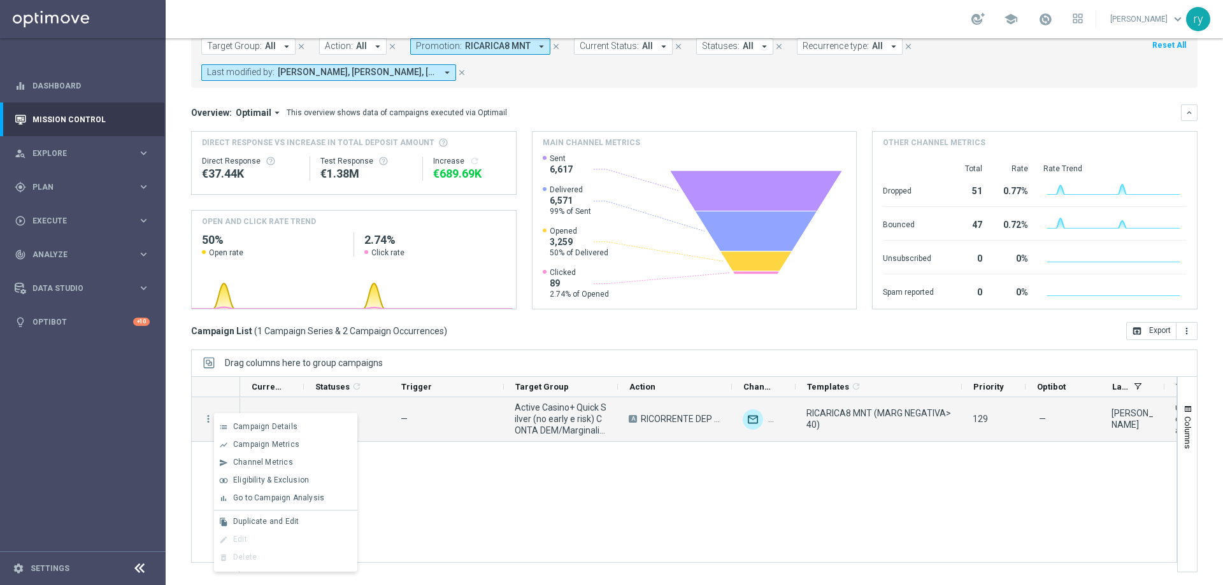
click at [299, 497] on span "Go to Campaign Analysis" at bounding box center [278, 498] width 91 height 9
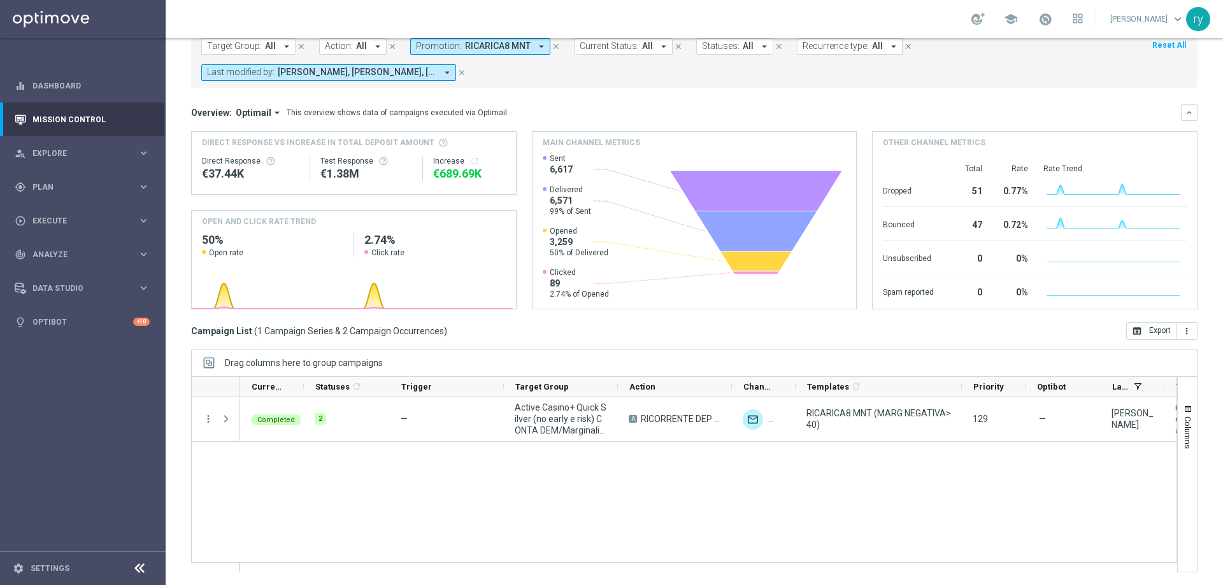
click at [540, 45] on icon "arrow_drop_down" at bounding box center [541, 46] width 11 height 11
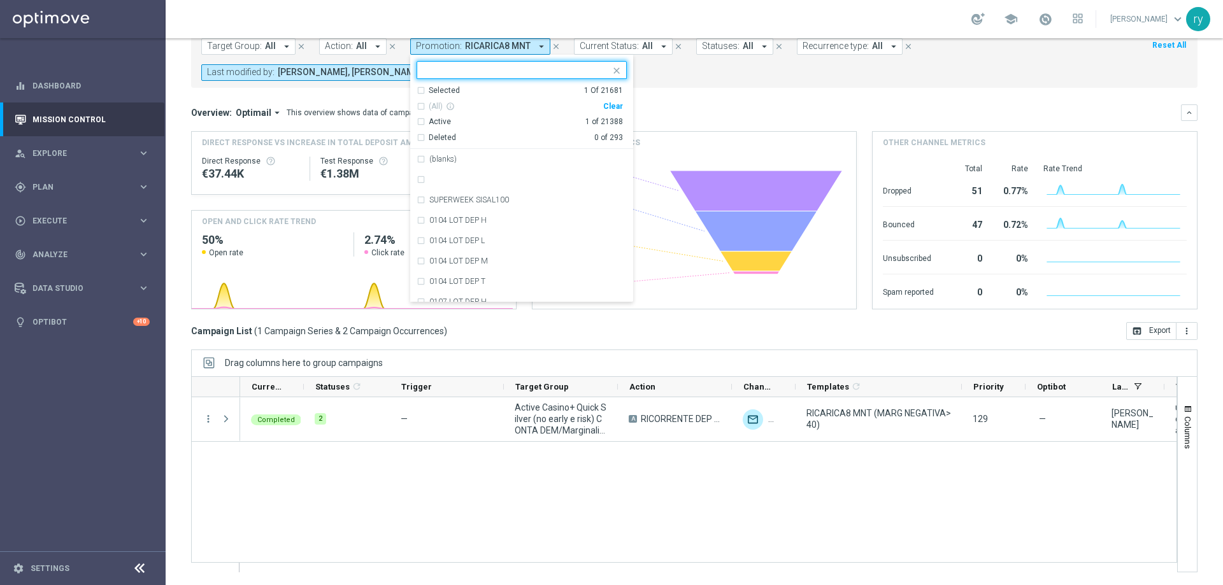
click at [601, 108] on div "(All) info_outline Clear" at bounding box center [520, 104] width 206 height 16
click at [0, 0] on div "Clear" at bounding box center [0, 0] width 0 height 0
click at [522, 71] on input "text" at bounding box center [517, 70] width 187 height 11
paste input "RICARICA8 MNL"
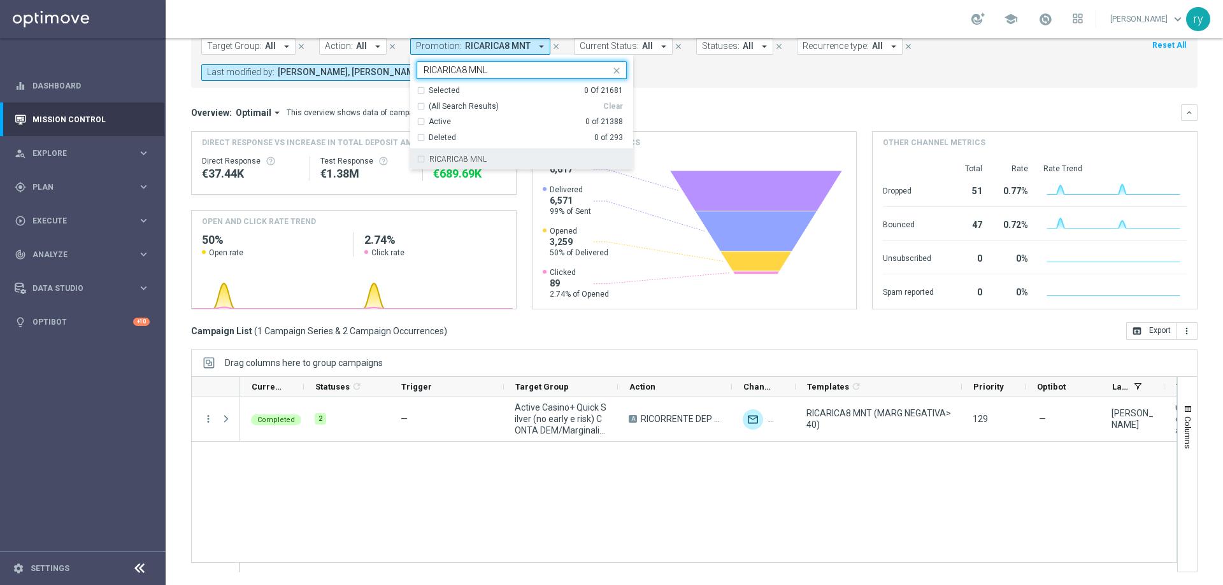
click at [512, 154] on div "RICARICA8 MNL" at bounding box center [522, 159] width 210 height 20
type input "RICARICA8 MNL"
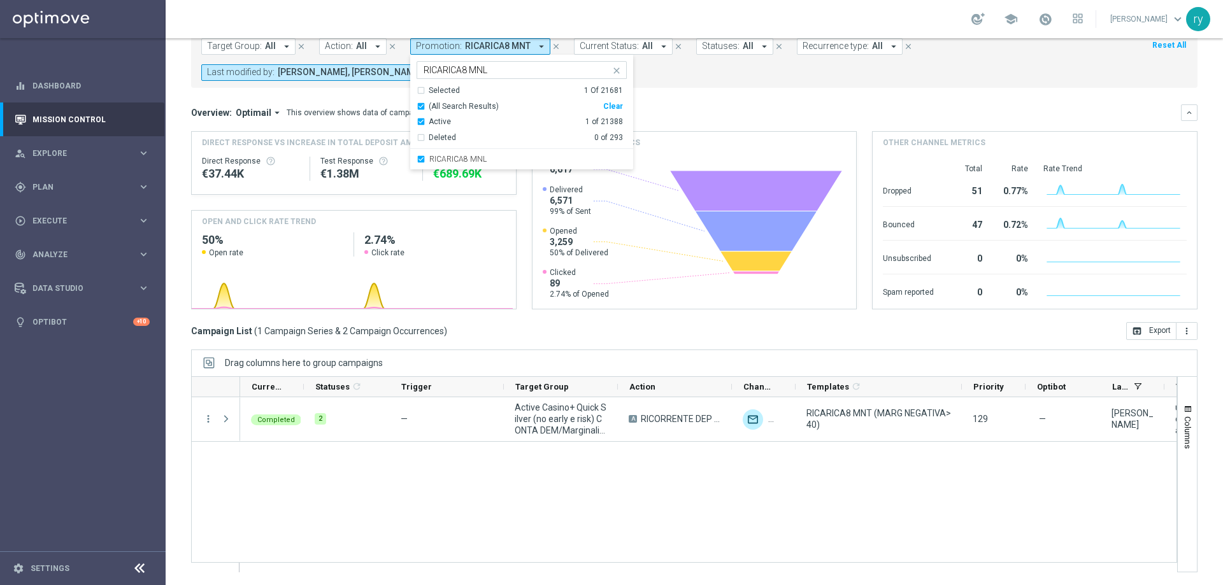
click at [671, 88] on mini-dashboard "Overview: Optimail arrow_drop_down This overview shows data of campaigns execut…" at bounding box center [694, 205] width 1007 height 234
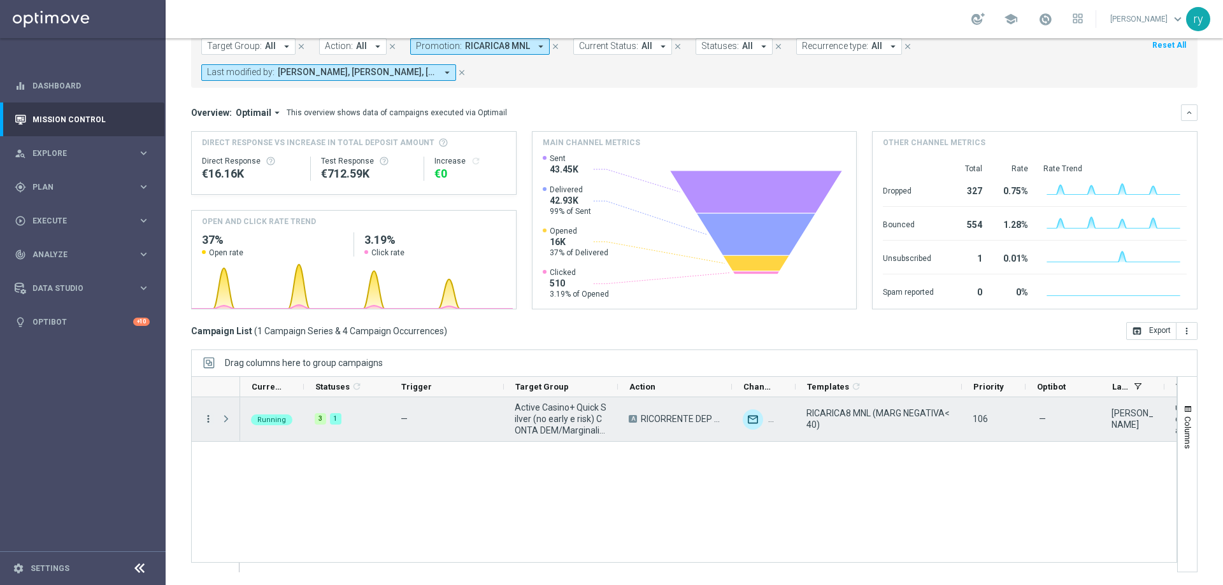
click at [206, 421] on icon "more_vert" at bounding box center [208, 418] width 11 height 11
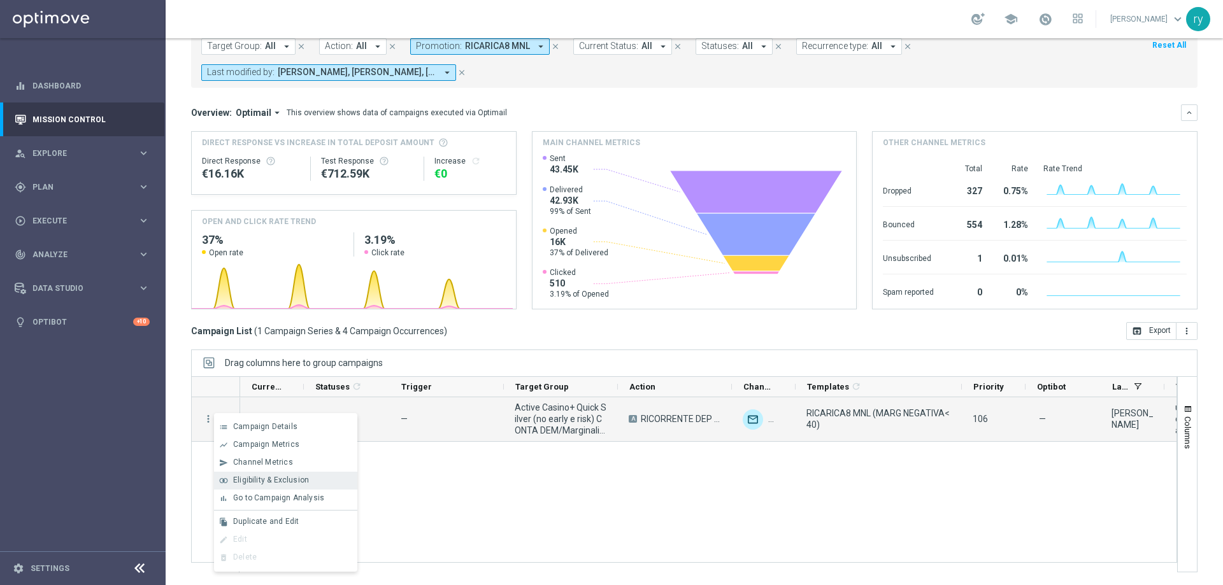
click at [247, 489] on div "join_inner Eligibility & Exclusion" at bounding box center [285, 481] width 143 height 18
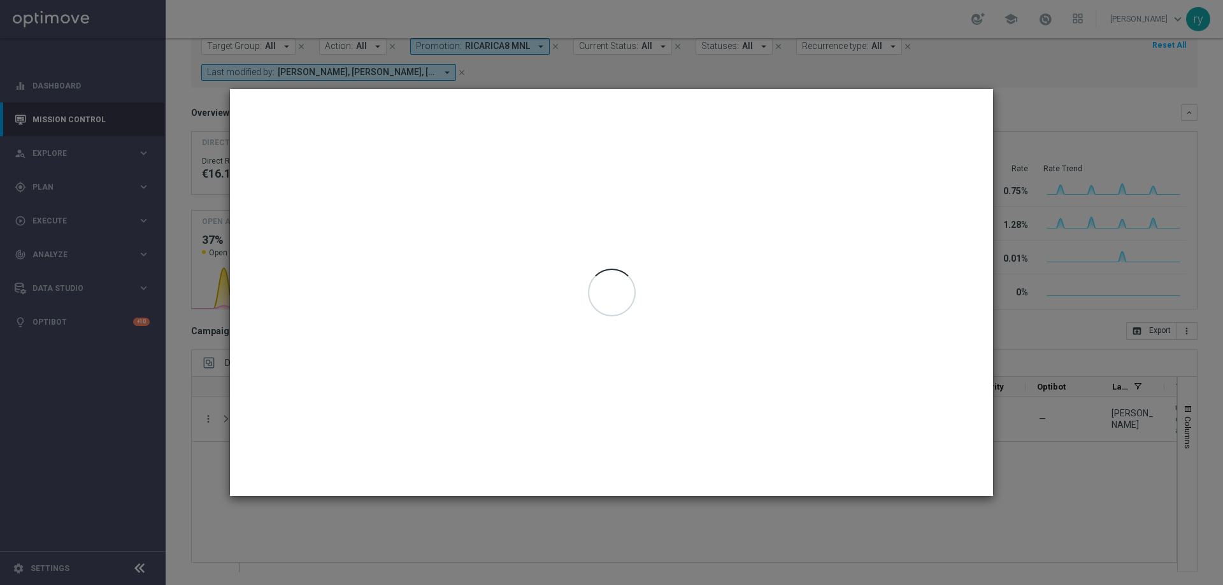
type input "[DATE] - [DATE]"
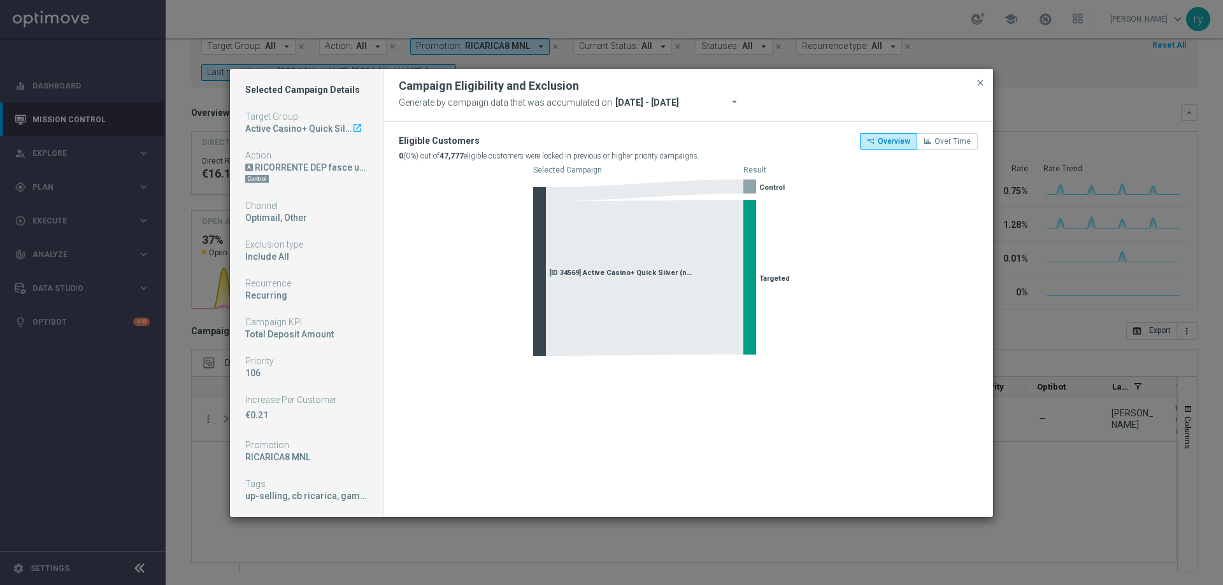
click at [983, 80] on span "close" at bounding box center [980, 83] width 10 height 10
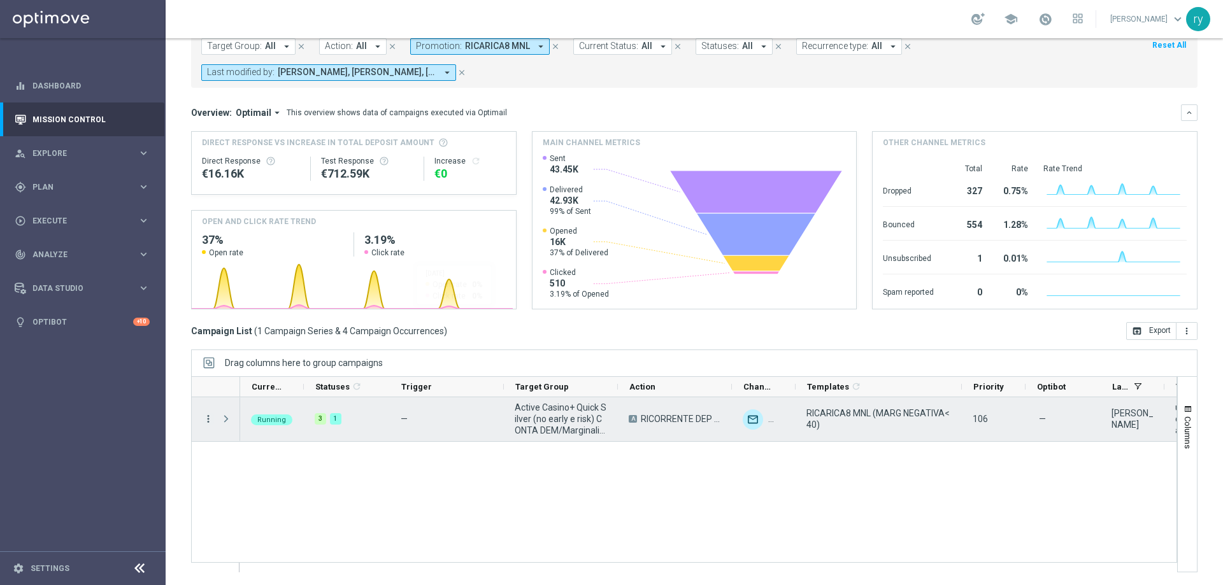
click at [207, 420] on icon "more_vert" at bounding box center [208, 418] width 11 height 11
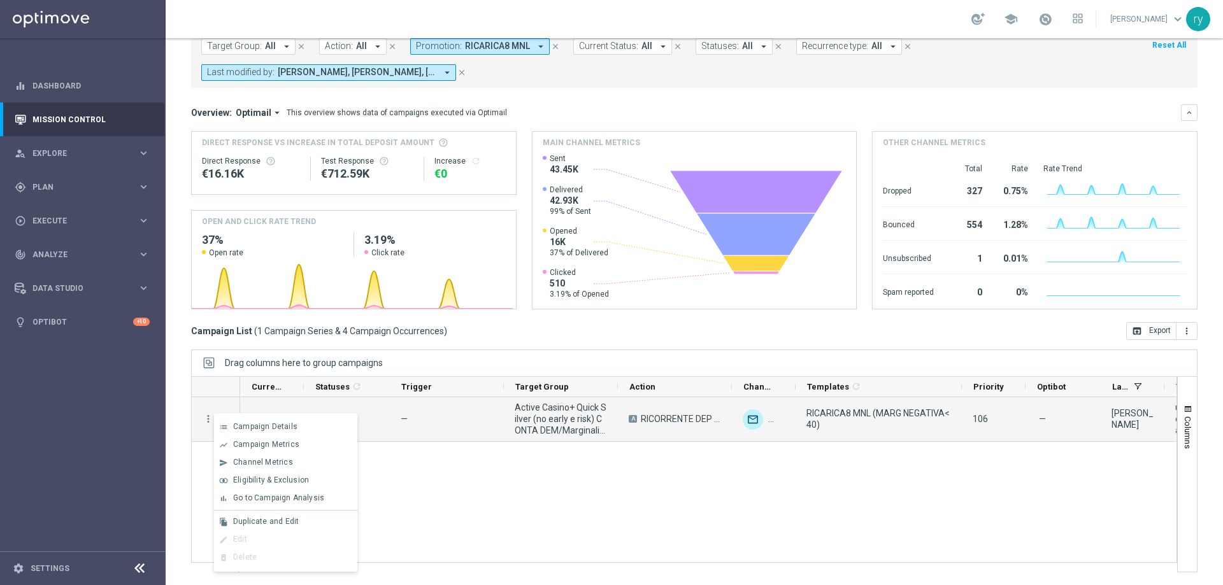
click at [241, 502] on span "Go to Campaign Analysis" at bounding box center [278, 498] width 91 height 9
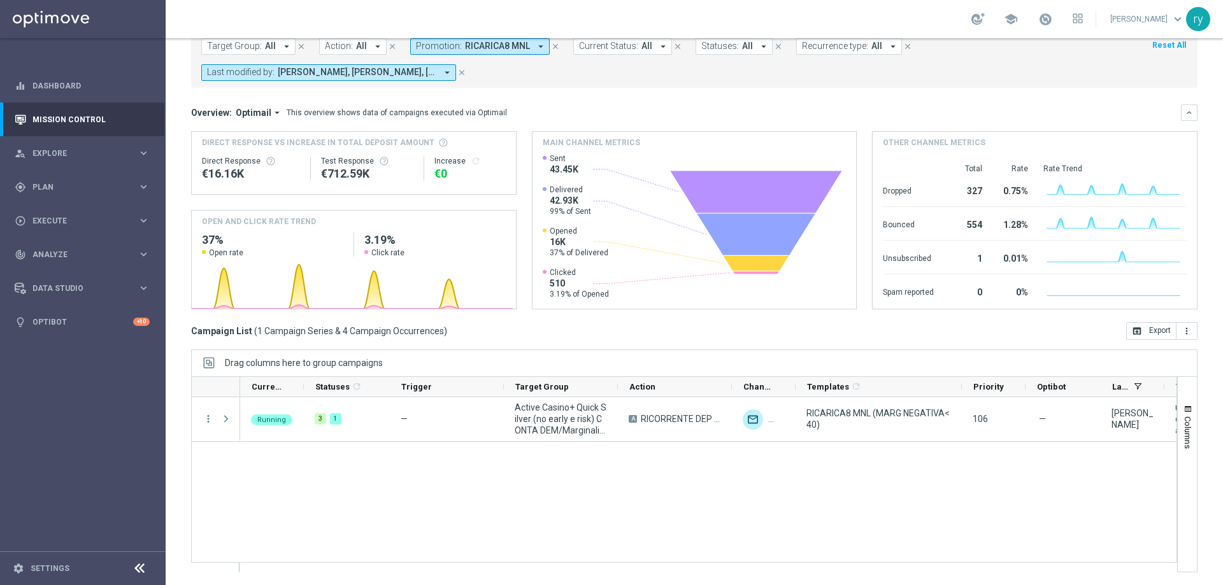
click at [535, 46] on icon "arrow_drop_down" at bounding box center [540, 46] width 11 height 11
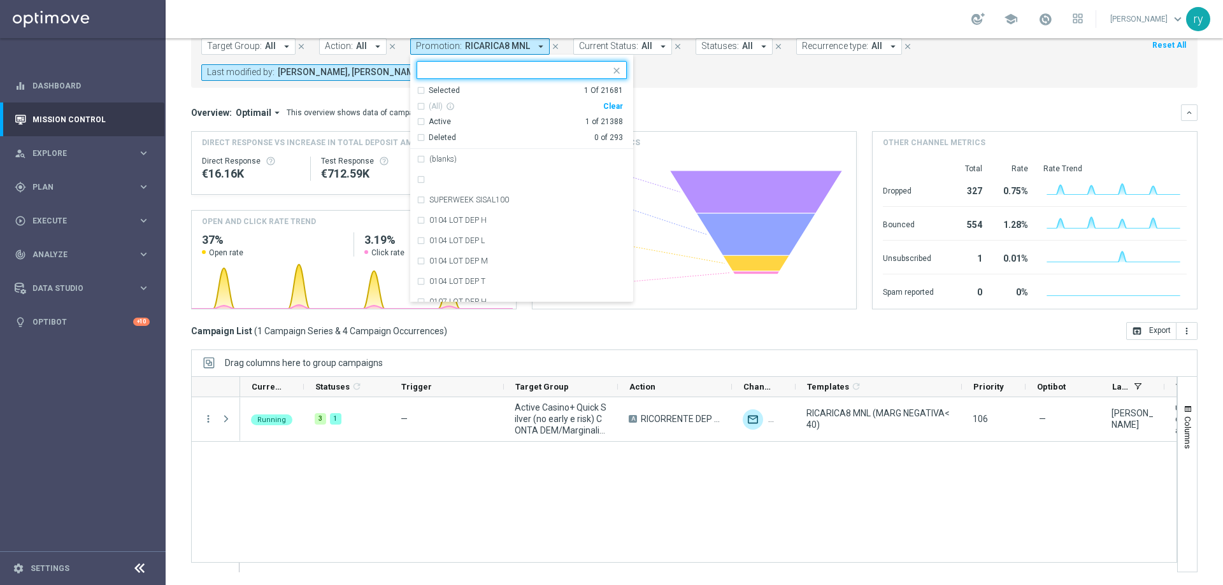
click at [0, 0] on div "Clear" at bounding box center [0, 0] width 0 height 0
click at [514, 71] on input "text" at bounding box center [517, 70] width 187 height 11
paste input "RICARICASLOT 8L"
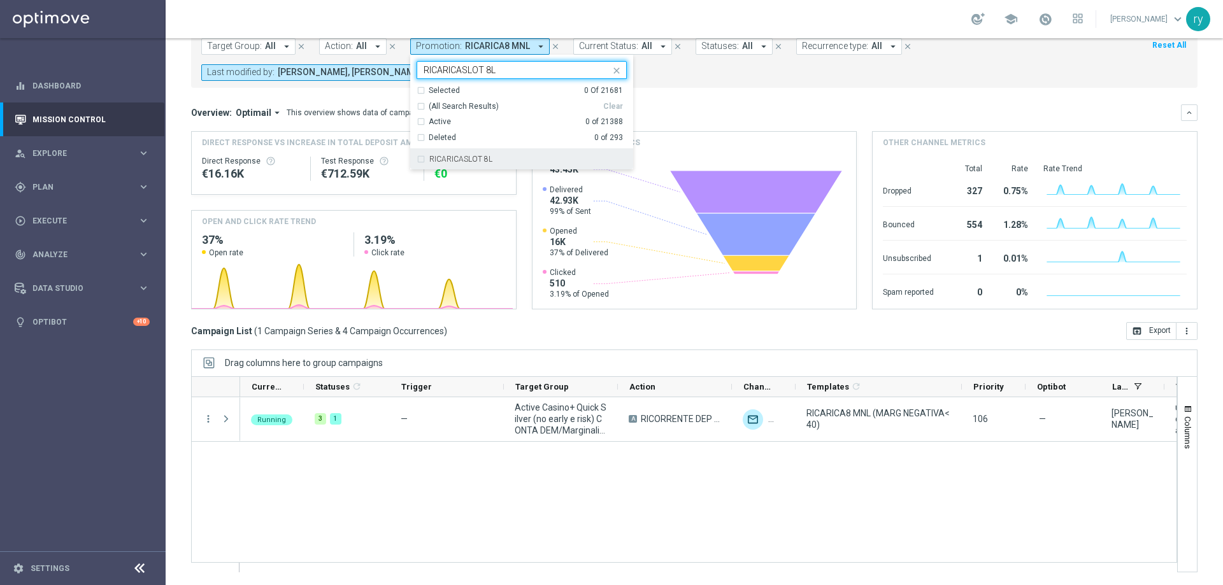
click at [492, 153] on div "RICARICASLOT 8L" at bounding box center [522, 159] width 210 height 20
type input "RICARICASLOT 8L"
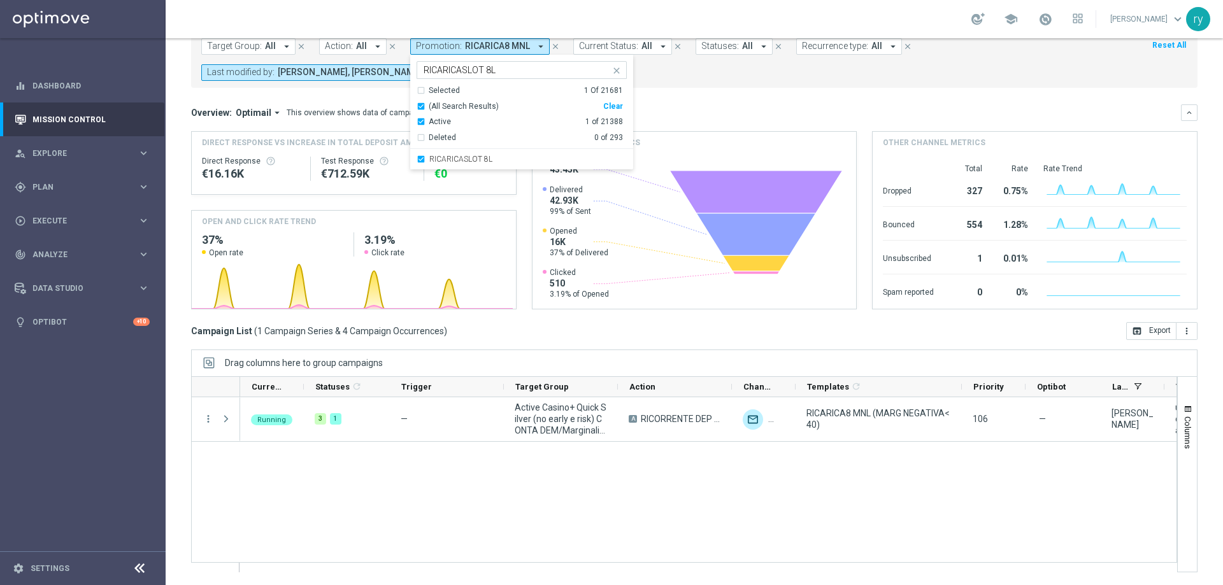
click at [687, 102] on mini-dashboard "Overview: Optimail arrow_drop_down This overview shows data of campaigns execut…" at bounding box center [694, 205] width 1007 height 234
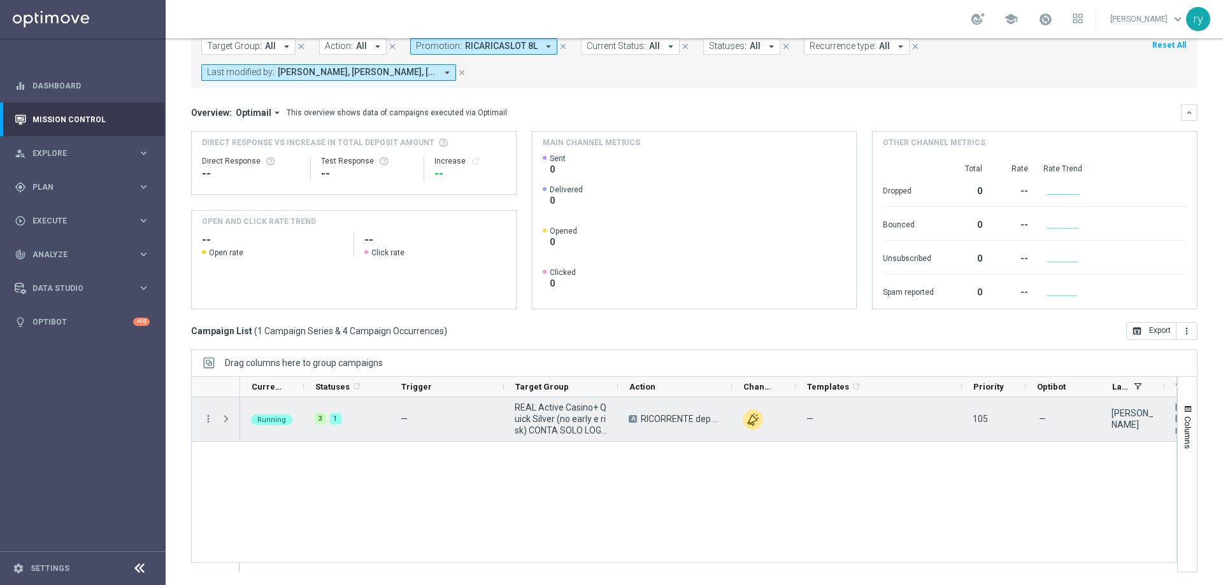
click at [206, 427] on div "more_vert" at bounding box center [203, 420] width 23 height 44
click at [207, 420] on icon "more_vert" at bounding box center [208, 418] width 11 height 11
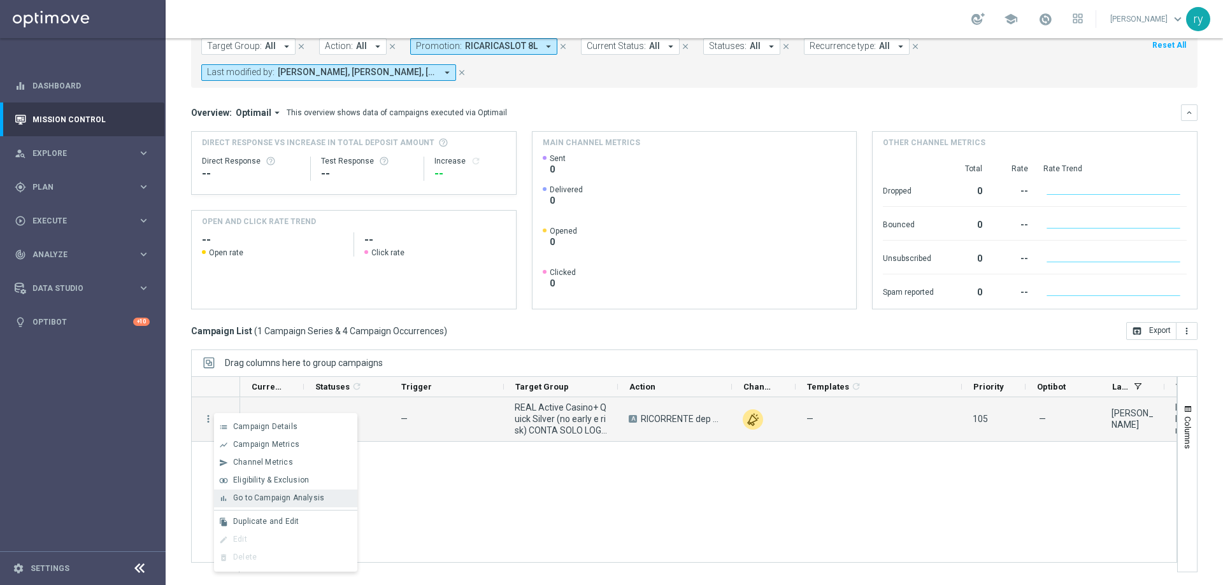
click at [286, 497] on span "Go to Campaign Analysis" at bounding box center [278, 498] width 91 height 9
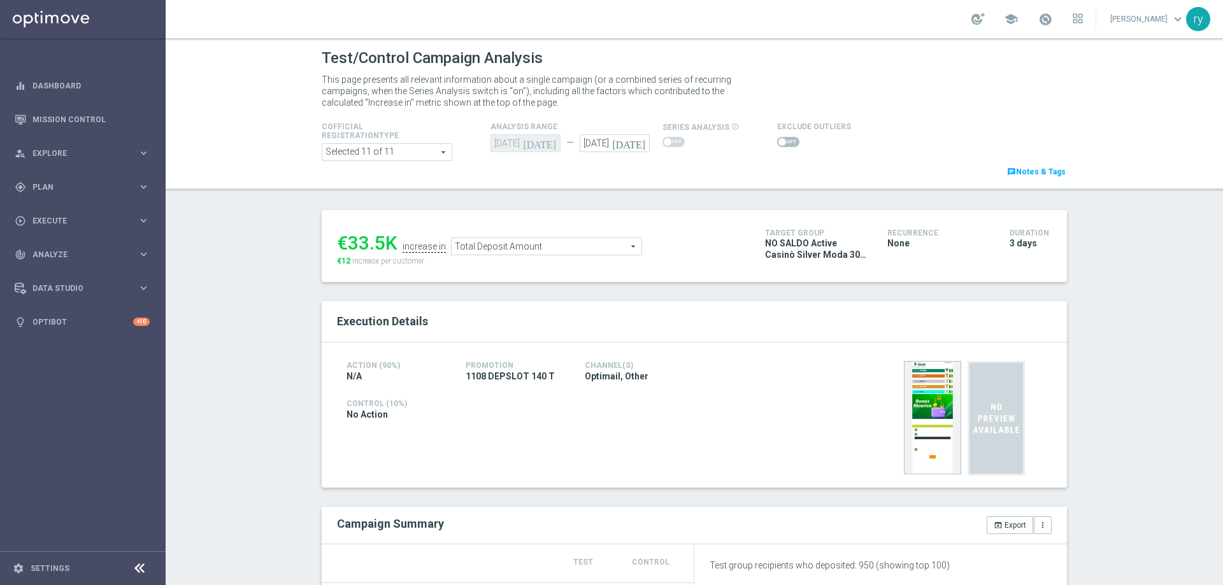
click at [512, 247] on span "Total Deposit Amount" at bounding box center [547, 246] width 190 height 17
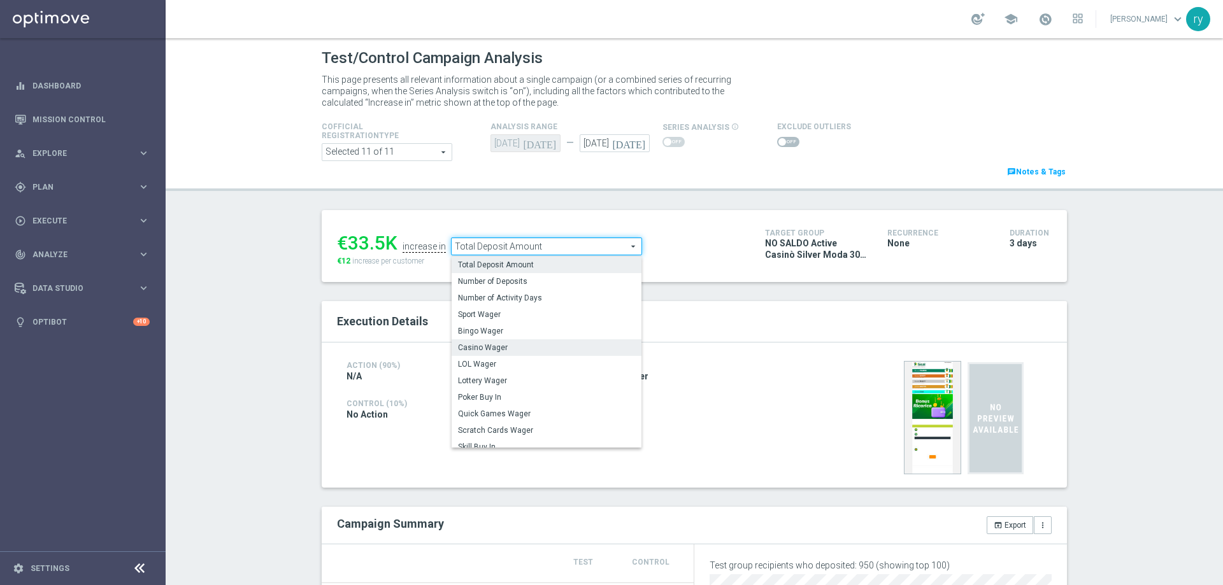
click at [519, 345] on span "Casino Wager" at bounding box center [546, 348] width 177 height 10
type input "Casino Wager"
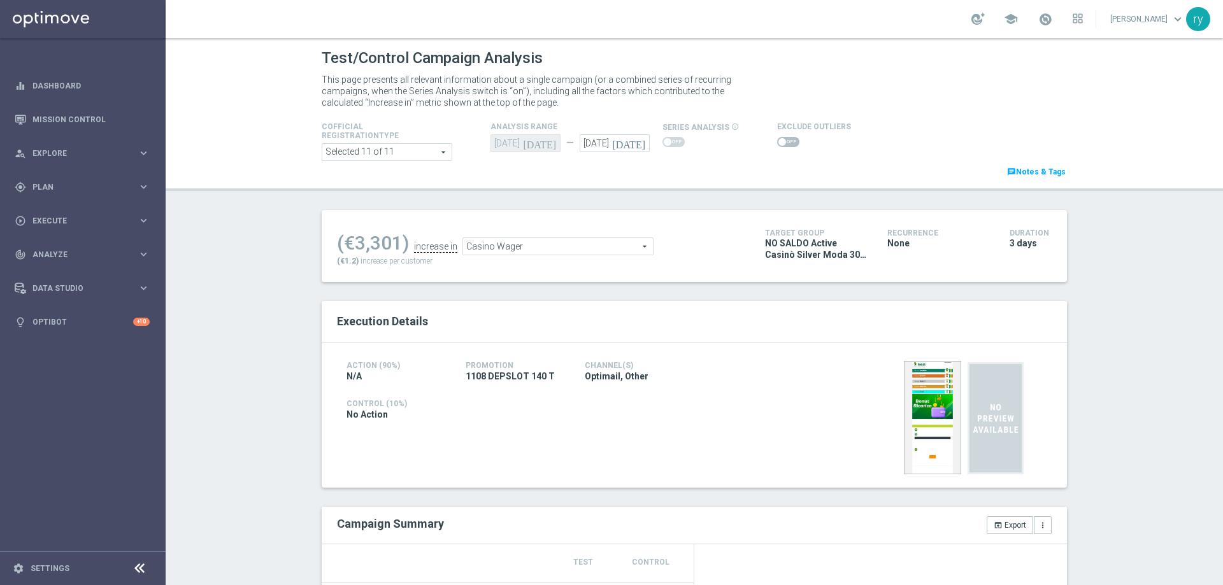
scroll to position [191, 0]
click at [545, 255] on span "Total Deposit Amount" at bounding box center [545, 246] width 190 height 17
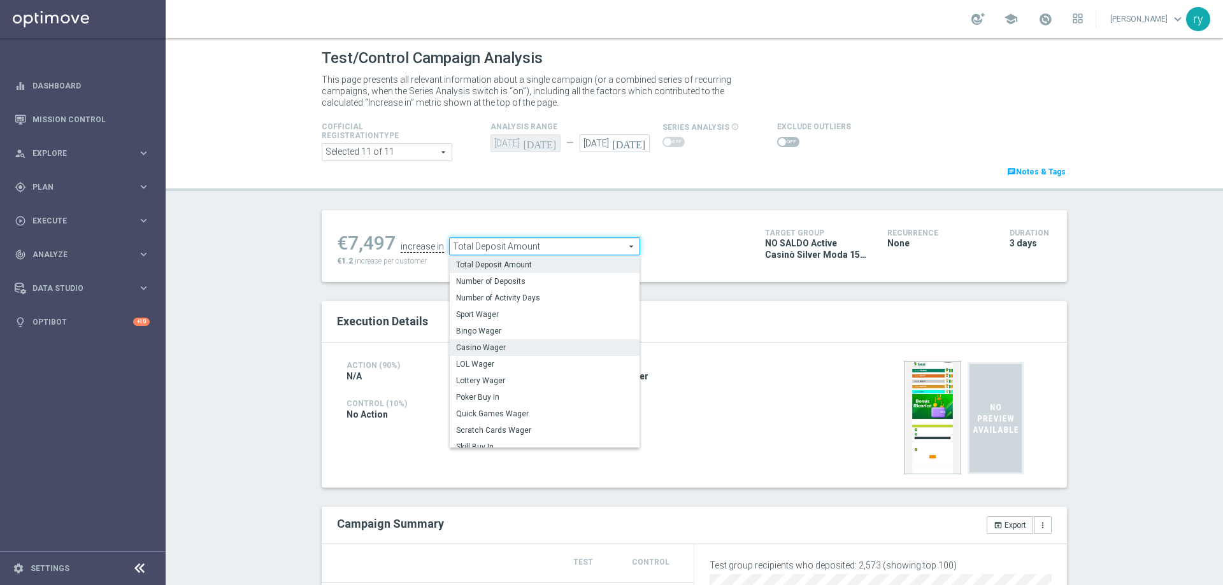
click at [528, 348] on span "Casino Wager" at bounding box center [544, 348] width 177 height 10
type input "Casino Wager"
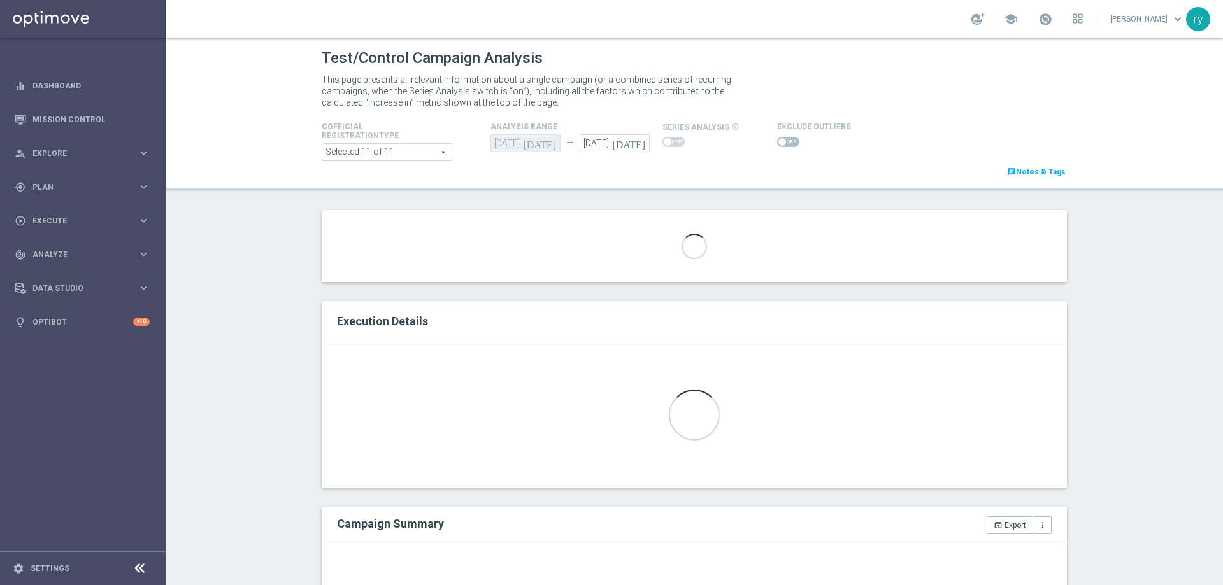
scroll to position [191, 0]
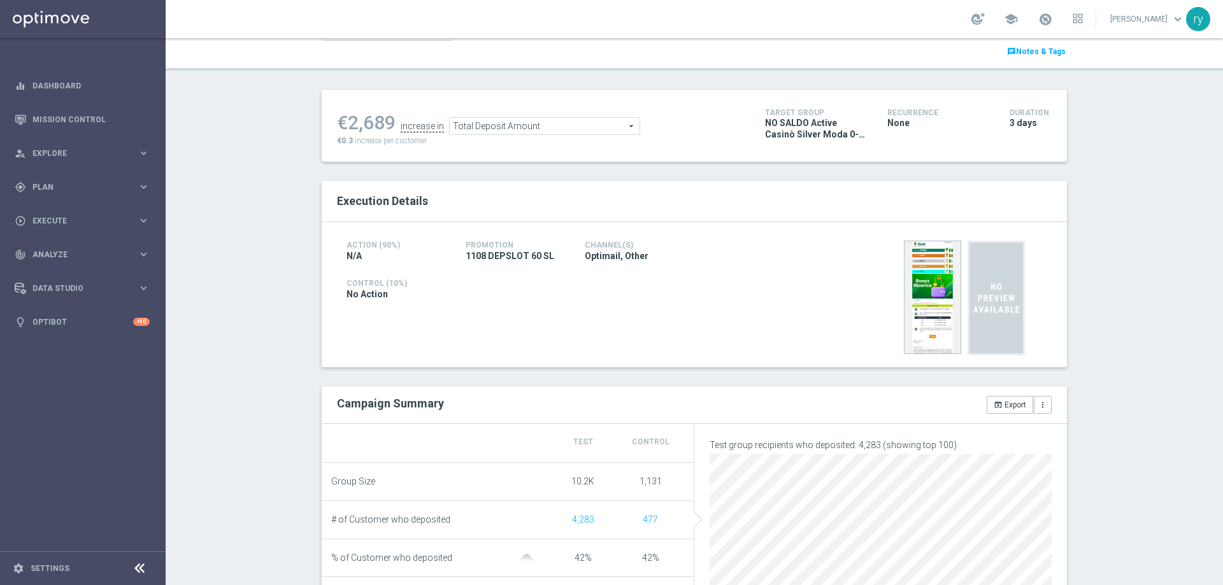
scroll to position [127, 0]
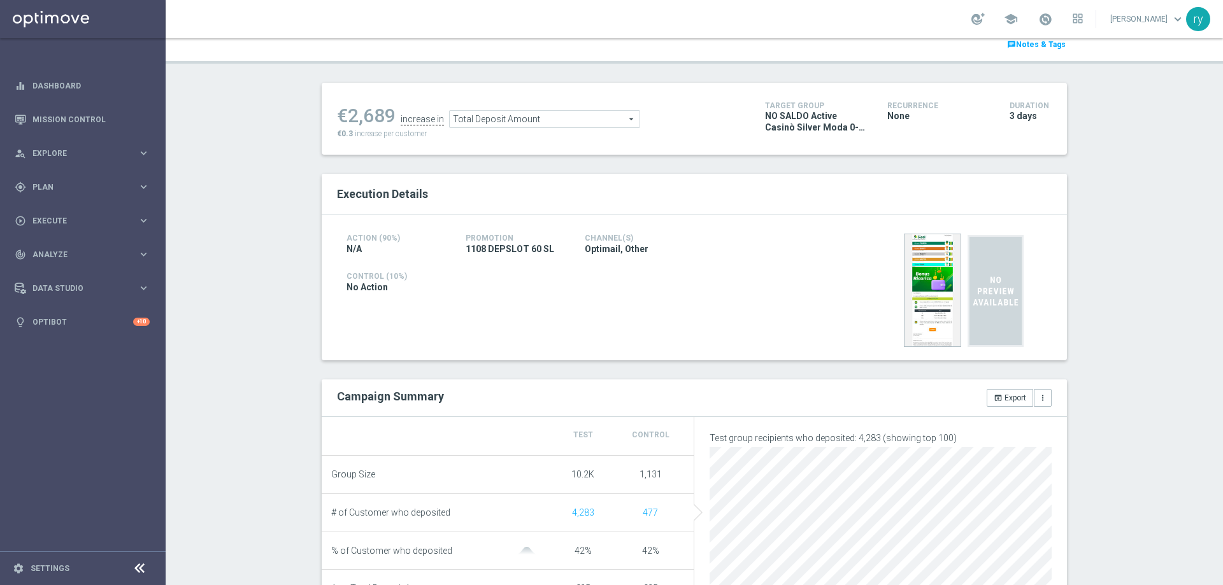
click at [496, 126] on span "Total Deposit Amount" at bounding box center [545, 119] width 190 height 17
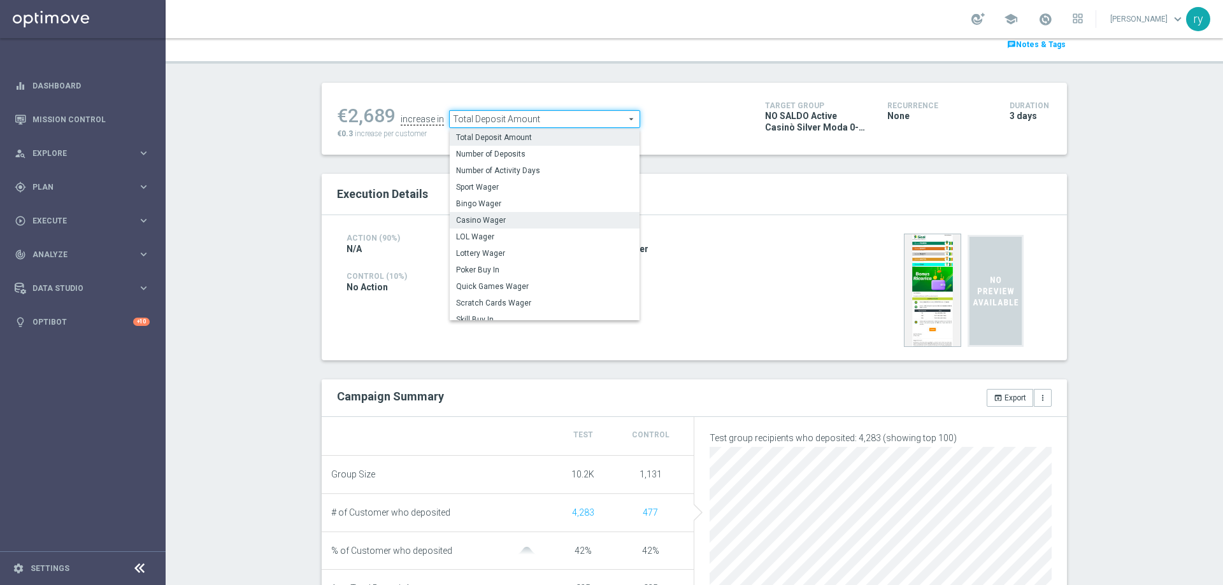
click at [498, 217] on span "Casino Wager" at bounding box center [544, 220] width 177 height 10
type input "Casino Wager"
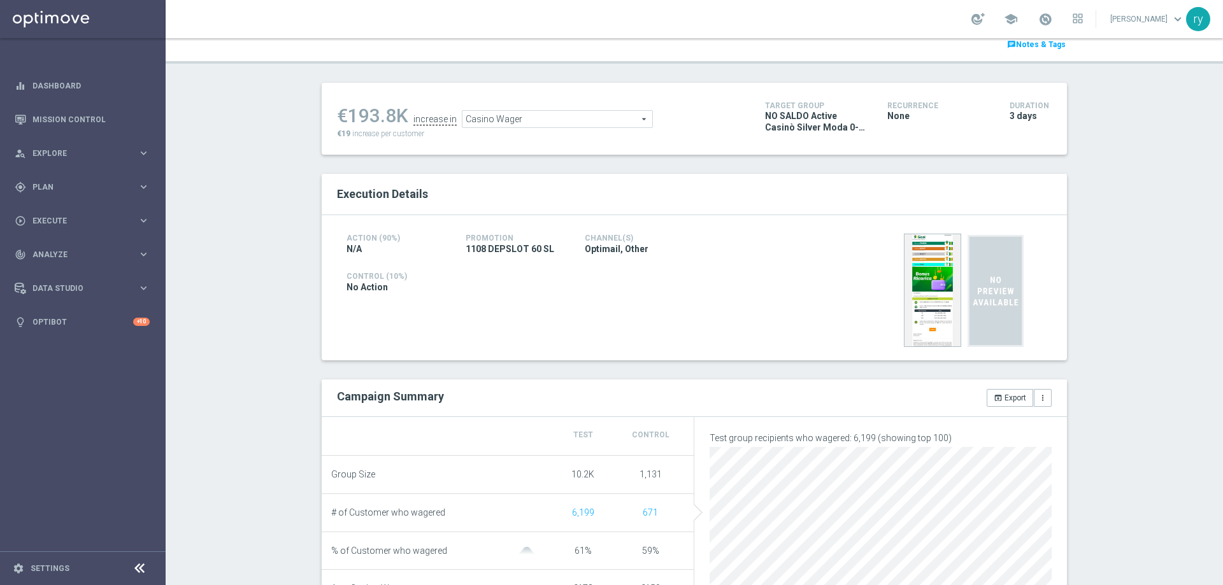
scroll to position [191, 0]
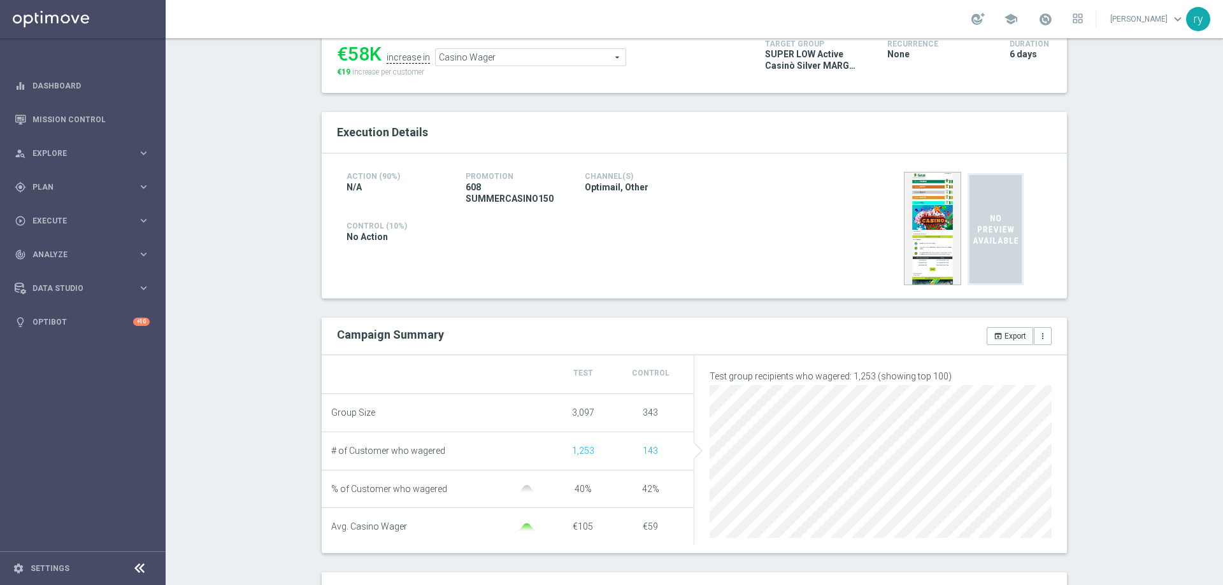
scroll to position [255, 0]
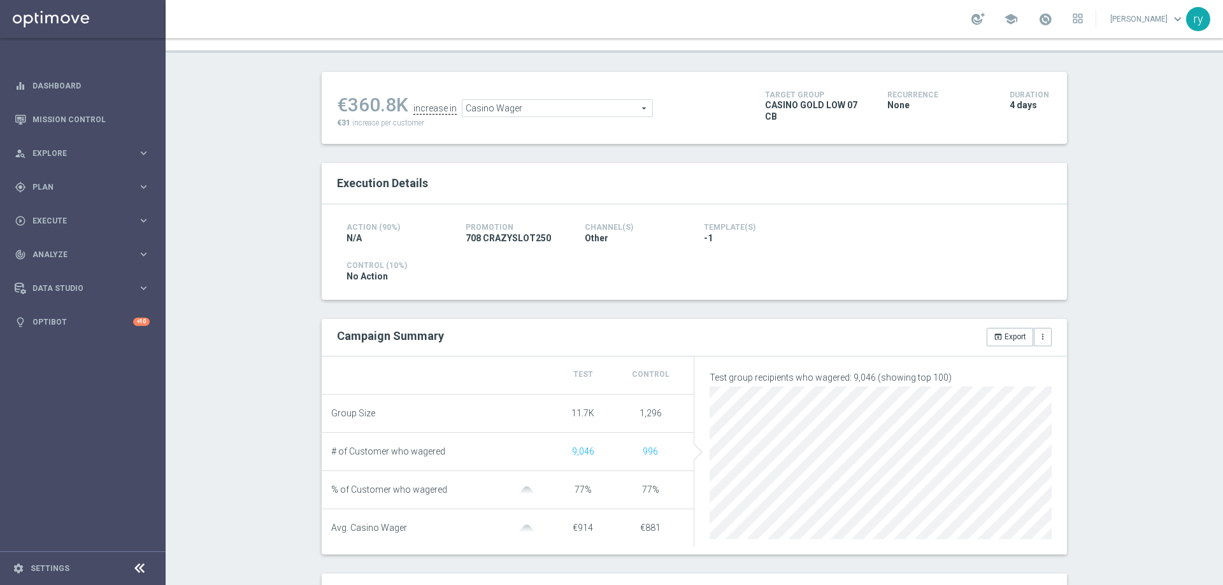
scroll to position [191, 0]
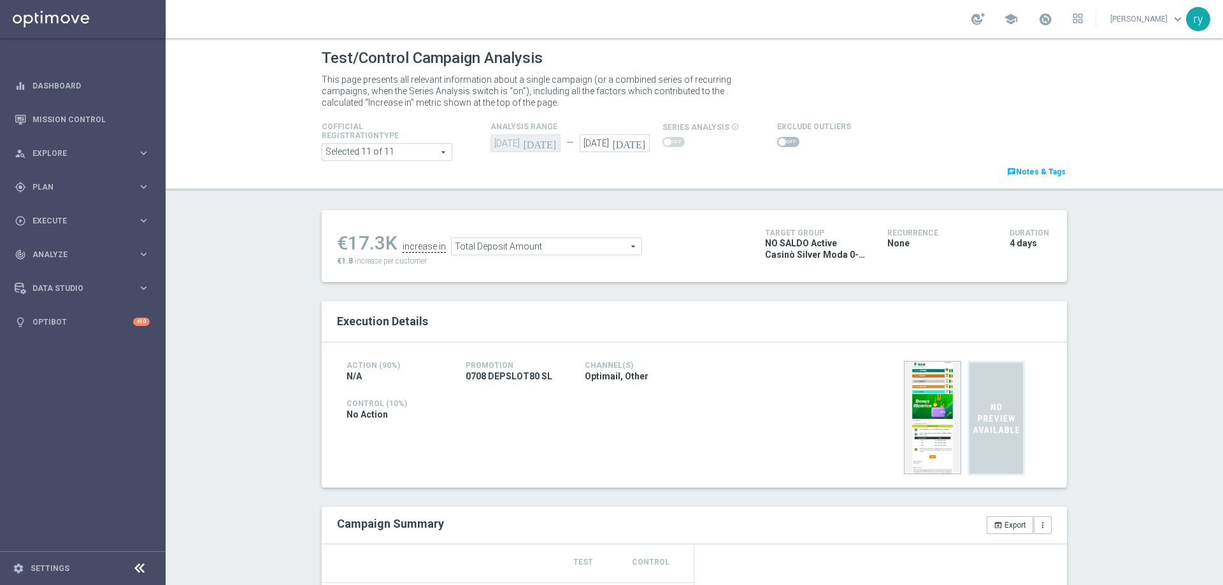
click at [579, 243] on span "Total Deposit Amount" at bounding box center [547, 246] width 190 height 17
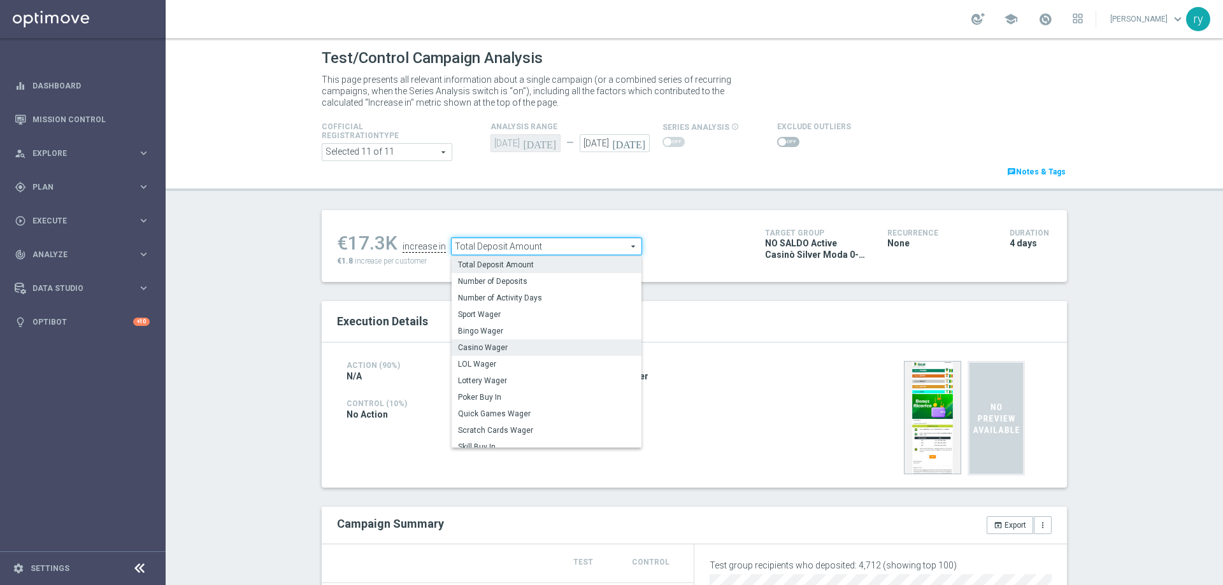
click at [511, 348] on span "Casino Wager" at bounding box center [546, 348] width 177 height 10
type input "Casino Wager"
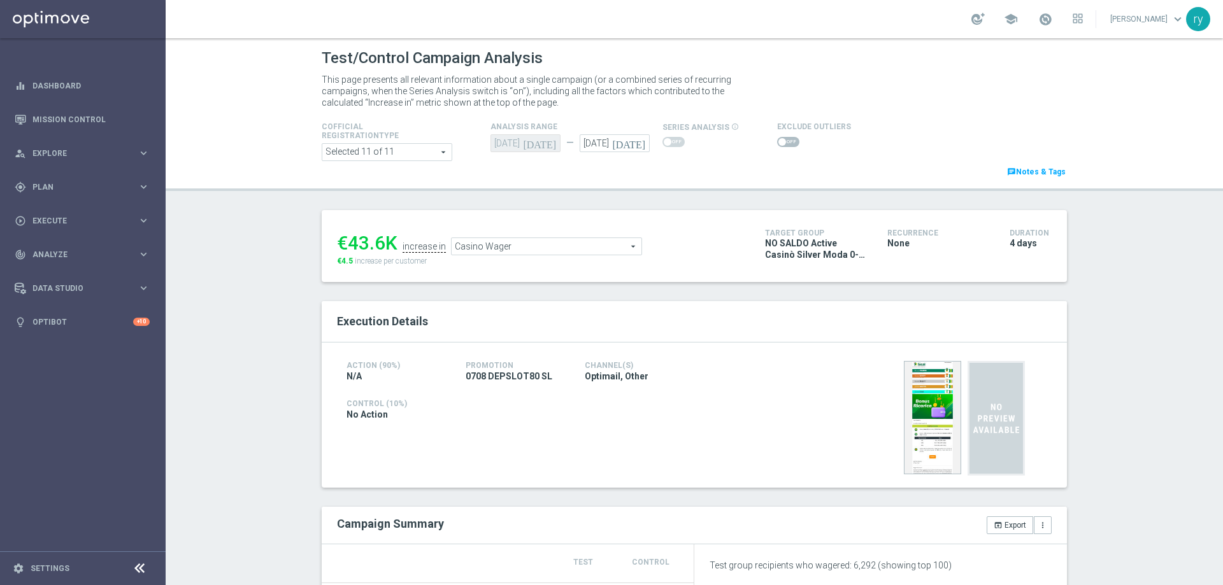
scroll to position [255, 0]
click at [551, 249] on span "Total Deposit Amount" at bounding box center [547, 246] width 190 height 17
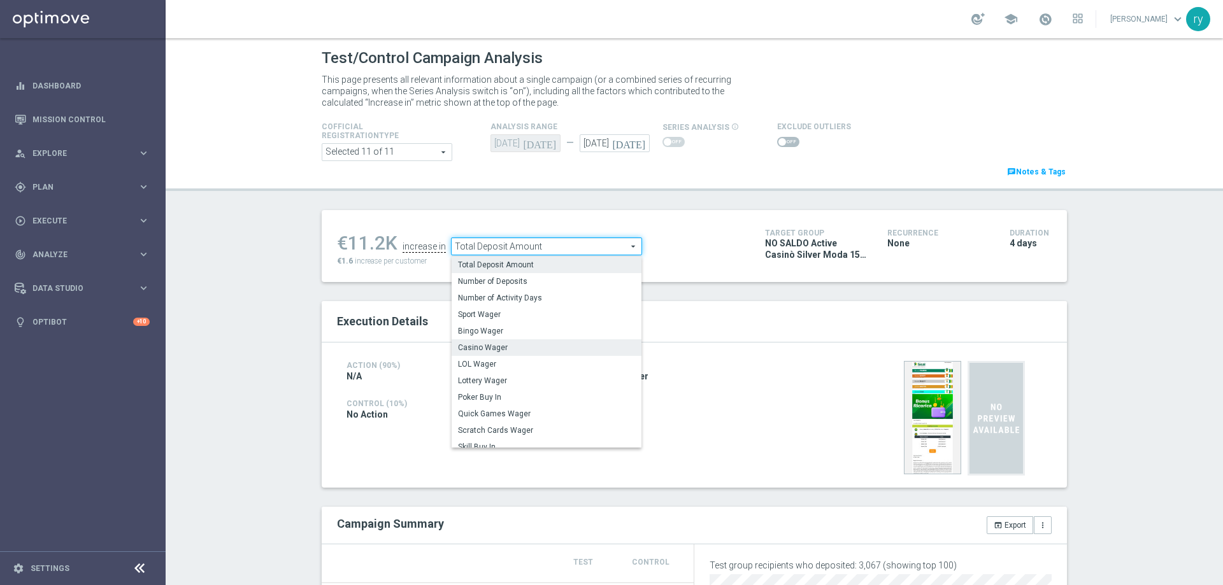
click at [566, 353] on span "Casino Wager" at bounding box center [546, 348] width 177 height 10
type input "Casino Wager"
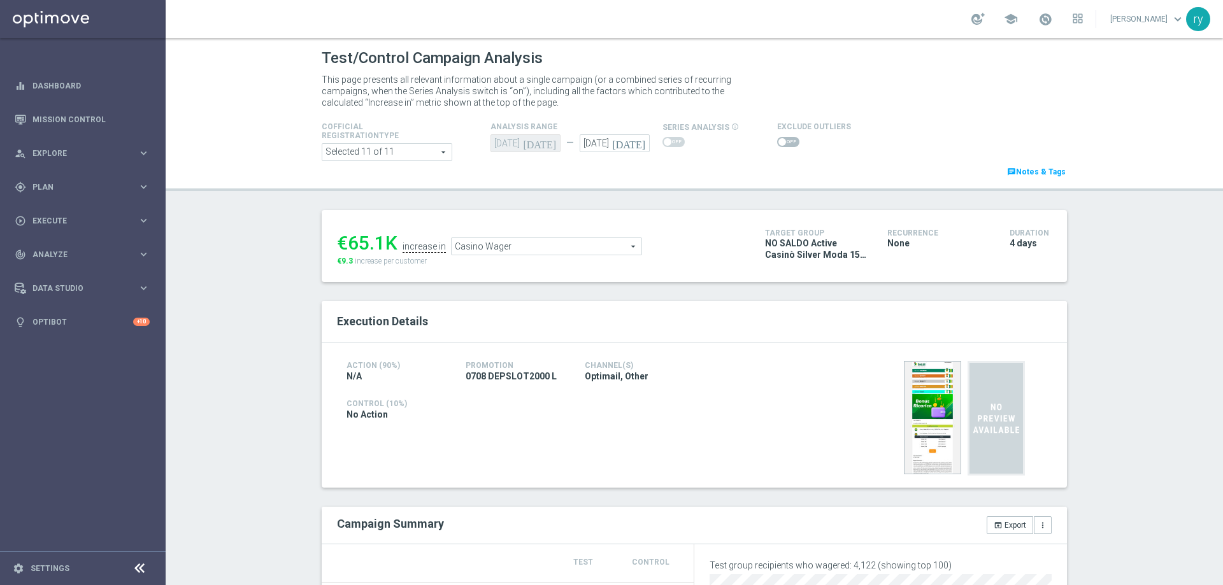
scroll to position [191, 0]
click at [545, 252] on span "Total Deposit Amount" at bounding box center [547, 246] width 190 height 17
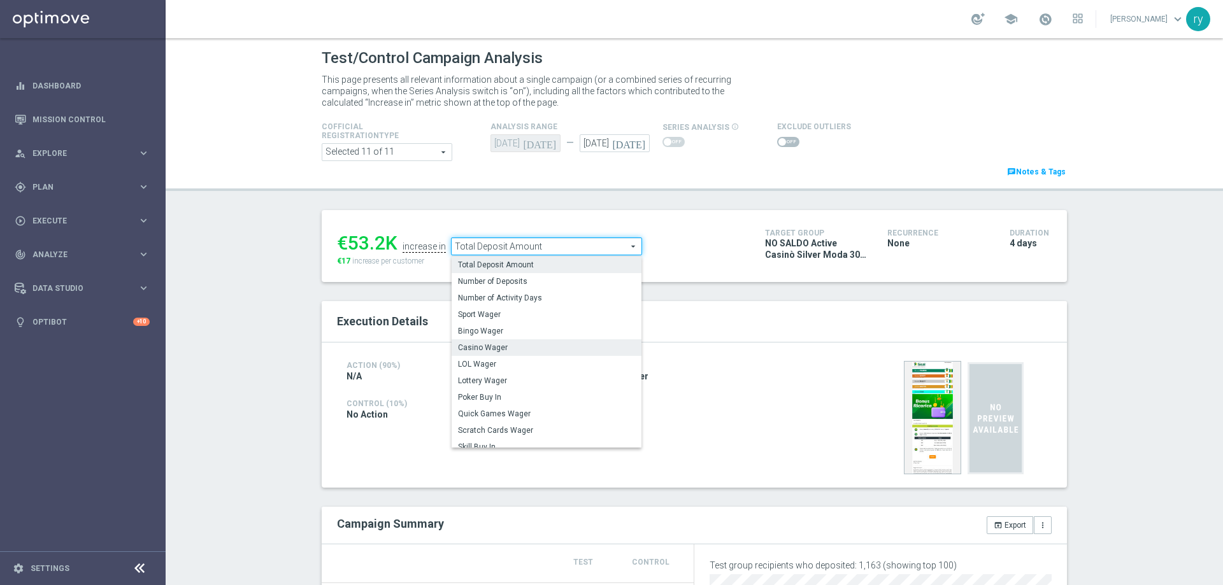
click at [547, 347] on span "Casino Wager" at bounding box center [546, 348] width 177 height 10
type input "Casino Wager"
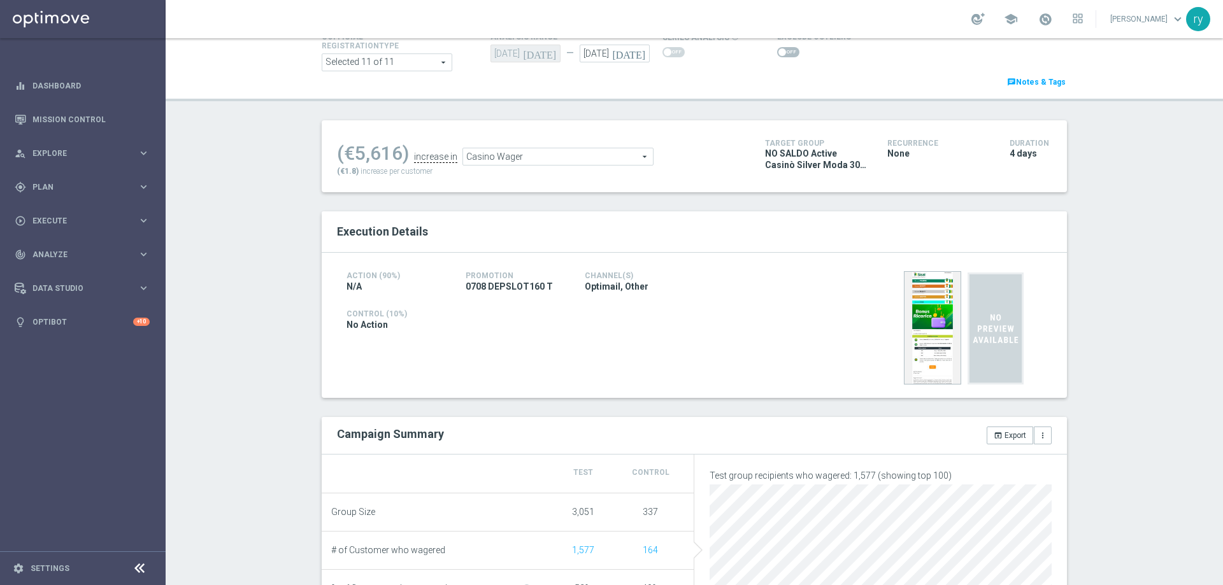
scroll to position [255, 0]
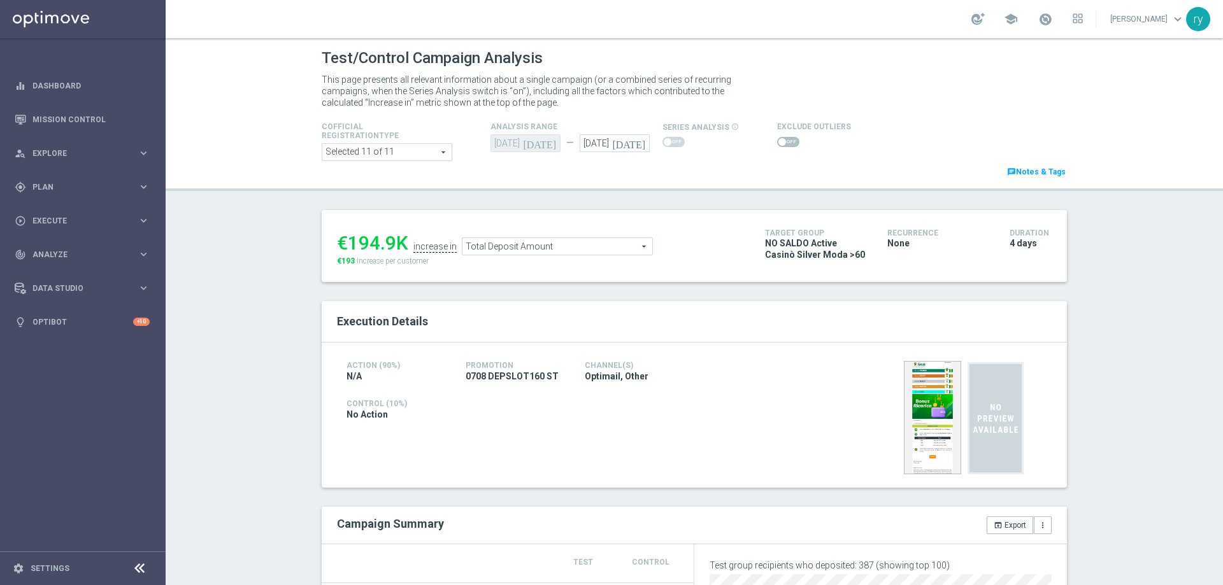
click at [603, 250] on span "Total Deposit Amount" at bounding box center [558, 246] width 190 height 17
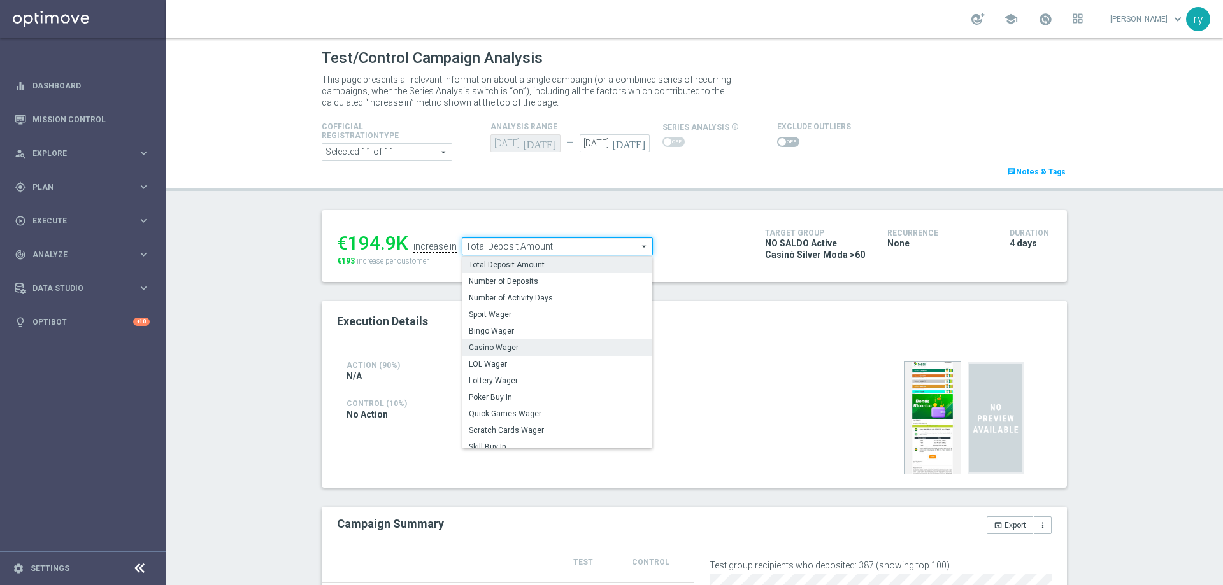
click at [596, 342] on label "Casino Wager" at bounding box center [558, 348] width 190 height 17
type input "Casino Wager"
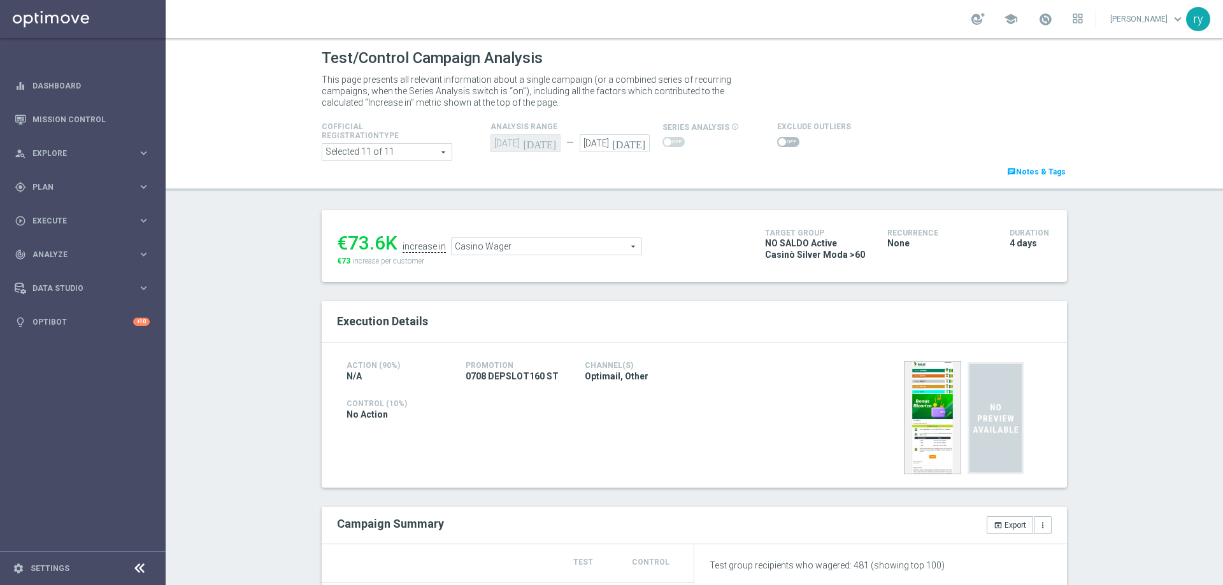
scroll to position [255, 0]
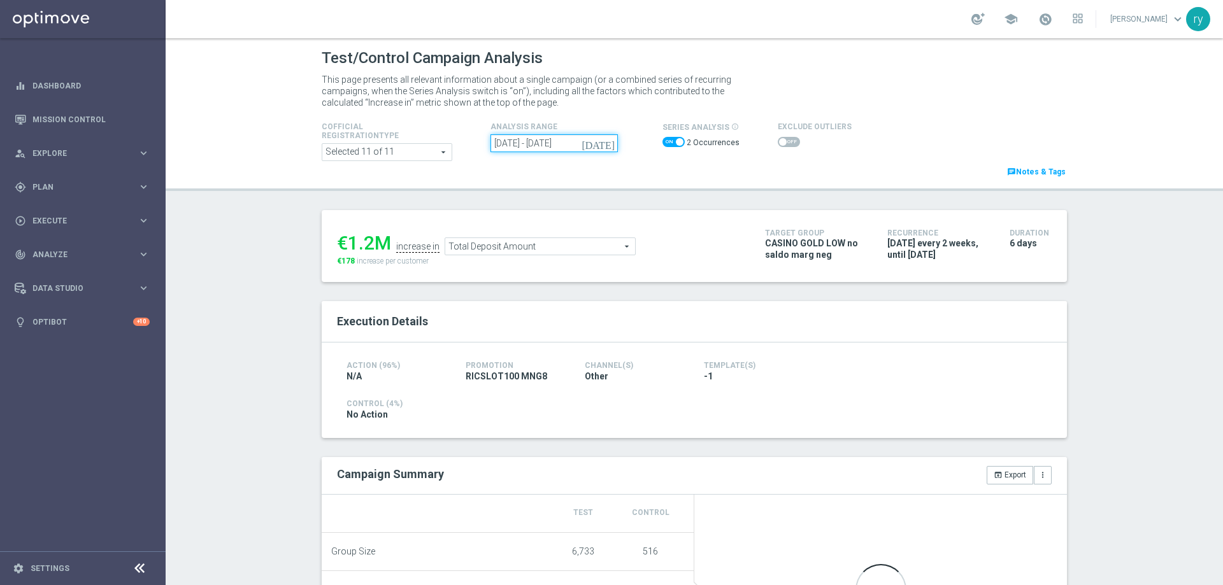
click at [561, 145] on input "[DATE] - [DATE]" at bounding box center [554, 143] width 127 height 18
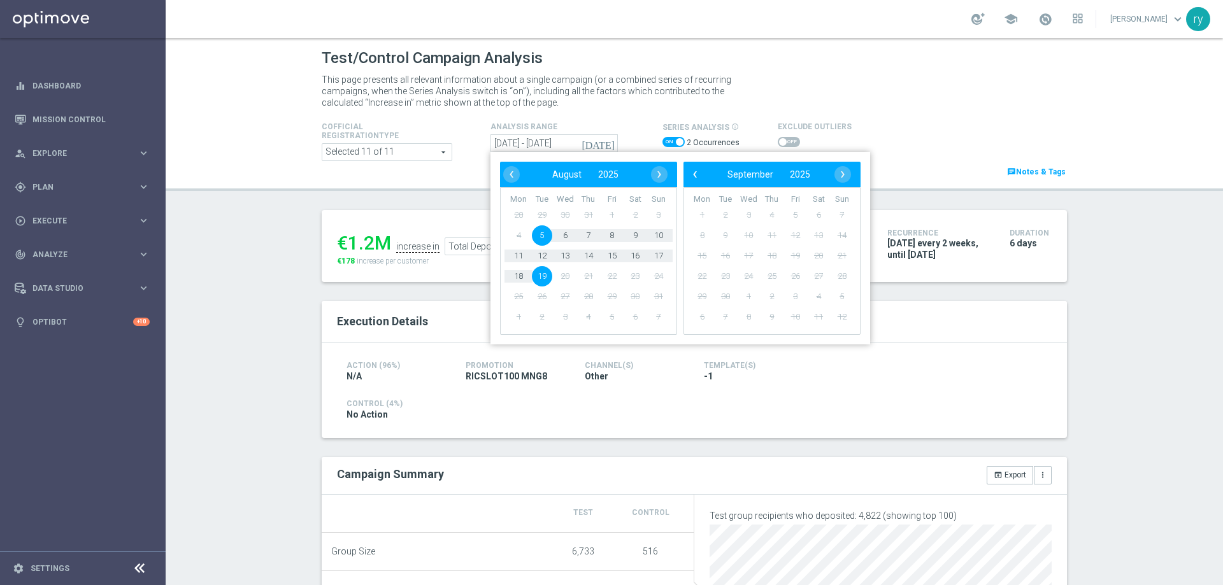
click at [542, 237] on span "5" at bounding box center [542, 236] width 20 height 20
click at [656, 234] on span "10" at bounding box center [659, 236] width 20 height 20
type input "[DATE] - [DATE]"
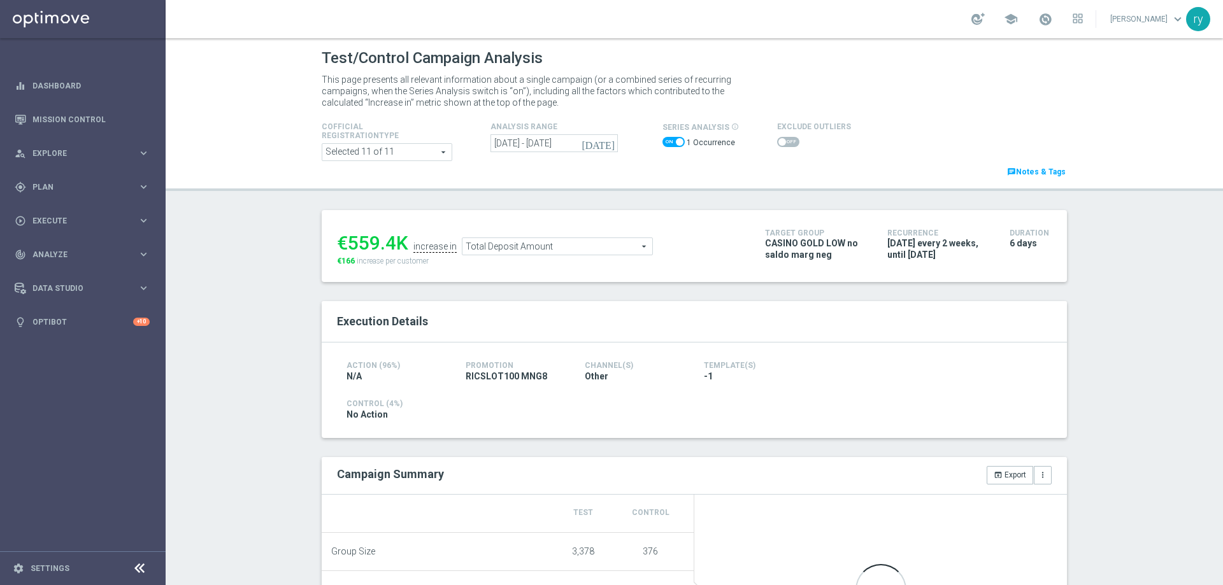
click at [600, 252] on span "Total Deposit Amount" at bounding box center [558, 246] width 190 height 17
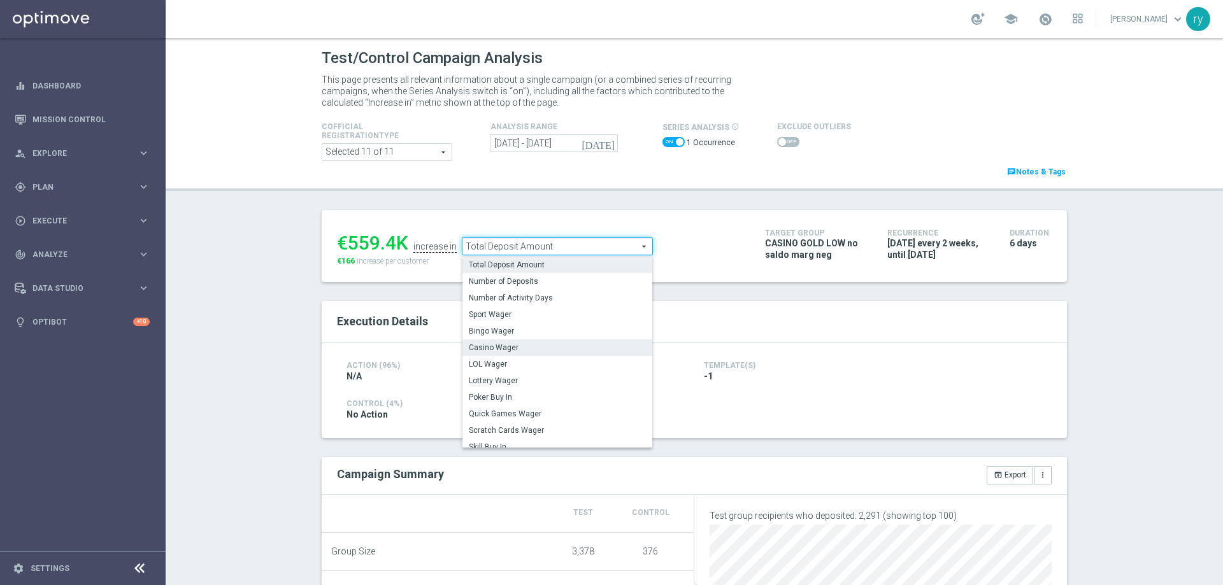
click at [569, 351] on span "Casino Wager" at bounding box center [557, 348] width 177 height 10
type input "Casino Wager"
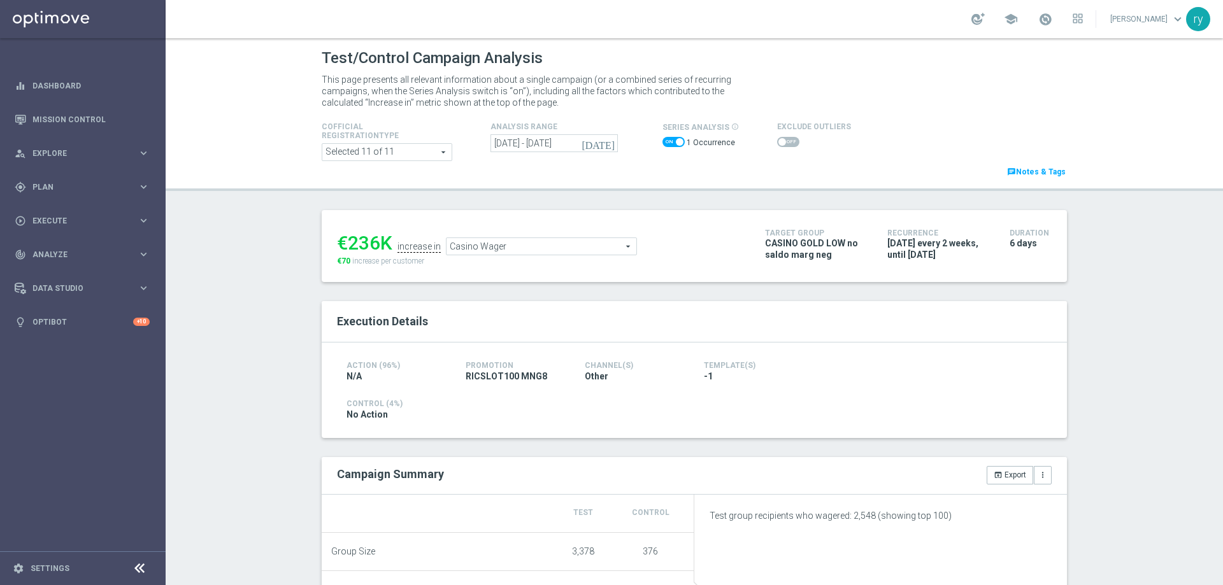
scroll to position [255, 0]
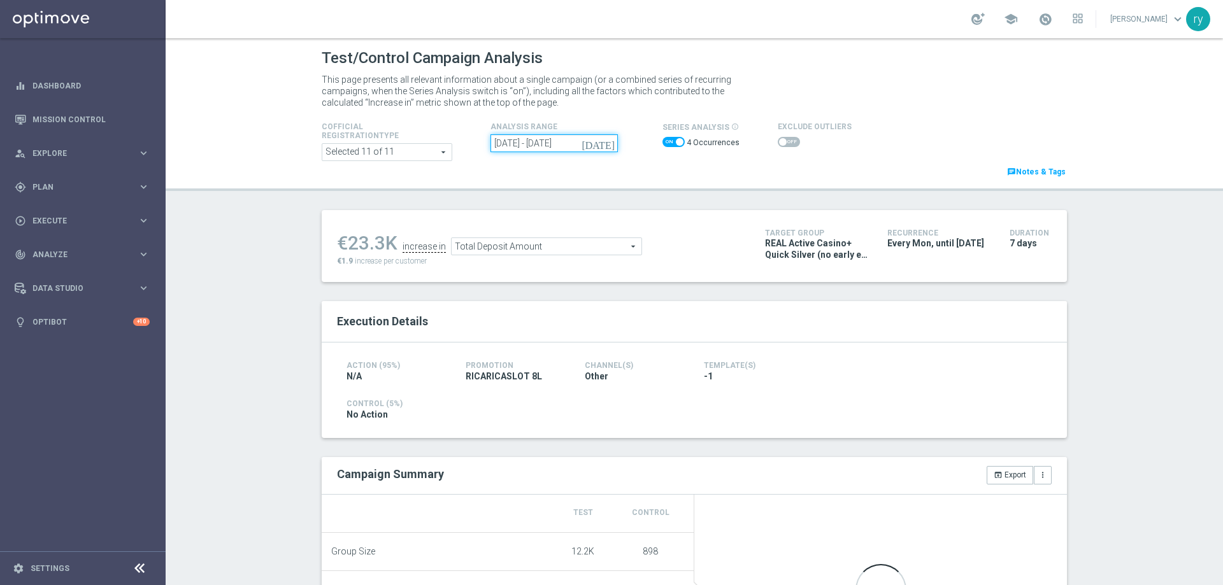
click at [565, 148] on input "[DATE] - [DATE]" at bounding box center [554, 143] width 127 height 18
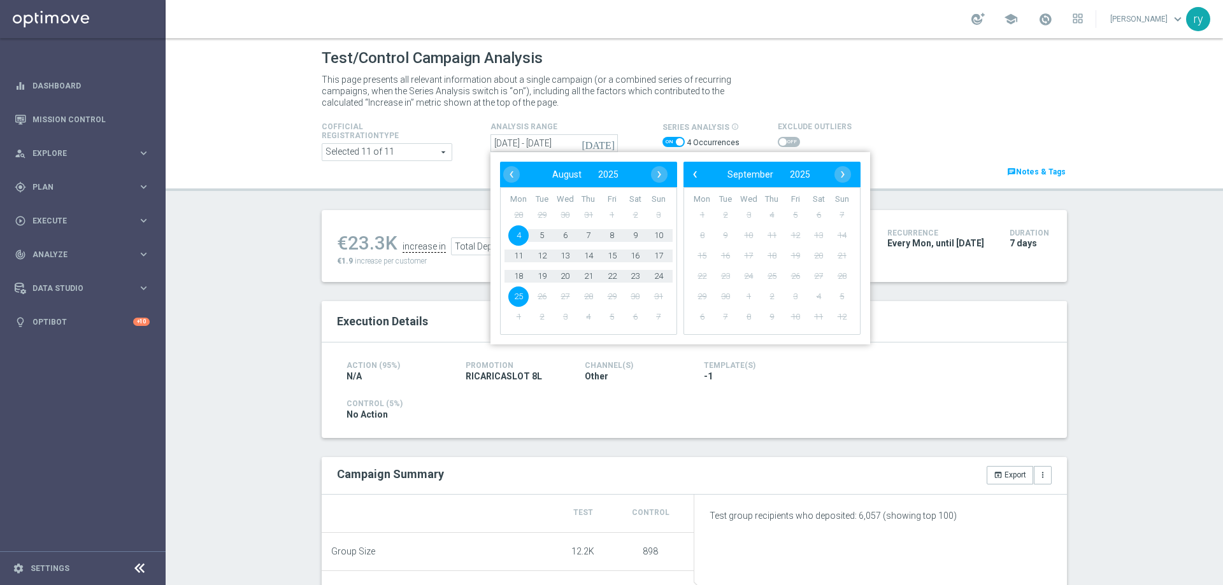
click at [519, 236] on span "4" at bounding box center [518, 236] width 20 height 20
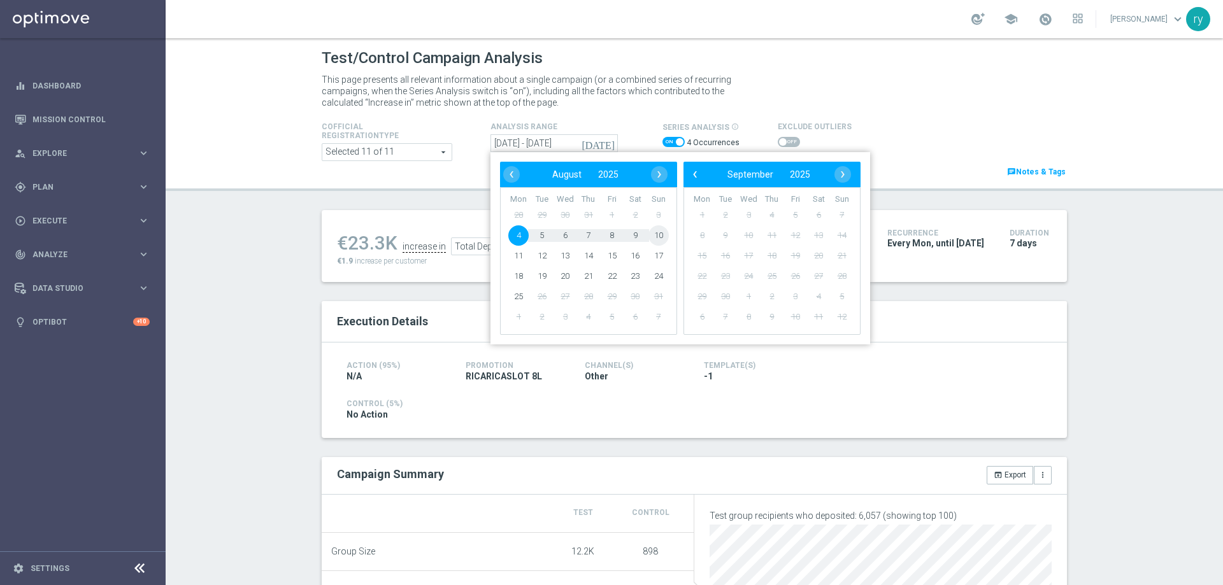
click at [652, 233] on span "10" at bounding box center [659, 236] width 20 height 20
type input "04 Aug 2025 - 10 Aug 2025"
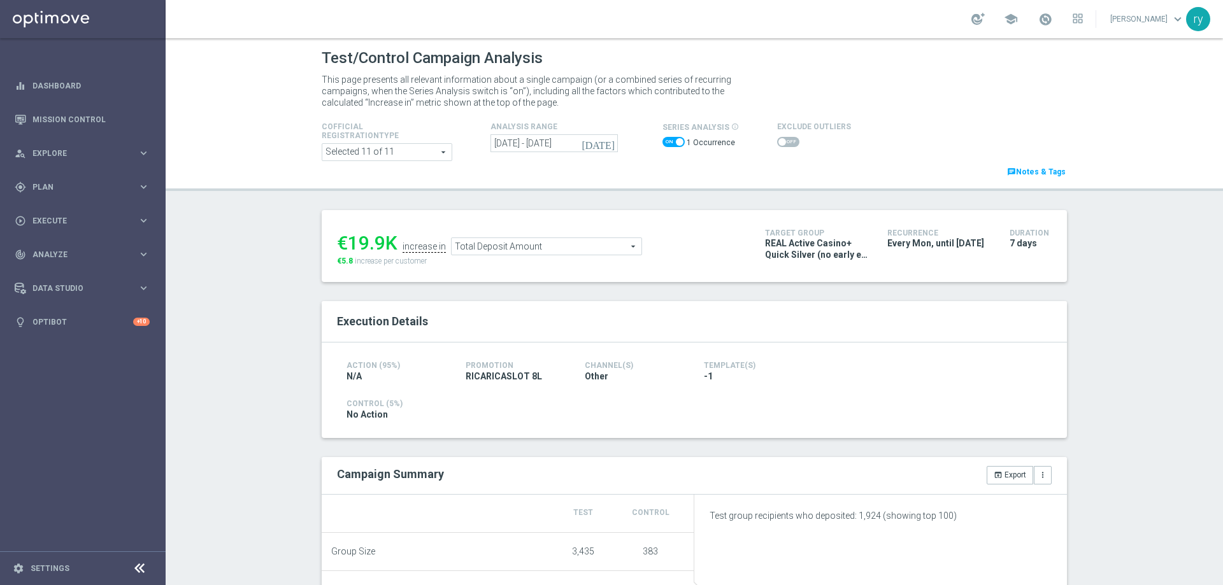
click at [534, 251] on span "Total Deposit Amount" at bounding box center [547, 246] width 190 height 17
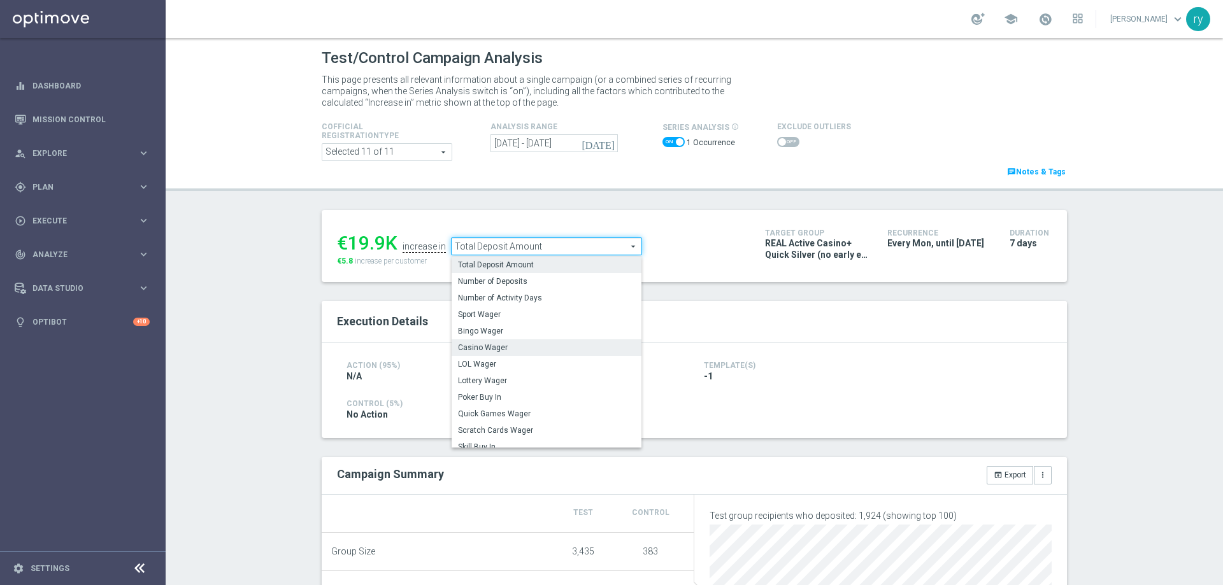
click at [527, 351] on span "Casino Wager" at bounding box center [546, 348] width 177 height 10
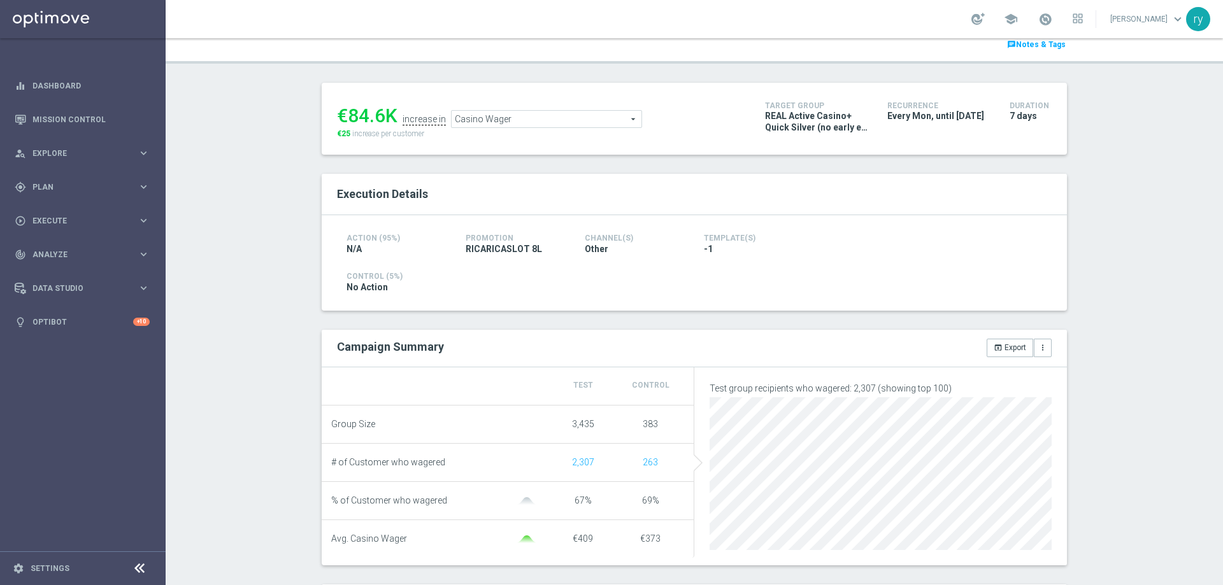
scroll to position [191, 0]
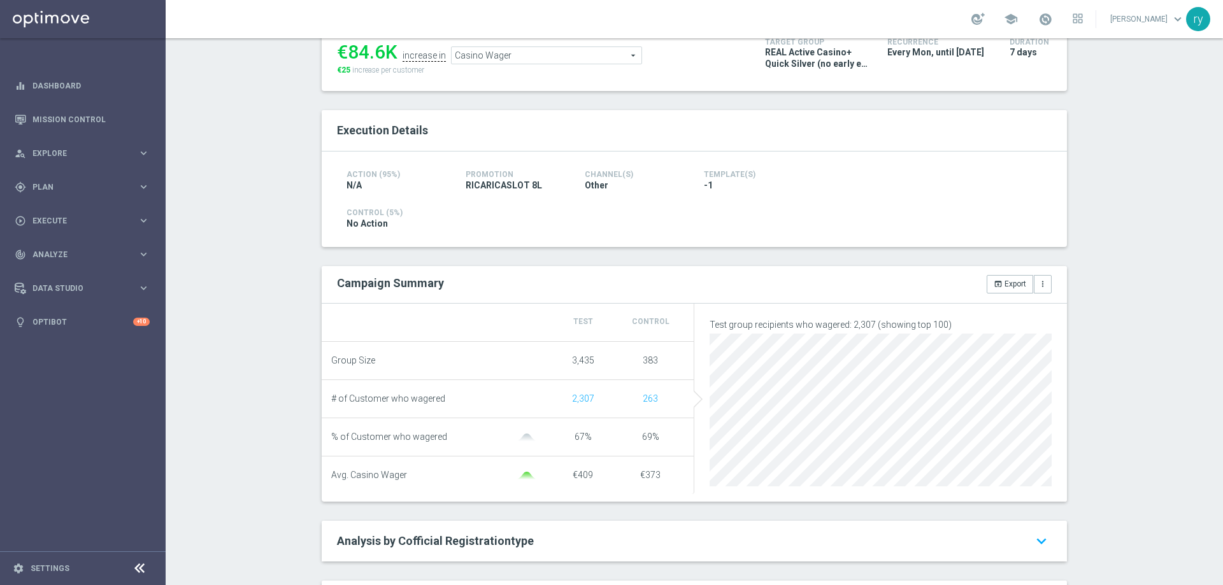
click at [596, 54] on span "Casino Wager" at bounding box center [547, 55] width 190 height 17
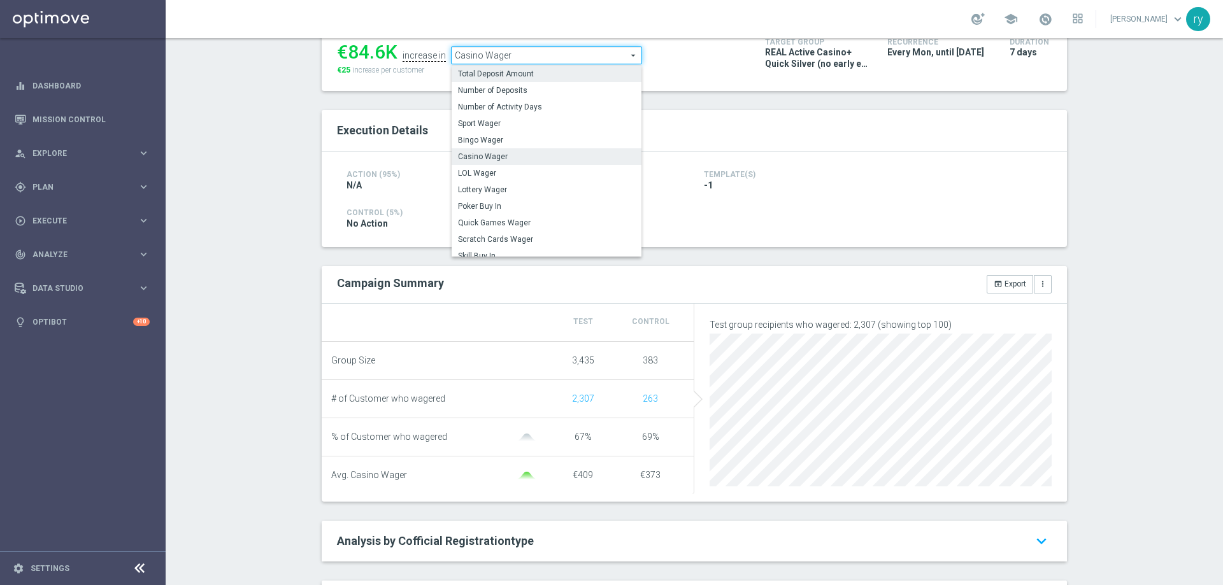
click at [596, 74] on span "Total Deposit Amount" at bounding box center [546, 74] width 177 height 10
type input "Total Deposit Amount"
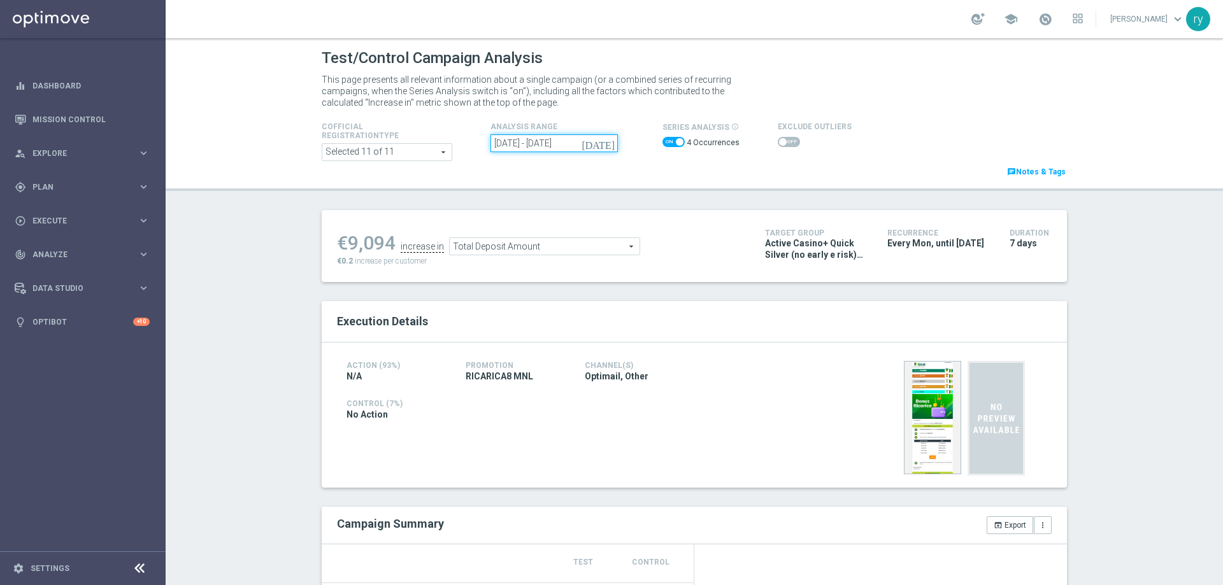
click at [556, 138] on input "[DATE] - [DATE]" at bounding box center [554, 143] width 127 height 18
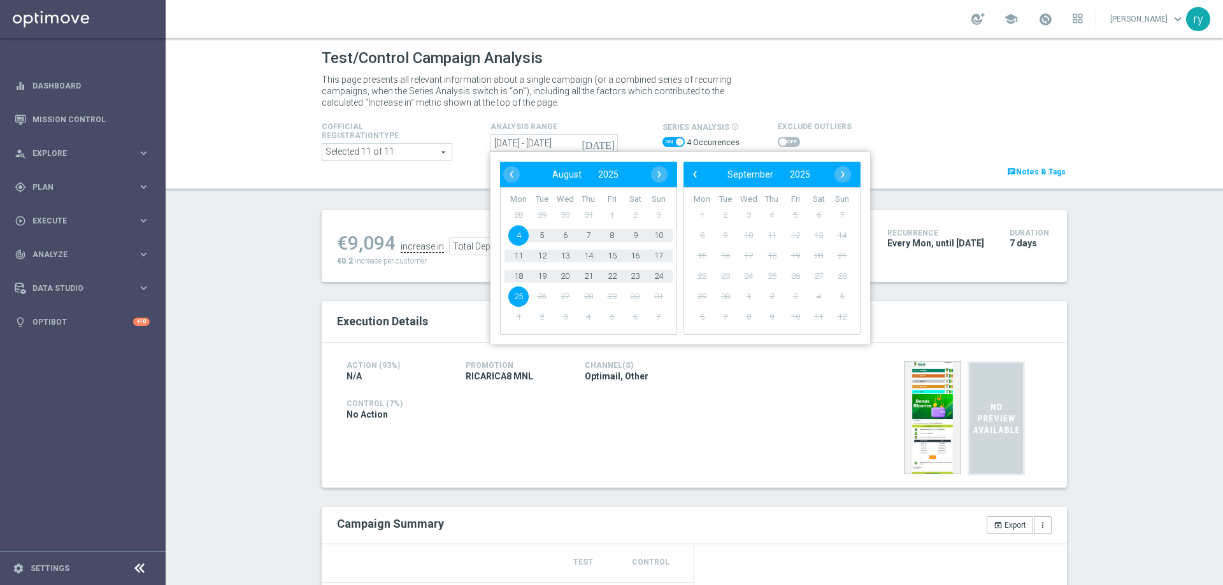
click at [519, 235] on span "4" at bounding box center [518, 236] width 20 height 20
click at [662, 235] on span "10" at bounding box center [659, 236] width 20 height 20
type input "[DATE] - [DATE]"
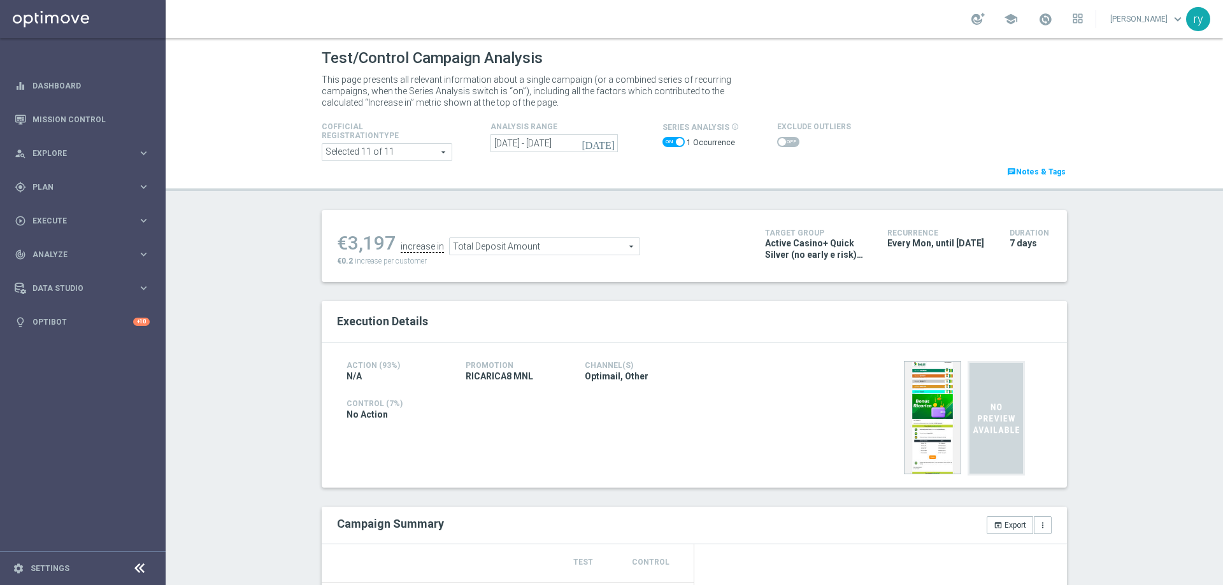
click at [520, 253] on span "Total Deposit Amount" at bounding box center [545, 246] width 190 height 17
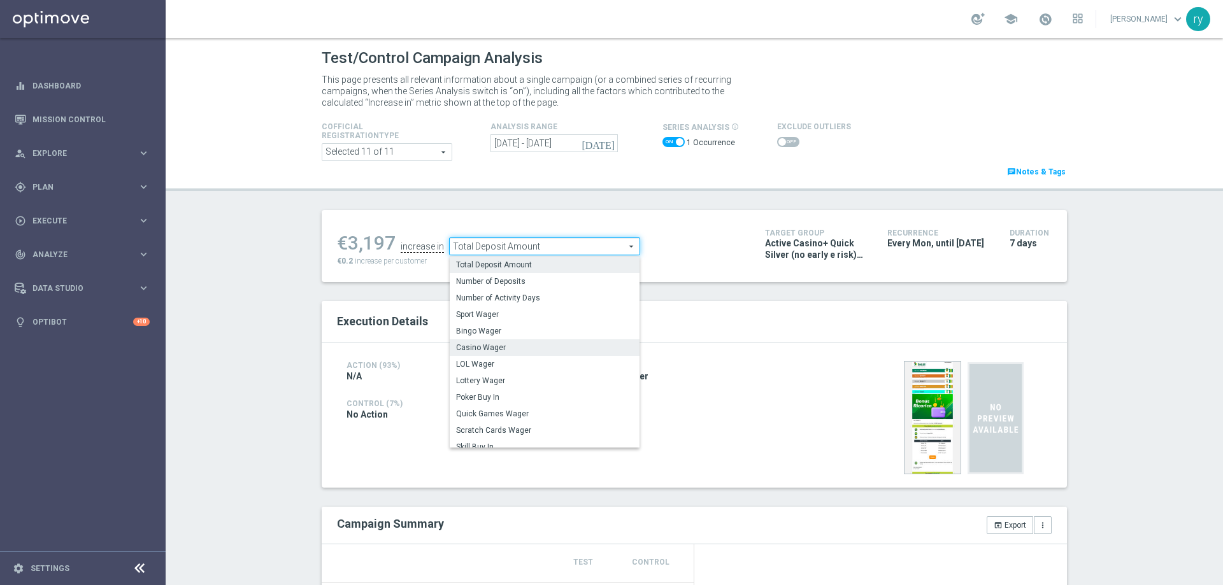
click at [512, 347] on span "Casino Wager" at bounding box center [544, 348] width 177 height 10
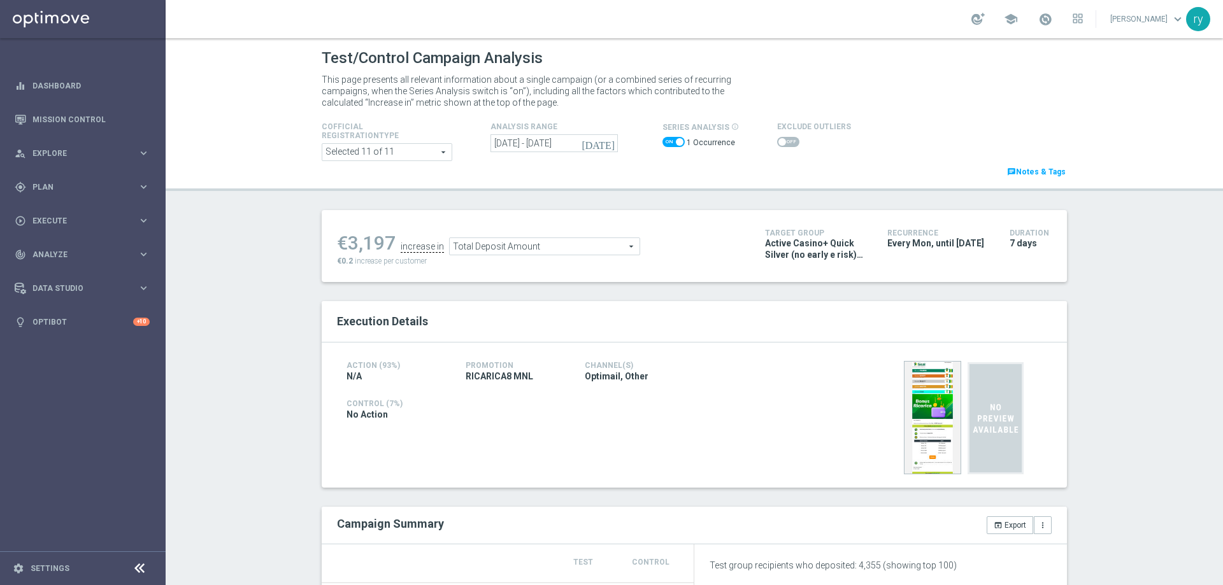
type input "Casino Wager"
click at [539, 144] on input "[DATE] - [DATE]" at bounding box center [554, 143] width 127 height 18
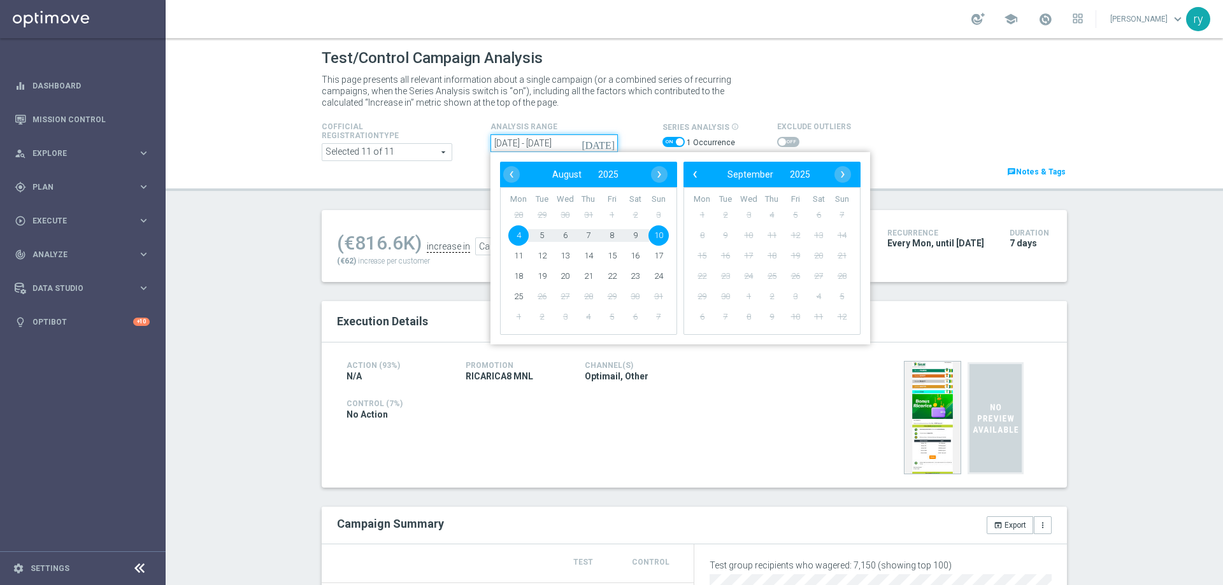
click at [539, 143] on input "04 Aug 2025 - 10 Aug 2025" at bounding box center [554, 143] width 127 height 18
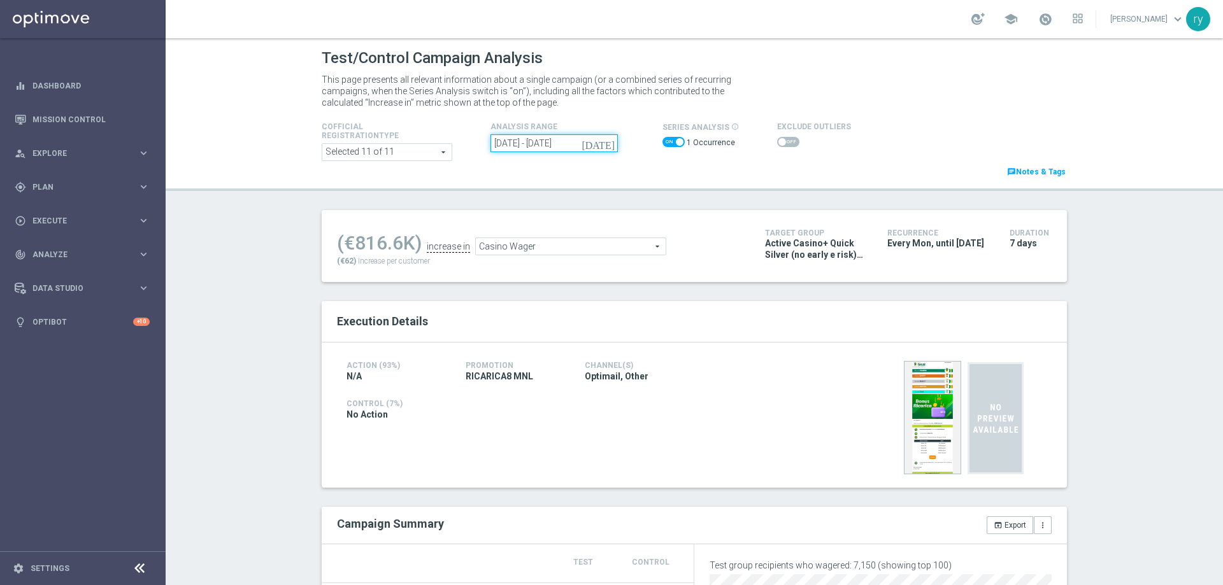
scroll to position [255, 0]
click at [562, 142] on input "[DATE] - [DATE]" at bounding box center [554, 143] width 127 height 18
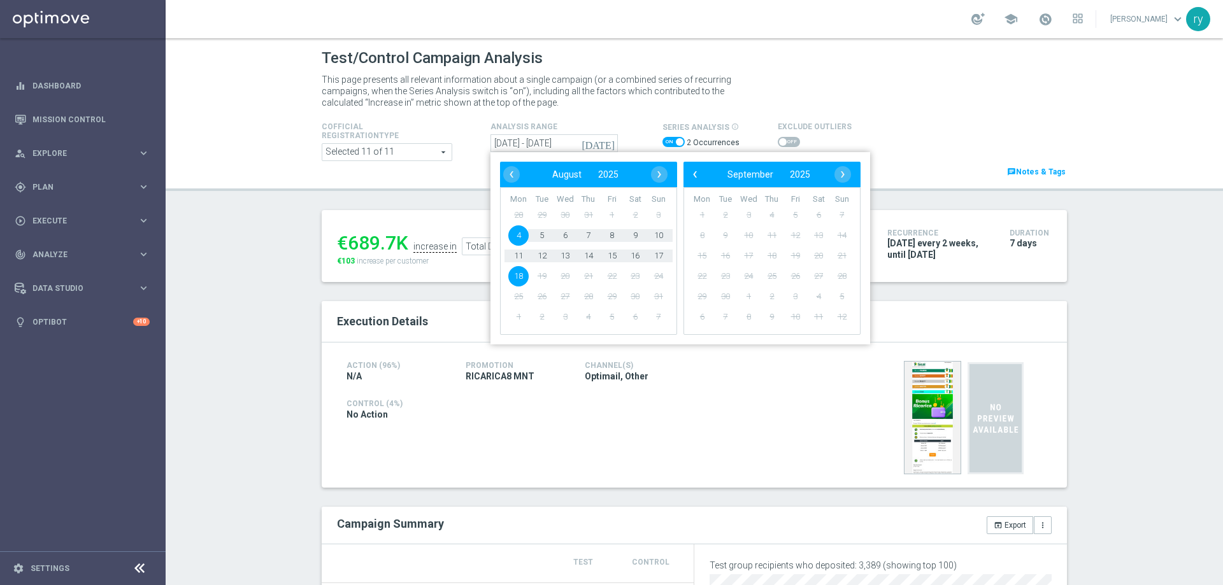
click at [521, 234] on span "4" at bounding box center [518, 236] width 20 height 20
click at [654, 236] on span "10" at bounding box center [659, 236] width 20 height 20
type input "[DATE] - [DATE]"
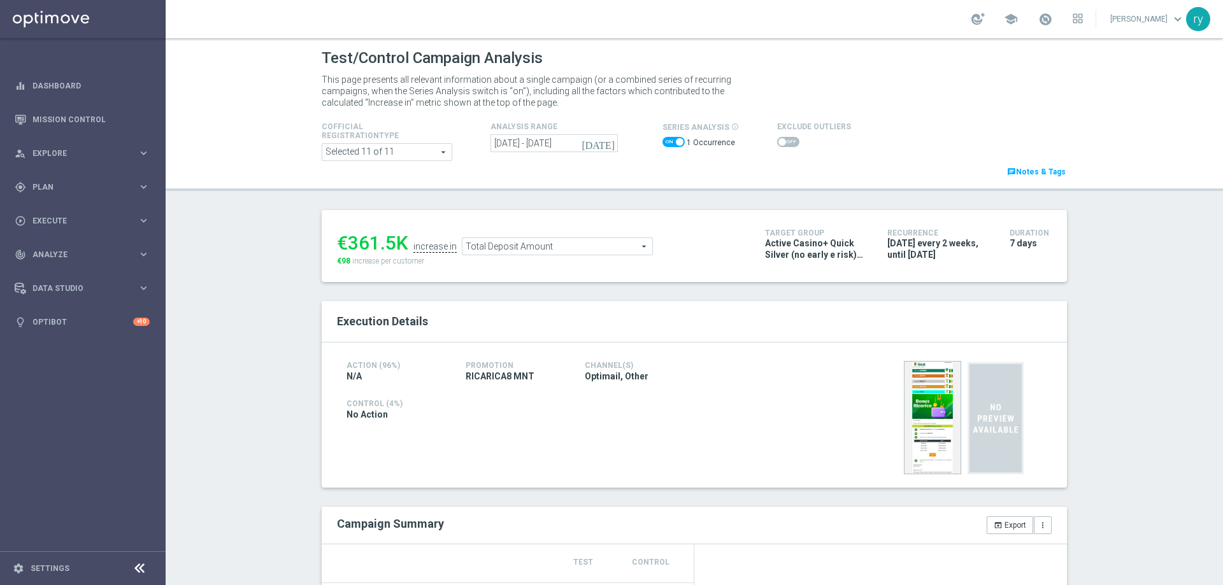
click at [587, 252] on span "Total Deposit Amount" at bounding box center [558, 246] width 190 height 17
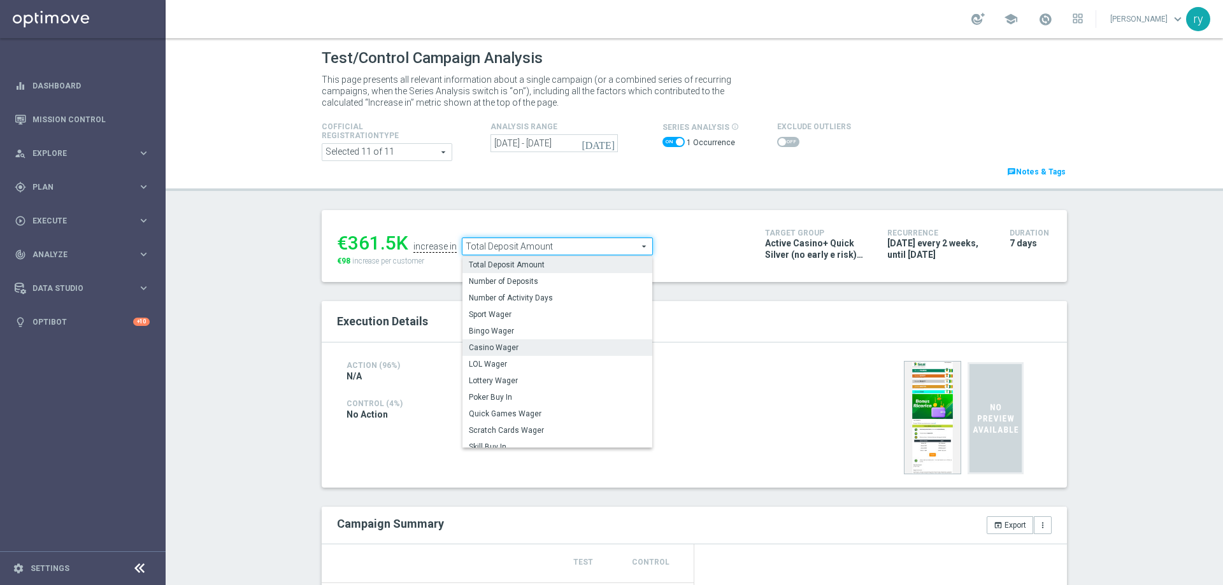
click at [568, 342] on label "Casino Wager" at bounding box center [558, 348] width 190 height 17
type input "Casino Wager"
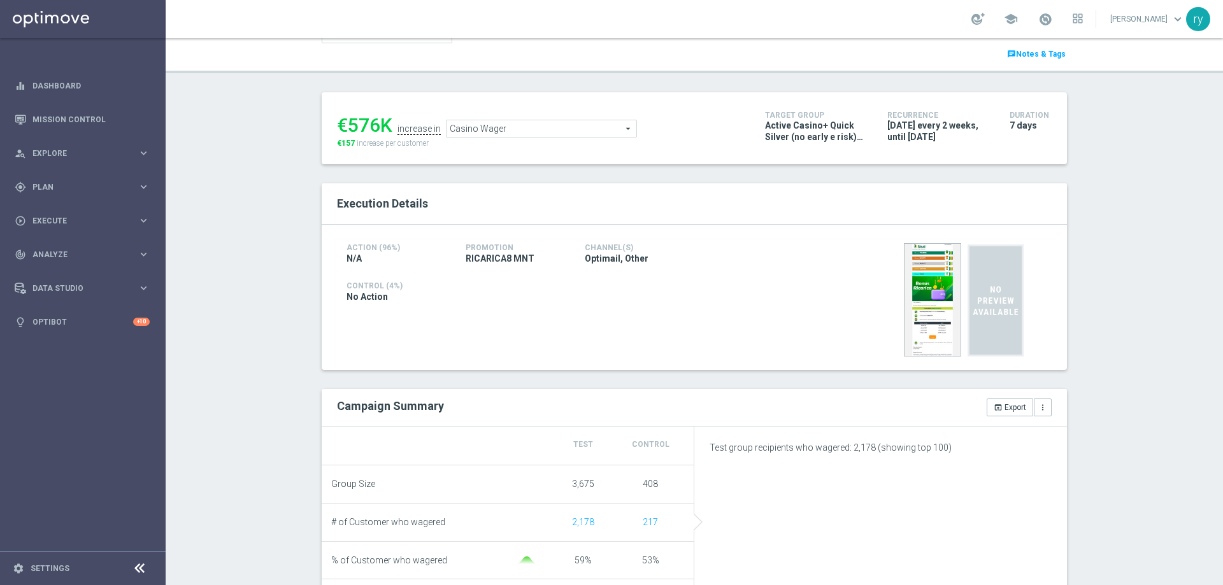
scroll to position [319, 0]
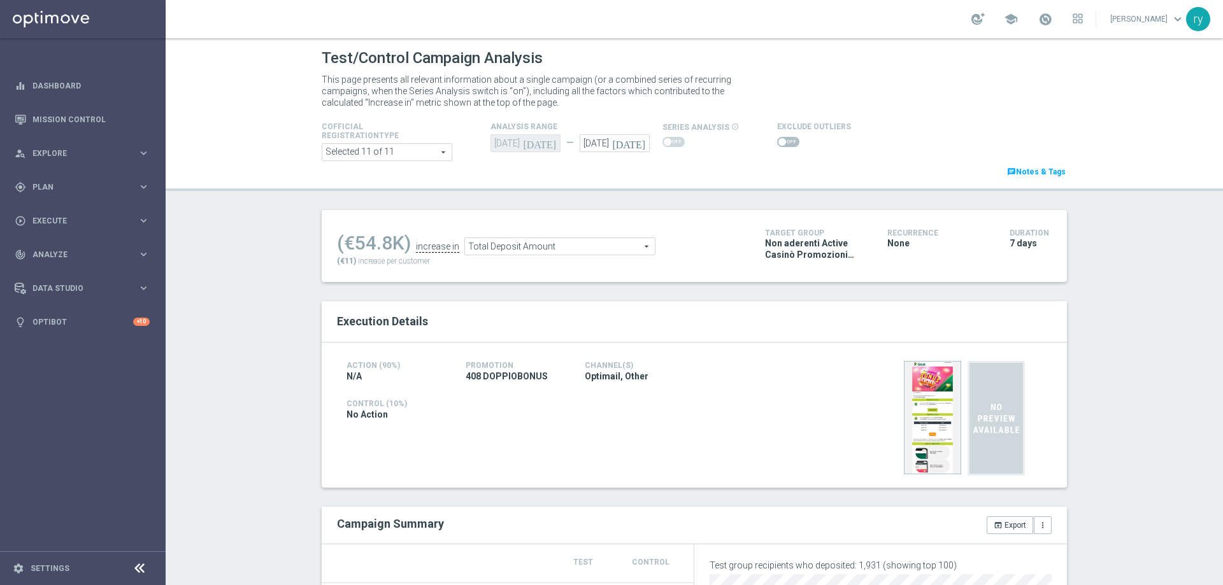
click at [593, 251] on span "Total Deposit Amount" at bounding box center [560, 246] width 190 height 17
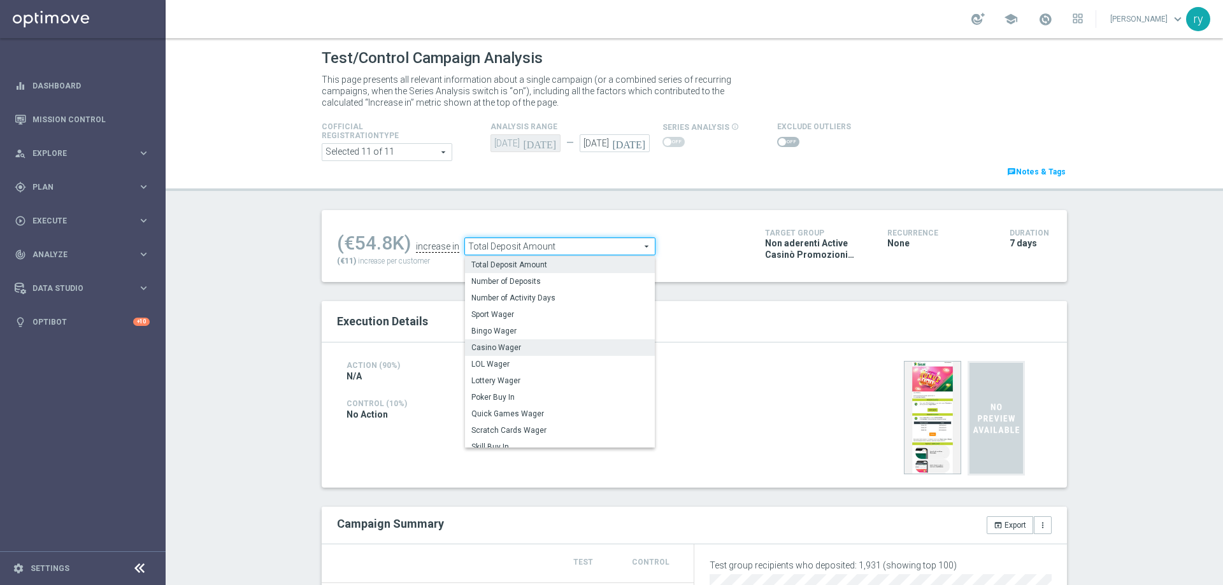
click at [570, 347] on span "Casino Wager" at bounding box center [559, 348] width 177 height 10
type input "Casino Wager"
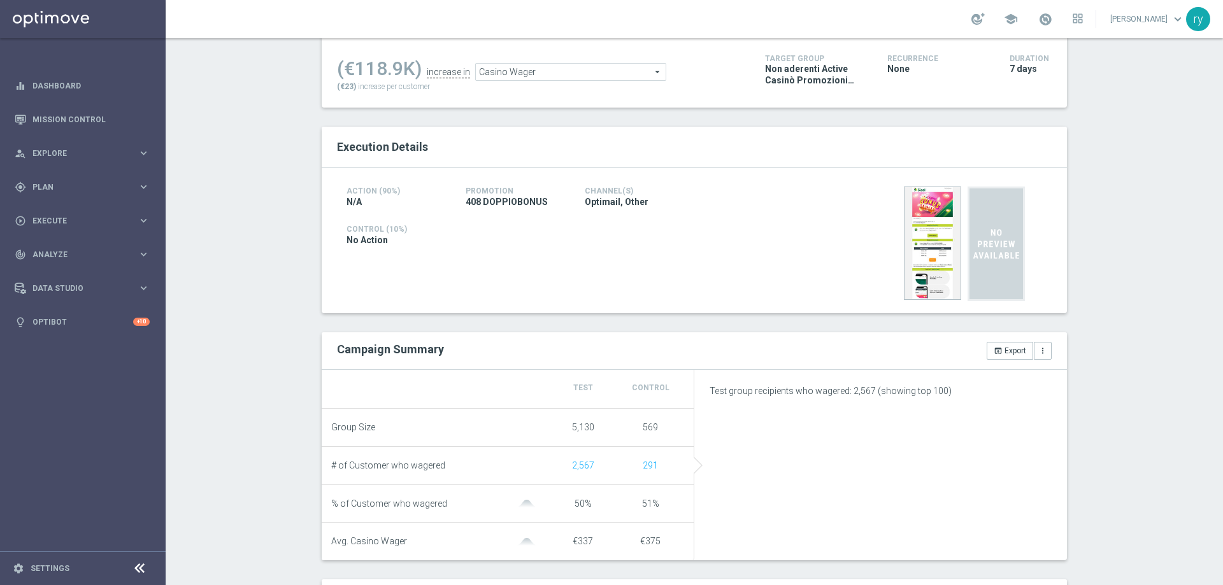
scroll to position [319, 0]
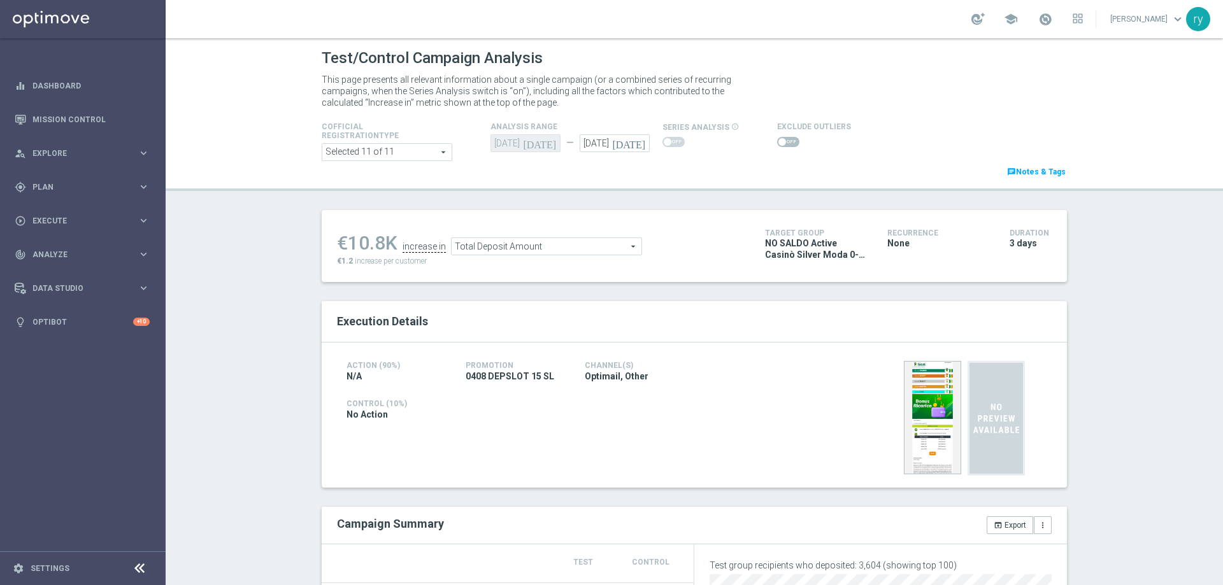
click at [484, 250] on span "Total Deposit Amount" at bounding box center [547, 246] width 190 height 17
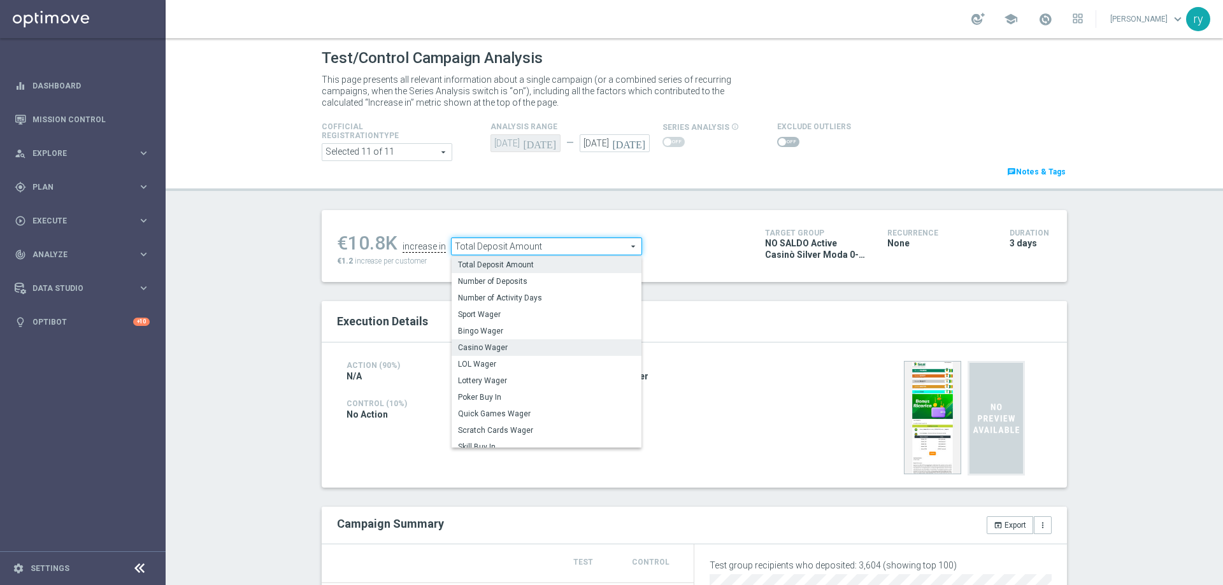
click at [499, 347] on span "Casino Wager" at bounding box center [546, 348] width 177 height 10
type input "Casino Wager"
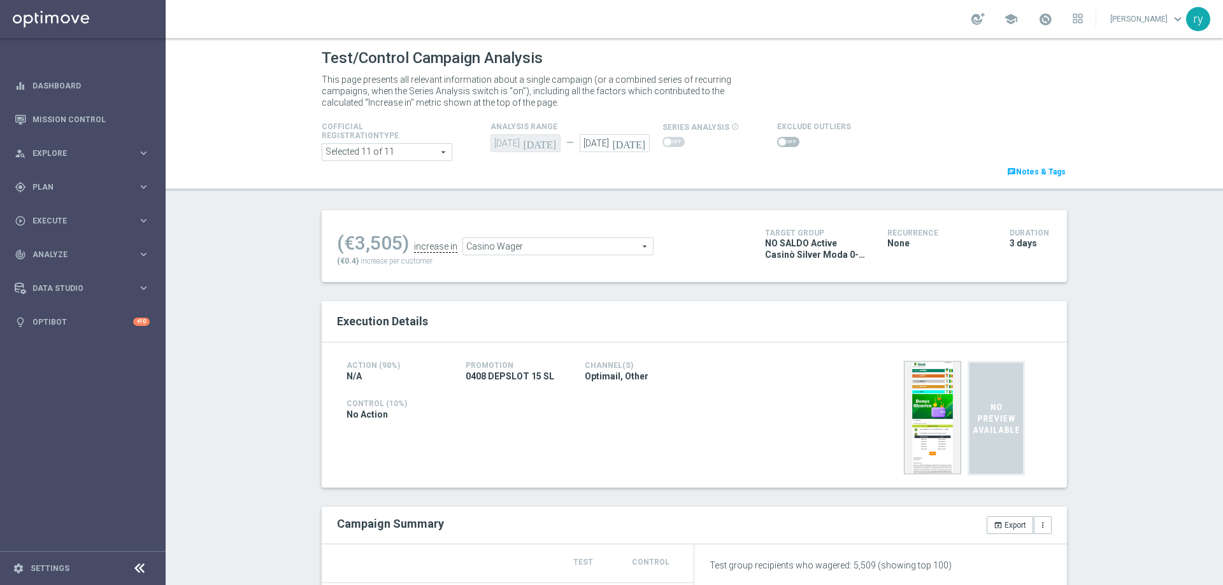
scroll to position [255, 0]
click at [520, 243] on span "Total Deposit Amount" at bounding box center [558, 246] width 190 height 17
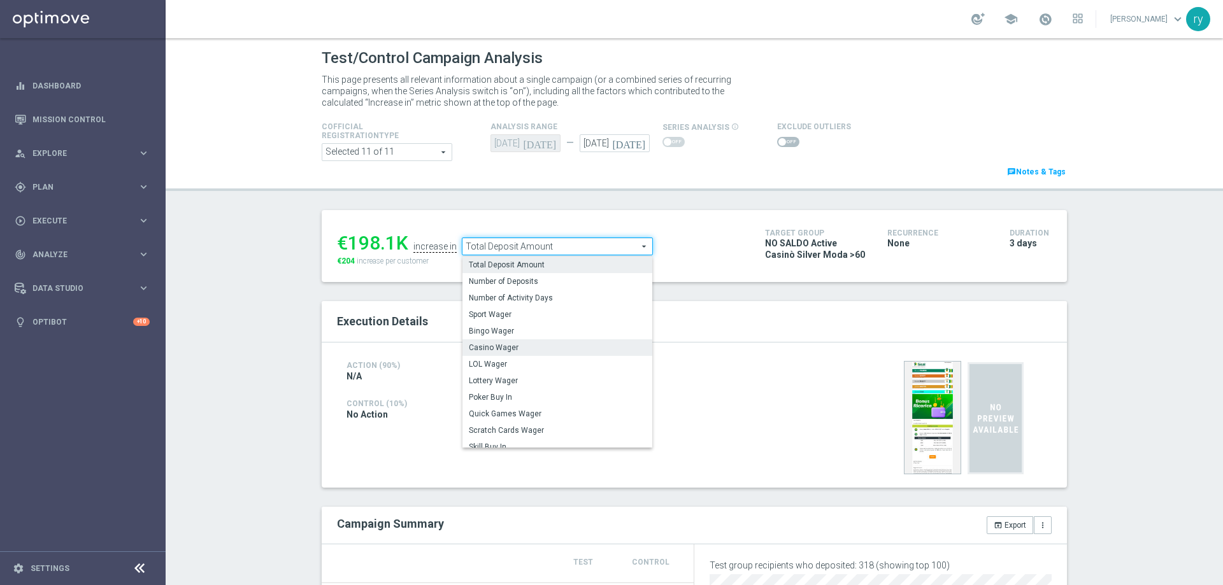
click at [512, 347] on span "Casino Wager" at bounding box center [557, 348] width 177 height 10
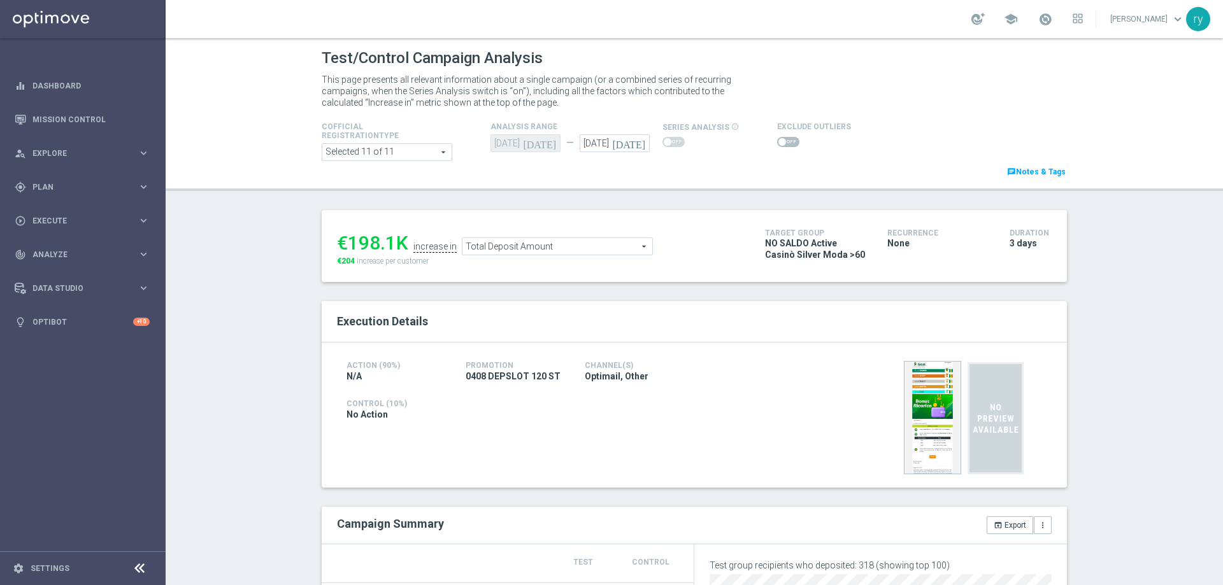
type input "Casino Wager"
click at [496, 249] on span "Total Deposit Amount" at bounding box center [547, 246] width 190 height 17
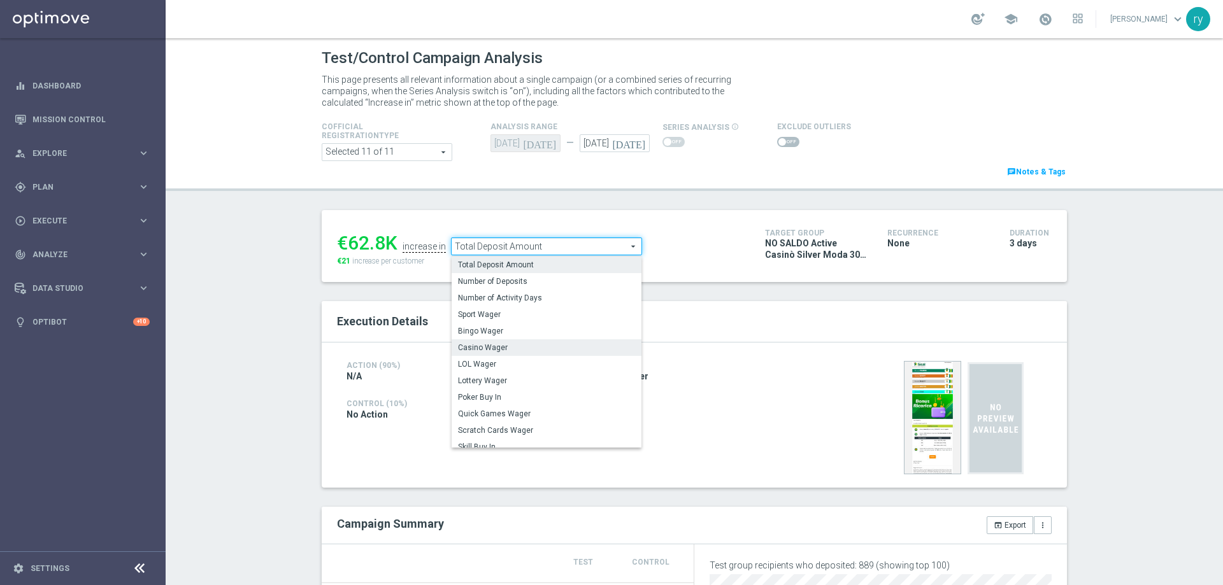
click at [495, 345] on span "Casino Wager" at bounding box center [546, 348] width 177 height 10
type input "Casino Wager"
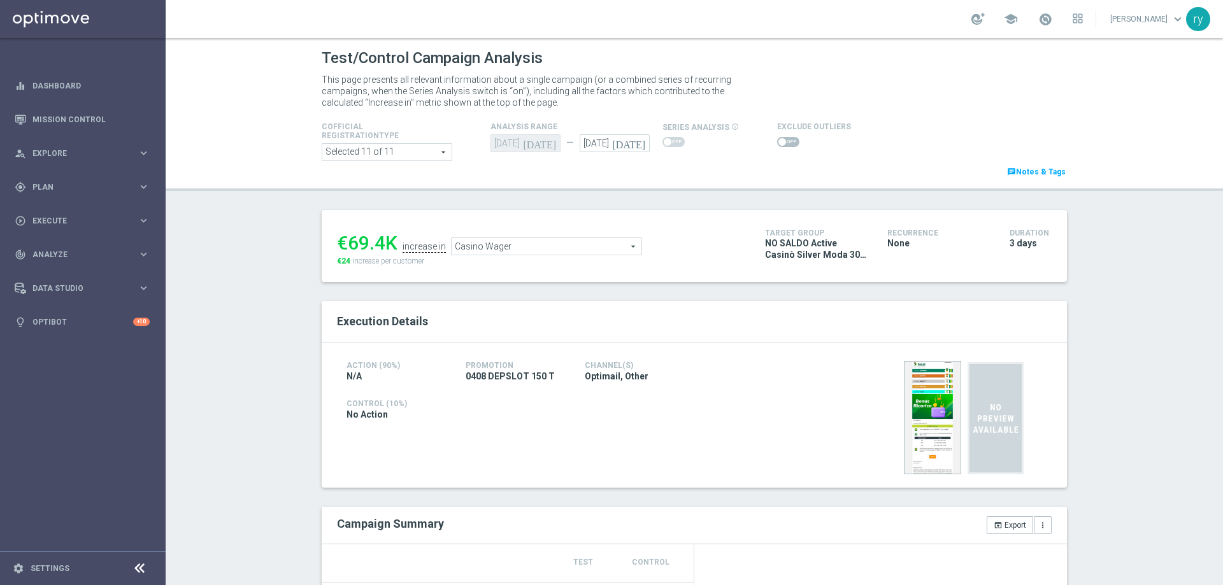
scroll to position [319, 0]
click at [513, 254] on span "Total Deposit Amount" at bounding box center [545, 246] width 190 height 17
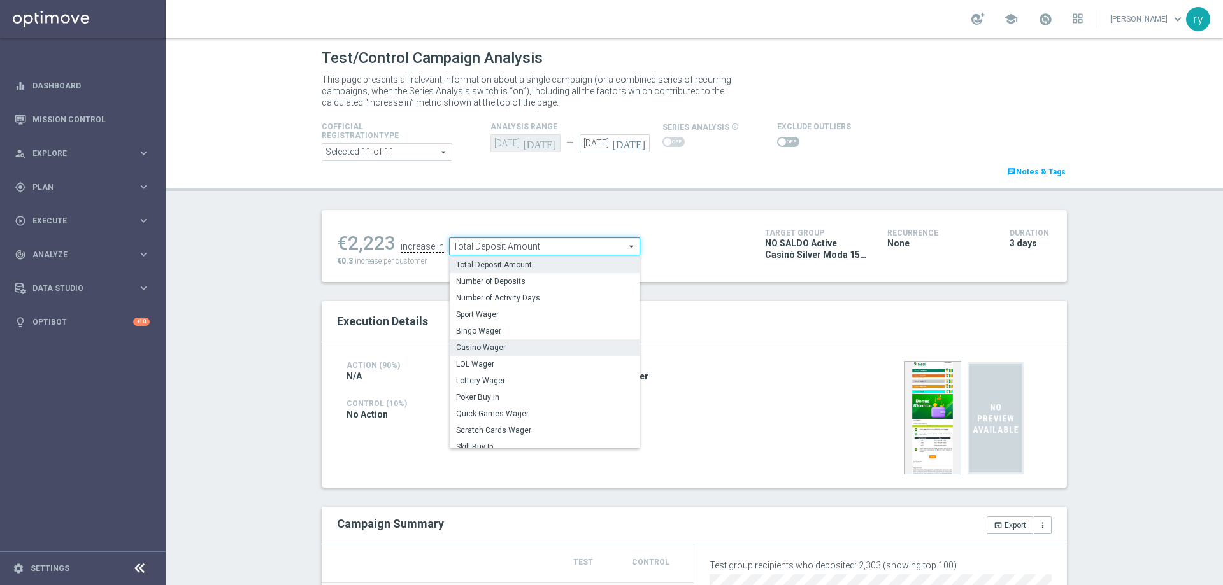
click at [517, 346] on span "Casino Wager" at bounding box center [544, 348] width 177 height 10
type input "Casino Wager"
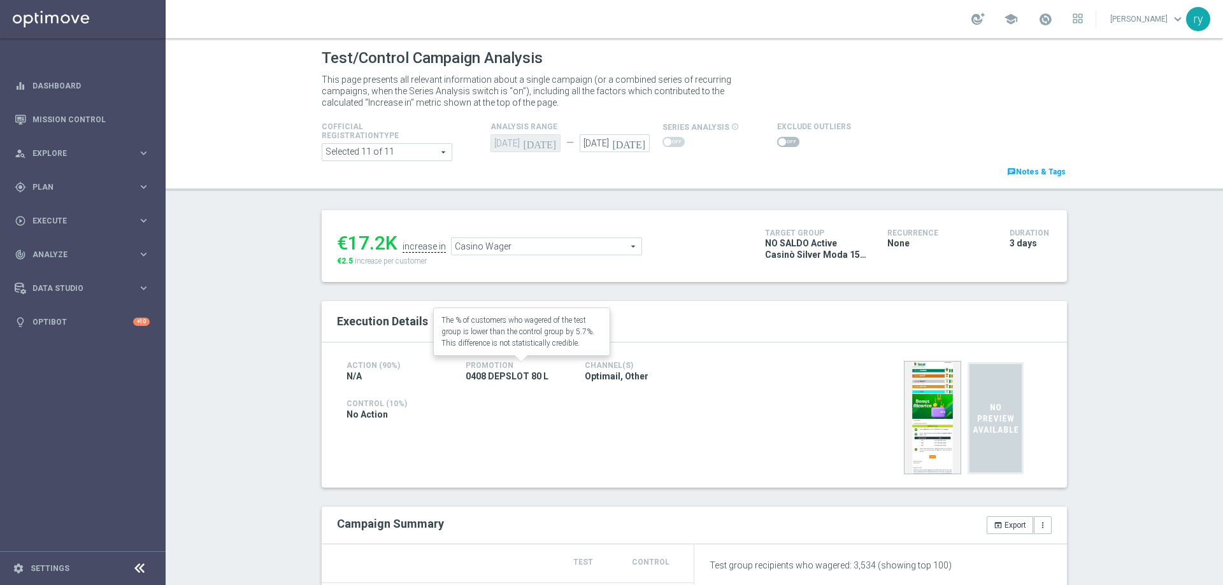
scroll to position [319, 0]
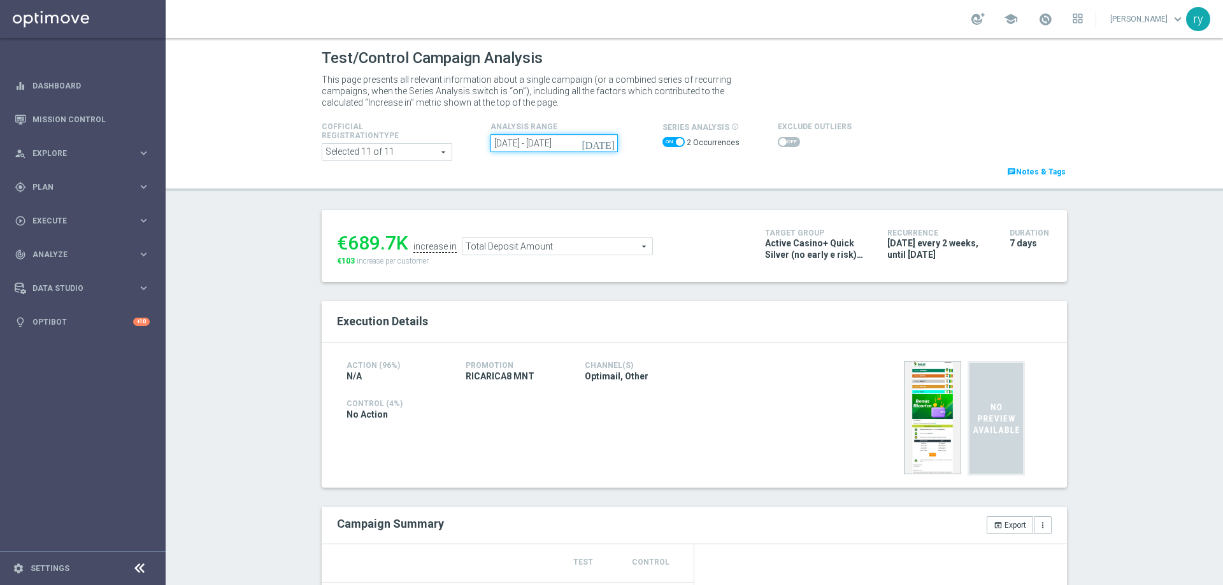
click at [590, 141] on input "[DATE] - [DATE]" at bounding box center [554, 143] width 127 height 18
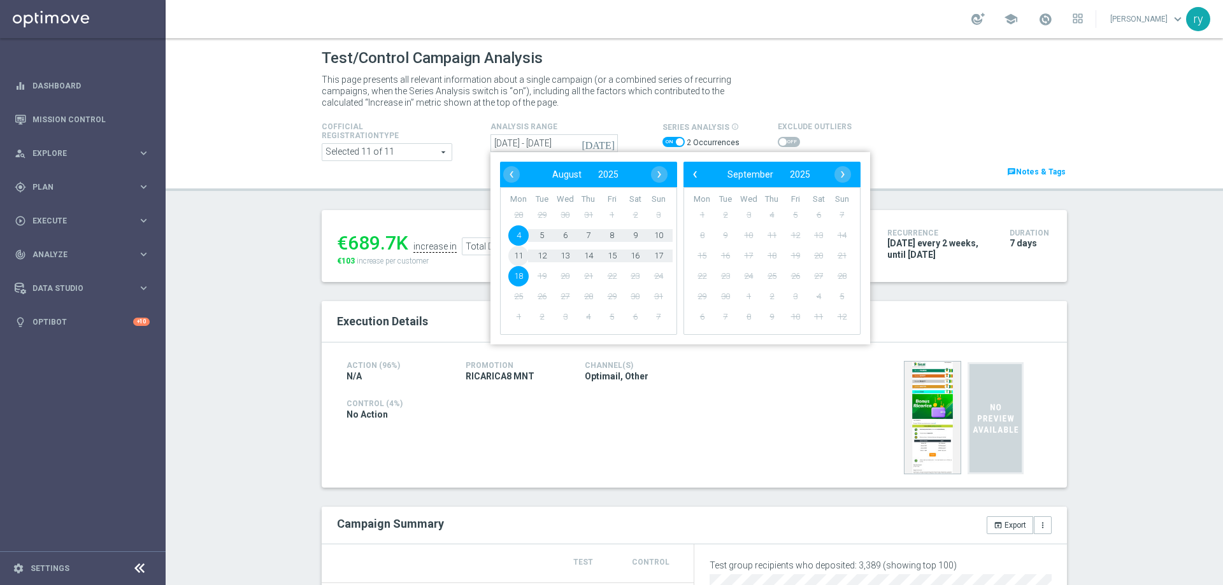
click at [513, 256] on span "11" at bounding box center [518, 256] width 20 height 20
click at [654, 254] on span "17" at bounding box center [659, 256] width 20 height 20
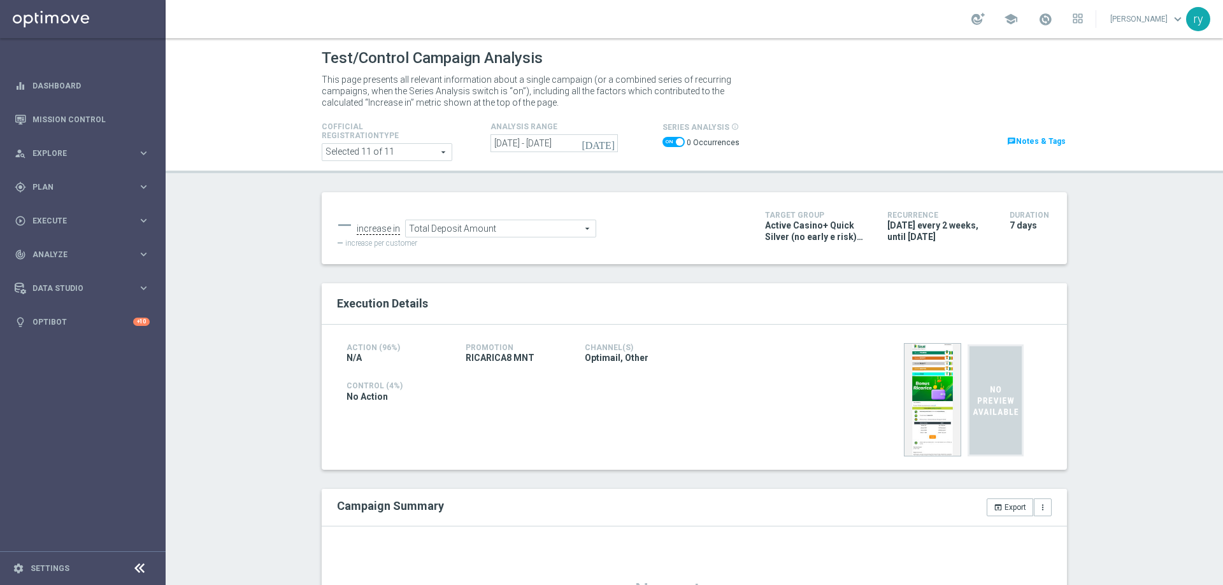
click at [607, 145] on icon "[DATE]" at bounding box center [599, 143] width 34 height 11
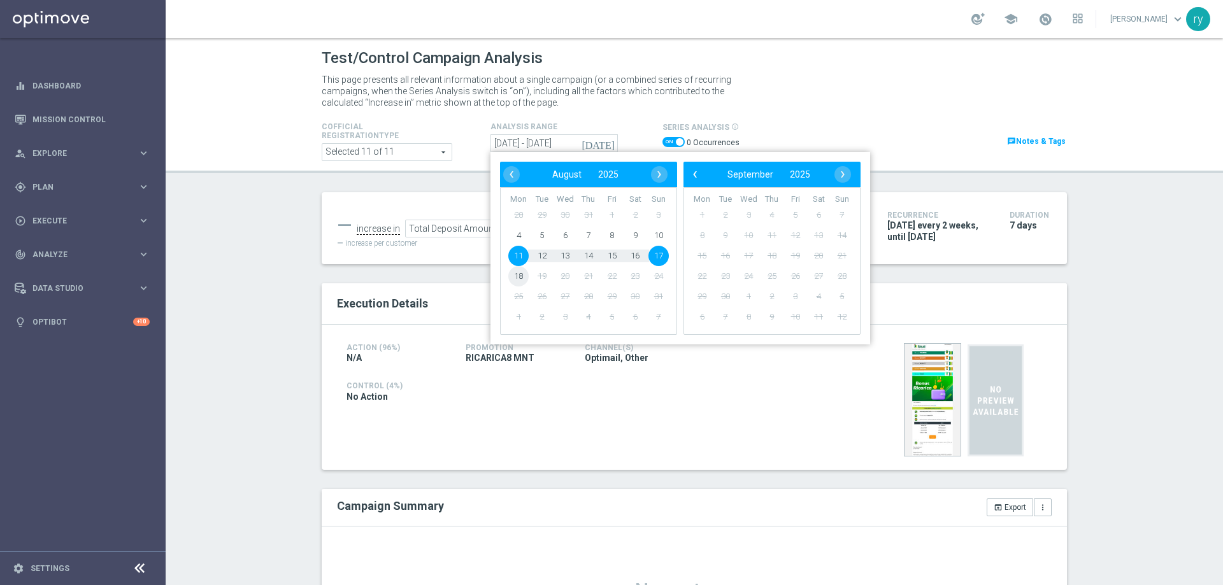
click at [514, 274] on span "18" at bounding box center [518, 276] width 20 height 20
click at [515, 274] on span "18" at bounding box center [518, 276] width 20 height 20
type input "[DATE] - [DATE]"
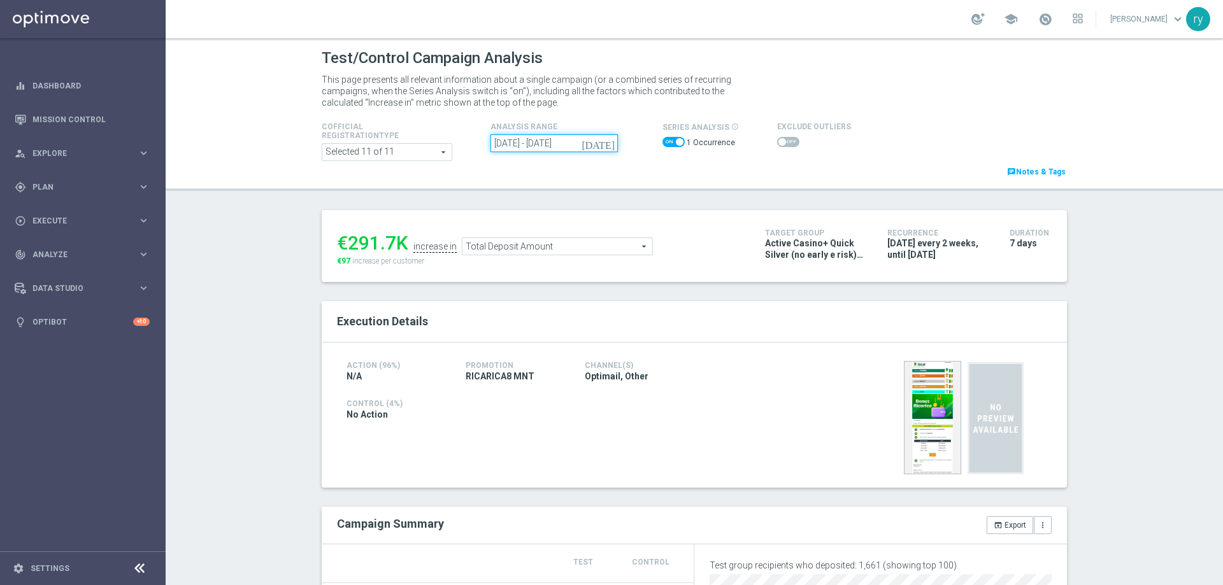
click at [563, 147] on input "[DATE] - [DATE]" at bounding box center [554, 143] width 127 height 18
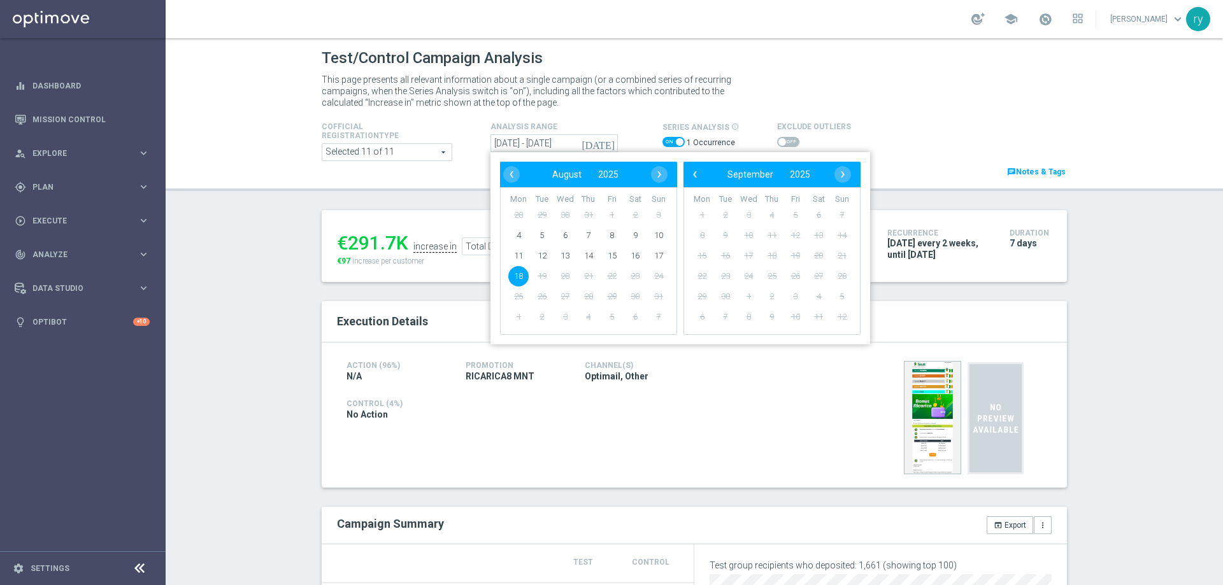
click at [515, 277] on span "18" at bounding box center [518, 276] width 20 height 20
click at [625, 278] on span "23" at bounding box center [635, 276] width 20 height 20
click at [875, 111] on div "Cofficial Registrationtype Selected 11 of 11 arrow_drop_down search Show Select…" at bounding box center [694, 145] width 764 height 68
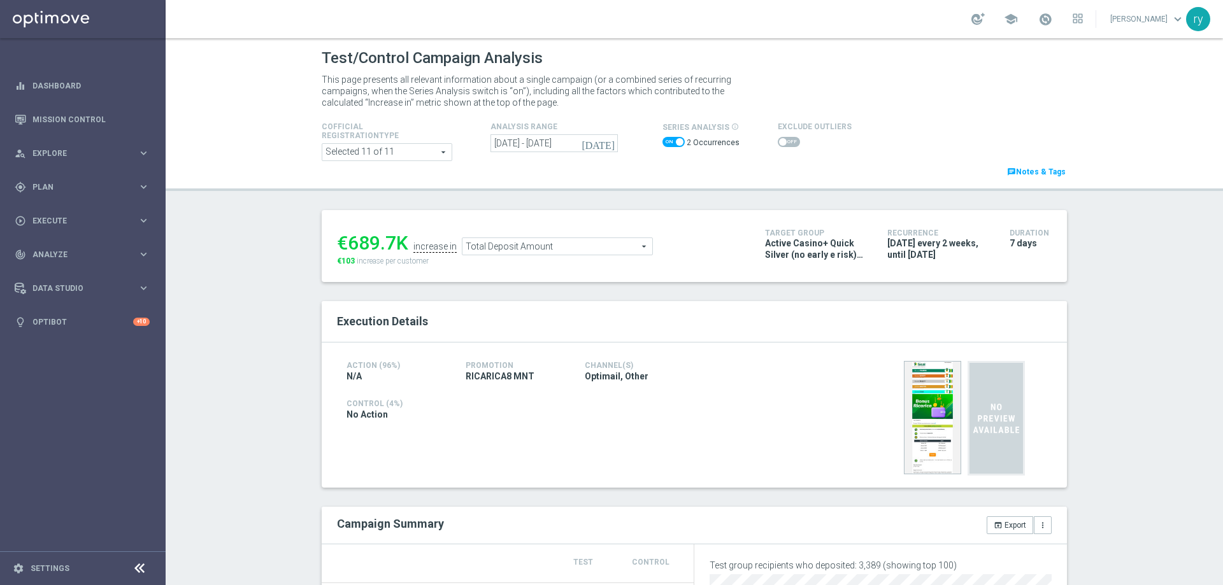
click at [605, 146] on icon "[DATE]" at bounding box center [599, 143] width 34 height 11
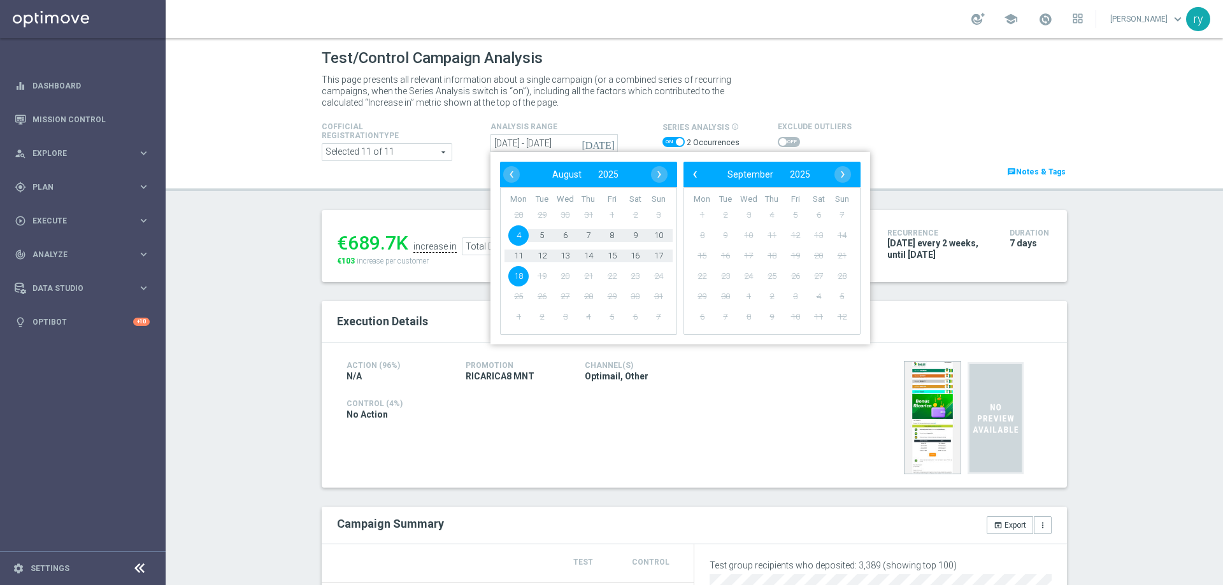
click at [514, 238] on span "4" at bounding box center [518, 236] width 20 height 20
click at [654, 232] on span "10" at bounding box center [659, 236] width 20 height 20
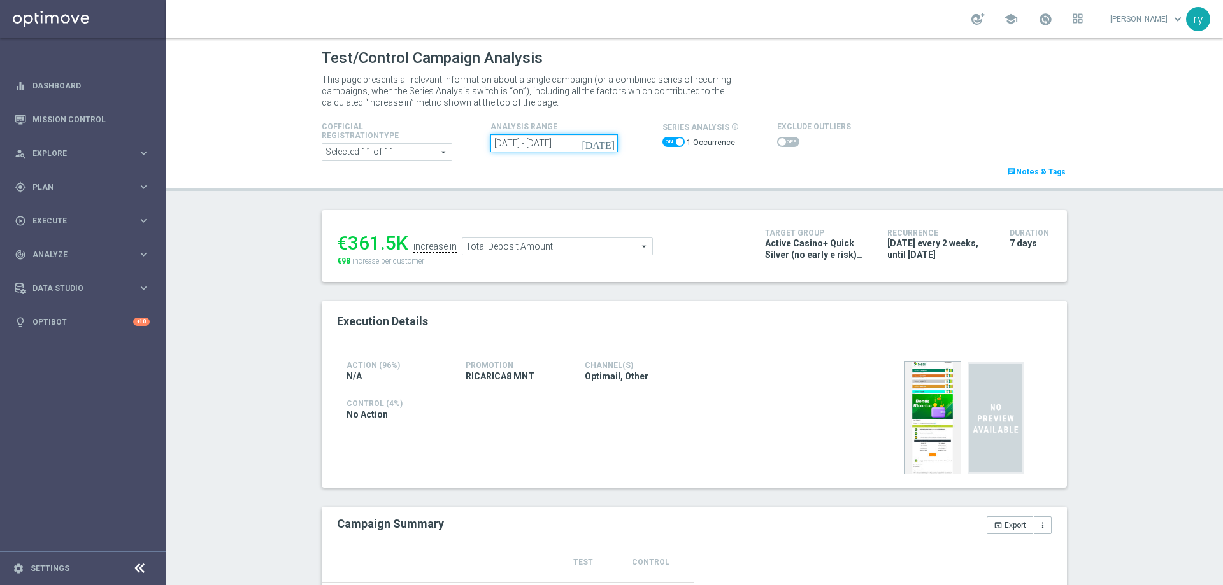
click at [595, 145] on input "[DATE] - [DATE]" at bounding box center [554, 143] width 127 height 18
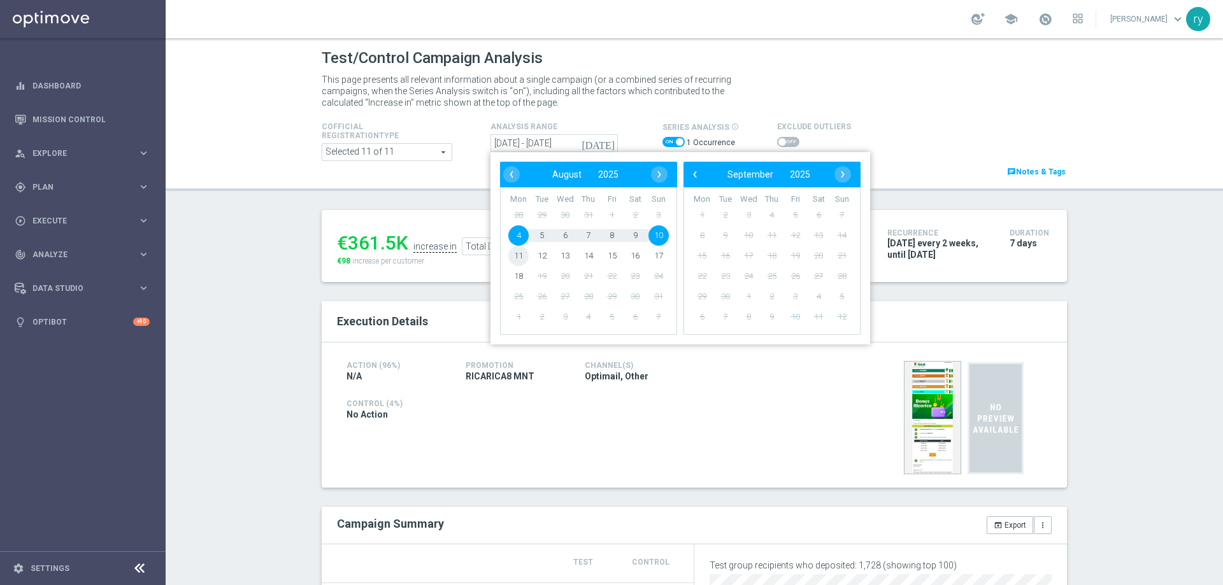
click at [519, 255] on span "11" at bounding box center [518, 256] width 20 height 20
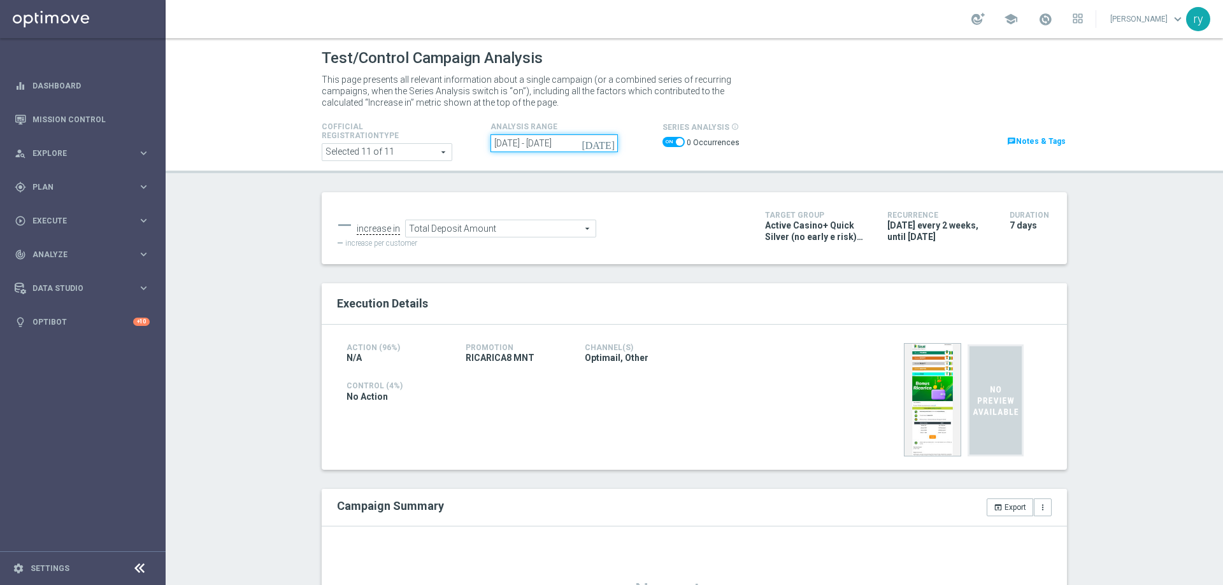
click at [578, 148] on input "11 Aug 2025 - 17 Aug 2025" at bounding box center [554, 143] width 127 height 18
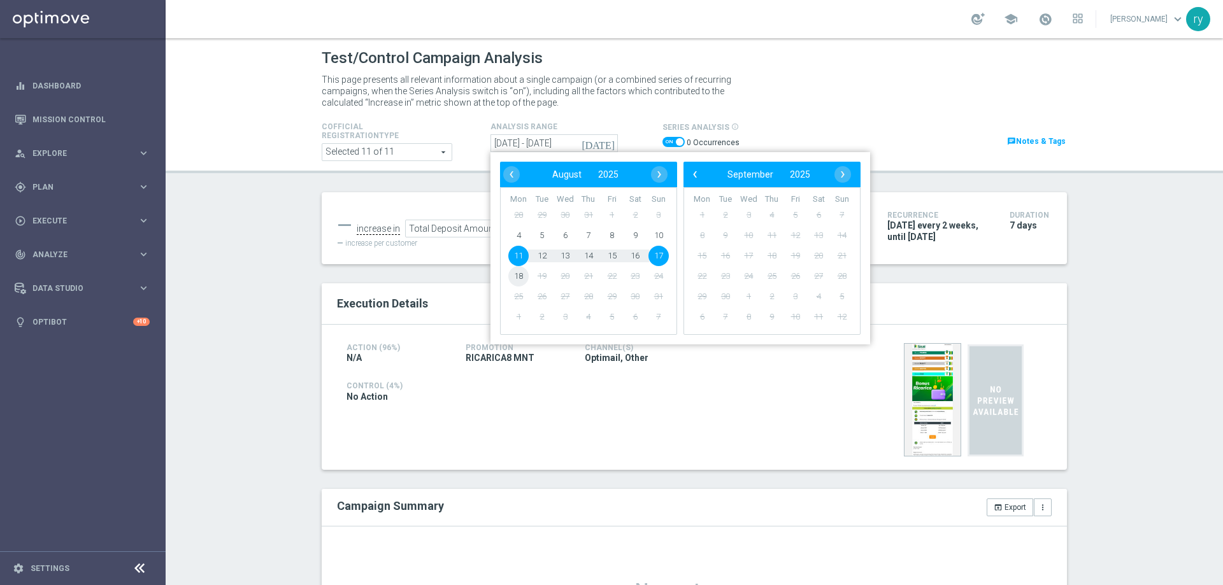
click at [518, 278] on span "18" at bounding box center [518, 276] width 20 height 20
click at [652, 276] on span "24" at bounding box center [659, 276] width 20 height 20
click at [475, 275] on div "— increase in Total Deposit Amount Total Deposit Amount arrow_drop_down search …" at bounding box center [694, 458] width 764 height 533
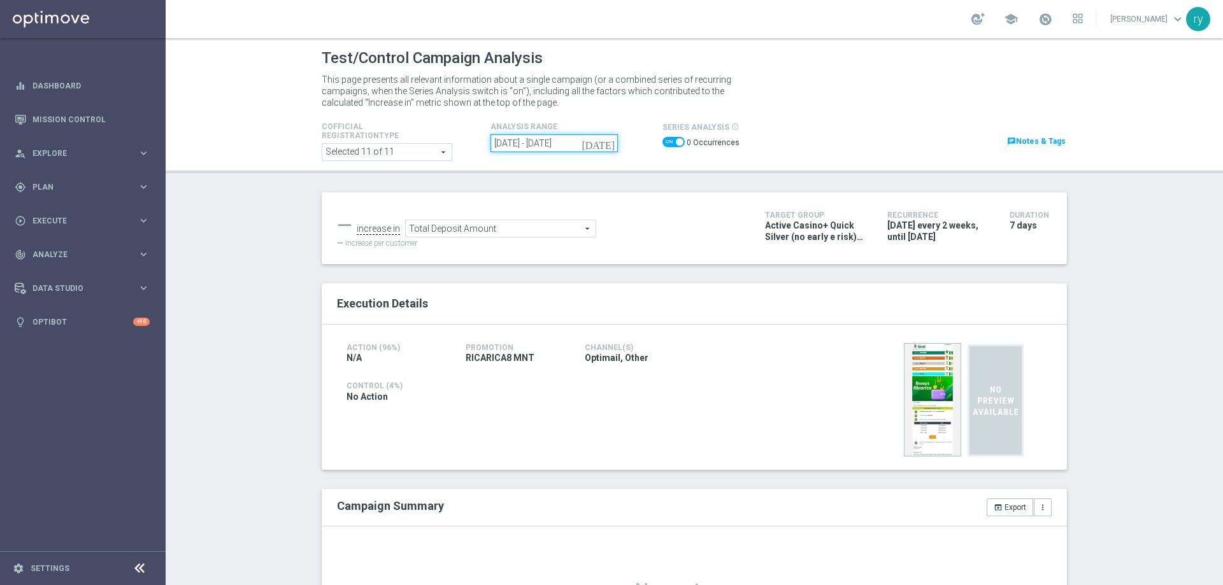
click at [550, 145] on input "11 Aug 2025 - 17 Aug 2025" at bounding box center [554, 143] width 127 height 18
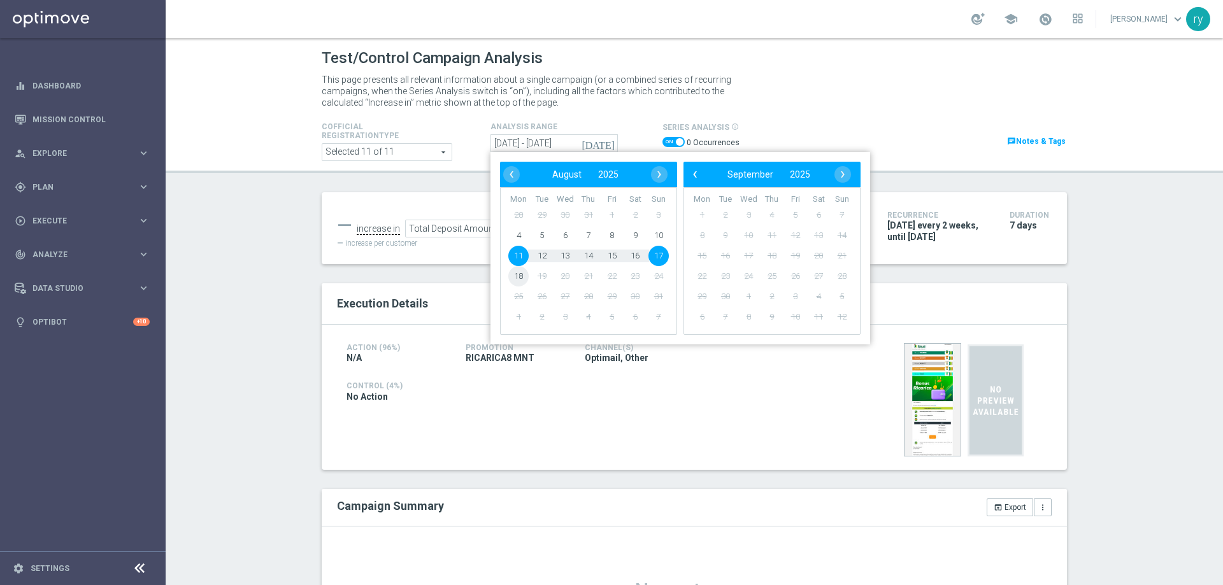
click at [518, 280] on span "18" at bounding box center [518, 276] width 20 height 20
click at [419, 189] on div "Test/Control Campaign Analysis This page presents all relevant information abou…" at bounding box center [695, 311] width 1058 height 547
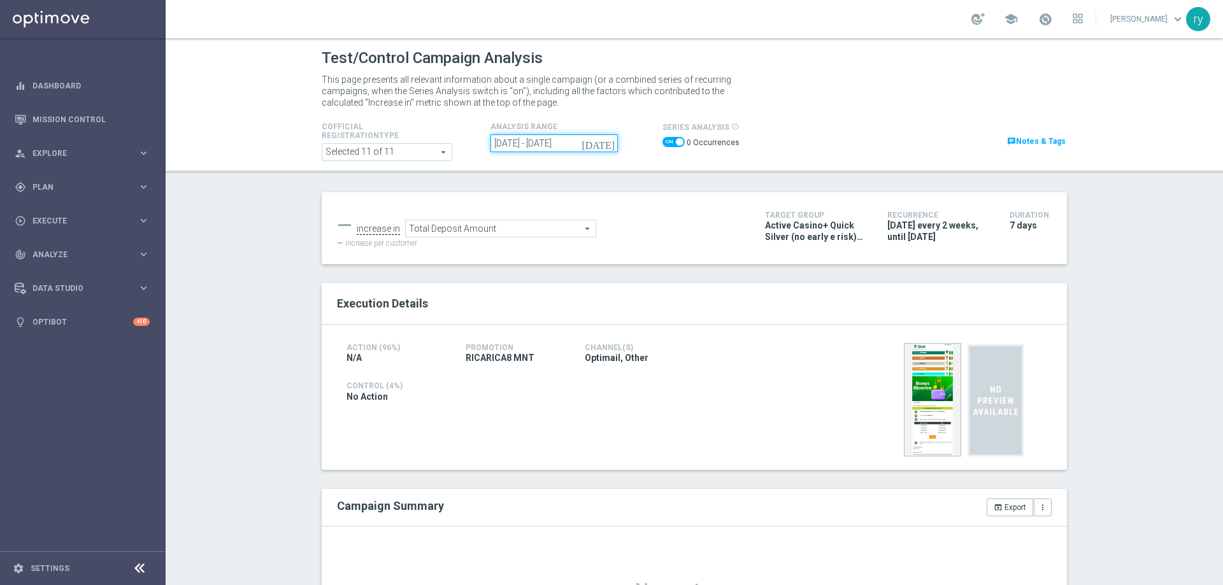
click at [561, 145] on input "11 Aug 2025 - 17 Aug 2025" at bounding box center [554, 143] width 127 height 18
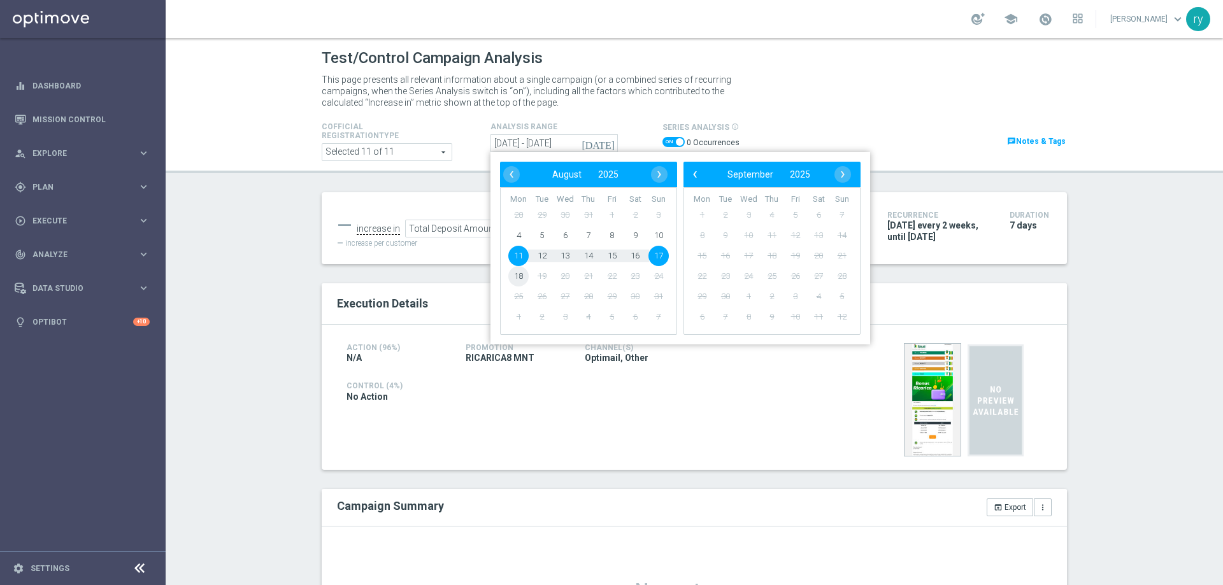
click at [519, 275] on span "18" at bounding box center [518, 276] width 20 height 20
type input "[DATE] - [DATE]"
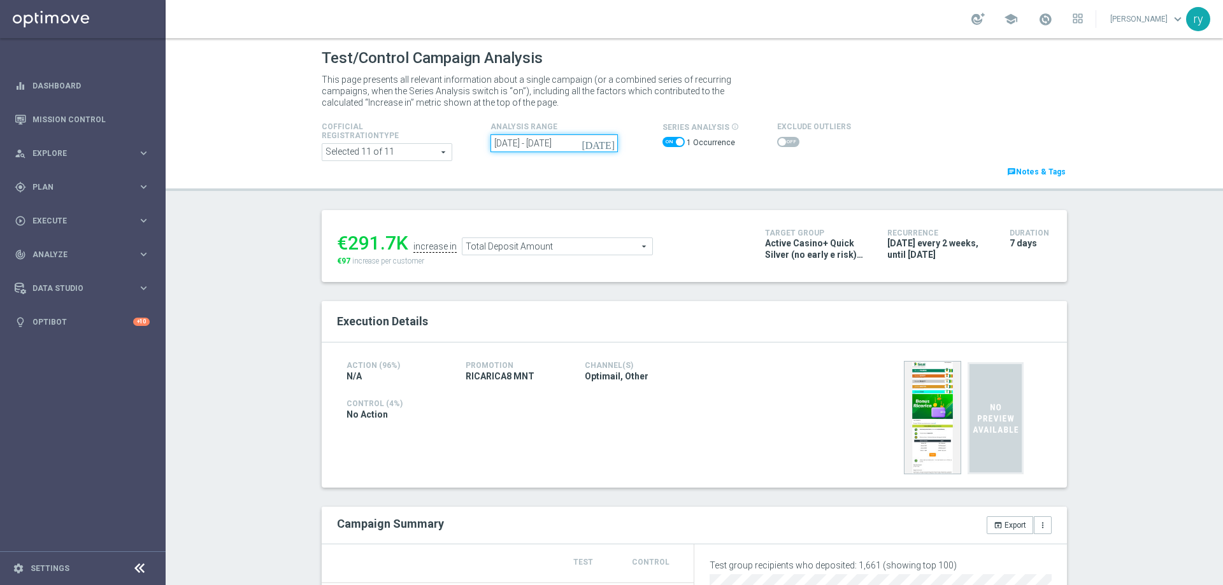
click at [556, 147] on input "[DATE] - [DATE]" at bounding box center [554, 143] width 127 height 18
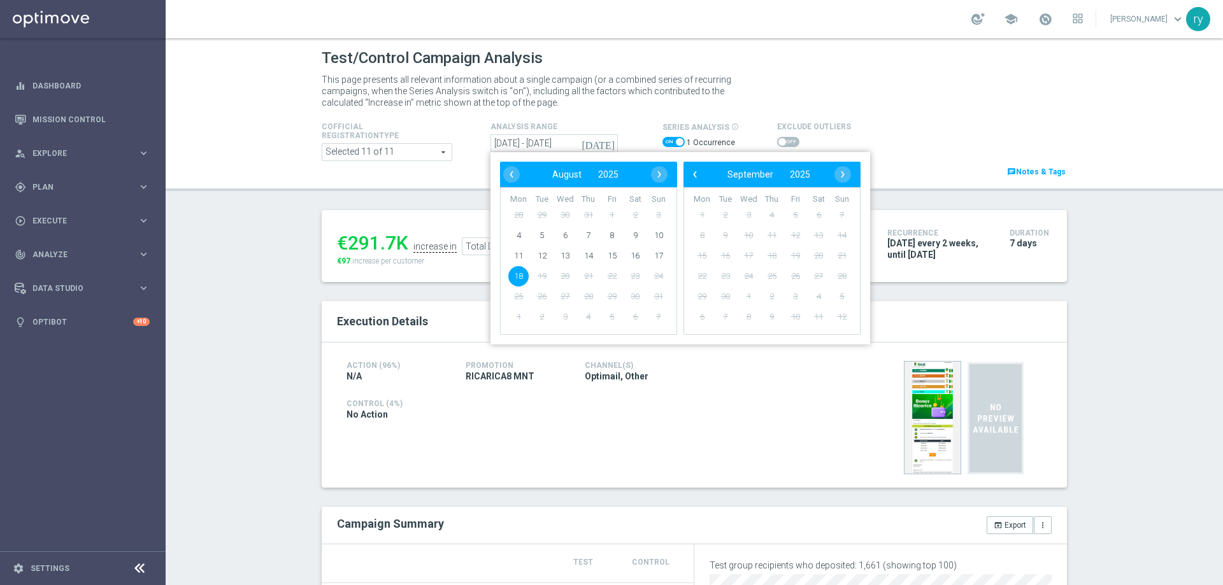
click at [473, 280] on div "€291.7K increase in Total Deposit Amount Total Deposit Amount arrow_drop_down s…" at bounding box center [694, 246] width 745 height 72
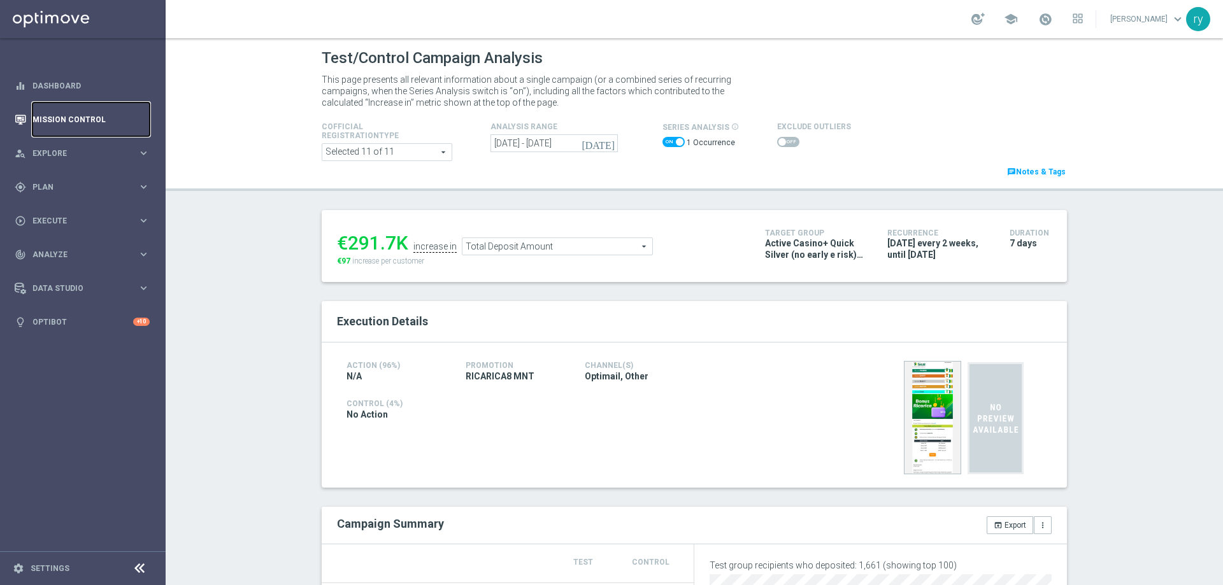
click at [75, 117] on link "Mission Control" at bounding box center [90, 120] width 117 height 34
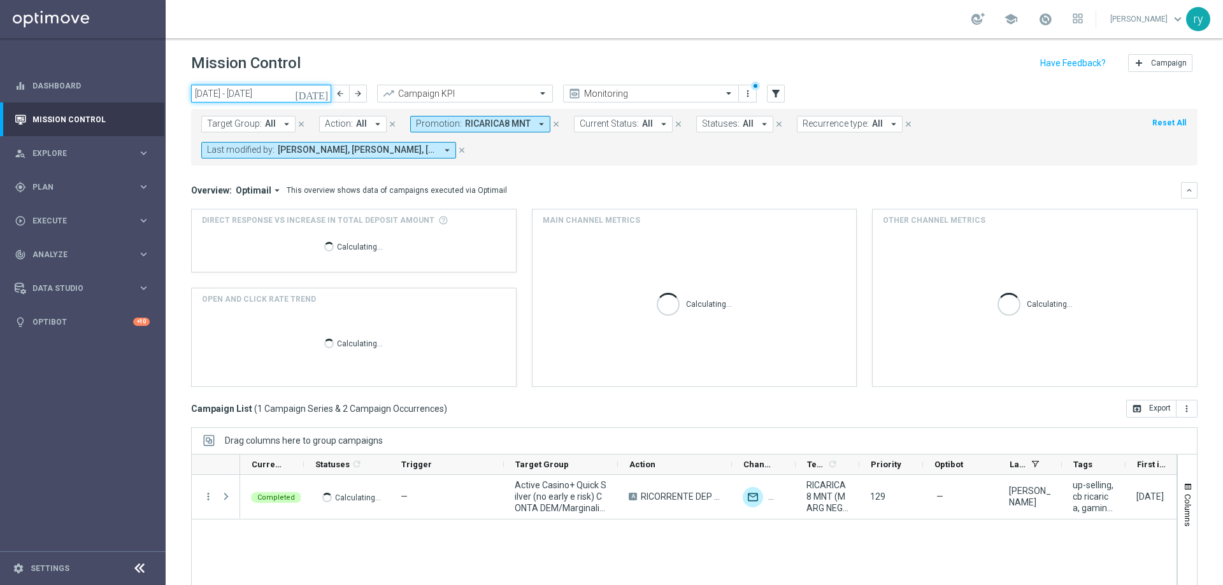
click at [256, 89] on input "[DATE] - [DATE]" at bounding box center [261, 94] width 140 height 18
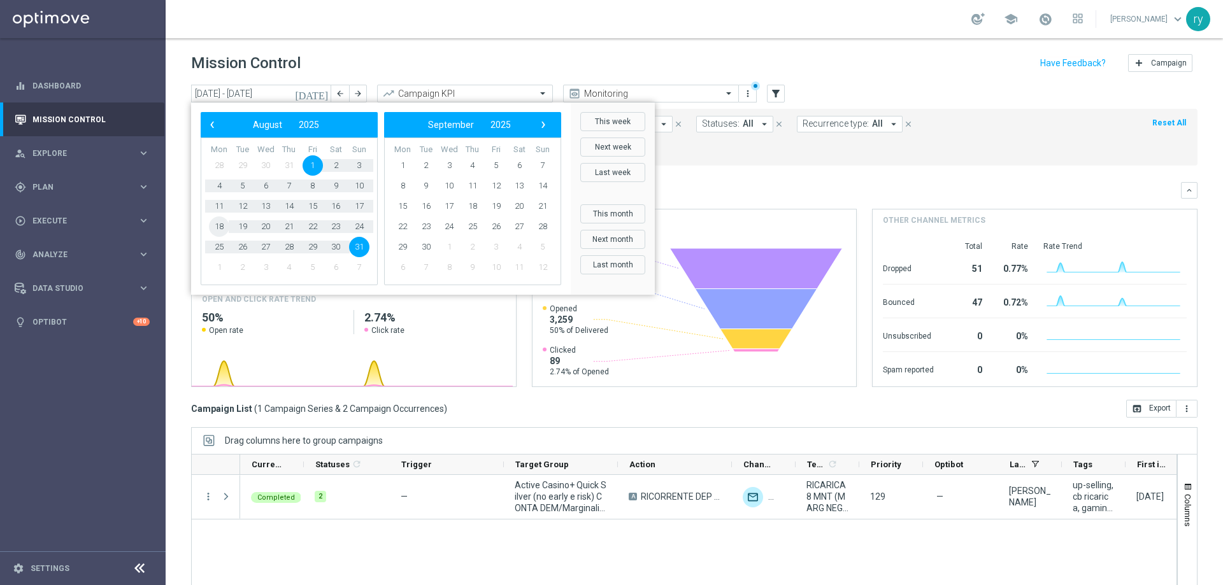
click at [215, 227] on span "18" at bounding box center [219, 227] width 20 height 20
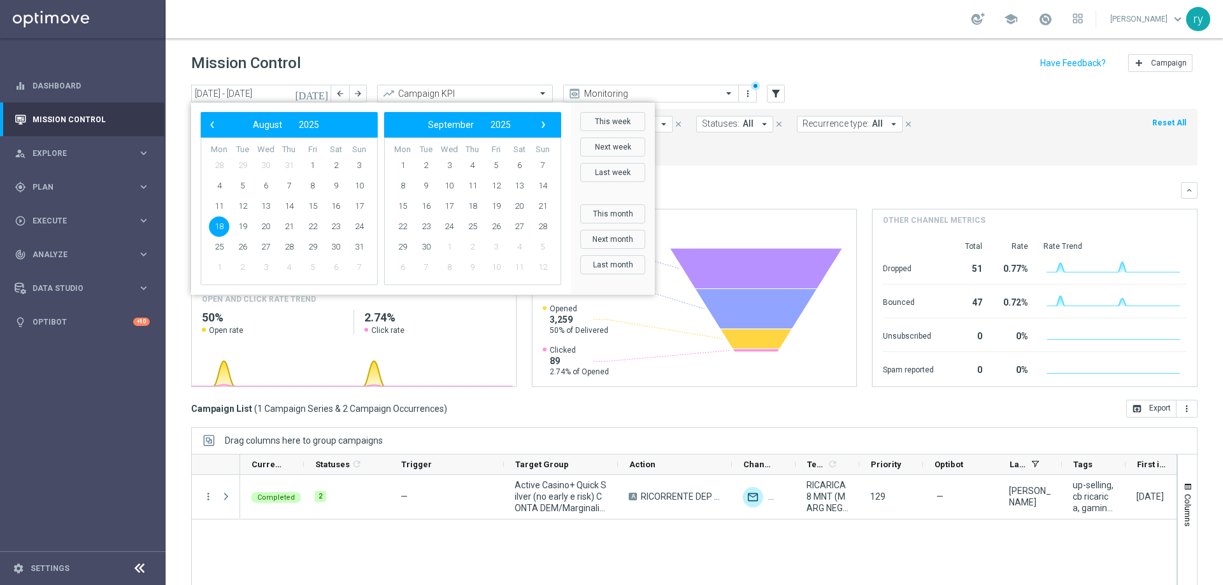
click at [215, 227] on span "18" at bounding box center [219, 227] width 20 height 20
type input "[DATE] - [DATE]"
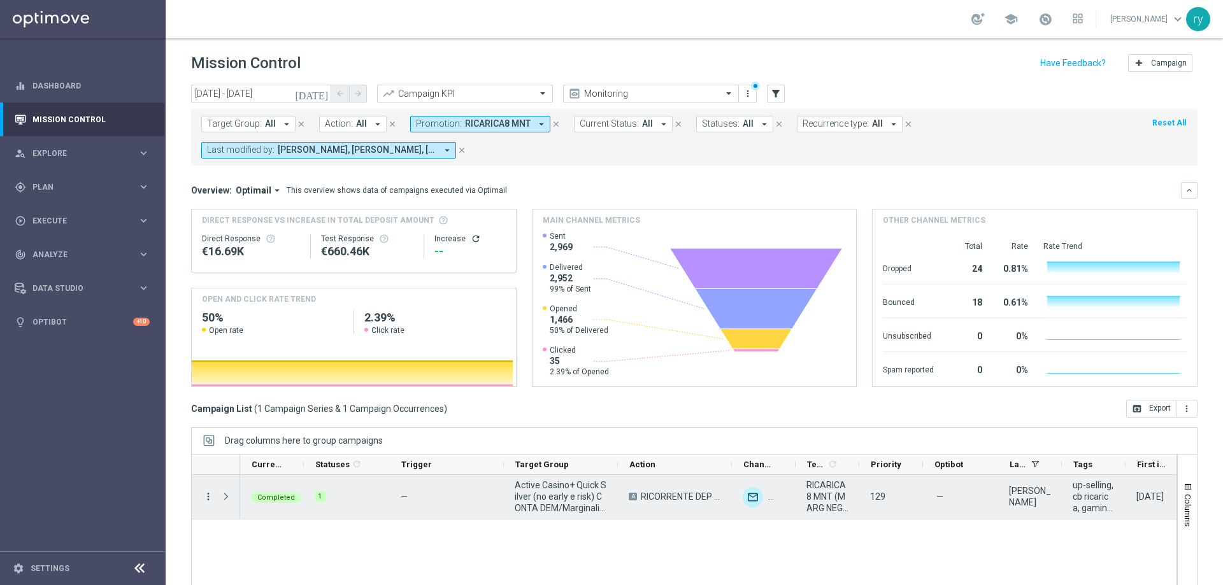
click at [212, 495] on icon "more_vert" at bounding box center [208, 496] width 11 height 11
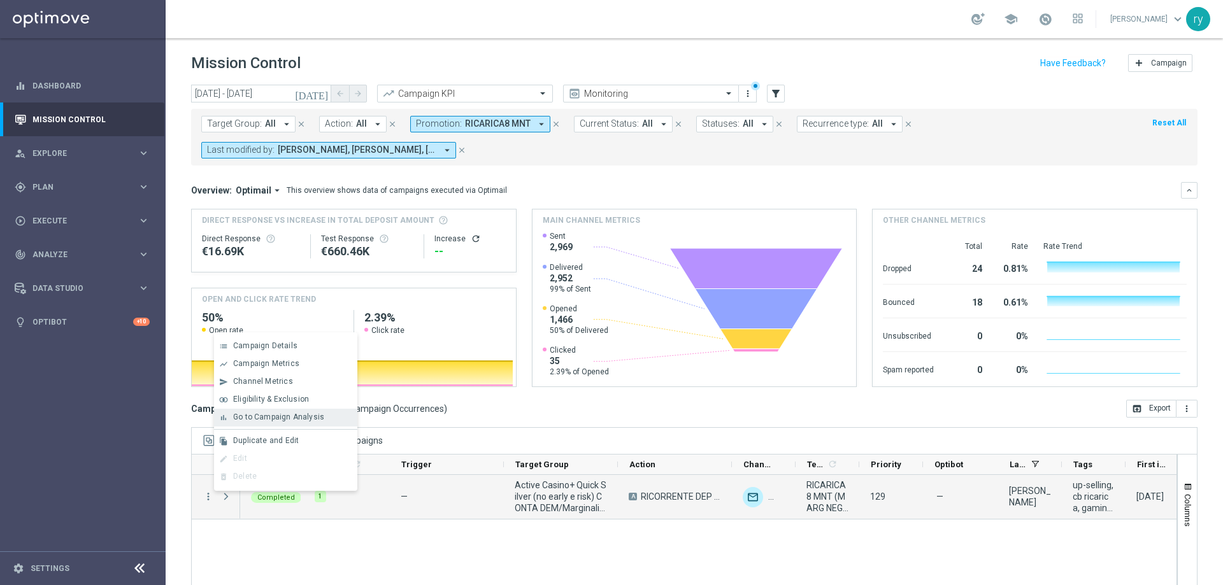
click at [241, 420] on span "Go to Campaign Analysis" at bounding box center [278, 417] width 91 height 9
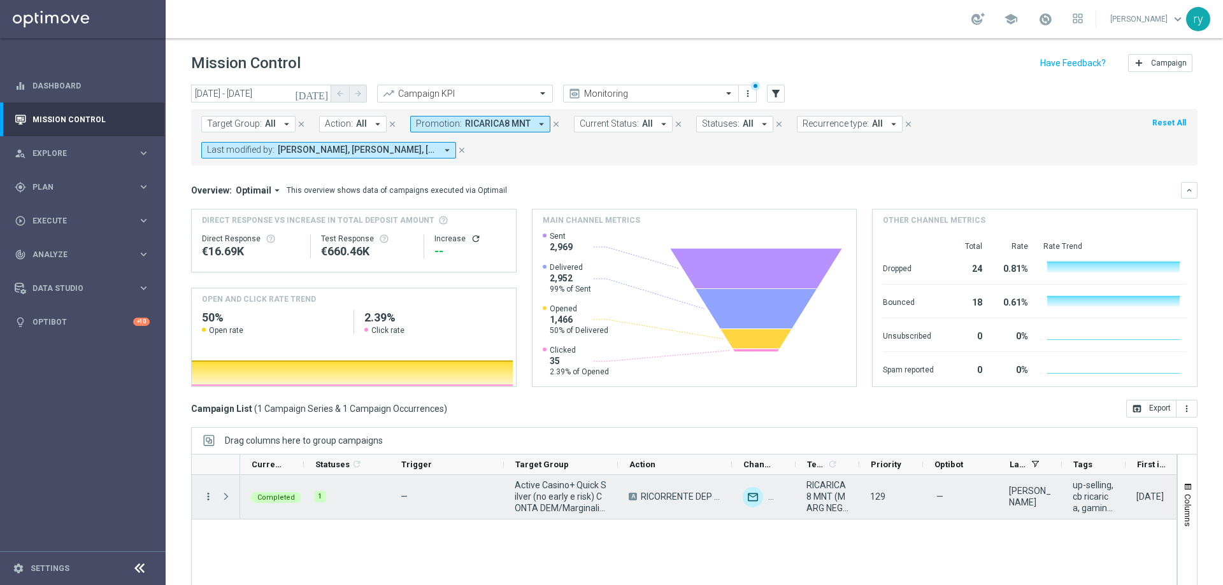
click at [207, 496] on icon "more_vert" at bounding box center [208, 496] width 11 height 11
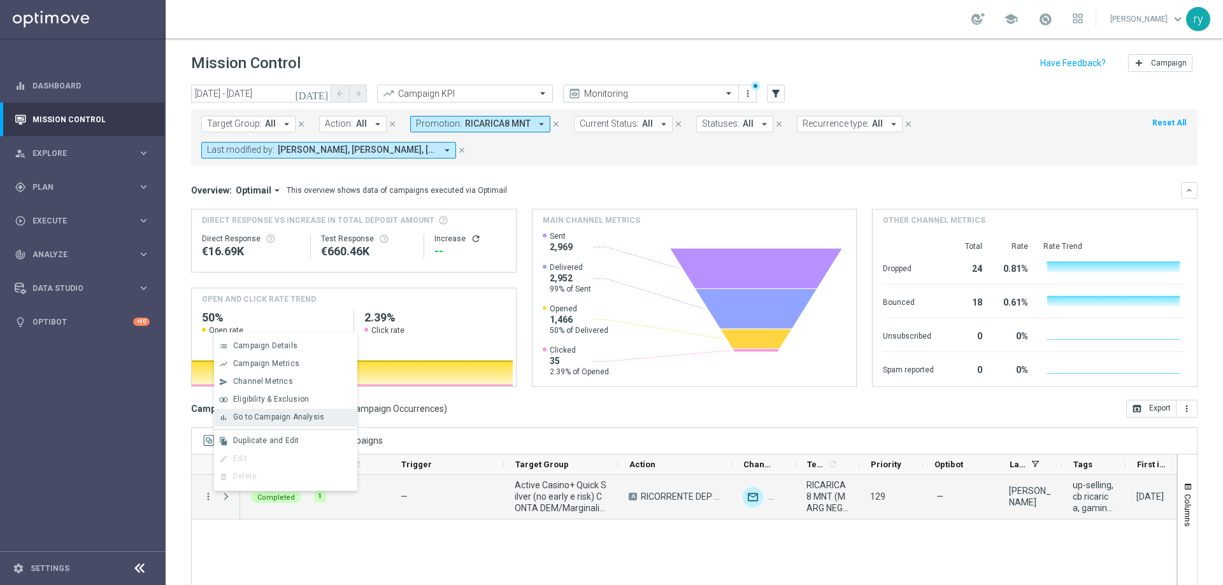
click at [244, 419] on span "Go to Campaign Analysis" at bounding box center [278, 417] width 91 height 9
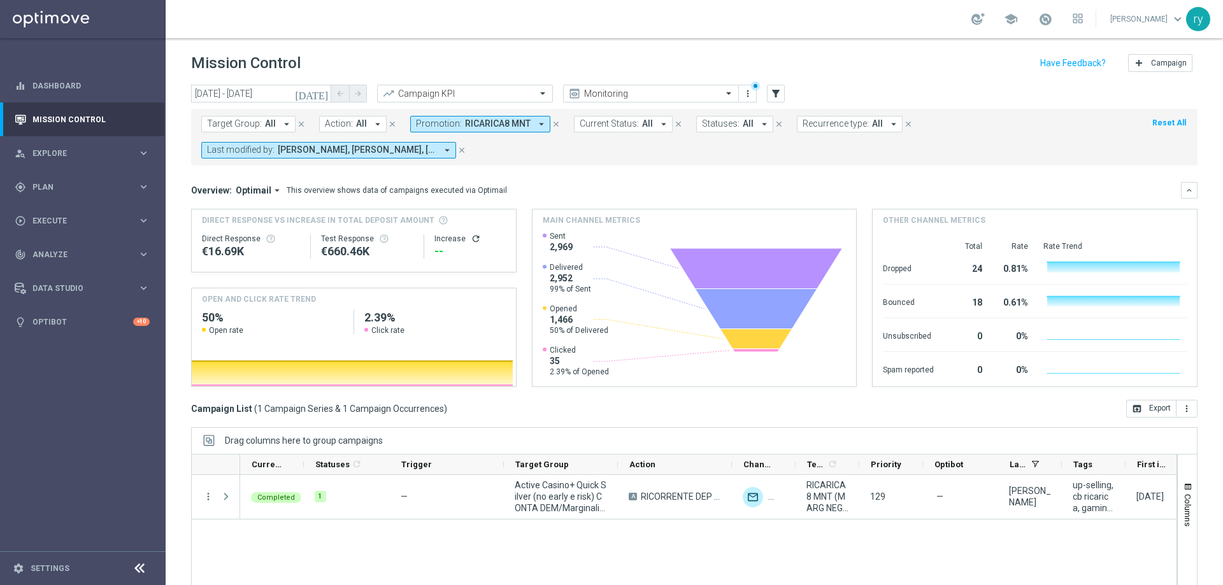
click at [536, 122] on icon "arrow_drop_down" at bounding box center [541, 123] width 11 height 11
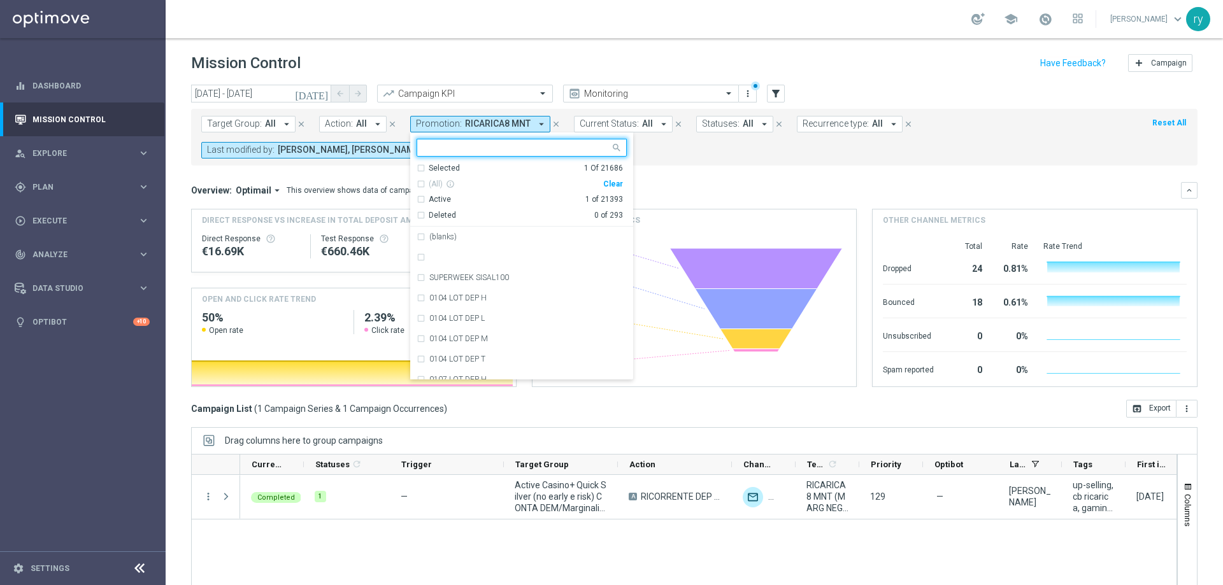
click at [0, 0] on div "Clear" at bounding box center [0, 0] width 0 height 0
click at [424, 150] on input "text" at bounding box center [517, 148] width 187 height 11
paste input "RICARICA8 MNL"
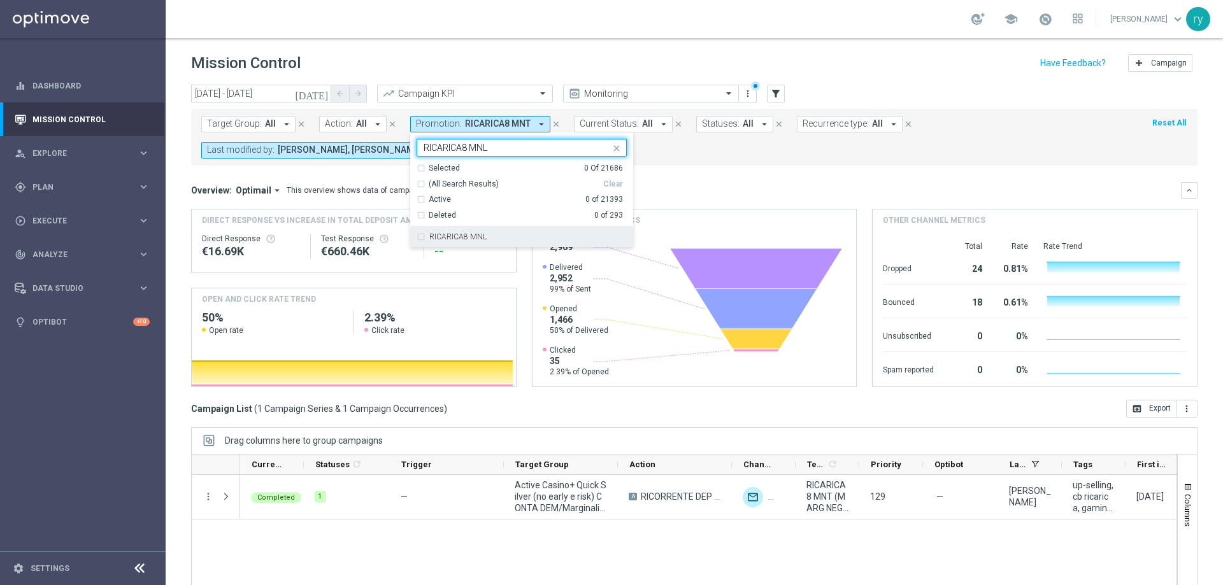
click at [497, 241] on div "RICARICA8 MNL" at bounding box center [522, 237] width 210 height 20
type input "RICARICA8 MNL"
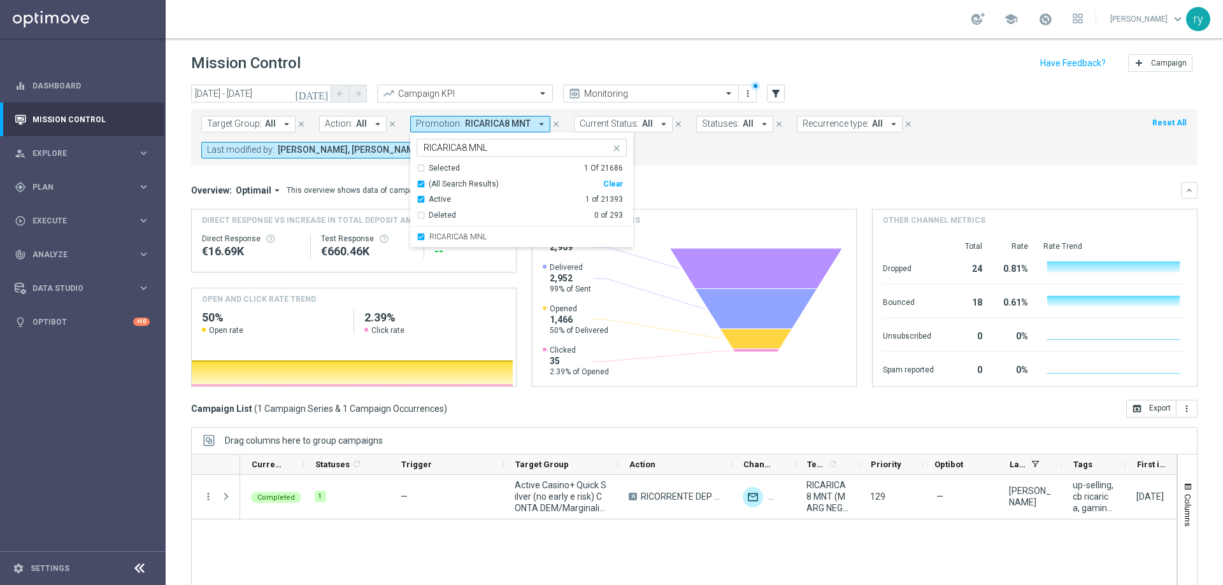
click at [671, 185] on div "Overview: Optimail arrow_drop_down This overview shows data of campaigns execut…" at bounding box center [686, 190] width 990 height 11
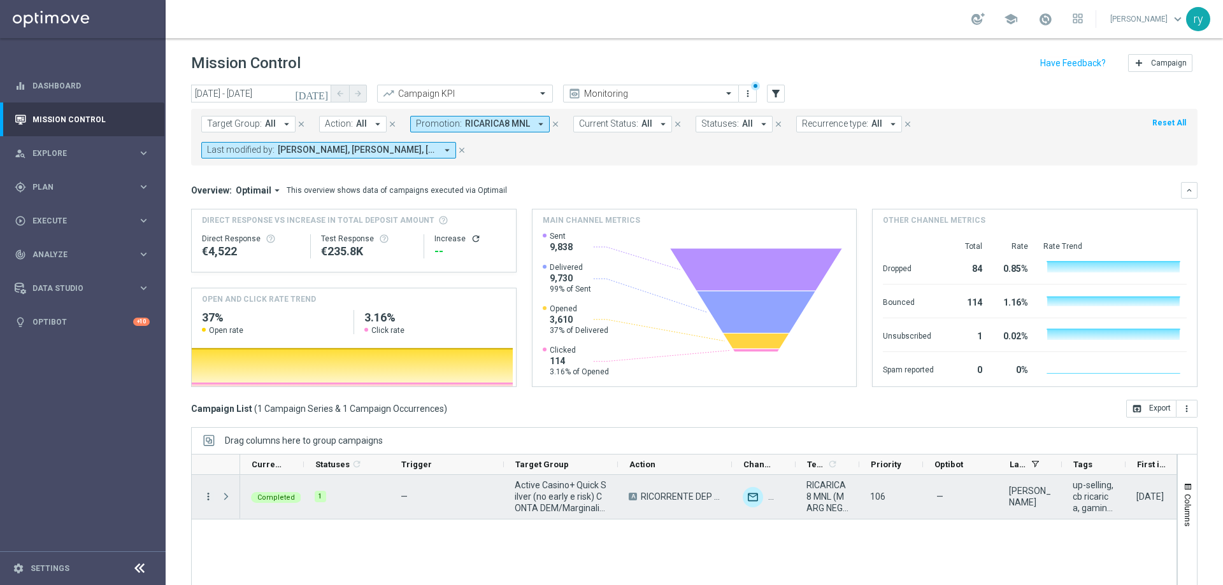
click at [208, 496] on icon "more_vert" at bounding box center [208, 496] width 11 height 11
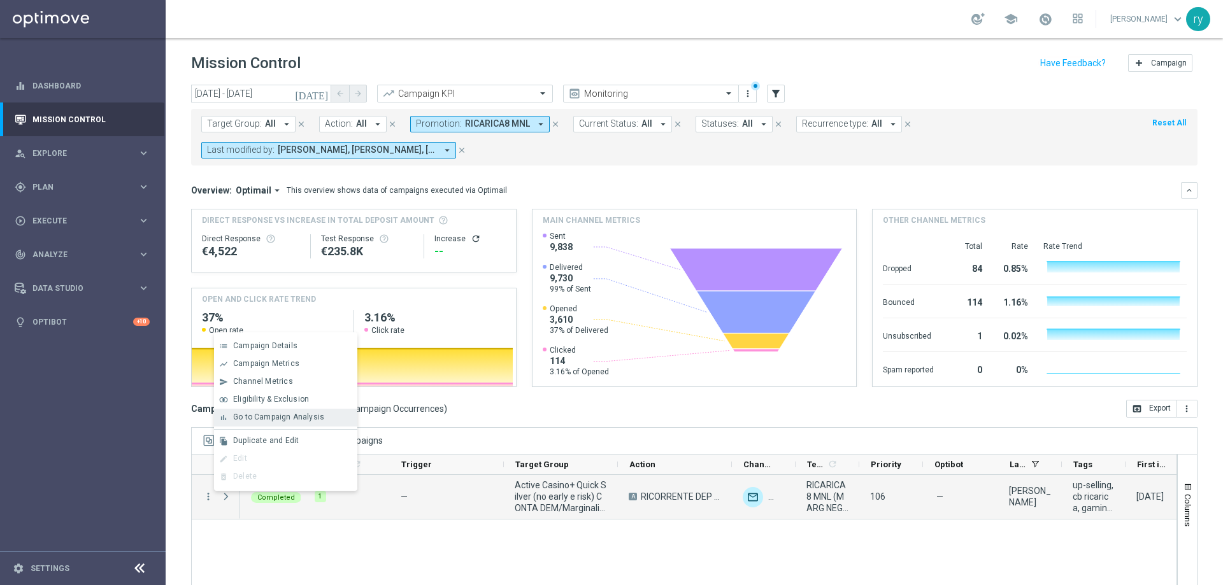
click at [228, 414] on div "bar_chart" at bounding box center [223, 417] width 19 height 9
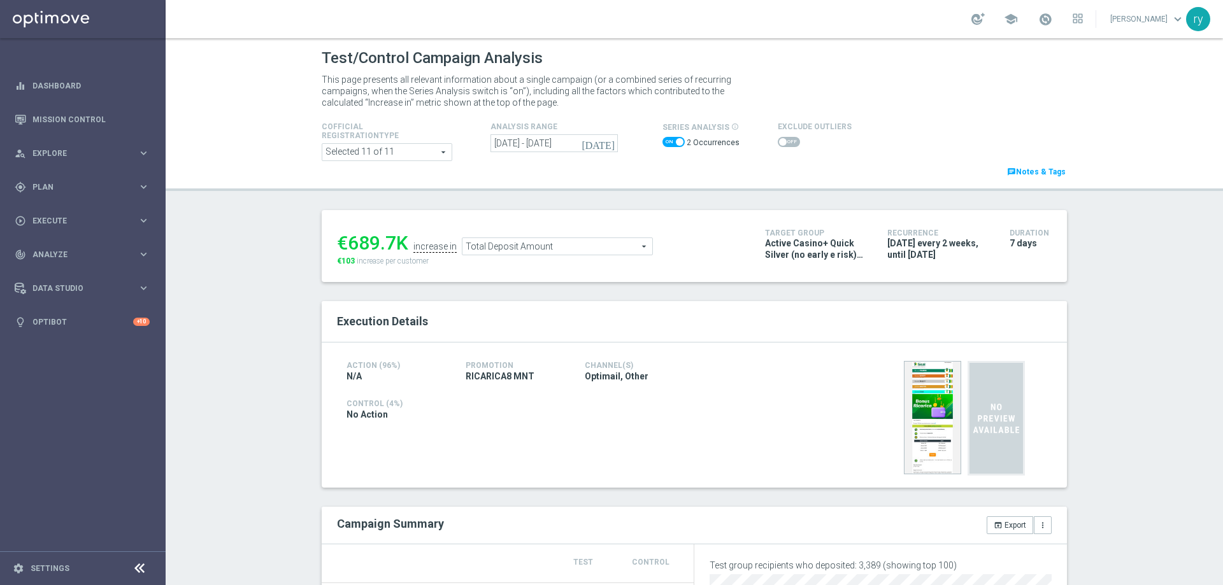
click at [476, 241] on span "Total Deposit Amount" at bounding box center [558, 246] width 190 height 17
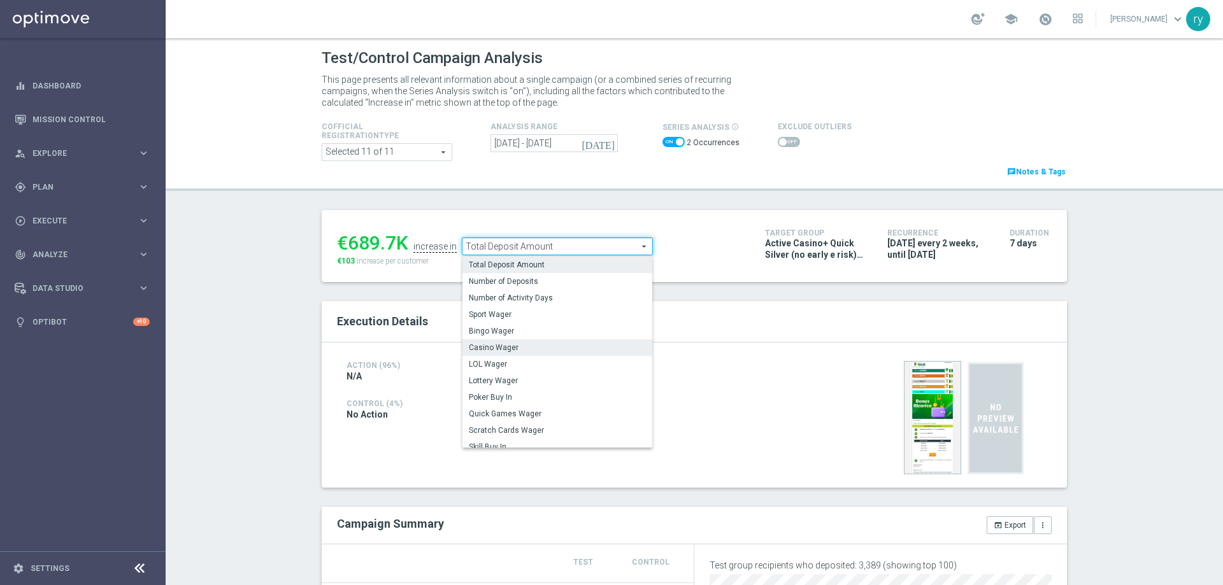
click at [481, 340] on label "Casino Wager" at bounding box center [558, 348] width 190 height 17
type input "Casino Wager"
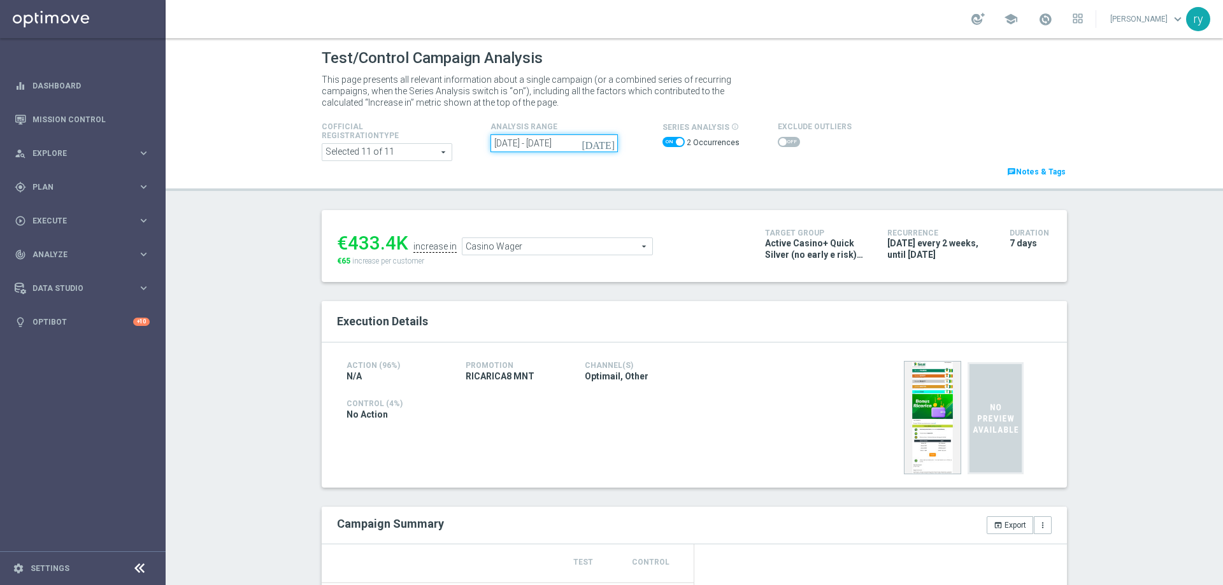
click at [535, 150] on input "[DATE] - [DATE]" at bounding box center [554, 143] width 127 height 18
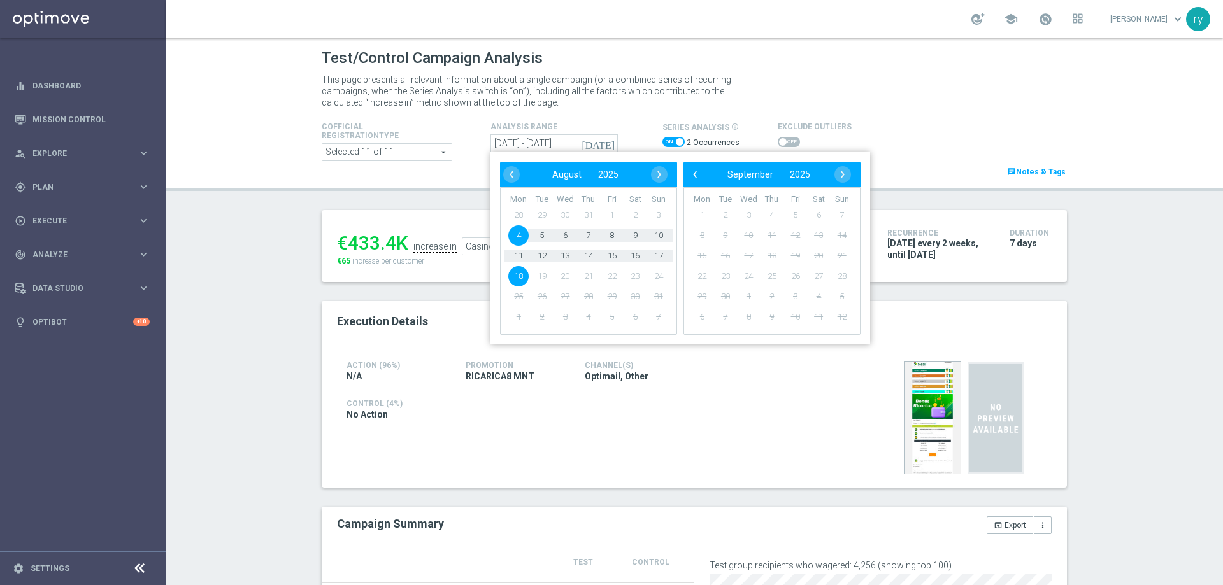
click at [508, 278] on span "18" at bounding box center [518, 276] width 20 height 20
click at [509, 278] on span "18" at bounding box center [518, 276] width 20 height 20
type input "[DATE] - [DATE]"
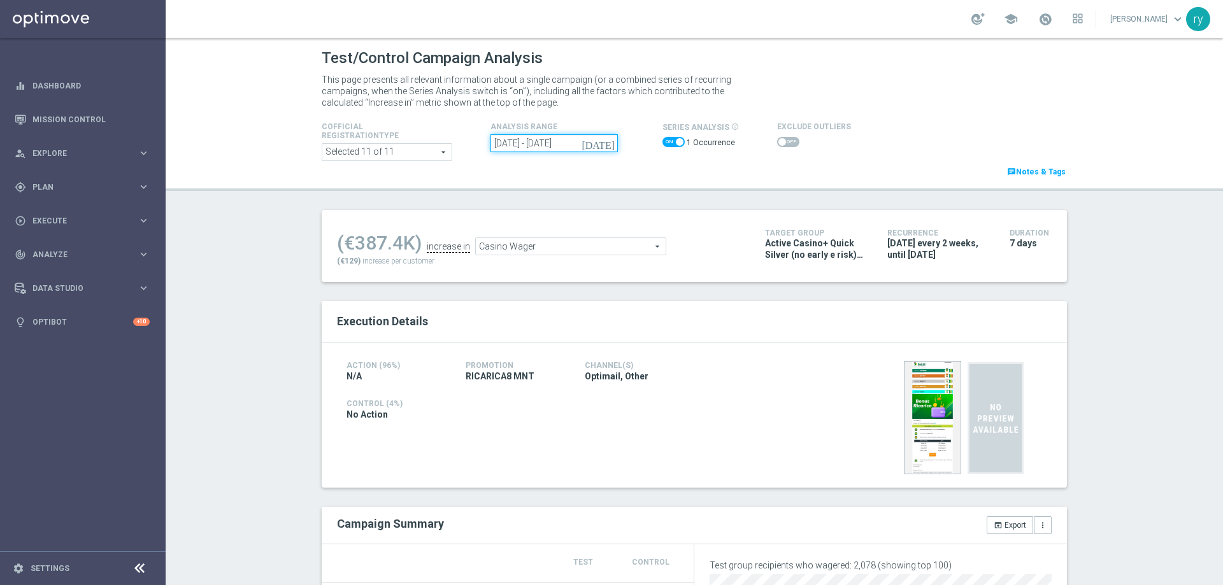
click at [534, 140] on input "[DATE] - [DATE]" at bounding box center [554, 143] width 127 height 18
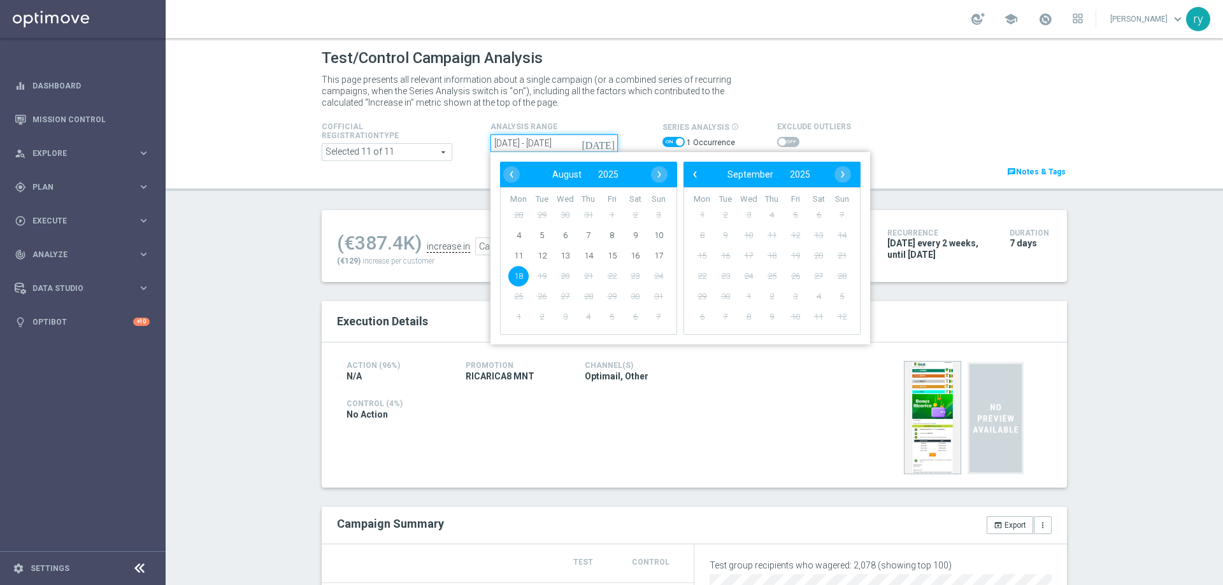
click at [534, 140] on input "[DATE] - [DATE]" at bounding box center [554, 143] width 127 height 18
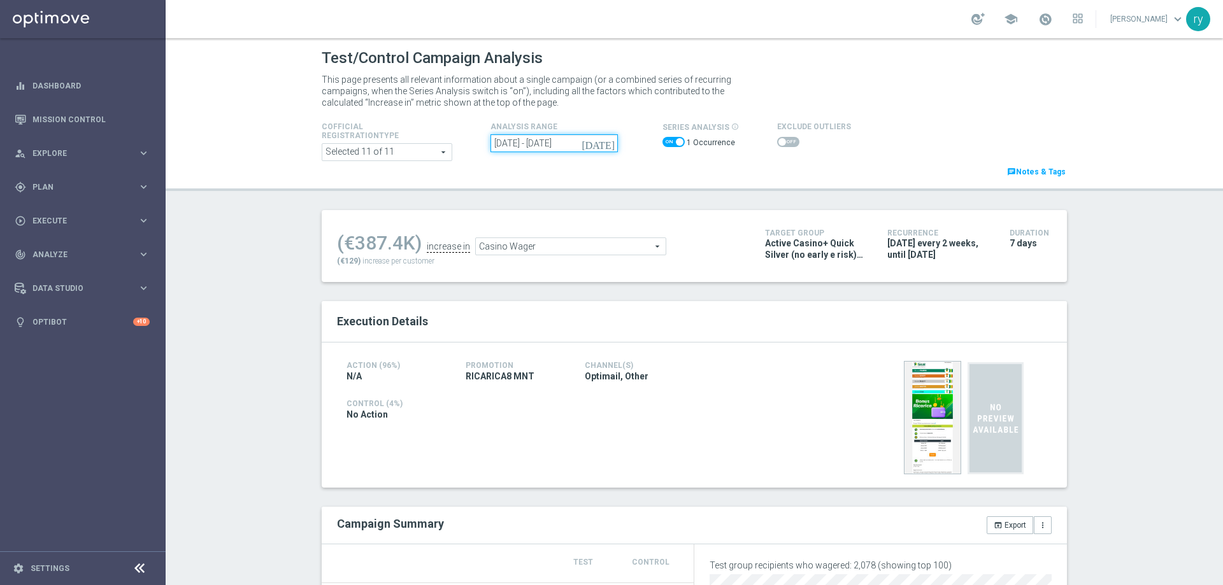
click at [522, 143] on input "[DATE] - [DATE]" at bounding box center [554, 143] width 127 height 18
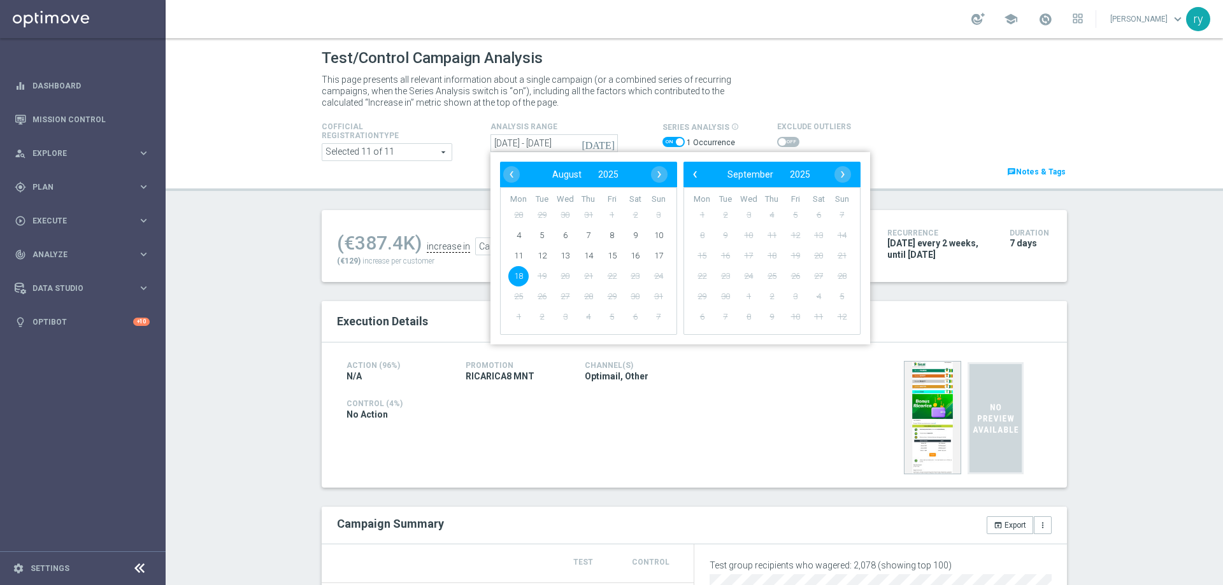
click at [517, 277] on span "18" at bounding box center [518, 276] width 20 height 20
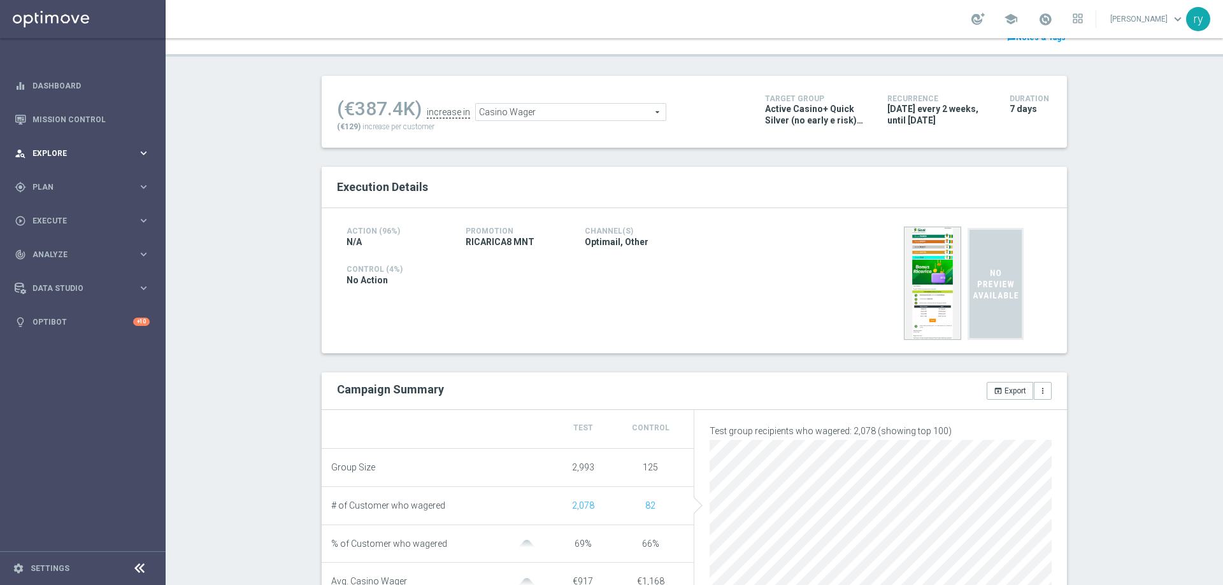
scroll to position [64, 0]
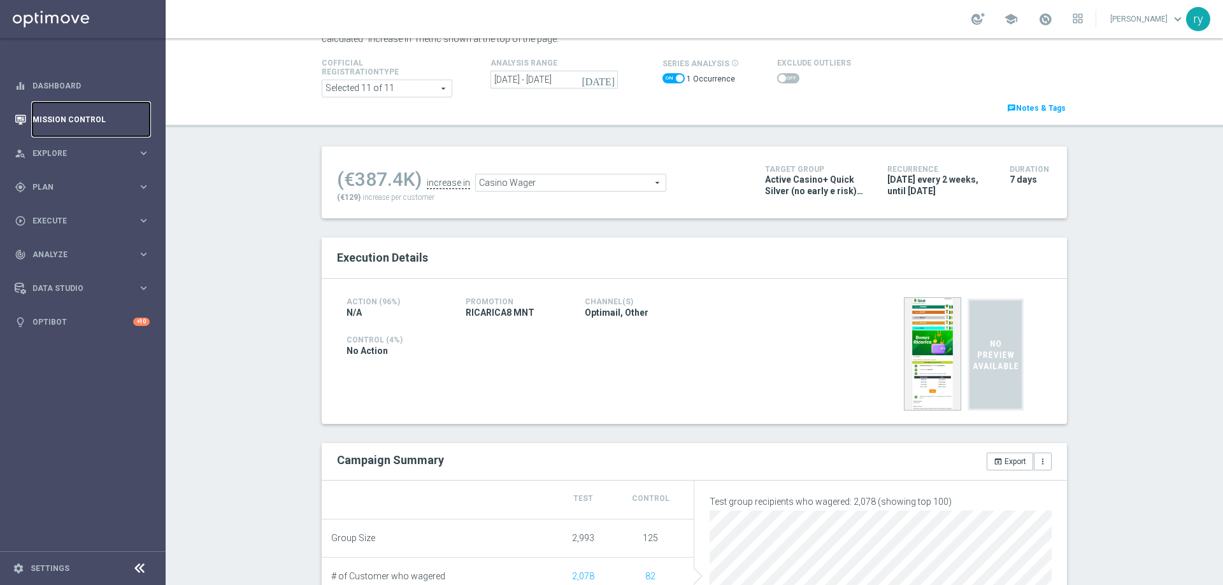
click at [67, 116] on link "Mission Control" at bounding box center [90, 120] width 117 height 34
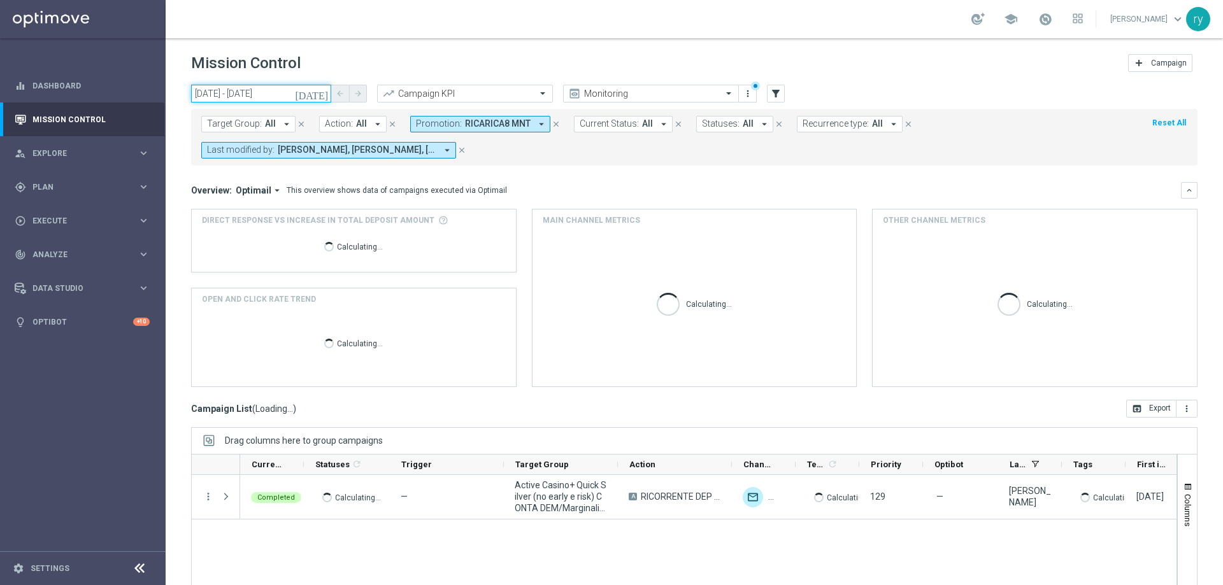
click at [225, 99] on input "[DATE] - [DATE]" at bounding box center [261, 94] width 140 height 18
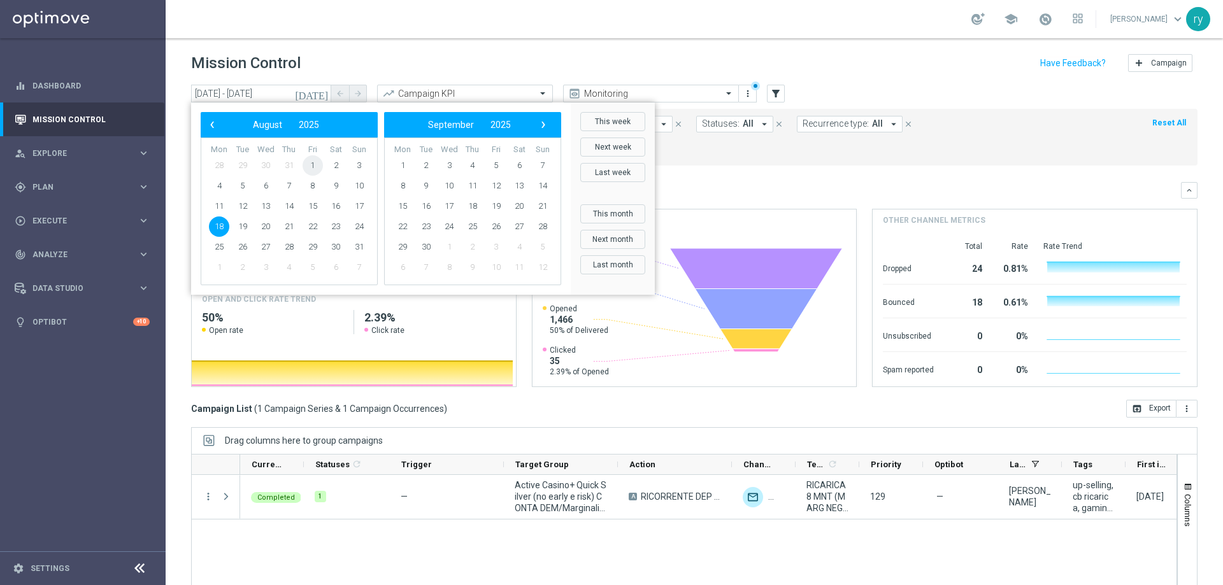
click at [313, 168] on span "1" at bounding box center [313, 165] width 20 height 20
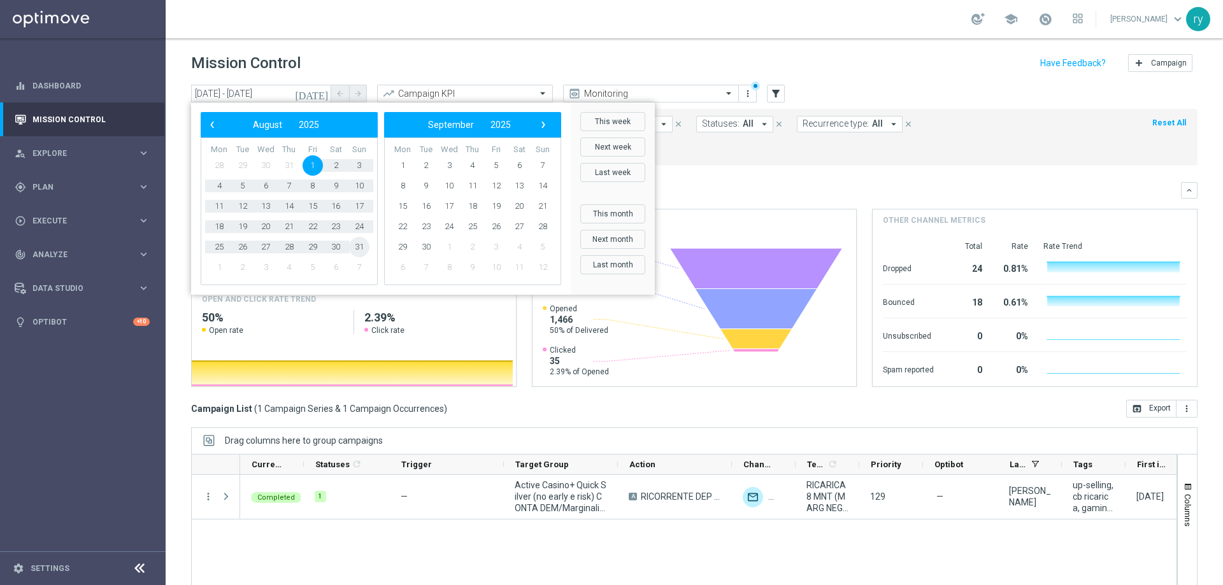
click at [364, 243] on span "31" at bounding box center [359, 247] width 20 height 20
type input "[DATE] - [DATE]"
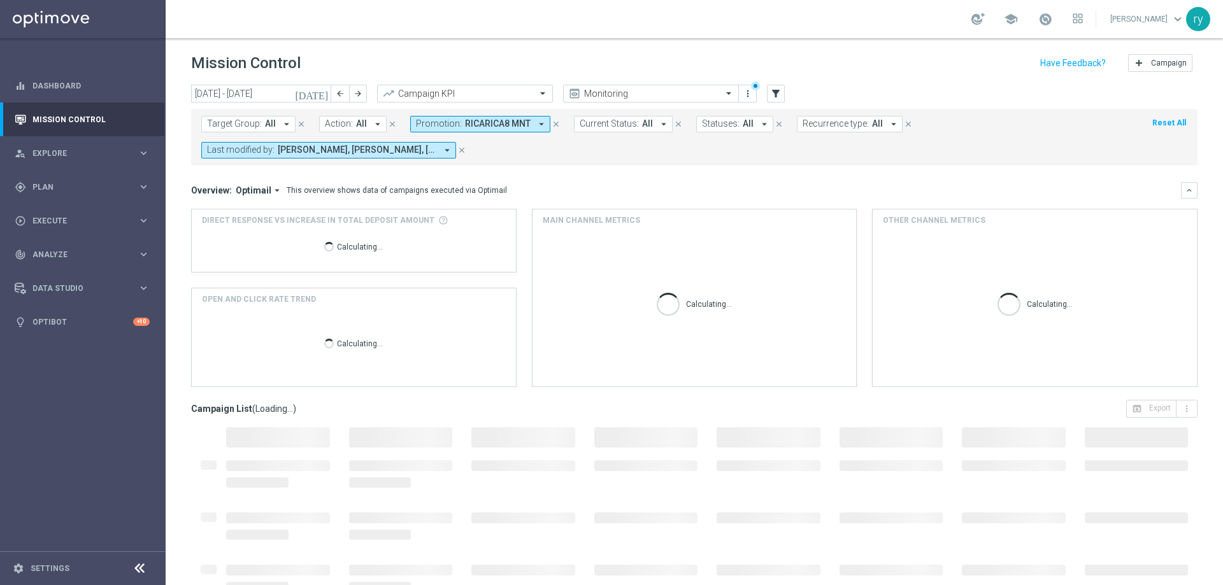
click at [536, 125] on icon "arrow_drop_down" at bounding box center [541, 123] width 11 height 11
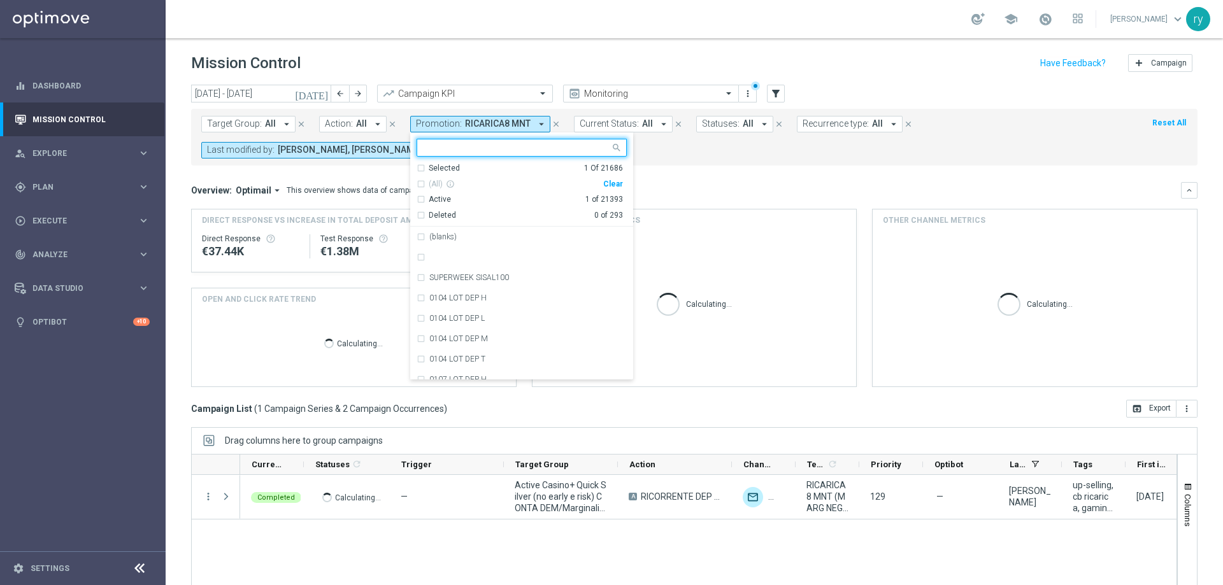
click at [0, 0] on div "Clear" at bounding box center [0, 0] width 0 height 0
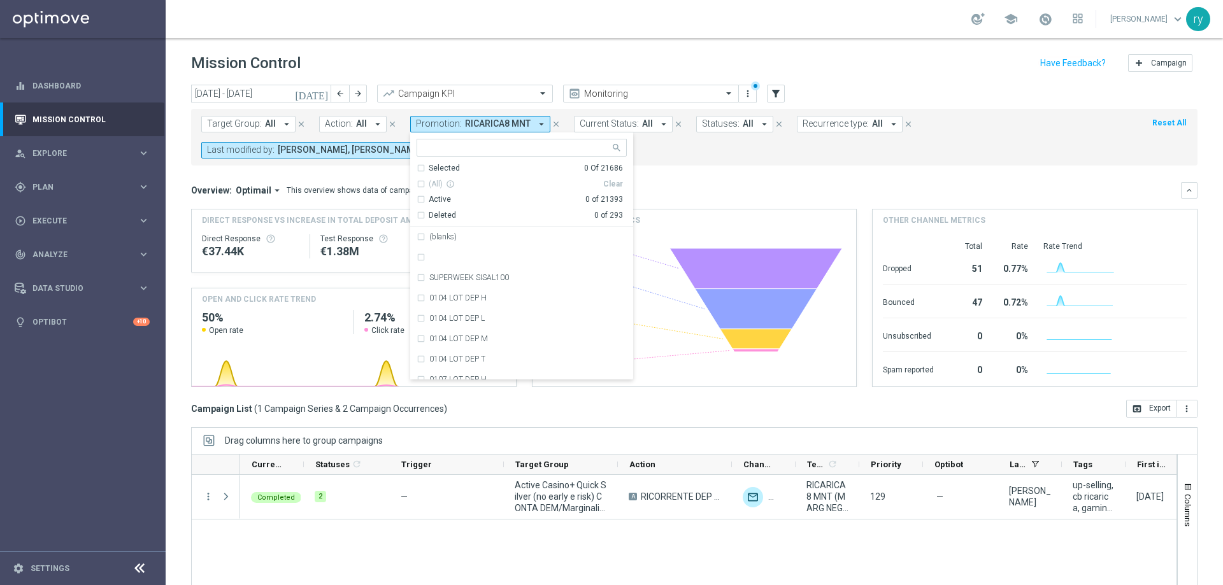
click at [507, 148] on input "text" at bounding box center [517, 148] width 187 height 11
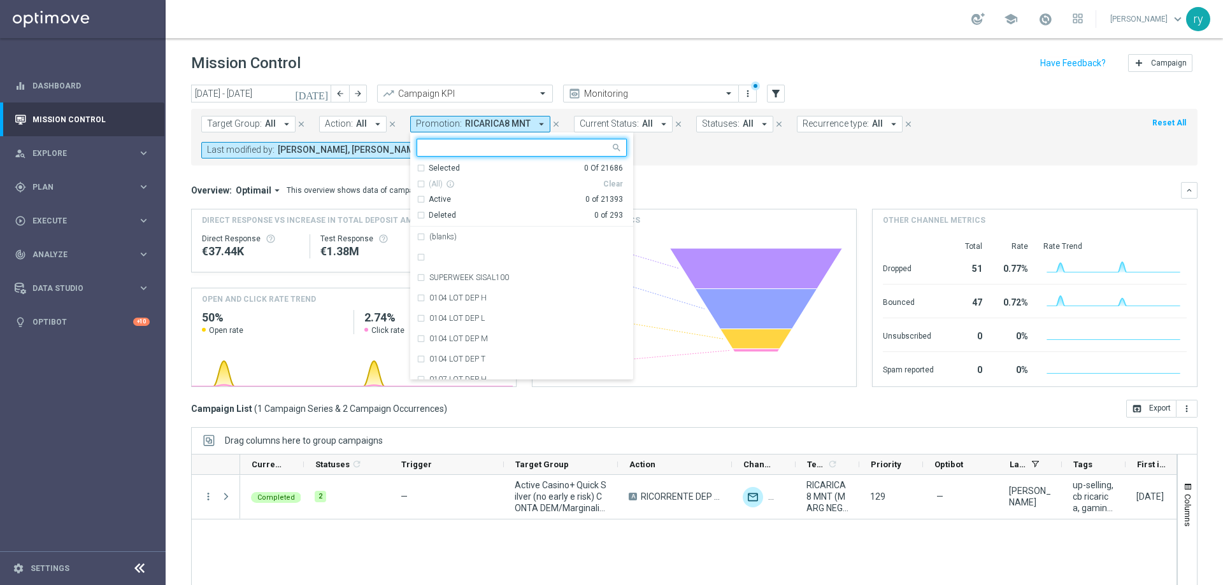
paste input "RICSLOT100 MNG8"
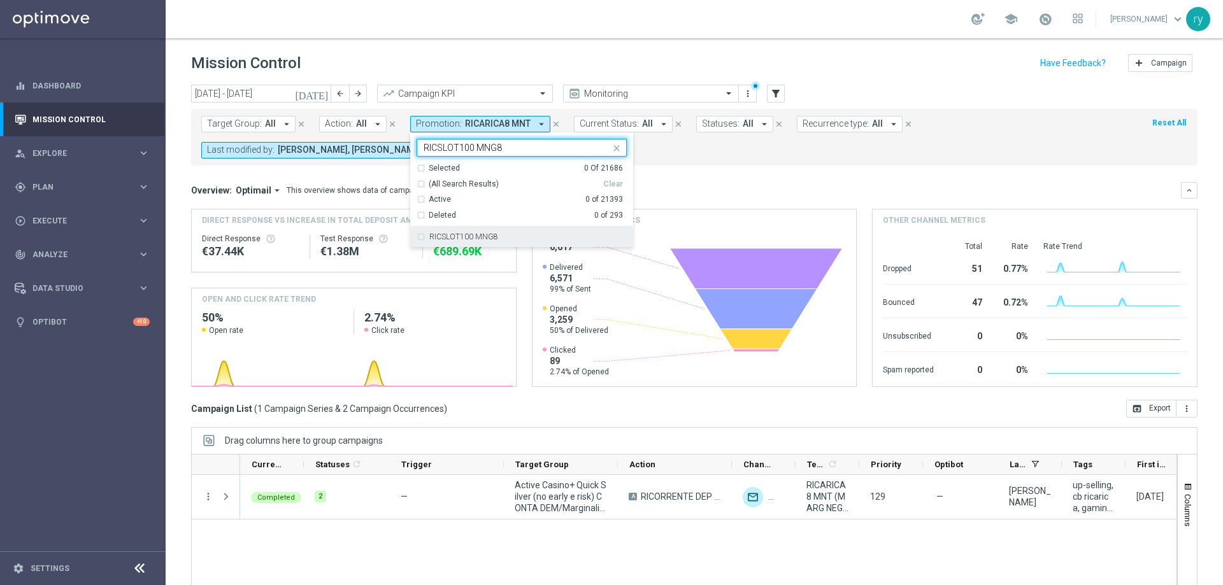
drag, startPoint x: 481, startPoint y: 231, endPoint x: 488, endPoint y: 231, distance: 7.0
click at [481, 233] on div "RICSLOT100 MNG8" at bounding box center [522, 237] width 210 height 20
type input "RICSLOT100 MNG8"
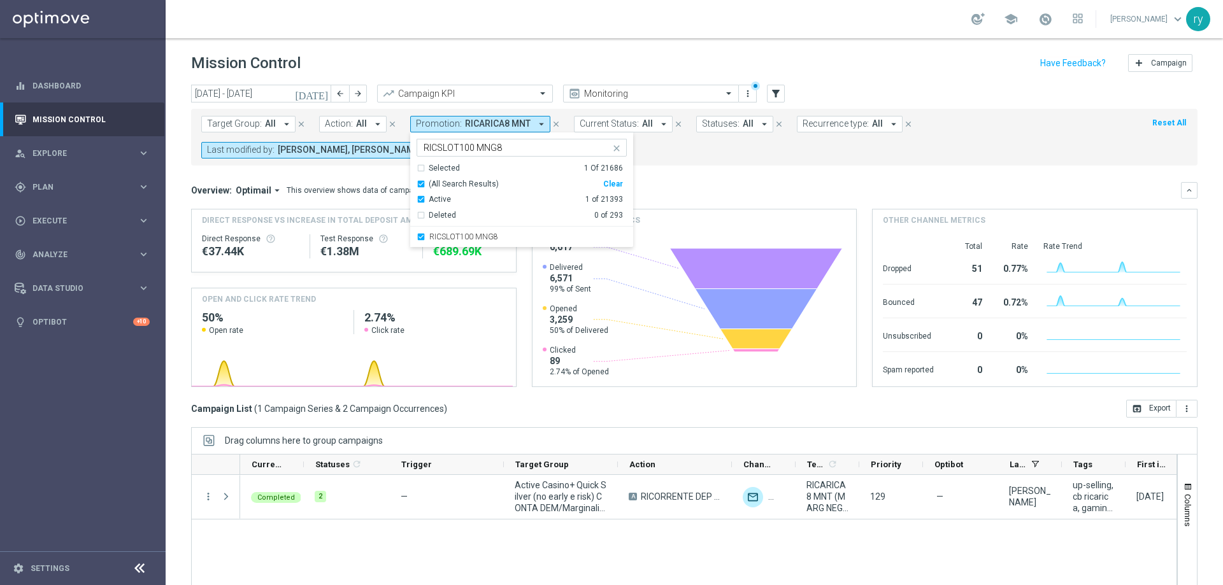
click at [678, 175] on mini-dashboard "Overview: Optimail arrow_drop_down This overview shows data of campaigns execut…" at bounding box center [694, 283] width 1007 height 234
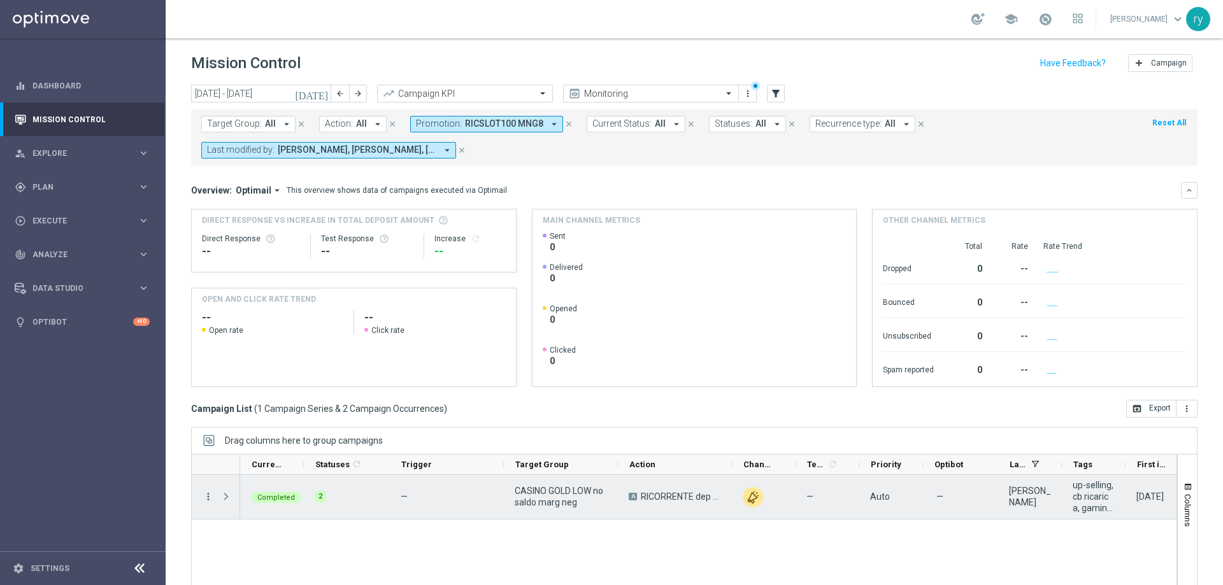
drag, startPoint x: 206, startPoint y: 500, endPoint x: 211, endPoint y: 493, distance: 8.7
click at [206, 499] on icon "more_vert" at bounding box center [208, 496] width 11 height 11
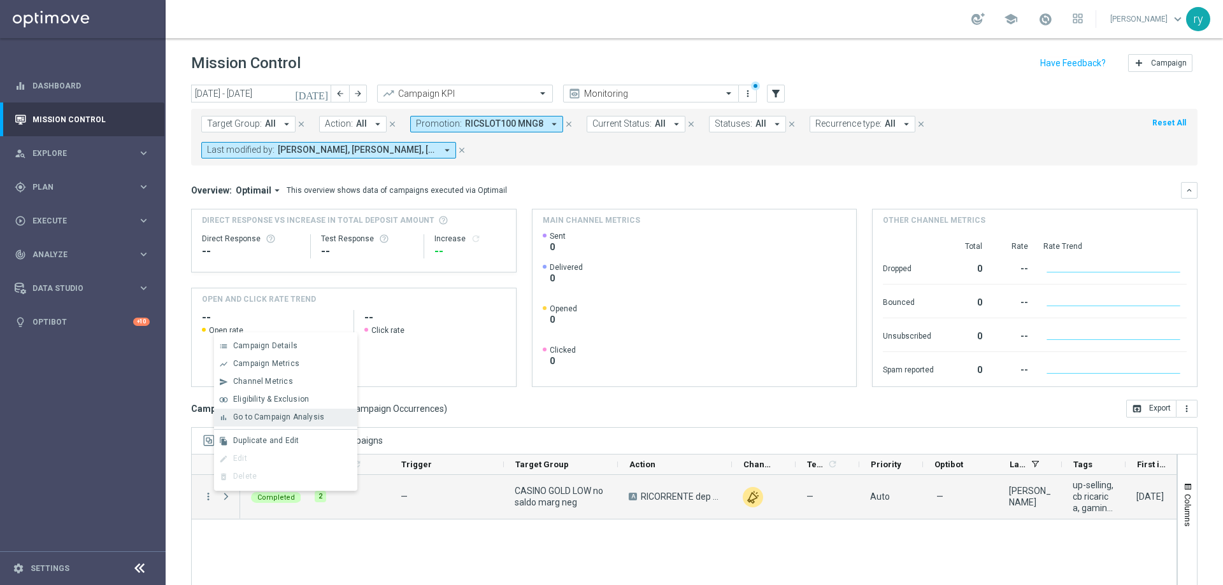
click at [267, 418] on span "Go to Campaign Analysis" at bounding box center [278, 417] width 91 height 9
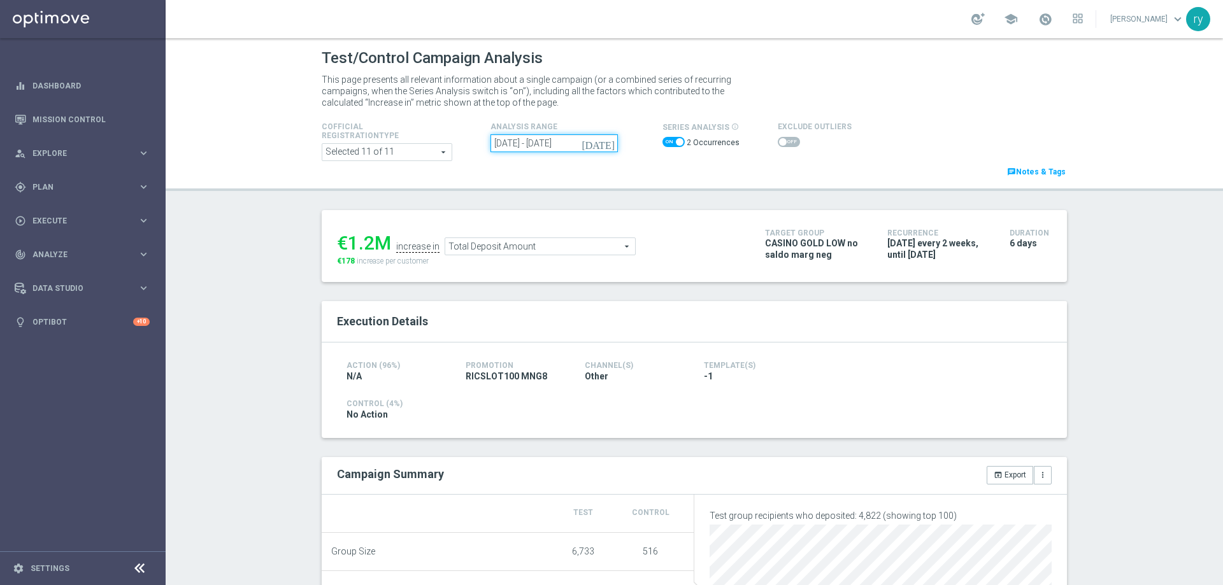
click at [575, 145] on input "[DATE] - [DATE]" at bounding box center [554, 143] width 127 height 18
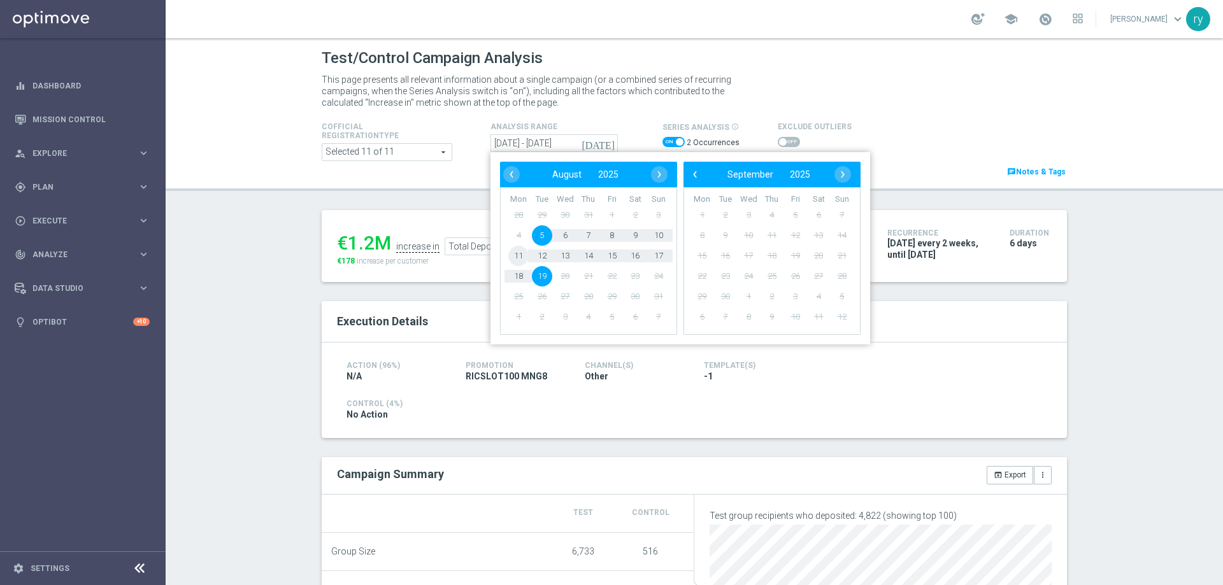
click at [512, 258] on span "11" at bounding box center [518, 256] width 20 height 20
click at [654, 256] on span "17" at bounding box center [659, 256] width 20 height 20
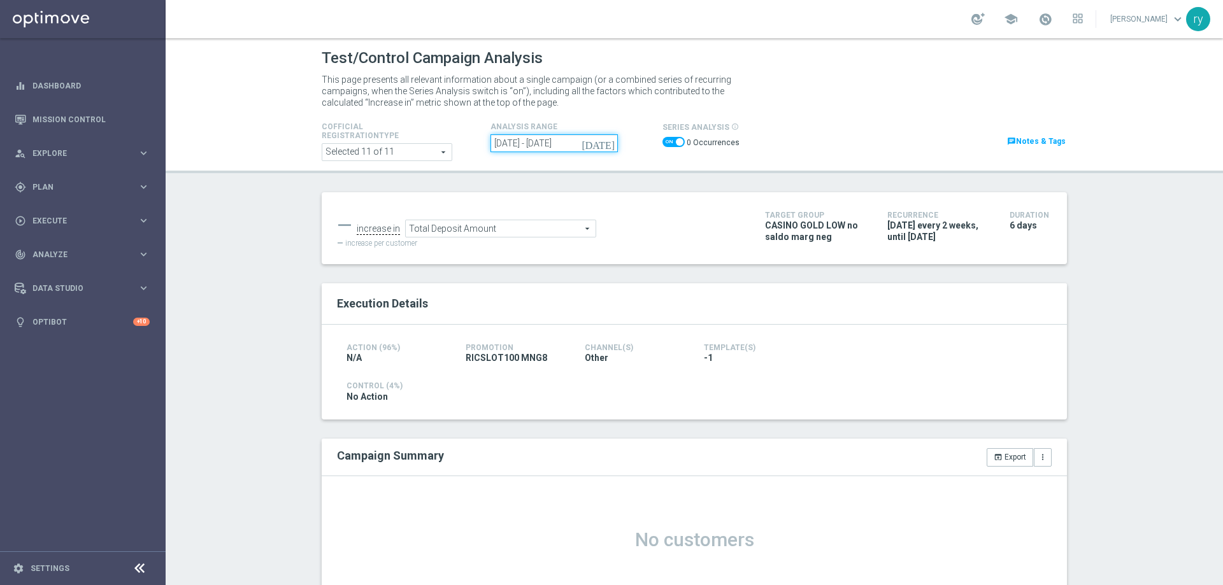
click at [574, 151] on input "11 Aug 2025 - 17 Aug 2025" at bounding box center [554, 143] width 127 height 18
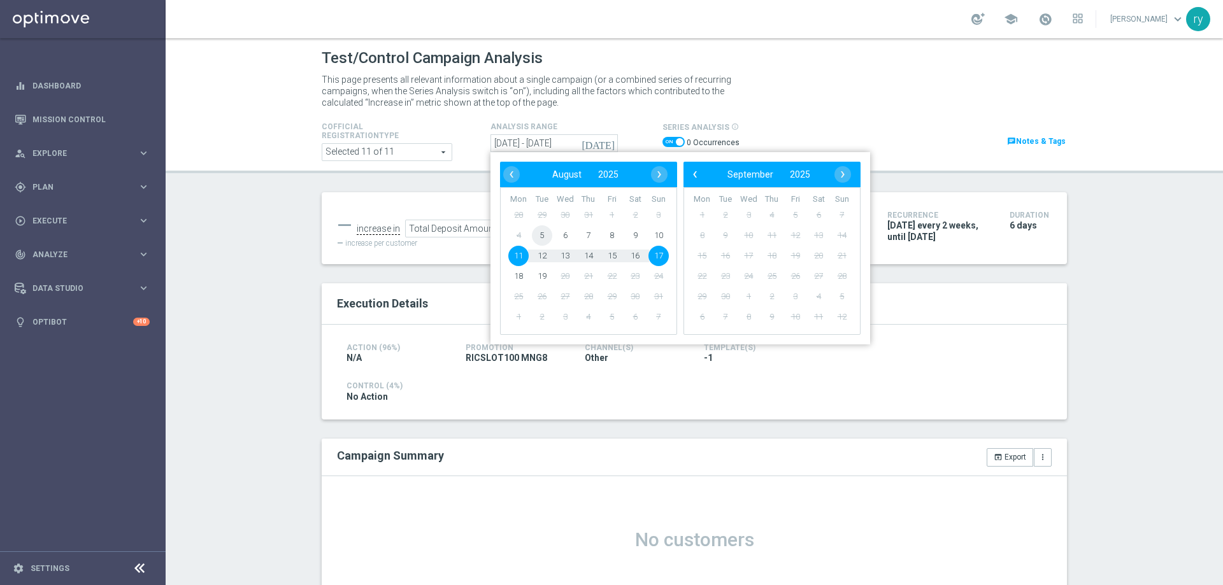
click at [536, 236] on span "5" at bounding box center [542, 236] width 20 height 20
click at [650, 237] on span "10" at bounding box center [659, 236] width 20 height 20
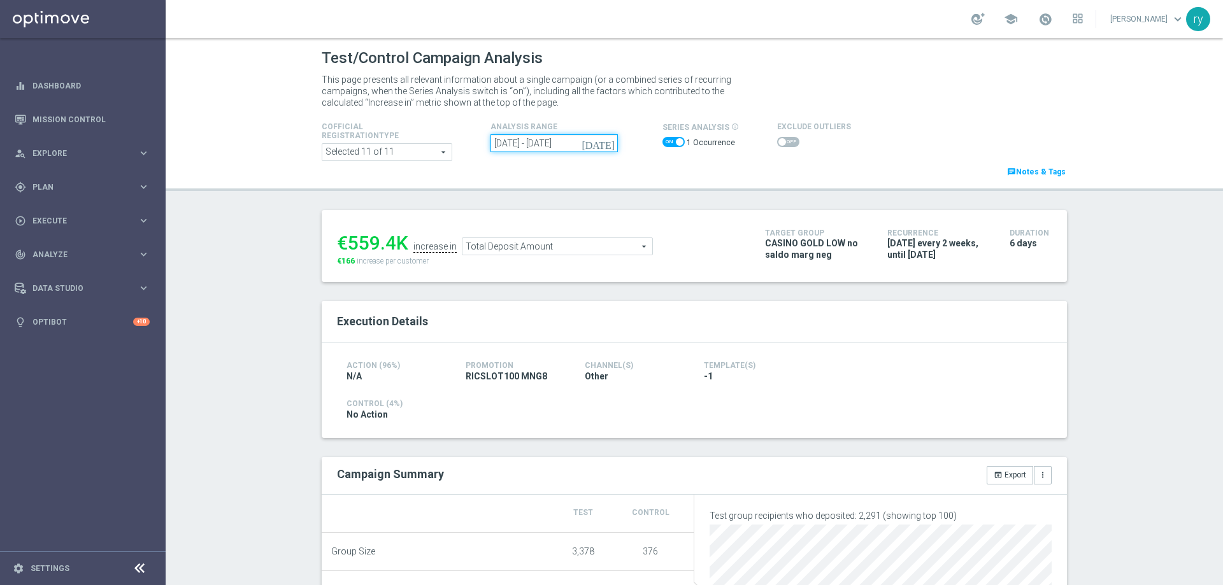
click at [548, 141] on input "05 Aug 2025 - 10 Aug 2025" at bounding box center [554, 143] width 127 height 18
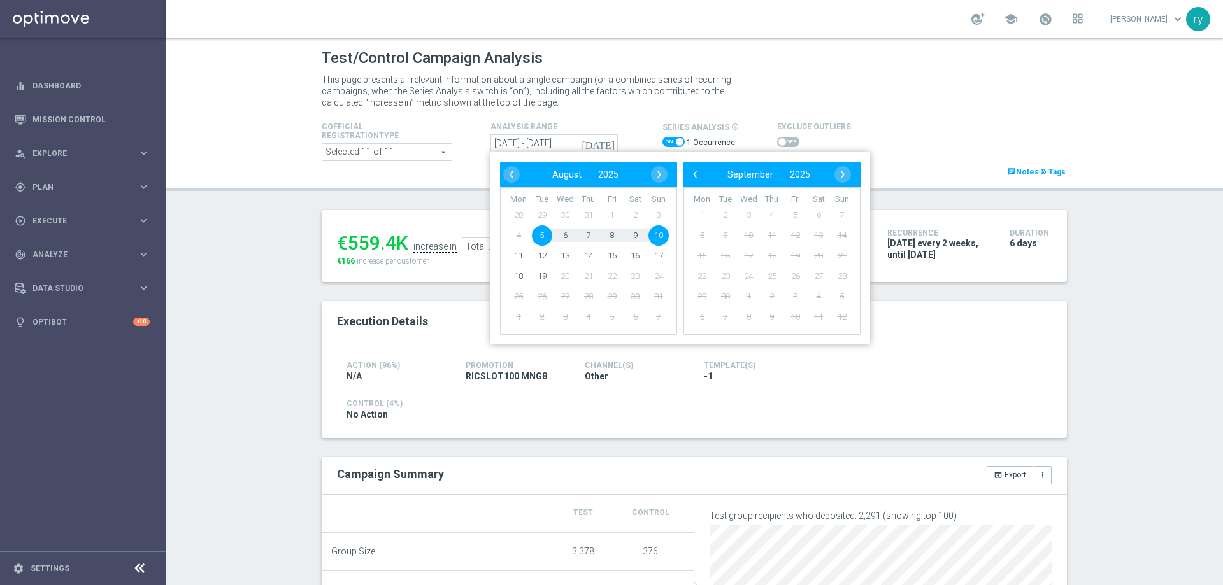
click at [542, 238] on span "5" at bounding box center [542, 236] width 20 height 20
click at [542, 237] on span "5" at bounding box center [542, 236] width 20 height 20
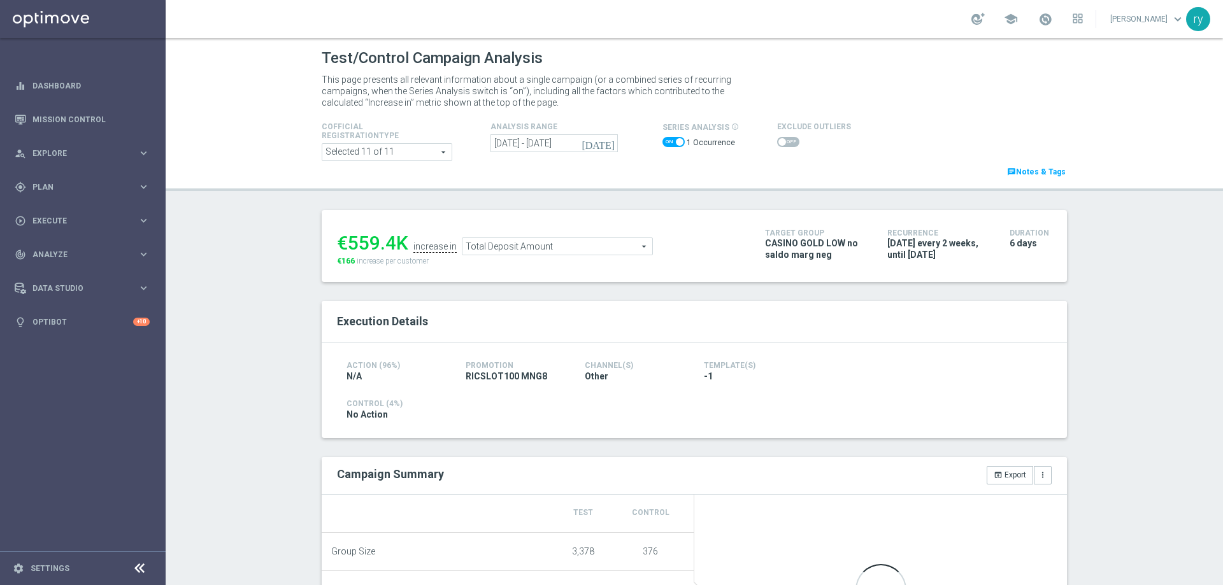
click at [619, 176] on div "Cofficial Registrationtype Selected 11 of 11 arrow_drop_down search Show Select…" at bounding box center [694, 149] width 764 height 60
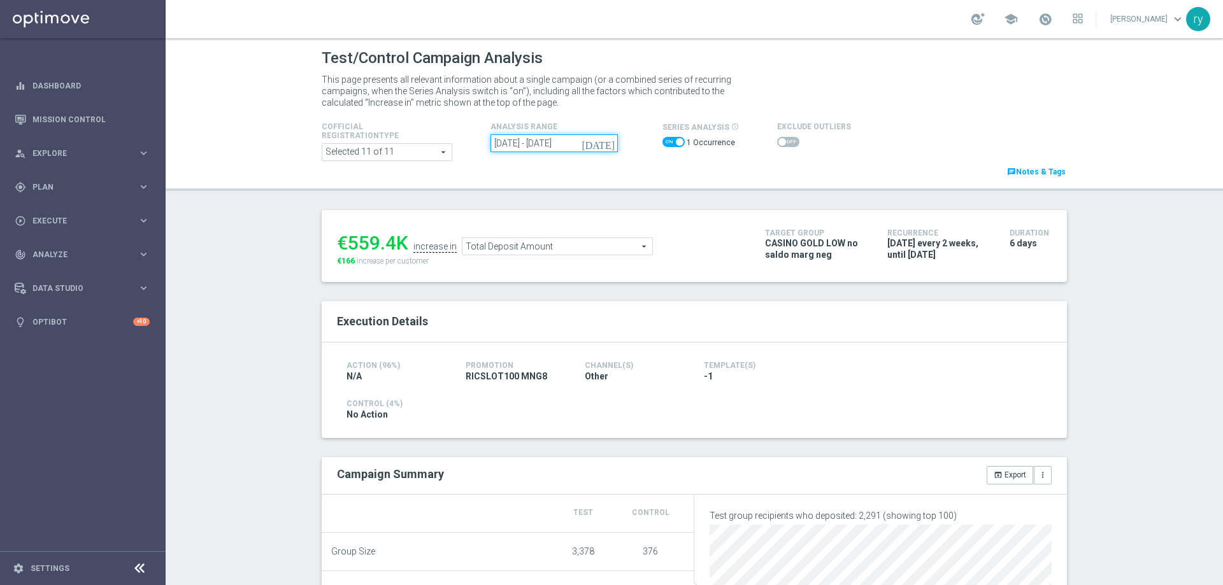
click at [570, 141] on input "05 Aug 2025 - 05 Aug 2025" at bounding box center [554, 143] width 127 height 18
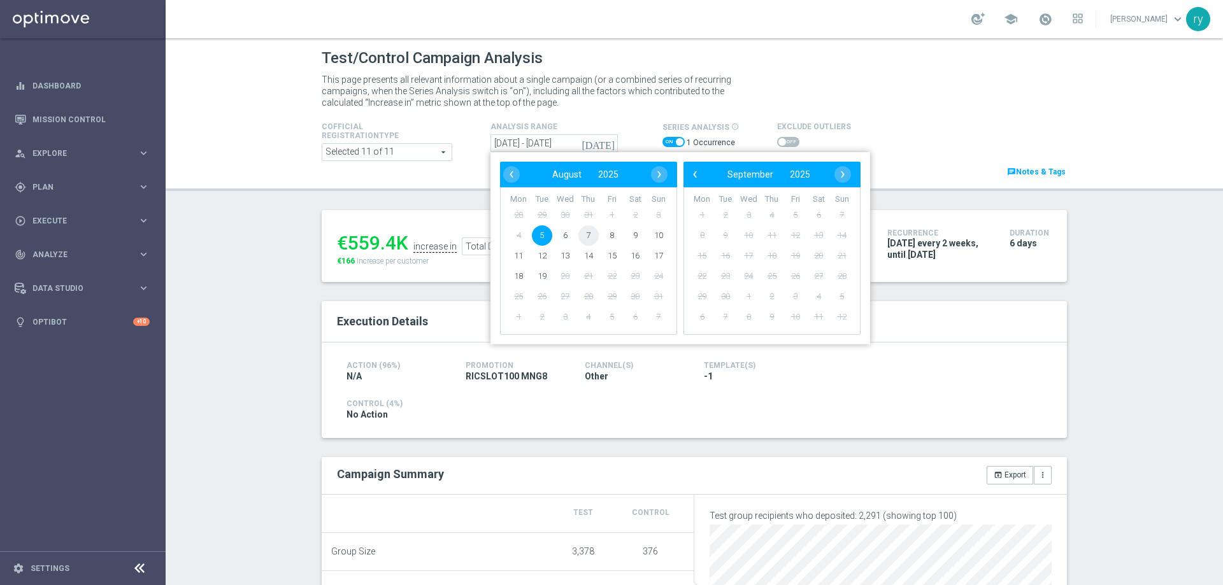
click at [585, 238] on span "7" at bounding box center [588, 236] width 20 height 20
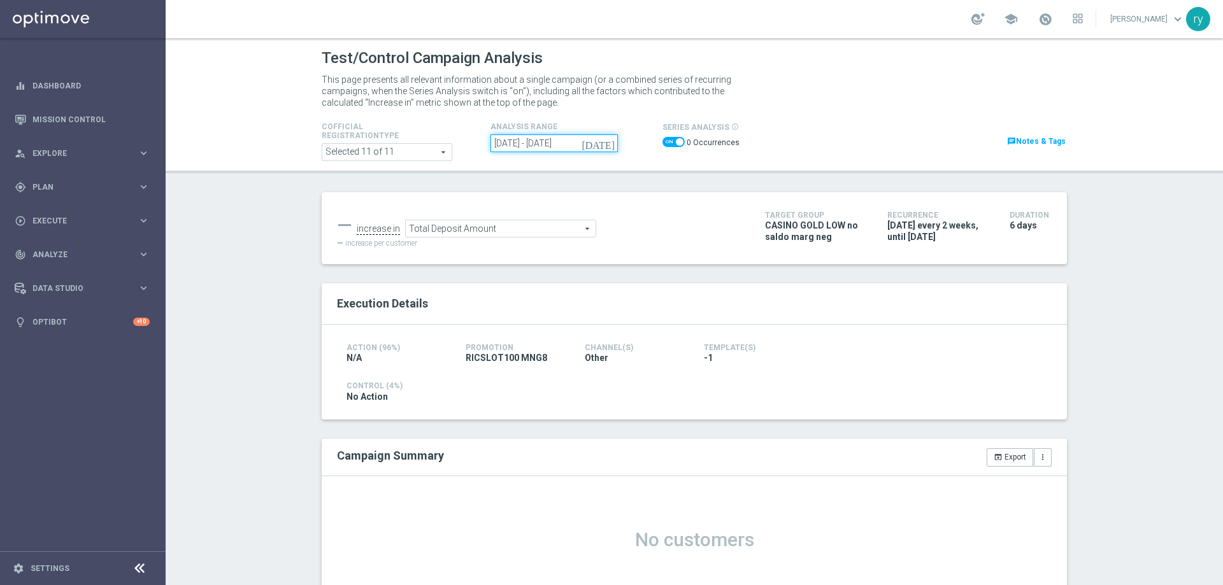
click at [545, 146] on input "07 Aug 2025 - 07 Aug 2025" at bounding box center [554, 143] width 127 height 18
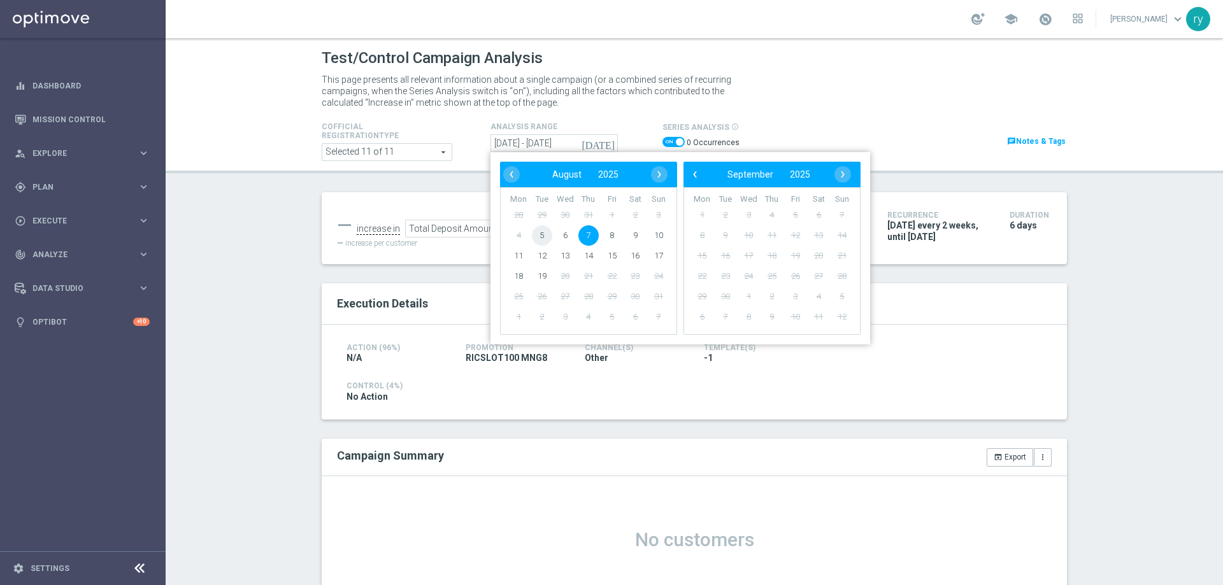
click at [539, 234] on span "5" at bounding box center [542, 236] width 20 height 20
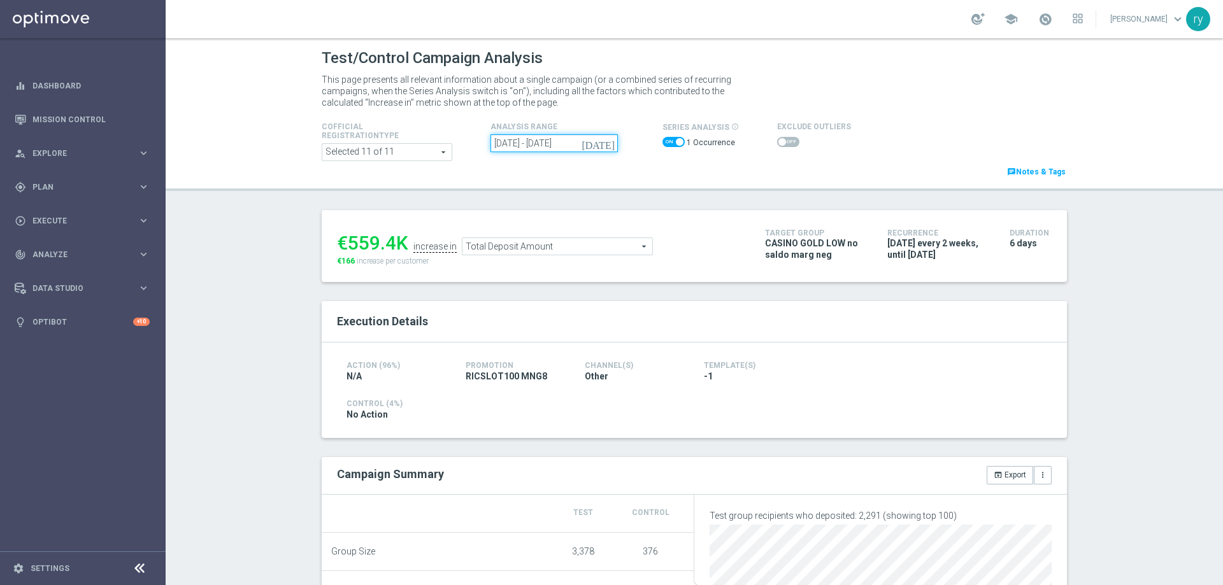
click at [572, 140] on input "05 Aug 2025 - 05 Aug 2025" at bounding box center [554, 143] width 127 height 18
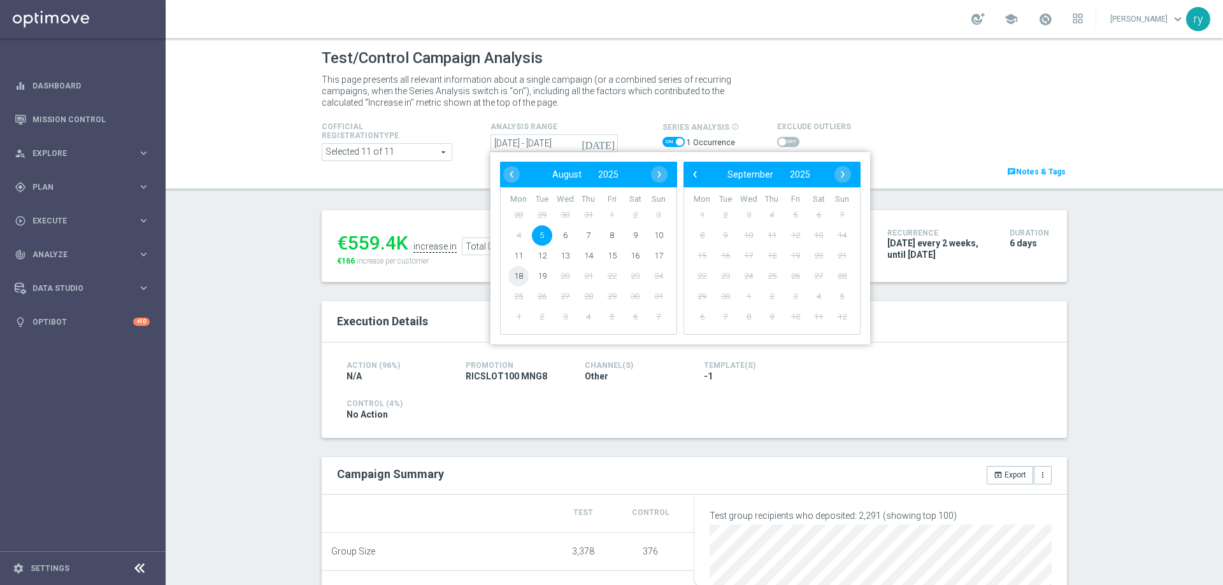
click at [520, 277] on span "18" at bounding box center [518, 276] width 20 height 20
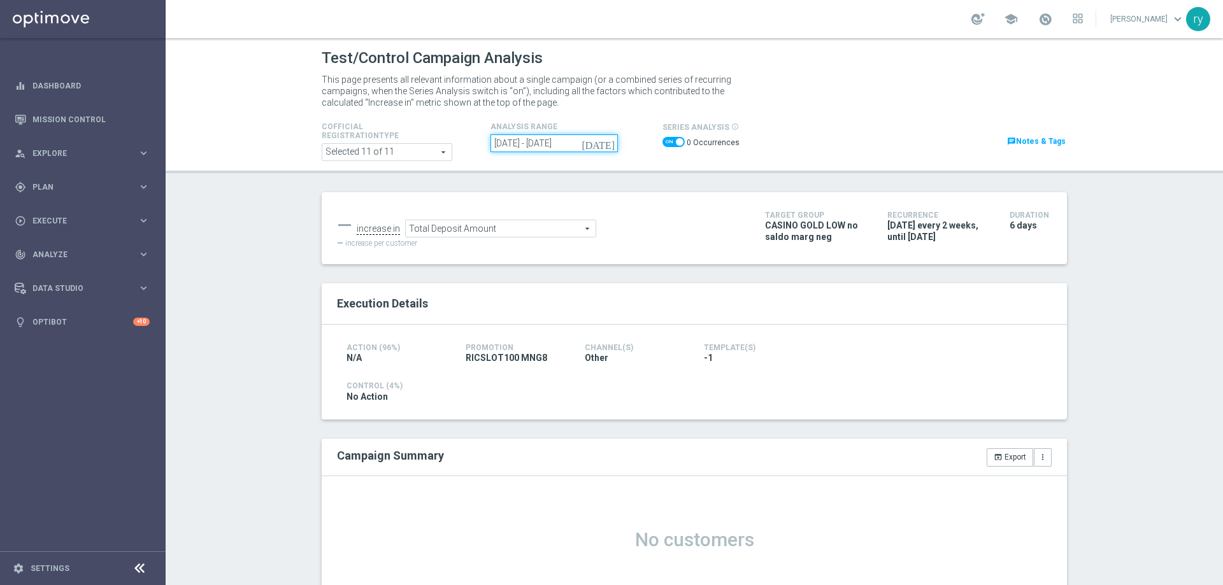
click at [597, 140] on input "[DATE] - [DATE]" at bounding box center [554, 143] width 127 height 18
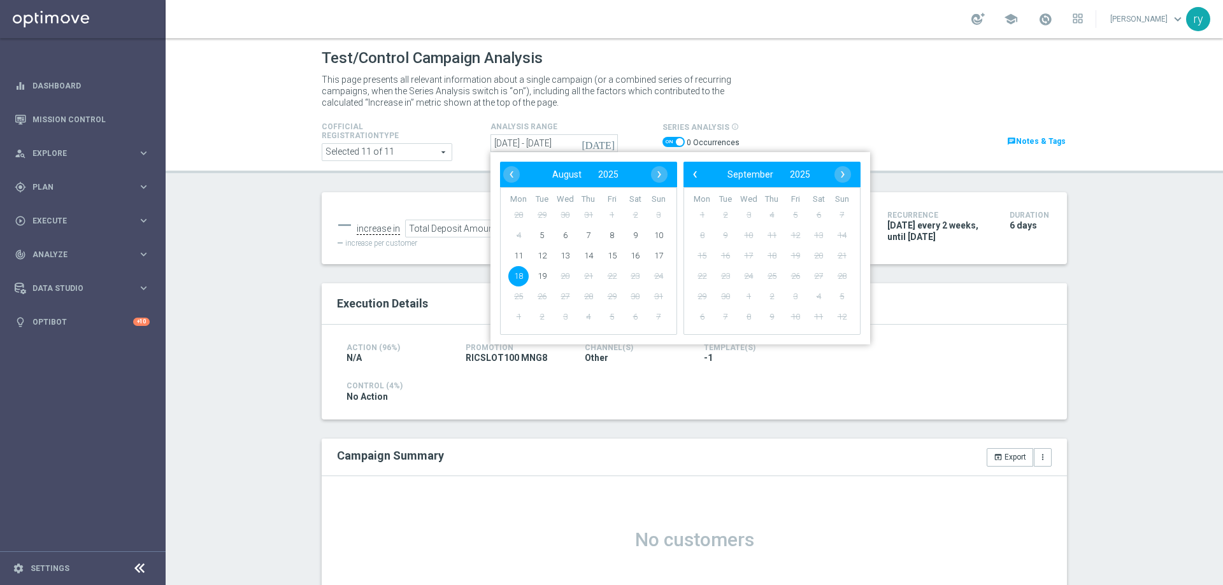
click at [517, 280] on span "18" at bounding box center [518, 276] width 20 height 20
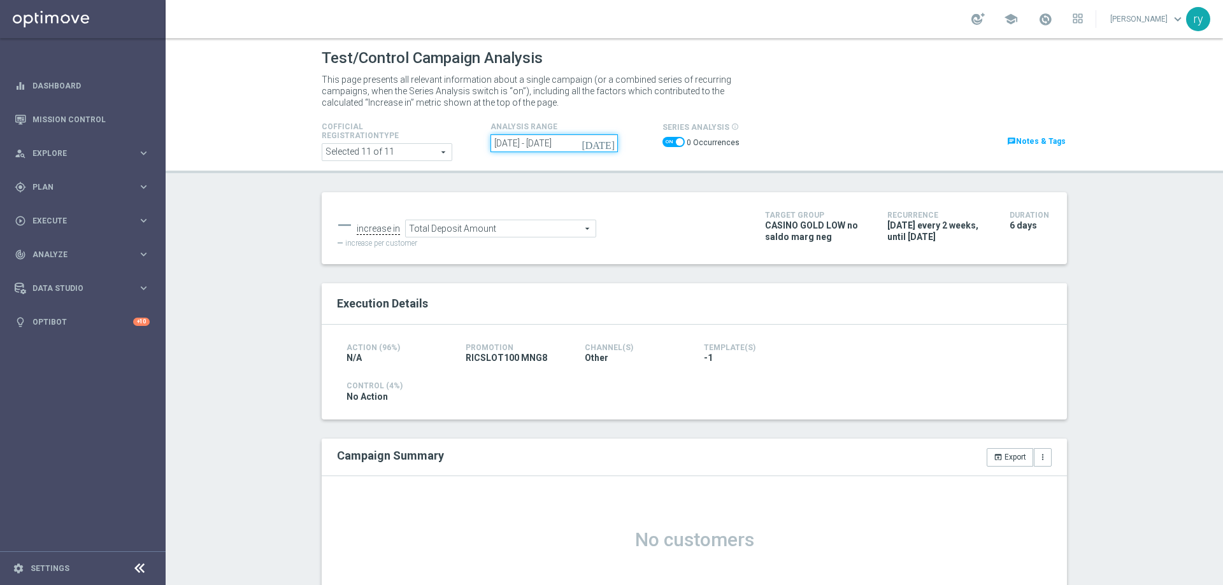
click at [547, 150] on input "[DATE] - [DATE]" at bounding box center [554, 143] width 127 height 18
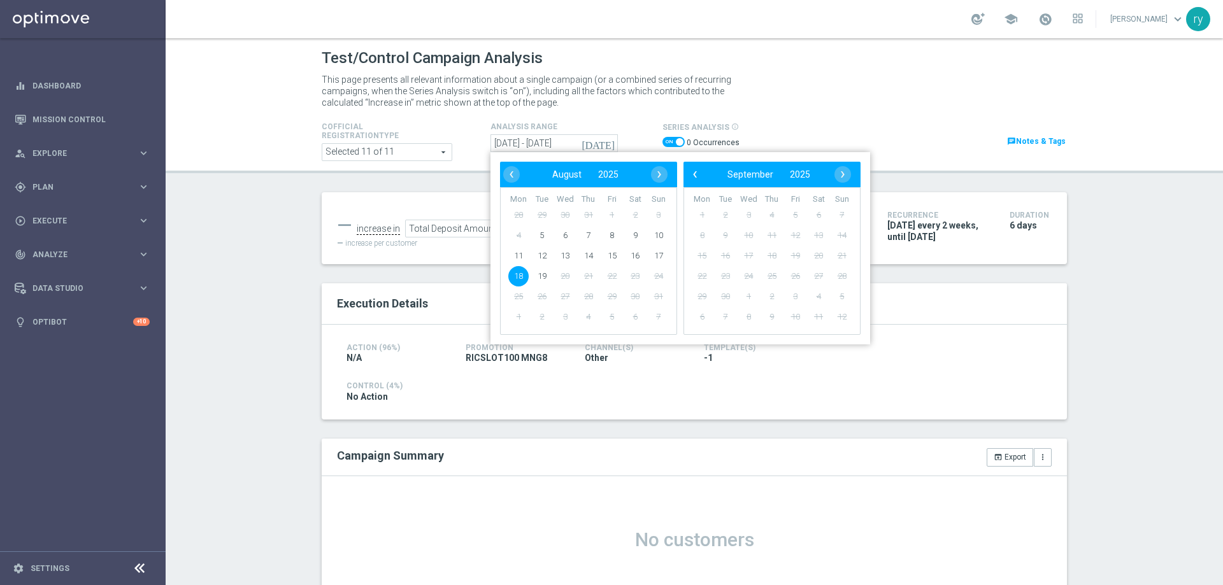
click at [514, 272] on span "18" at bounding box center [518, 276] width 20 height 20
click at [545, 275] on span "19" at bounding box center [542, 276] width 20 height 20
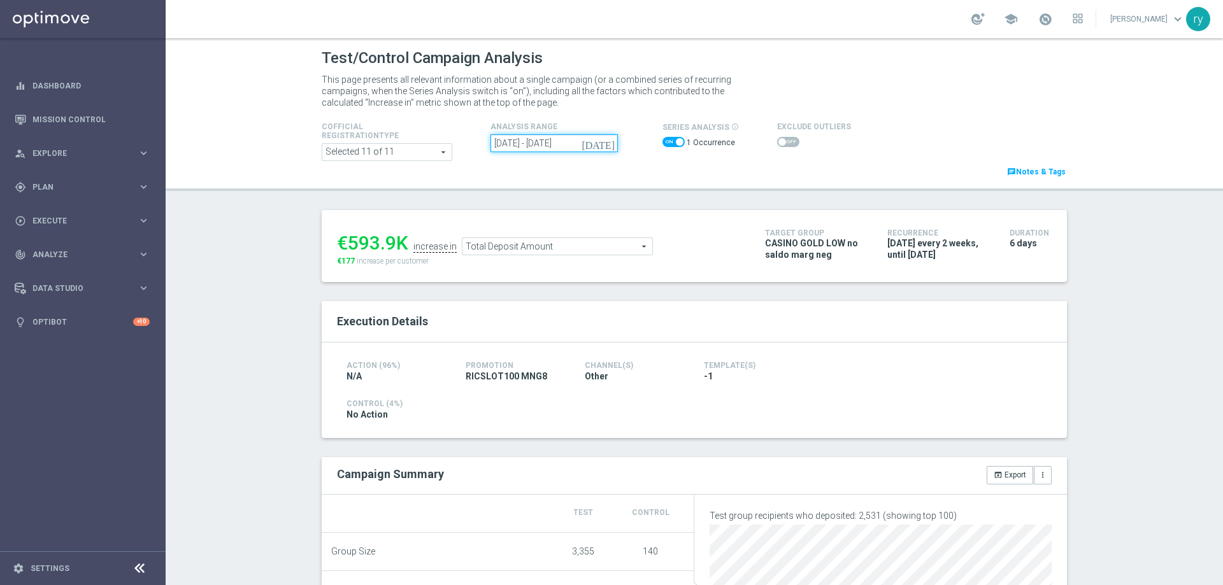
click at [535, 145] on input "18 Aug 2025 - 19 Aug 2025" at bounding box center [554, 143] width 127 height 18
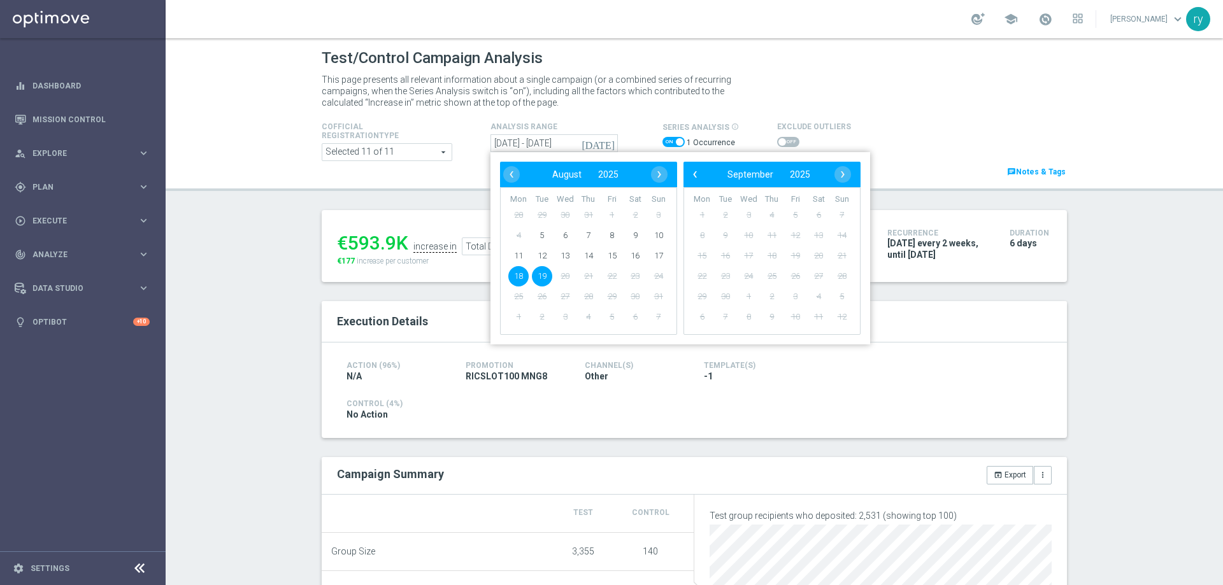
click at [517, 274] on span "18" at bounding box center [518, 276] width 20 height 20
type input "[DATE] - [DATE]"
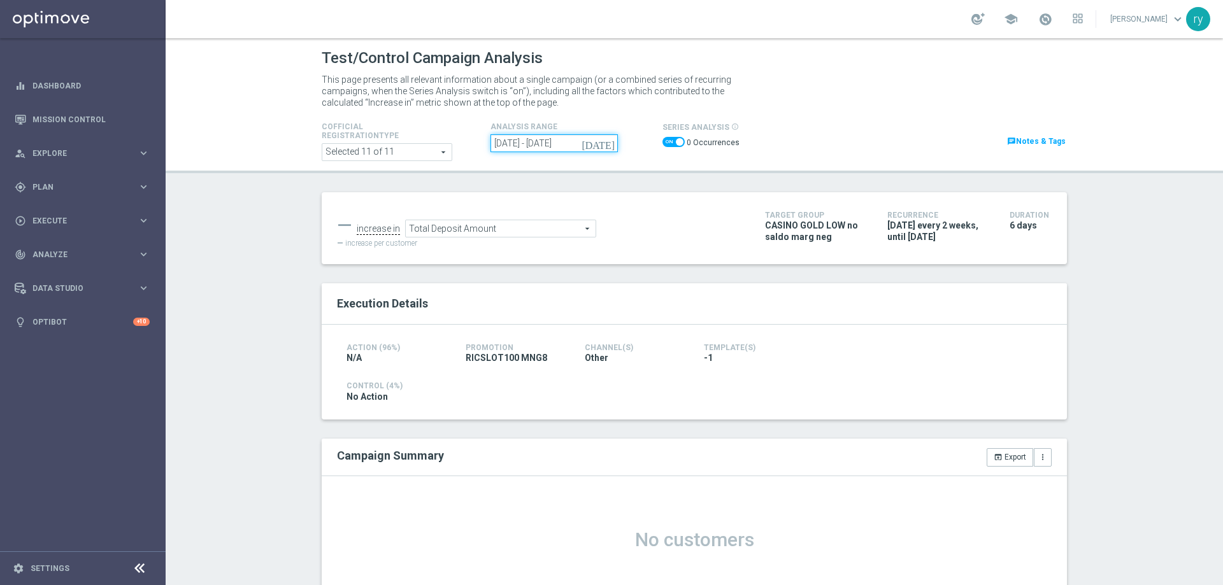
click at [510, 145] on input "[DATE] - [DATE]" at bounding box center [554, 143] width 127 height 18
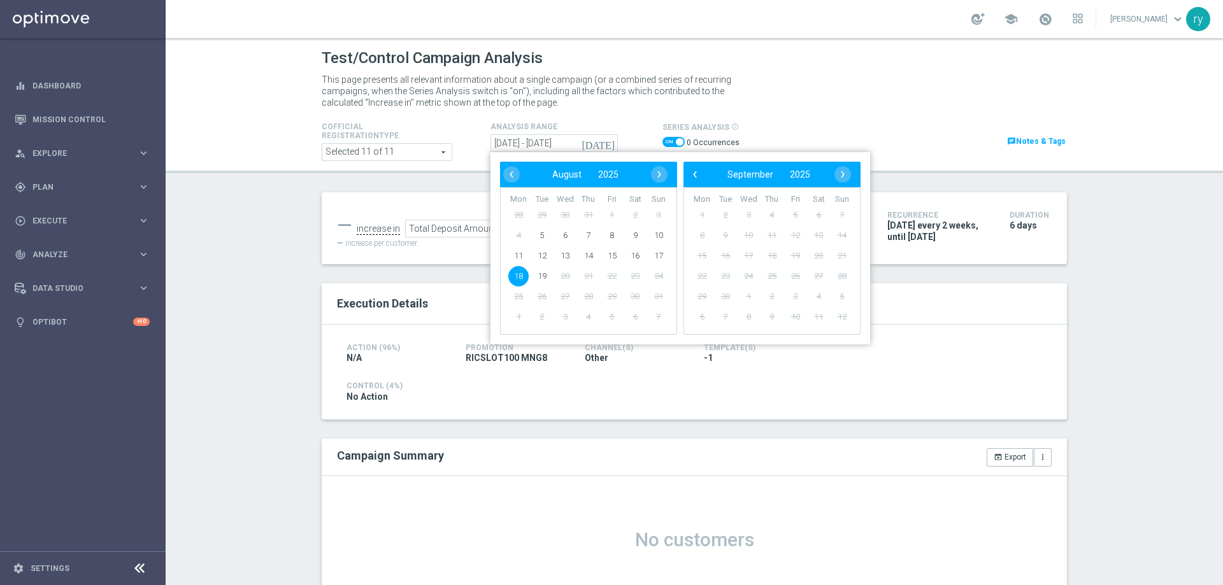
click at [466, 203] on div "— increase in Total Deposit Amount Total Deposit Amount arrow_drop_down search …" at bounding box center [694, 228] width 745 height 72
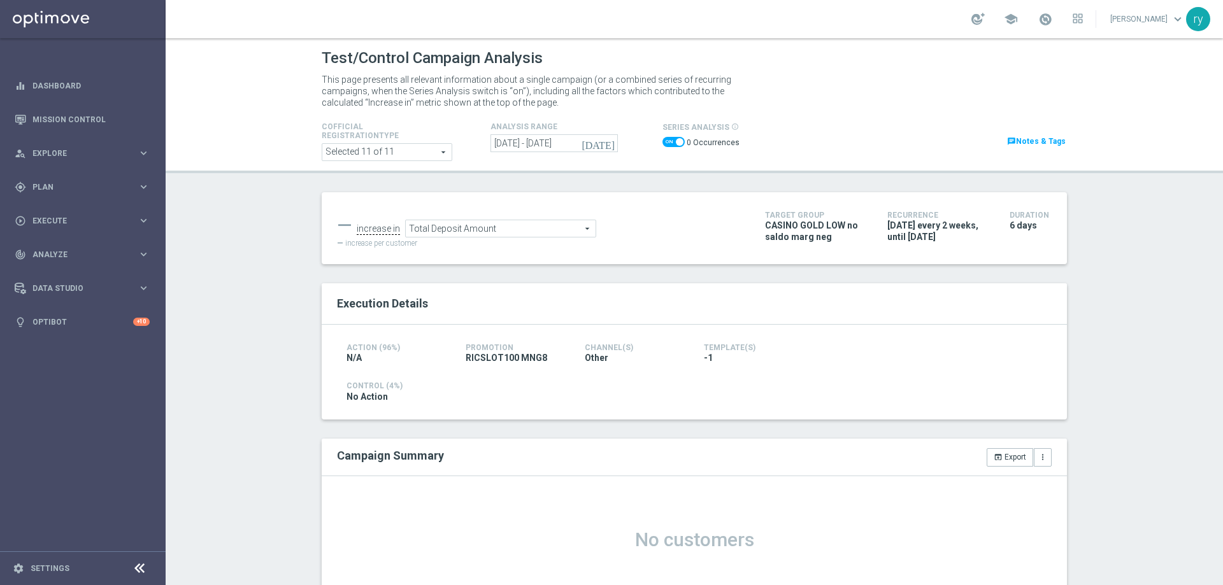
click at [570, 153] on div "Cofficial Registrationtype Selected 11 of 11 arrow_drop_down search Show Select…" at bounding box center [694, 140] width 764 height 42
click at [567, 147] on input "[DATE] - [DATE]" at bounding box center [554, 143] width 127 height 18
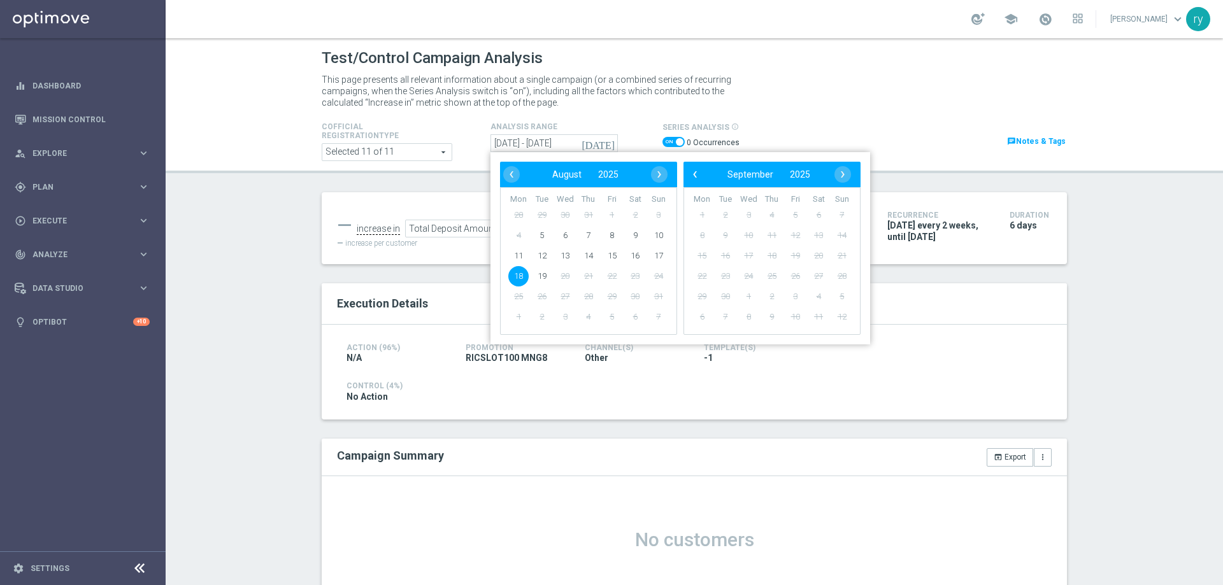
click at [471, 192] on div "— increase in Total Deposit Amount Total Deposit Amount arrow_drop_down search …" at bounding box center [694, 228] width 745 height 72
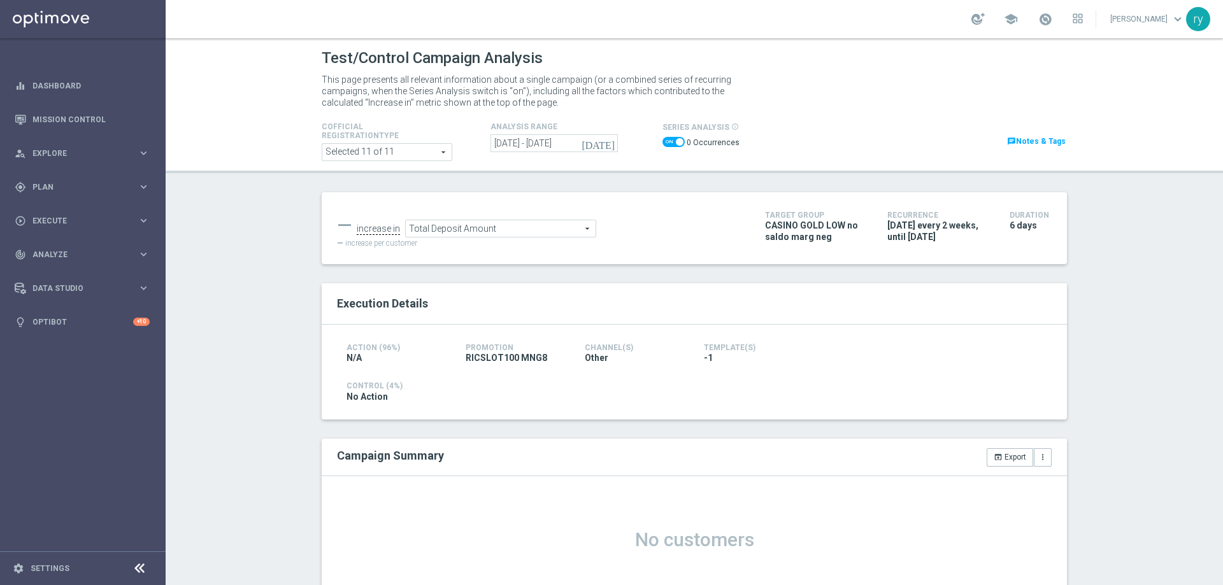
click at [494, 231] on span "Total Deposit Amount" at bounding box center [501, 228] width 190 height 17
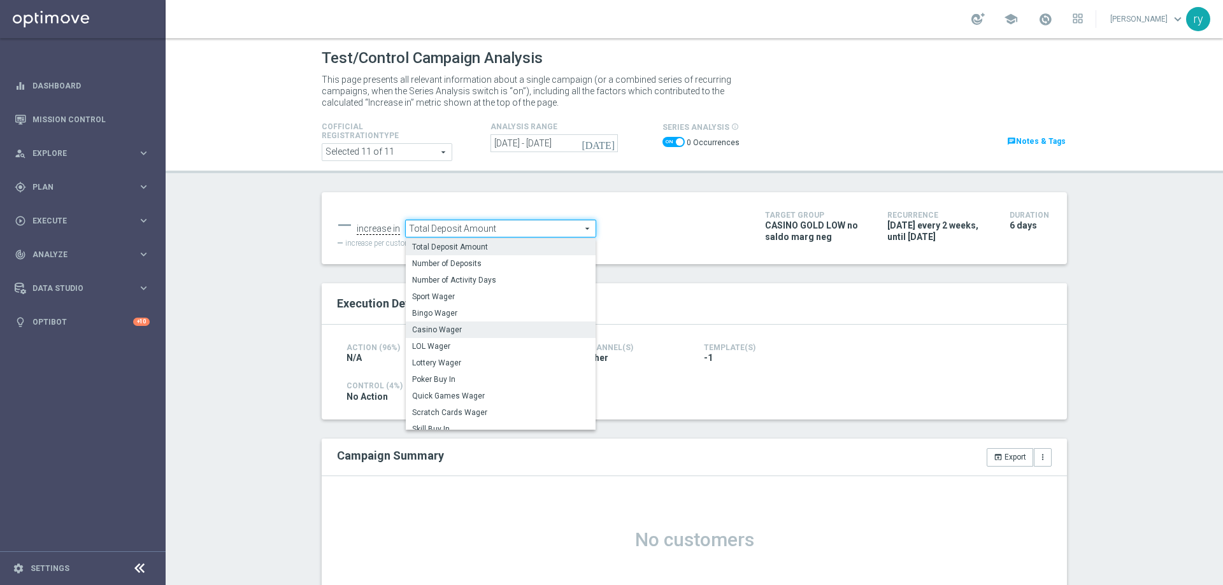
click at [486, 327] on span "Casino Wager" at bounding box center [500, 330] width 177 height 10
type input "Casino Wager"
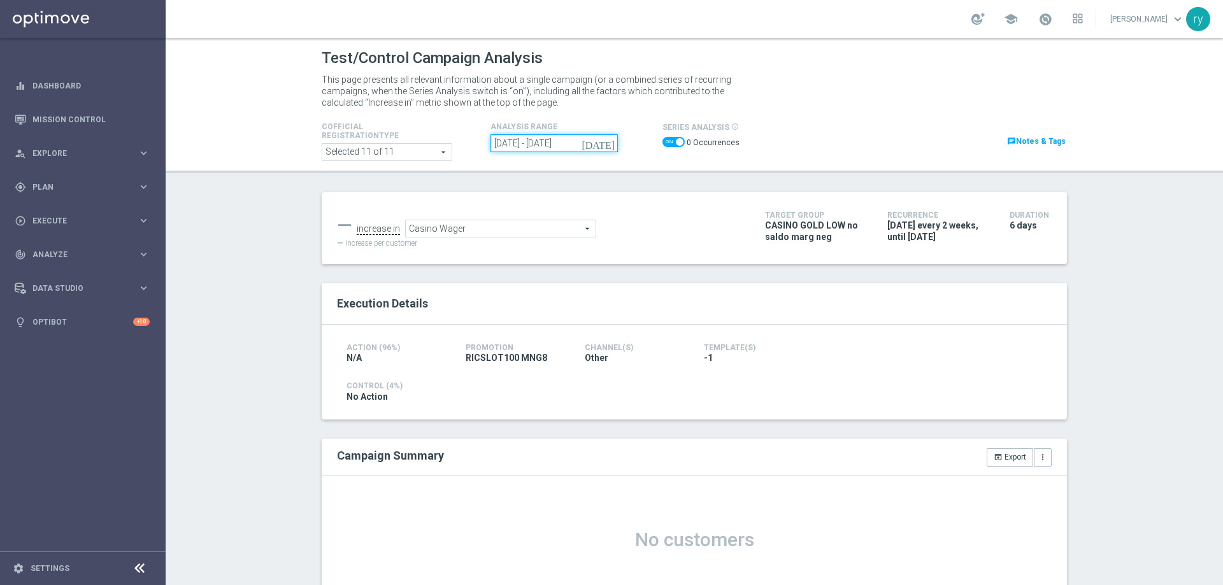
click at [538, 138] on input "[DATE] - [DATE]" at bounding box center [554, 143] width 127 height 18
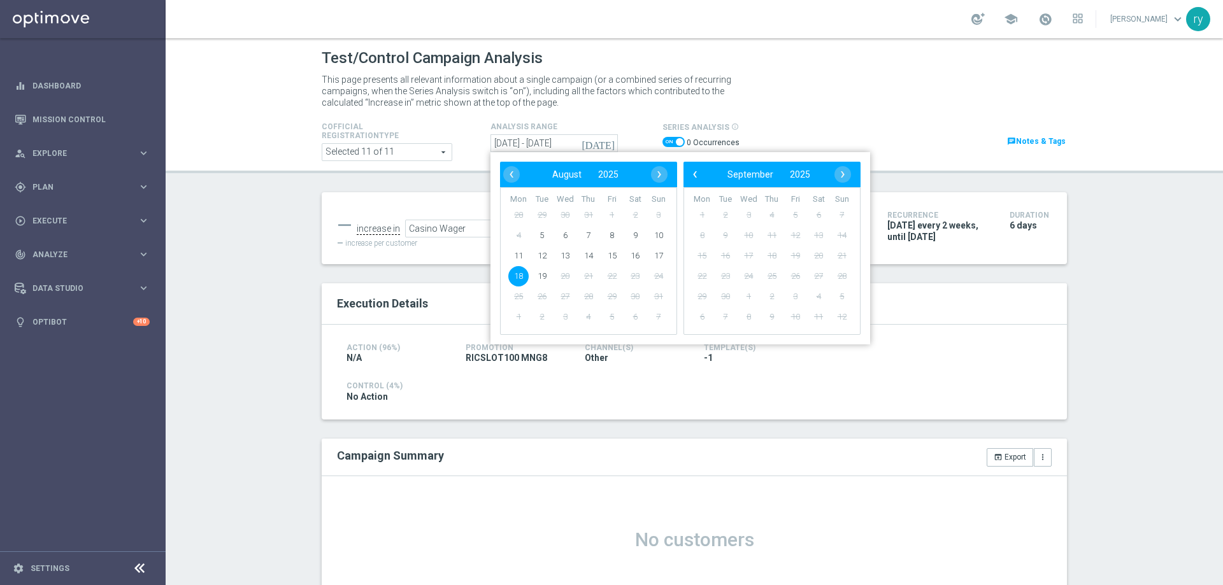
click at [521, 277] on span "18" at bounding box center [518, 276] width 20 height 20
click at [536, 275] on span "19" at bounding box center [542, 276] width 20 height 20
type input "18 Aug 2025 - 19 Aug 2025"
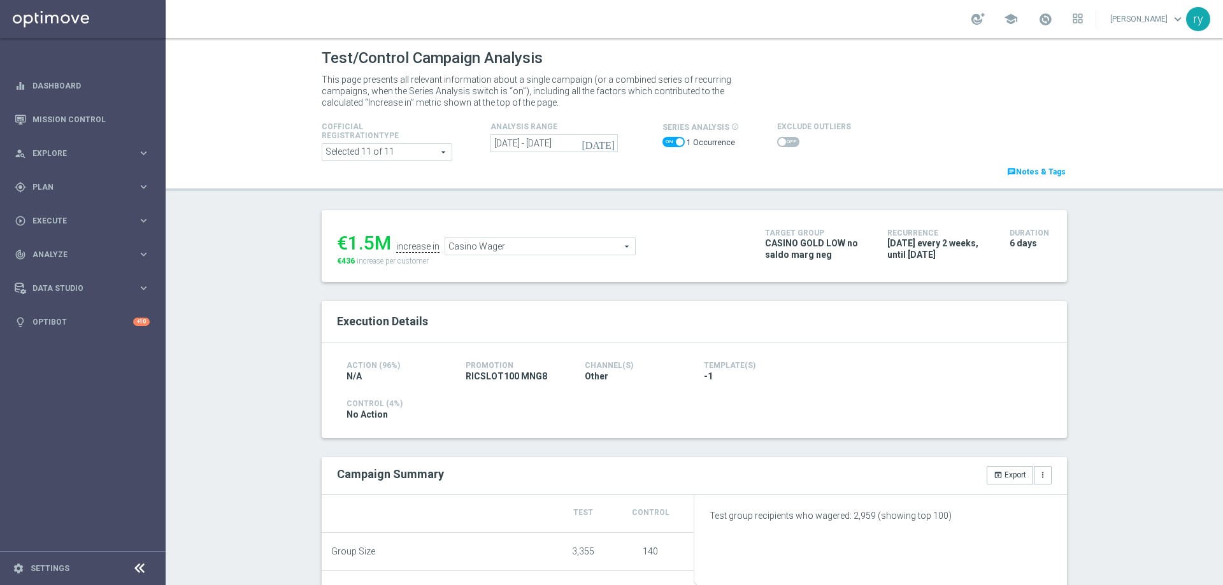
scroll to position [191, 0]
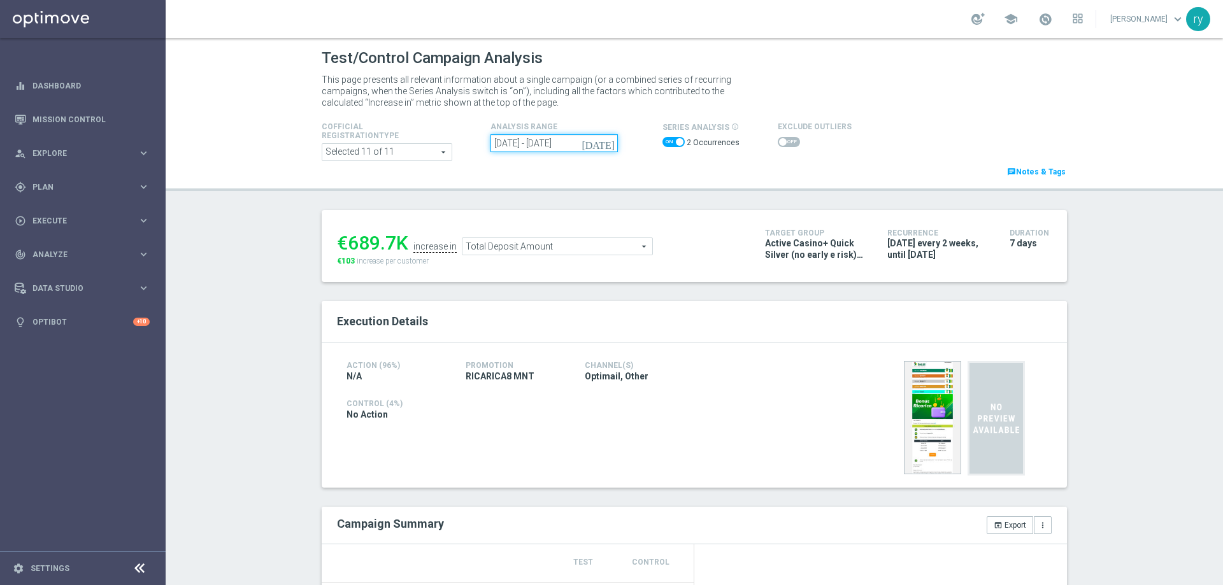
click at [510, 141] on input "[DATE] - [DATE]" at bounding box center [554, 143] width 127 height 18
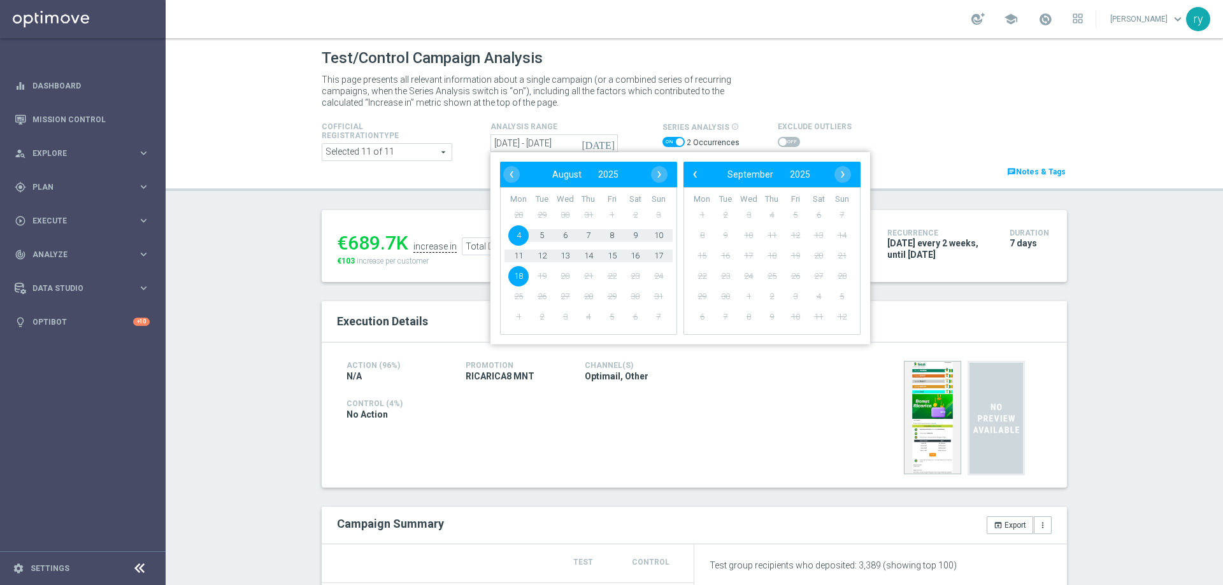
click at [515, 272] on span "18" at bounding box center [518, 276] width 20 height 20
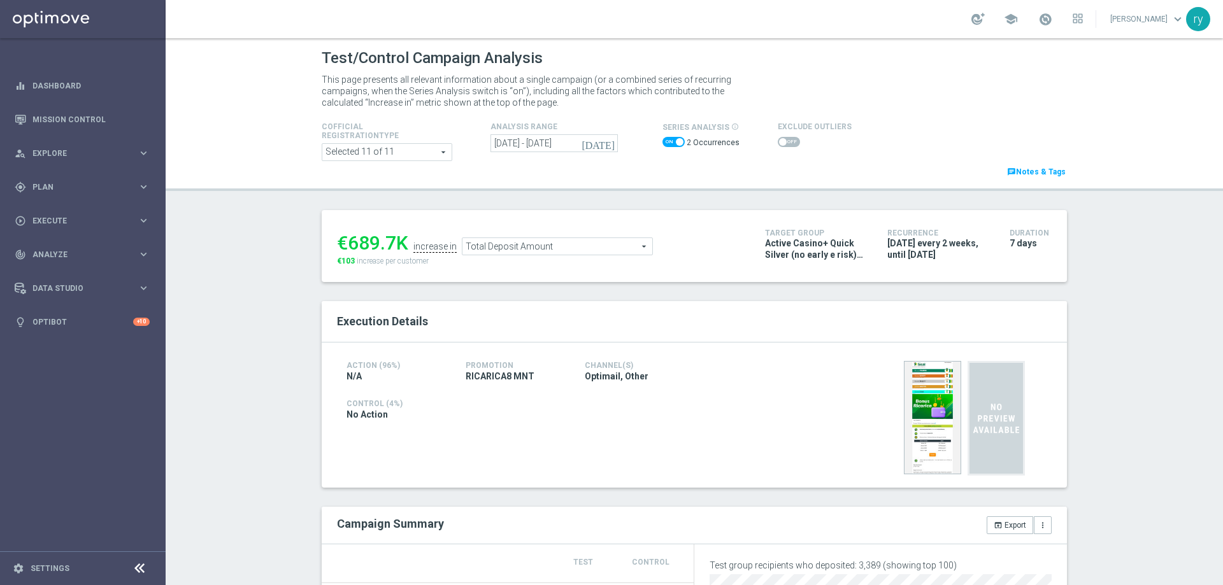
type input "[DATE] - [DATE]"
click at [507, 252] on span "Total Deposit Amount" at bounding box center [558, 246] width 190 height 17
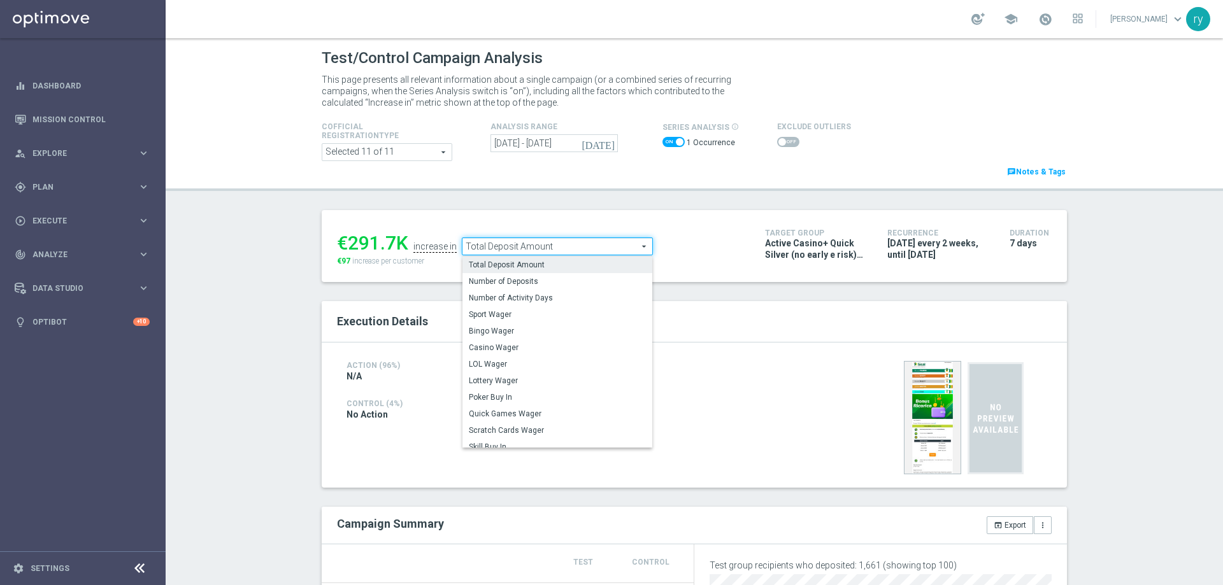
click at [513, 345] on span "Casino Wager" at bounding box center [557, 348] width 177 height 10
type input "Casino Wager"
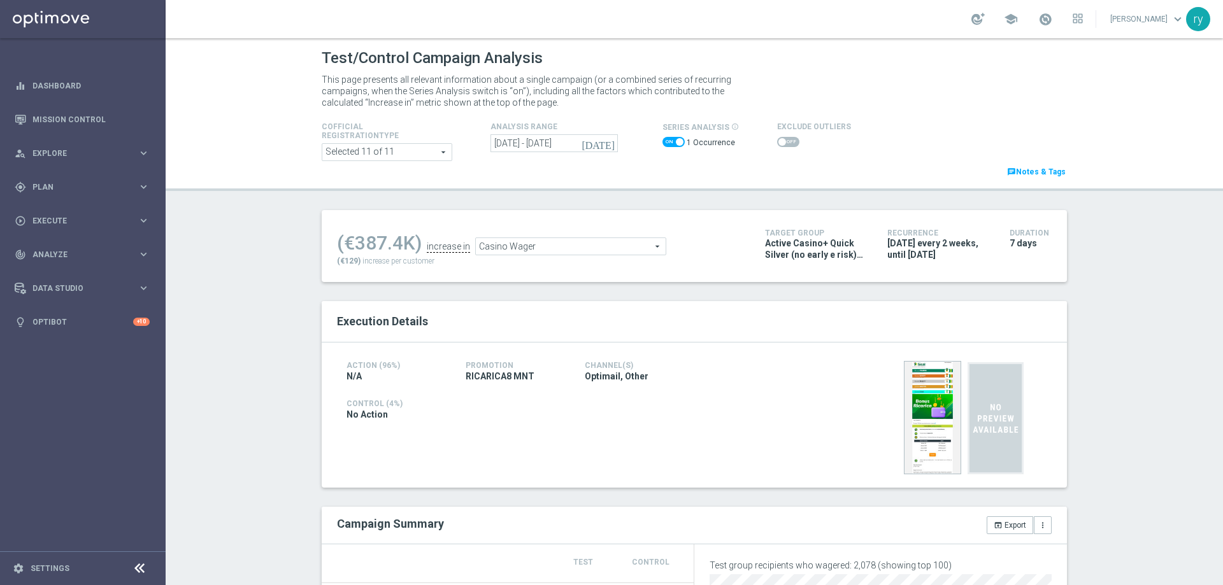
click at [779, 140] on span at bounding box center [783, 142] width 8 height 8
click at [777, 140] on input "checkbox" at bounding box center [788, 142] width 22 height 10
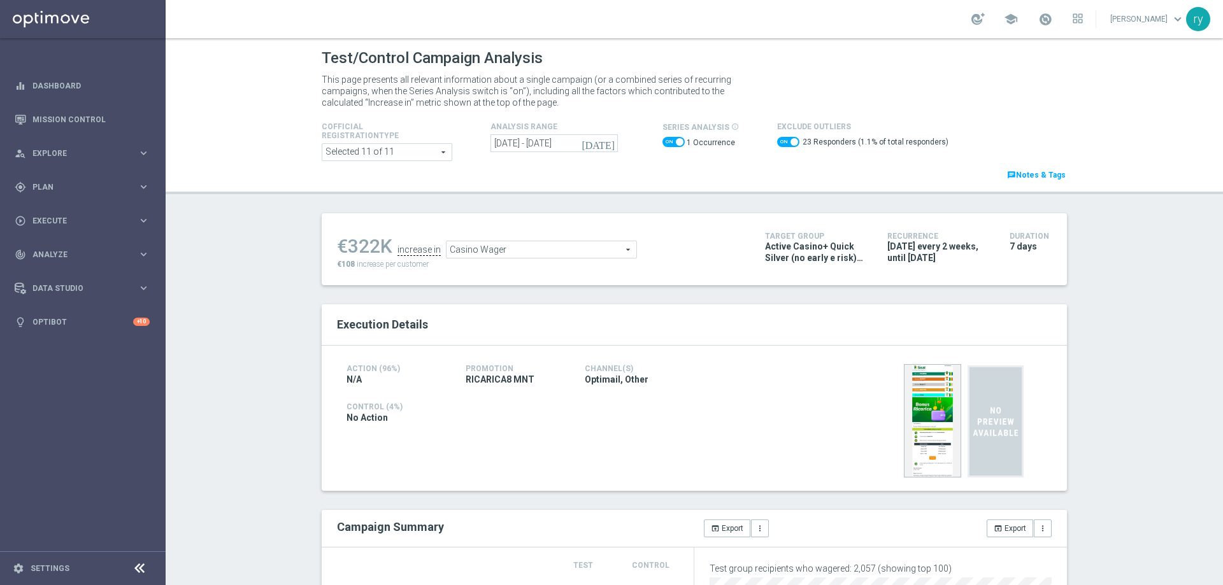
scroll to position [64, 0]
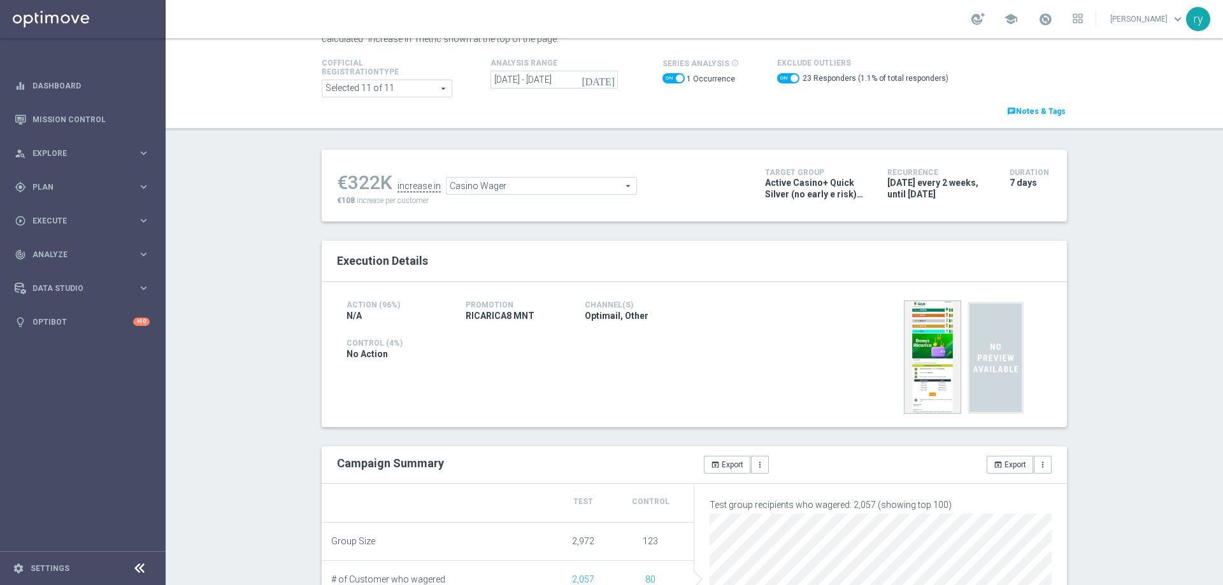
click at [552, 187] on span "Casino Wager" at bounding box center [542, 186] width 190 height 17
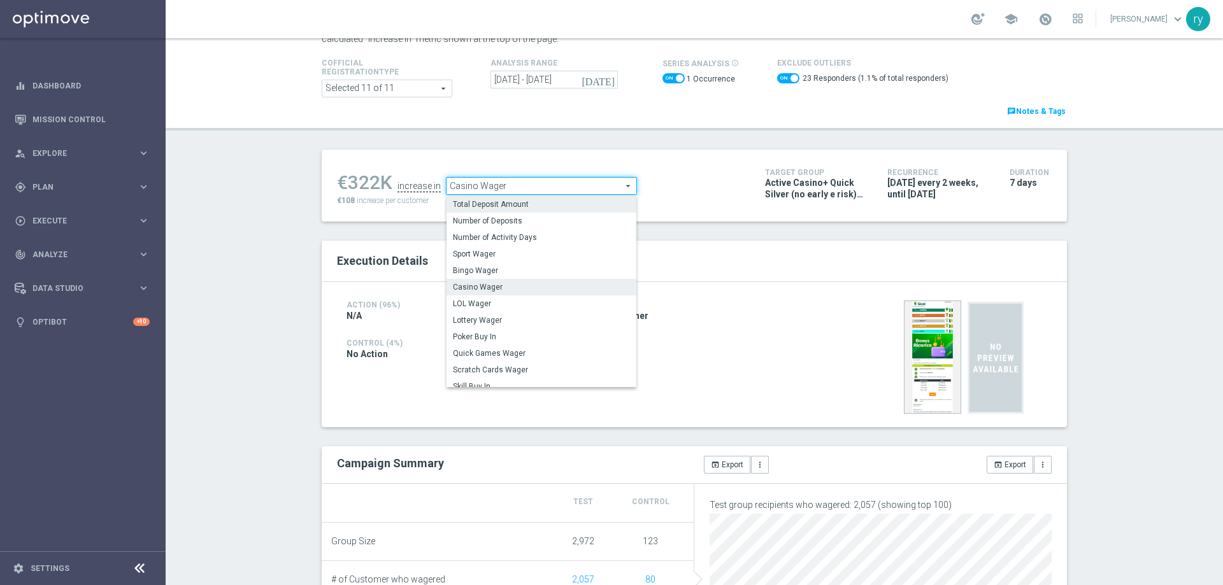
click at [550, 206] on span "Total Deposit Amount" at bounding box center [541, 204] width 177 height 10
checkbox input "false"
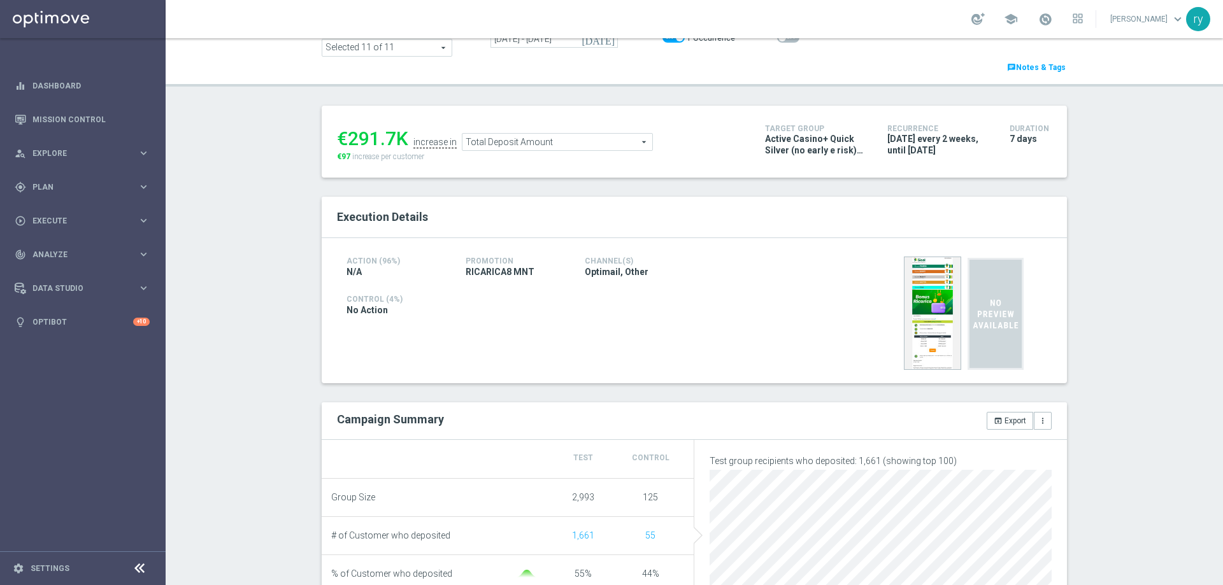
scroll to position [64, 0]
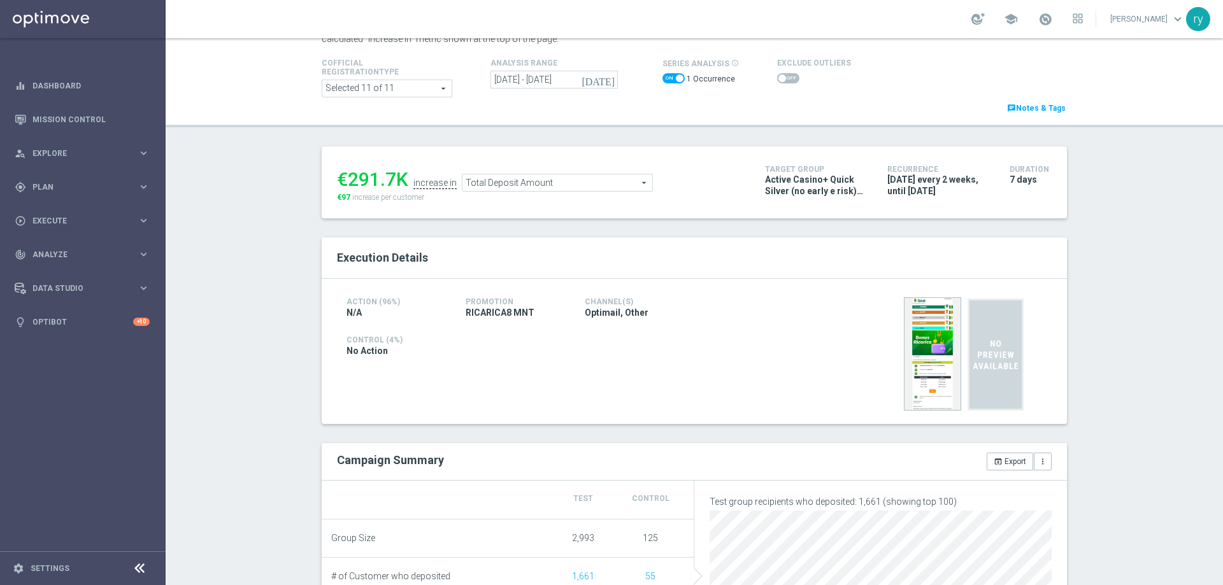
click at [580, 190] on span "Total Deposit Amount" at bounding box center [558, 183] width 190 height 17
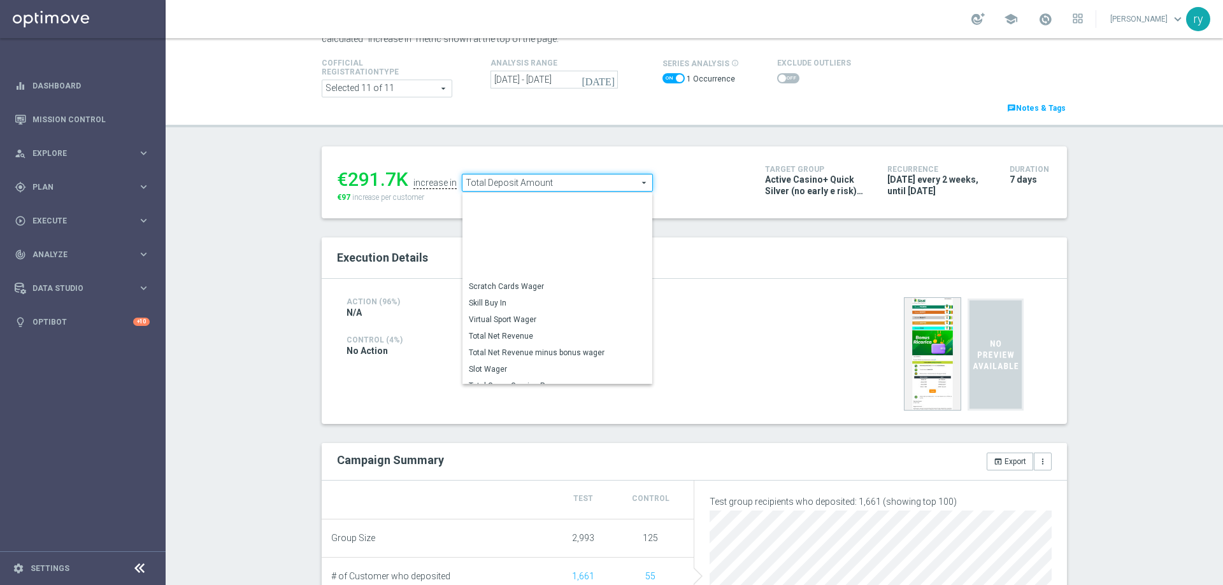
scroll to position [178, 0]
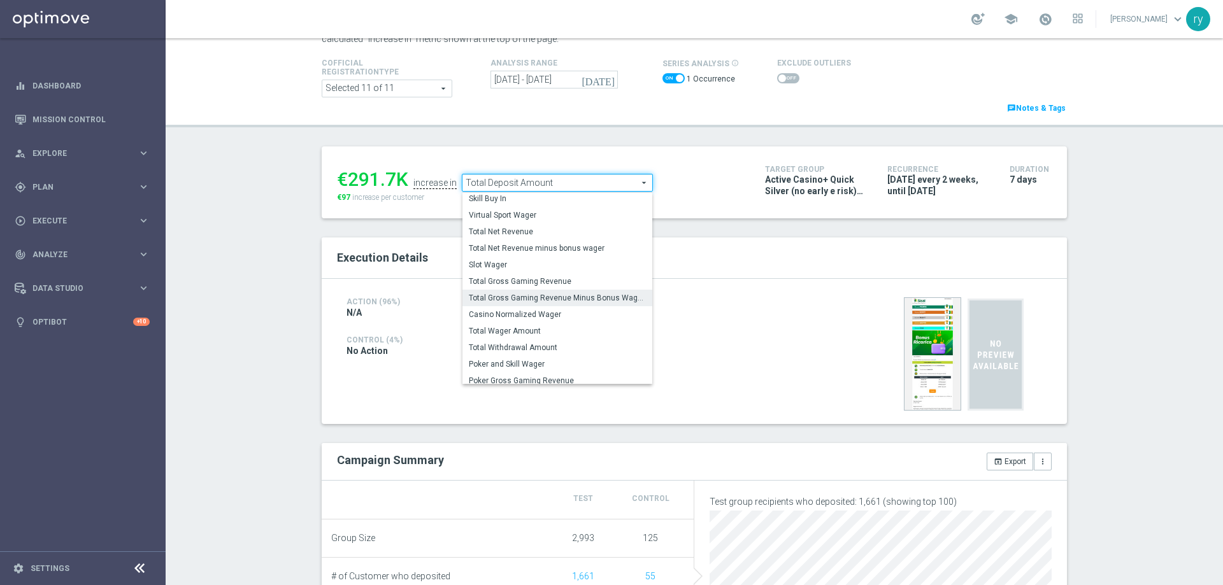
click at [576, 297] on span "Total Gross Gaming Revenue Minus Bonus Wagared" at bounding box center [557, 298] width 177 height 10
type input "Total Gross Gaming Revenue Minus Bonus Wagared"
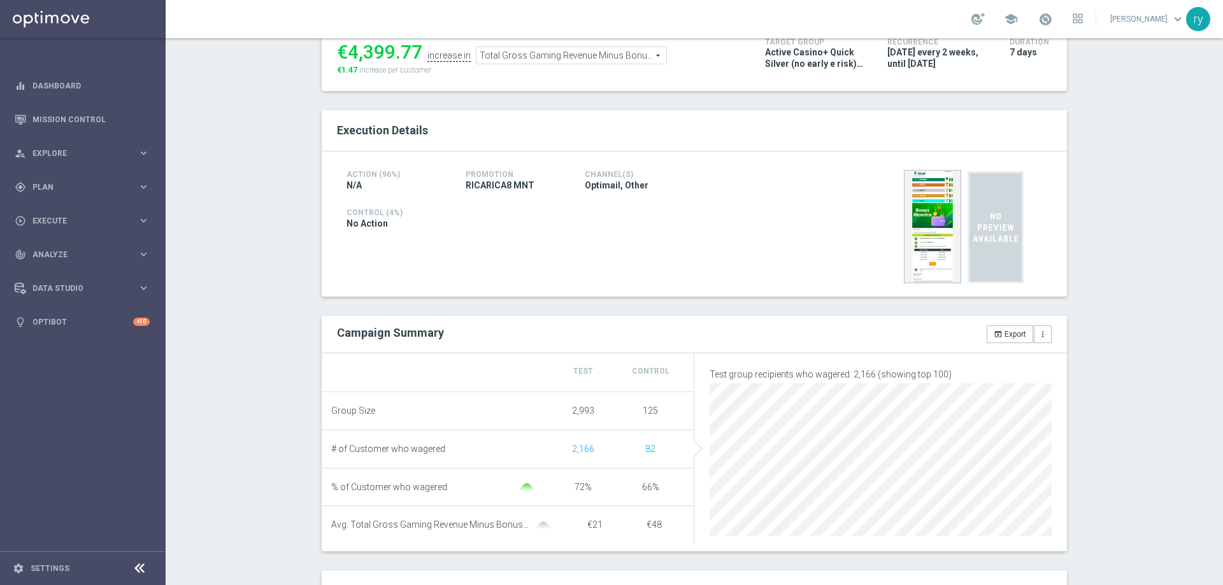
scroll to position [64, 0]
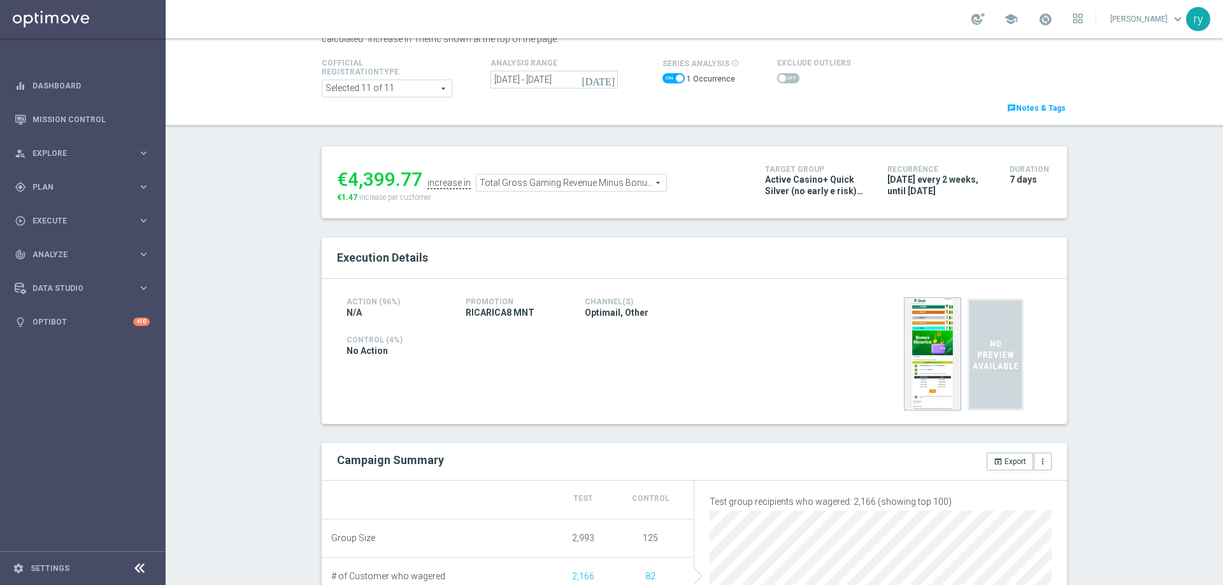
click at [779, 77] on span at bounding box center [783, 79] width 8 height 8
click at [777, 77] on input "checkbox" at bounding box center [788, 78] width 22 height 10
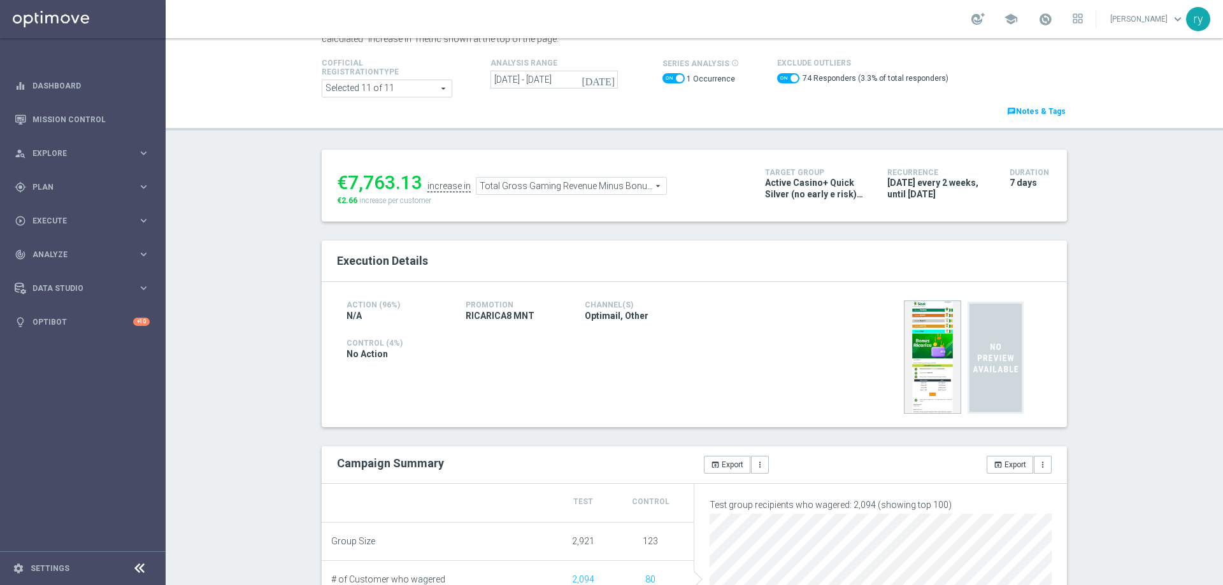
click at [519, 184] on span "Total Gross Gaming Revenue Minus Bonus Wagared" at bounding box center [572, 186] width 190 height 17
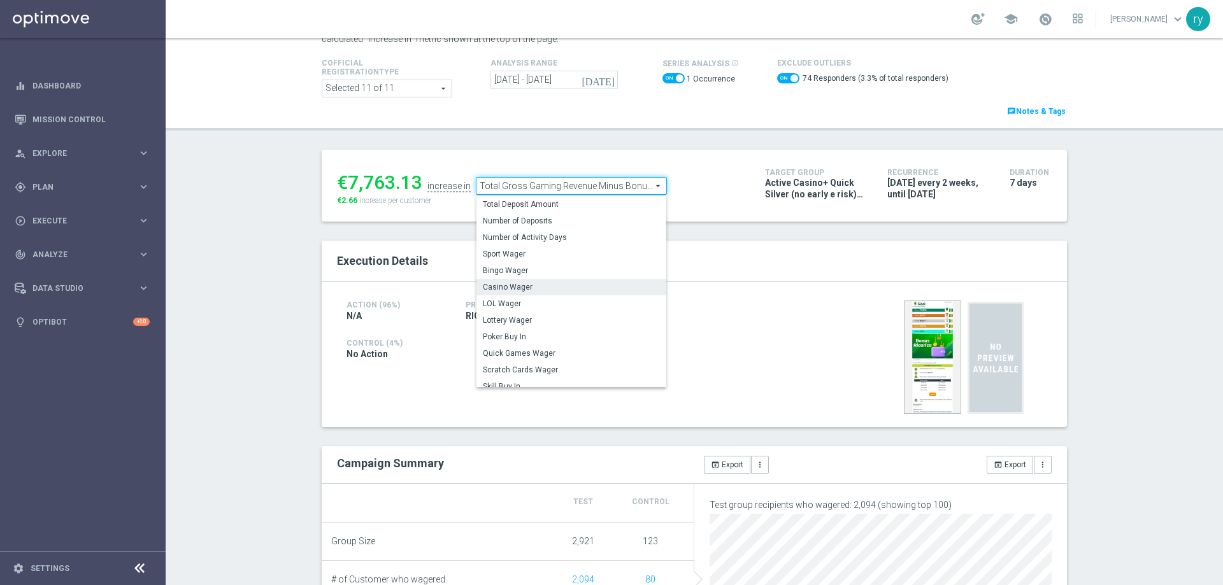
click at [517, 285] on span "Casino Wager" at bounding box center [571, 287] width 177 height 10
checkbox input "false"
type input "Casino Wager"
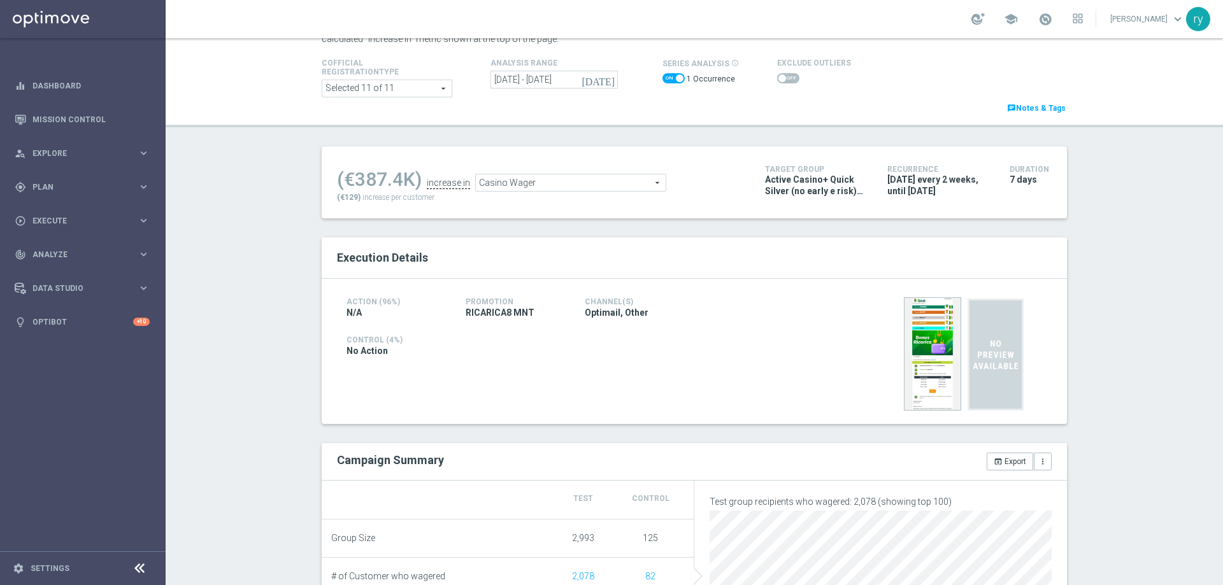
scroll to position [695, 0]
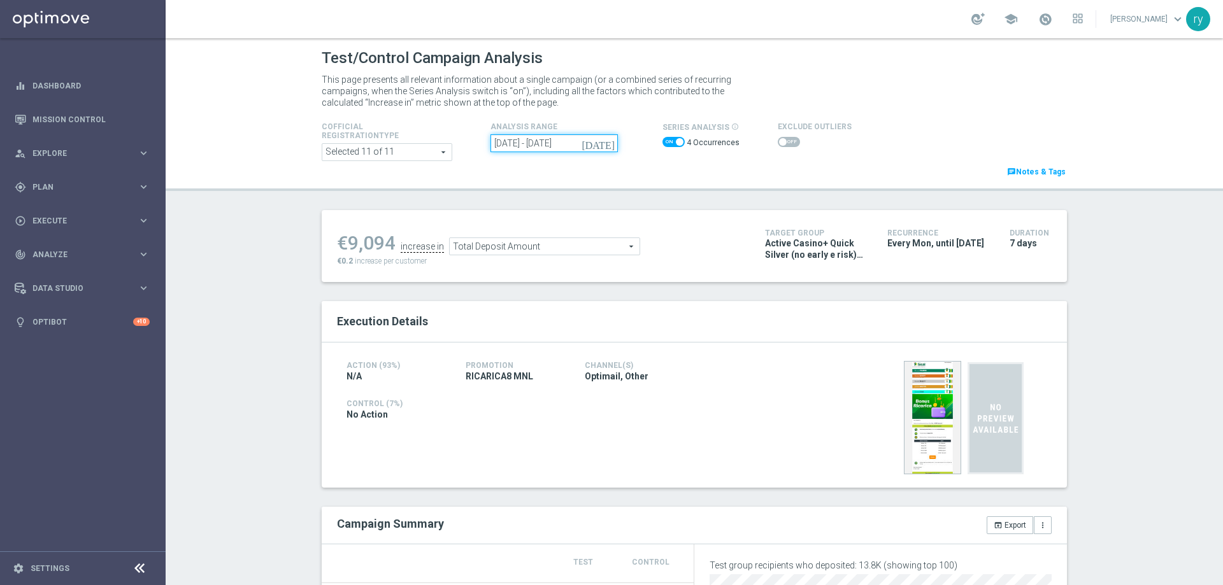
click at [557, 146] on input "[DATE] - [DATE]" at bounding box center [554, 143] width 127 height 18
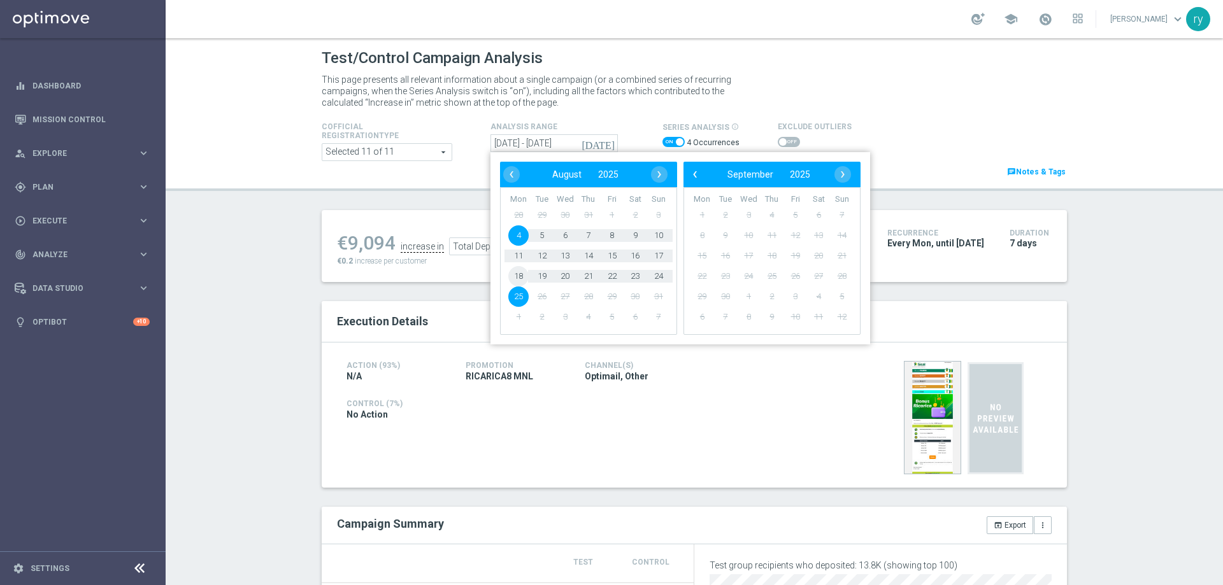
click at [515, 277] on span "18" at bounding box center [518, 276] width 20 height 20
click at [651, 280] on span "24" at bounding box center [659, 276] width 20 height 20
type input "[DATE] - [DATE]"
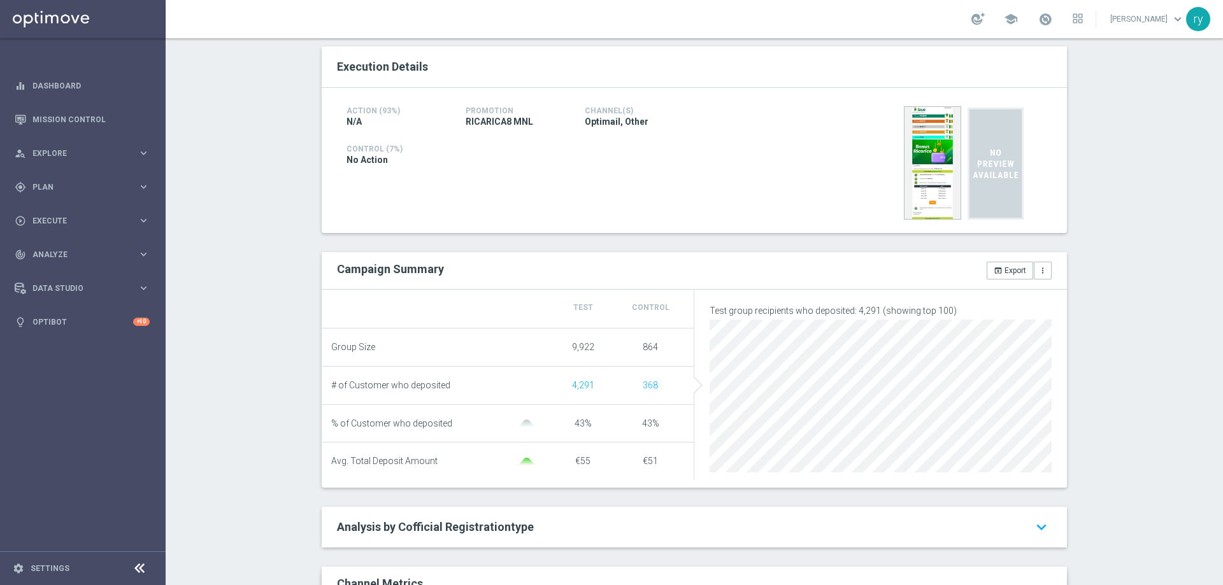
scroll to position [64, 0]
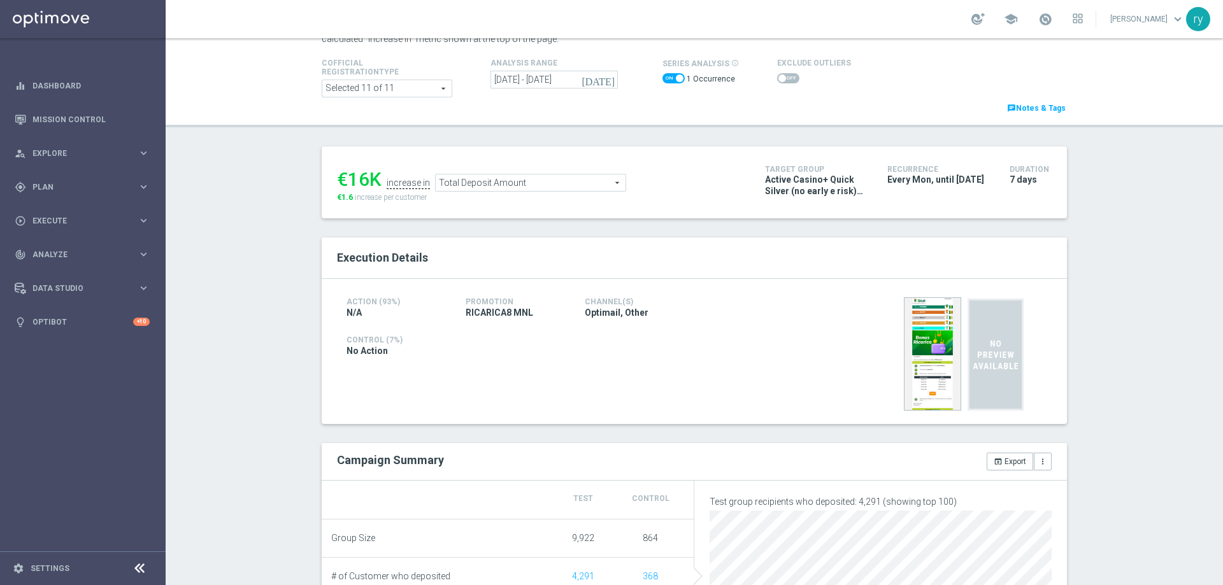
click at [780, 79] on span at bounding box center [788, 78] width 22 height 10
click at [780, 79] on input "checkbox" at bounding box center [788, 78] width 22 height 10
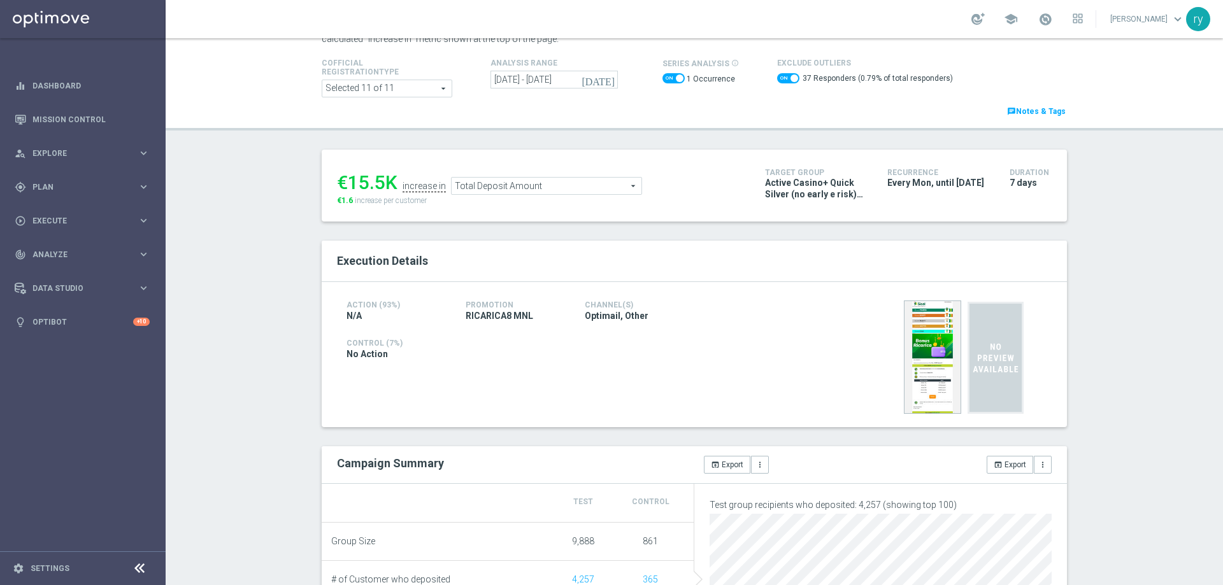
click at [777, 80] on span at bounding box center [788, 78] width 22 height 10
click at [777, 80] on input "checkbox" at bounding box center [788, 78] width 22 height 10
checkbox input "false"
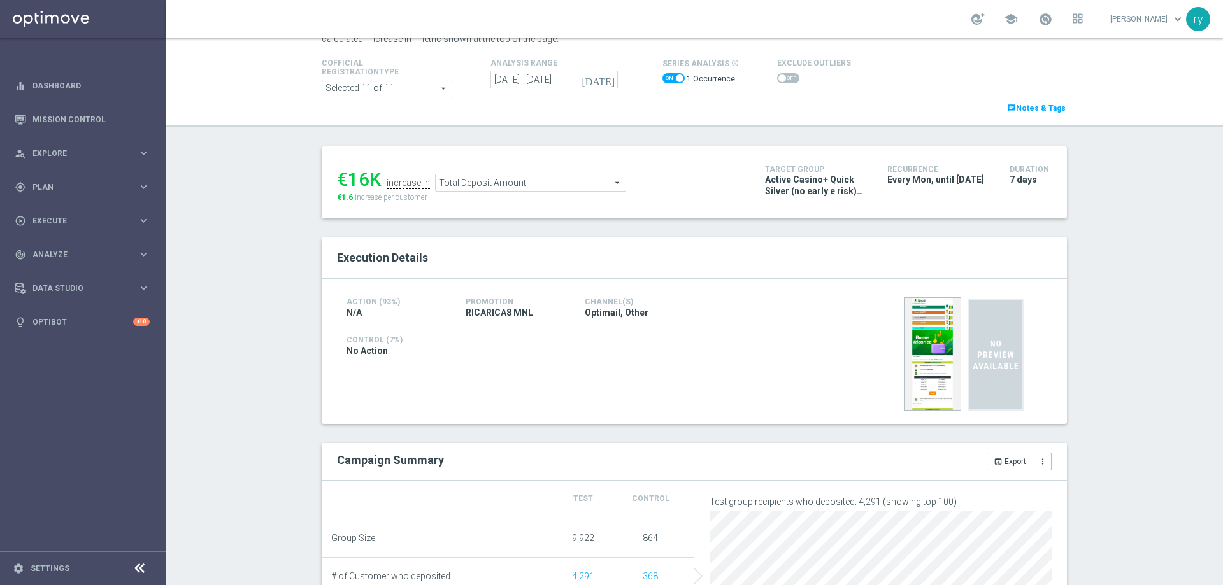
click at [516, 186] on span "Total Deposit Amount" at bounding box center [531, 183] width 190 height 17
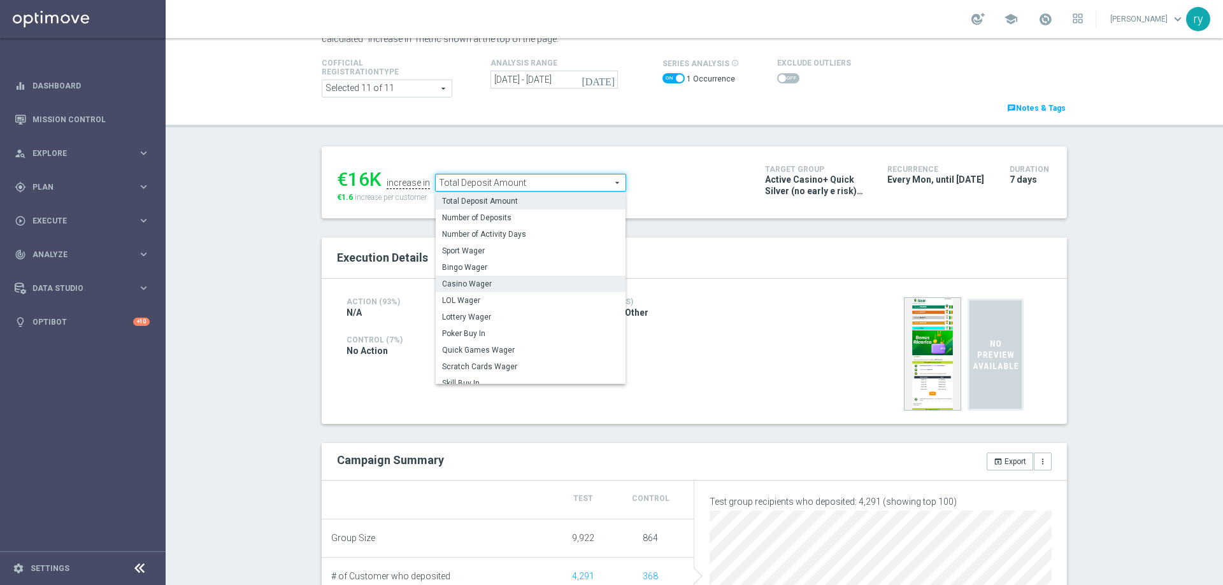
click at [510, 282] on span "Casino Wager" at bounding box center [530, 284] width 177 height 10
type input "Casino Wager"
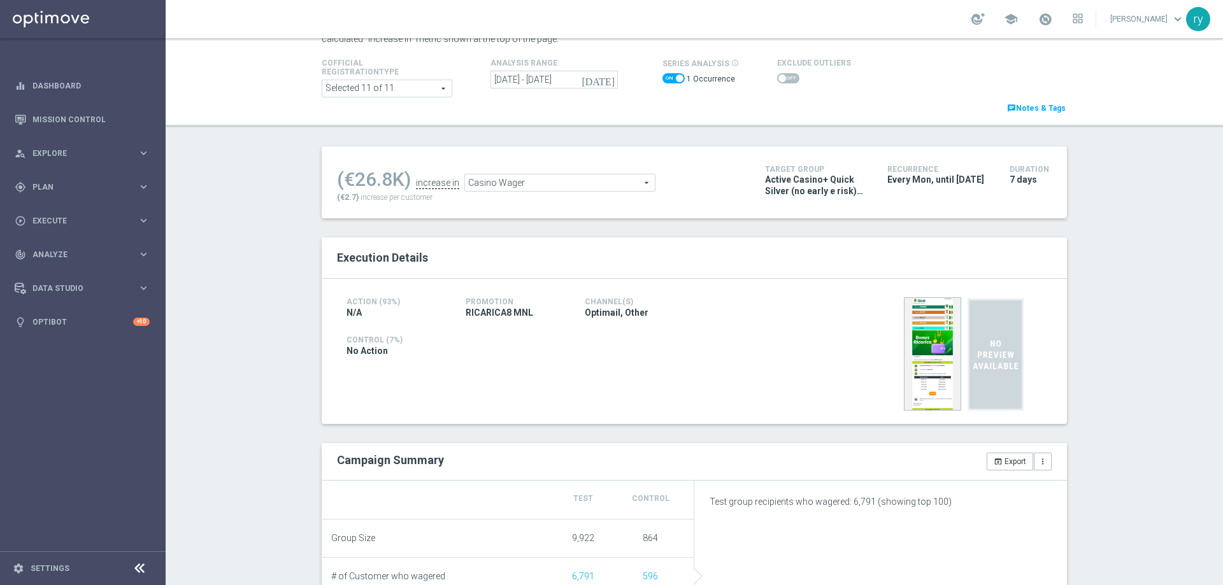
click at [781, 79] on span at bounding box center [788, 78] width 22 height 10
click at [781, 79] on input "checkbox" at bounding box center [788, 78] width 22 height 10
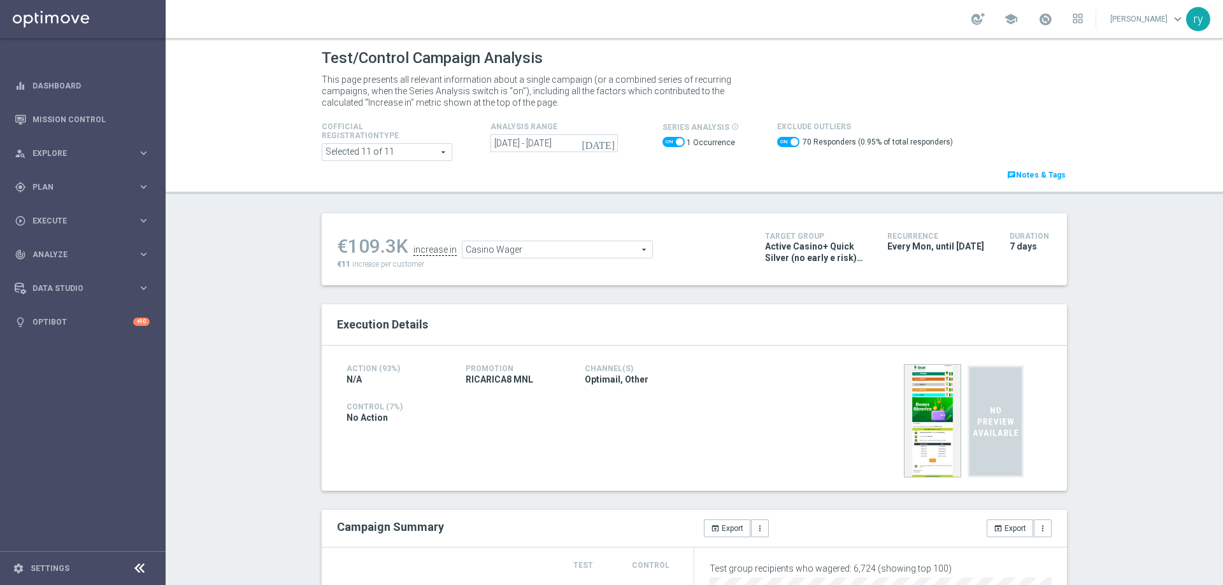
click at [531, 243] on span "Casino Wager" at bounding box center [558, 249] width 190 height 17
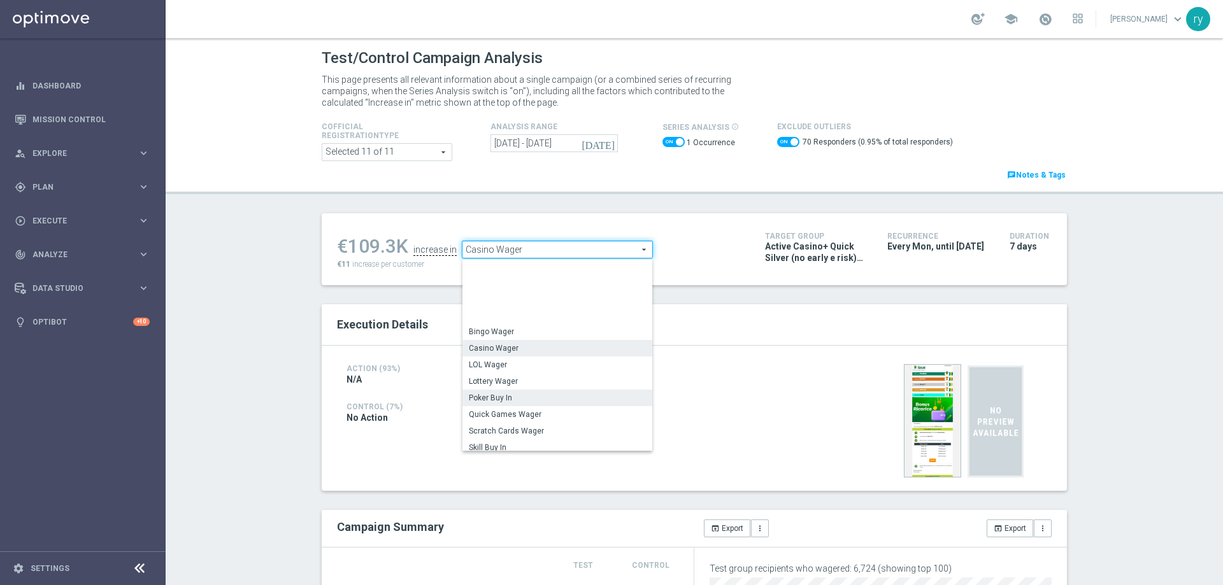
scroll to position [177, 0]
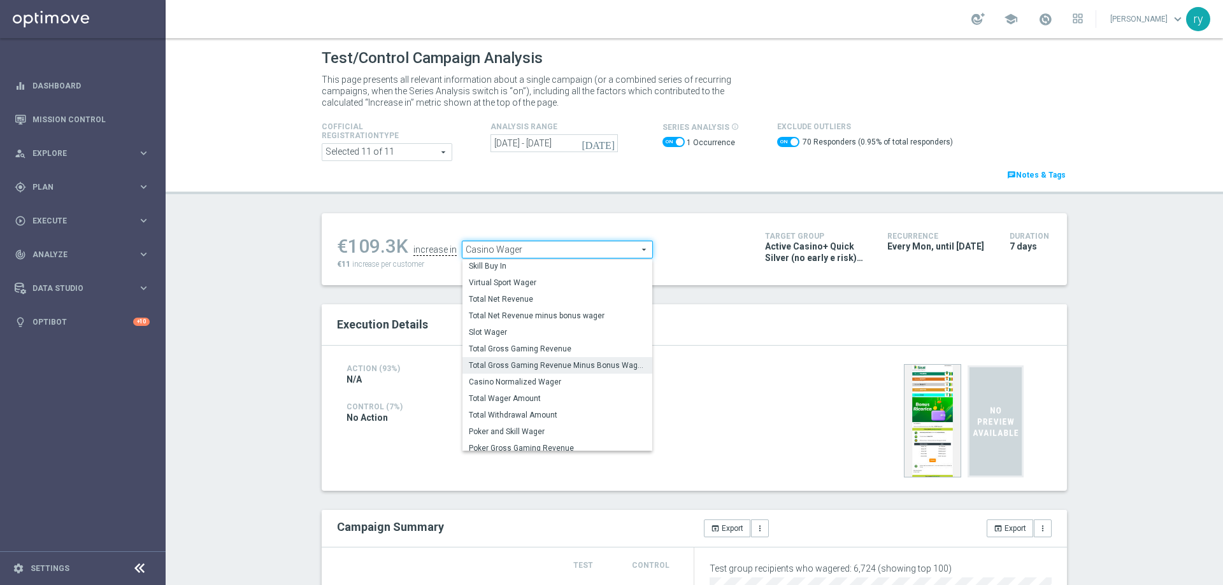
click at [539, 368] on span "Total Gross Gaming Revenue Minus Bonus Wagared" at bounding box center [557, 366] width 177 height 10
checkbox input "false"
type input "Total Gross Gaming Revenue Minus Bonus Wagared"
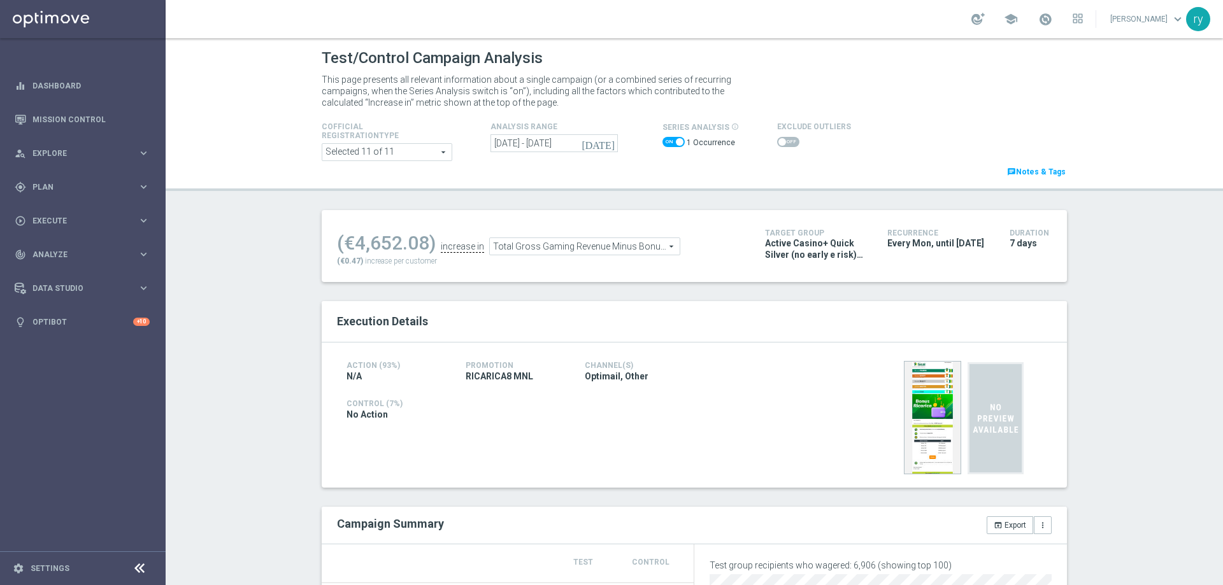
click at [779, 142] on span at bounding box center [783, 142] width 8 height 8
click at [777, 142] on input "checkbox" at bounding box center [788, 142] width 22 height 10
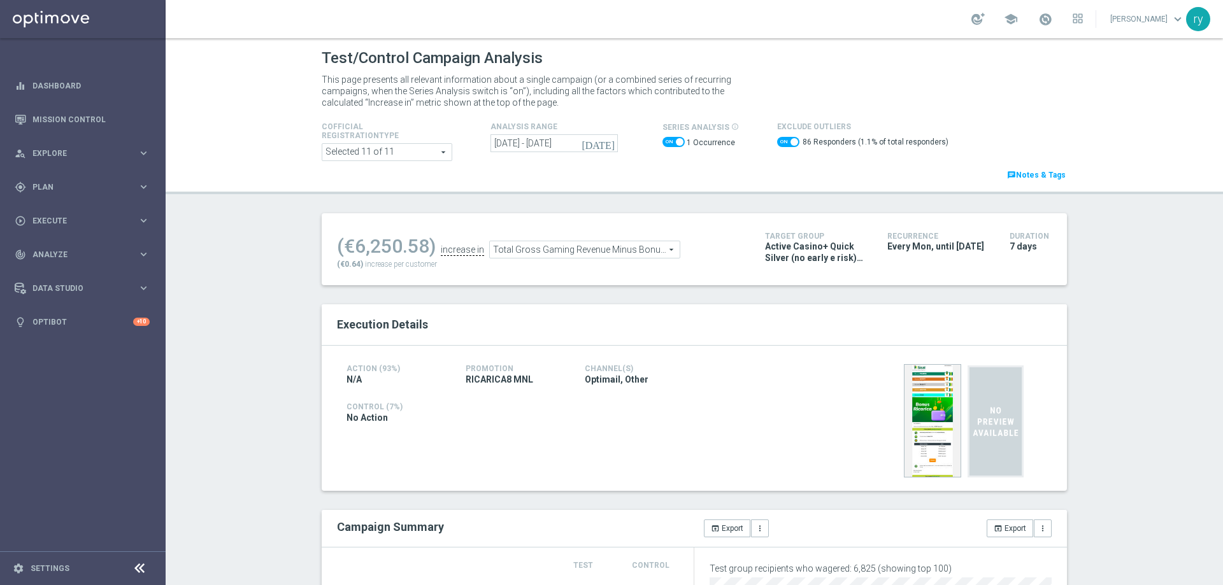
click at [777, 138] on span at bounding box center [788, 142] width 22 height 10
click at [777, 138] on input "checkbox" at bounding box center [788, 142] width 22 height 10
checkbox input "false"
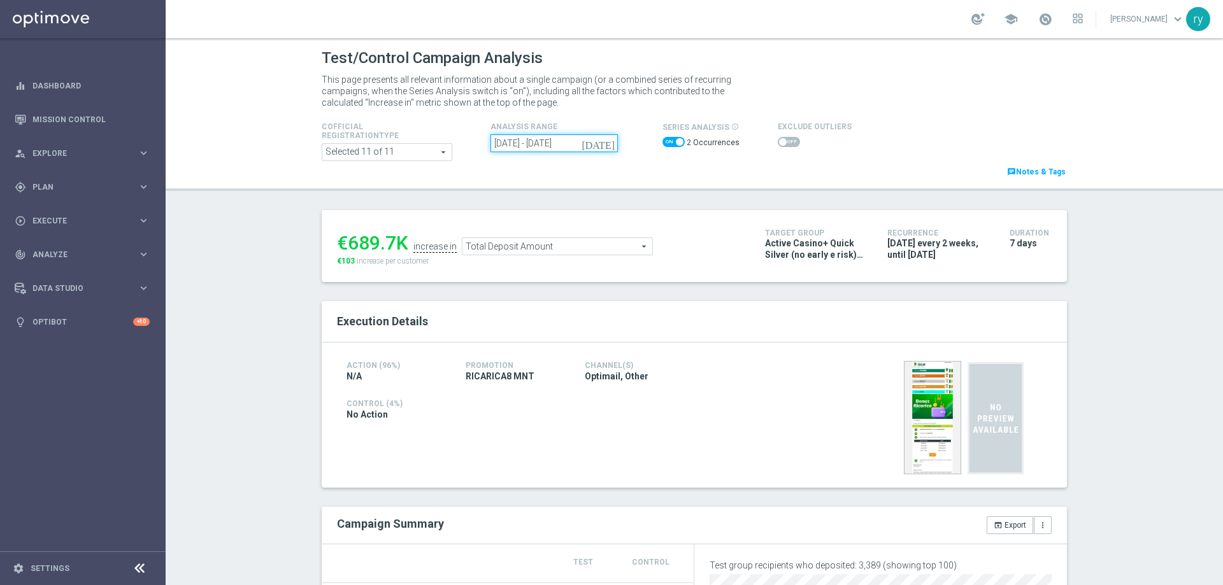
click at [560, 138] on input "[DATE] - [DATE]" at bounding box center [554, 143] width 127 height 18
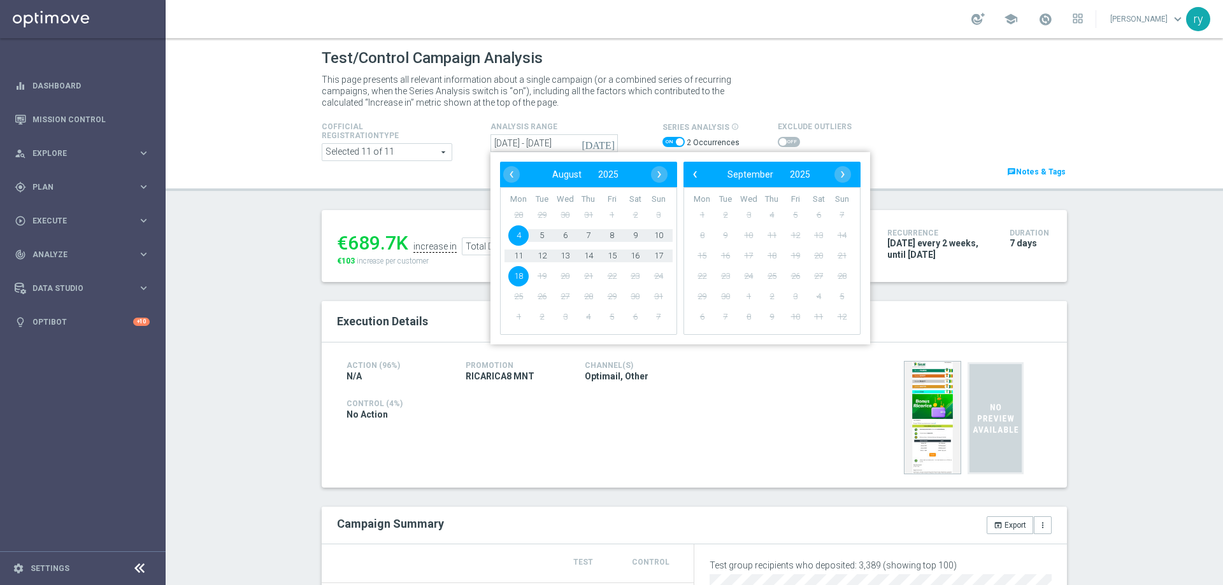
click at [520, 234] on span "4" at bounding box center [518, 236] width 20 height 20
click at [653, 233] on span "10" at bounding box center [659, 236] width 20 height 20
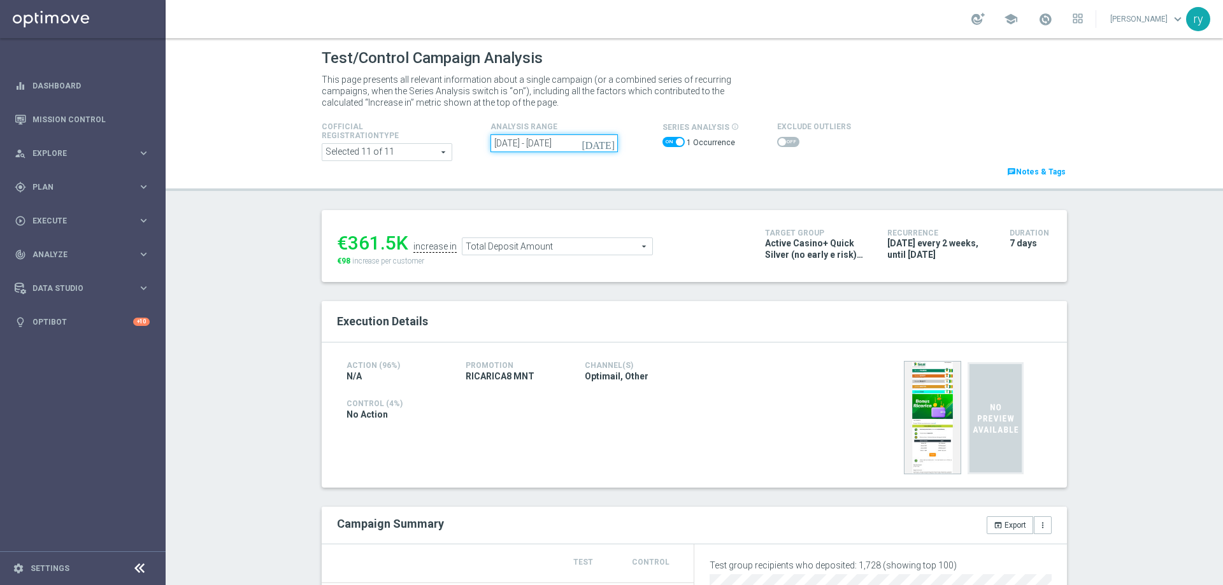
click at [501, 146] on input "[DATE] - [DATE]" at bounding box center [554, 143] width 127 height 18
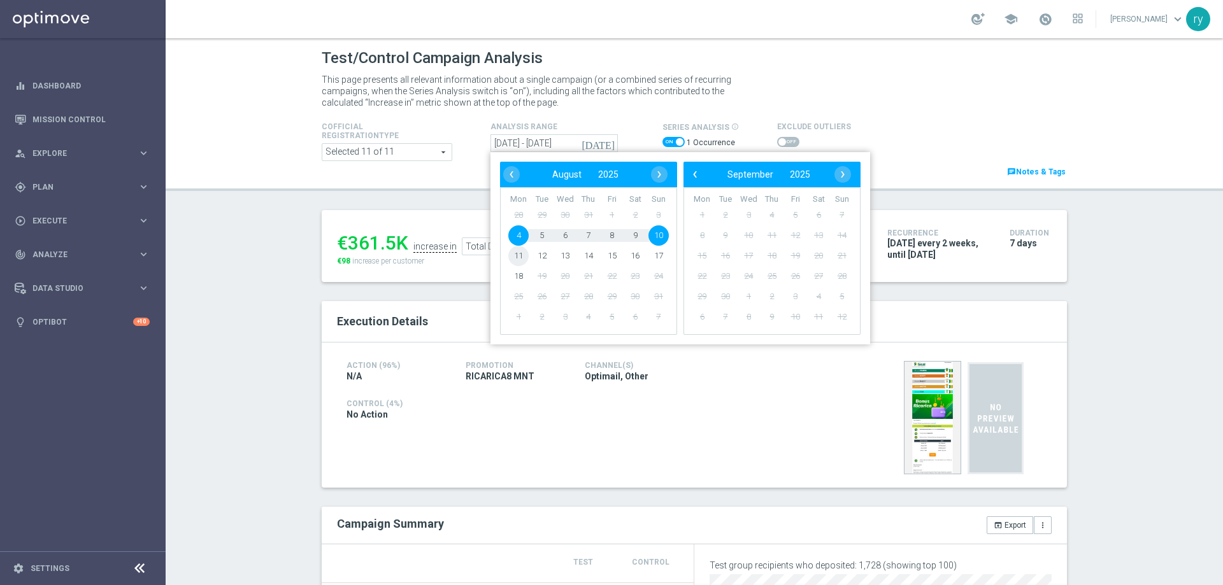
click at [512, 259] on span "11" at bounding box center [518, 256] width 20 height 20
click at [649, 254] on span "17" at bounding box center [659, 256] width 20 height 20
type input "[DATE] - [DATE]"
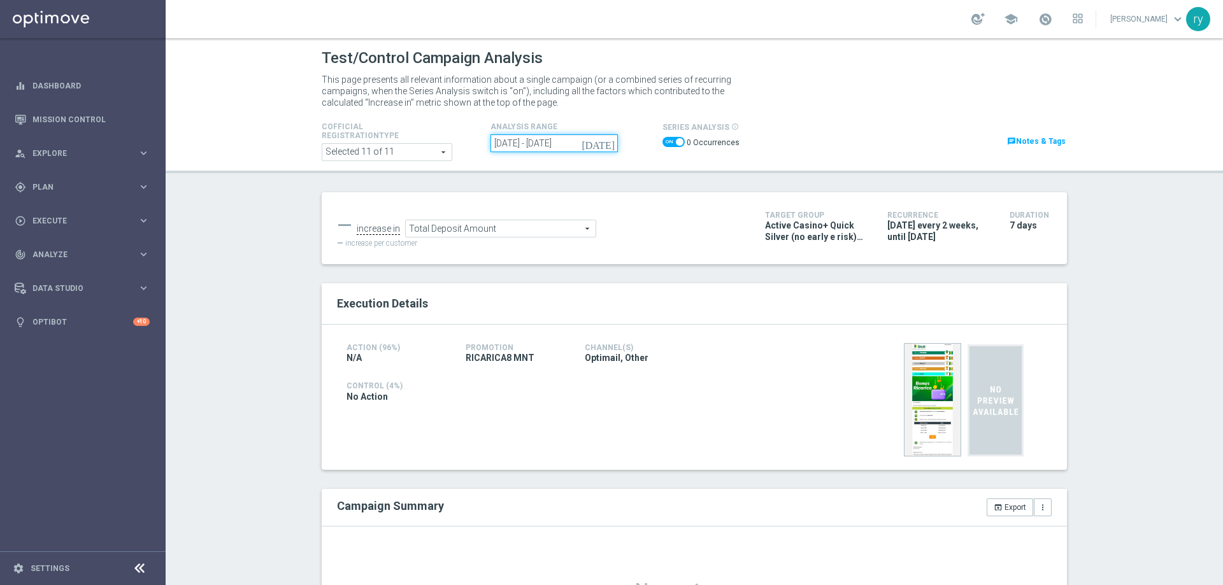
click at [496, 146] on input "[DATE] - [DATE]" at bounding box center [554, 143] width 127 height 18
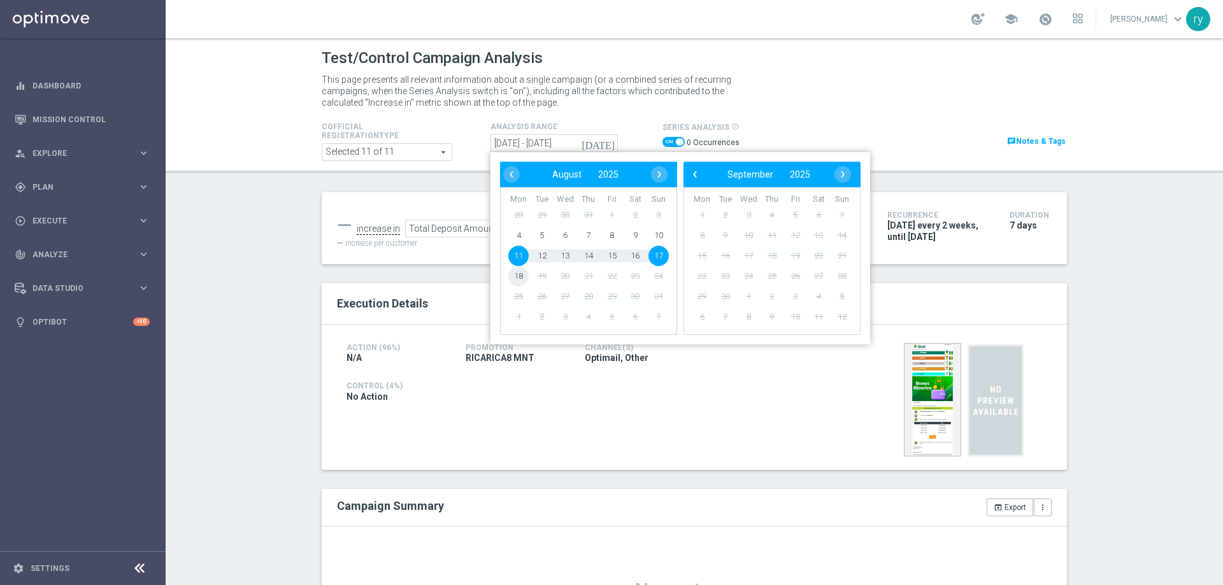
click at [516, 276] on span "18" at bounding box center [518, 276] width 20 height 20
click at [657, 132] on div "series analysis info_outline 0 Occurrences" at bounding box center [701, 136] width 96 height 34
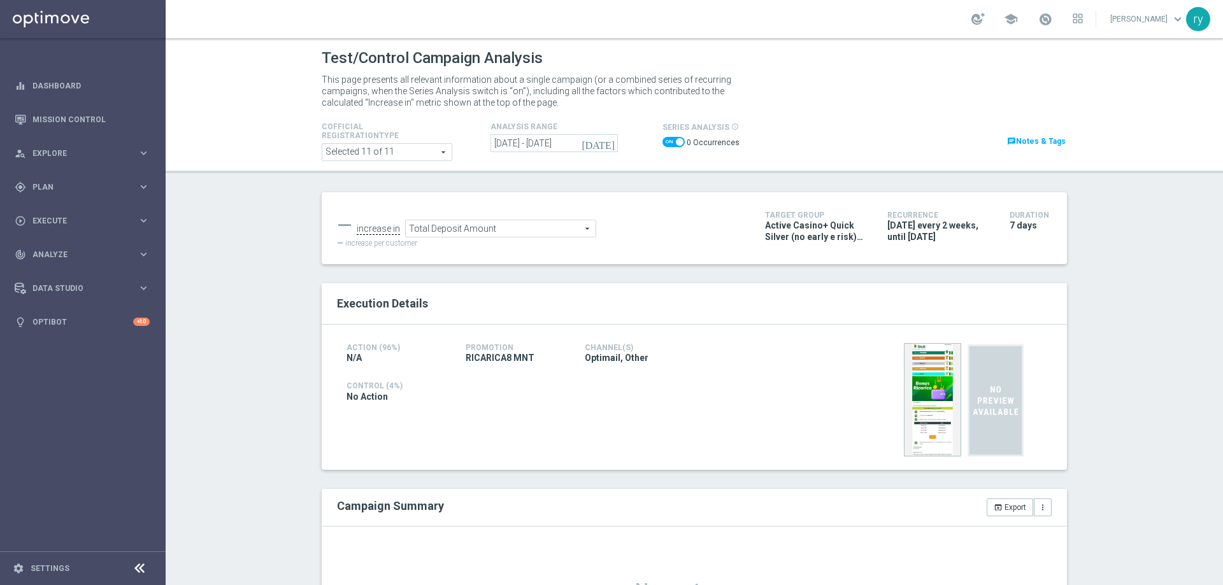
click at [666, 140] on span at bounding box center [674, 142] width 22 height 10
click at [666, 140] on input "checkbox" at bounding box center [674, 142] width 22 height 10
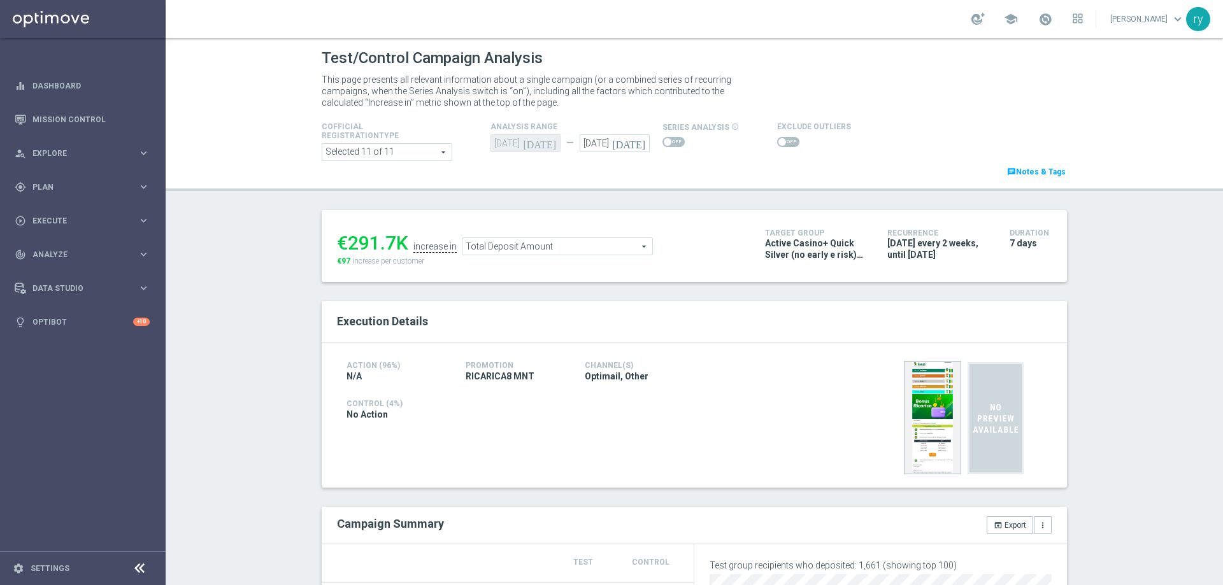
click at [536, 143] on div "[DATE] [DATE]" at bounding box center [526, 143] width 70 height 18
click at [593, 146] on input "[DATE]" at bounding box center [615, 143] width 70 height 18
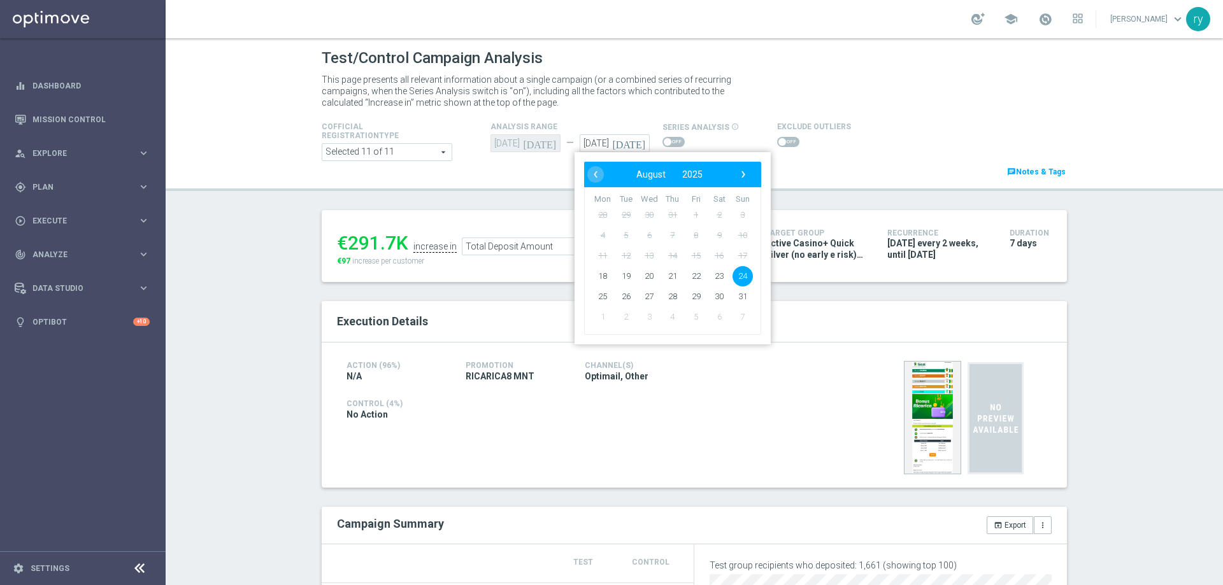
click at [836, 180] on header "Test/Control Campaign Analysis This page presents all relevant information abou…" at bounding box center [695, 114] width 1058 height 153
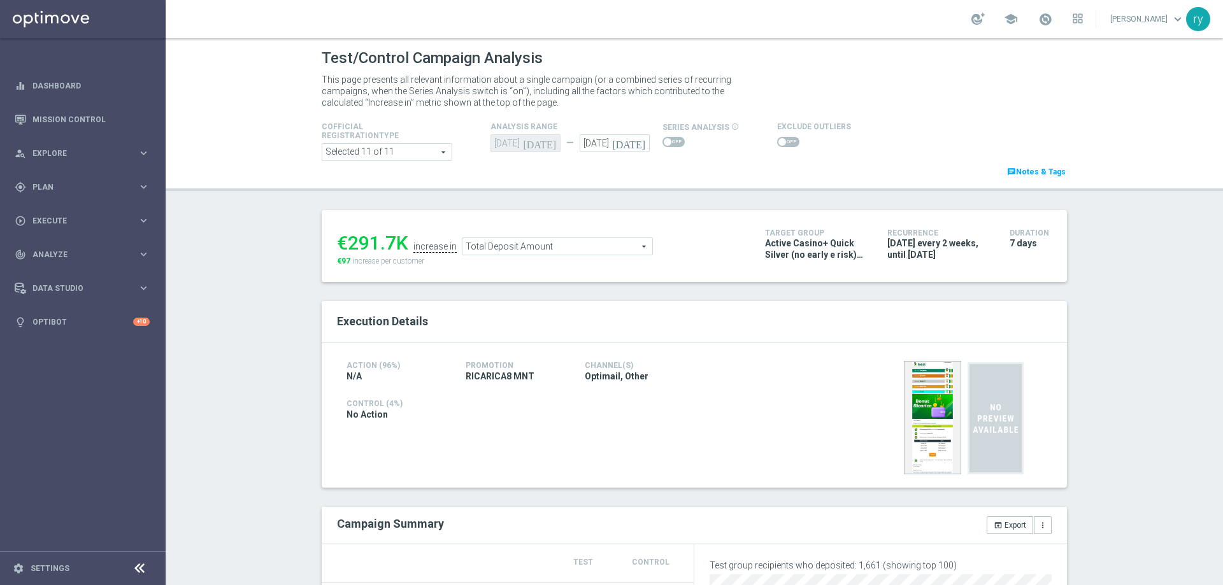
click at [669, 143] on span at bounding box center [674, 142] width 22 height 10
click at [669, 143] on input "checkbox" at bounding box center [674, 142] width 22 height 10
checkbox input "true"
click at [513, 141] on input "[DATE] - [DATE]" at bounding box center [554, 143] width 127 height 18
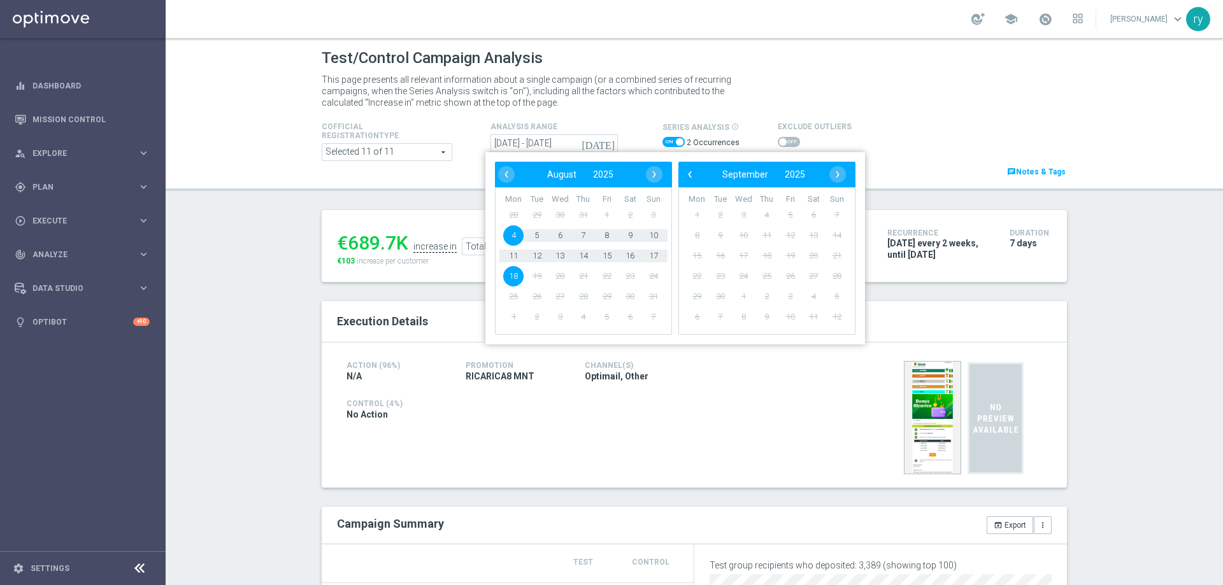
click at [515, 276] on span "18" at bounding box center [513, 276] width 20 height 20
click at [480, 98] on p "This page presents all relevant information about a single campaign (or a combi…" at bounding box center [535, 91] width 427 height 34
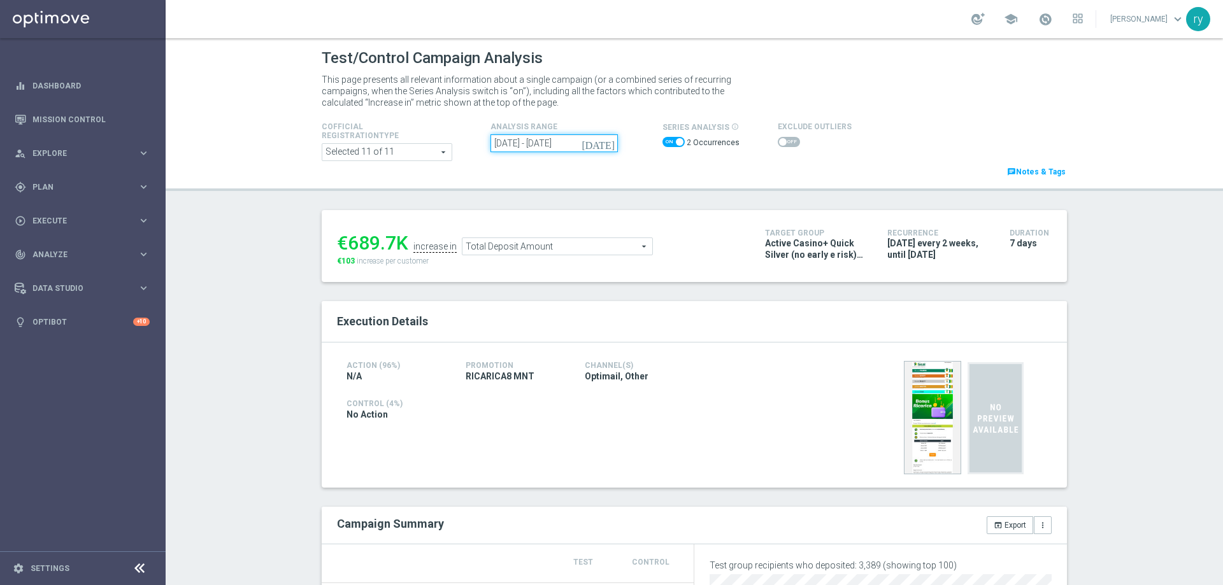
click at [499, 144] on input "[DATE] - [DATE]" at bounding box center [554, 143] width 127 height 18
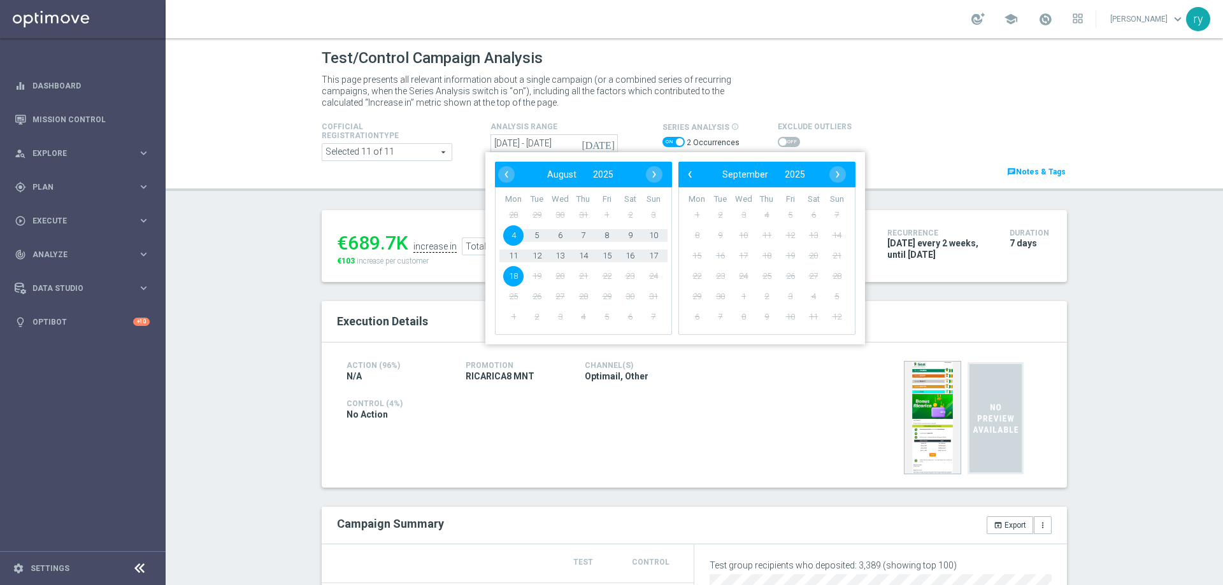
click at [517, 275] on span "18" at bounding box center [513, 276] width 20 height 20
click at [517, 272] on span "18" at bounding box center [513, 276] width 20 height 20
type input "18 Aug 2025 - 18 Aug 2025"
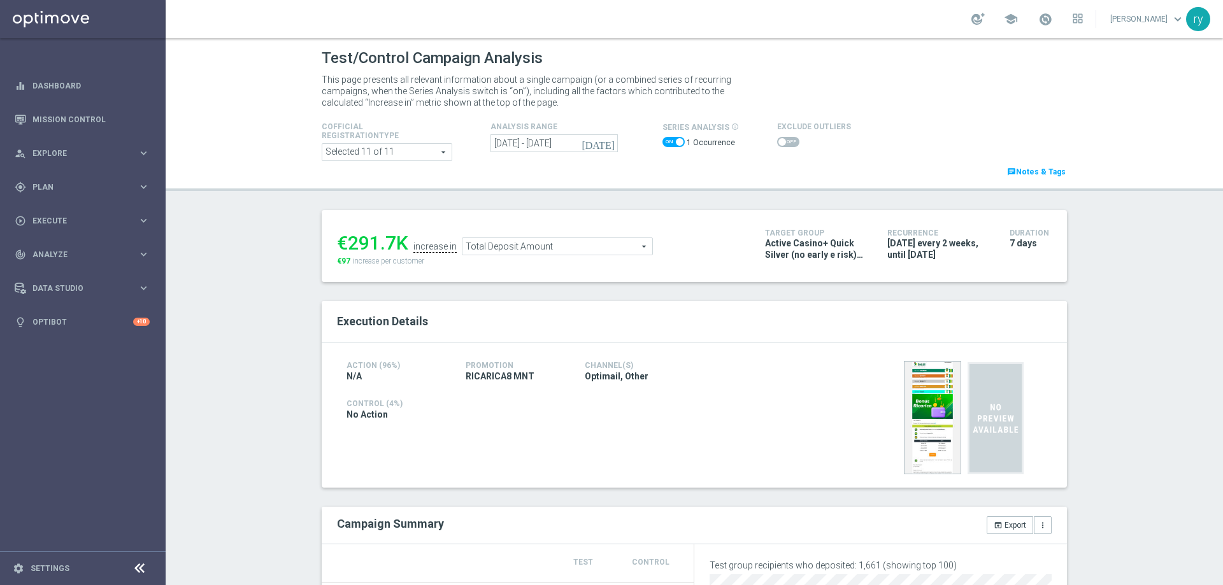
click at [666, 143] on span at bounding box center [674, 142] width 22 height 10
click at [666, 143] on input "checkbox" at bounding box center [674, 142] width 22 height 10
checkbox input "false"
click at [519, 240] on span "Total Deposit Amount" at bounding box center [545, 246] width 190 height 17
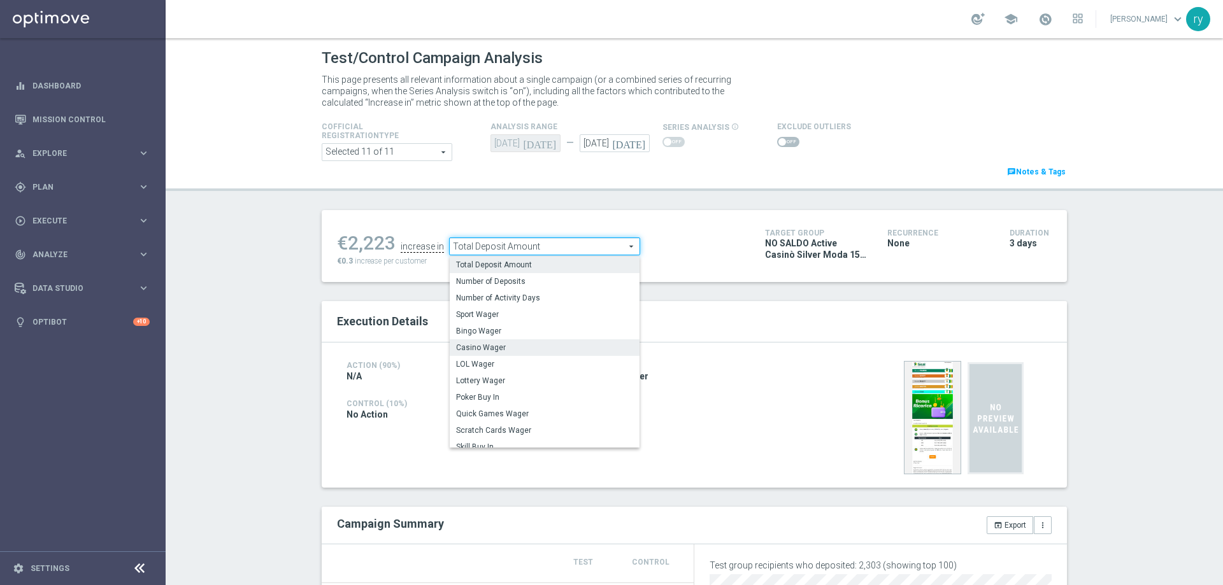
click at [518, 346] on span "Casino Wager" at bounding box center [544, 348] width 177 height 10
type input "Casino Wager"
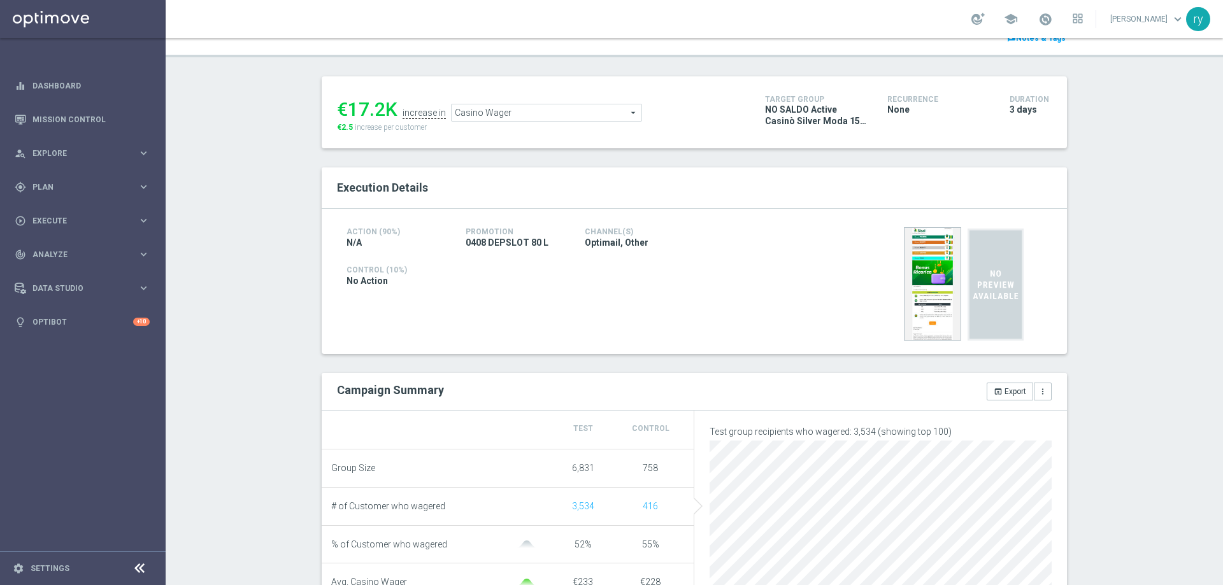
scroll to position [127, 0]
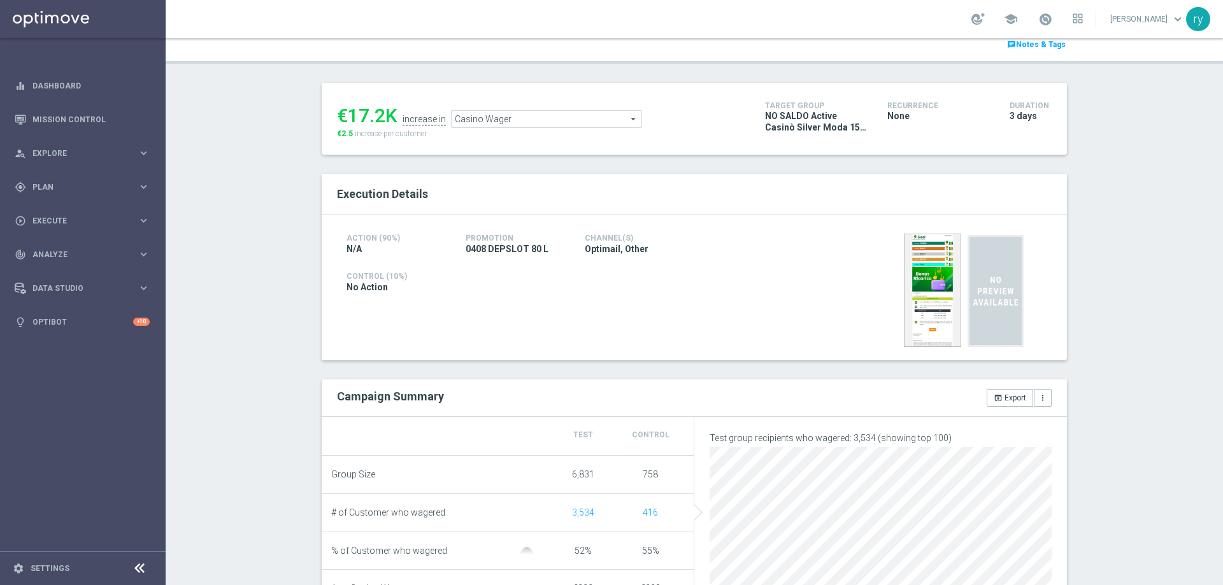
drag, startPoint x: 520, startPoint y: 248, endPoint x: 459, endPoint y: 248, distance: 61.2
click at [459, 248] on div "Promotion 0408 DEPSLOT 80 L" at bounding box center [515, 244] width 119 height 26
copy span "0408 DEPSLOT"
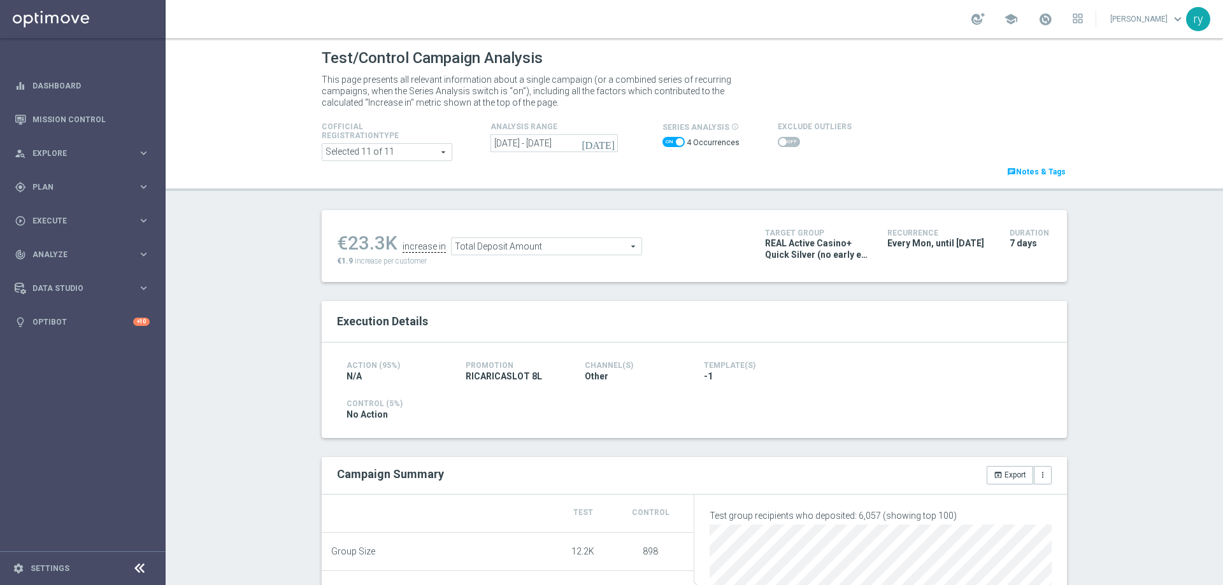
click at [671, 139] on span at bounding box center [674, 142] width 22 height 10
click at [671, 139] on input "checkbox" at bounding box center [674, 142] width 22 height 10
click at [664, 141] on span at bounding box center [668, 142] width 8 height 8
click at [664, 141] on input "checkbox" at bounding box center [674, 142] width 22 height 10
checkbox input "true"
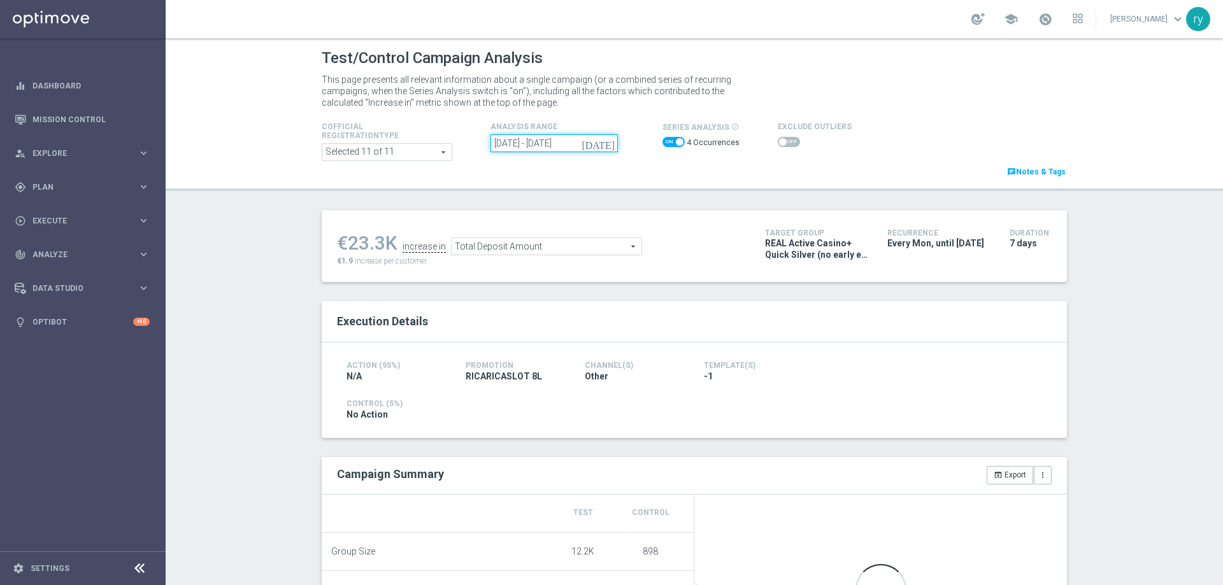
click at [554, 145] on input "[DATE] - [DATE]" at bounding box center [554, 143] width 127 height 18
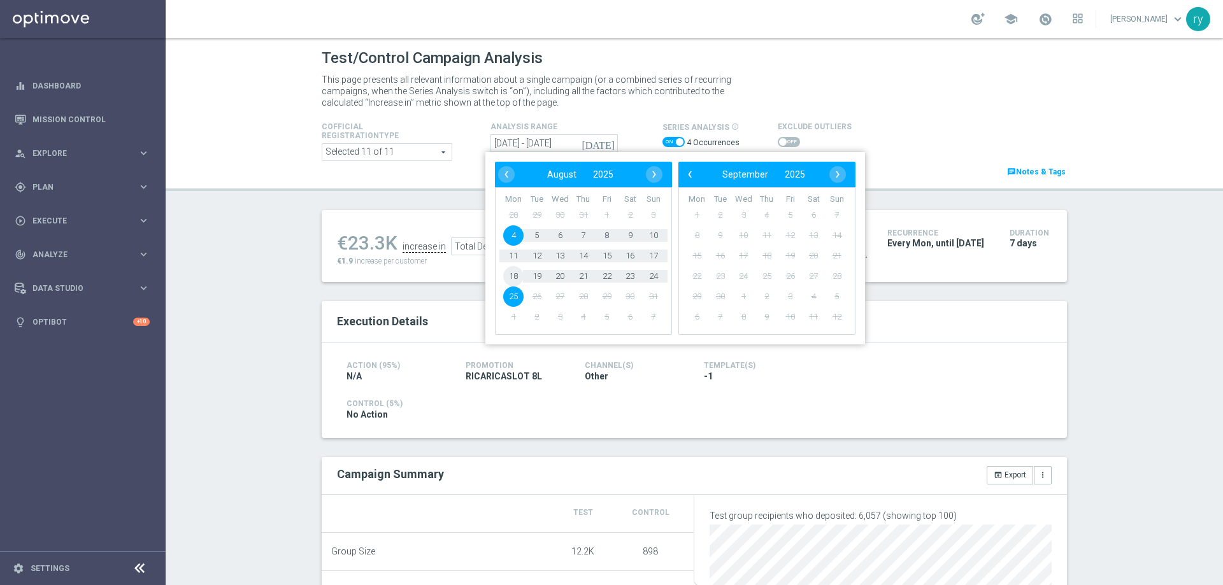
click at [508, 273] on span "18" at bounding box center [513, 276] width 20 height 20
click at [652, 276] on span "24" at bounding box center [653, 276] width 20 height 20
type input "[DATE] - [DATE]"
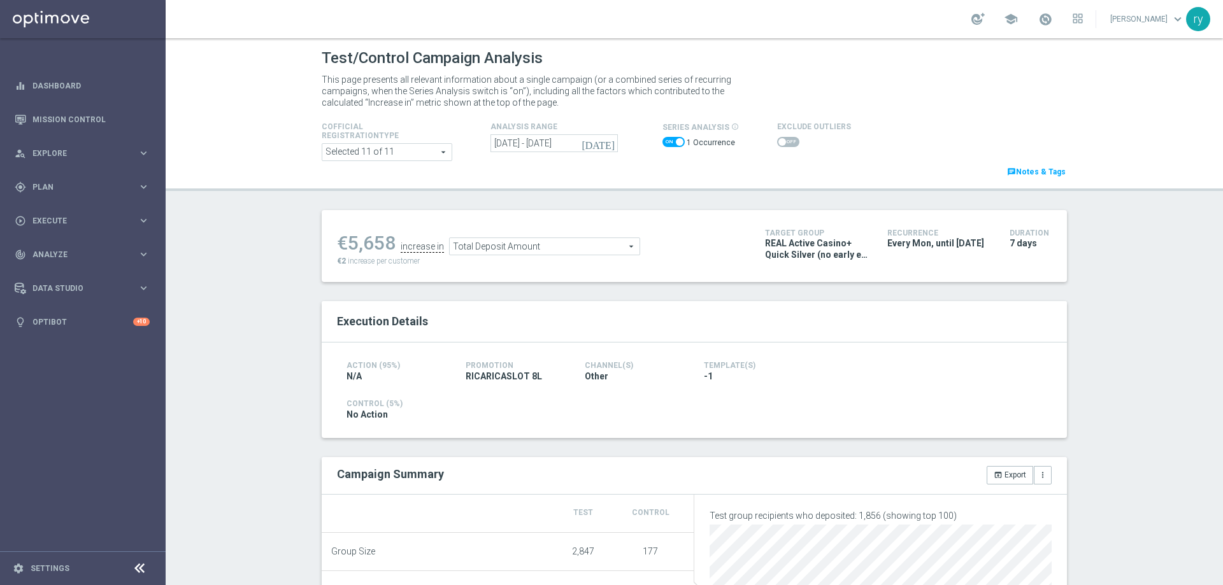
click at [585, 253] on span "Total Deposit Amount" at bounding box center [545, 246] width 190 height 17
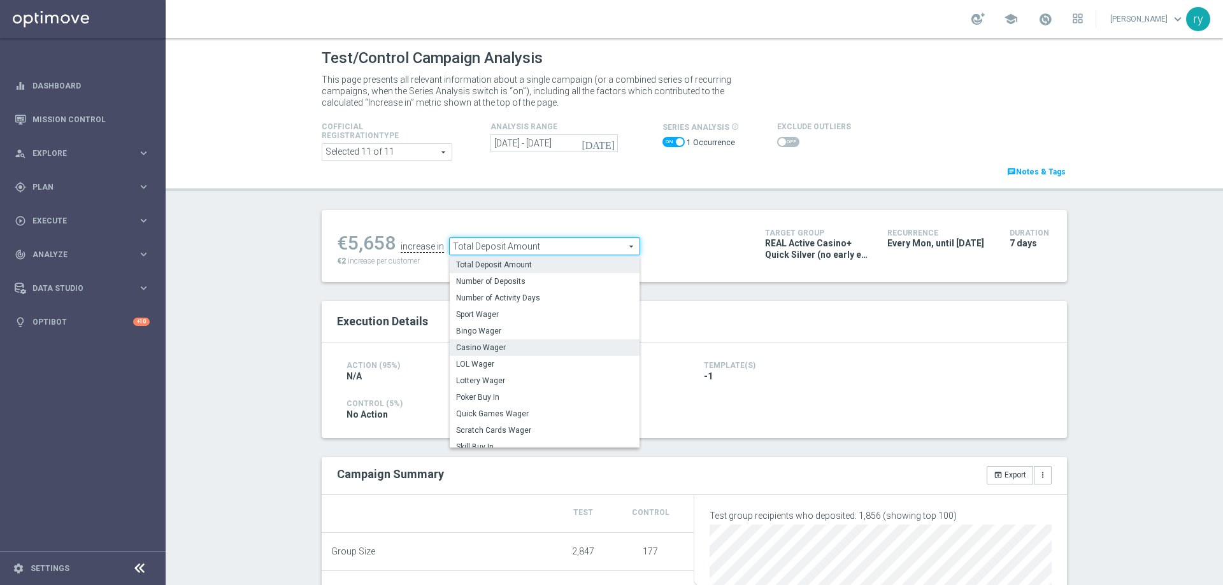
click at [586, 353] on span "Casino Wager" at bounding box center [544, 348] width 177 height 10
type input "Casino Wager"
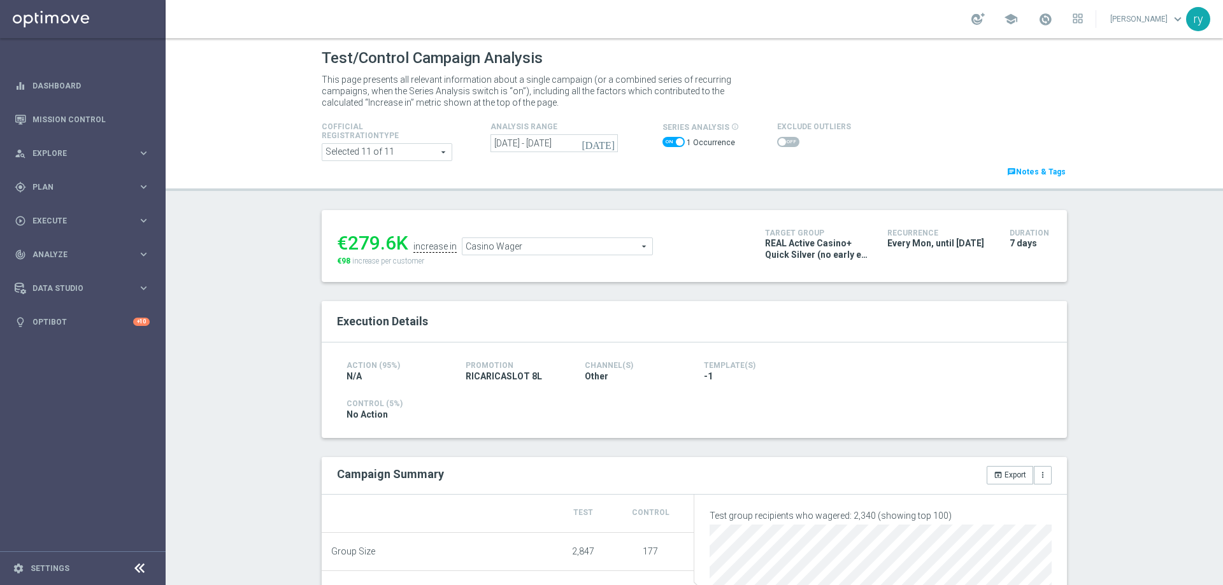
click at [780, 142] on span at bounding box center [788, 142] width 22 height 10
click at [780, 142] on input "checkbox" at bounding box center [788, 142] width 22 height 10
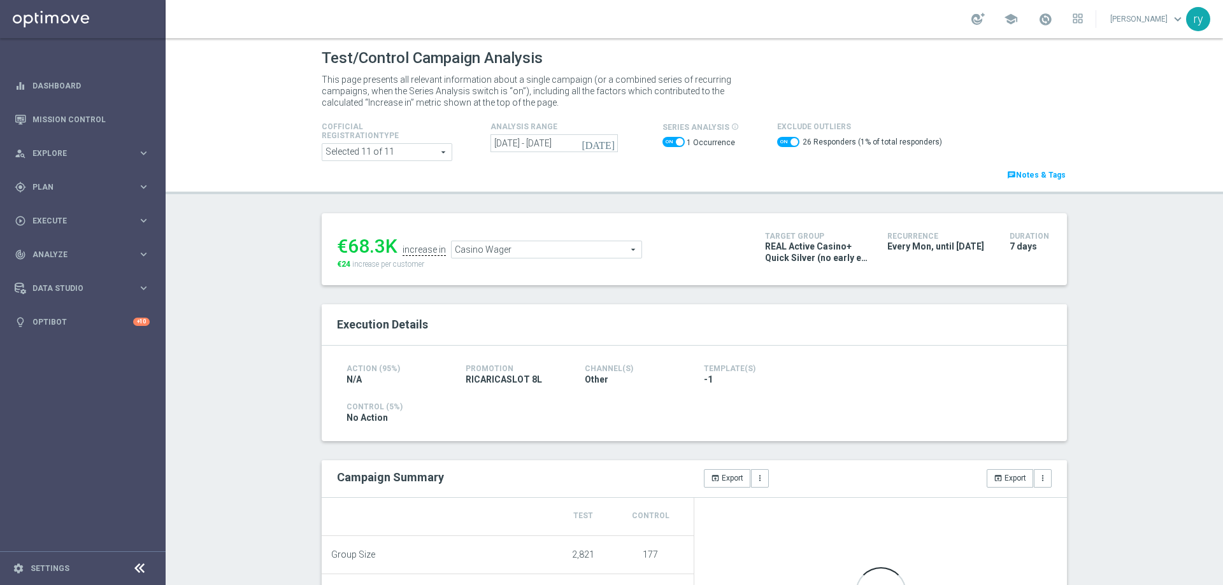
click at [779, 142] on span at bounding box center [788, 142] width 22 height 10
click at [779, 142] on input "checkbox" at bounding box center [788, 142] width 22 height 10
checkbox input "false"
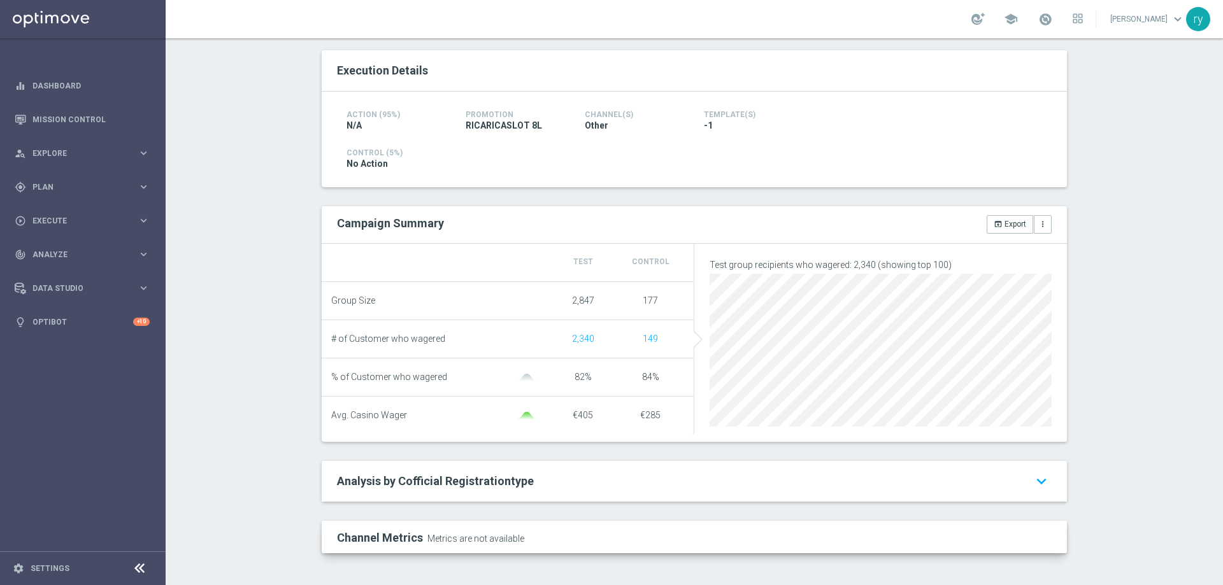
scroll to position [4, 0]
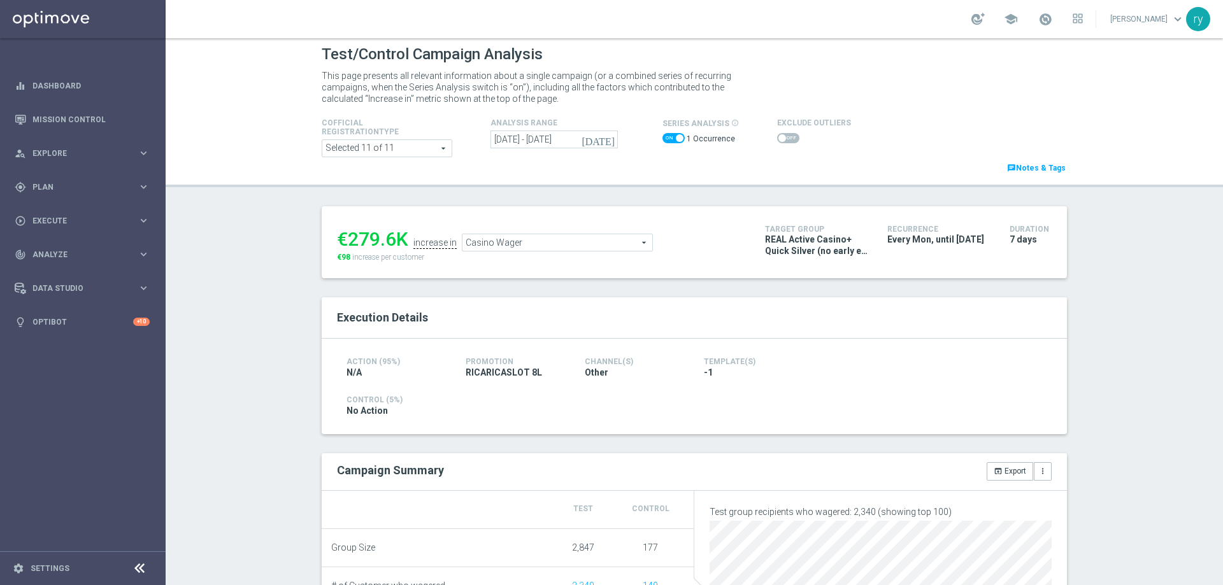
click at [544, 247] on span "Casino Wager" at bounding box center [558, 242] width 190 height 17
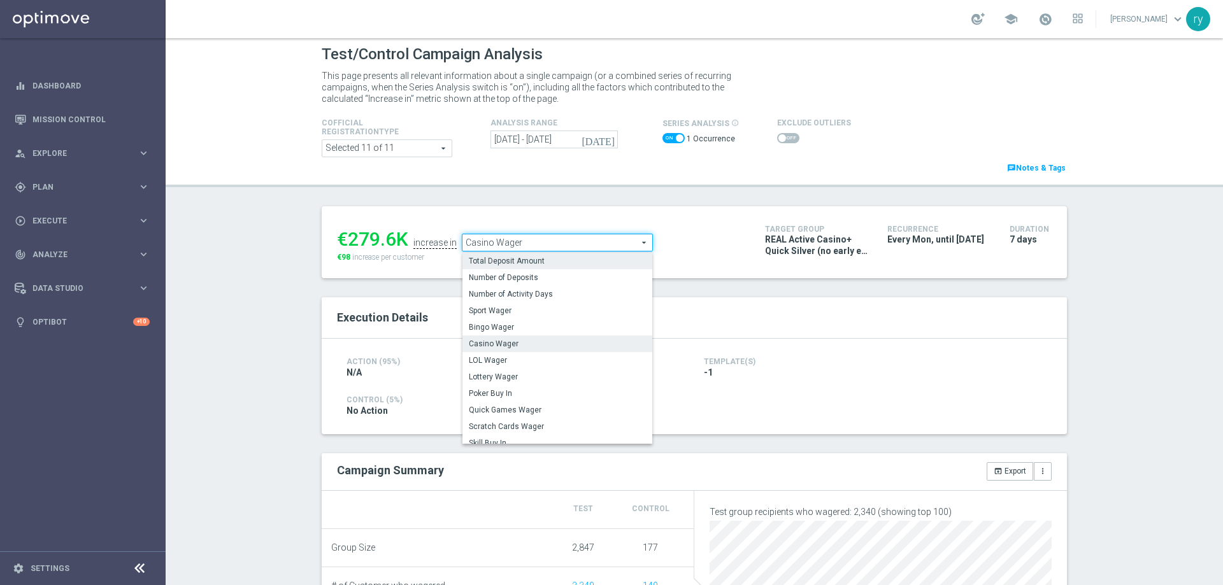
click at [540, 268] on label "Total Deposit Amount" at bounding box center [558, 261] width 190 height 17
type input "Total Deposit Amount"
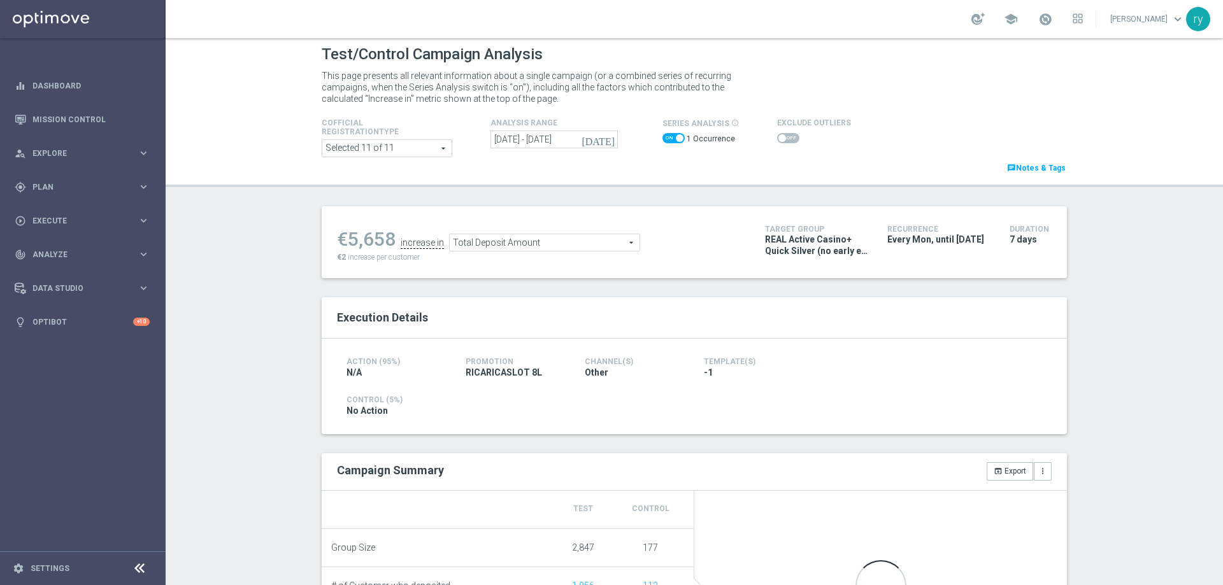
click at [779, 138] on span at bounding box center [783, 138] width 8 height 8
click at [777, 138] on input "checkbox" at bounding box center [788, 138] width 22 height 10
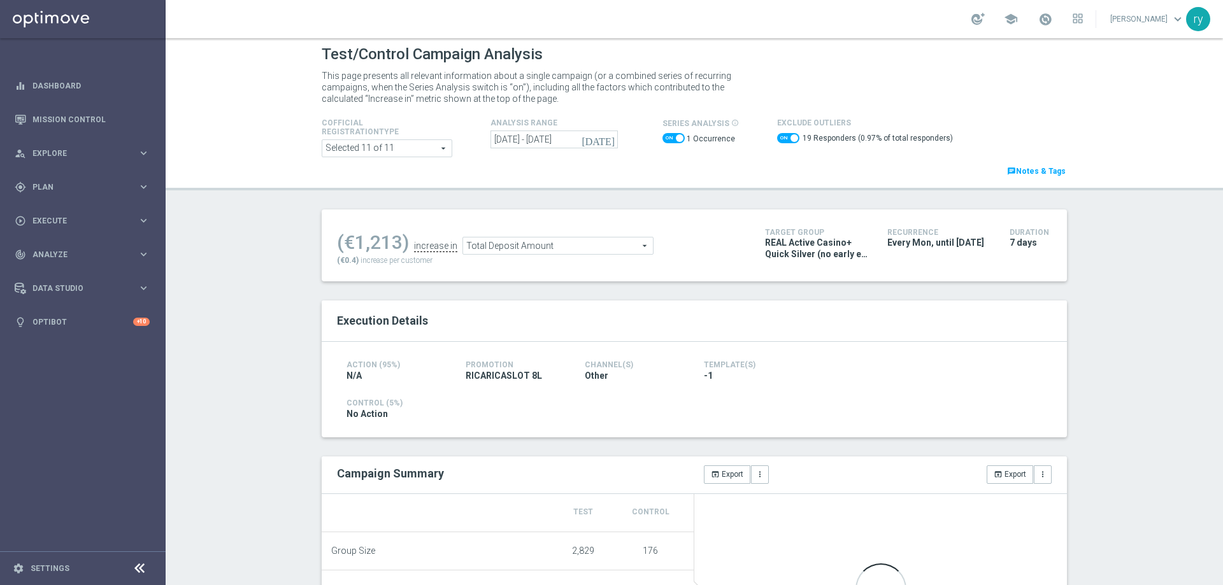
click at [777, 138] on span at bounding box center [788, 138] width 22 height 10
click at [777, 138] on input "checkbox" at bounding box center [788, 138] width 22 height 10
checkbox input "false"
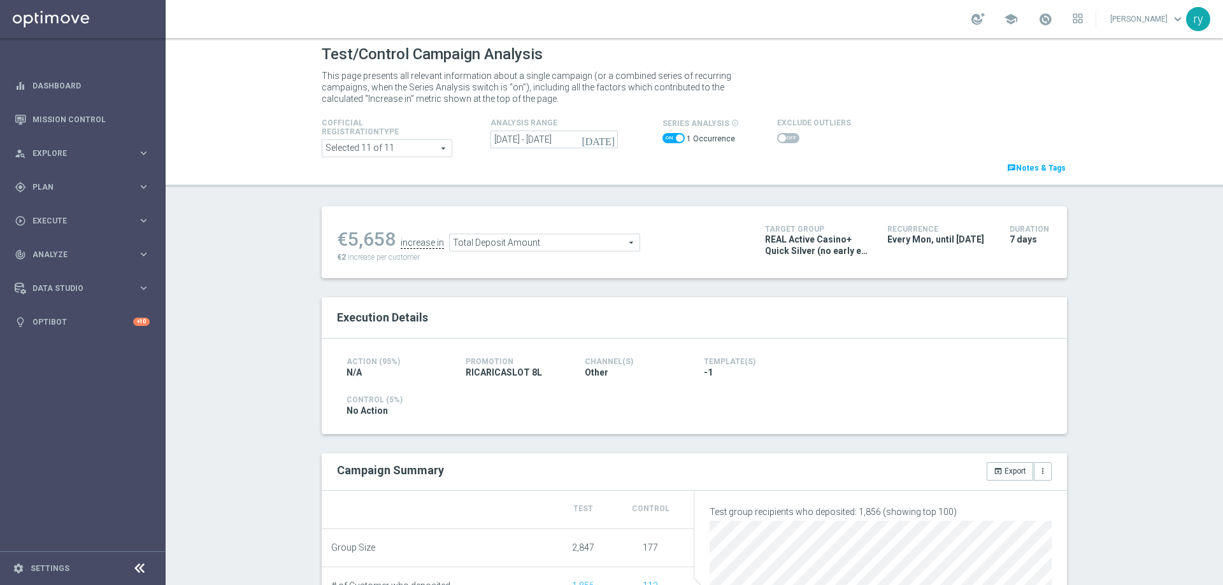
click at [551, 248] on span "Total Deposit Amount" at bounding box center [545, 242] width 190 height 17
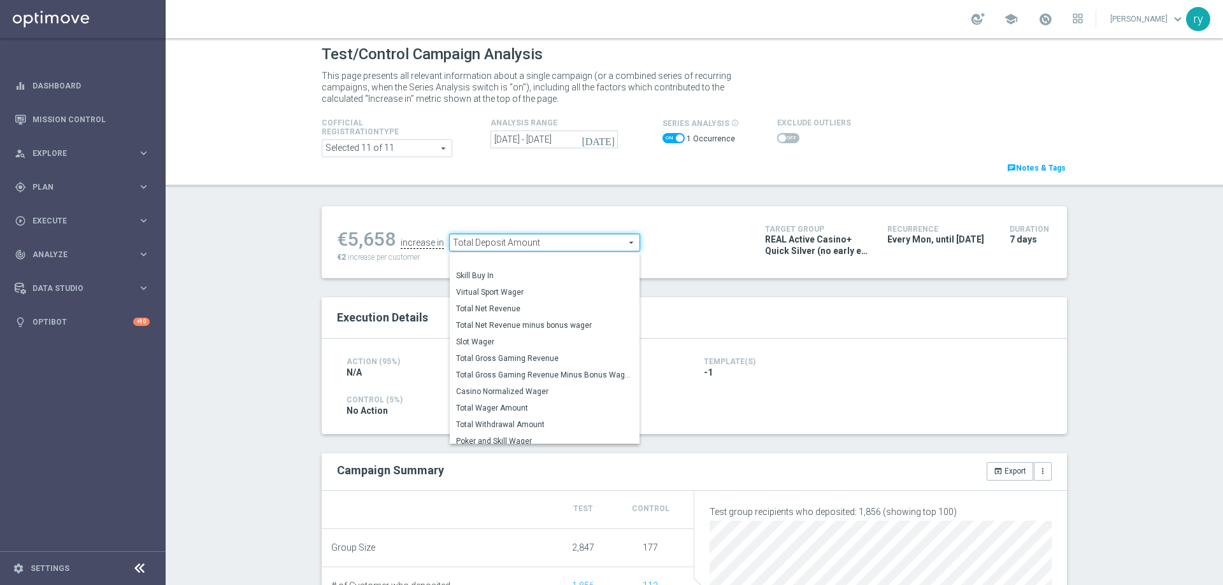
scroll to position [177, 0]
click at [531, 364] on span "Total Gross Gaming Revenue Minus Bonus Wagared" at bounding box center [544, 359] width 177 height 10
type input "Total Gross Gaming Revenue Minus Bonus Wagared"
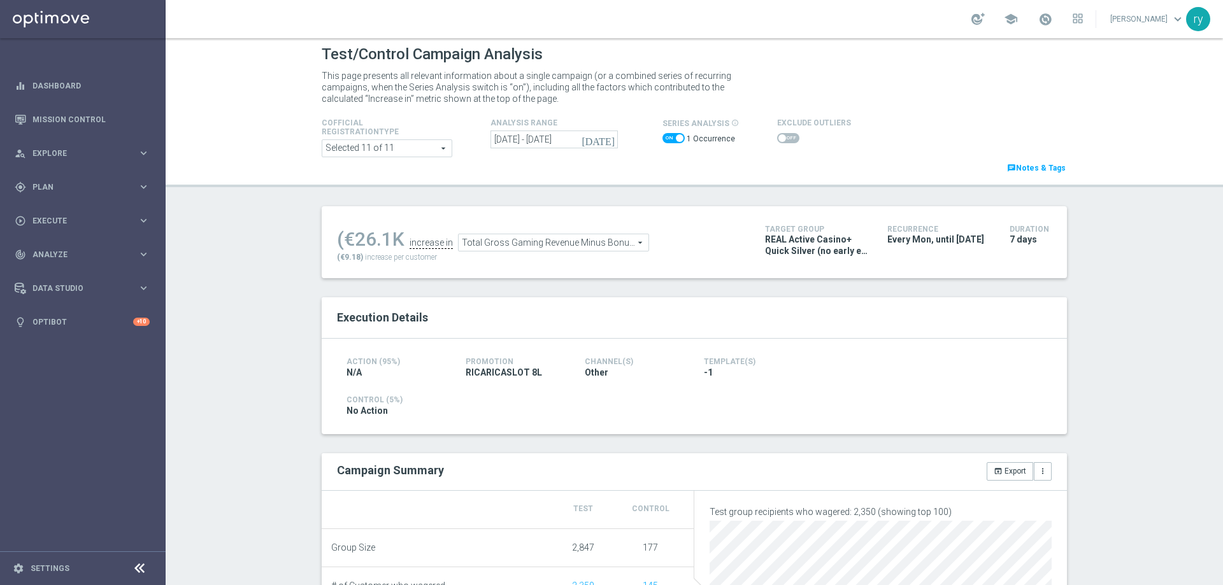
click at [780, 139] on span at bounding box center [788, 138] width 22 height 10
click at [780, 139] on input "checkbox" at bounding box center [788, 138] width 22 height 10
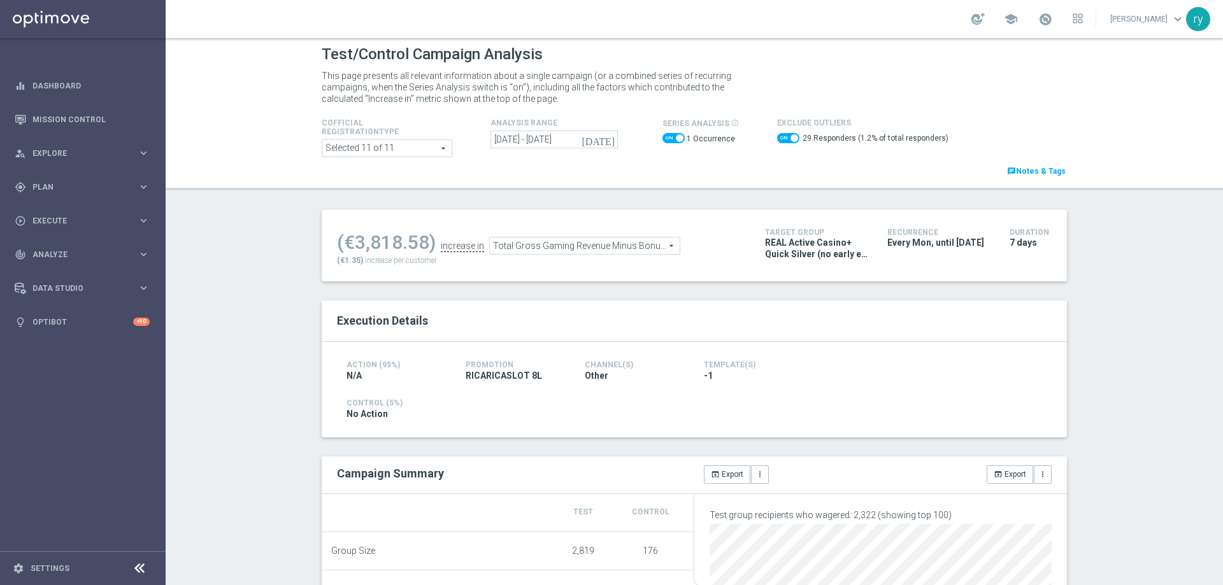
click at [777, 138] on span at bounding box center [788, 138] width 22 height 10
click at [777, 138] on input "checkbox" at bounding box center [788, 138] width 22 height 10
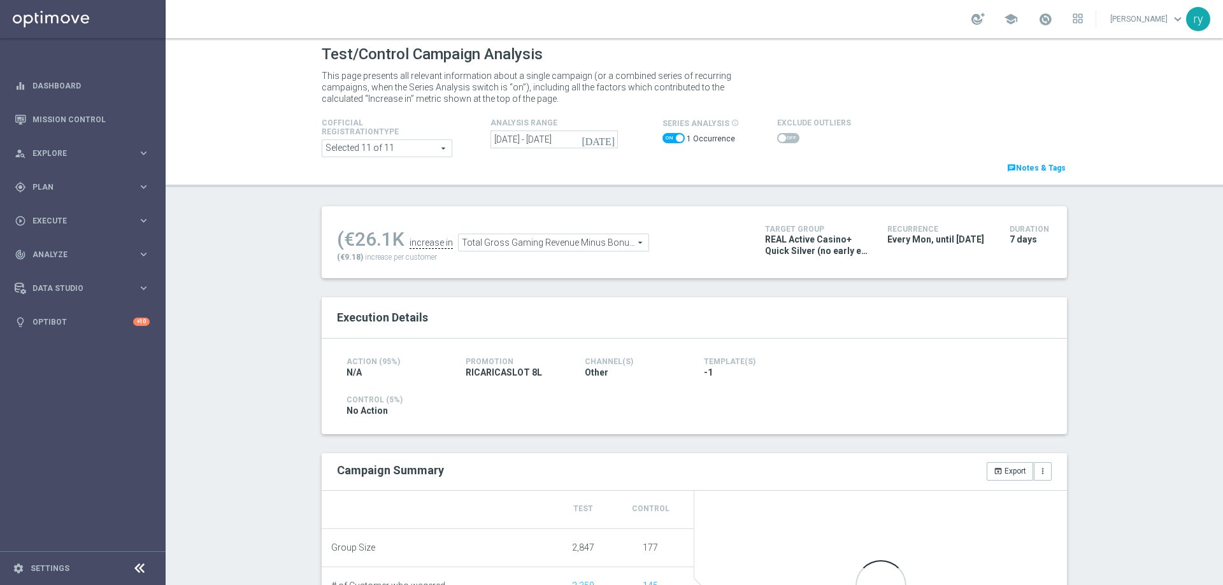
click at [777, 138] on span at bounding box center [788, 138] width 22 height 10
click at [777, 138] on input "checkbox" at bounding box center [788, 138] width 22 height 10
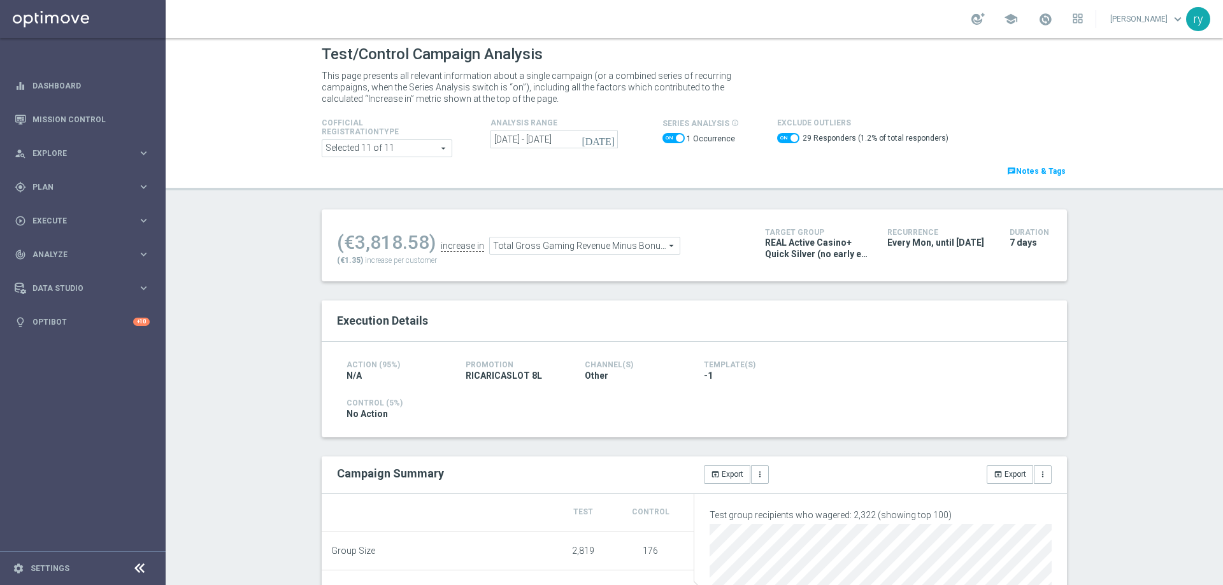
click at [555, 241] on span "Total Gross Gaming Revenue Minus Bonus Wagared" at bounding box center [585, 246] width 190 height 17
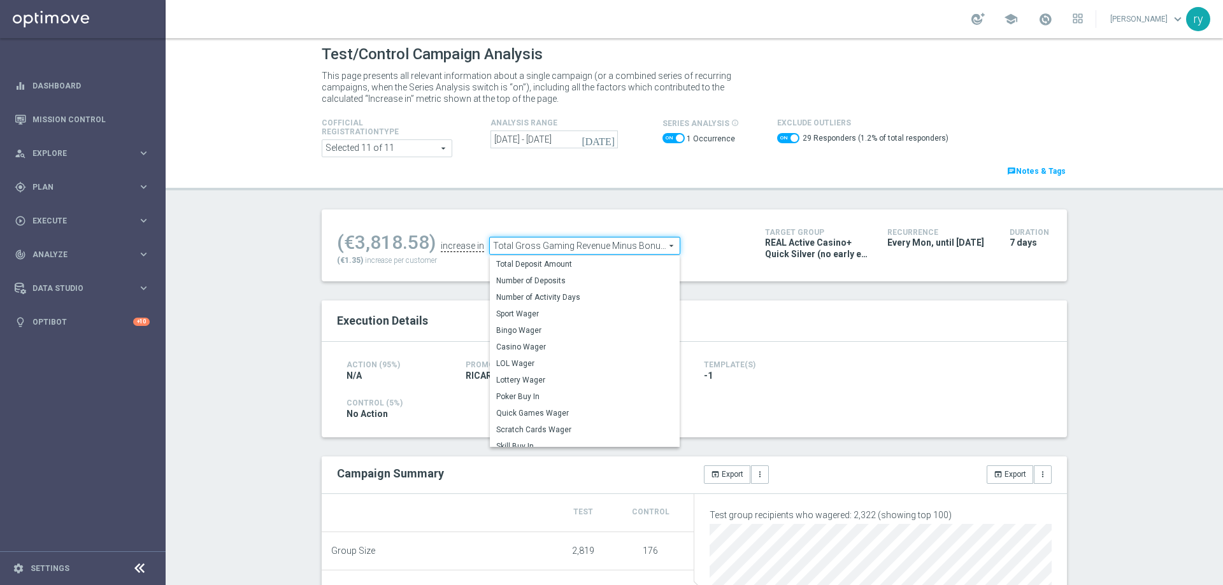
click at [696, 264] on div "(€3,818.58) increase in Total Gross Gaming Revenue Minus Bonus Wagared Total Gr…" at bounding box center [541, 245] width 409 height 41
checkbox input "false"
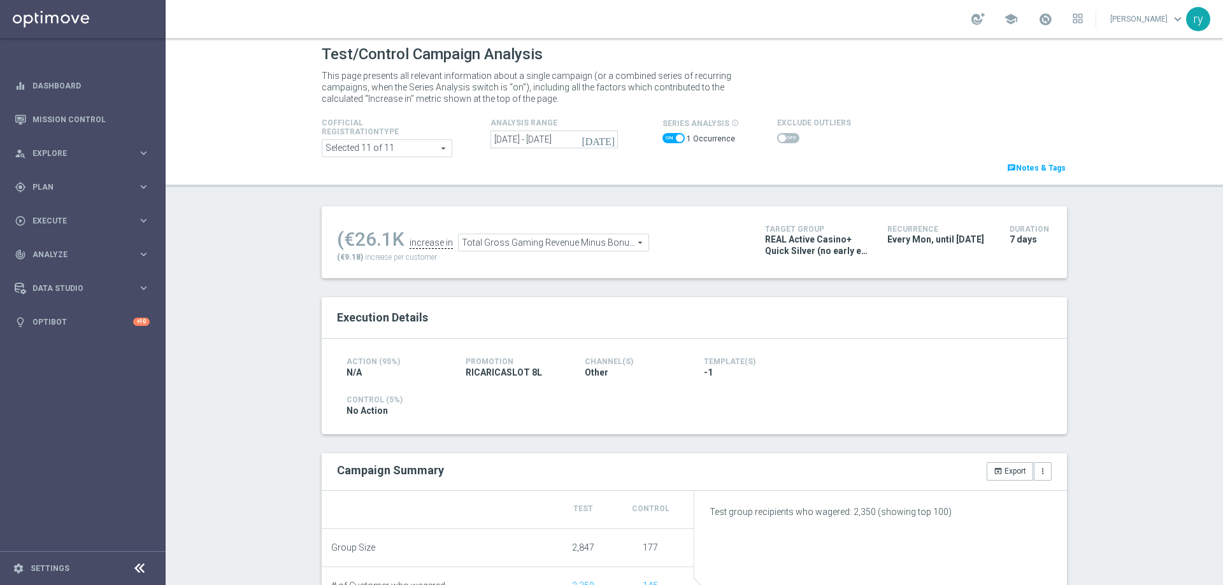
click at [618, 240] on span "Total Gross Gaming Revenue Minus Bonus Wagared" at bounding box center [554, 242] width 190 height 17
type input "Casino Wager"
click at [587, 299] on div "Execution Details" at bounding box center [694, 318] width 745 height 41
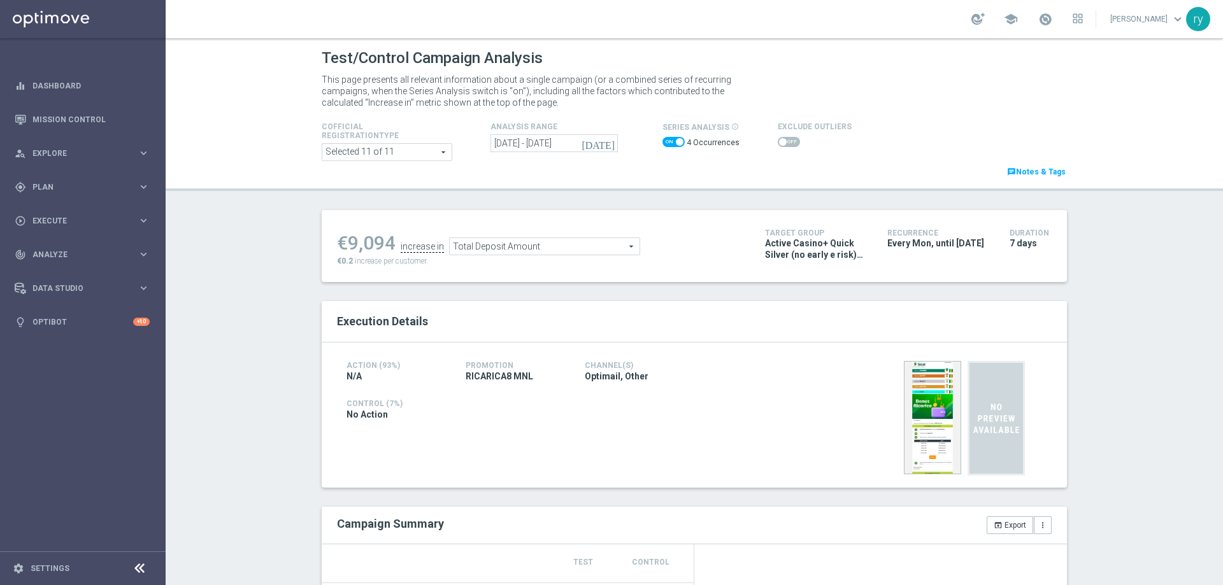
click at [667, 143] on span at bounding box center [674, 142] width 22 height 10
click at [667, 143] on input "checkbox" at bounding box center [674, 142] width 22 height 10
click at [667, 143] on span at bounding box center [674, 142] width 22 height 10
click at [667, 143] on input "checkbox" at bounding box center [674, 142] width 22 height 10
checkbox input "true"
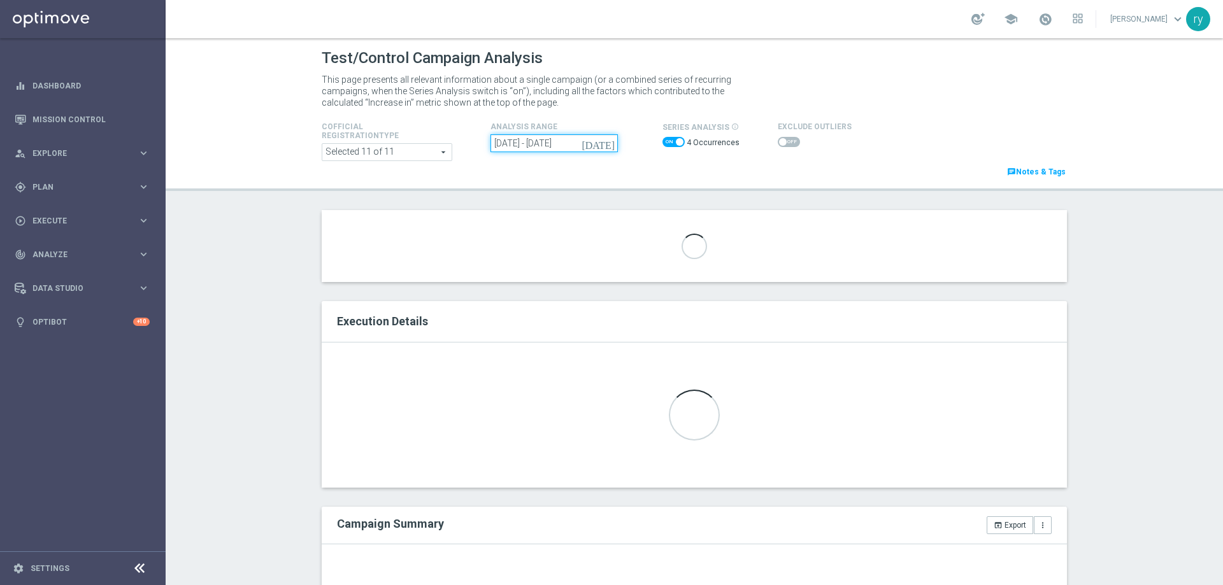
click at [577, 140] on input "[DATE] - [DATE]" at bounding box center [554, 143] width 127 height 18
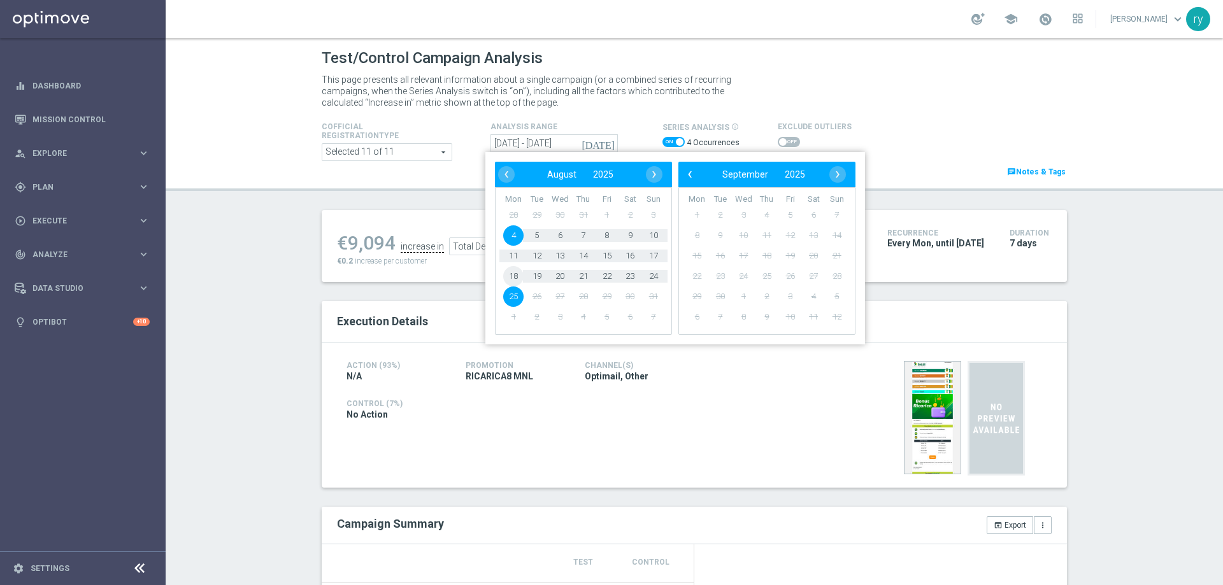
click at [517, 274] on span "18" at bounding box center [513, 276] width 20 height 20
click at [652, 275] on span "24" at bounding box center [653, 276] width 20 height 20
type input "[DATE] - [DATE]"
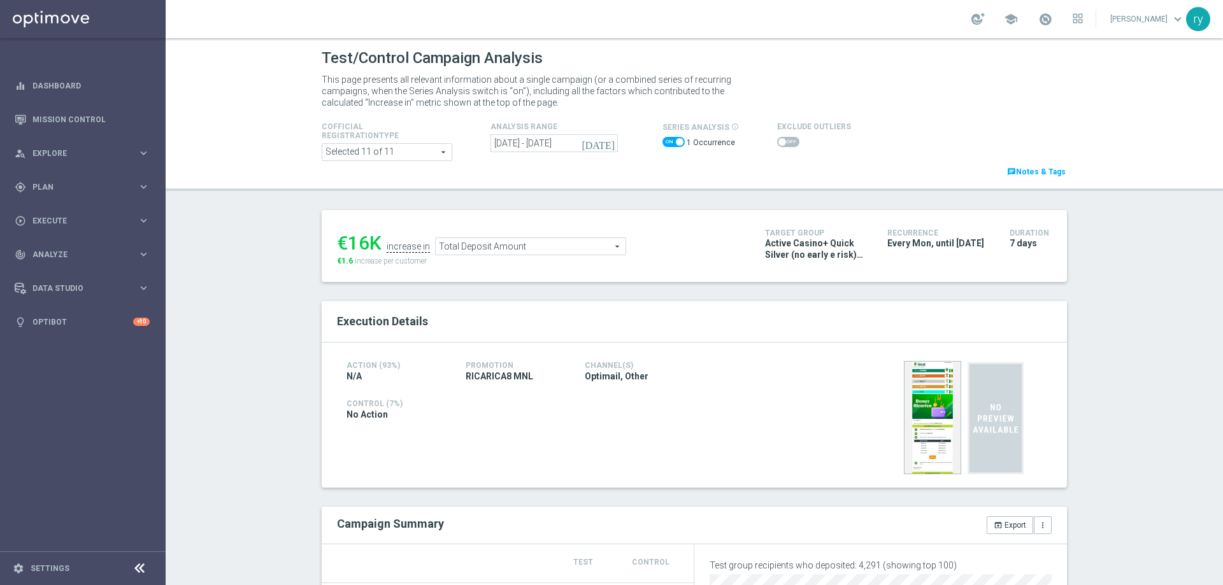
click at [550, 255] on span "Total Deposit Amount" at bounding box center [531, 246] width 190 height 17
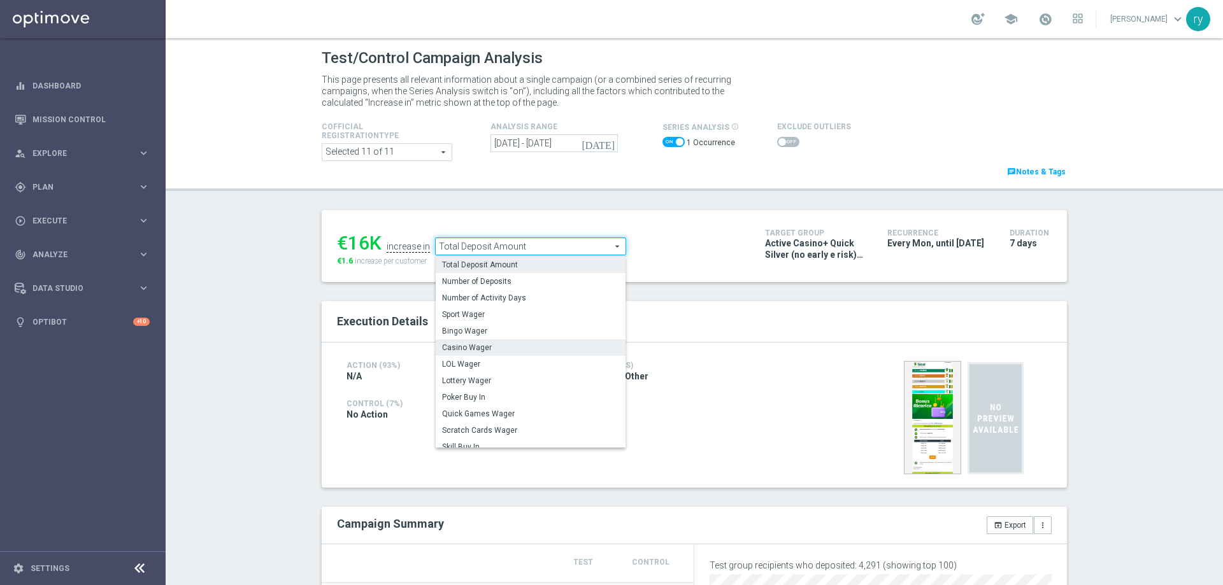
click at [549, 344] on span "Casino Wager" at bounding box center [530, 348] width 177 height 10
type input "Casino Wager"
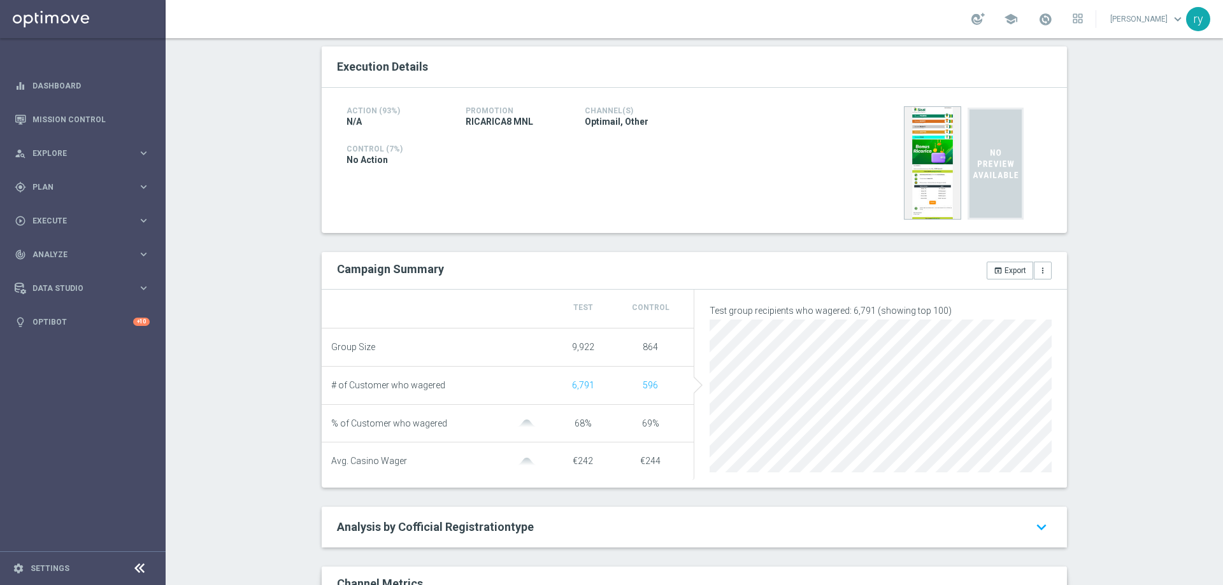
scroll to position [64, 0]
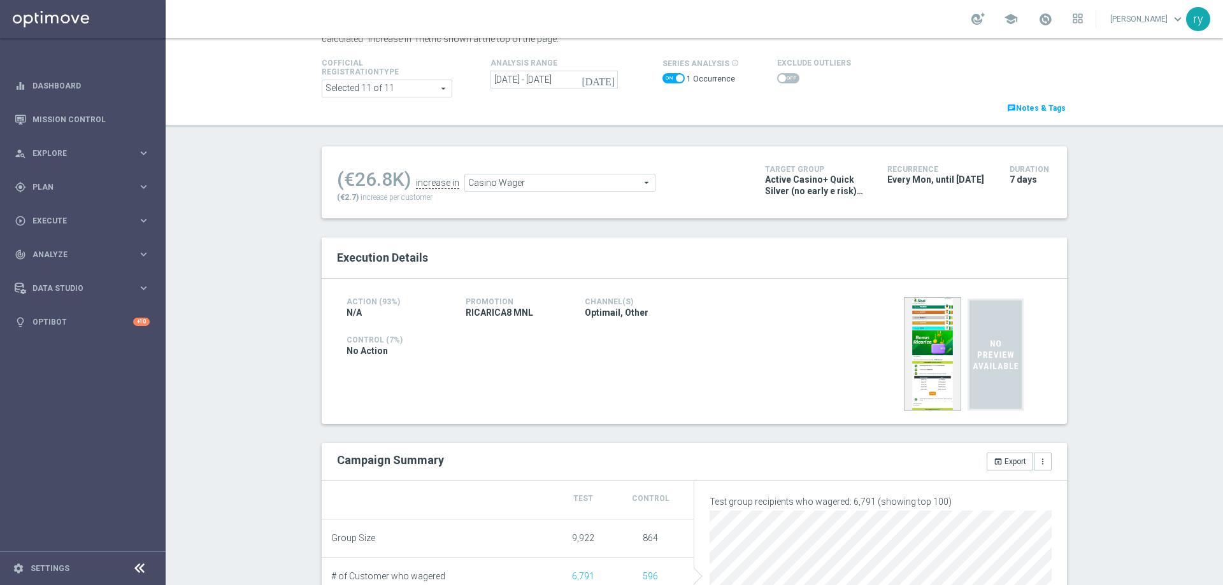
click at [778, 80] on span at bounding box center [788, 78] width 22 height 10
click at [778, 80] on input "checkbox" at bounding box center [788, 78] width 22 height 10
checkbox input "true"
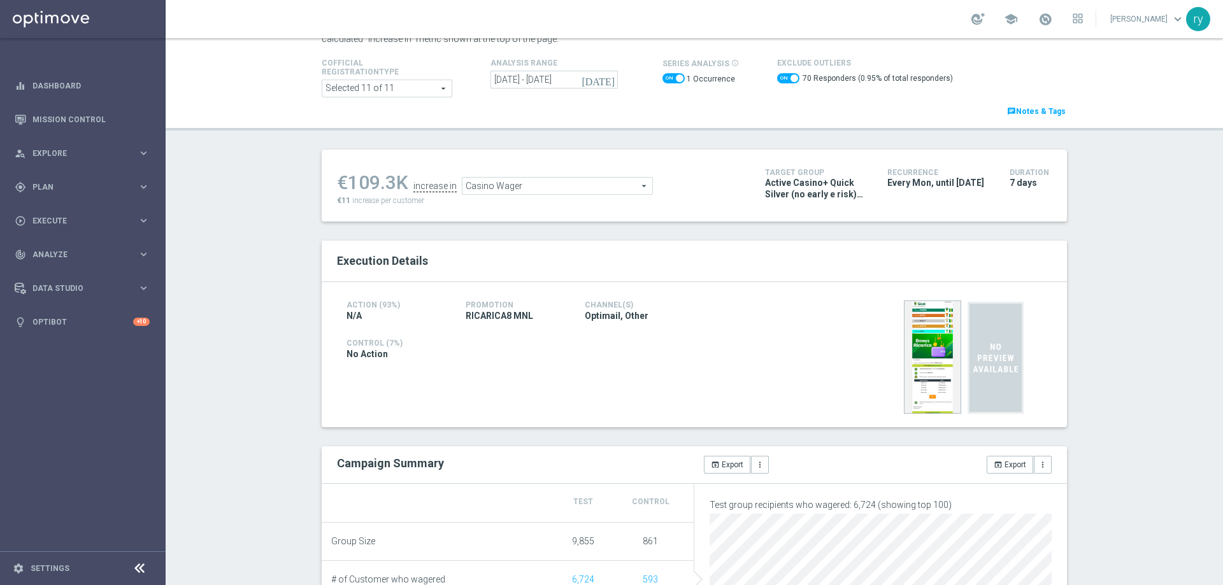
scroll to position [191, 0]
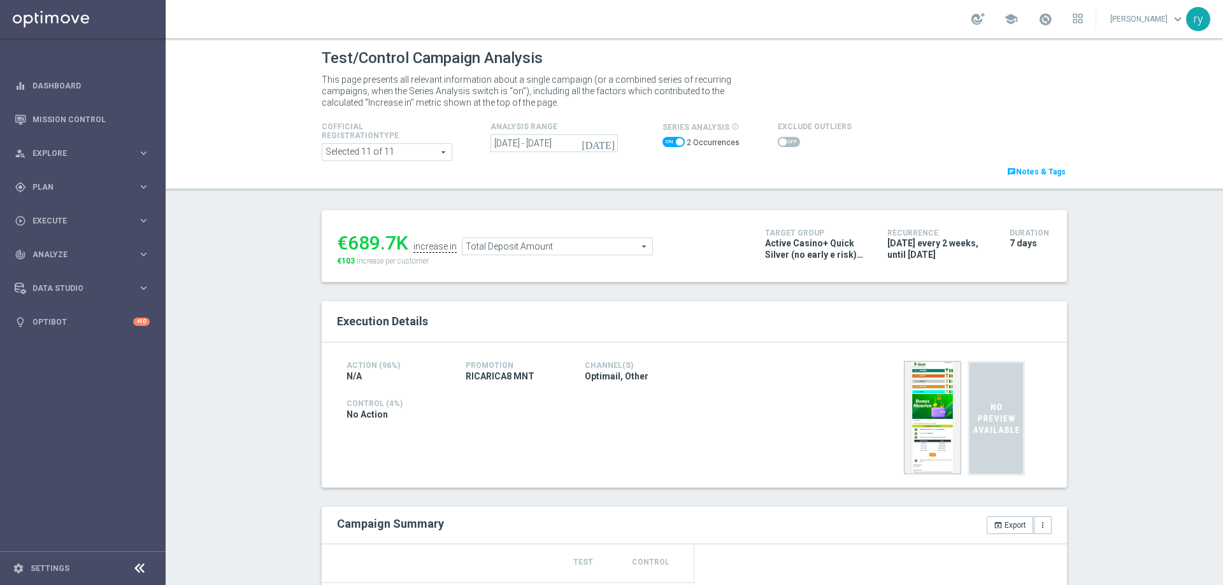
click at [663, 141] on span at bounding box center [674, 142] width 22 height 10
click at [663, 141] on input "checkbox" at bounding box center [674, 142] width 22 height 10
checkbox input "false"
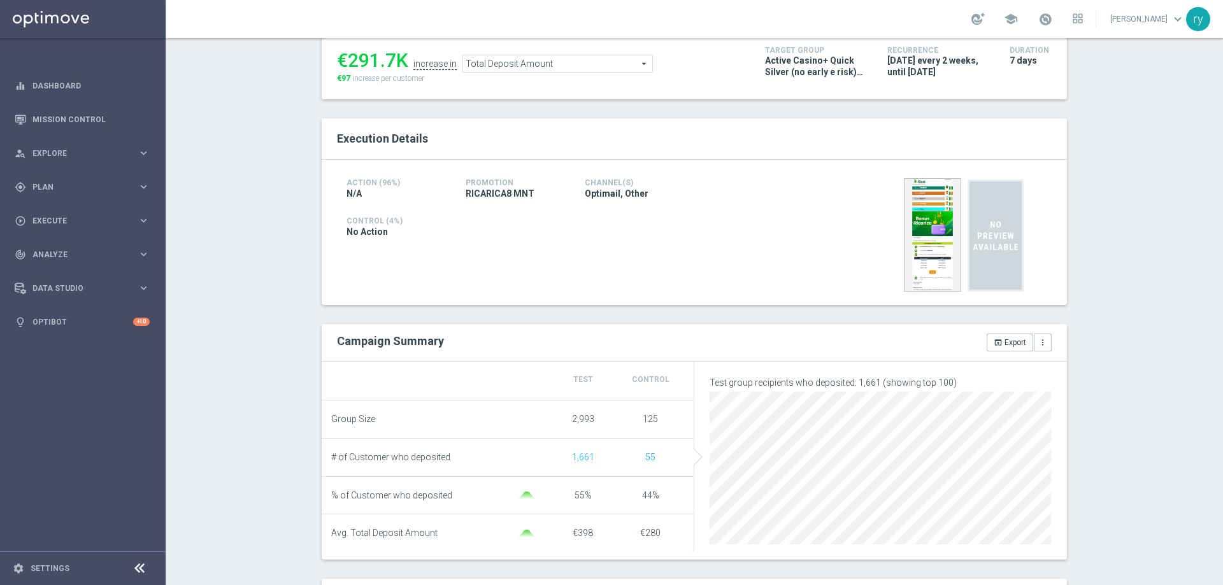
scroll to position [191, 0]
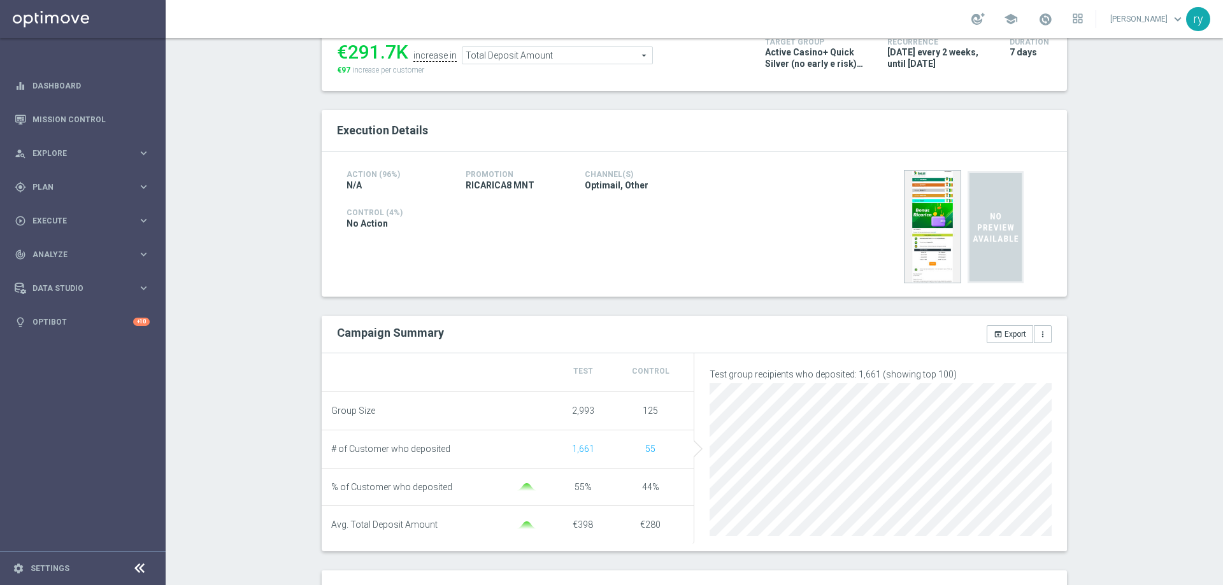
click at [525, 57] on span "Total Deposit Amount" at bounding box center [558, 55] width 190 height 17
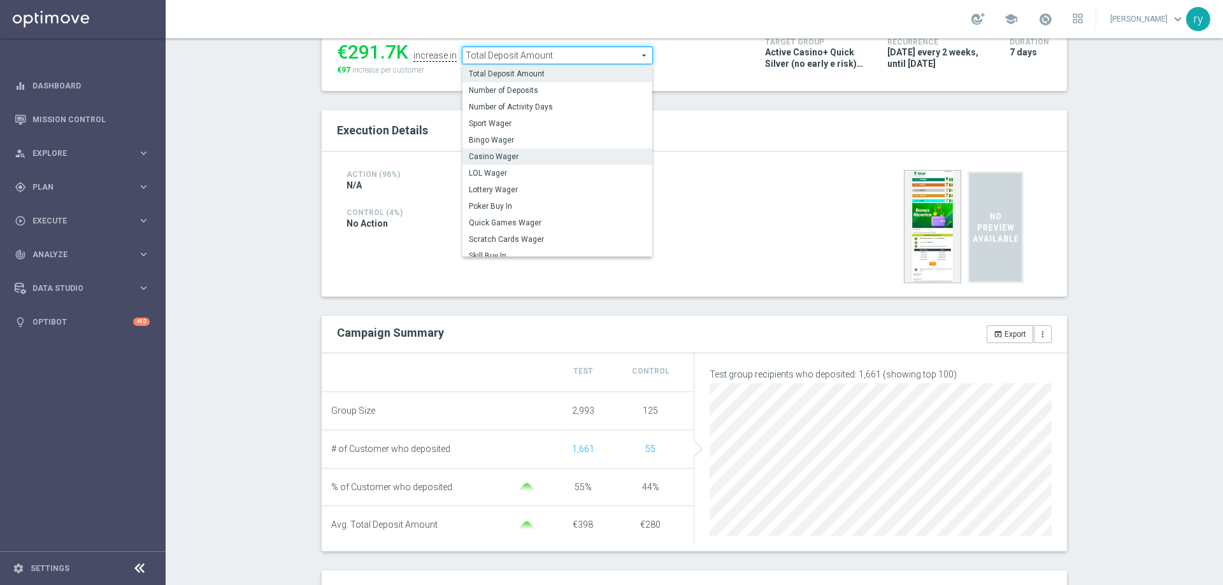
click at [526, 157] on span "Casino Wager" at bounding box center [557, 157] width 177 height 10
type input "Casino Wager"
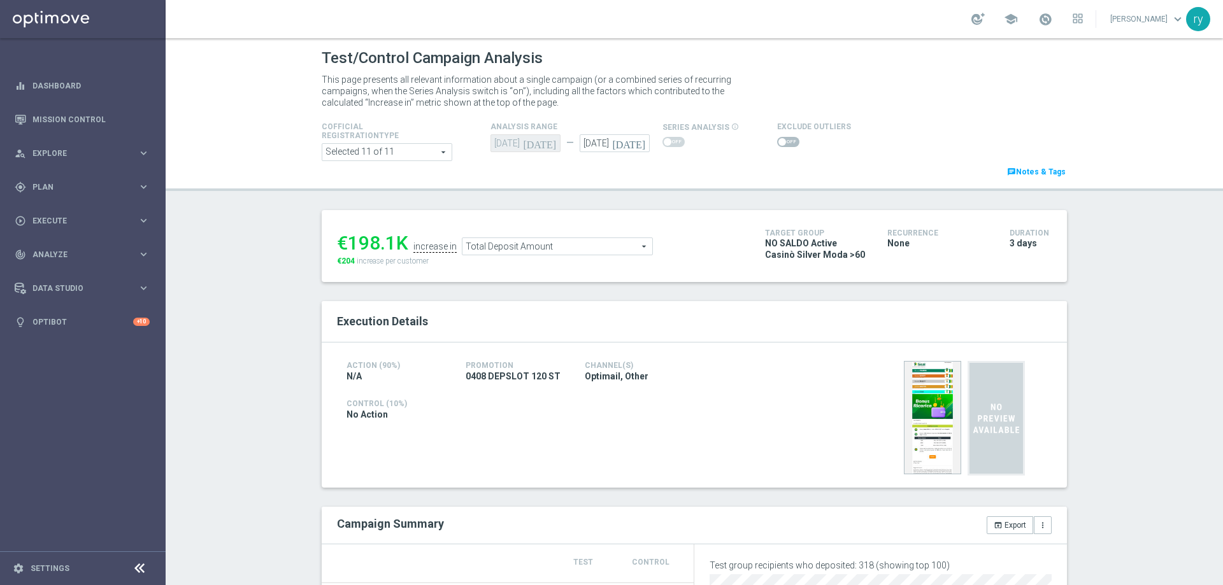
click at [546, 255] on span "Total Deposit Amount" at bounding box center [558, 246] width 190 height 17
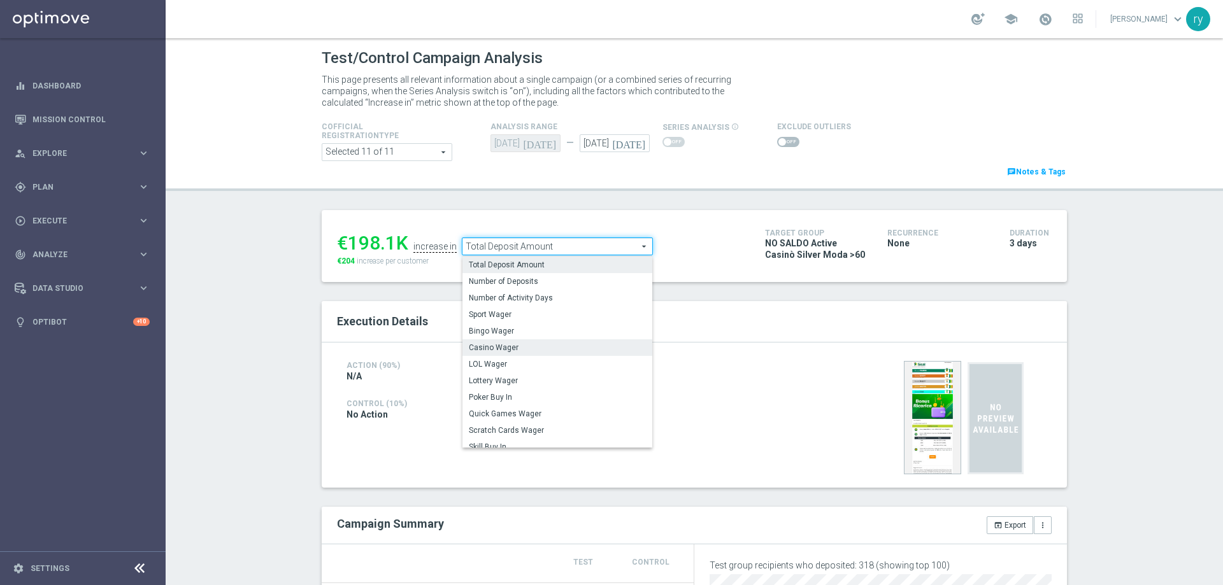
click at [545, 344] on span "Casino Wager" at bounding box center [557, 348] width 177 height 10
type input "Casino Wager"
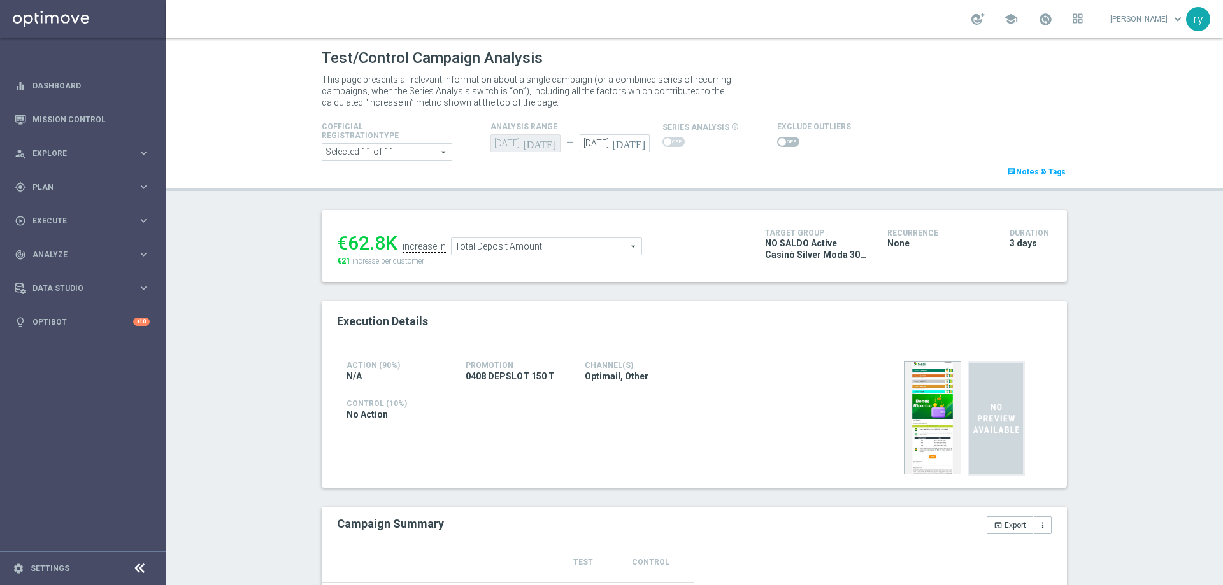
click at [579, 250] on span "Total Deposit Amount" at bounding box center [547, 246] width 190 height 17
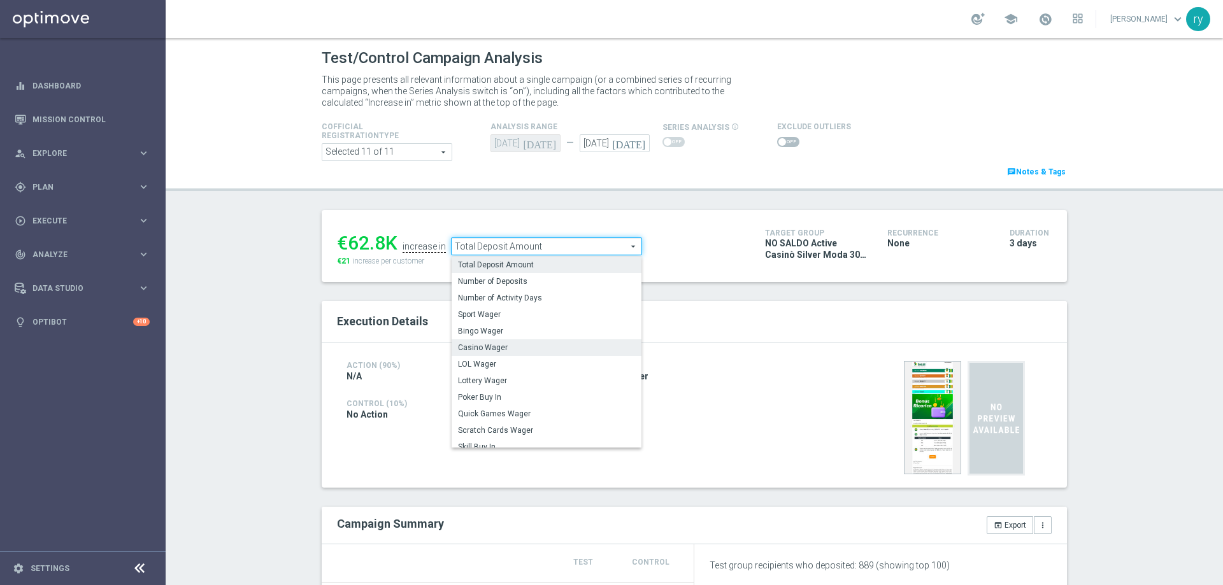
click at [579, 347] on span "Casino Wager" at bounding box center [546, 348] width 177 height 10
type input "Casino Wager"
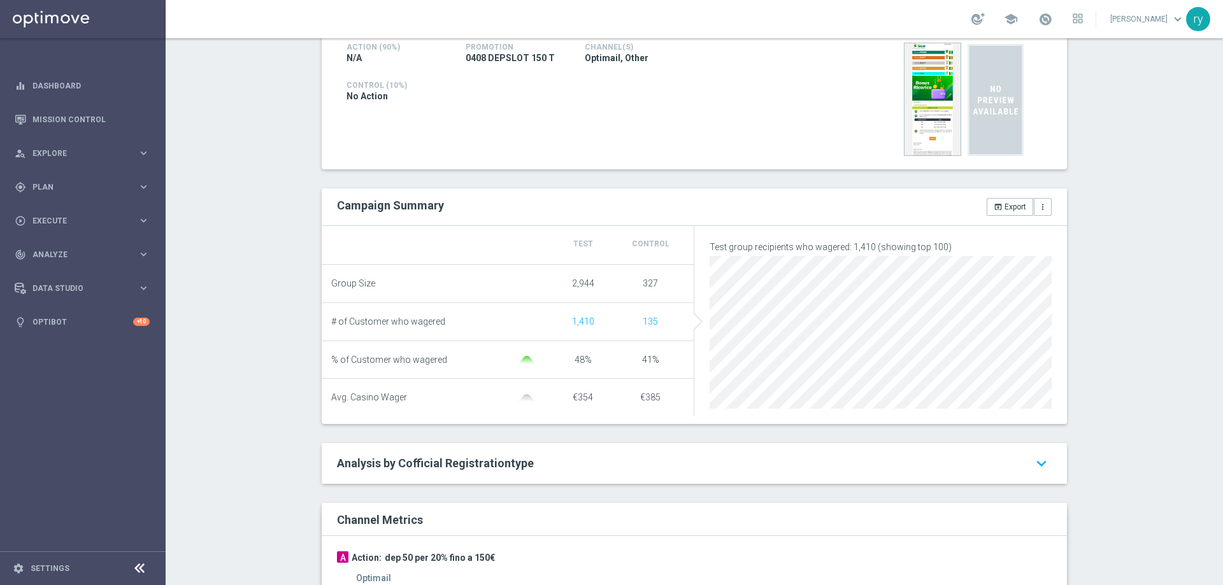
scroll to position [573, 0]
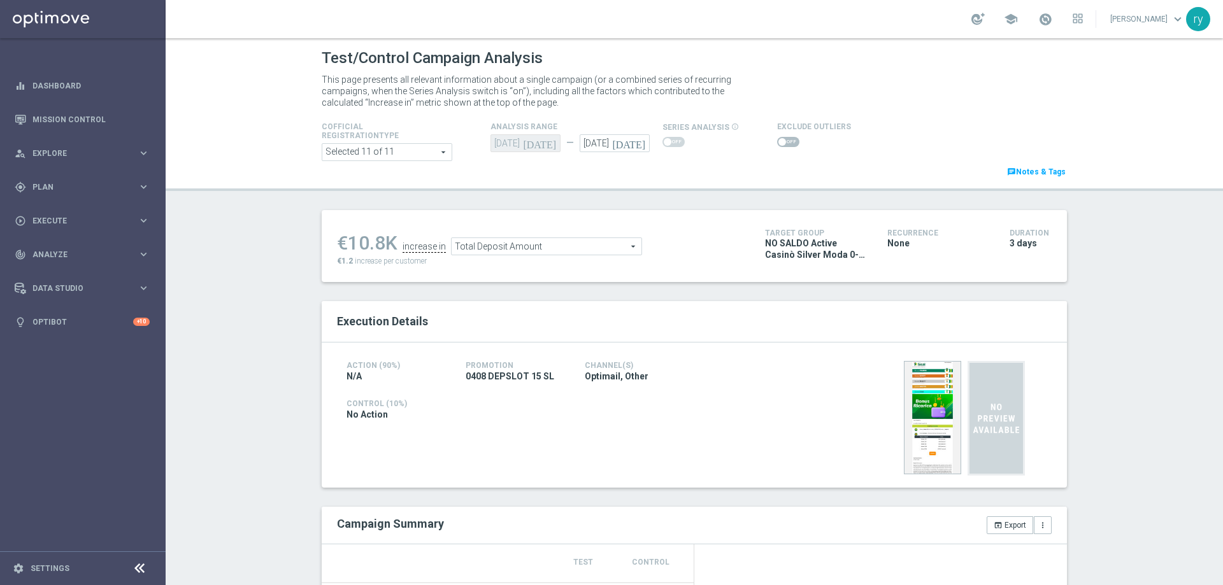
click at [516, 247] on span "Total Deposit Amount" at bounding box center [547, 246] width 190 height 17
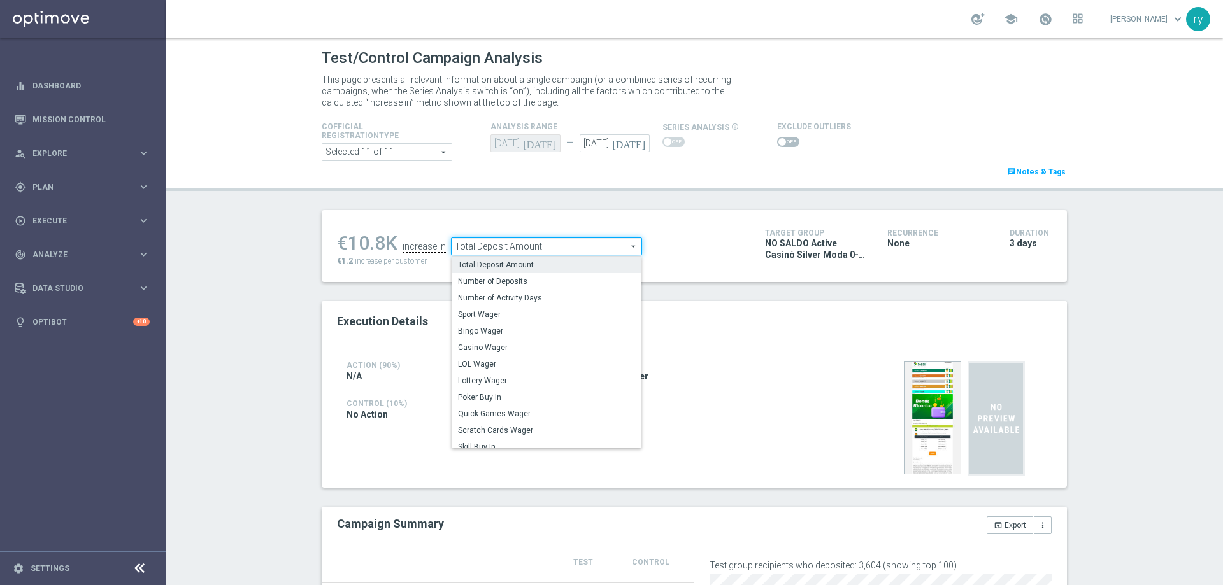
click at [520, 346] on span "Casino Wager" at bounding box center [546, 348] width 177 height 10
type input "Casino Wager"
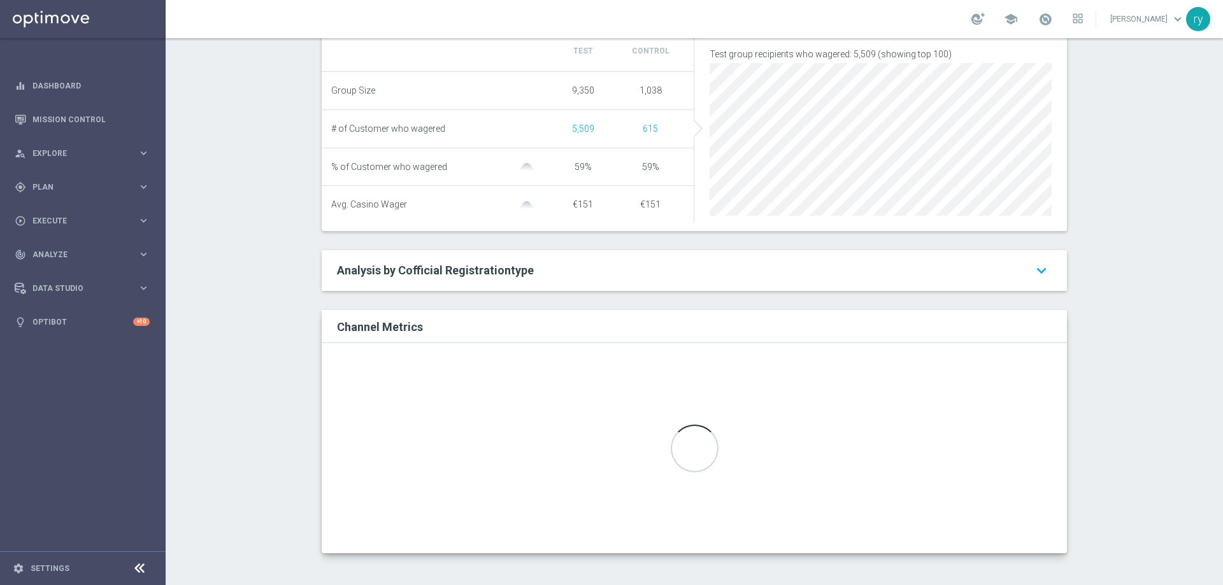
scroll to position [518, 0]
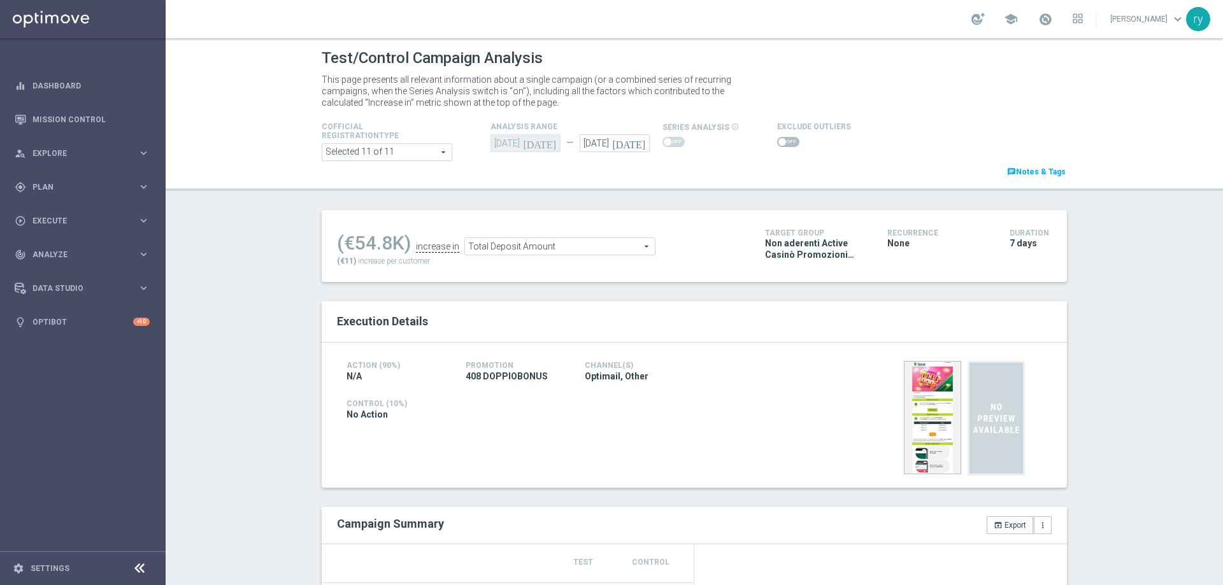
click at [596, 244] on span "Total Deposit Amount" at bounding box center [560, 246] width 190 height 17
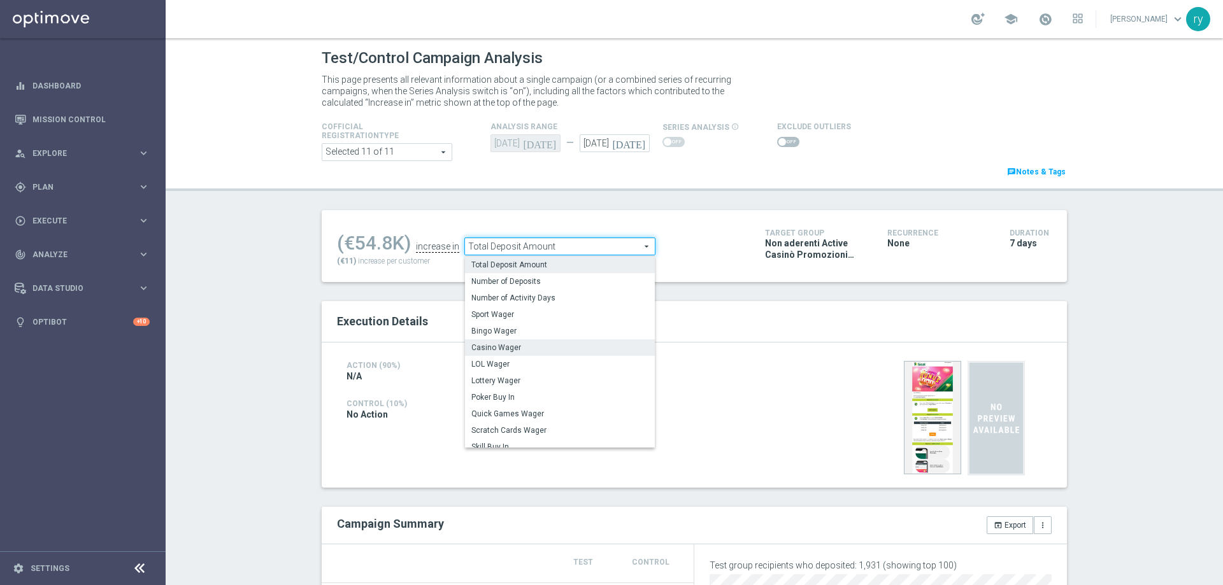
click at [556, 350] on span "Casino Wager" at bounding box center [559, 348] width 177 height 10
type input "Casino Wager"
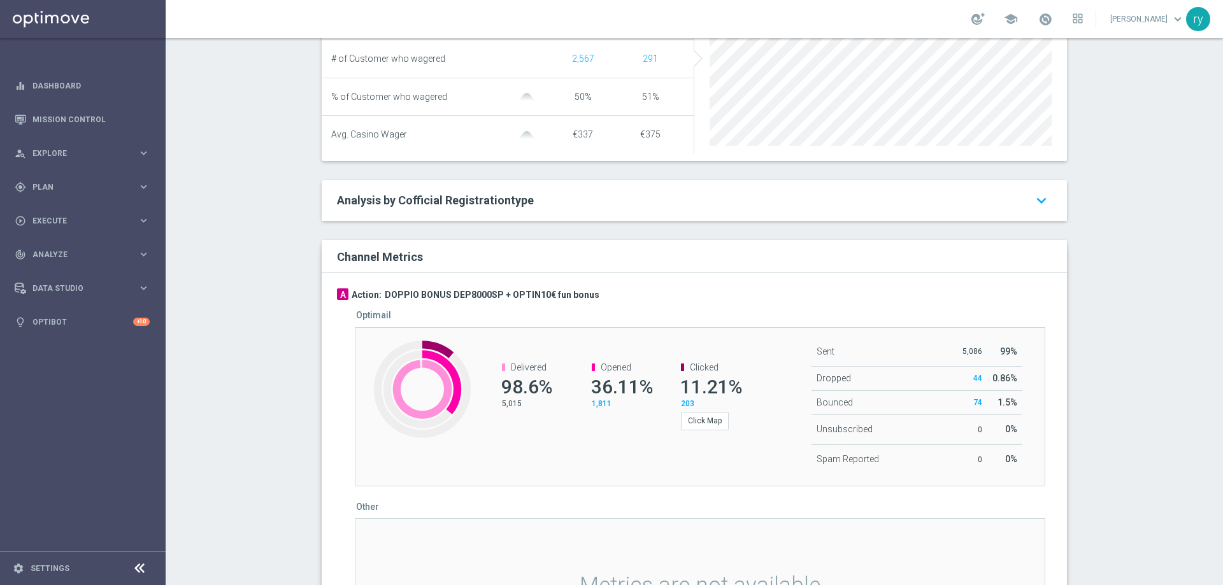
scroll to position [645, 0]
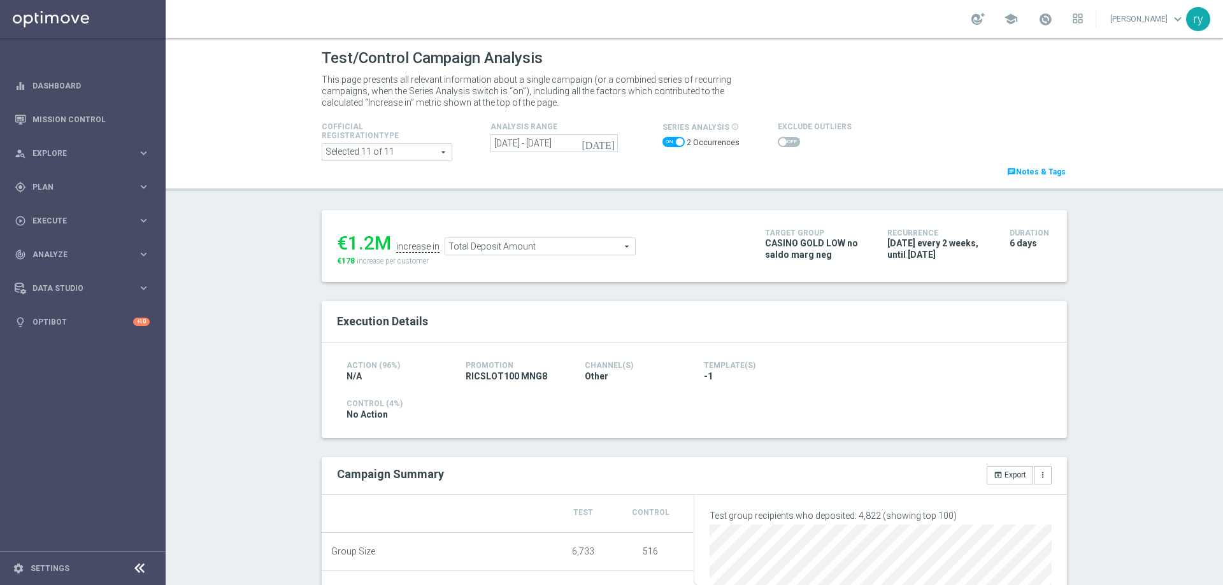
click at [578, 247] on span "Total Deposit Amount" at bounding box center [540, 246] width 190 height 17
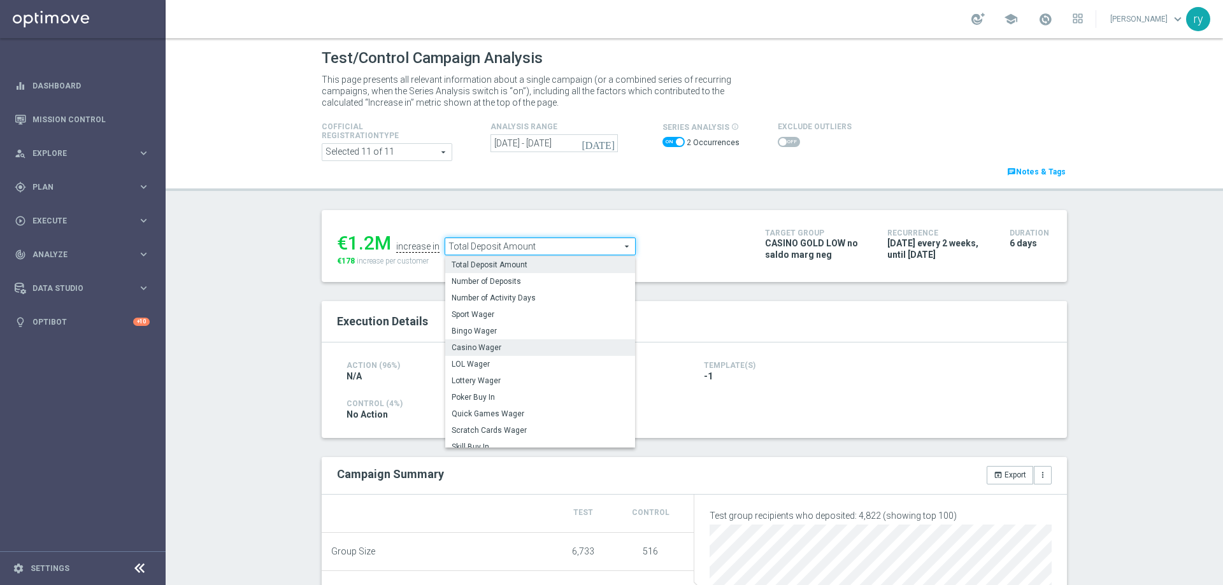
click at [554, 348] on span "Casino Wager" at bounding box center [540, 348] width 177 height 10
type input "Casino Wager"
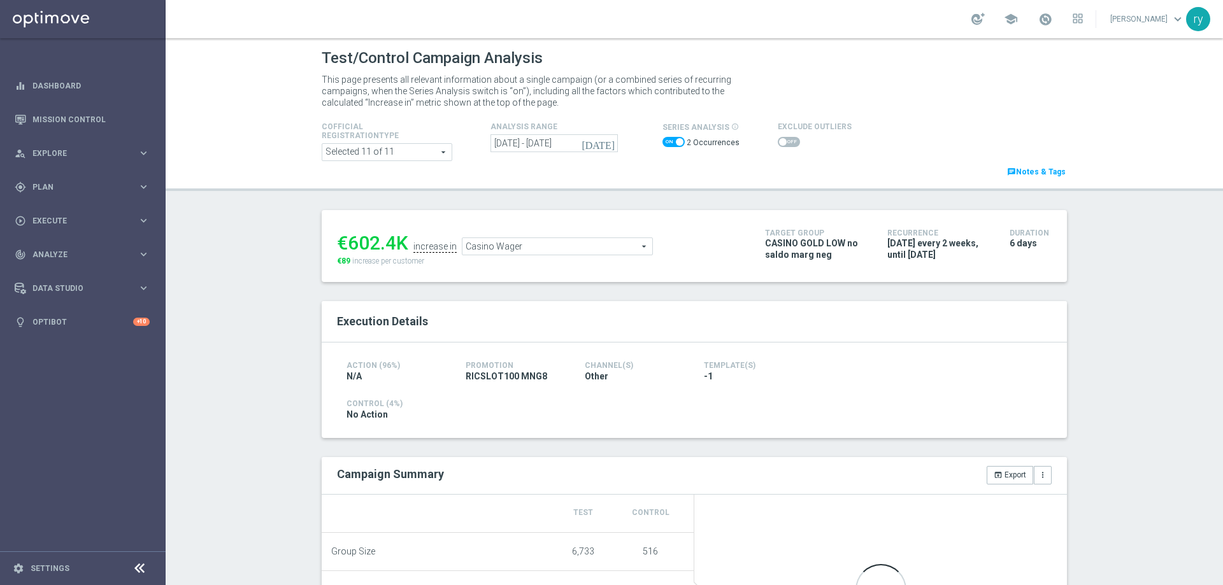
click at [599, 295] on div "€602.4K increase in Casino Wager Casino Wager arrow_drop_down search €89 increa…" at bounding box center [694, 513] width 764 height 606
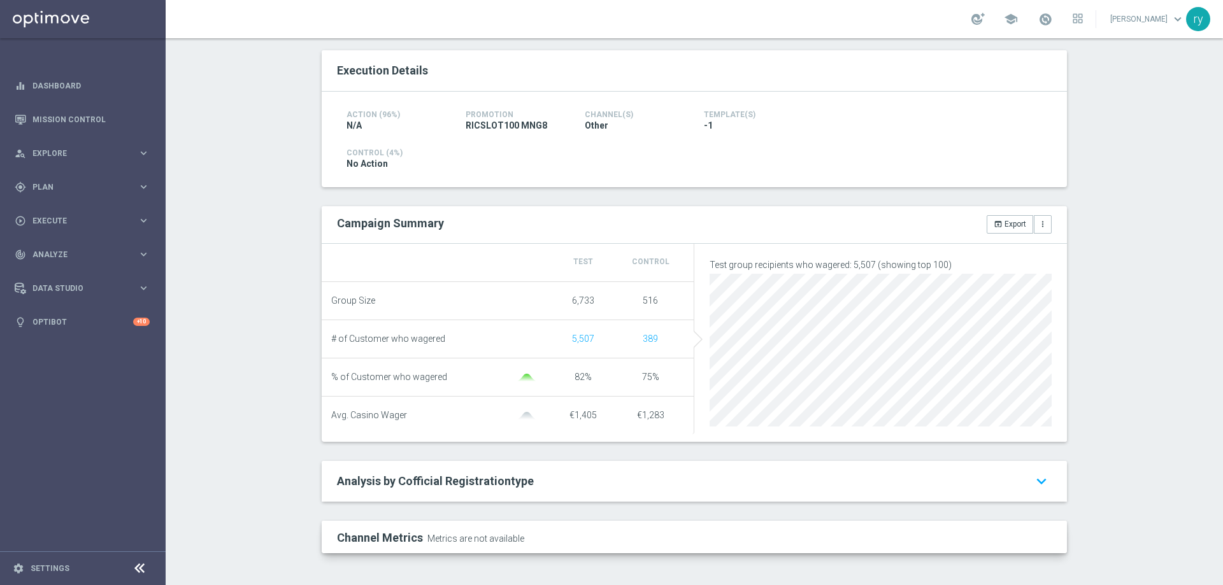
scroll to position [259, 0]
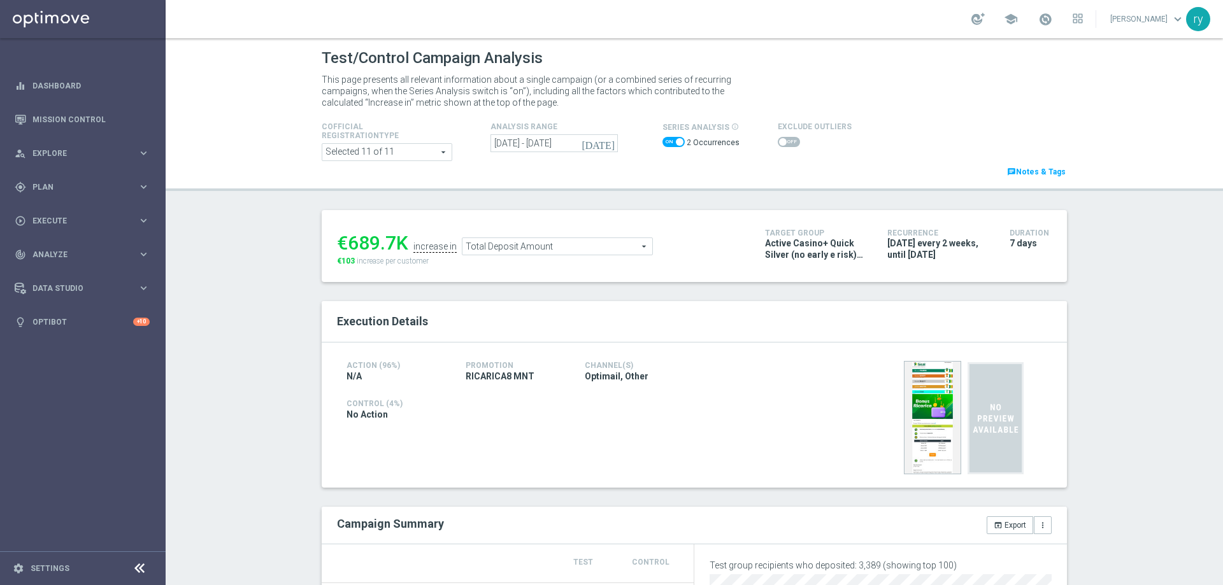
click at [666, 141] on span at bounding box center [674, 142] width 22 height 10
click at [666, 141] on input "checkbox" at bounding box center [674, 142] width 22 height 10
checkbox input "false"
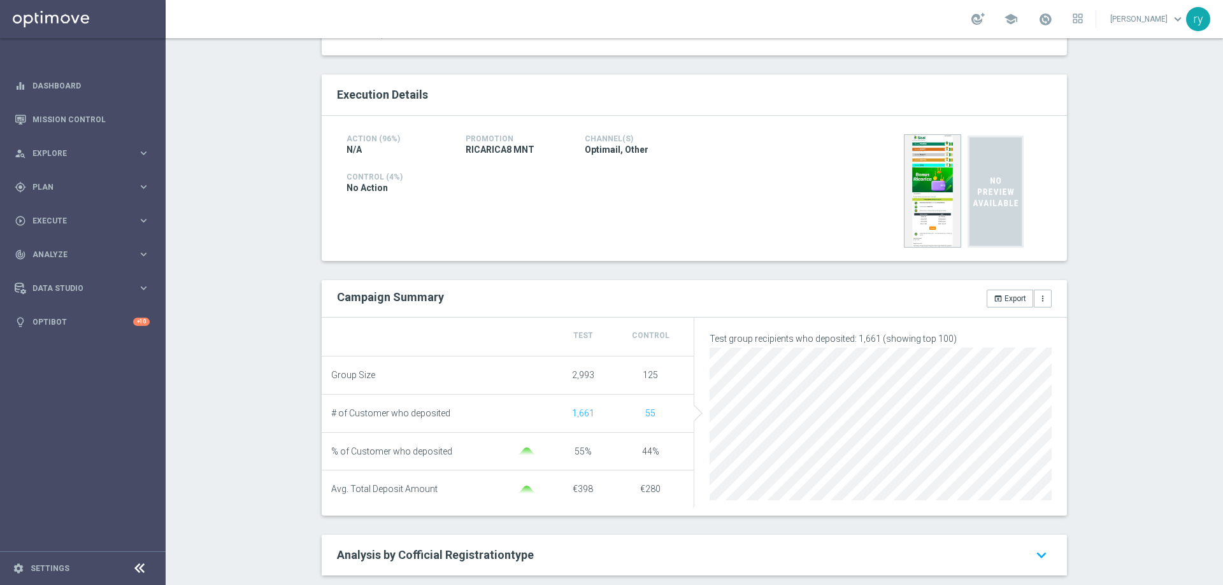
scroll to position [255, 0]
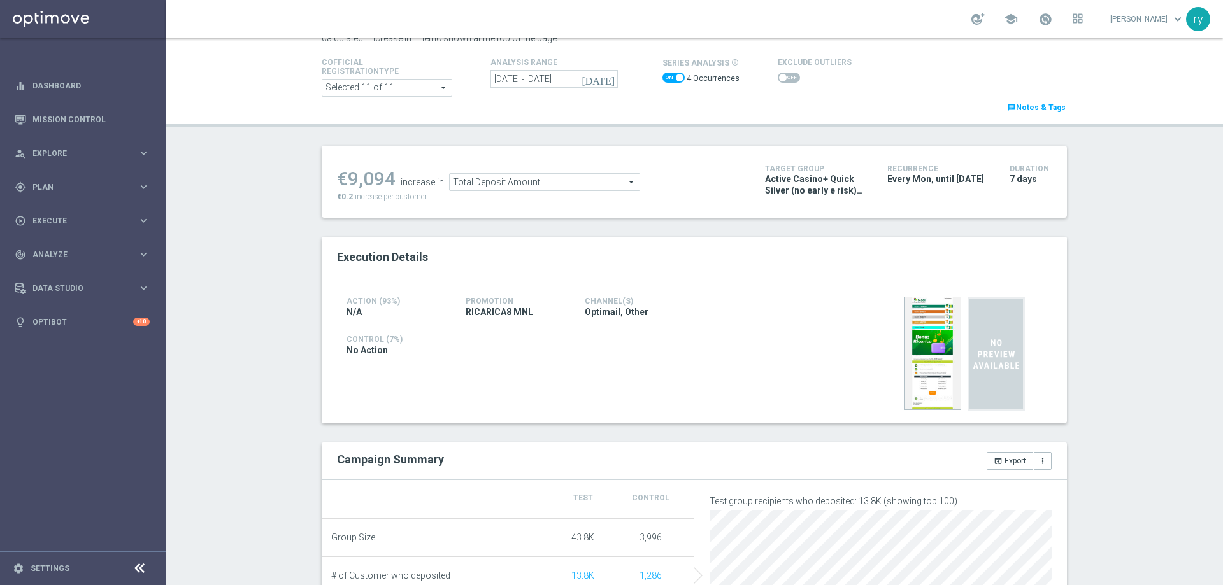
scroll to position [64, 0]
click at [687, 82] on label "4 Occurrences" at bounding box center [713, 79] width 53 height 11
click at [676, 79] on span at bounding box center [680, 79] width 8 height 8
click at [672, 79] on input "checkbox" at bounding box center [674, 78] width 22 height 10
click at [668, 78] on span at bounding box center [674, 78] width 22 height 10
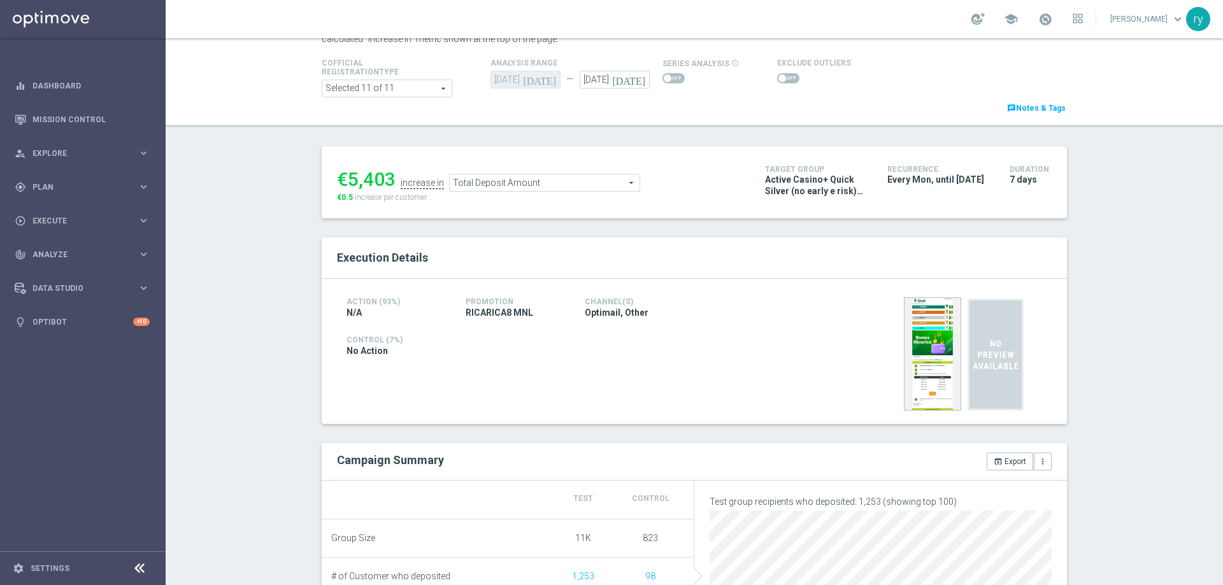
click at [668, 78] on input "checkbox" at bounding box center [674, 78] width 22 height 10
checkbox input "true"
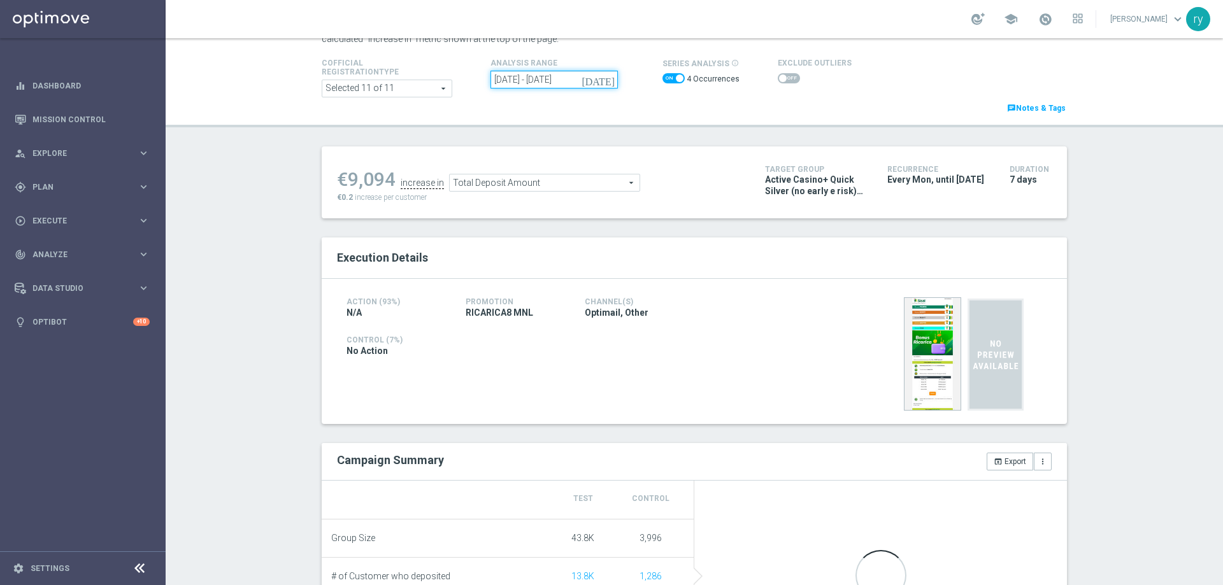
click at [535, 81] on input "[DATE] - [DATE]" at bounding box center [554, 80] width 127 height 18
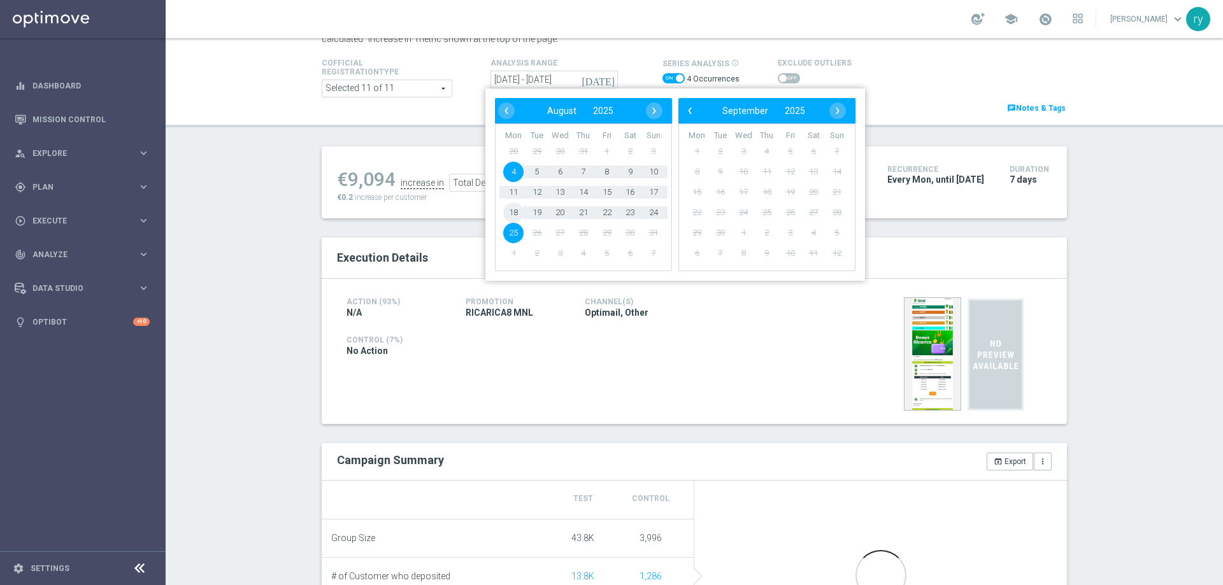
click at [515, 214] on span "18" at bounding box center [513, 213] width 20 height 20
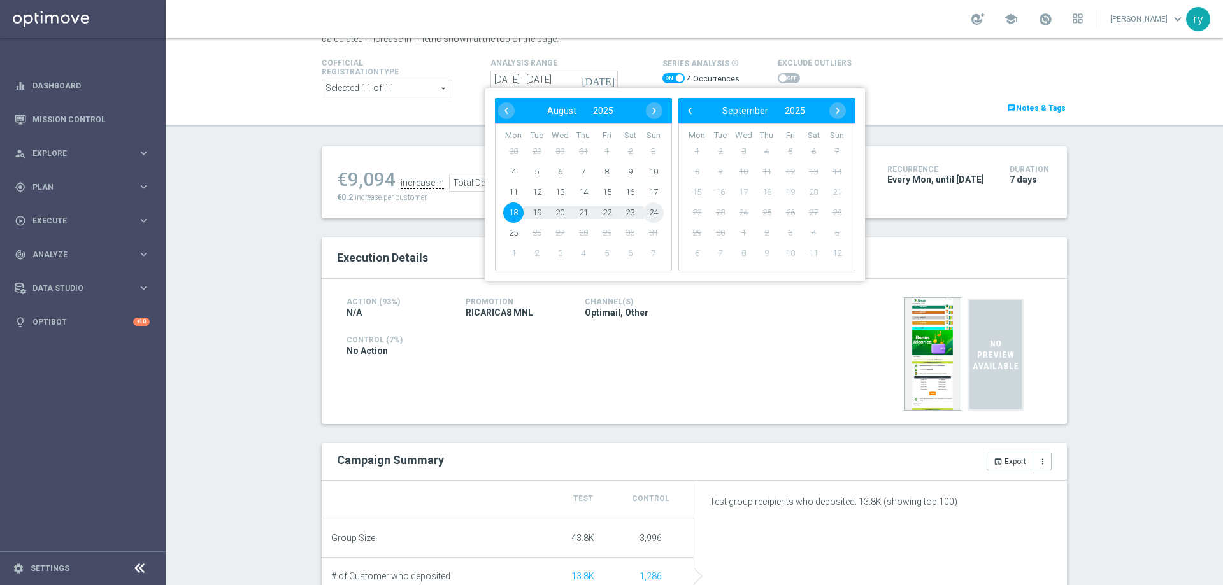
click at [656, 210] on span "24" at bounding box center [653, 213] width 20 height 20
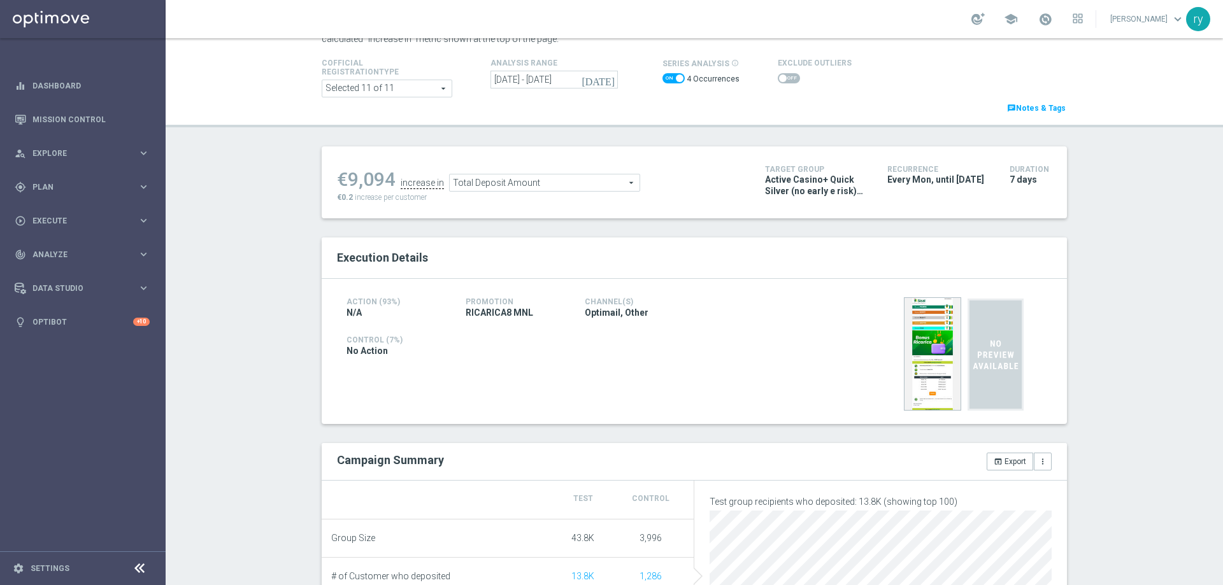
type input "[DATE] - [DATE]"
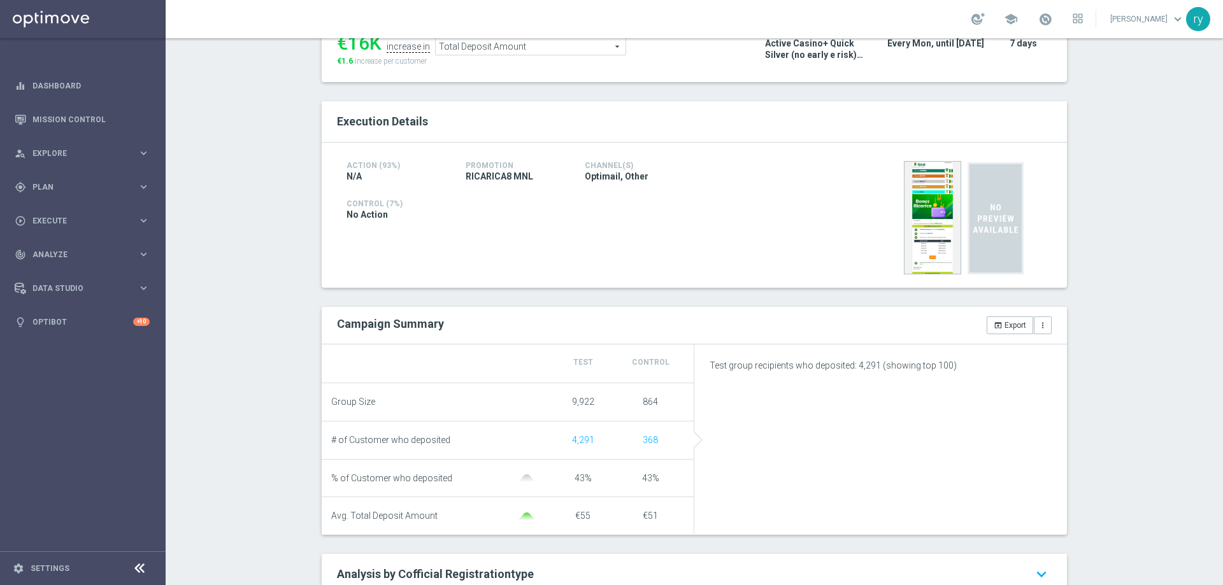
scroll to position [319, 0]
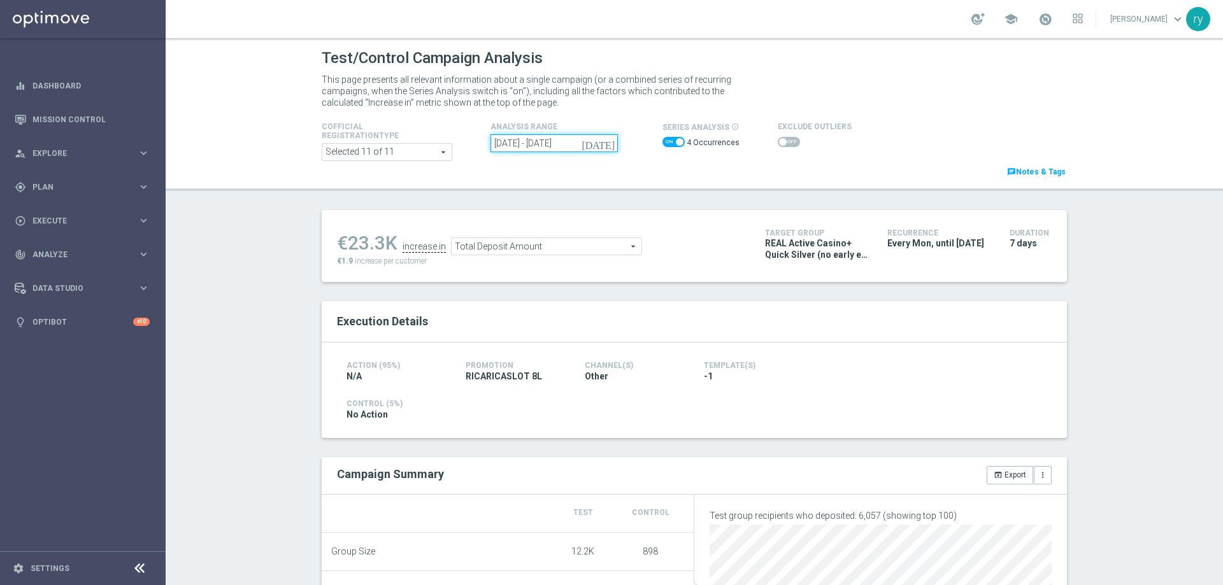
click at [579, 141] on input "[DATE] - [DATE]" at bounding box center [554, 143] width 127 height 18
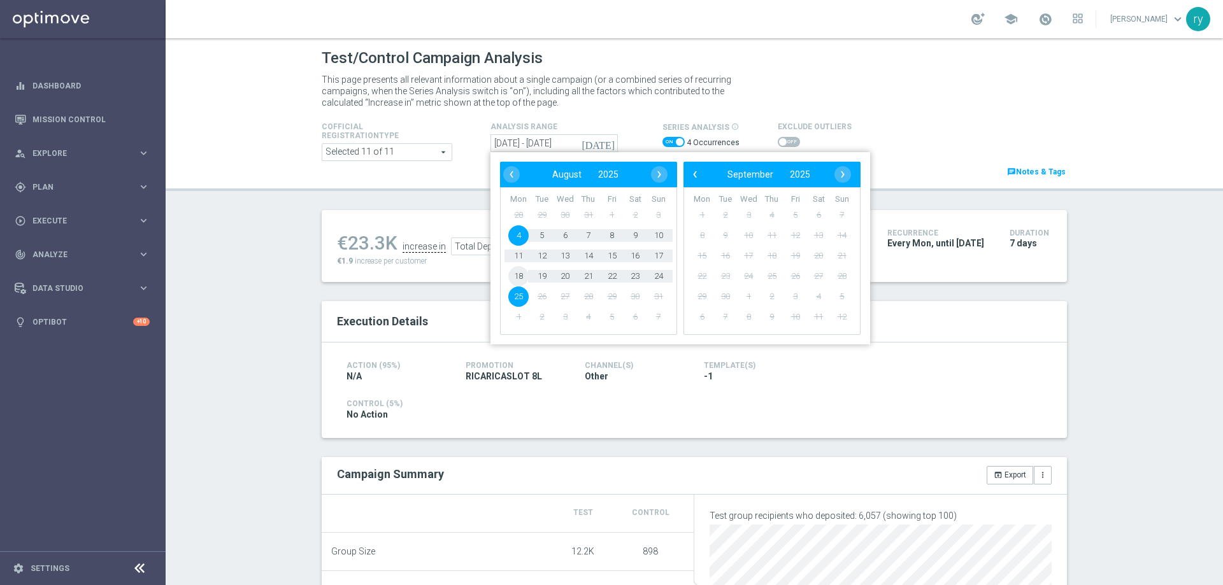
click at [508, 280] on span "18" at bounding box center [518, 276] width 20 height 20
click at [652, 277] on span "24" at bounding box center [659, 276] width 20 height 20
type input "[DATE] - [DATE]"
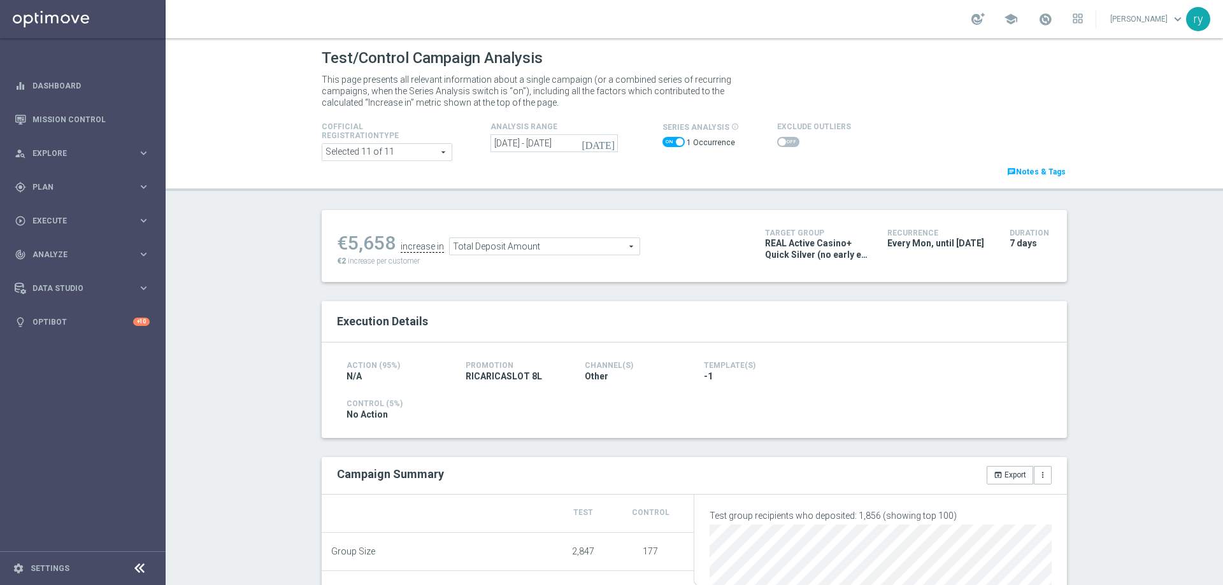
scroll to position [127, 0]
